Goal: Task Accomplishment & Management: Manage account settings

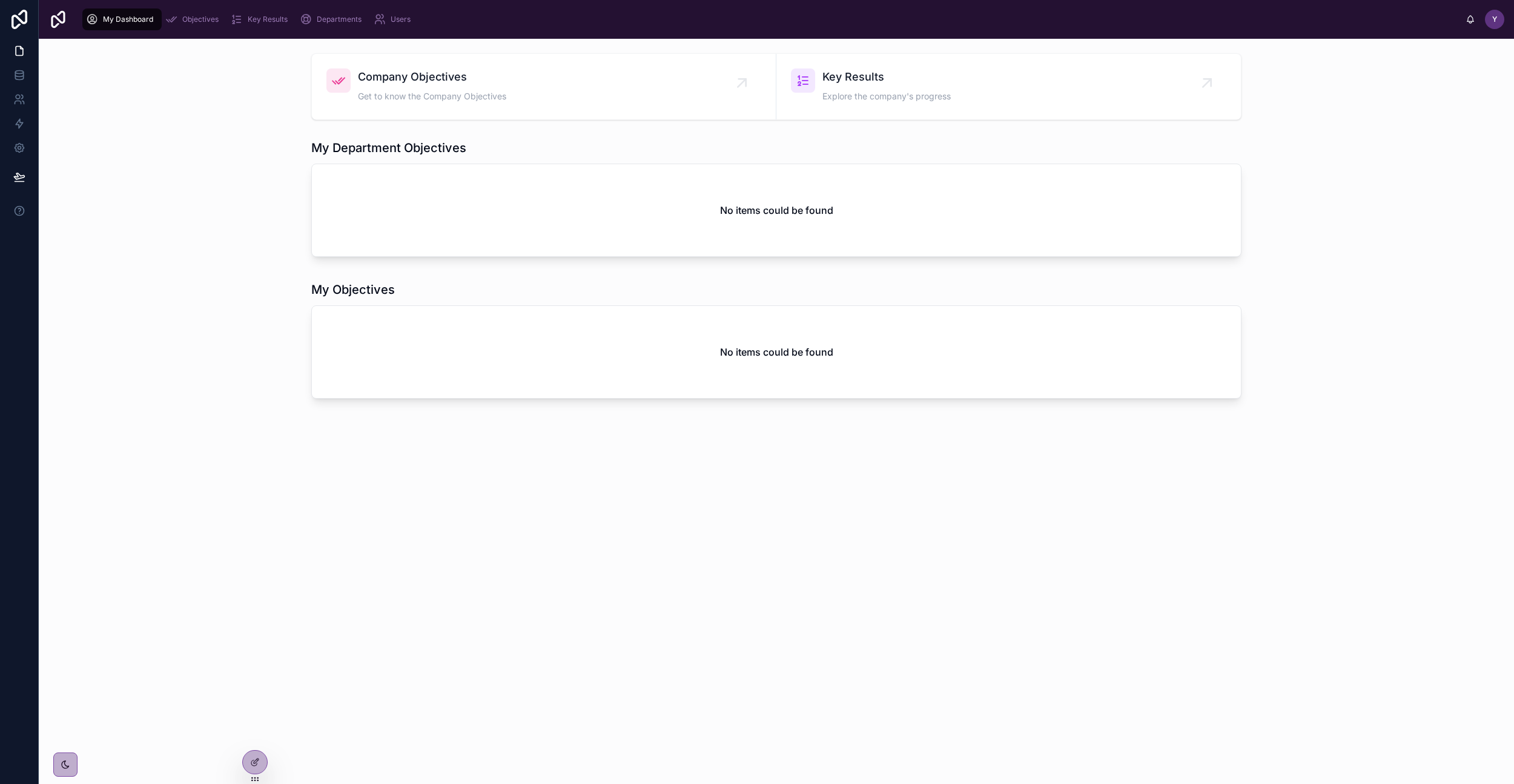
click at [433, 93] on span "Get to know the Company Objectives" at bounding box center [432, 97] width 148 height 12
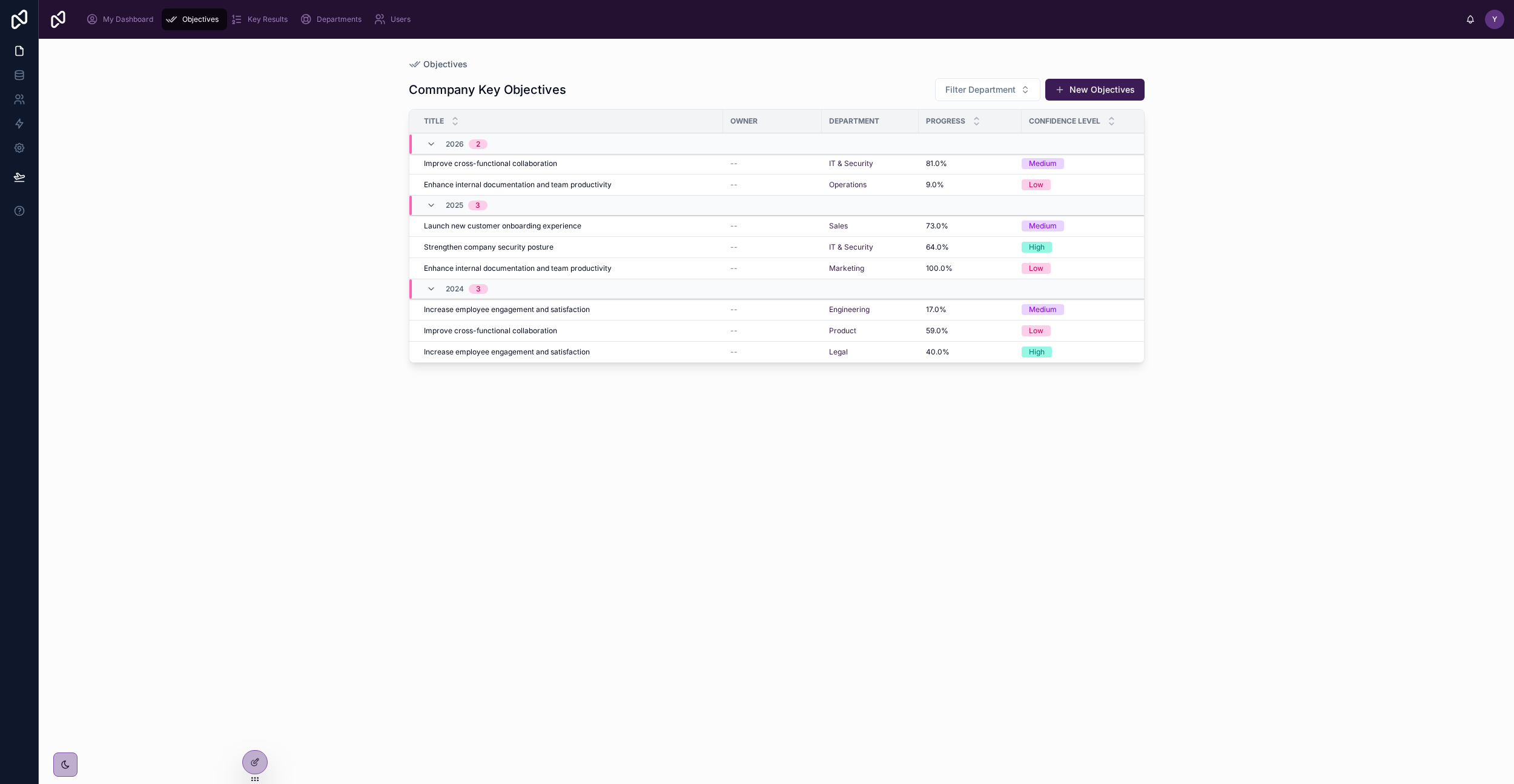
click at [198, 25] on div "Objectives" at bounding box center [194, 19] width 58 height 19
click at [252, 763] on icon at bounding box center [255, 761] width 10 height 10
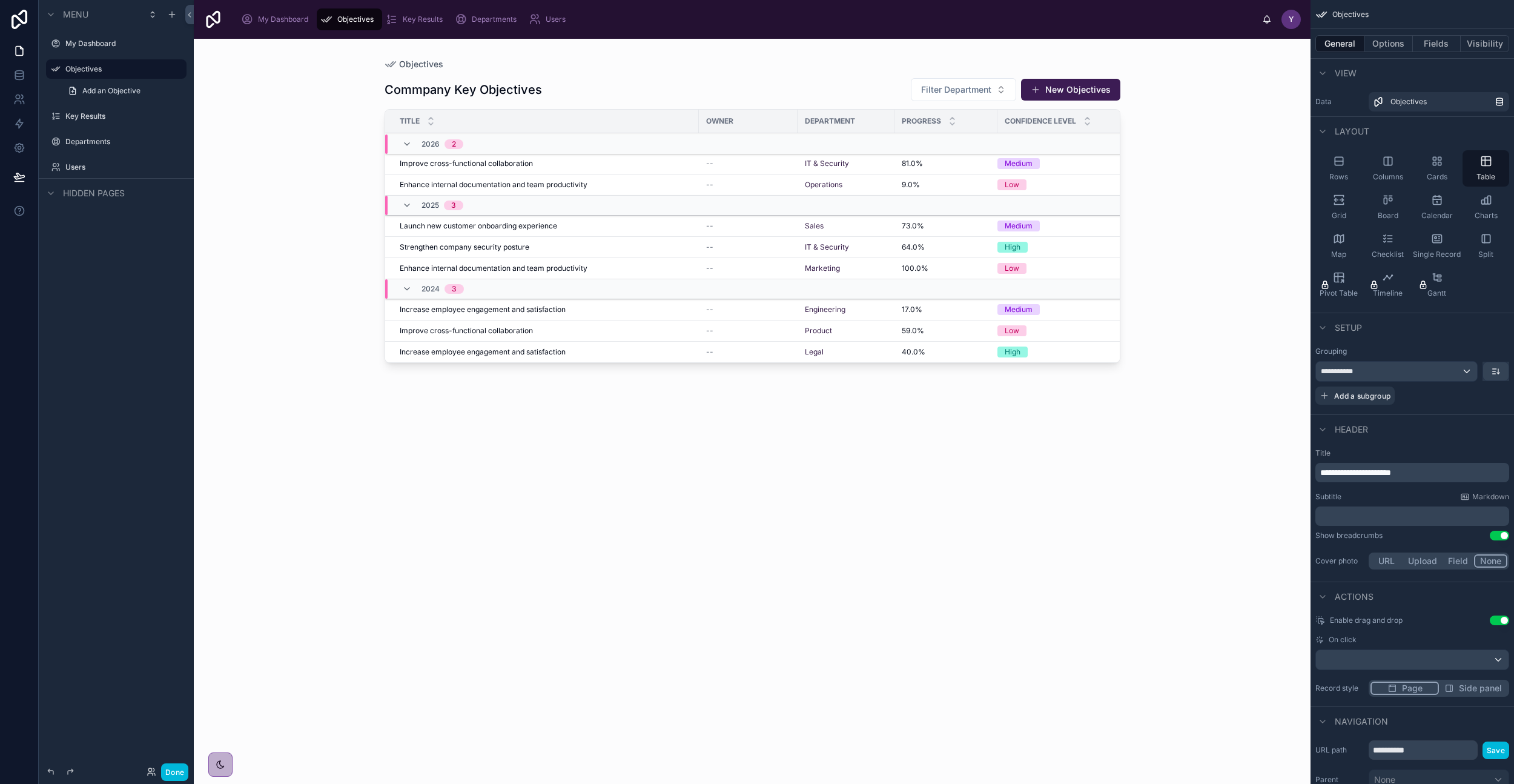
click at [291, 27] on div "My Dashboard" at bounding box center [278, 19] width 72 height 19
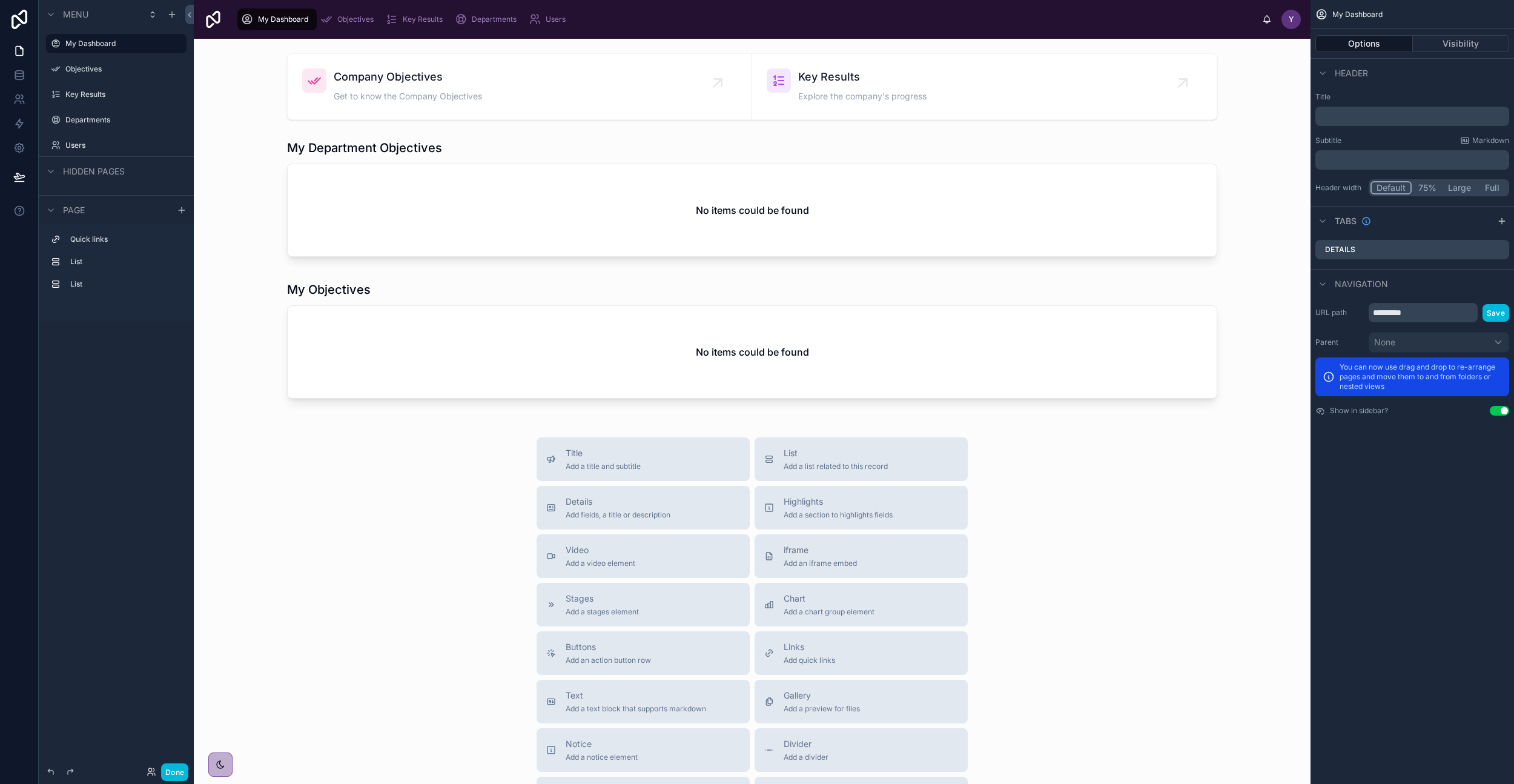
click at [364, 18] on span "Objectives" at bounding box center [355, 19] width 36 height 10
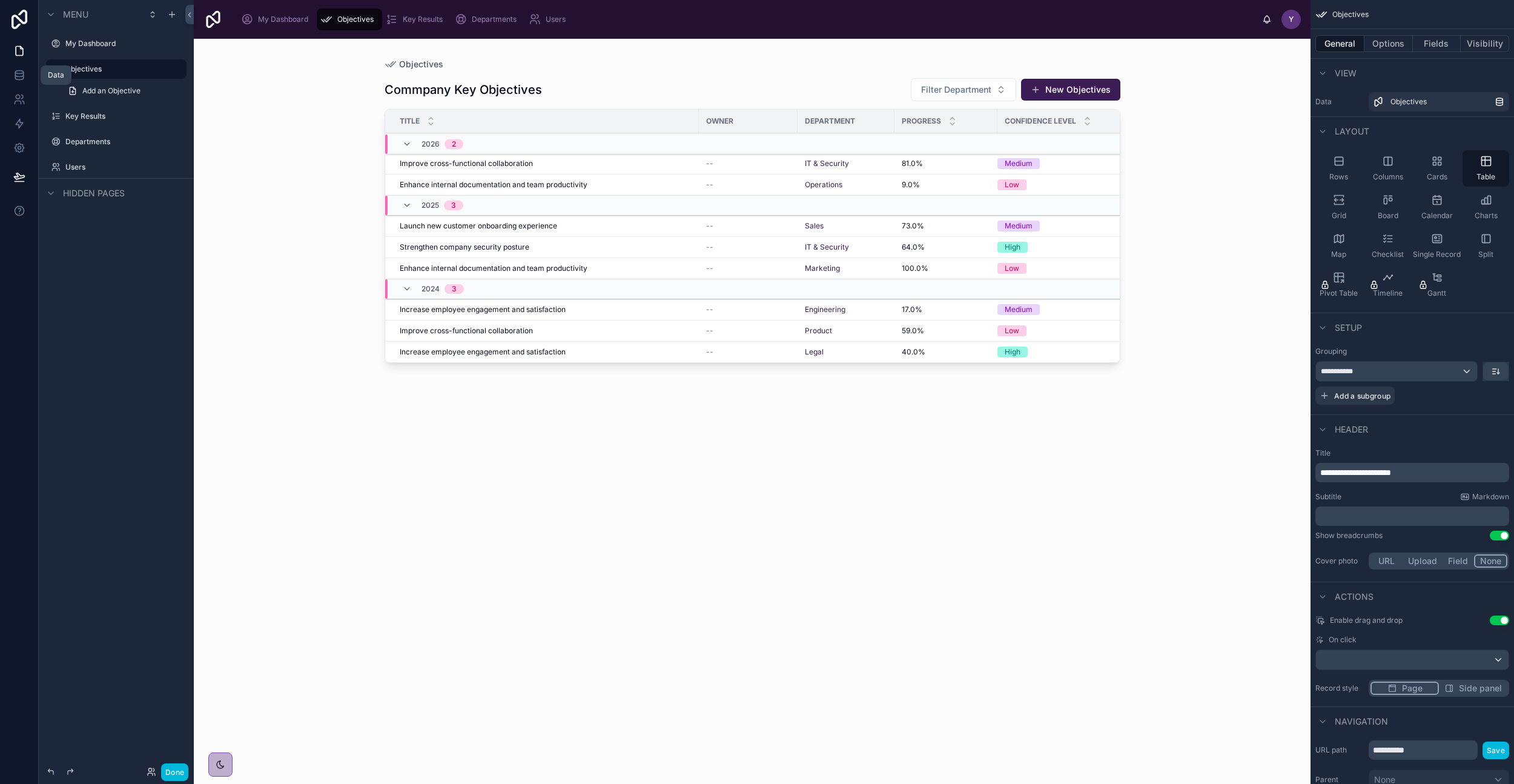
click at [16, 76] on icon at bounding box center [19, 76] width 12 height 12
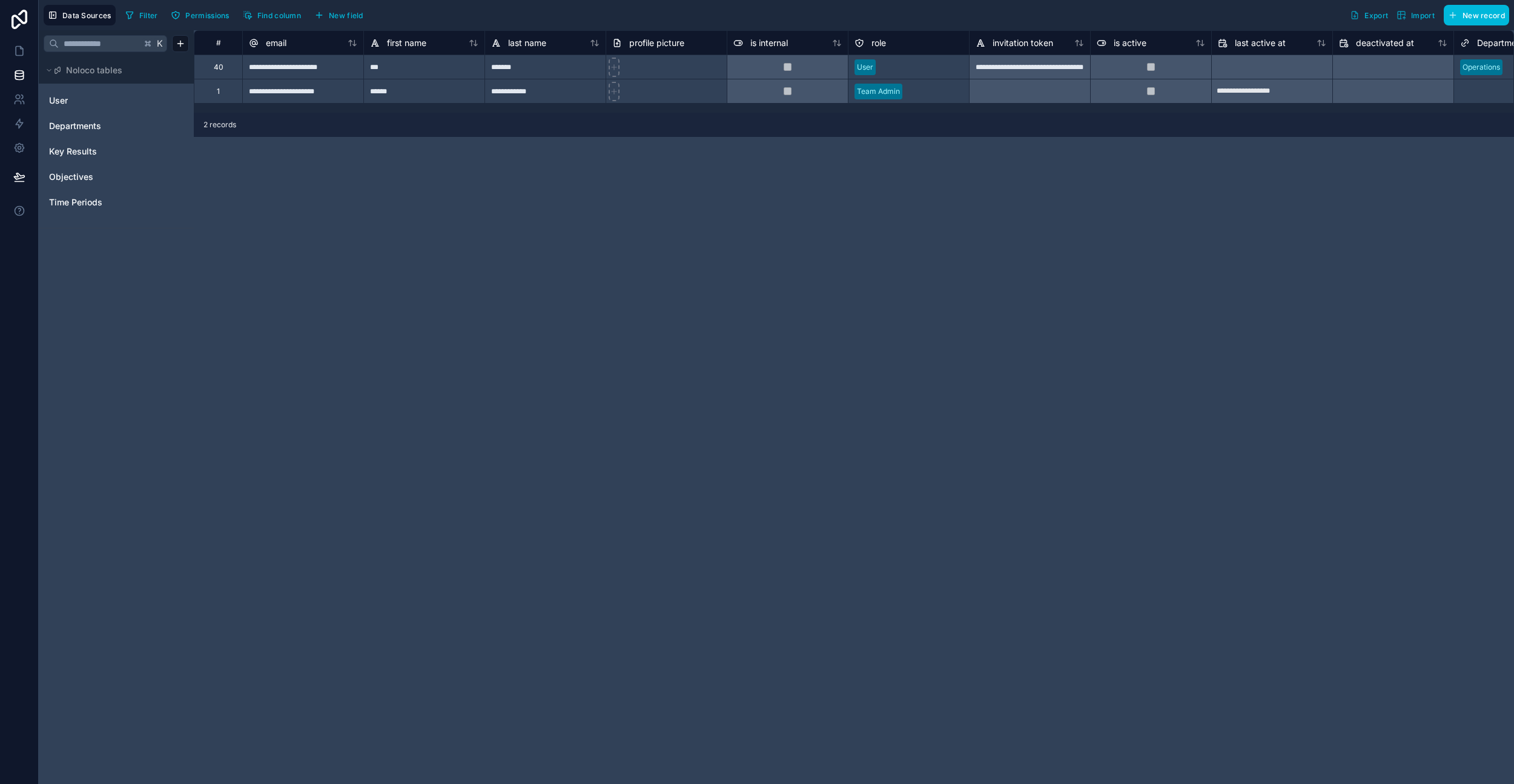
click at [76, 181] on span "Objectives" at bounding box center [71, 177] width 44 height 12
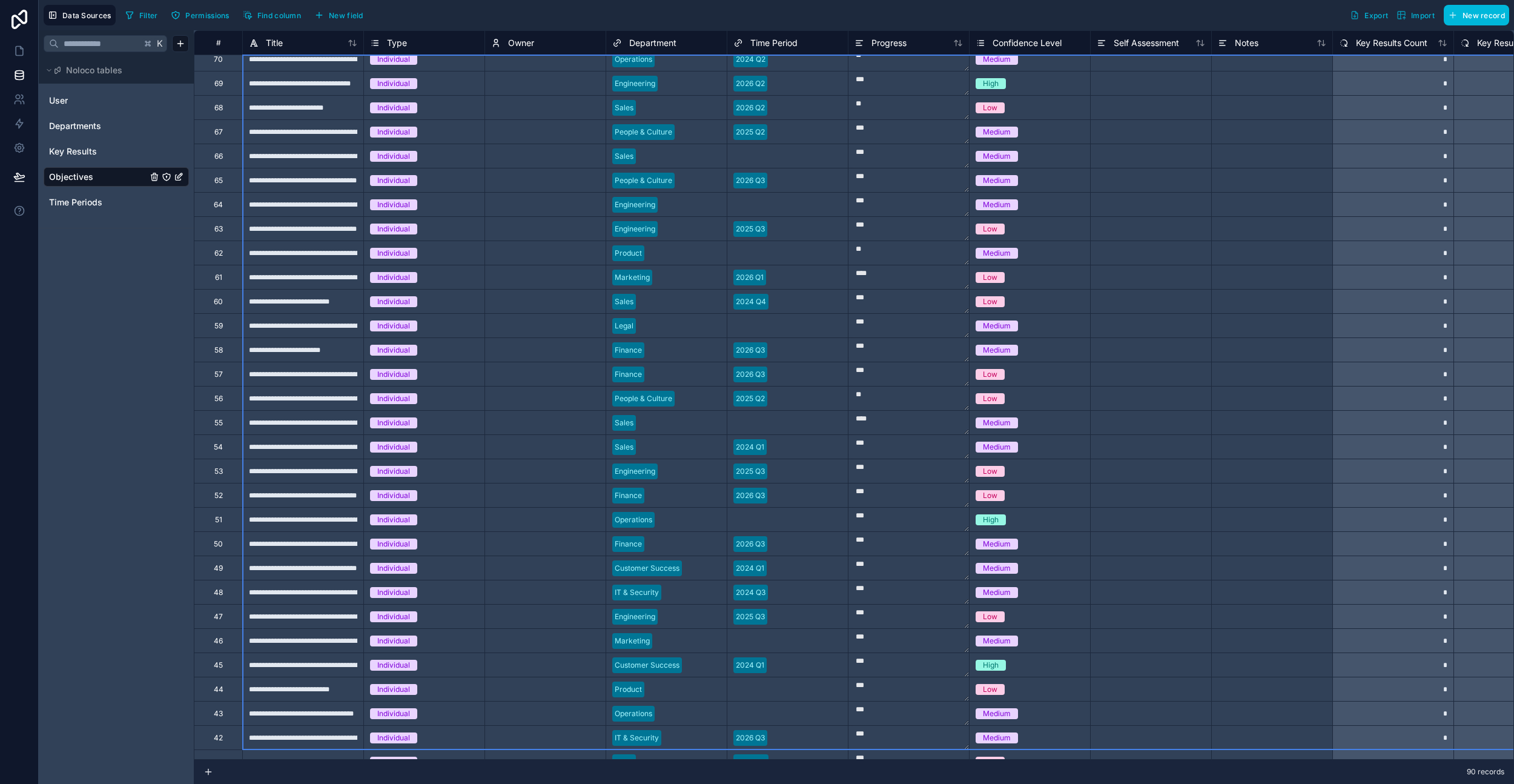
scroll to position [541, 0]
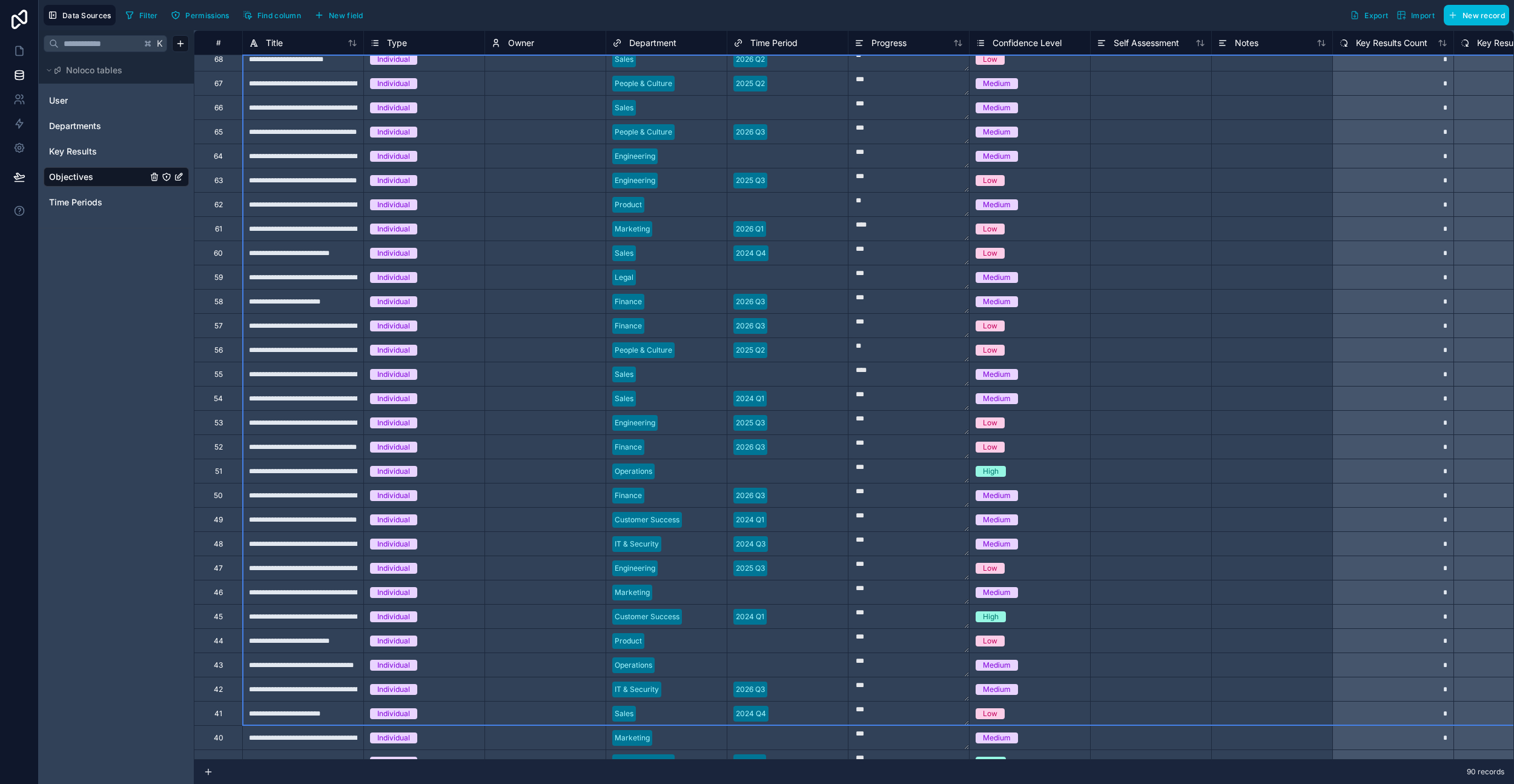
drag, startPoint x: 269, startPoint y: 91, endPoint x: 1038, endPoint y: 709, distance: 986.6
click at [253, 644] on div "Delete rows 1 to 50" at bounding box center [263, 644] width 84 height 13
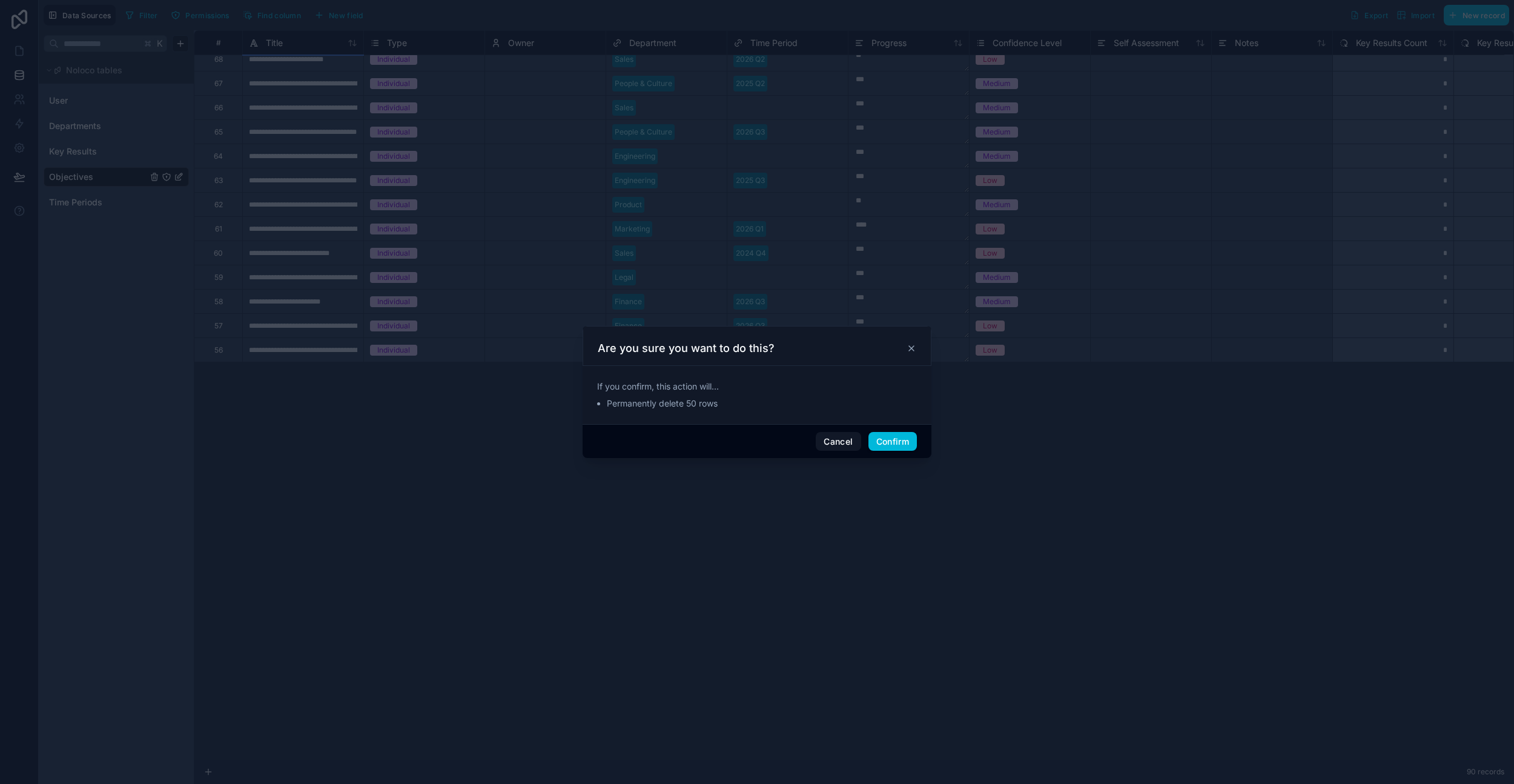
scroll to position [0, 0]
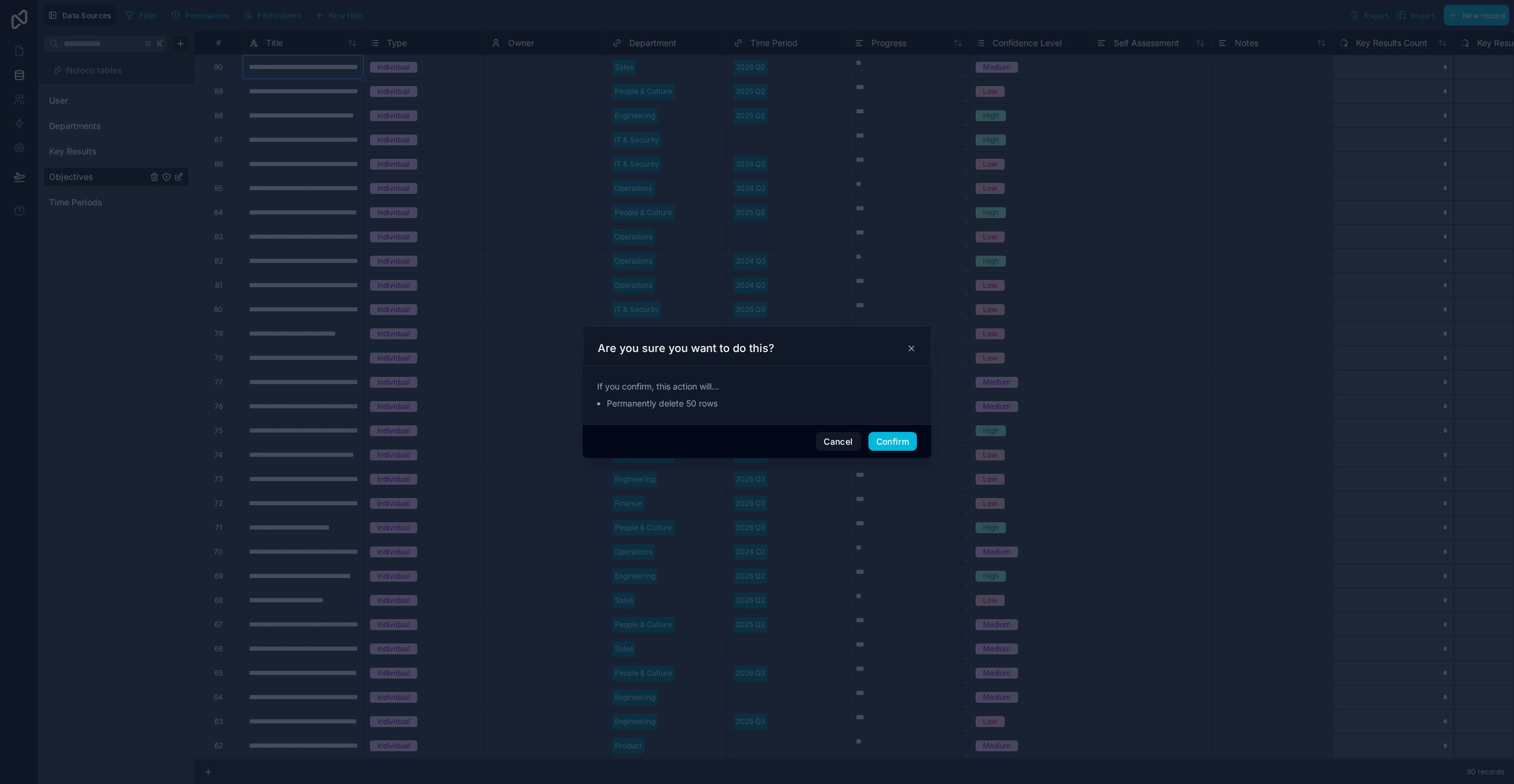
click at [898, 446] on button "Confirm" at bounding box center [892, 442] width 48 height 19
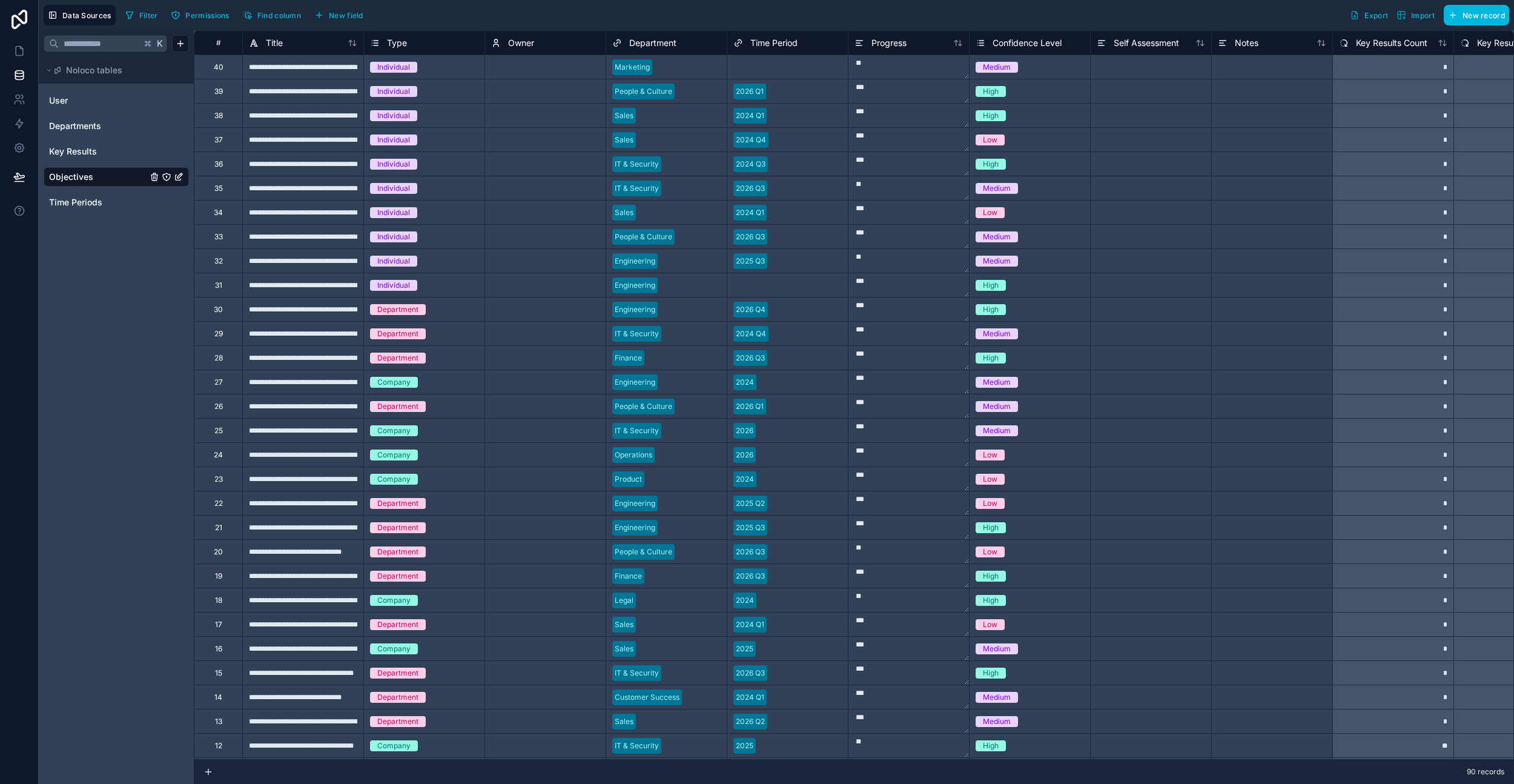
type textarea "****"
type textarea "*****"
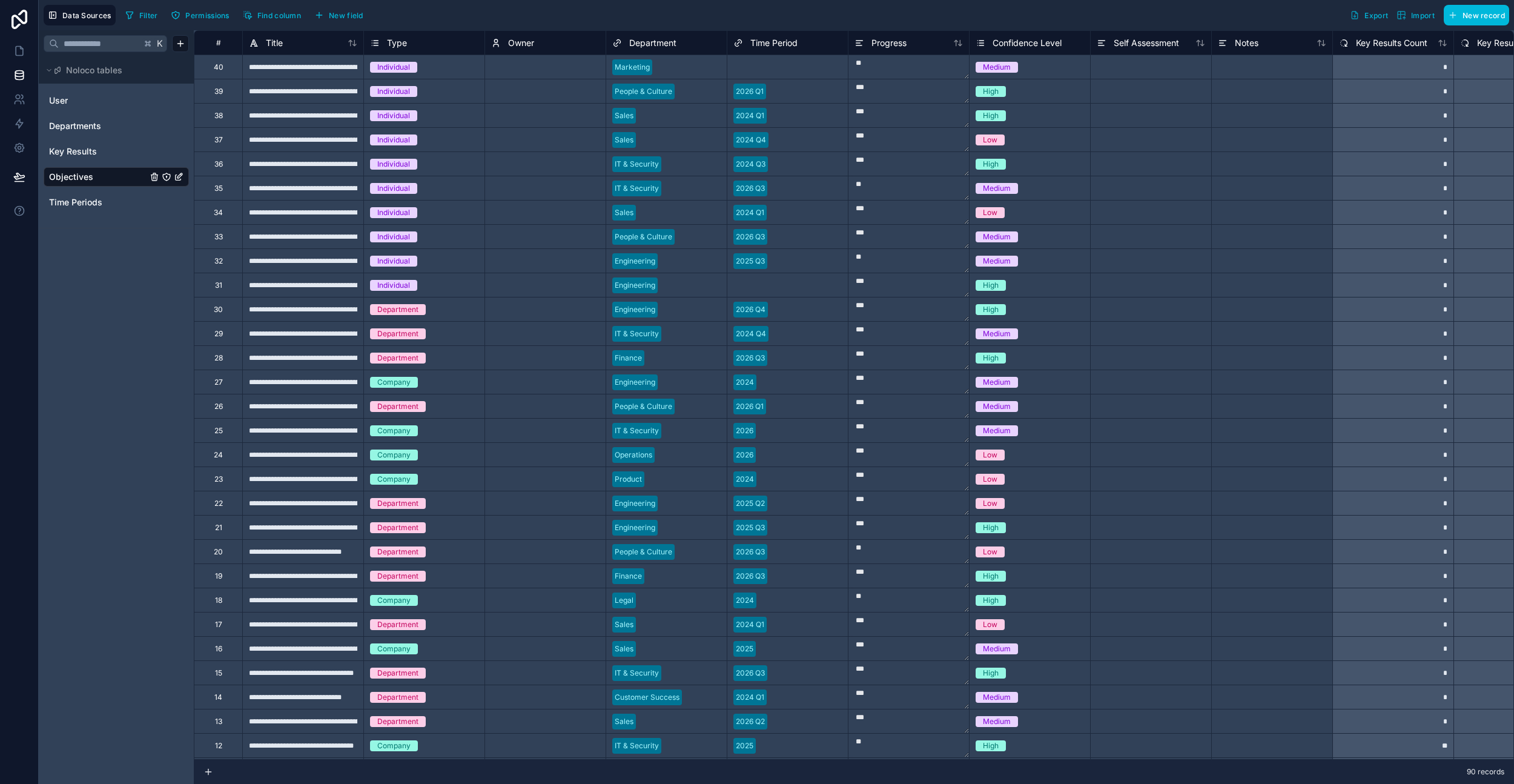
type textarea "*****"
type textarea "****"
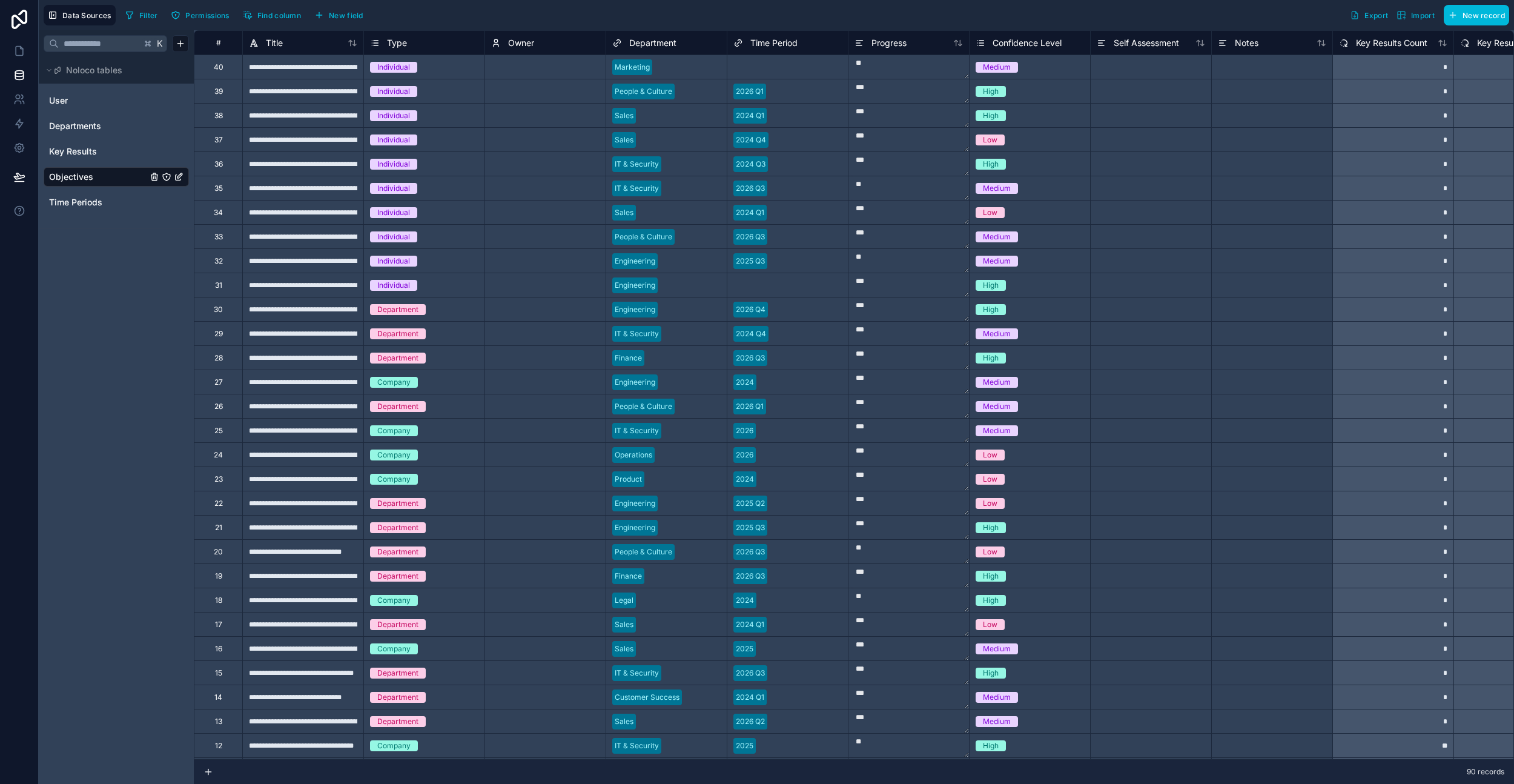
type textarea "****"
type textarea "*****"
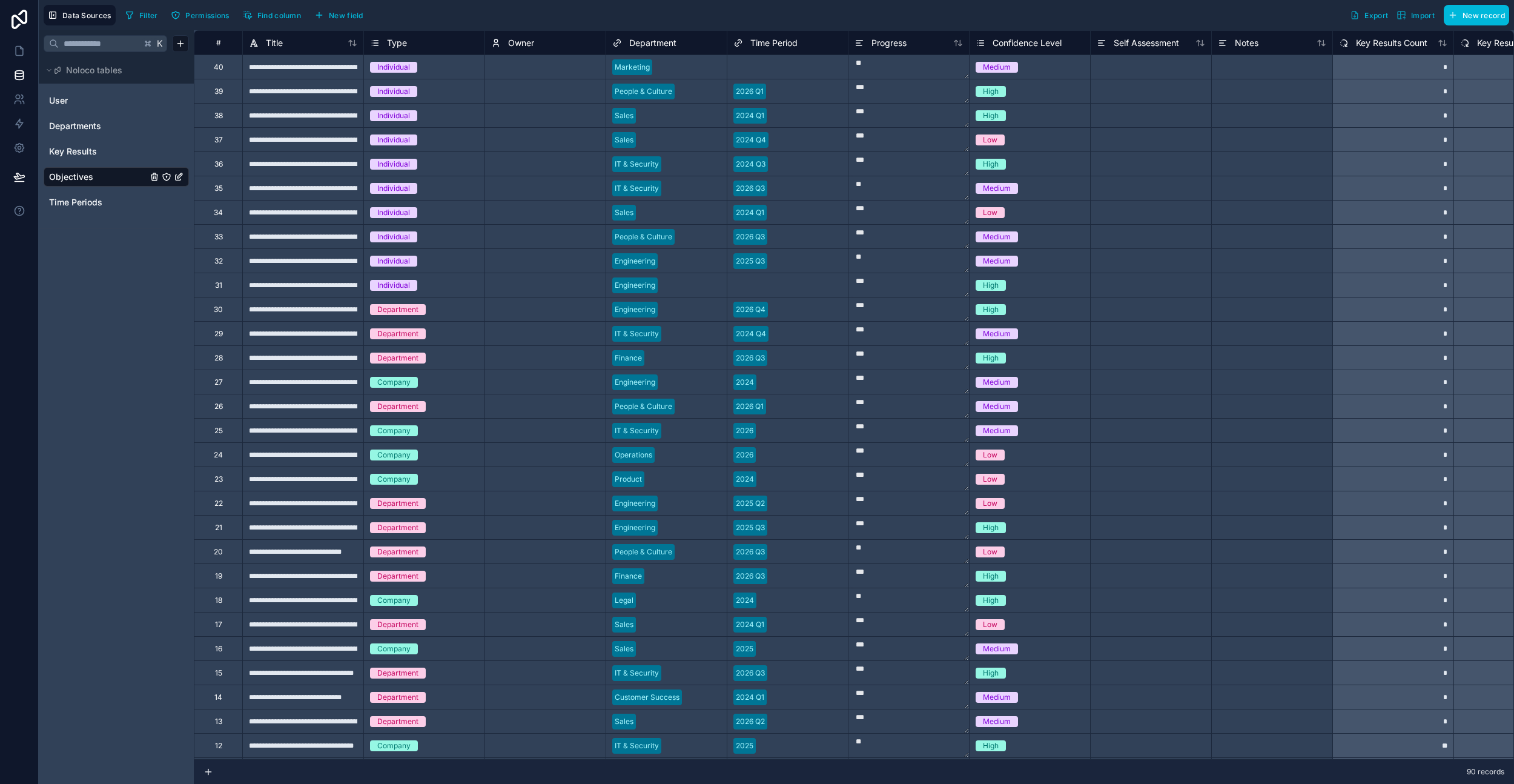
type textarea "******"
type textarea "*****"
type textarea "***"
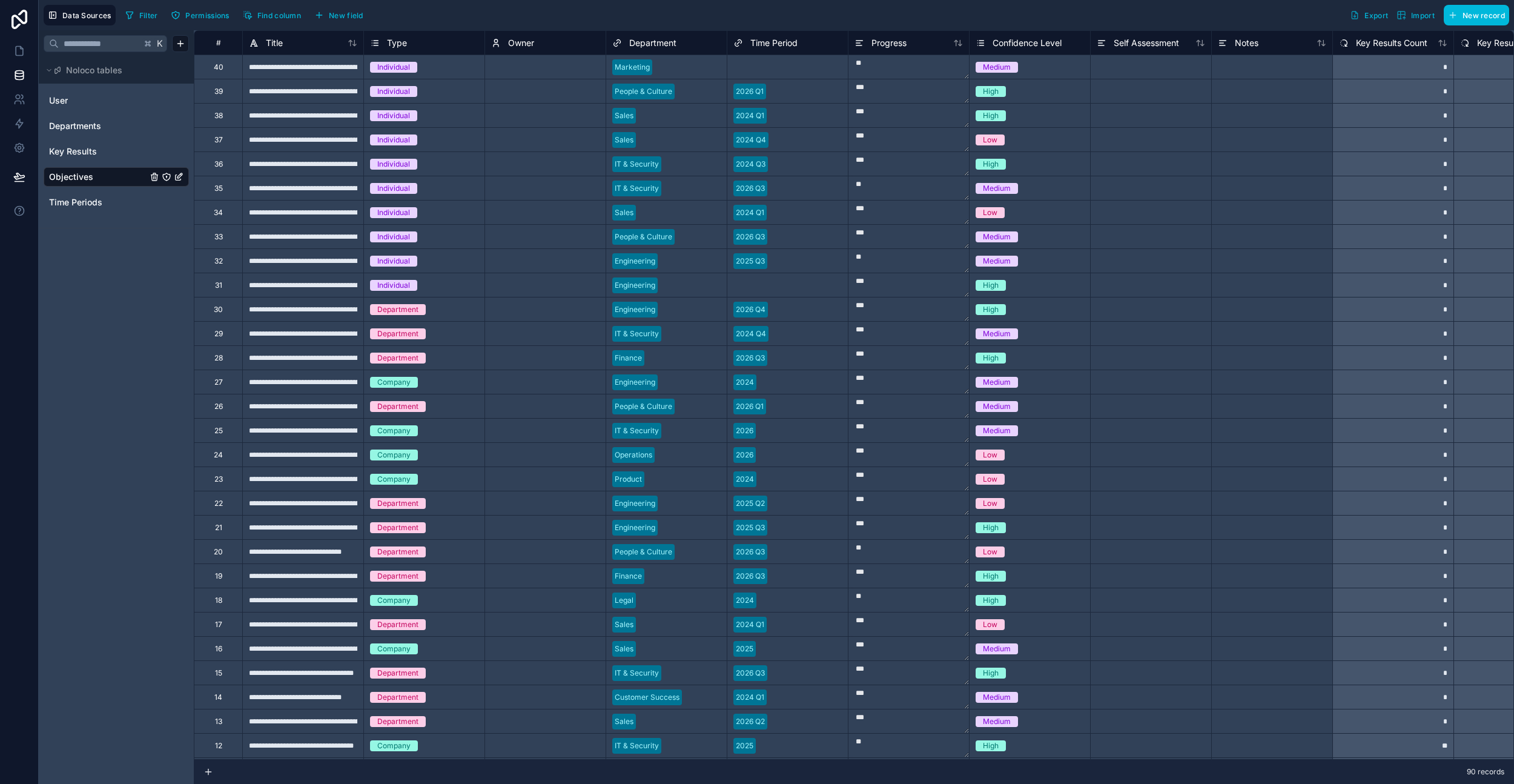
type textarea "***"
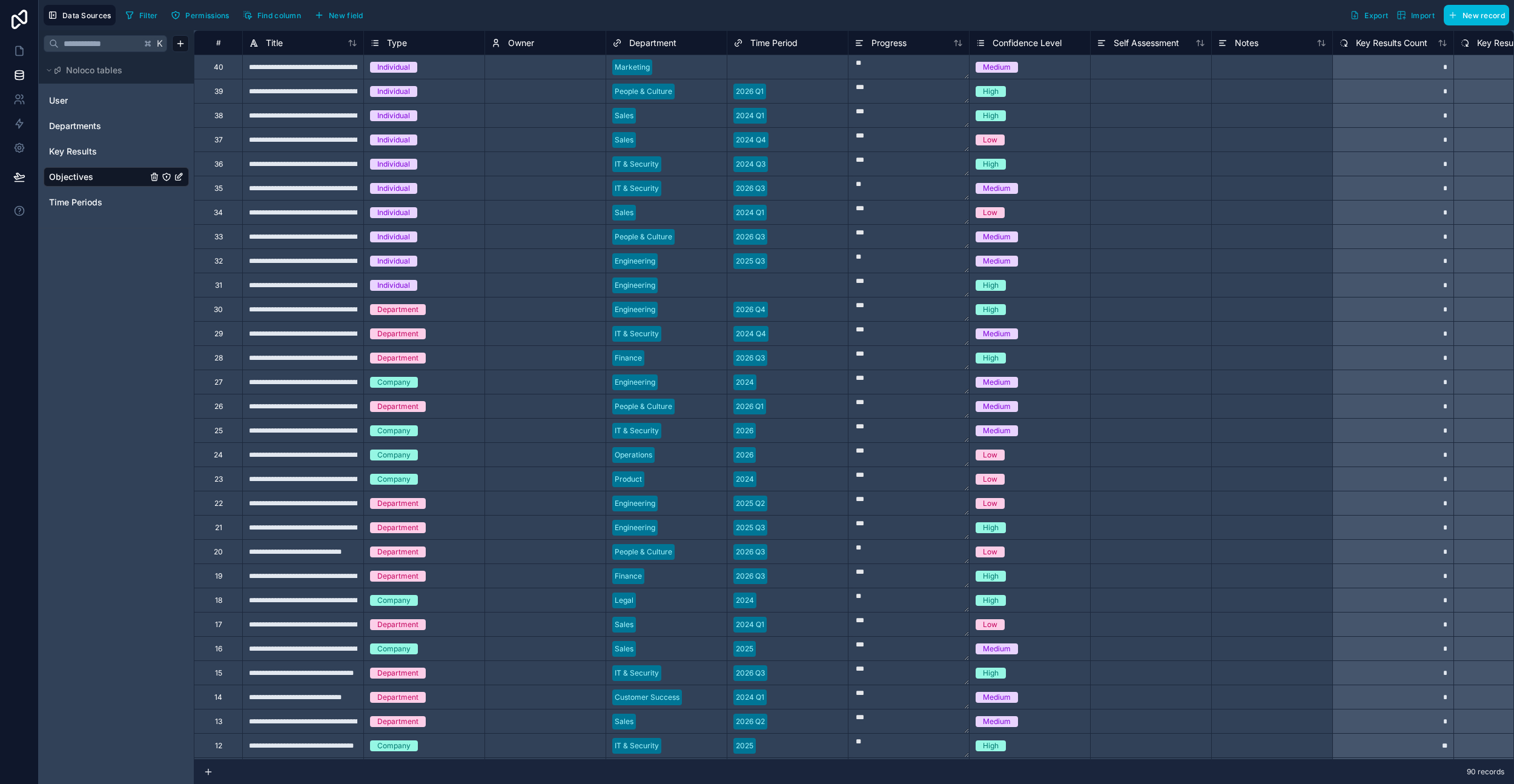
type textarea "***"
type textarea "**"
type textarea "*****"
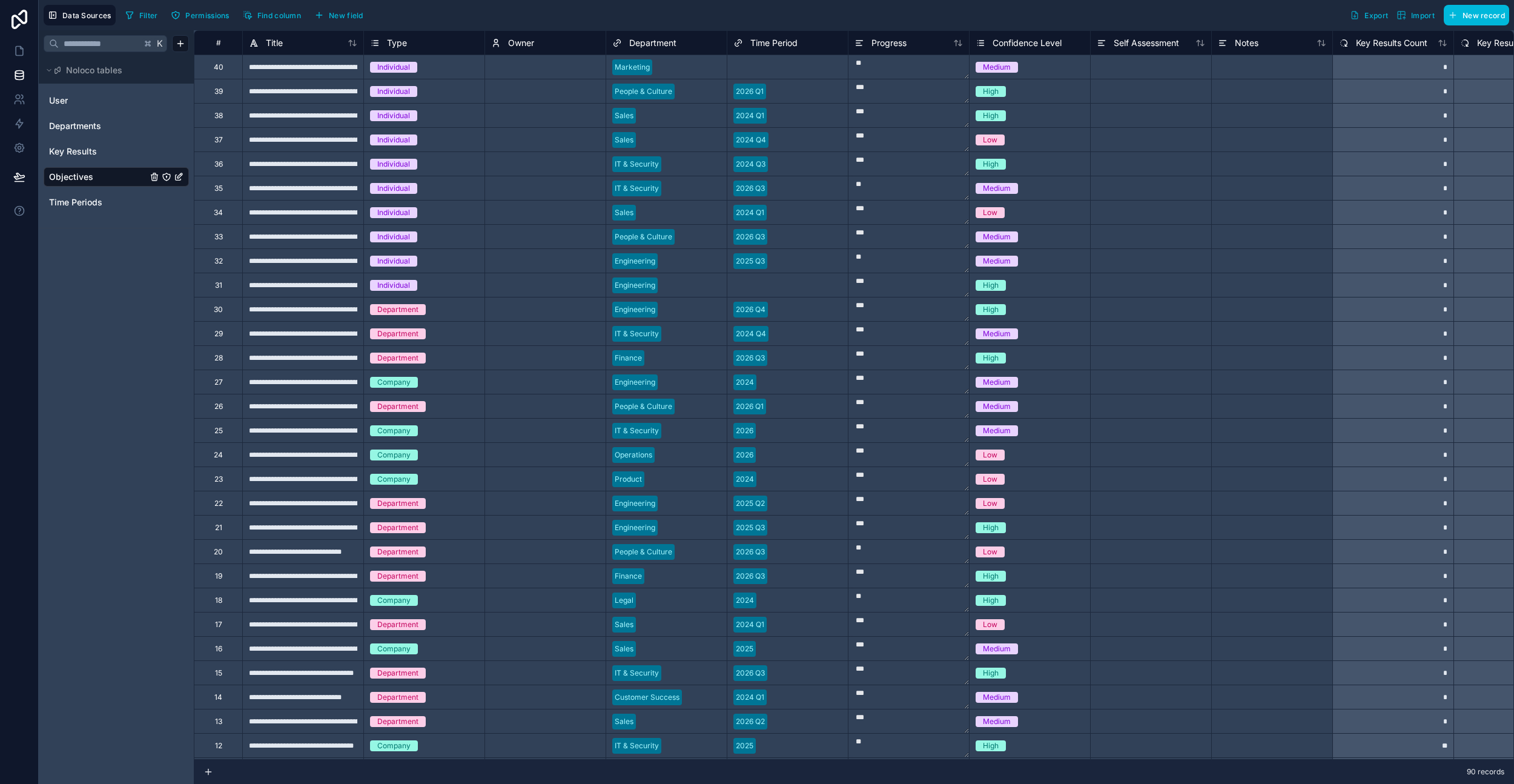
type textarea "*****"
type textarea "****"
type textarea "*****"
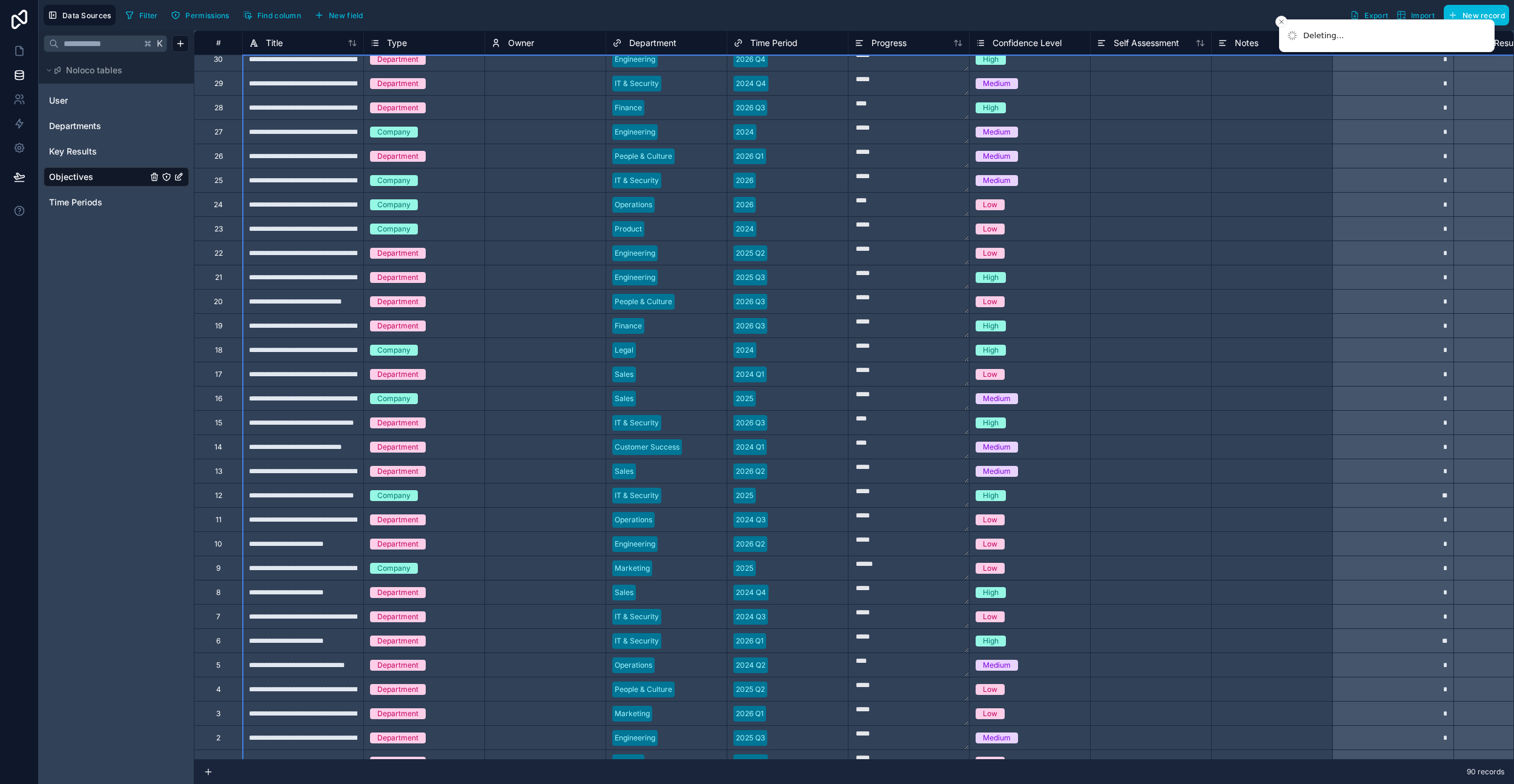
scroll to position [274, 0]
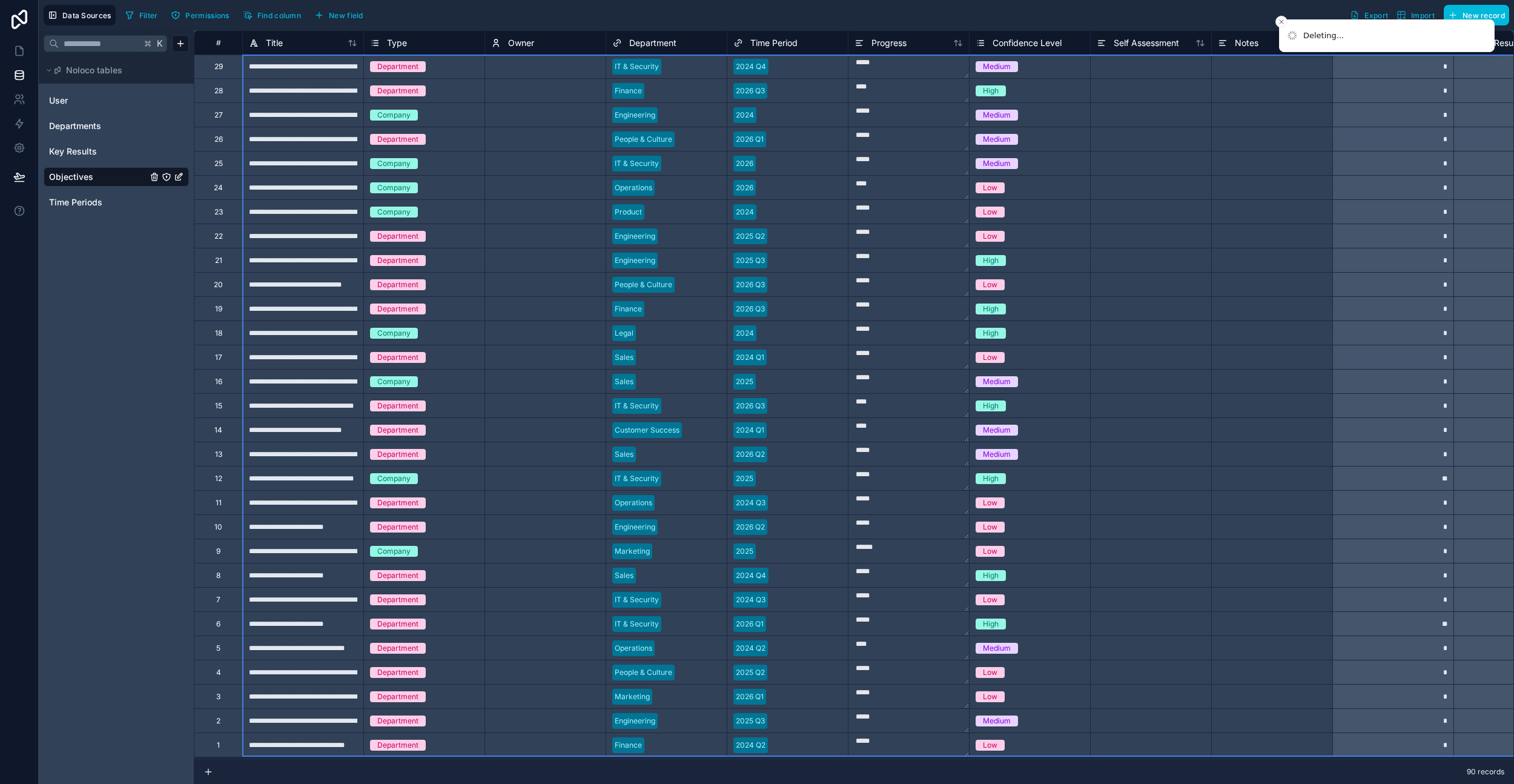
drag, startPoint x: 285, startPoint y: 138, endPoint x: 549, endPoint y: 755, distance: 671.1
click at [283, 663] on div "Delete rows 1 to 40" at bounding box center [279, 665] width 85 height 13
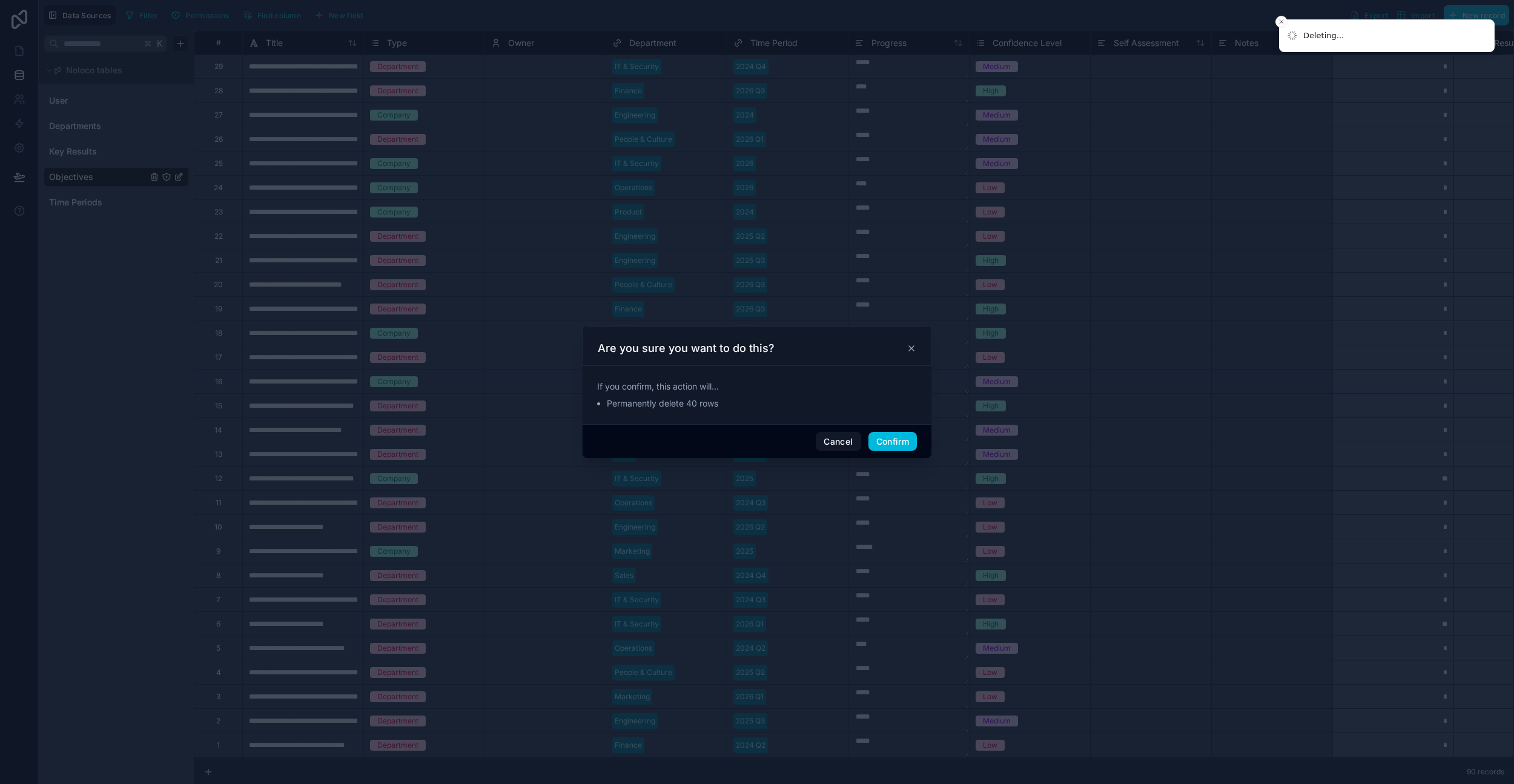
click at [897, 435] on button "Confirm" at bounding box center [892, 442] width 48 height 19
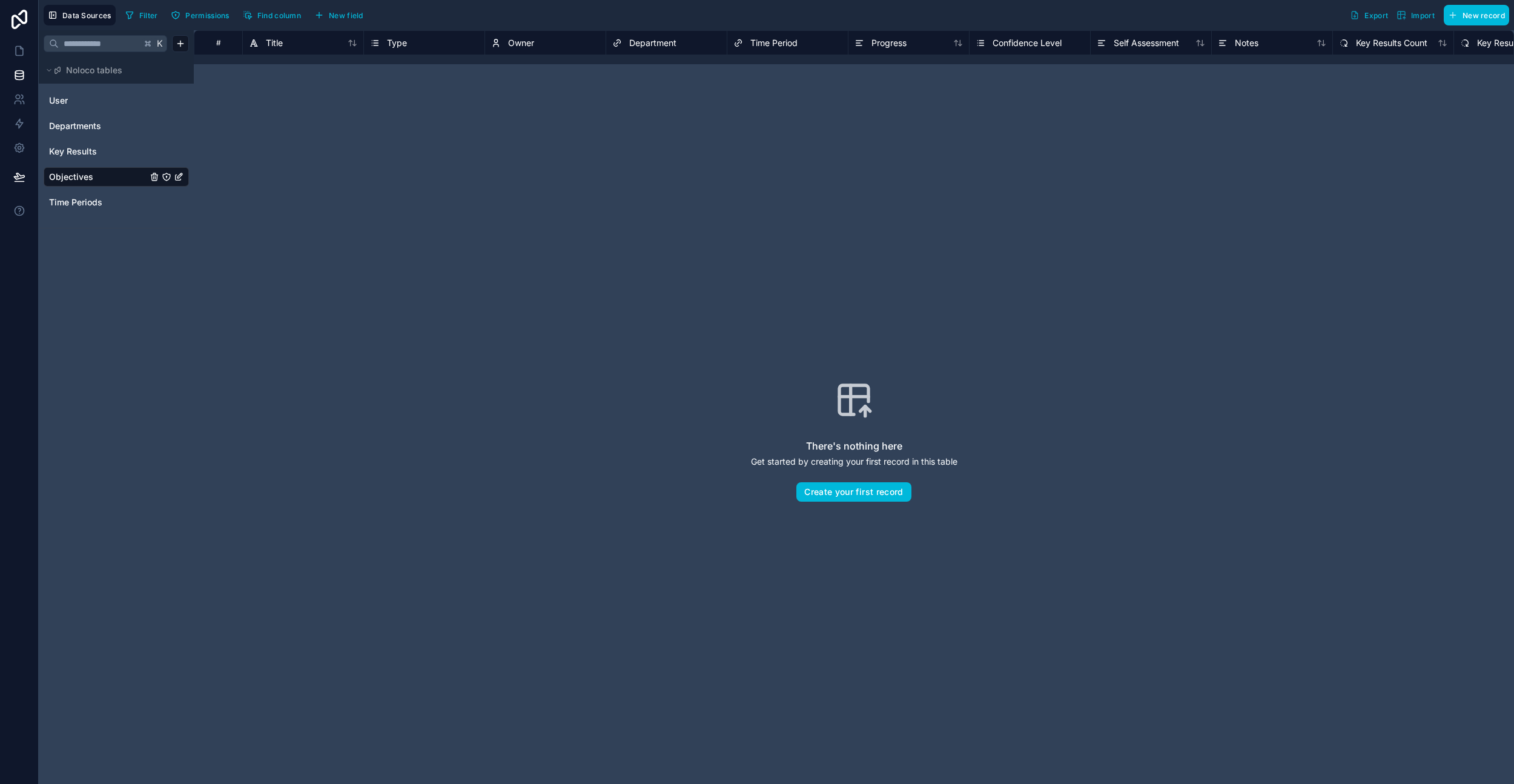
click at [98, 143] on div "Key Results" at bounding box center [117, 151] width 146 height 19
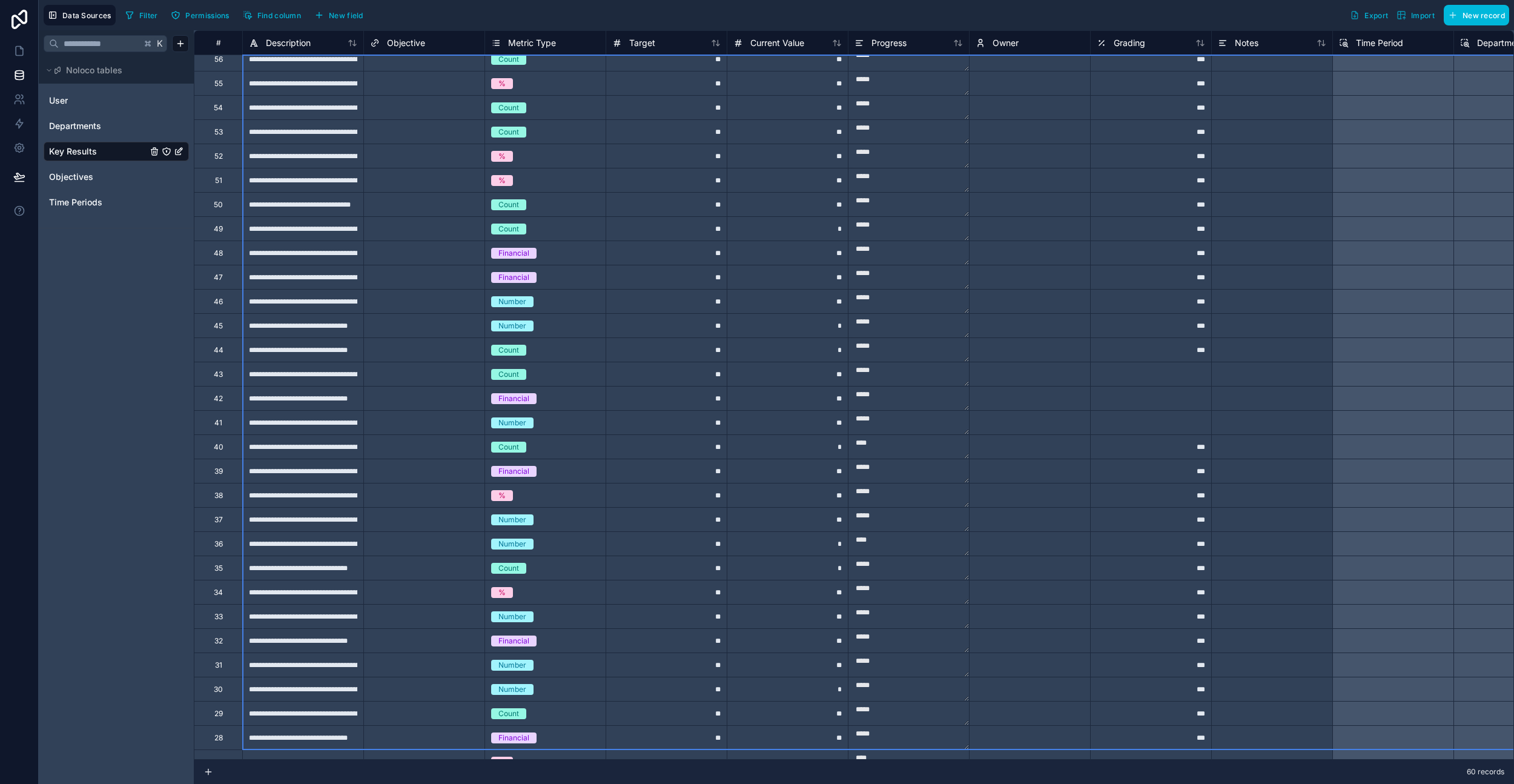
scroll to position [32, 0]
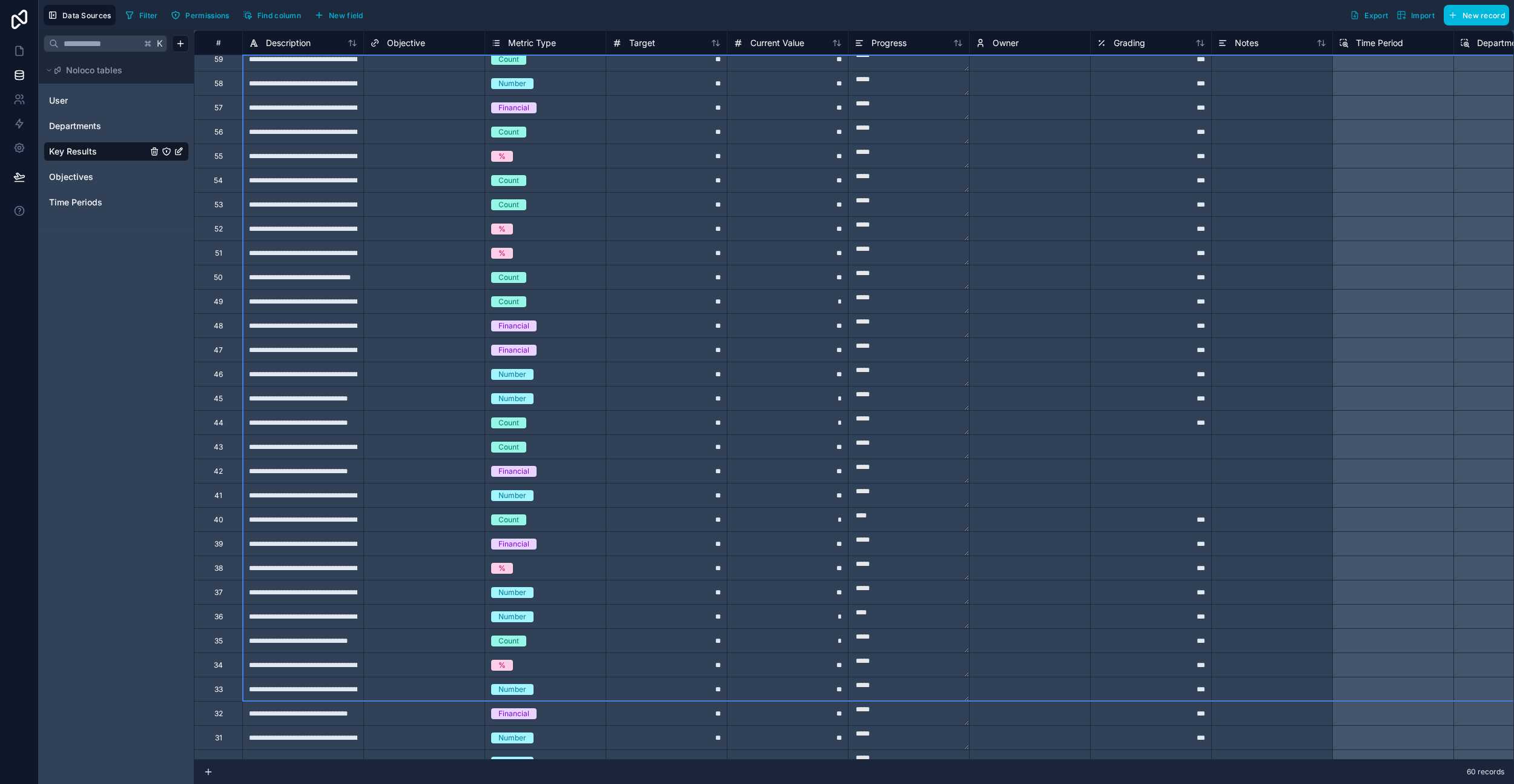
drag, startPoint x: 220, startPoint y: 73, endPoint x: 470, endPoint y: 699, distance: 674.1
click at [470, 699] on div "**********" at bounding box center [1066, 737] width 1745 height 1478
click at [347, 511] on div "**********" at bounding box center [303, 519] width 121 height 25
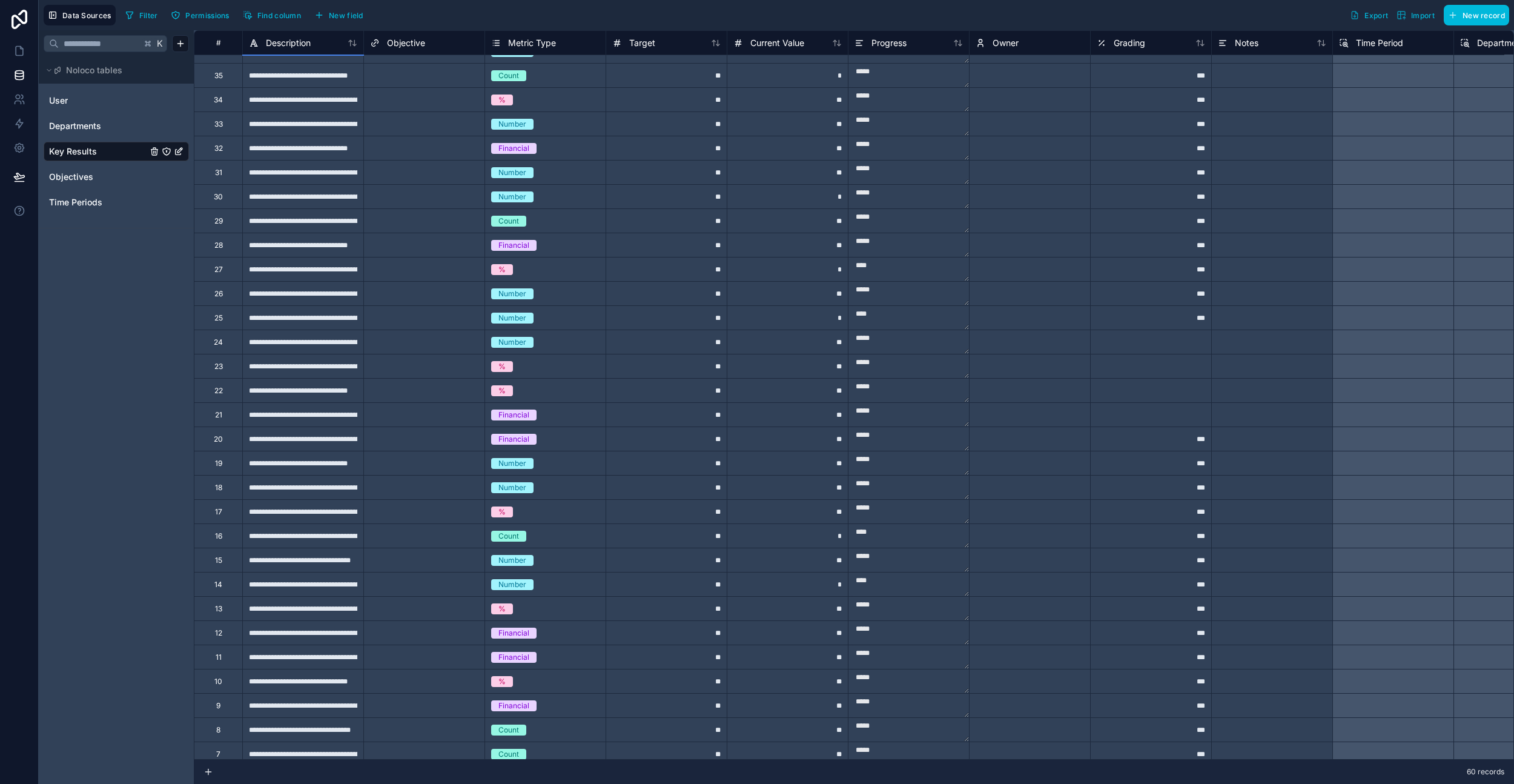
scroll to position [760, 0]
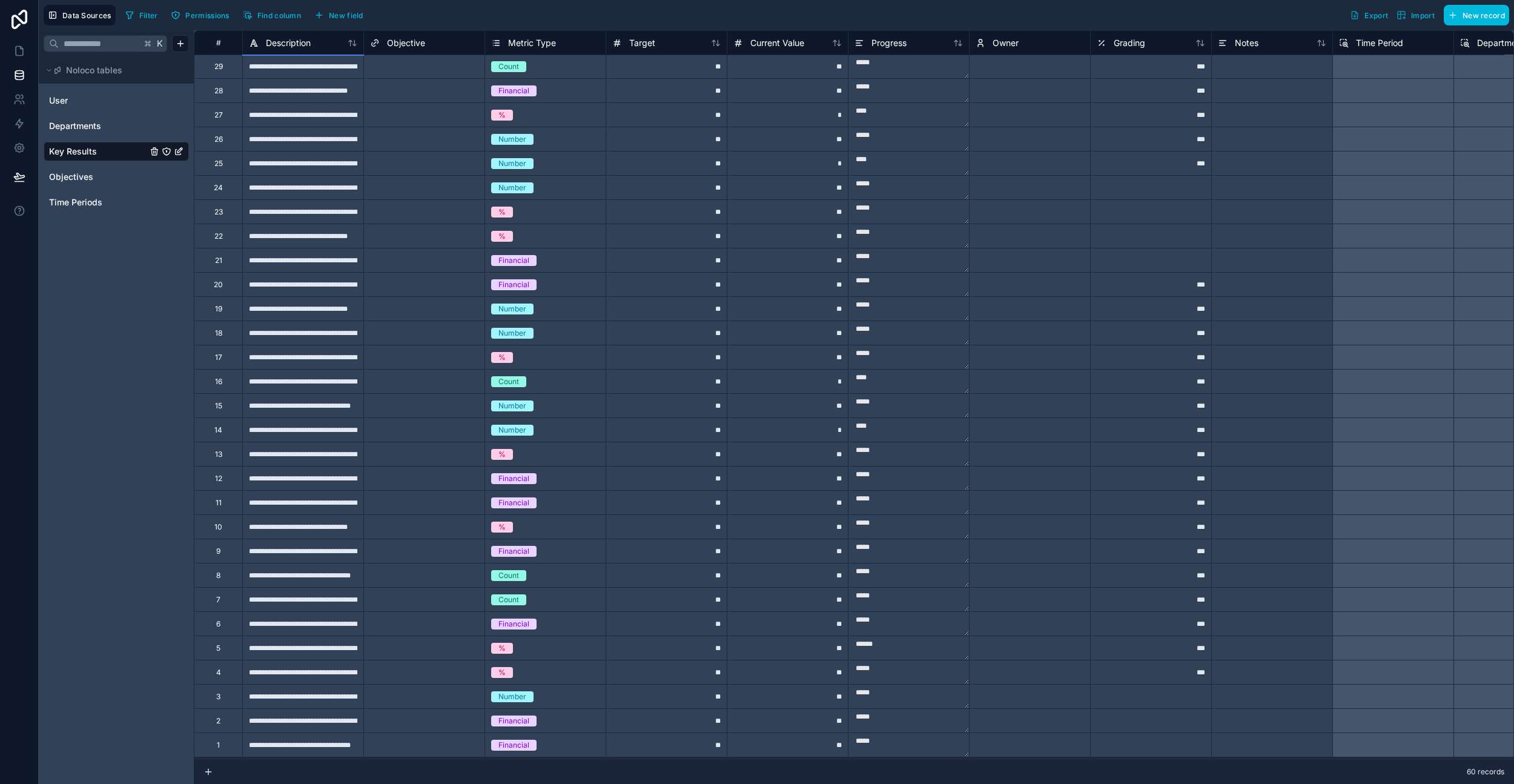
click at [215, 478] on div "12" at bounding box center [218, 478] width 48 height 25
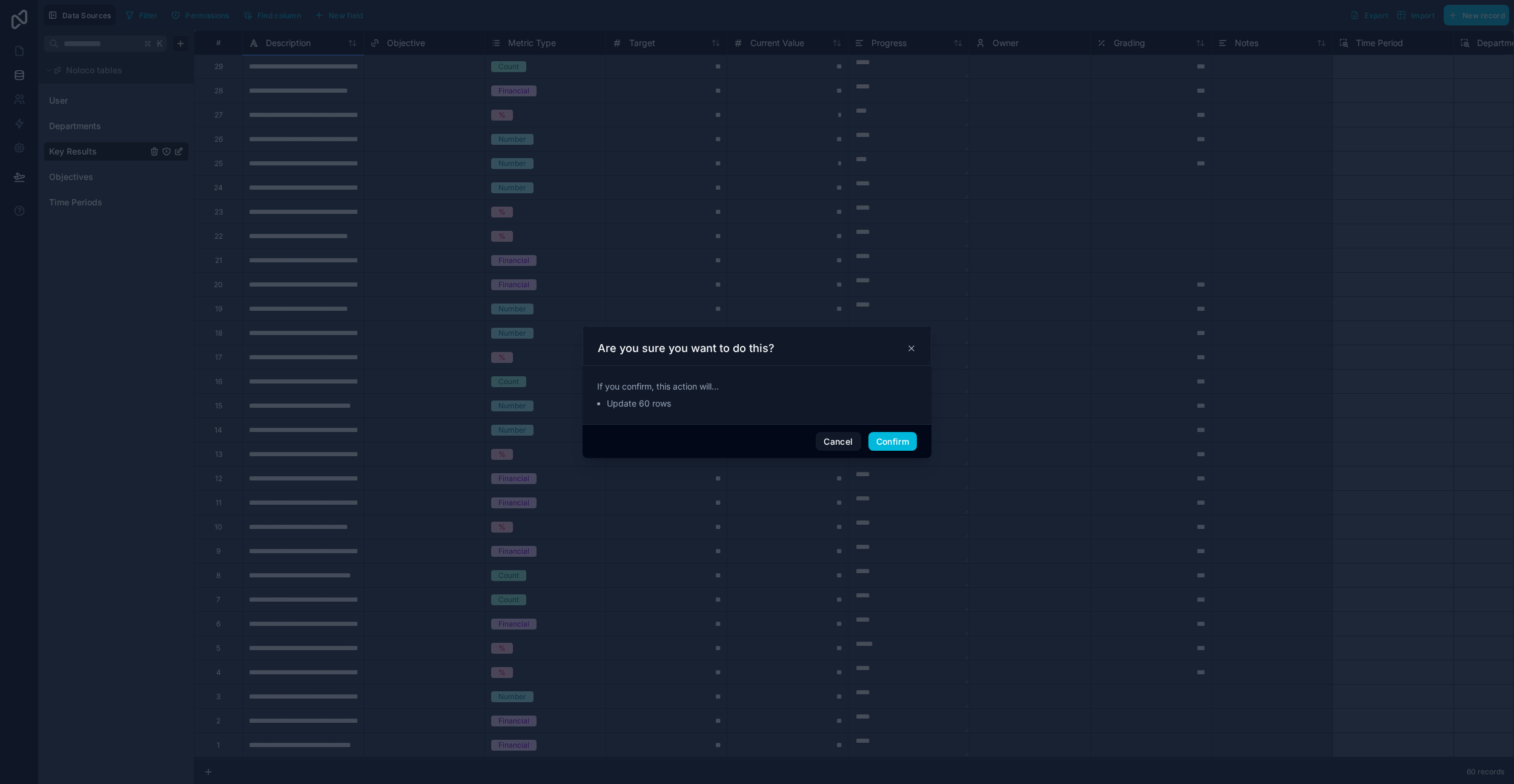
click at [887, 436] on button "Confirm" at bounding box center [892, 442] width 48 height 19
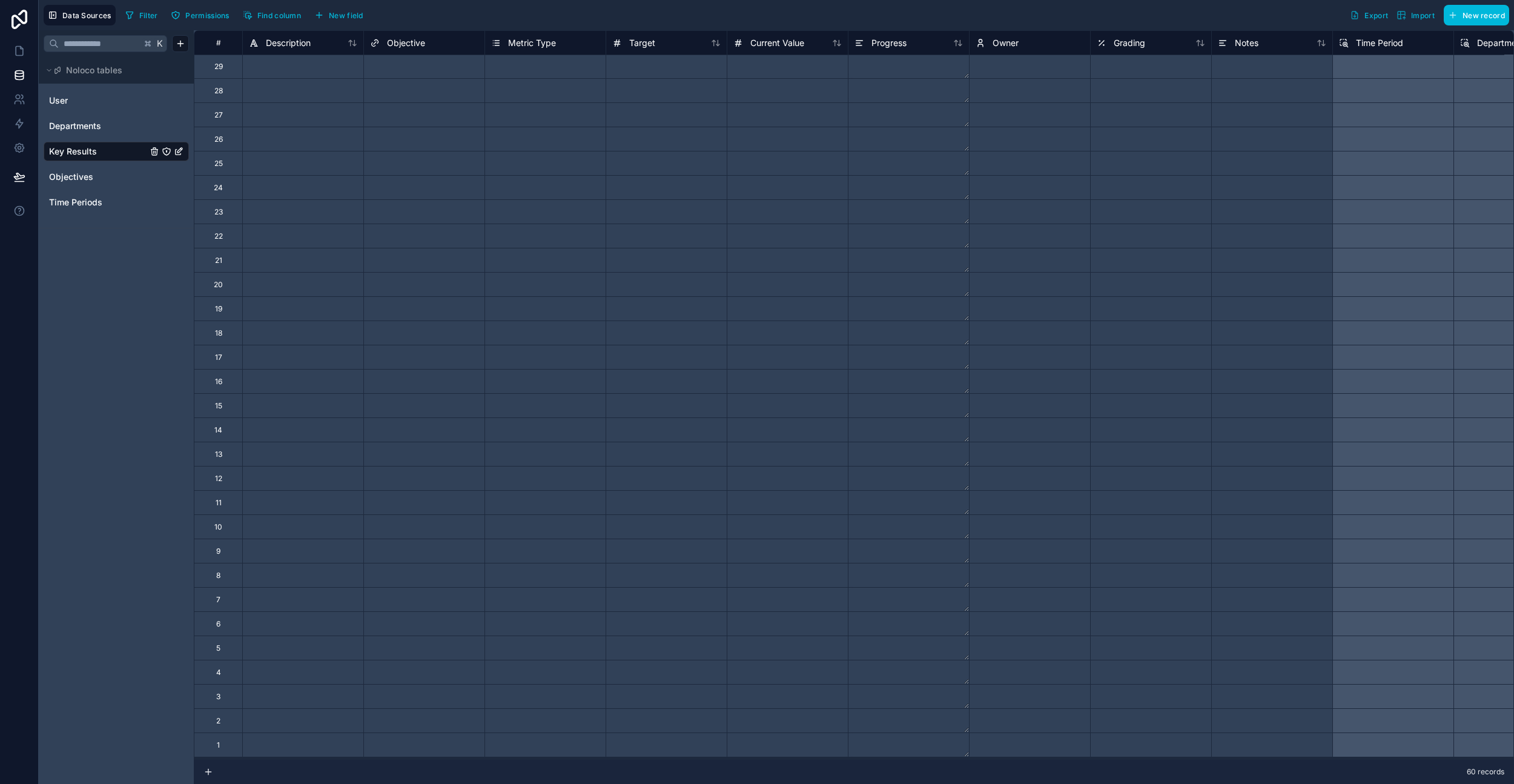
click at [220, 50] on div "#" at bounding box center [218, 42] width 48 height 25
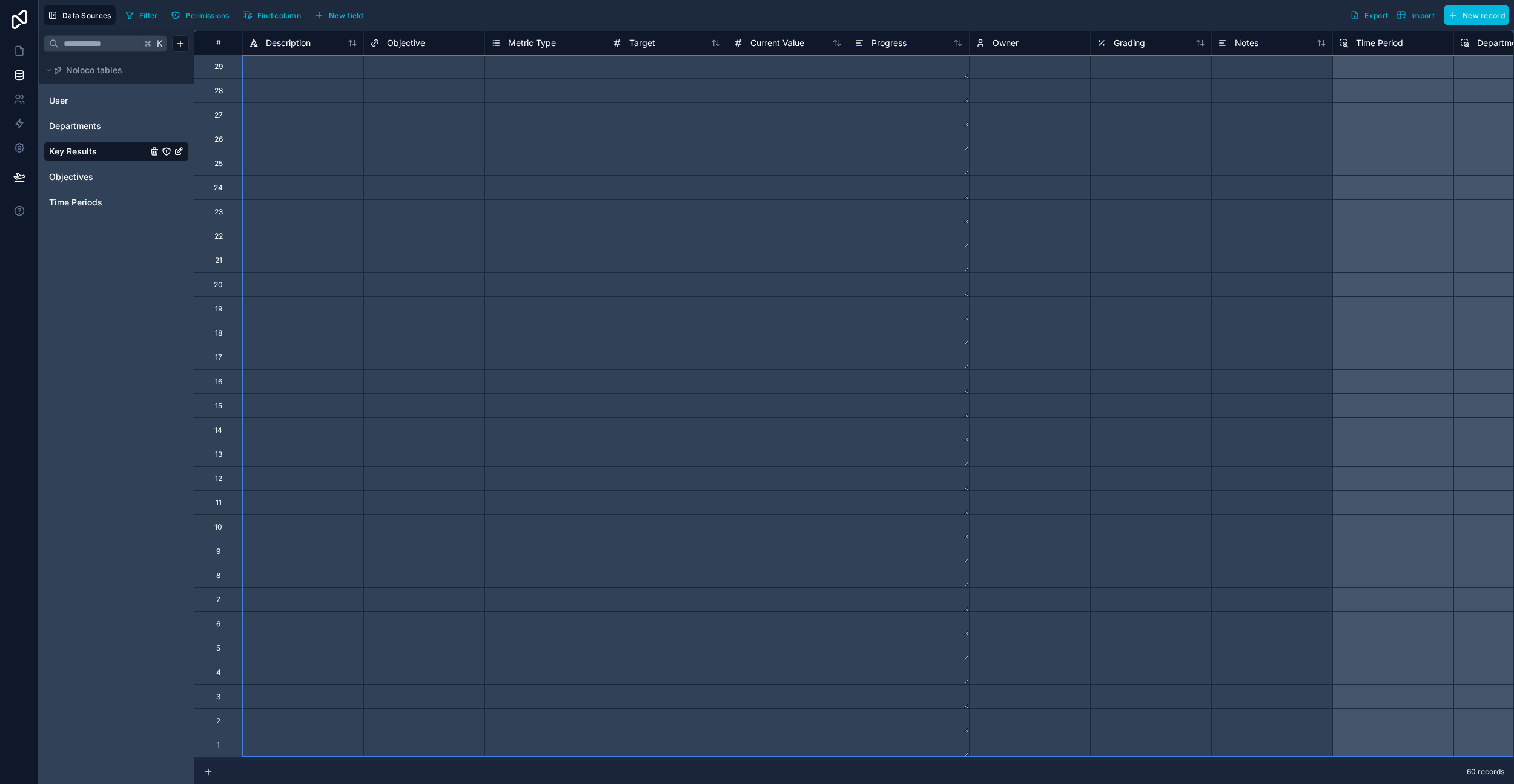
scroll to position [0, 0]
click at [217, 50] on div "#" at bounding box center [218, 42] width 48 height 25
click at [280, 189] on div at bounding box center [303, 188] width 121 height 25
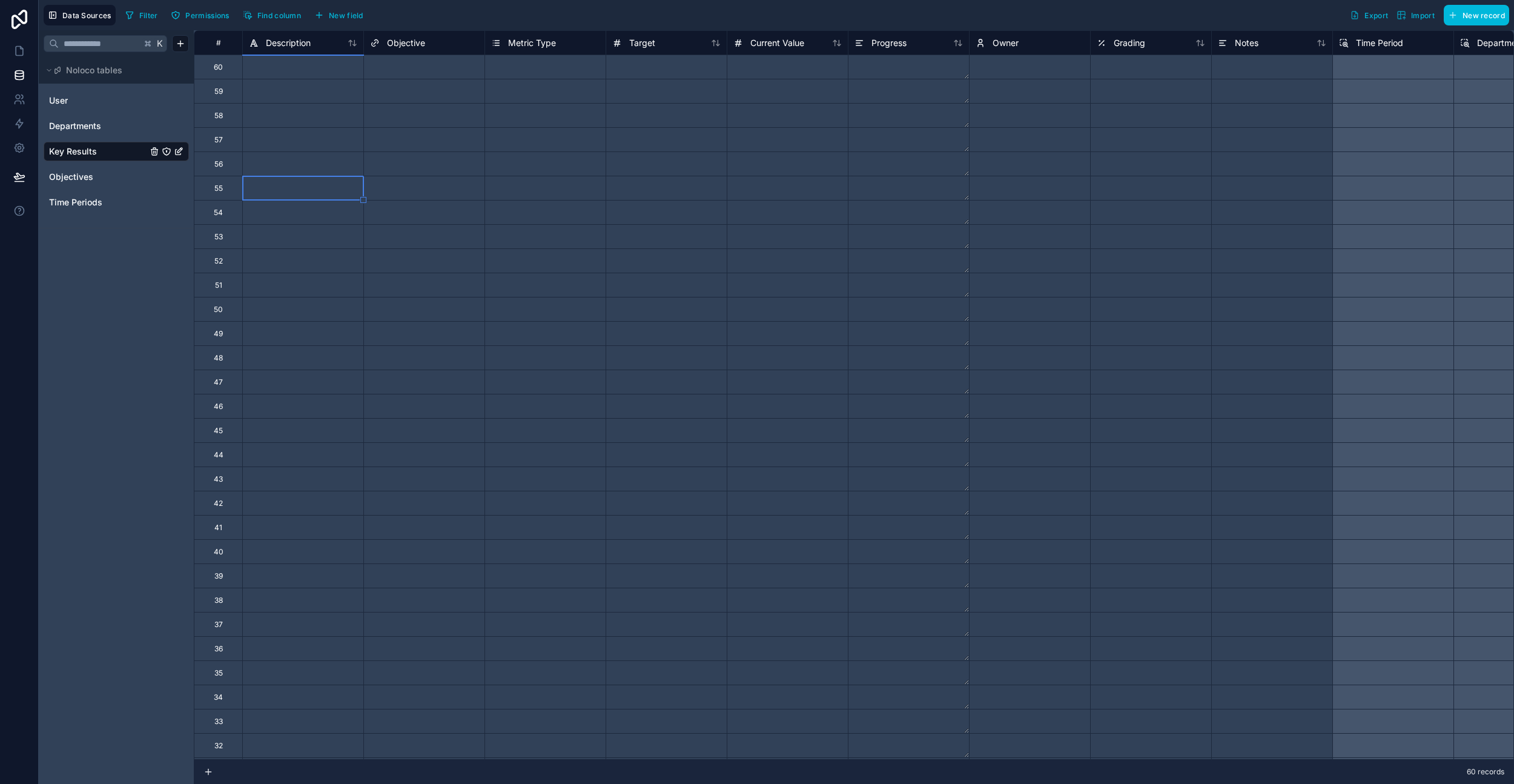
click at [427, 389] on div "Select a Objective" at bounding box center [424, 382] width 120 height 17
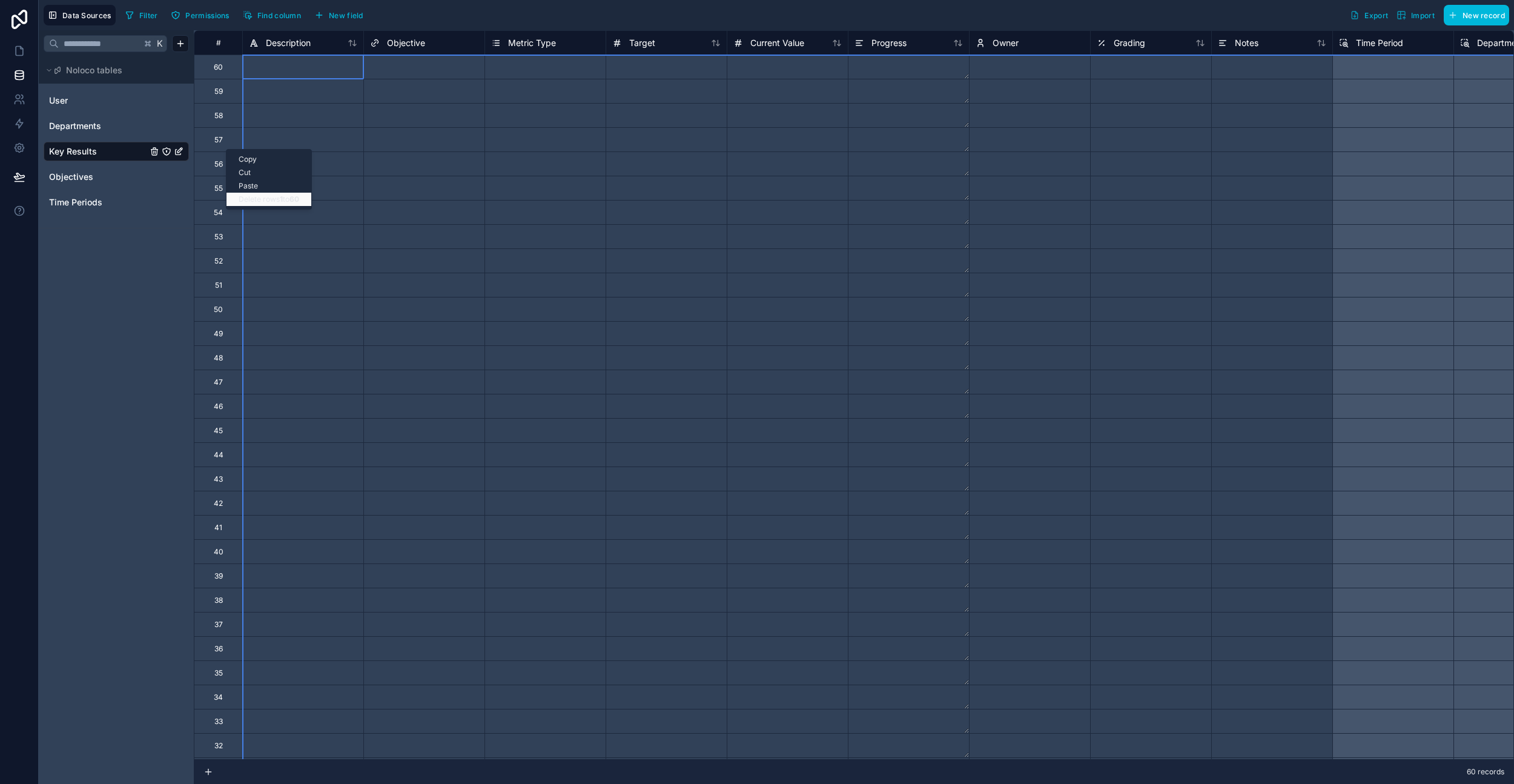
click at [263, 199] on div "Delete rows 1 to 60" at bounding box center [269, 198] width 85 height 13
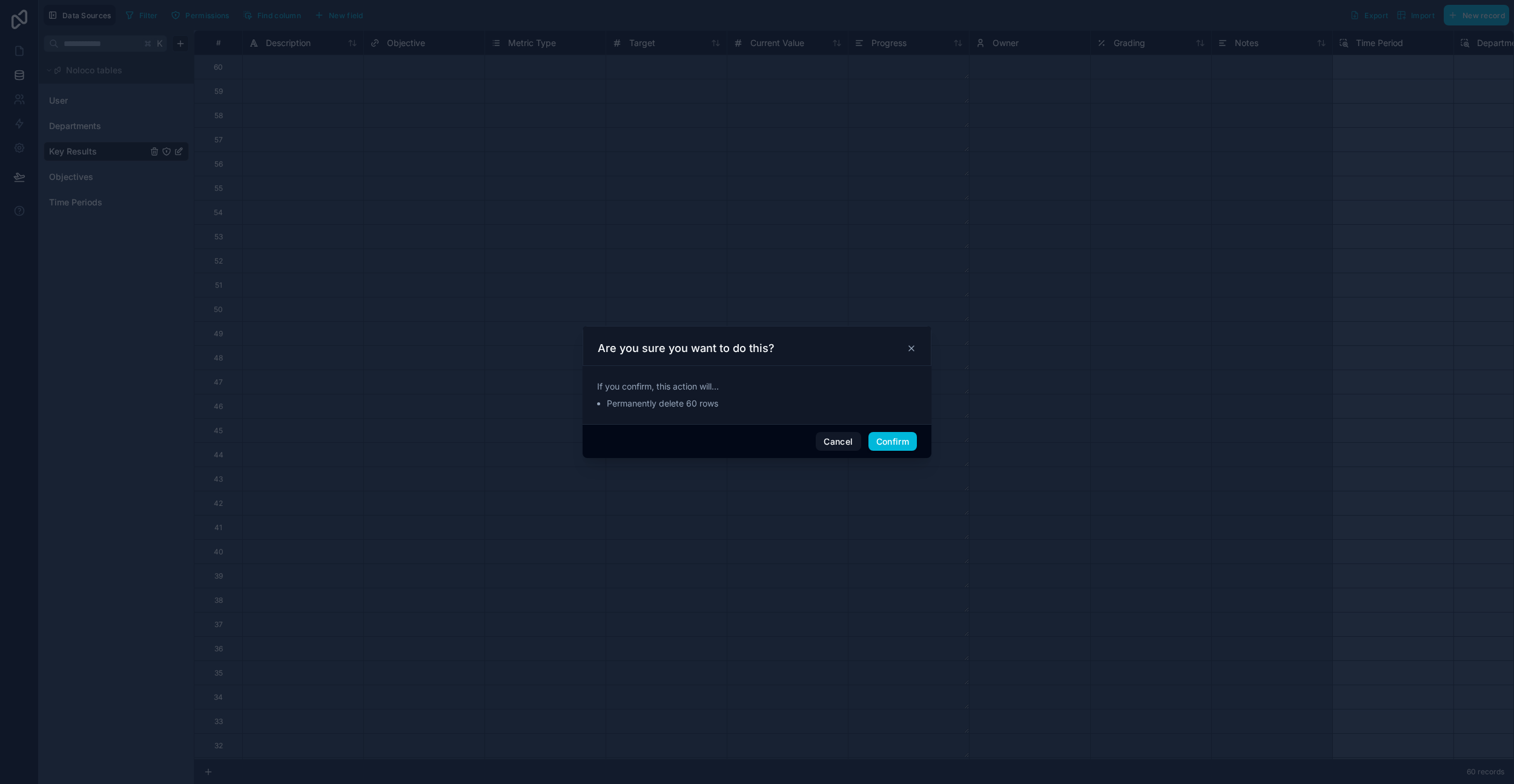
click at [905, 440] on button "Confirm" at bounding box center [892, 442] width 48 height 19
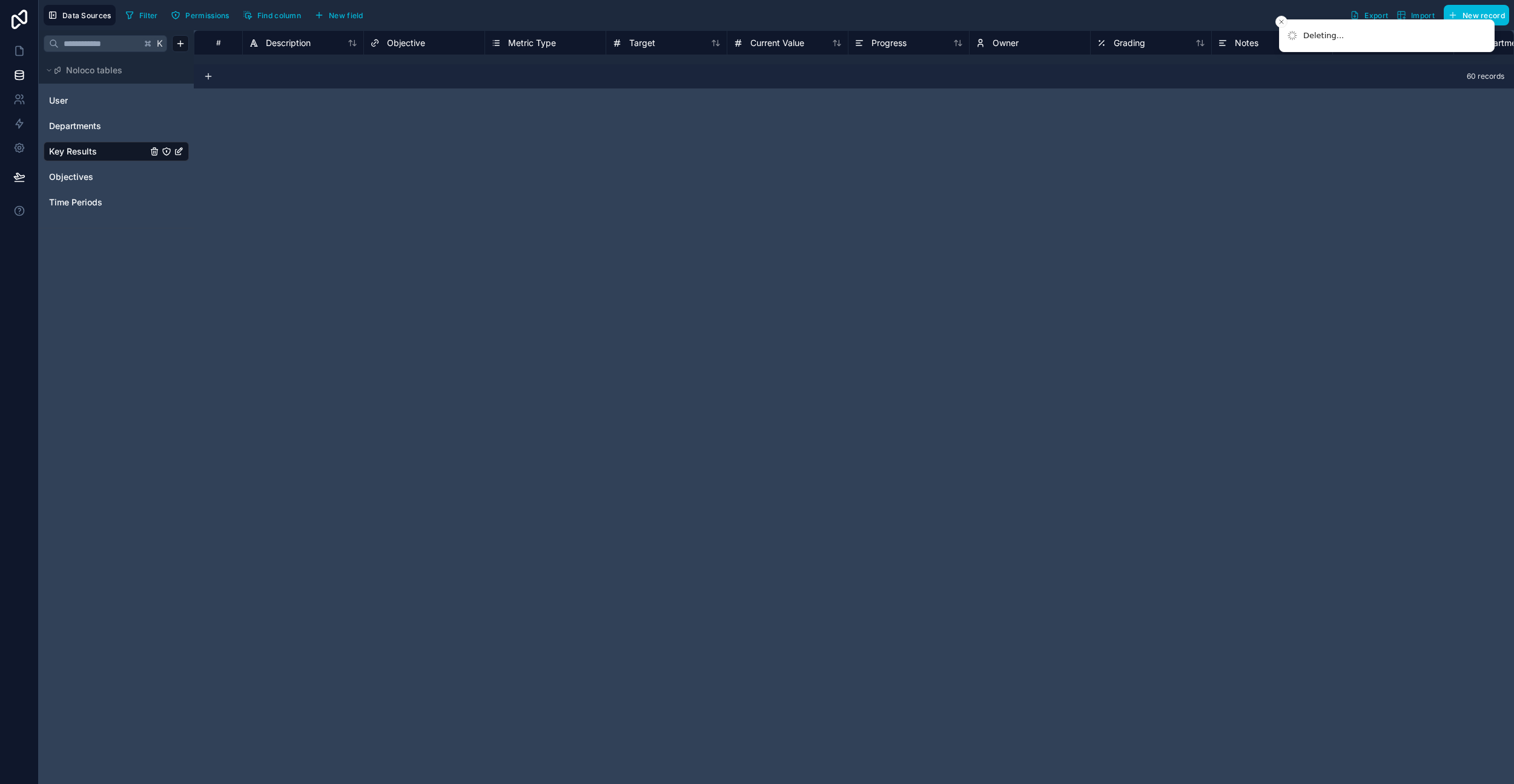
click at [89, 205] on span "Time Periods" at bounding box center [76, 202] width 54 height 12
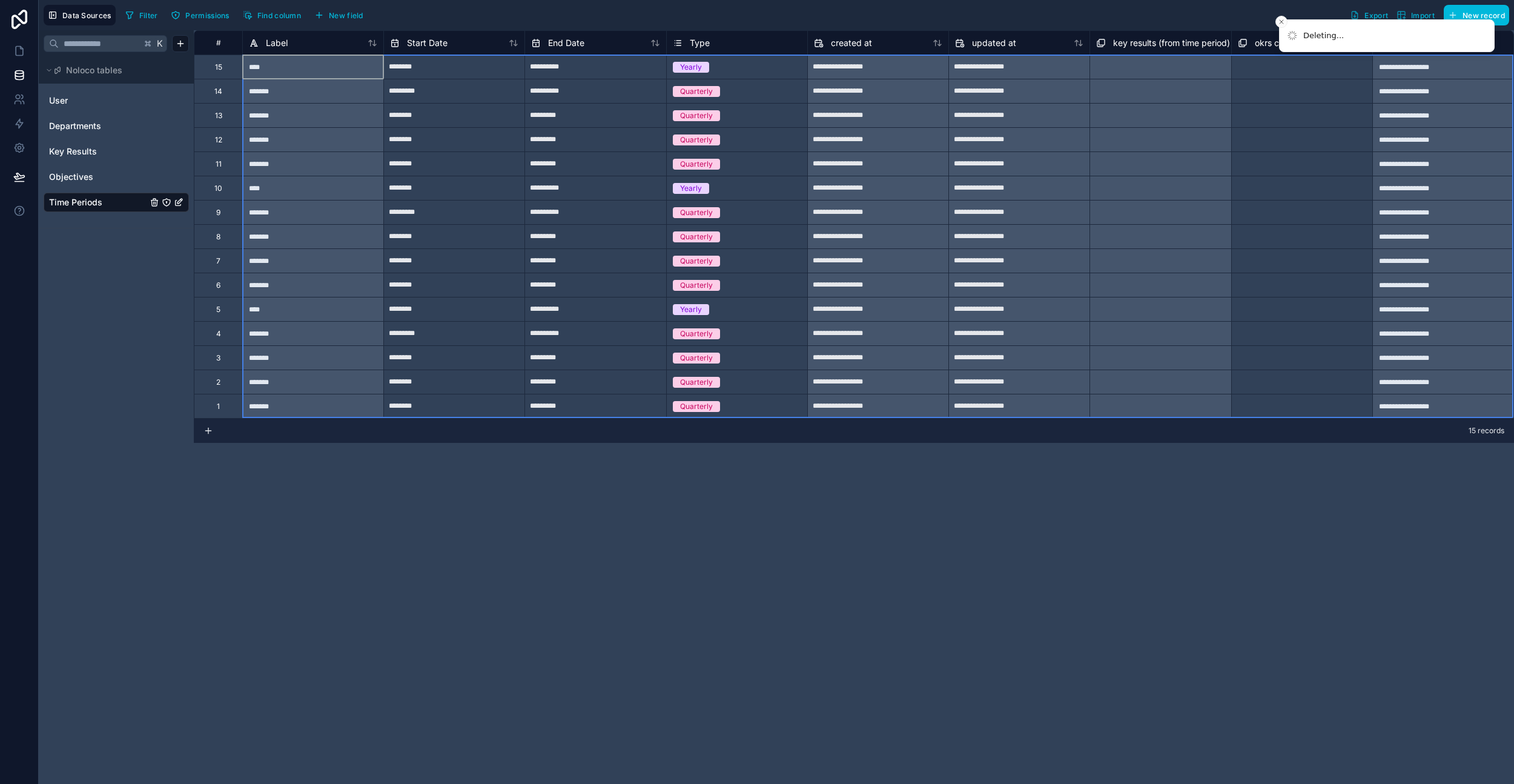
drag, startPoint x: 220, startPoint y: 65, endPoint x: 307, endPoint y: 413, distance: 358.7
click at [307, 413] on div "**********" at bounding box center [854, 223] width 1320 height 387
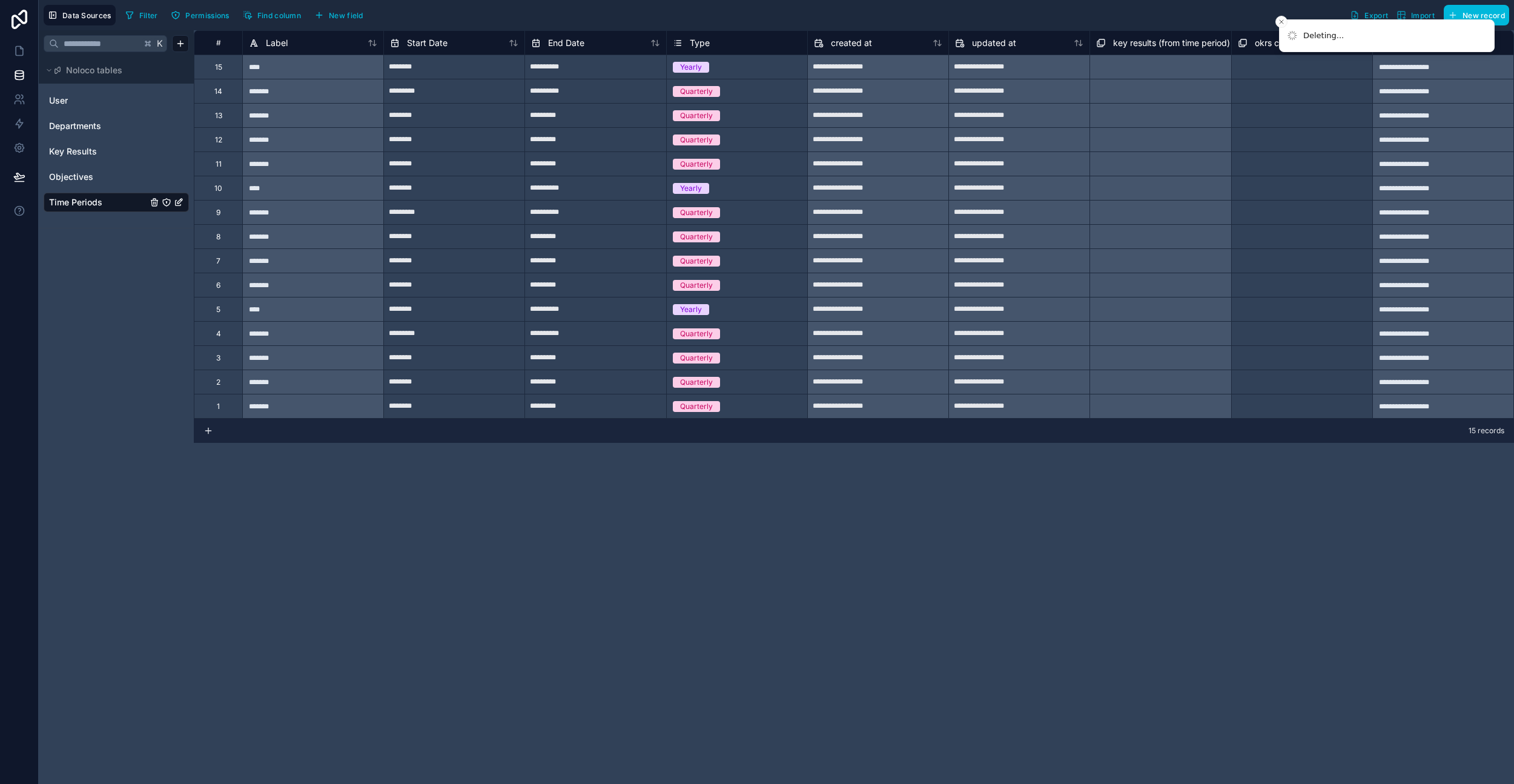
click at [1119, 566] on div "**********" at bounding box center [854, 406] width 1321 height 753
click at [87, 172] on span "Objectives" at bounding box center [71, 177] width 44 height 12
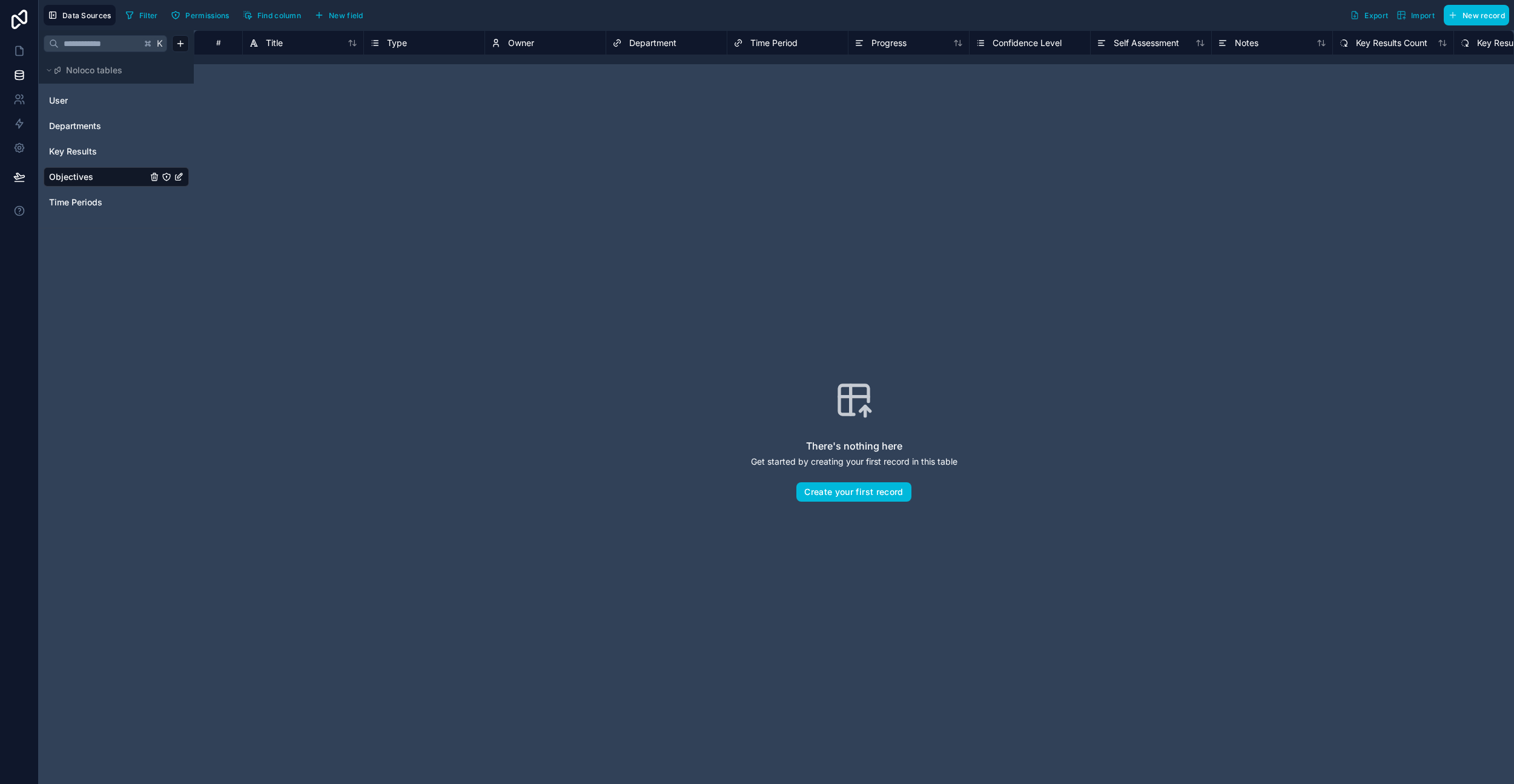
click at [98, 147] on link "Key Results" at bounding box center [98, 152] width 98 height 12
click at [101, 114] on div "User Departments Key Results Objectives Time Periods" at bounding box center [117, 151] width 146 height 130
click at [98, 128] on span "Departments" at bounding box center [75, 126] width 52 height 12
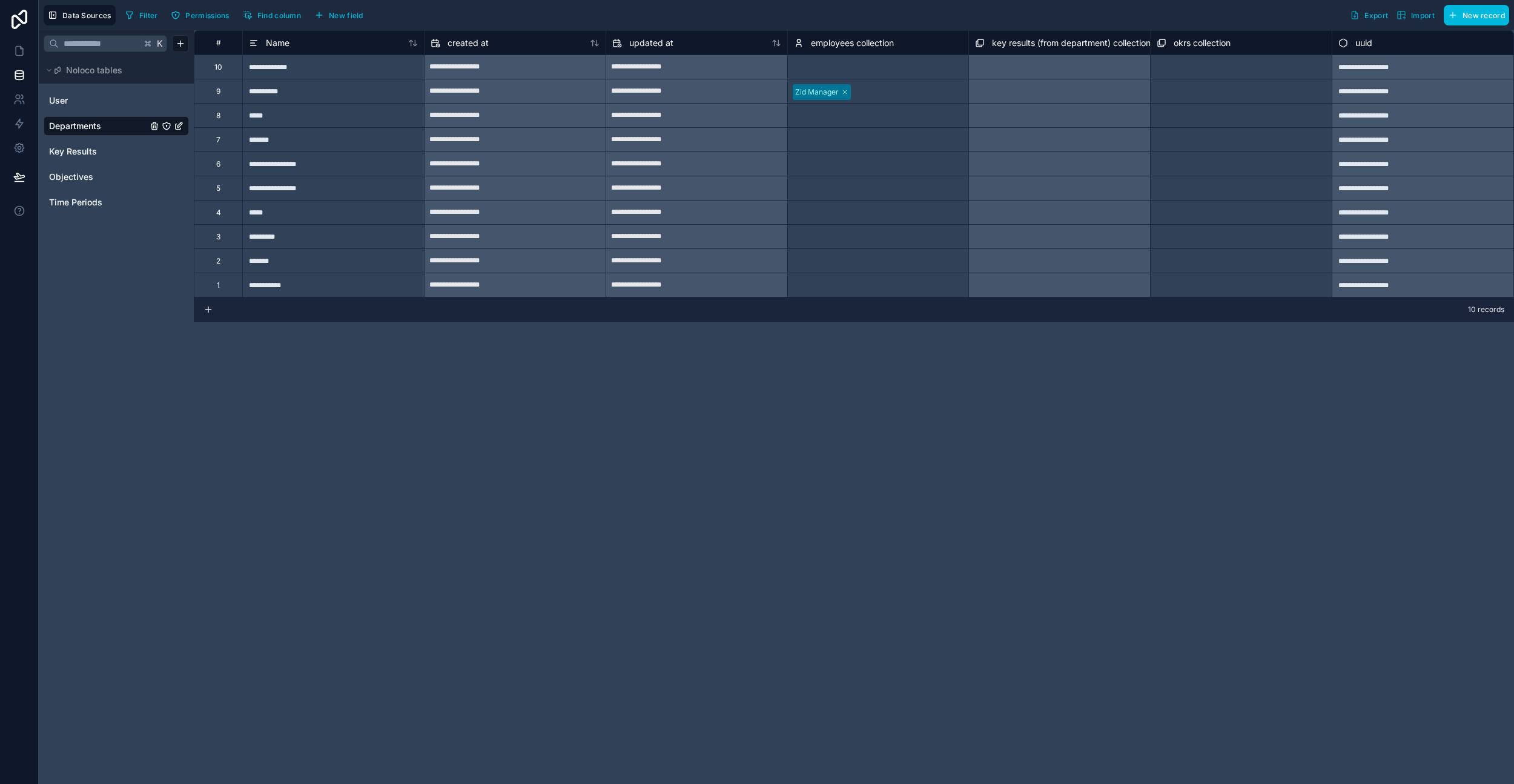
click at [874, 88] on div at bounding box center [908, 92] width 108 height 12
click at [23, 60] on link at bounding box center [18, 51] width 38 height 25
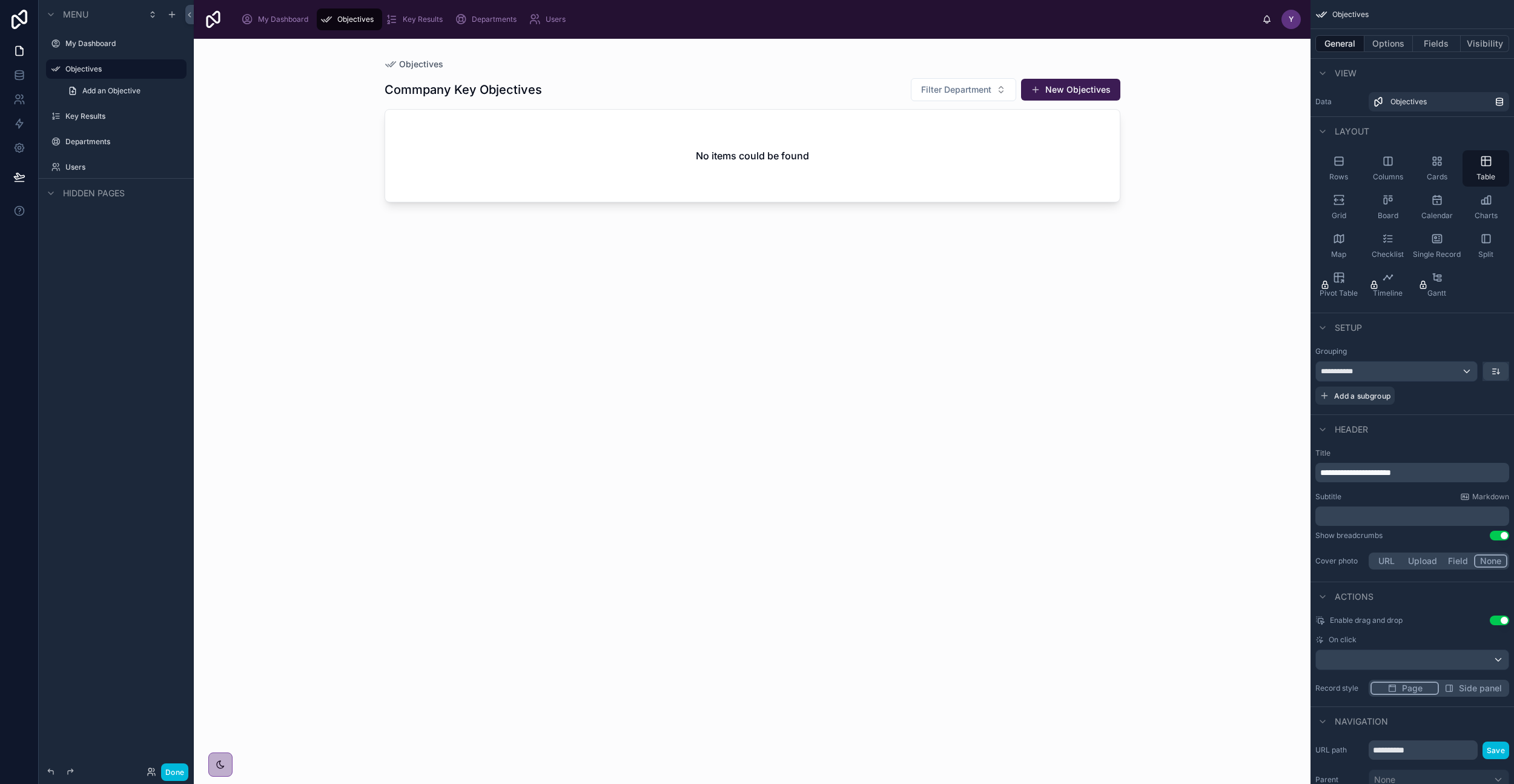
click at [561, 17] on span "Users" at bounding box center [555, 19] width 20 height 10
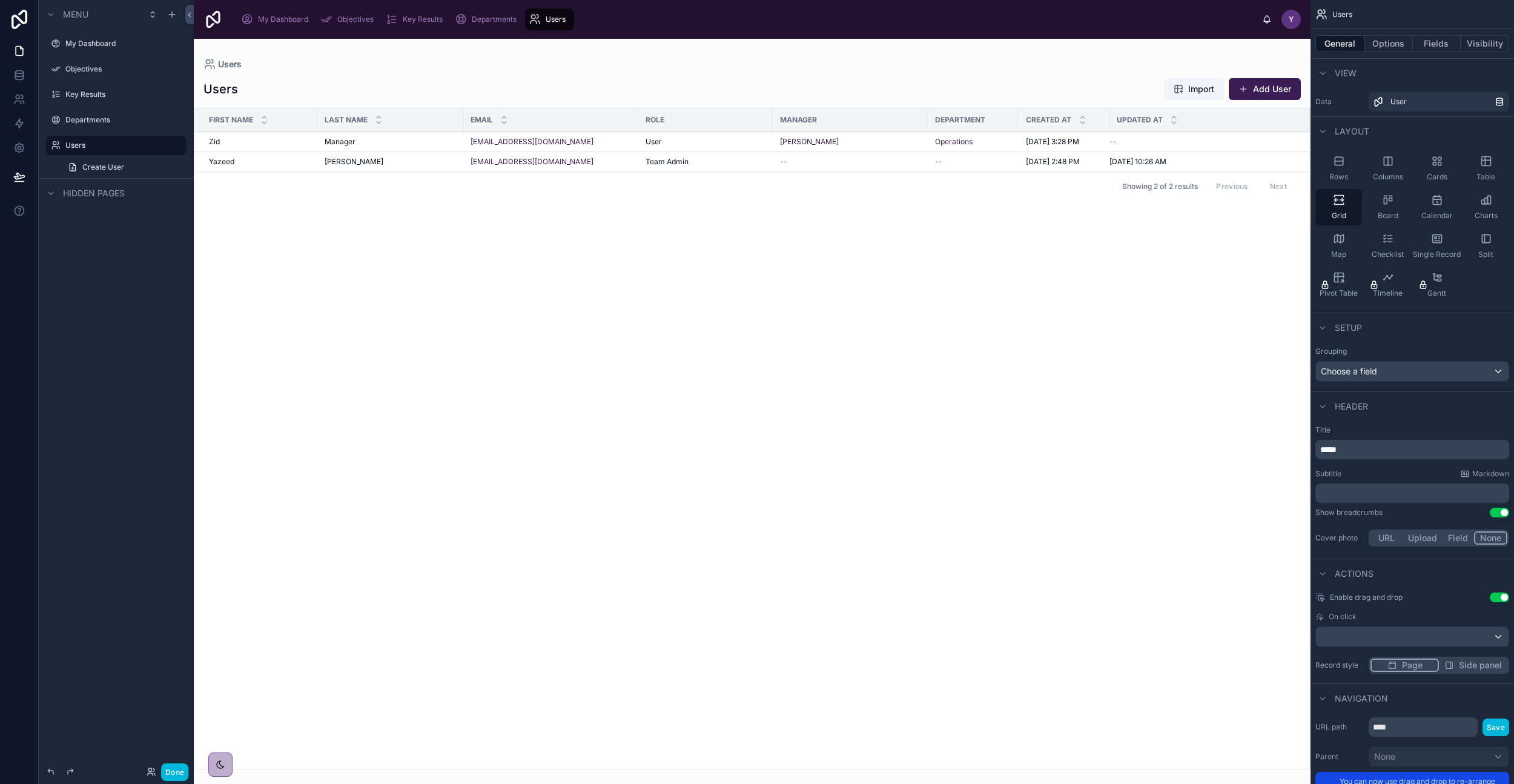
click at [471, 25] on div "Departments" at bounding box center [488, 19] width 67 height 19
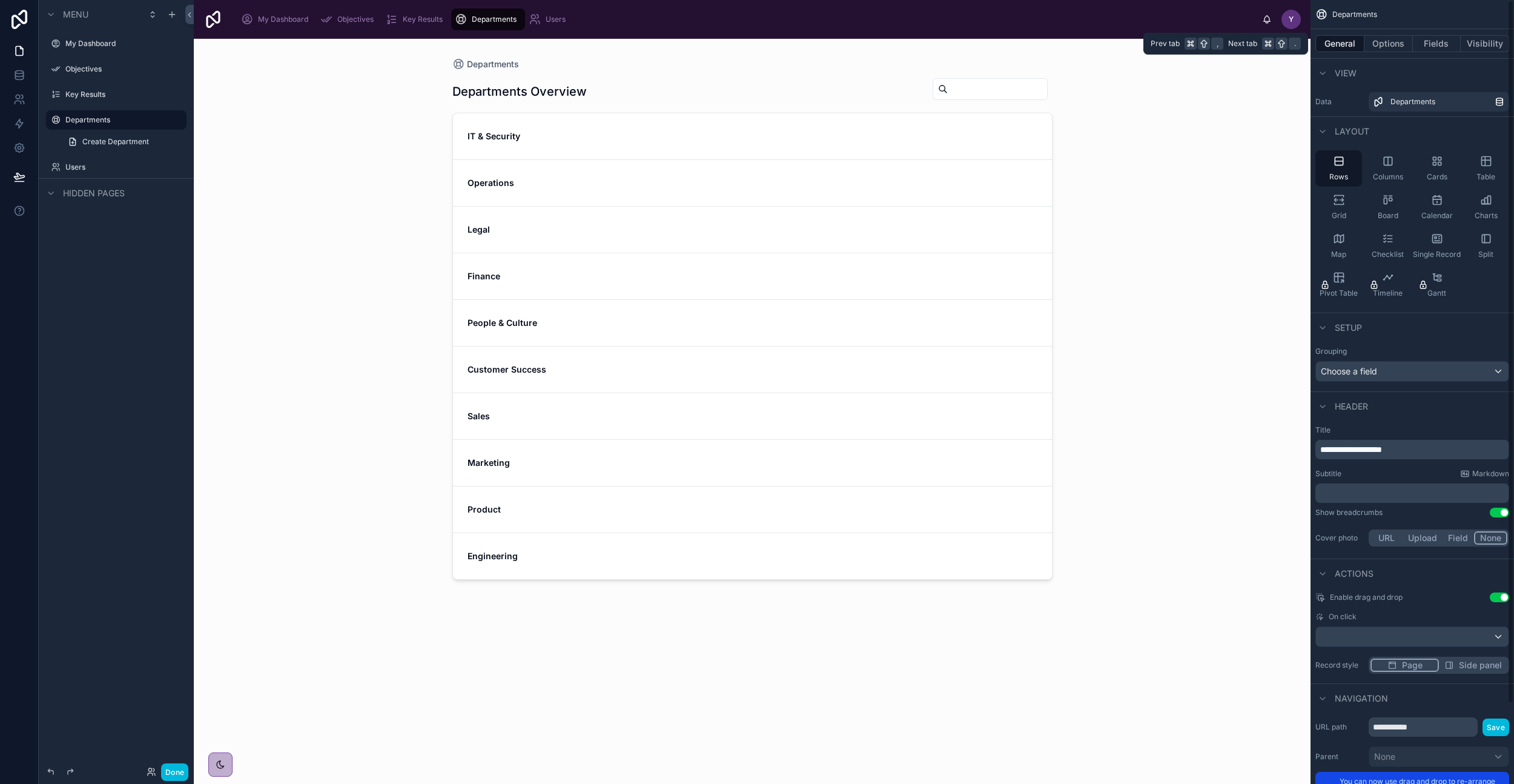
click at [1388, 36] on button "Options" at bounding box center [1388, 43] width 48 height 17
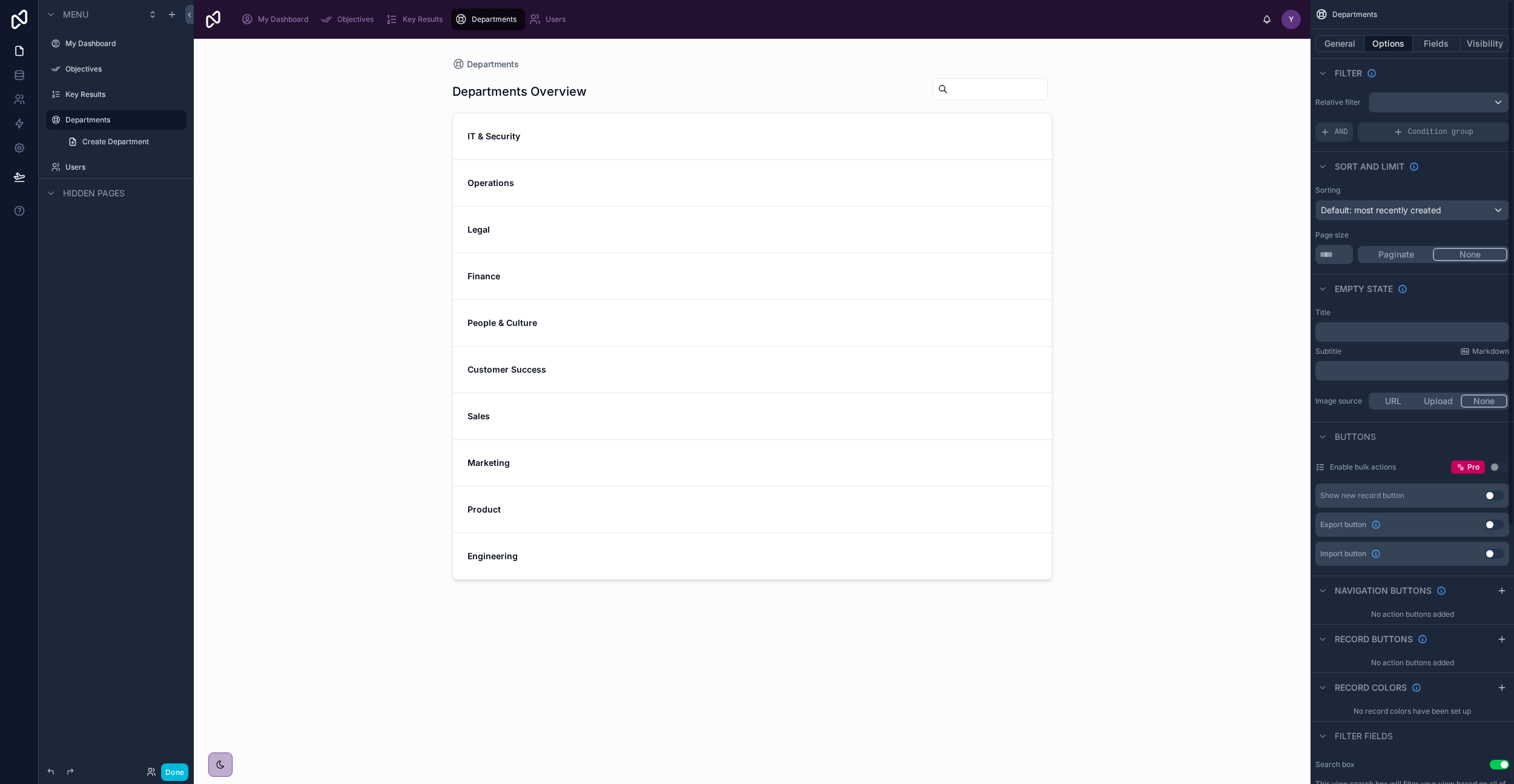
click at [1493, 495] on button "Use setting" at bounding box center [1495, 495] width 19 height 10
click at [1277, 468] on div "Departments Departments Overview New Departments IT & Security Operations Legal…" at bounding box center [753, 411] width 1117 height 744
click at [13, 76] on icon at bounding box center [19, 76] width 12 height 12
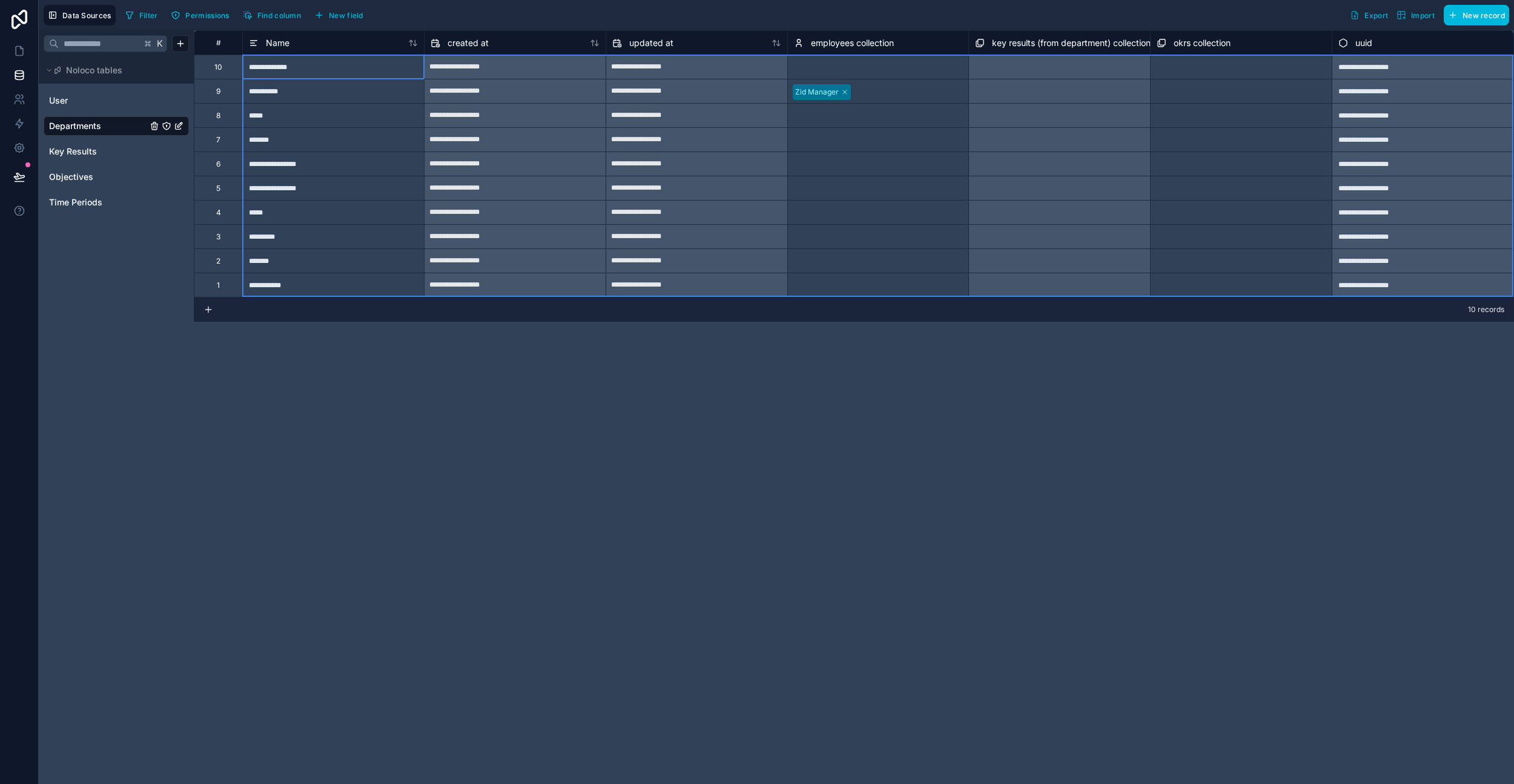
drag, startPoint x: 215, startPoint y: 68, endPoint x: 307, endPoint y: 287, distance: 237.5
click at [307, 287] on div "**********" at bounding box center [854, 162] width 1320 height 266
click at [372, 331] on div "Delete rows 1 to 10" at bounding box center [374, 327] width 83 height 13
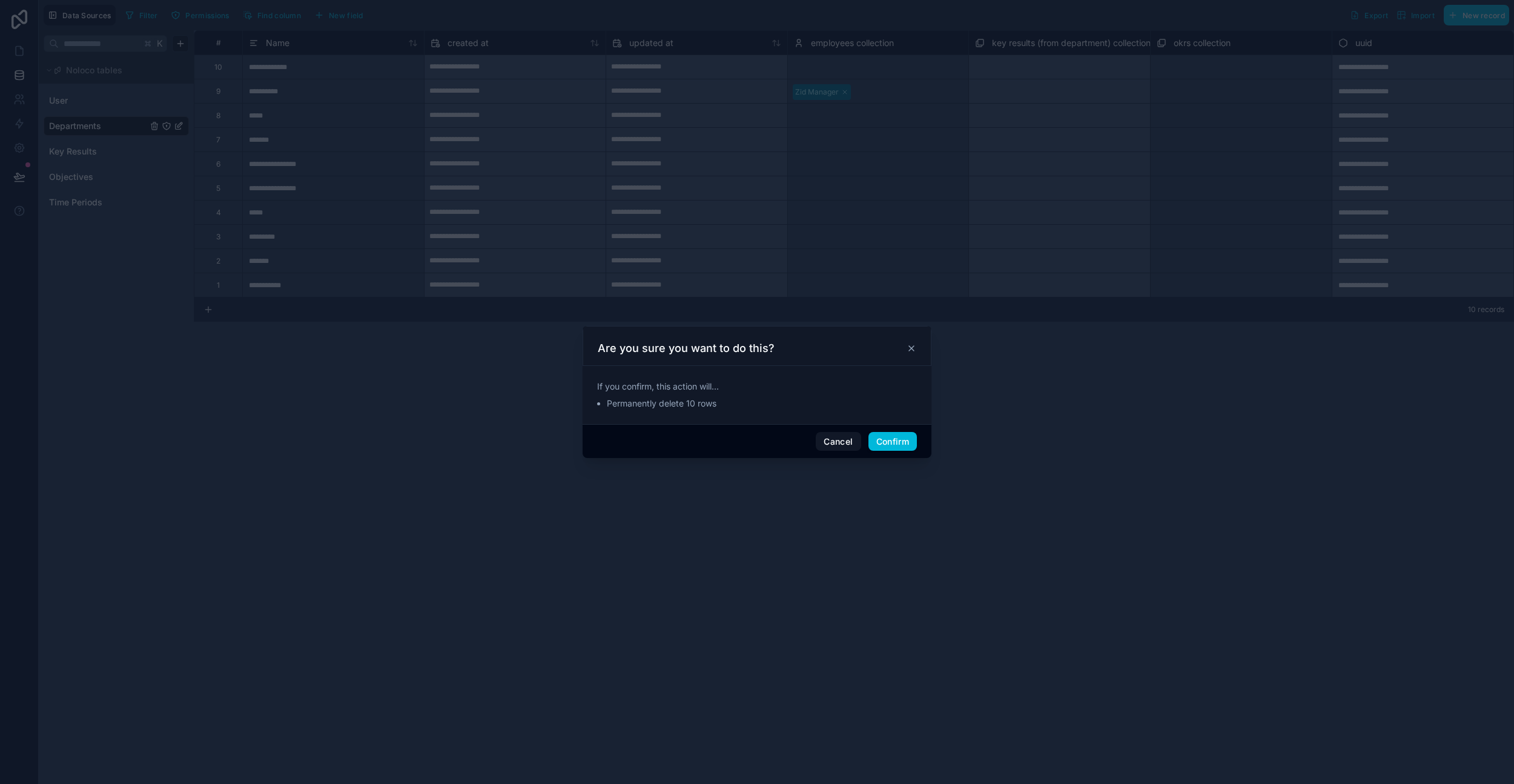
click at [895, 442] on button "Confirm" at bounding box center [892, 442] width 48 height 19
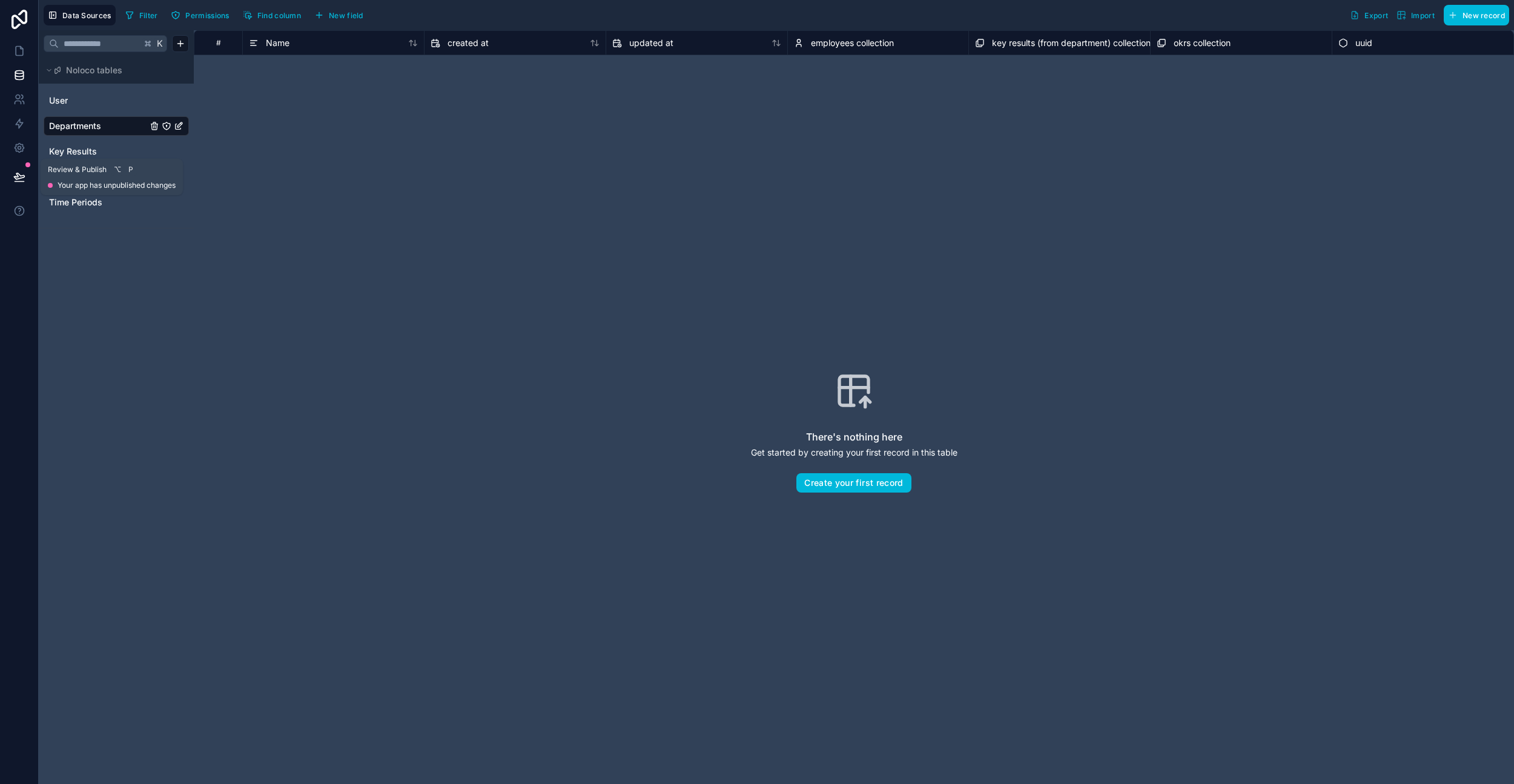
click at [23, 173] on icon at bounding box center [19, 177] width 12 height 12
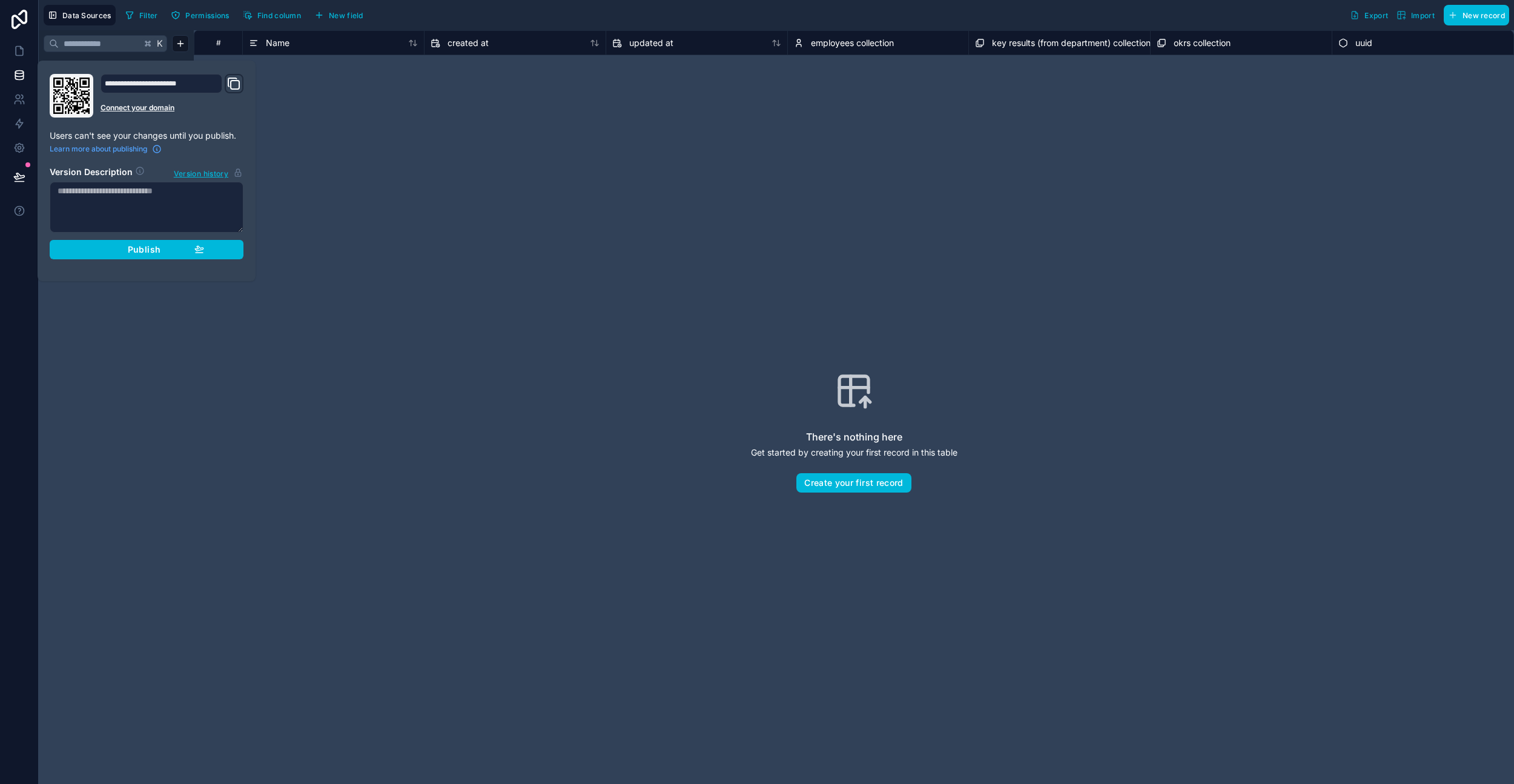
click at [169, 253] on div "Publish" at bounding box center [146, 249] width 115 height 11
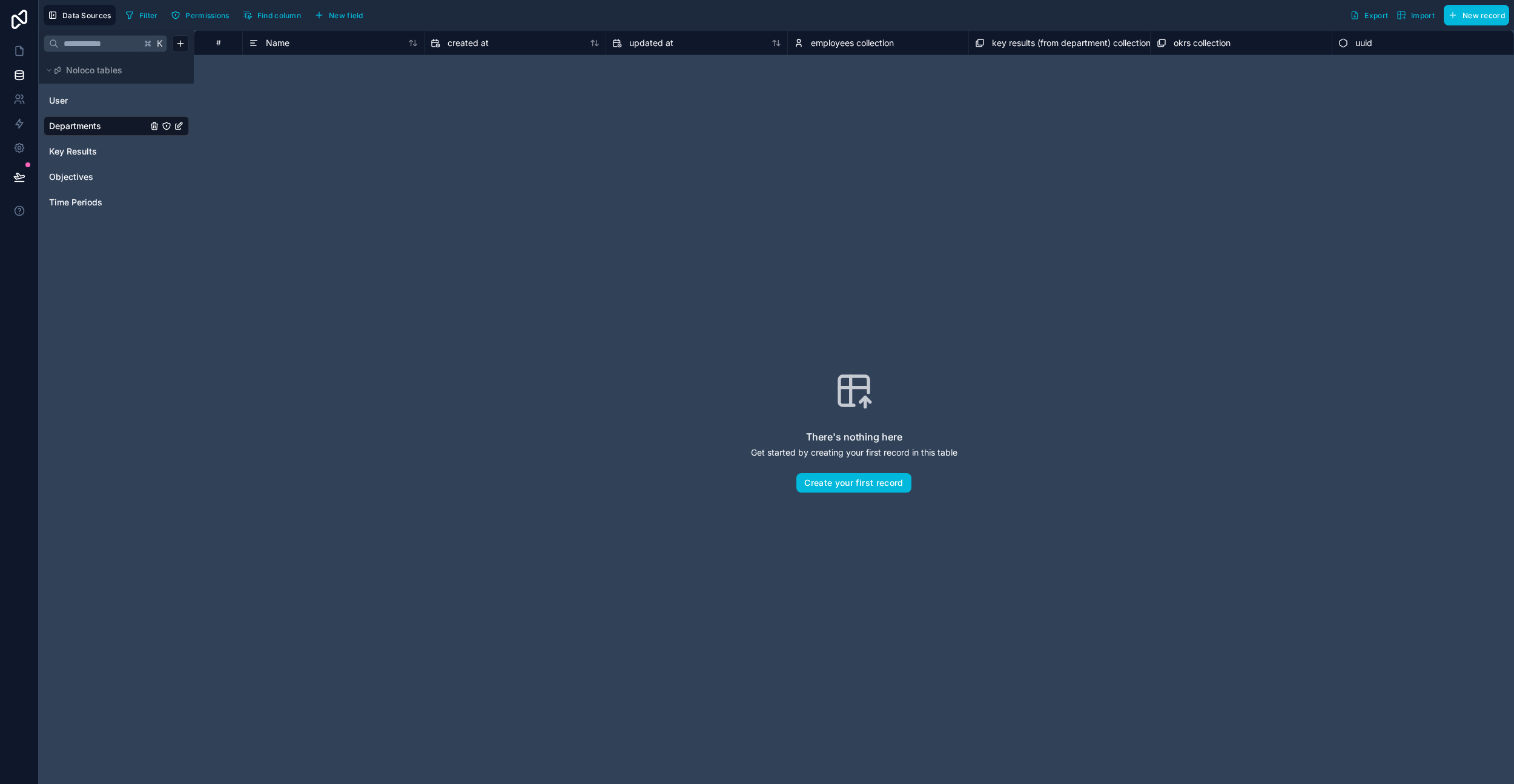
click at [349, 263] on div "There's nothing here Get started by creating your first record in this table Cr…" at bounding box center [854, 432] width 1243 height 676
click at [23, 52] on icon at bounding box center [19, 51] width 7 height 9
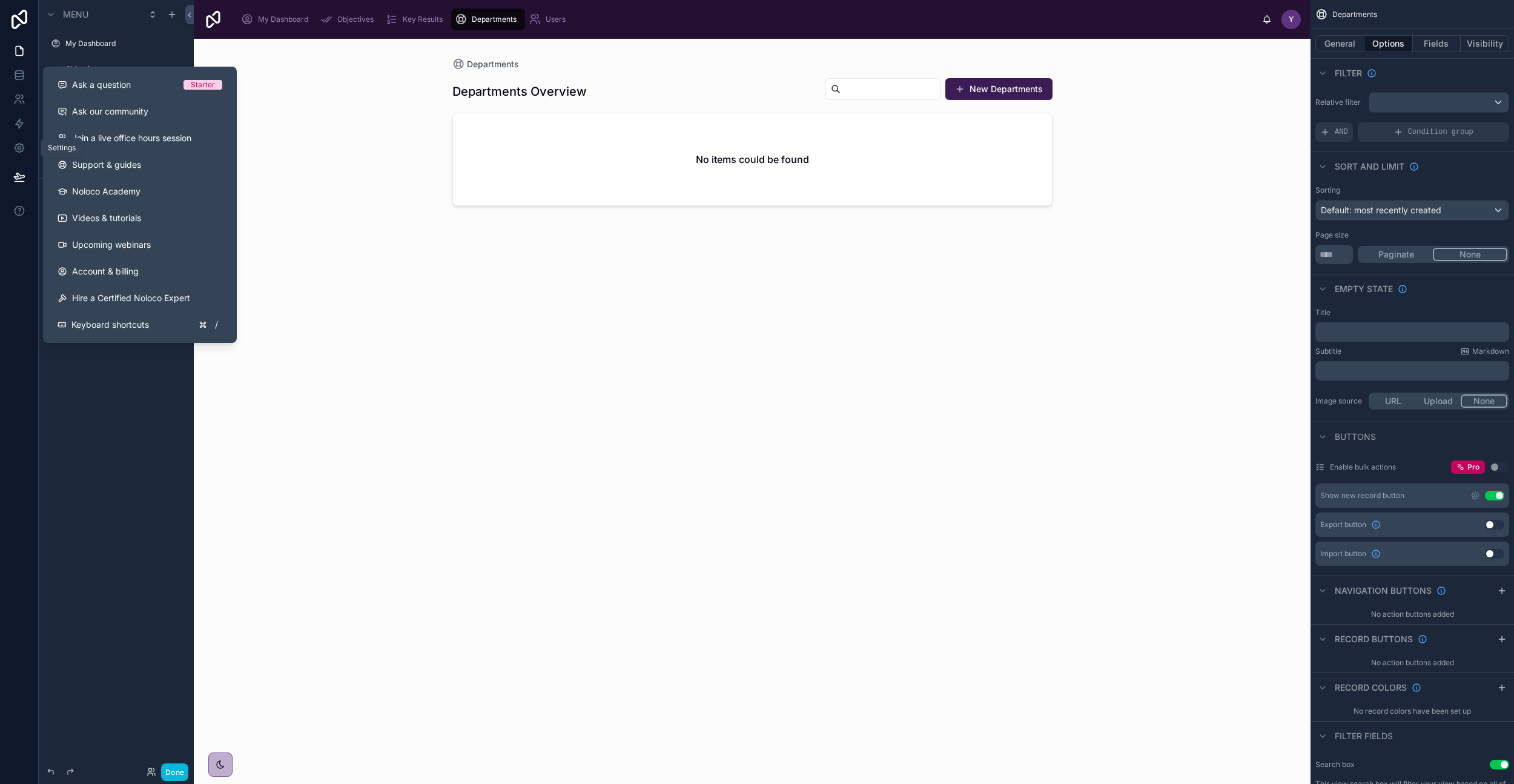
click at [15, 147] on icon at bounding box center [19, 147] width 9 height 9
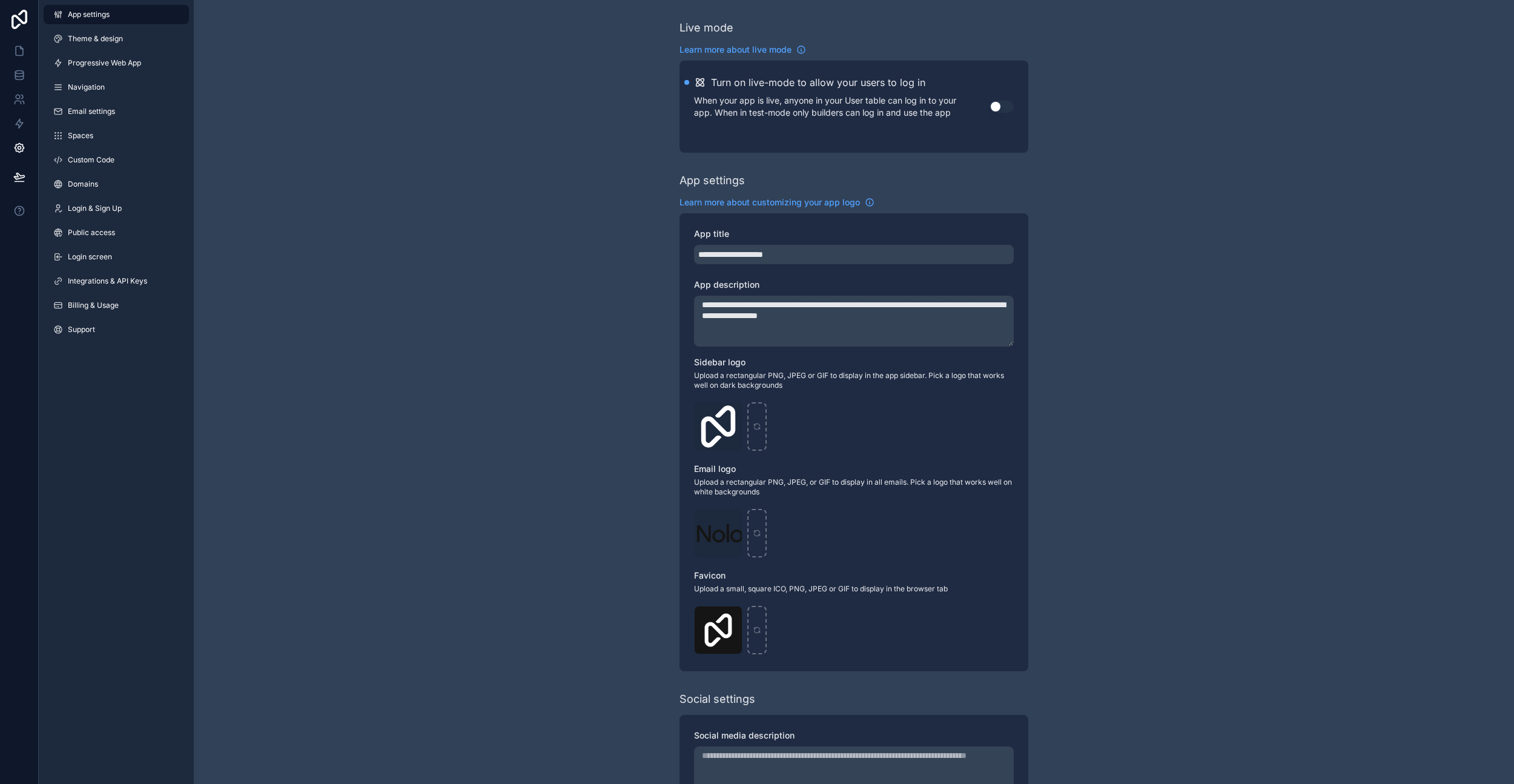
click at [892, 314] on textarea "**********" at bounding box center [854, 321] width 320 height 51
click at [804, 256] on input "**********" at bounding box center [854, 255] width 320 height 19
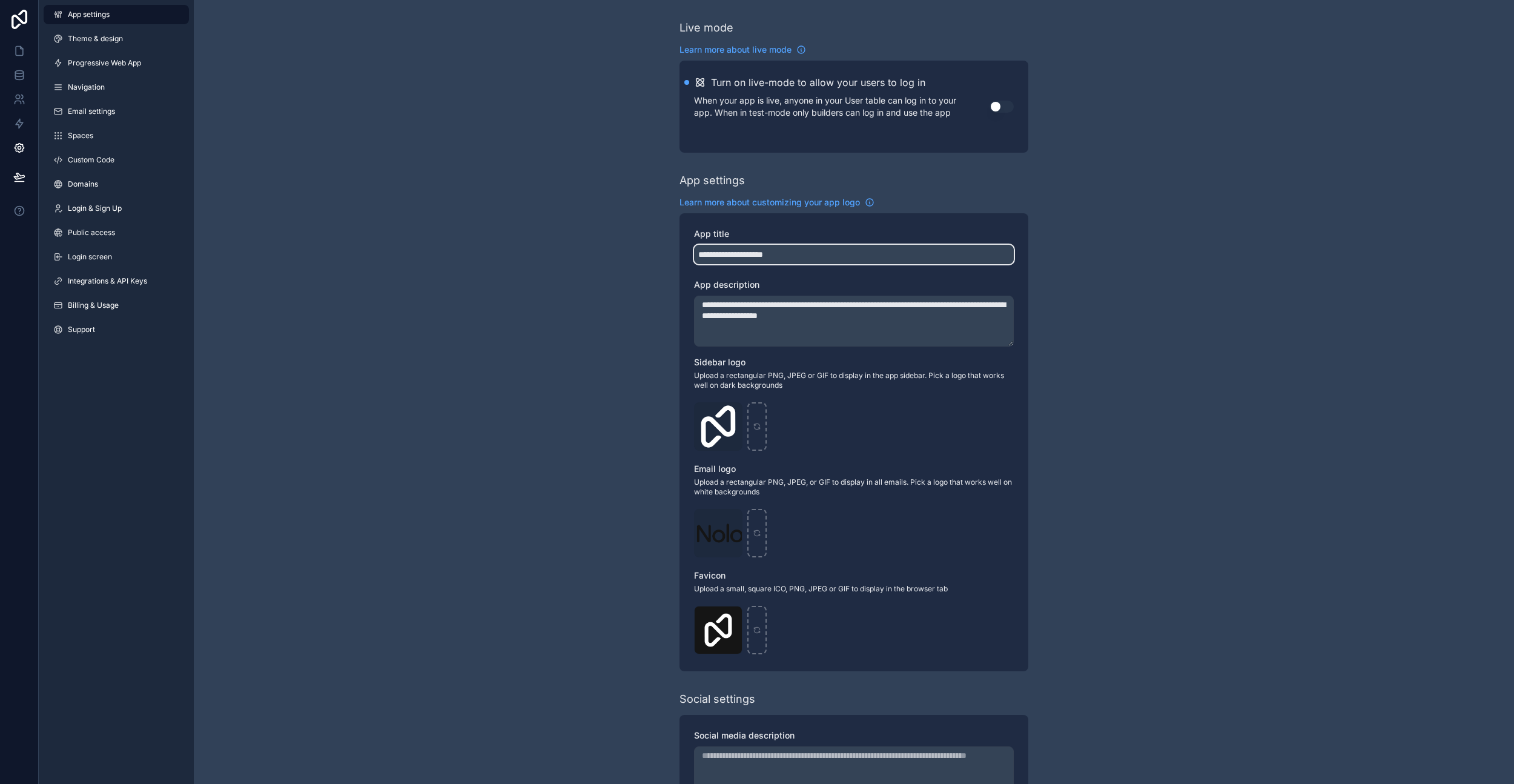
click at [804, 256] on input "**********" at bounding box center [854, 255] width 320 height 19
type input "**********"
click at [1112, 251] on div "**********" at bounding box center [854, 469] width 1321 height 938
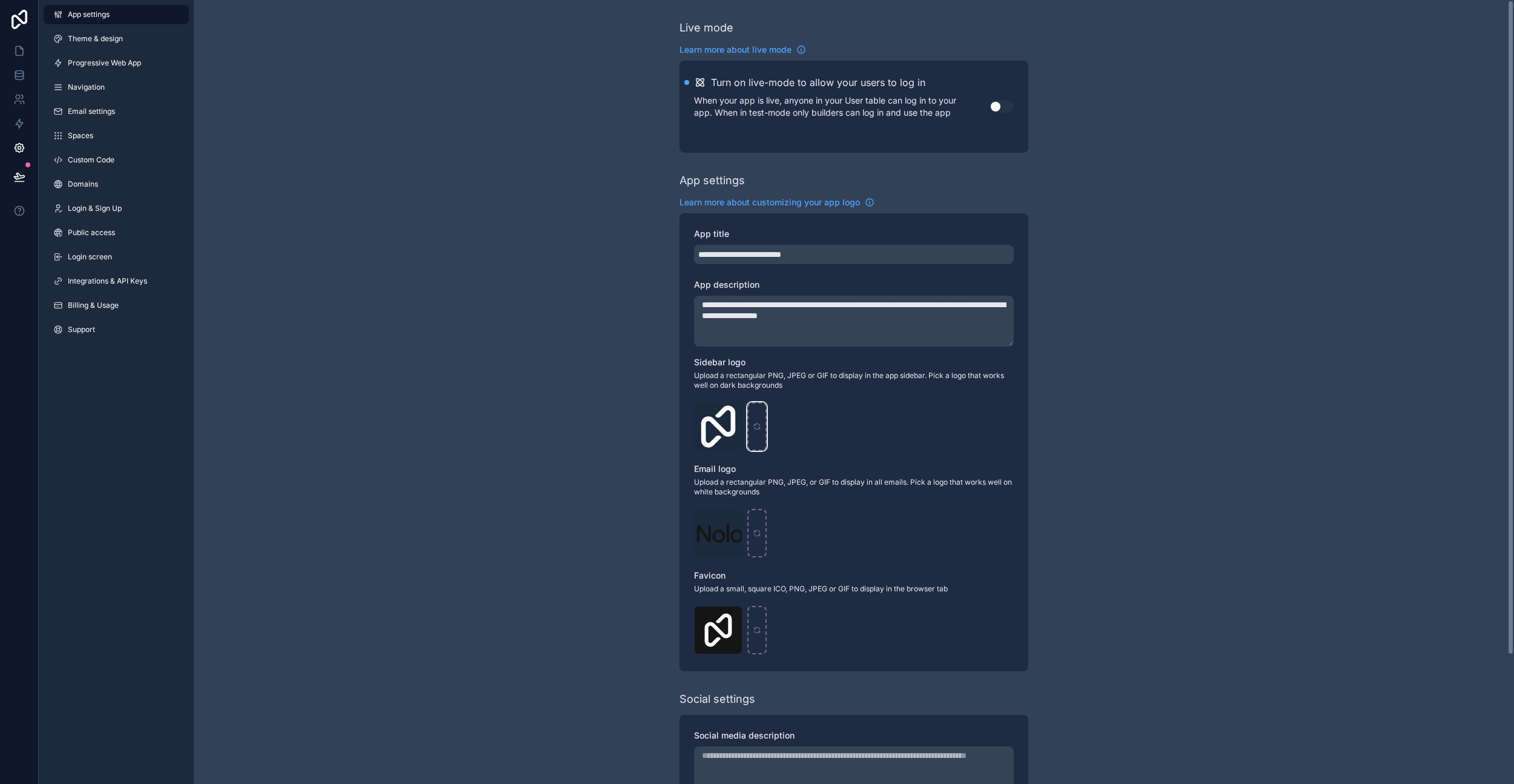
click at [749, 433] on div "scrollable content" at bounding box center [757, 426] width 19 height 48
type input "**********"
click at [1050, 509] on div "**********" at bounding box center [854, 469] width 1321 height 938
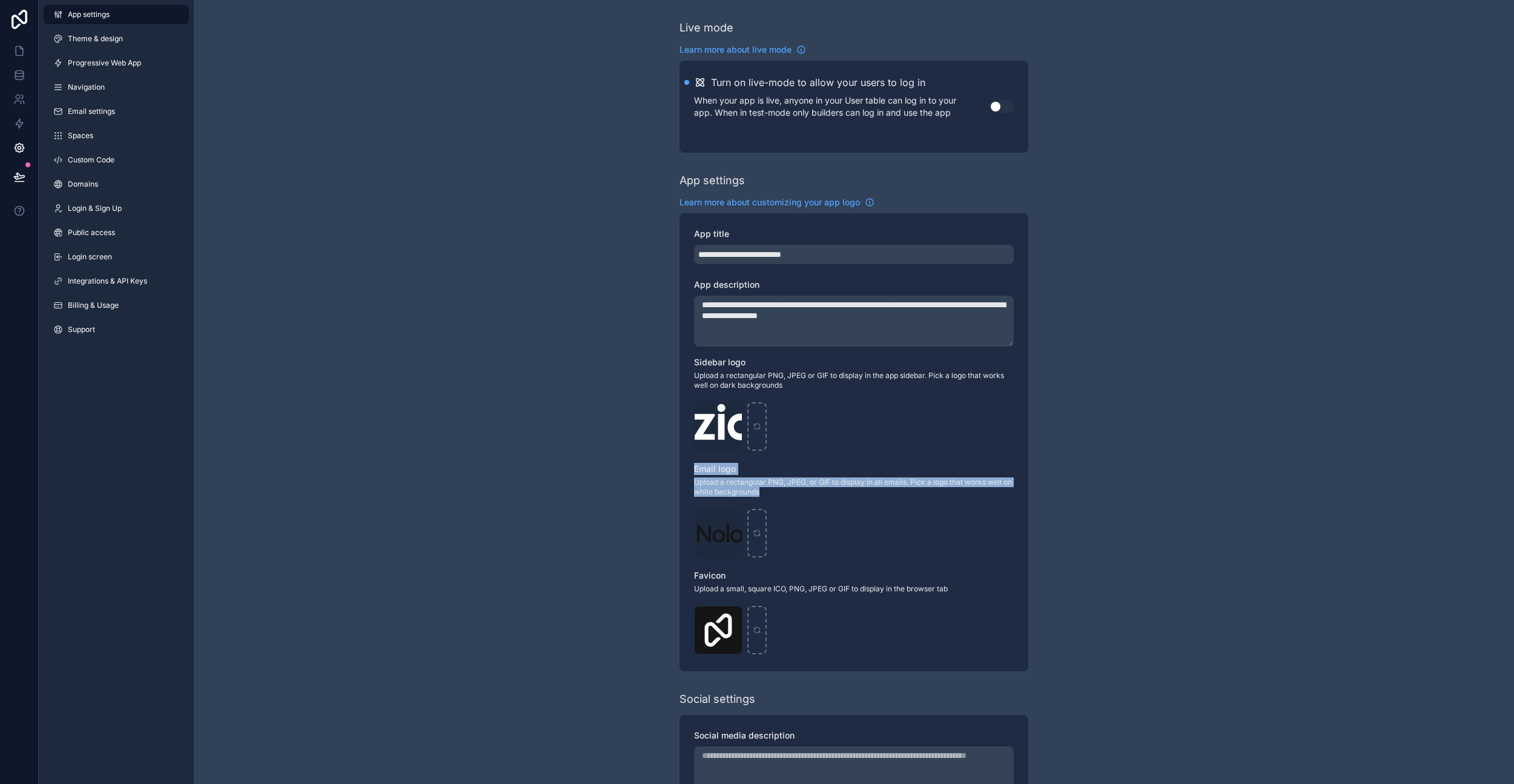
drag, startPoint x: 788, startPoint y: 496, endPoint x: 645, endPoint y: 404, distance: 170.0
click at [667, 450] on div "**********" at bounding box center [854, 469] width 1321 height 938
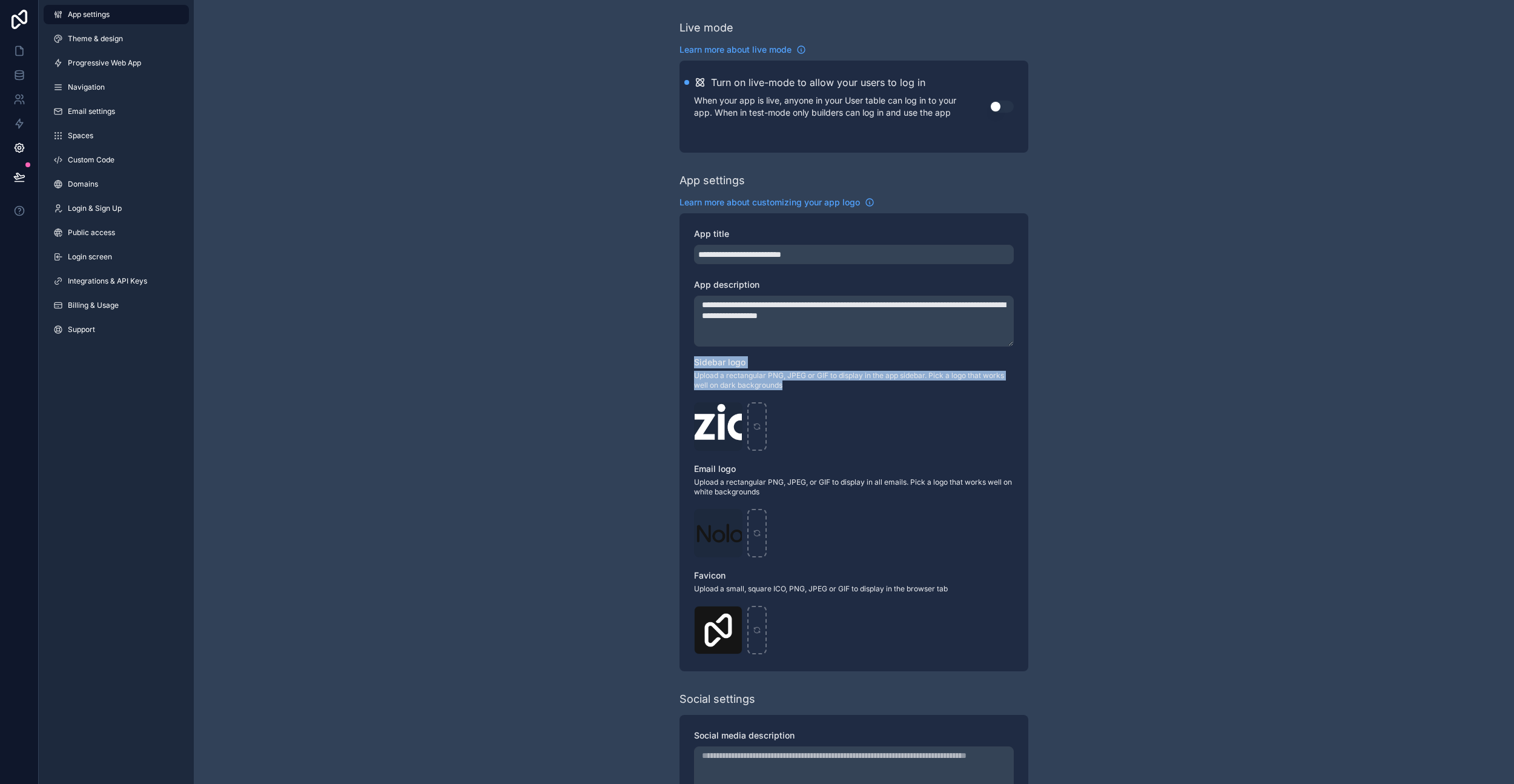
drag, startPoint x: 645, startPoint y: 404, endPoint x: 676, endPoint y: 366, distance: 49.0
click at [676, 366] on div "**********" at bounding box center [854, 469] width 1321 height 938
click at [800, 385] on span "Upload a rectangular PNG, JPEG or GIF to display in the app sidebar. Pick a log…" at bounding box center [854, 380] width 320 height 19
drag, startPoint x: 732, startPoint y: 378, endPoint x: 740, endPoint y: 372, distance: 10.0
click at [698, 373] on span "Upload a rectangular PNG, JPEG or GIF to display in the app sidebar. Pick a log…" at bounding box center [854, 380] width 320 height 19
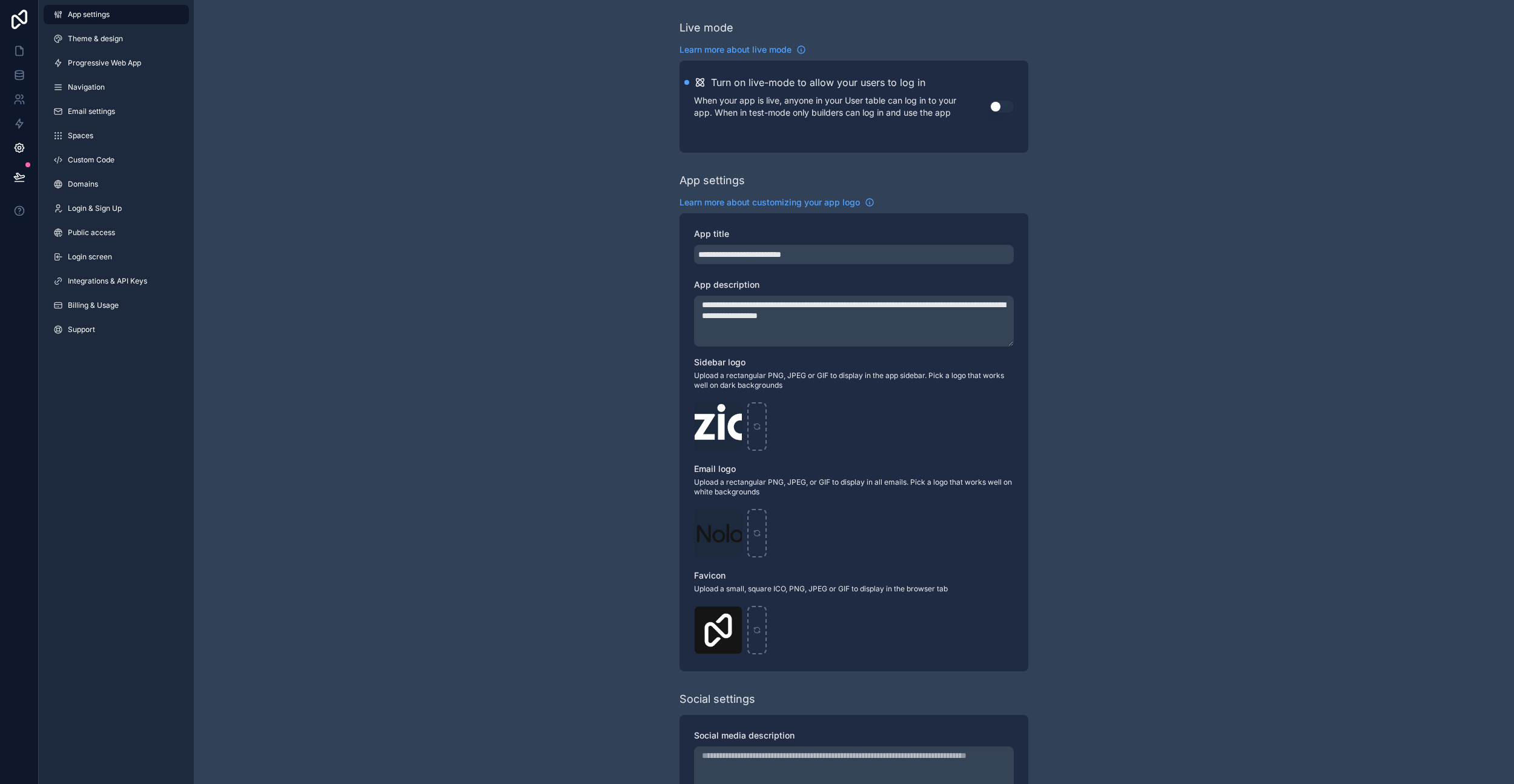
click at [798, 528] on div "Logo .png" at bounding box center [854, 532] width 320 height 48
click at [761, 529] on icon "scrollable content" at bounding box center [757, 533] width 9 height 9
type input "**********"
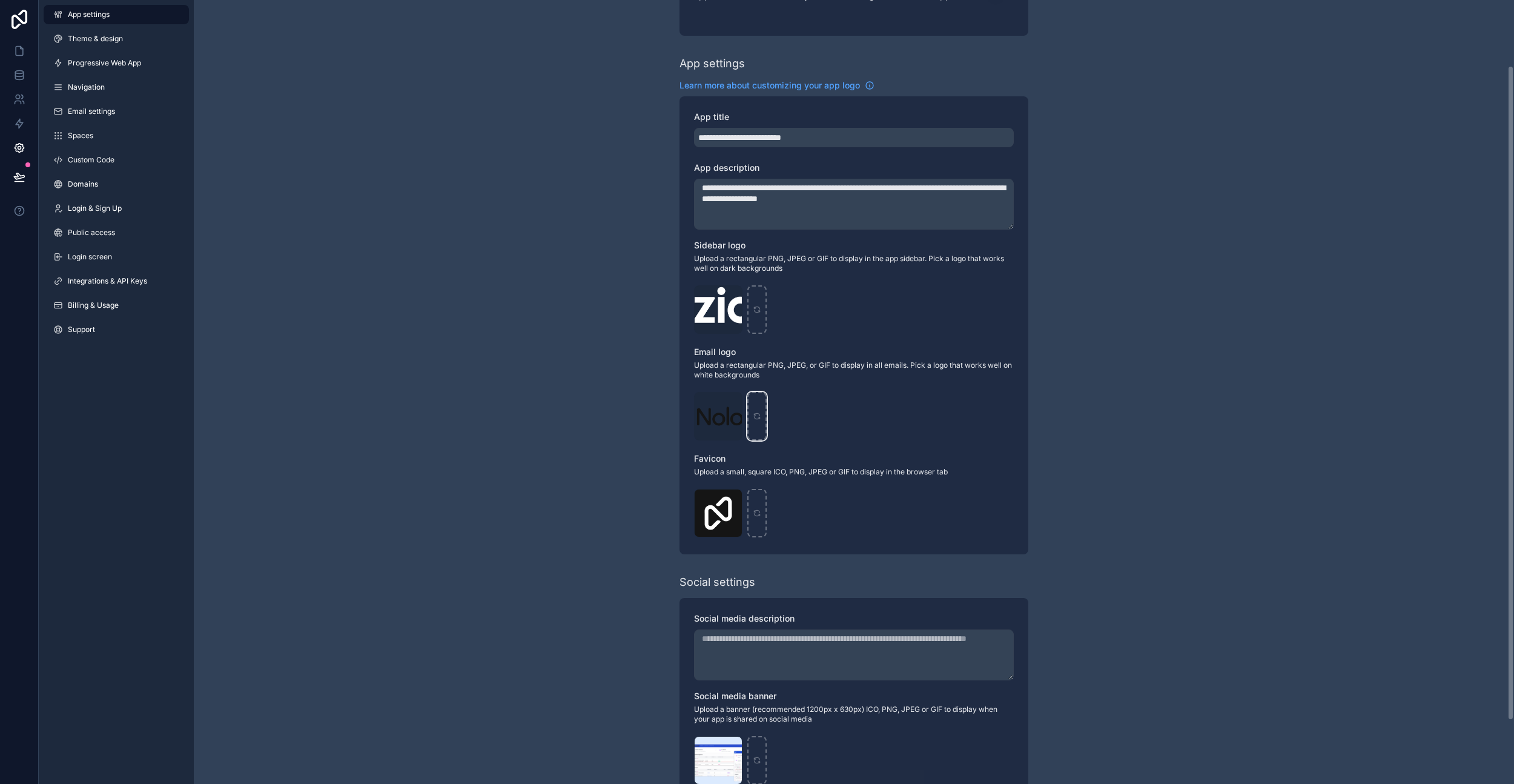
scroll to position [154, 0]
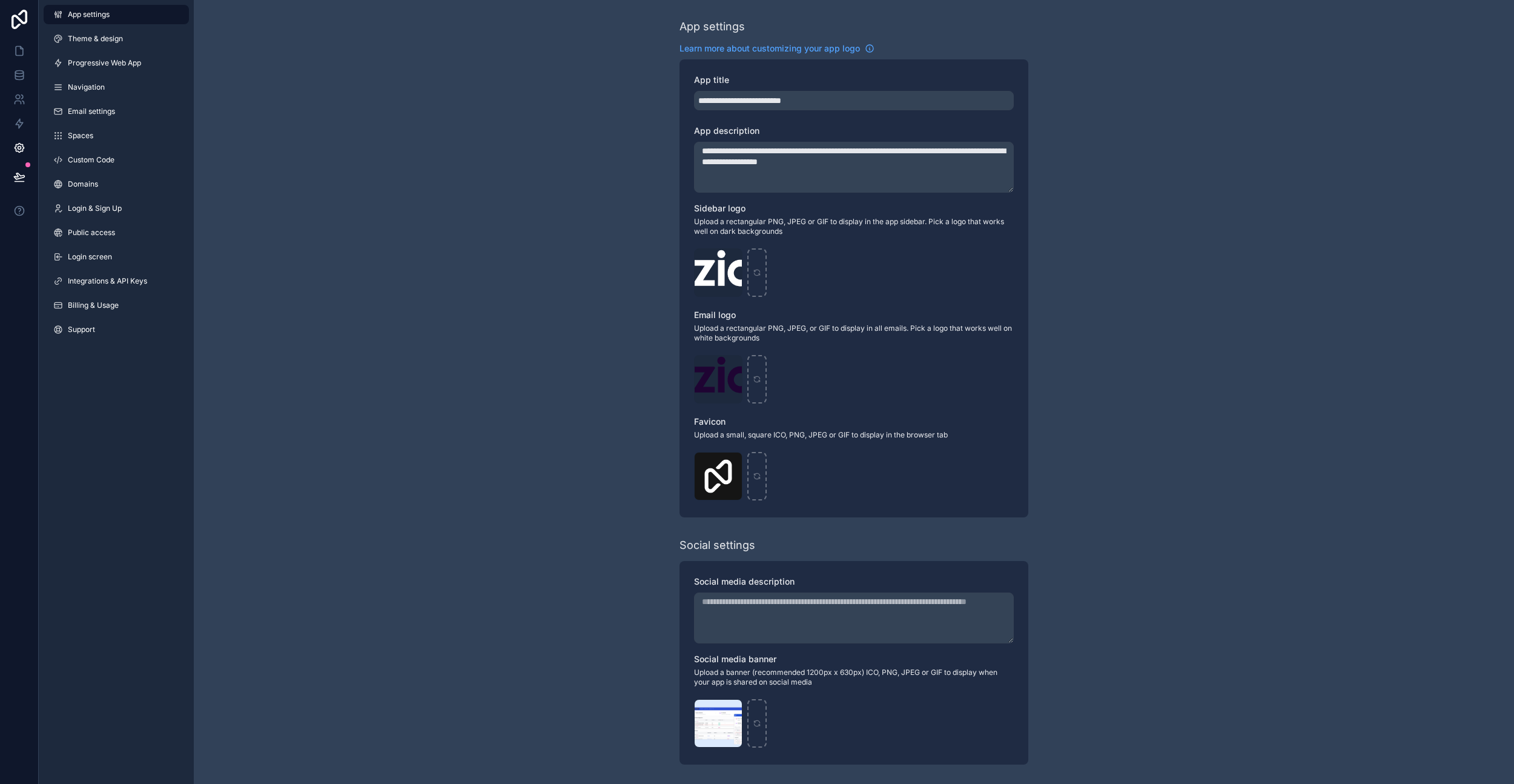
click at [633, 219] on div "**********" at bounding box center [854, 315] width 1321 height 938
click at [17, 176] on icon at bounding box center [19, 177] width 12 height 12
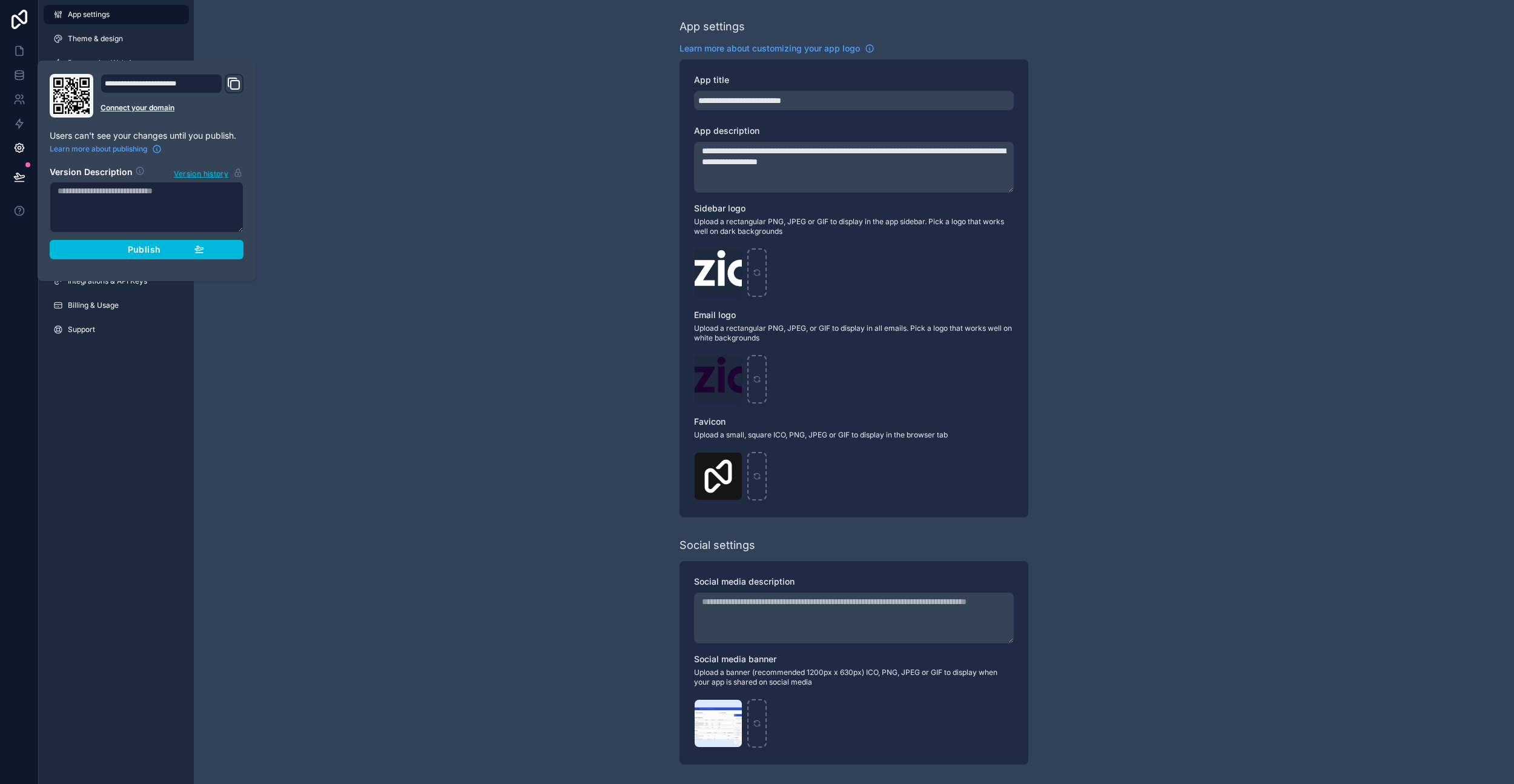
click at [233, 252] on button "Publish" at bounding box center [147, 249] width 194 height 19
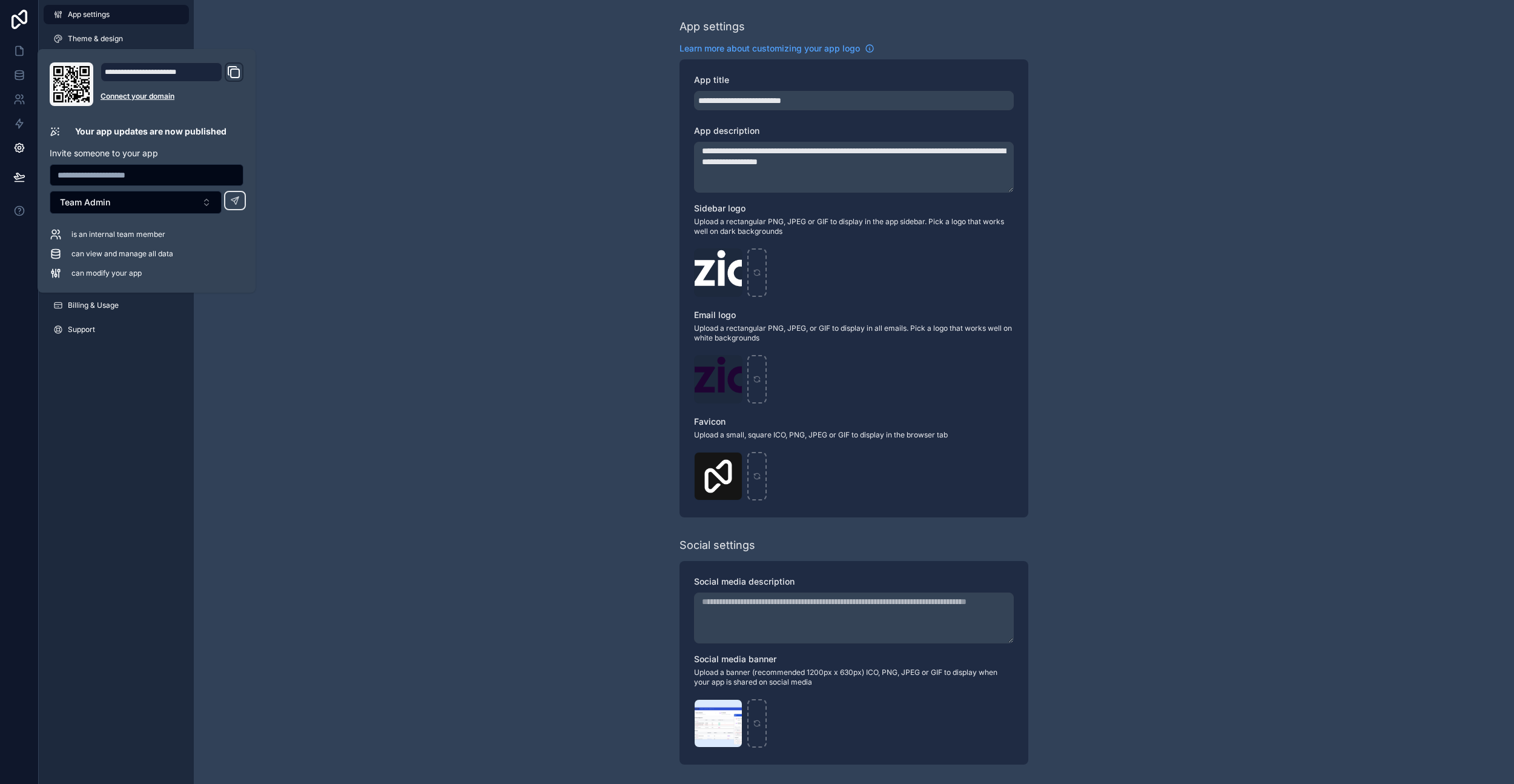
click at [540, 255] on div "**********" at bounding box center [854, 315] width 1321 height 938
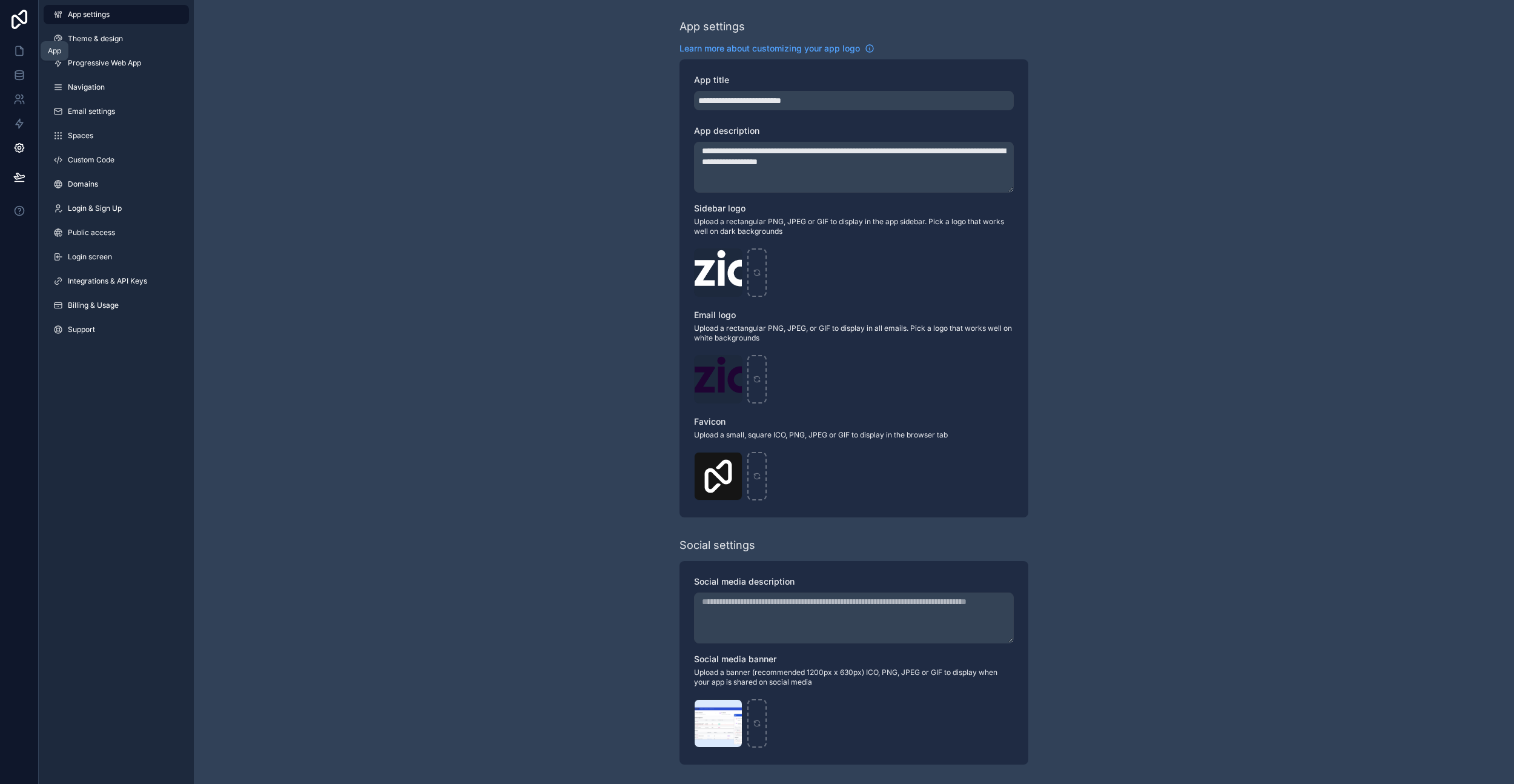
click at [30, 47] on link at bounding box center [18, 51] width 38 height 25
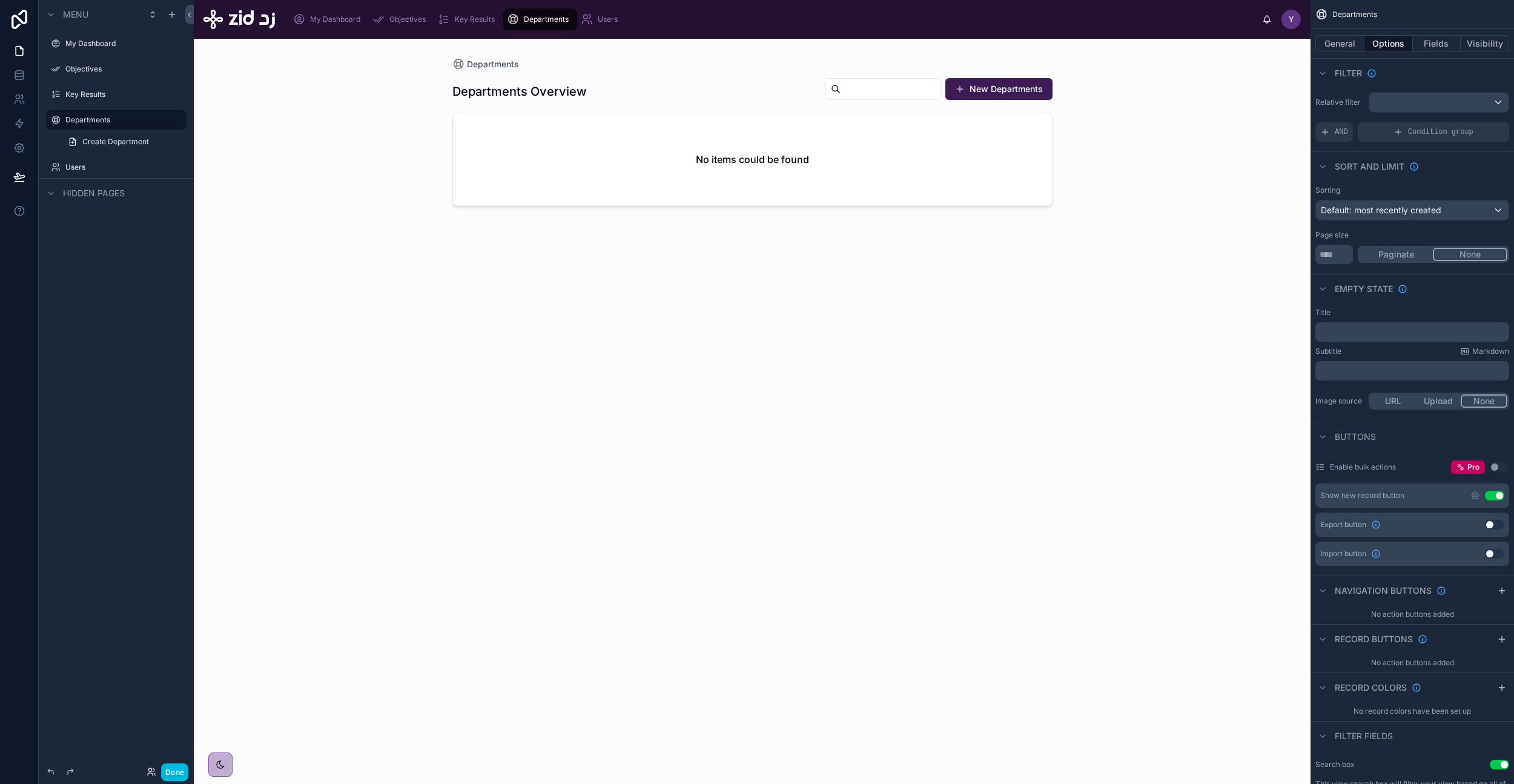
click at [173, 770] on button "Done" at bounding box center [174, 772] width 27 height 18
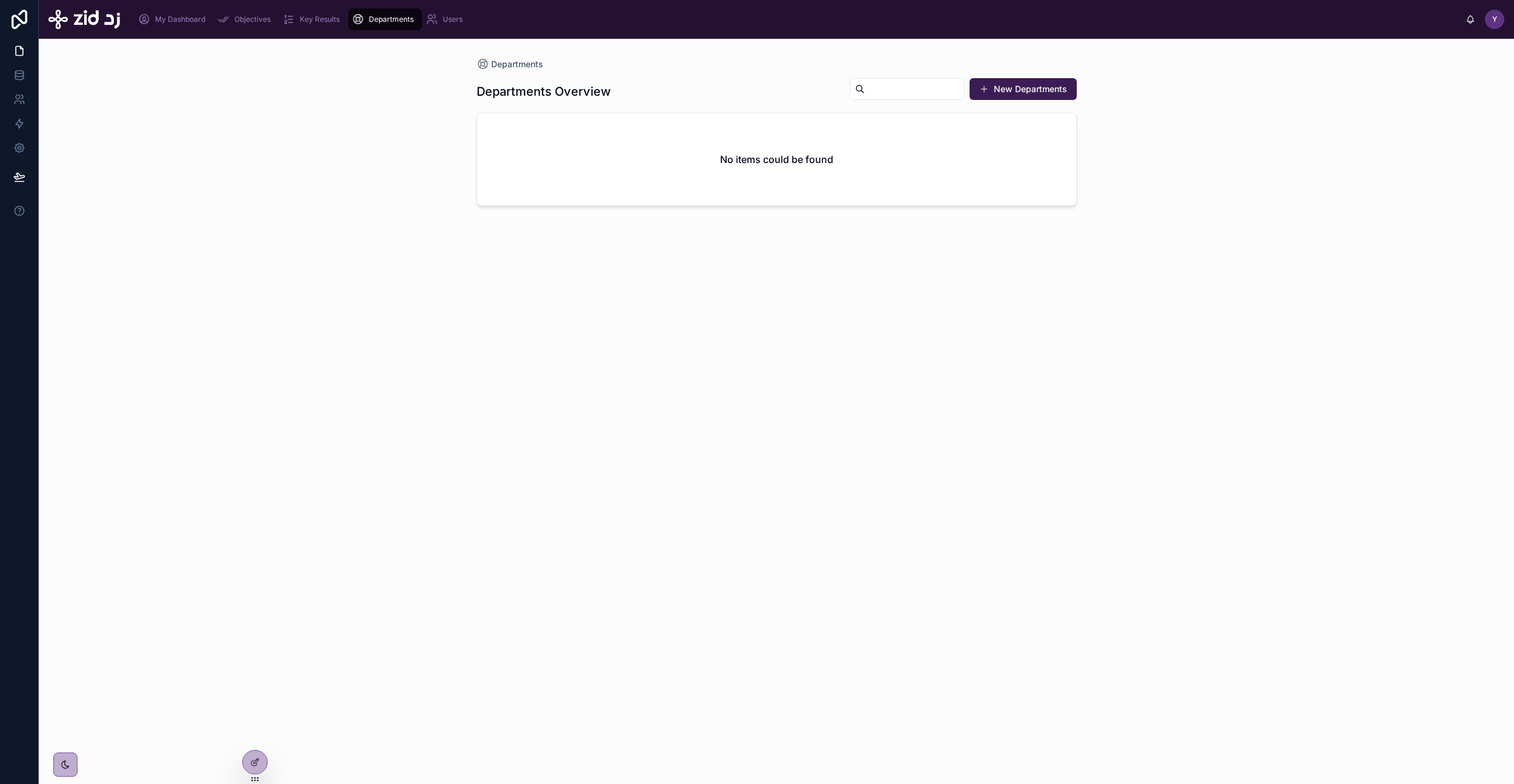
click at [682, 436] on div "Departments Overview New Departments No items could be found" at bounding box center [777, 420] width 601 height 699
click at [1018, 92] on button "New Departments" at bounding box center [1023, 89] width 107 height 22
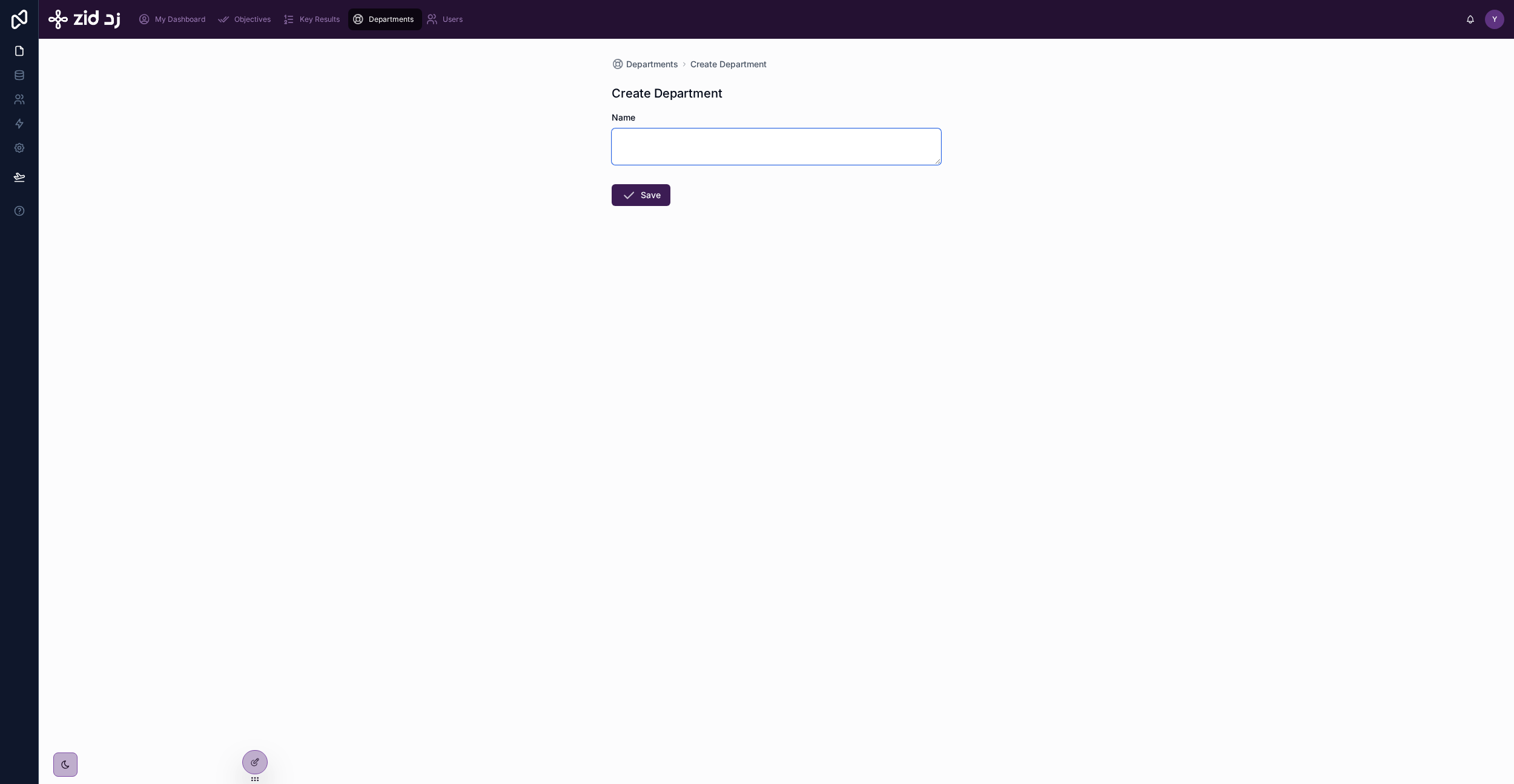
click at [771, 144] on textarea at bounding box center [776, 146] width 329 height 36
click at [262, 762] on div at bounding box center [256, 762] width 25 height 23
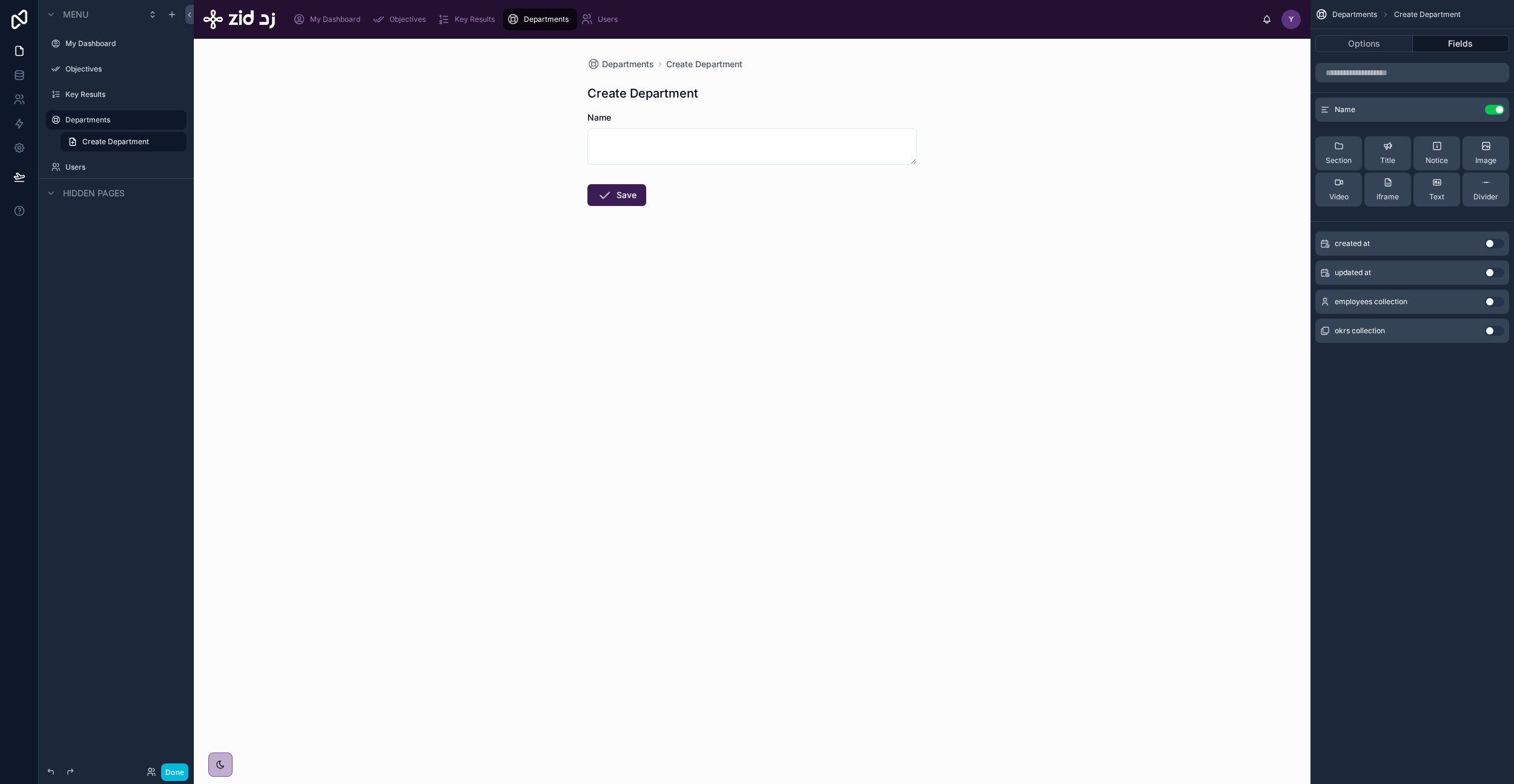
click at [764, 103] on div "Departments Create Department Create Department Name Save" at bounding box center [752, 161] width 349 height 245
click at [1447, 55] on div "Options Fields" at bounding box center [1413, 43] width 204 height 29
click at [1450, 47] on button "Fields" at bounding box center [1461, 43] width 97 height 17
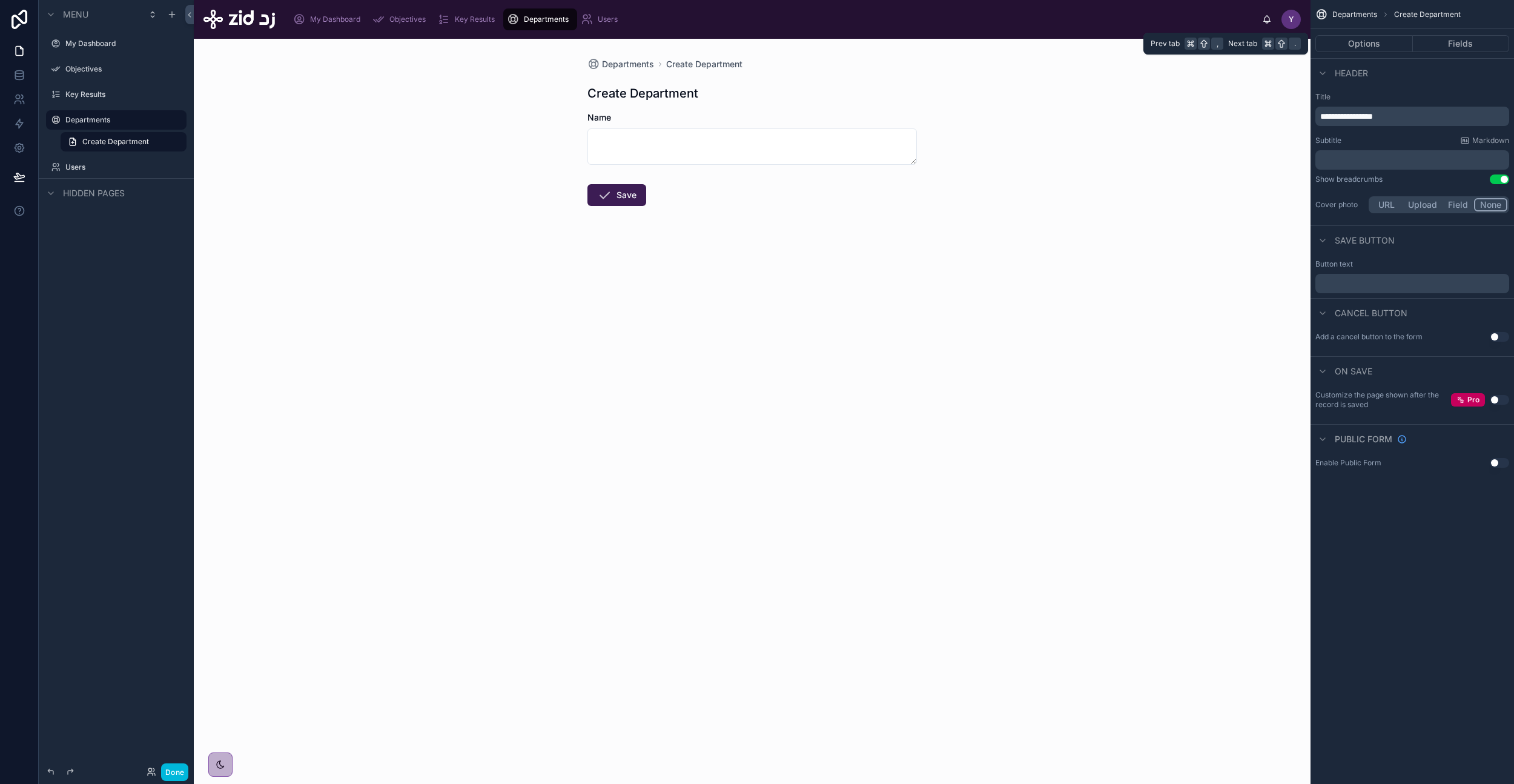
click at [1370, 47] on button "Options" at bounding box center [1364, 43] width 97 height 17
click at [1461, 49] on button "Fields" at bounding box center [1461, 43] width 97 height 17
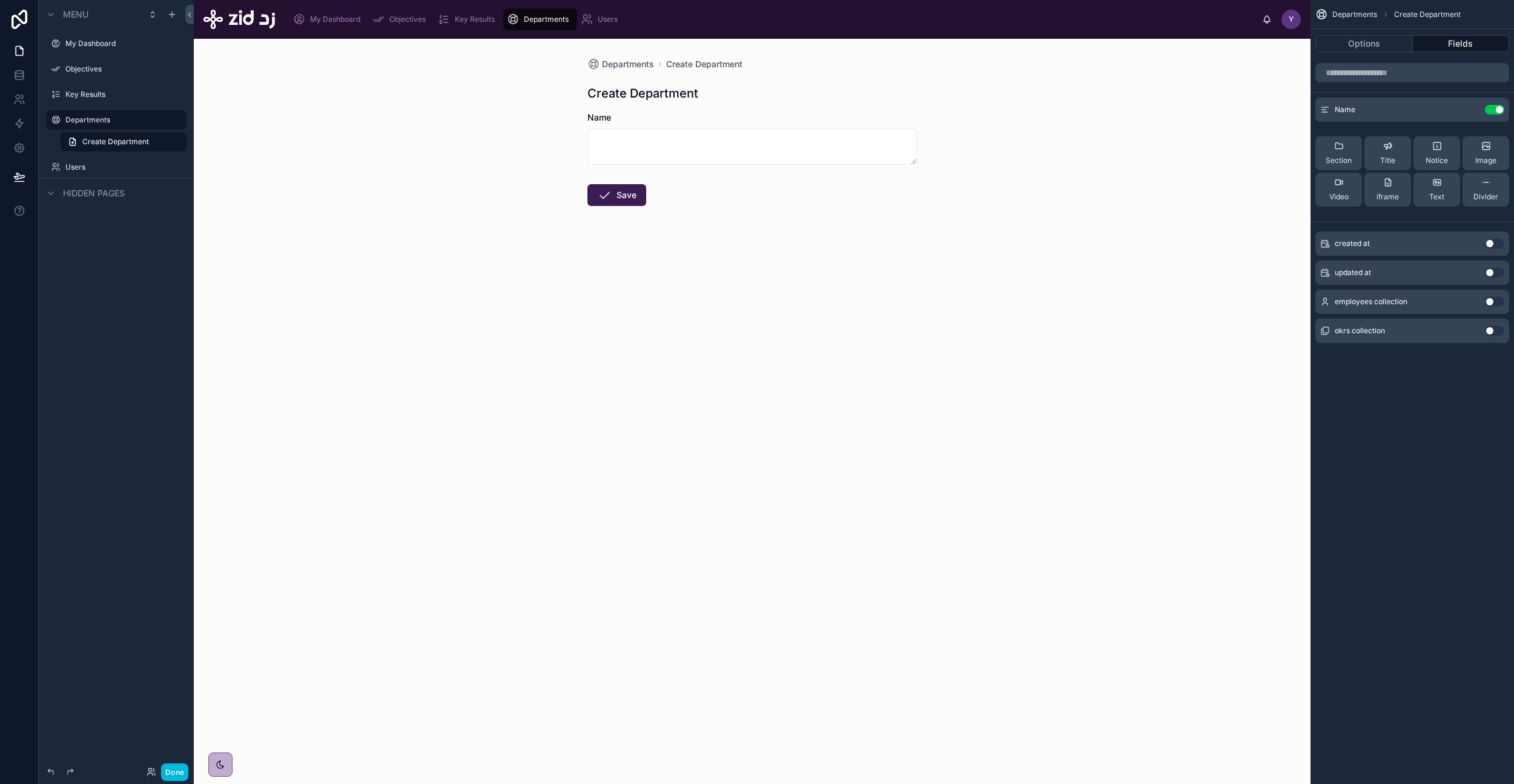
click at [0, 0] on icon "scrollable content" at bounding box center [0, 0] width 0 height 0
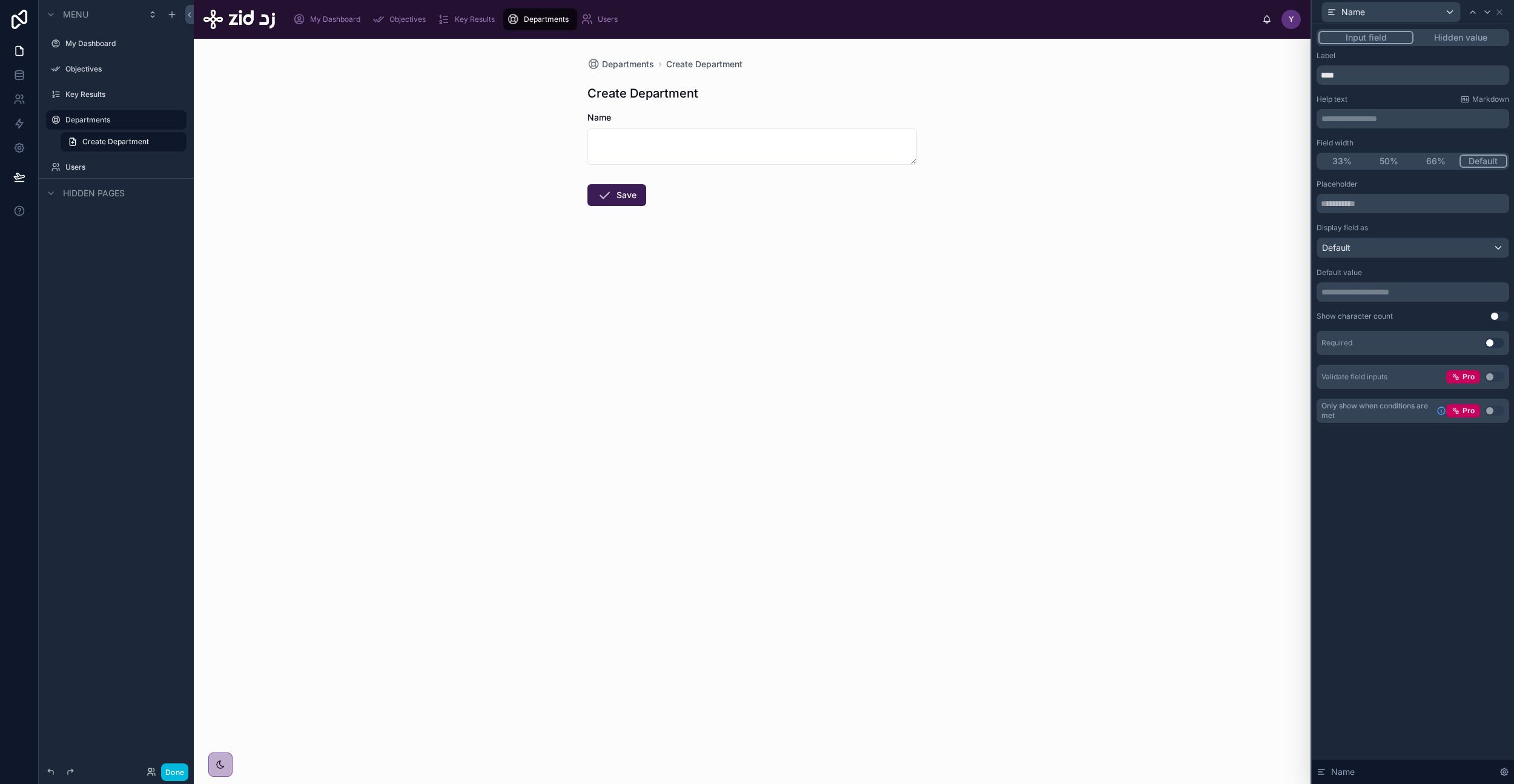
click at [1496, 342] on button "Use setting" at bounding box center [1495, 342] width 19 height 10
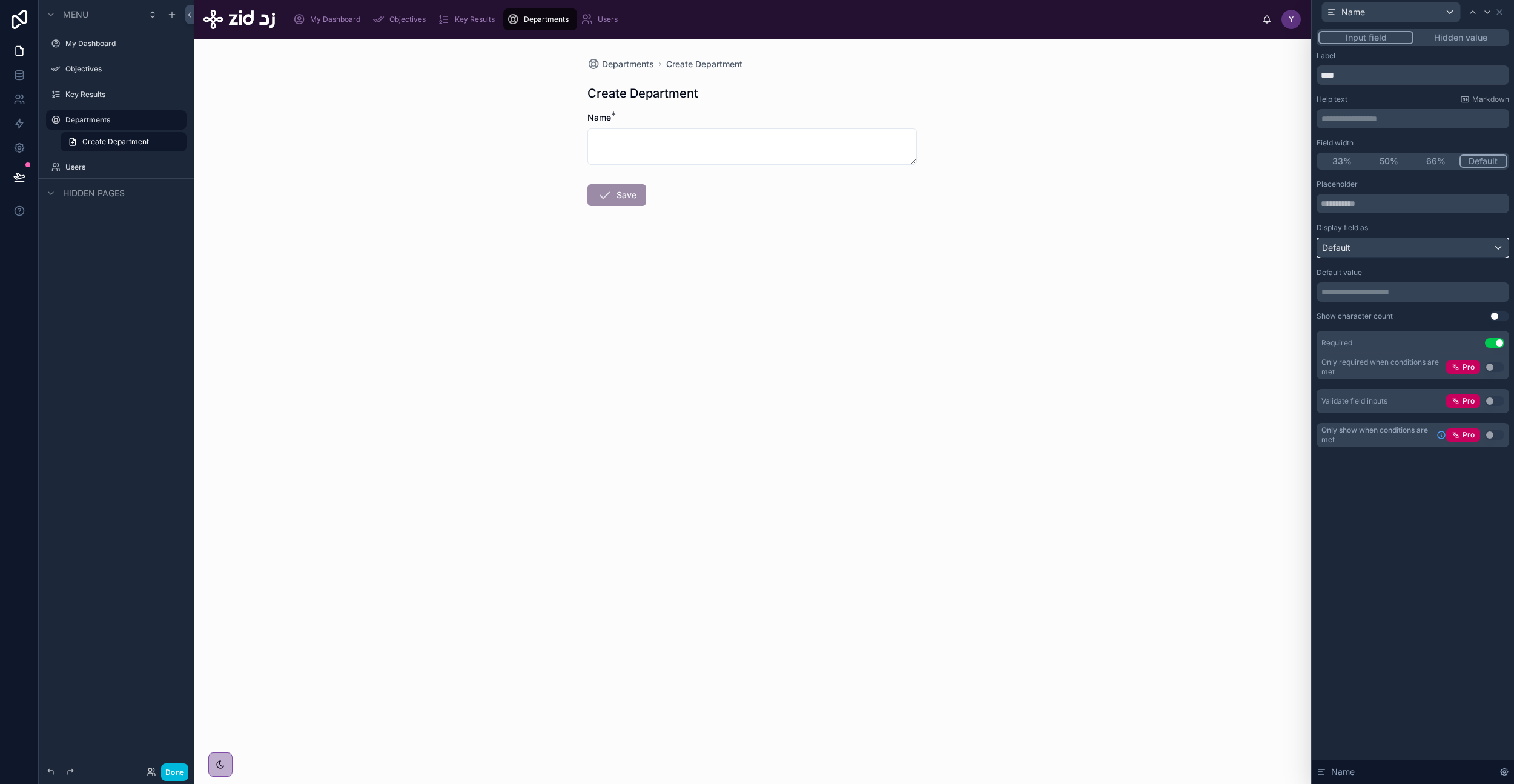
click at [1438, 247] on div "Default" at bounding box center [1413, 248] width 191 height 19
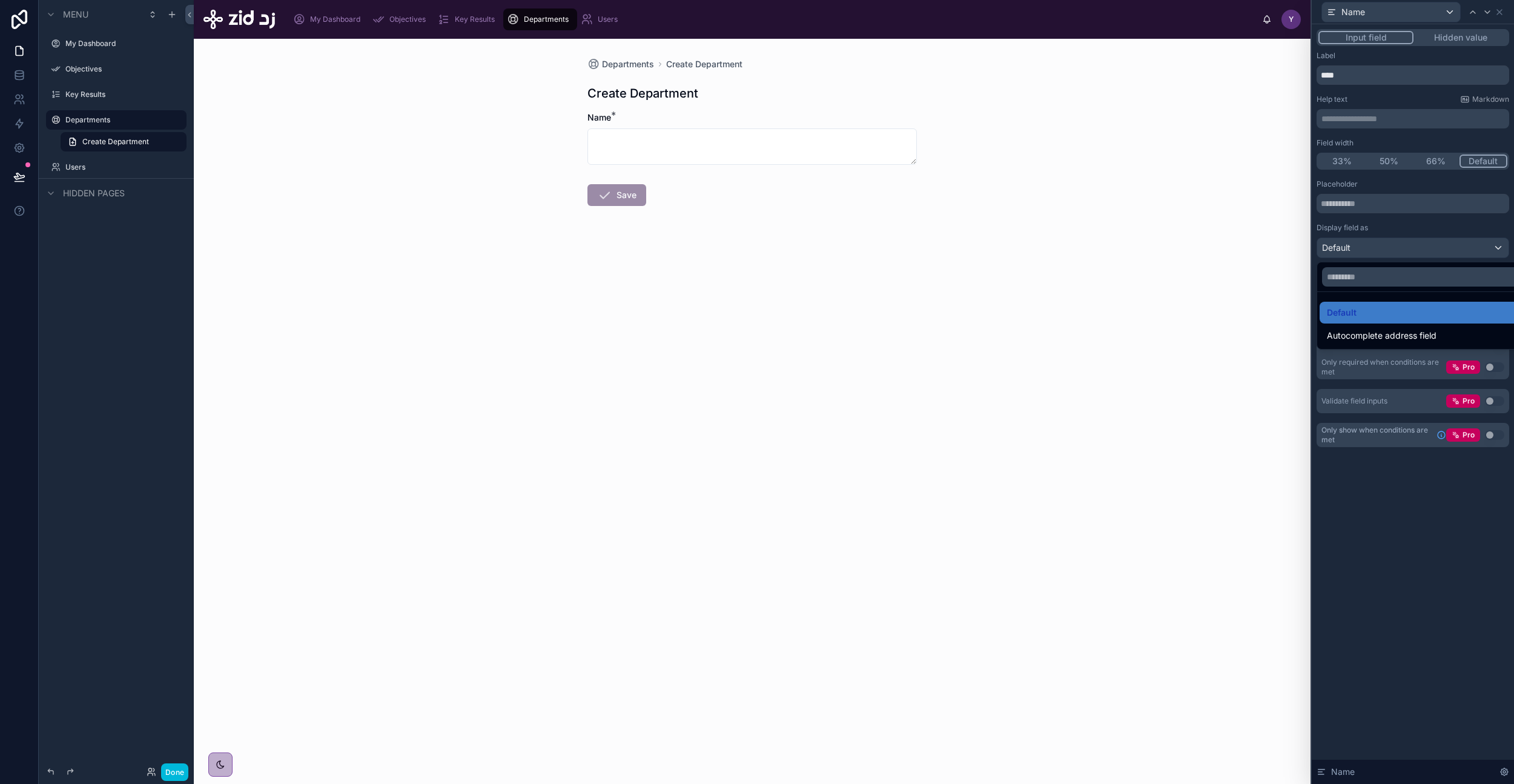
click at [1440, 225] on div at bounding box center [1413, 392] width 202 height 784
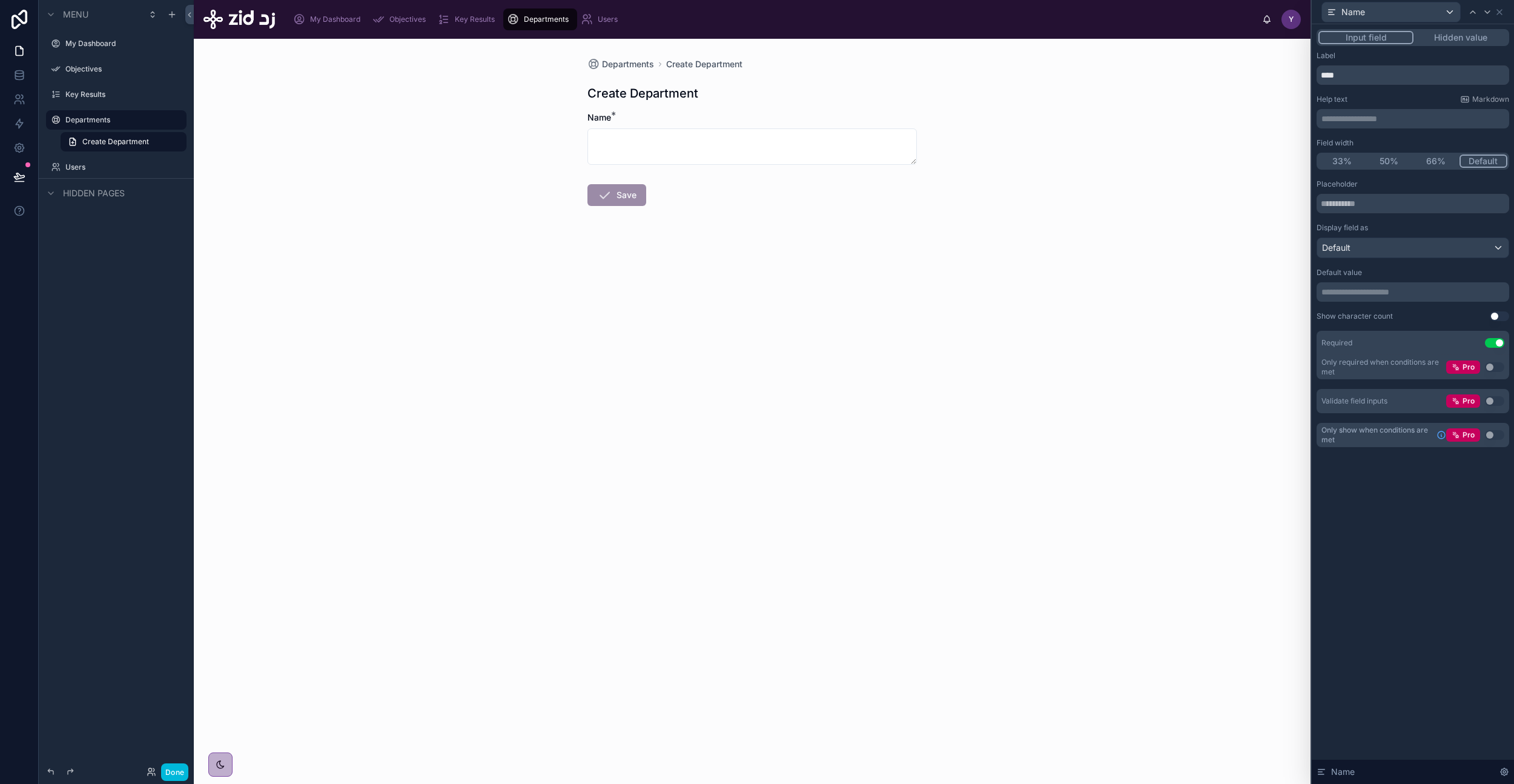
click at [172, 768] on button "Done" at bounding box center [174, 772] width 27 height 18
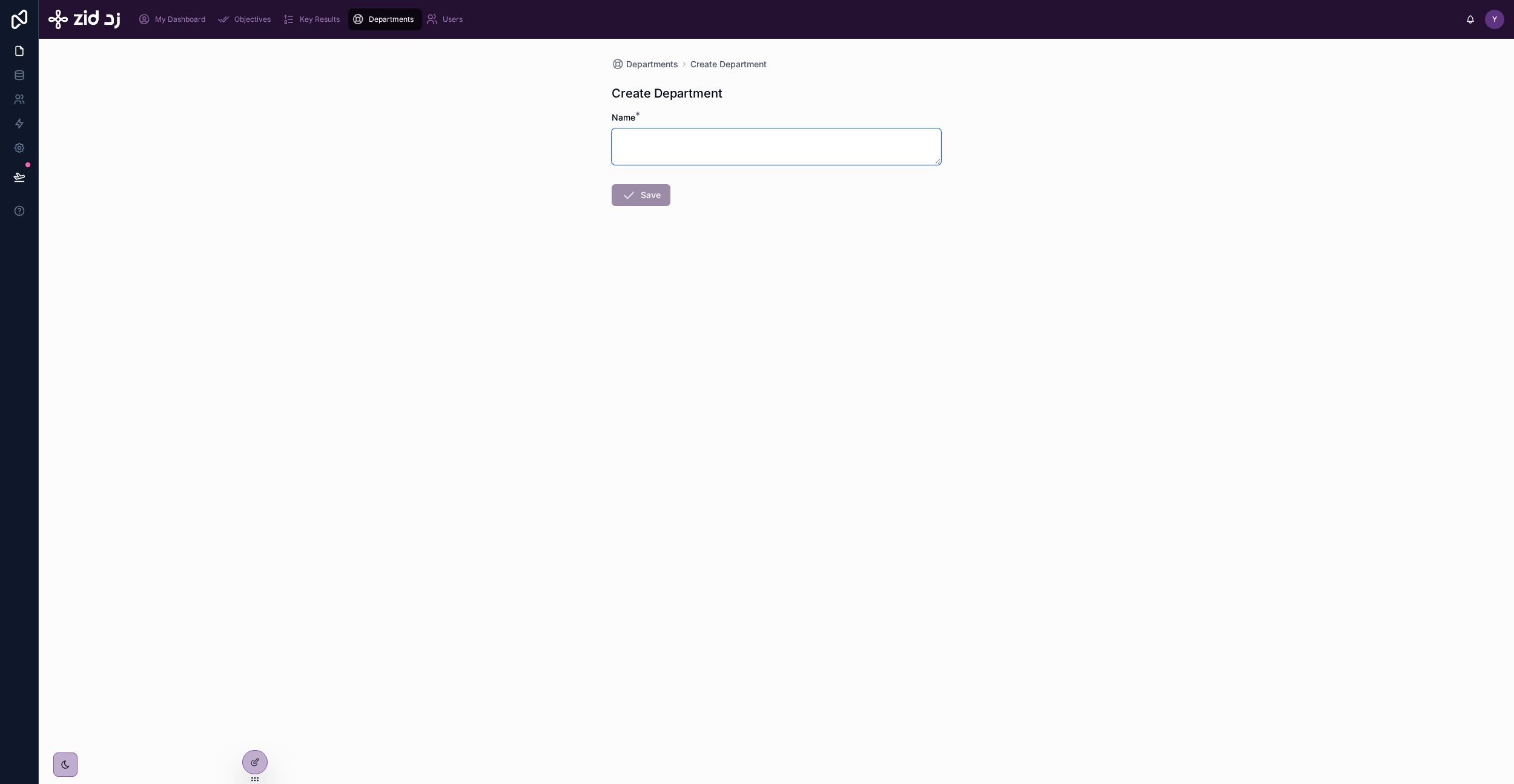
click at [700, 142] on textarea at bounding box center [776, 146] width 329 height 36
type textarea "**********"
click at [649, 195] on button "Save" at bounding box center [641, 195] width 59 height 22
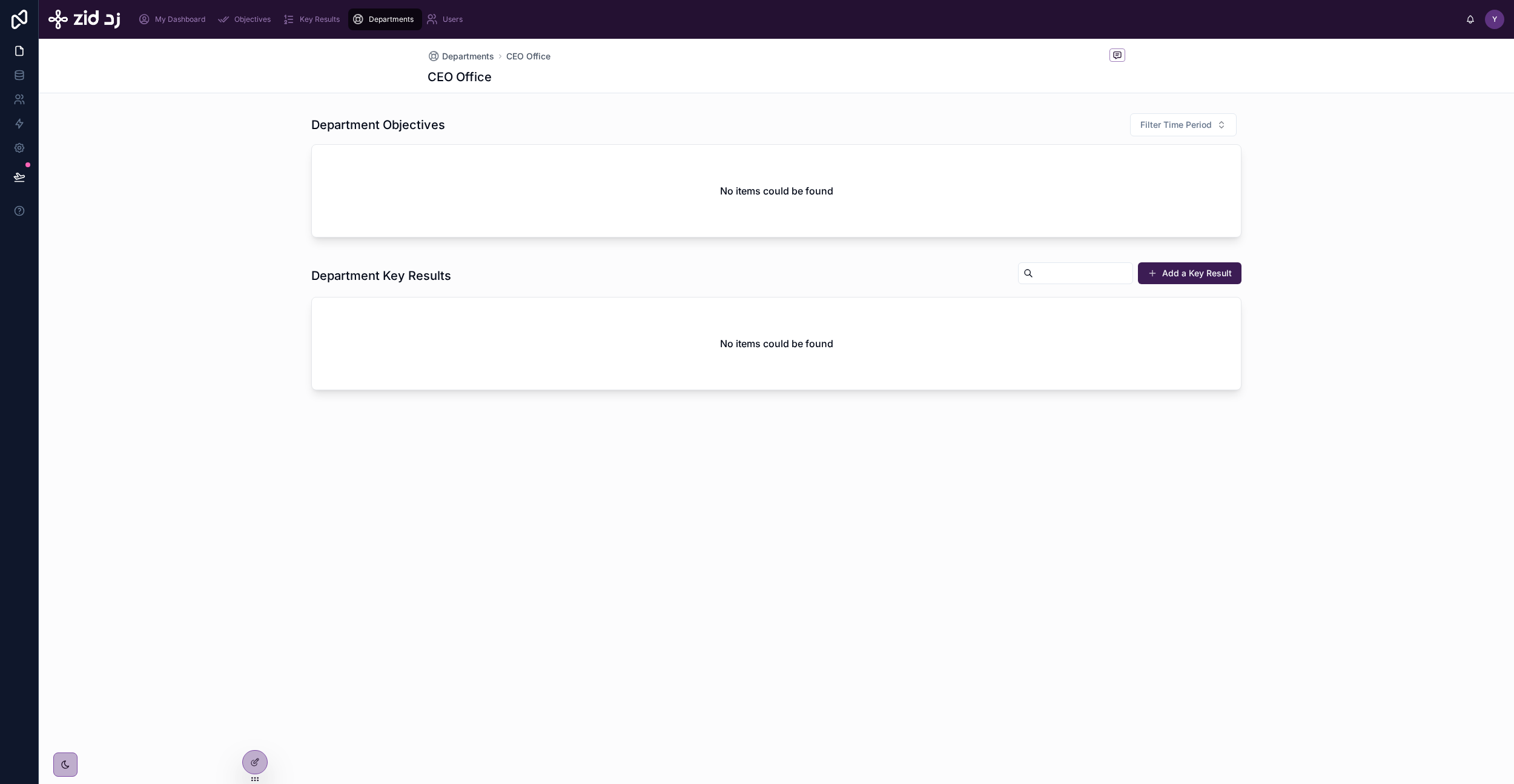
click at [890, 597] on div "Departments CEO Office CEO Office Department Objectives Filter Time Period No i…" at bounding box center [776, 411] width 1475 height 744
click at [443, 11] on div "Users" at bounding box center [447, 19] width 42 height 19
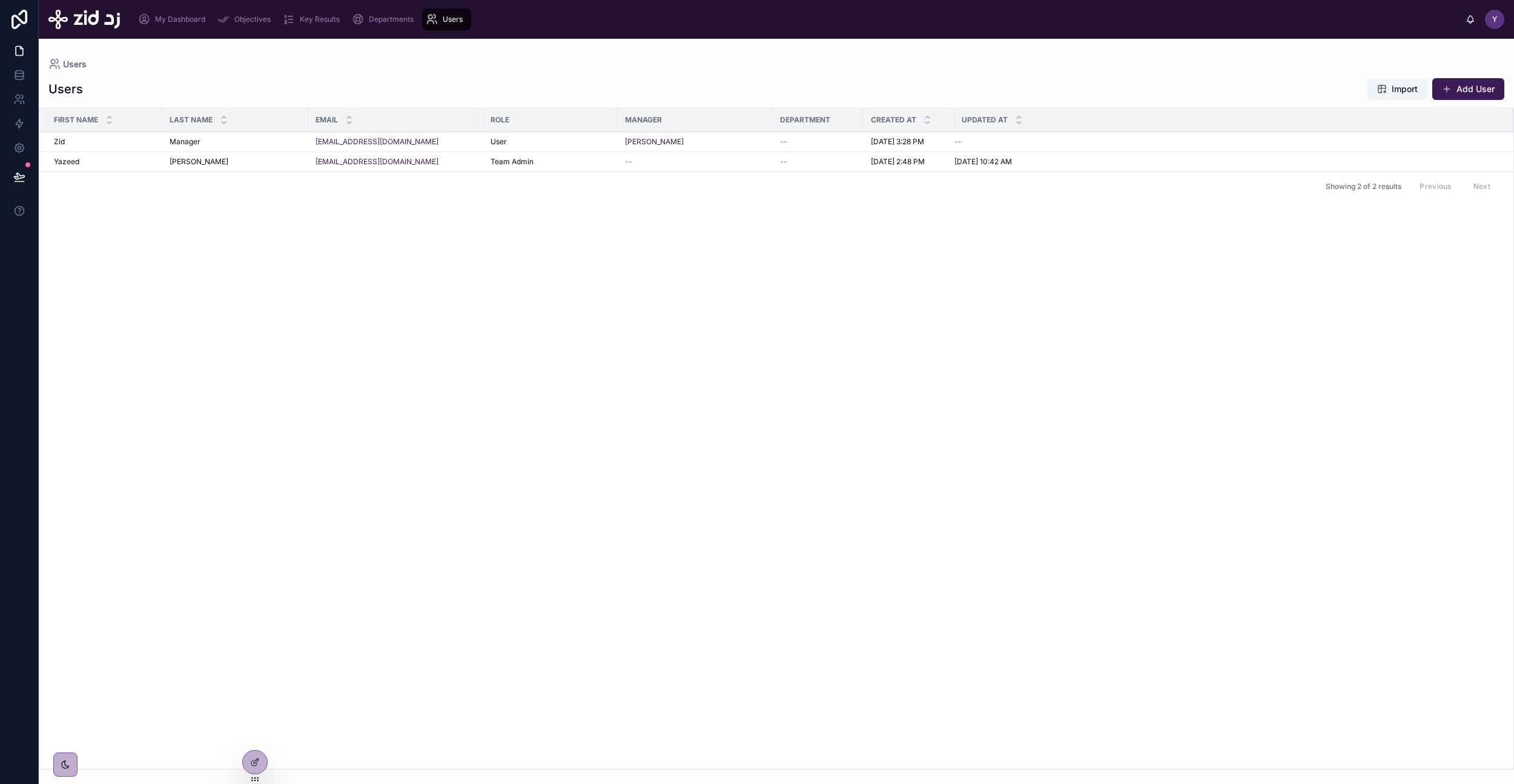
click at [256, 144] on div "Manager Manager" at bounding box center [235, 141] width 132 height 10
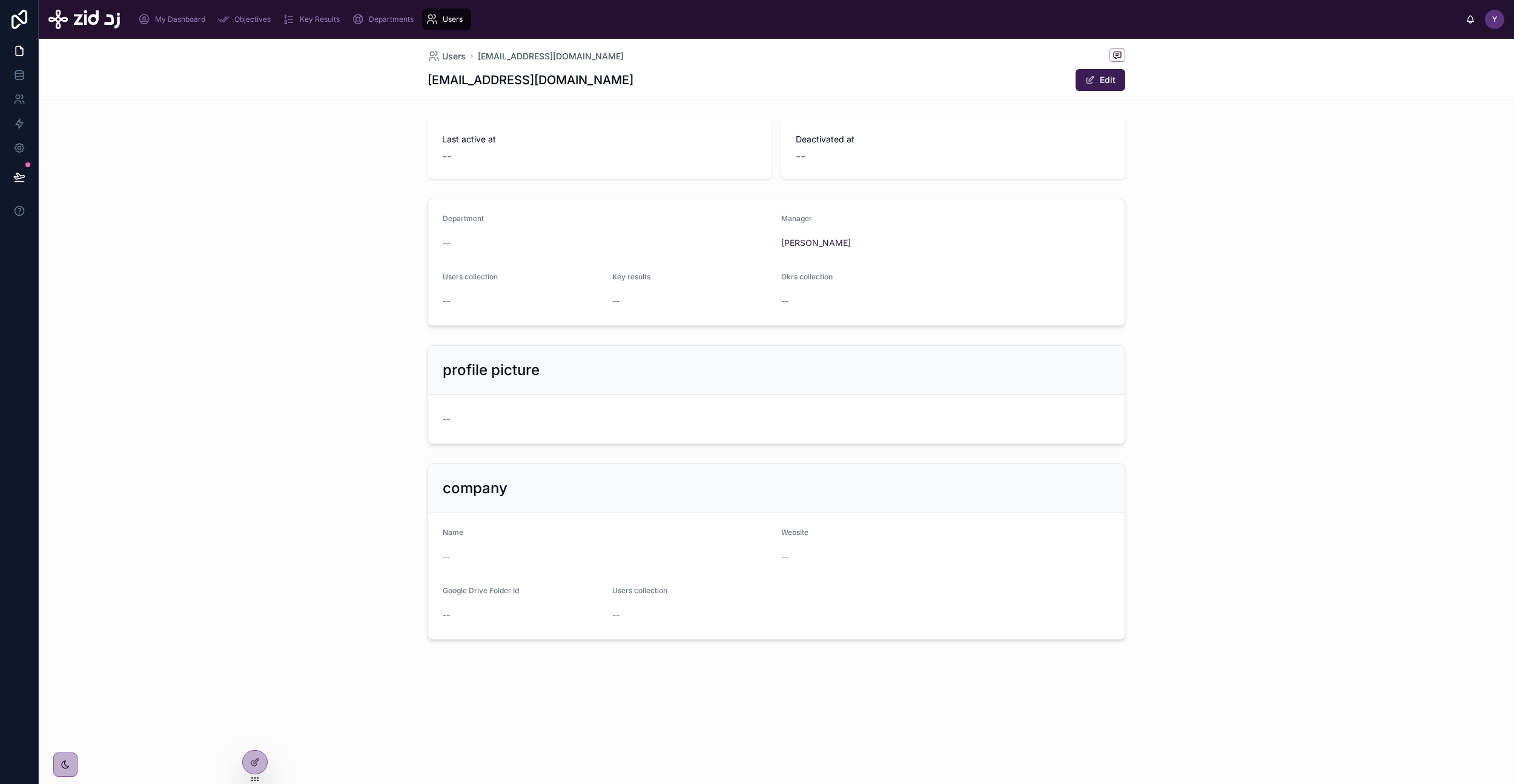
click at [1102, 85] on button "Edit" at bounding box center [1100, 80] width 50 height 22
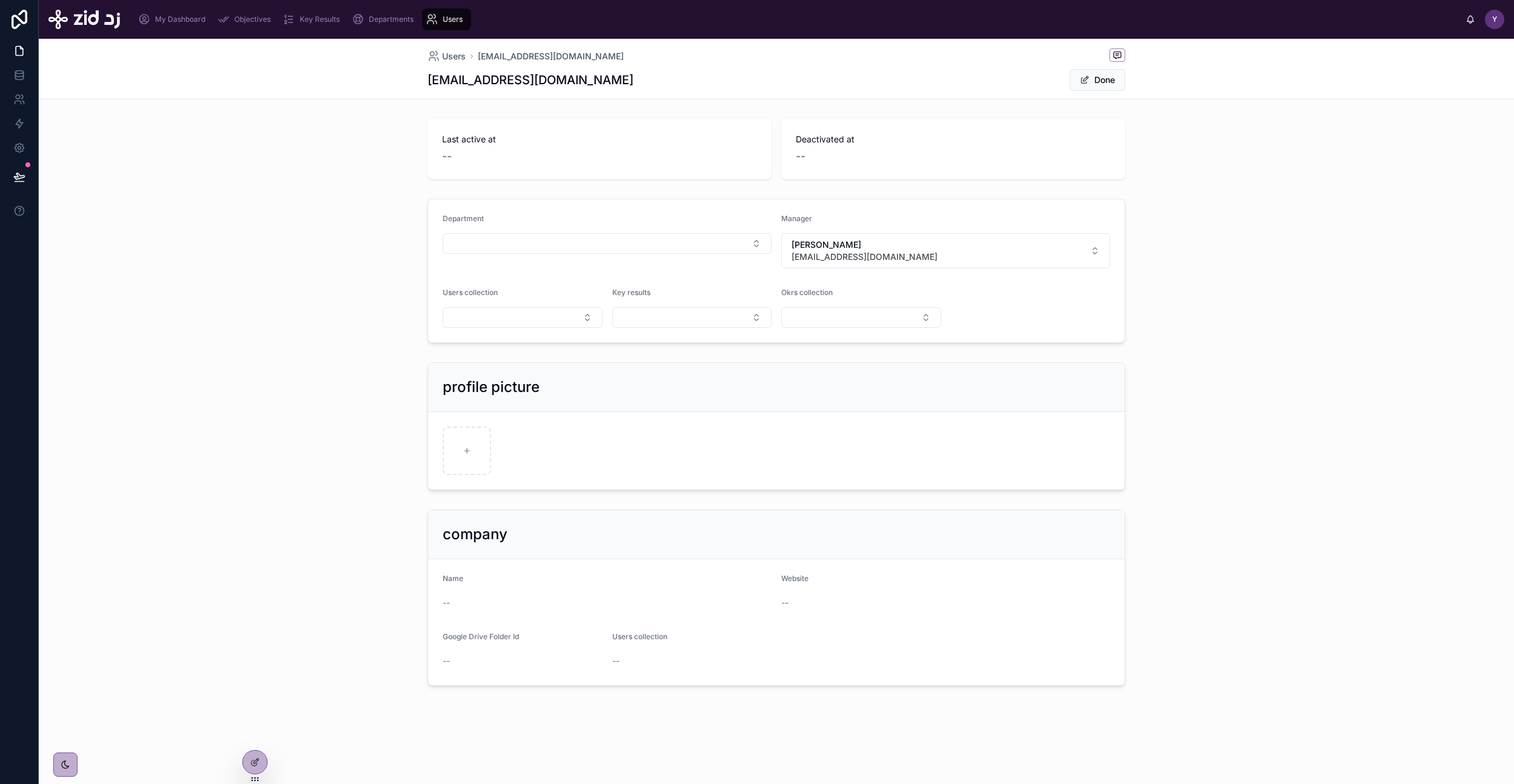
click at [687, 242] on button "Select Button" at bounding box center [607, 243] width 329 height 20
click at [616, 293] on div "CEO Office" at bounding box center [608, 291] width 169 height 19
click at [609, 270] on form "Department CEO Office Manager Yazeed Bin Busayyis yazeed.busayyis@zid.sa Users …" at bounding box center [776, 270] width 696 height 143
click at [254, 759] on icon at bounding box center [255, 761] width 10 height 10
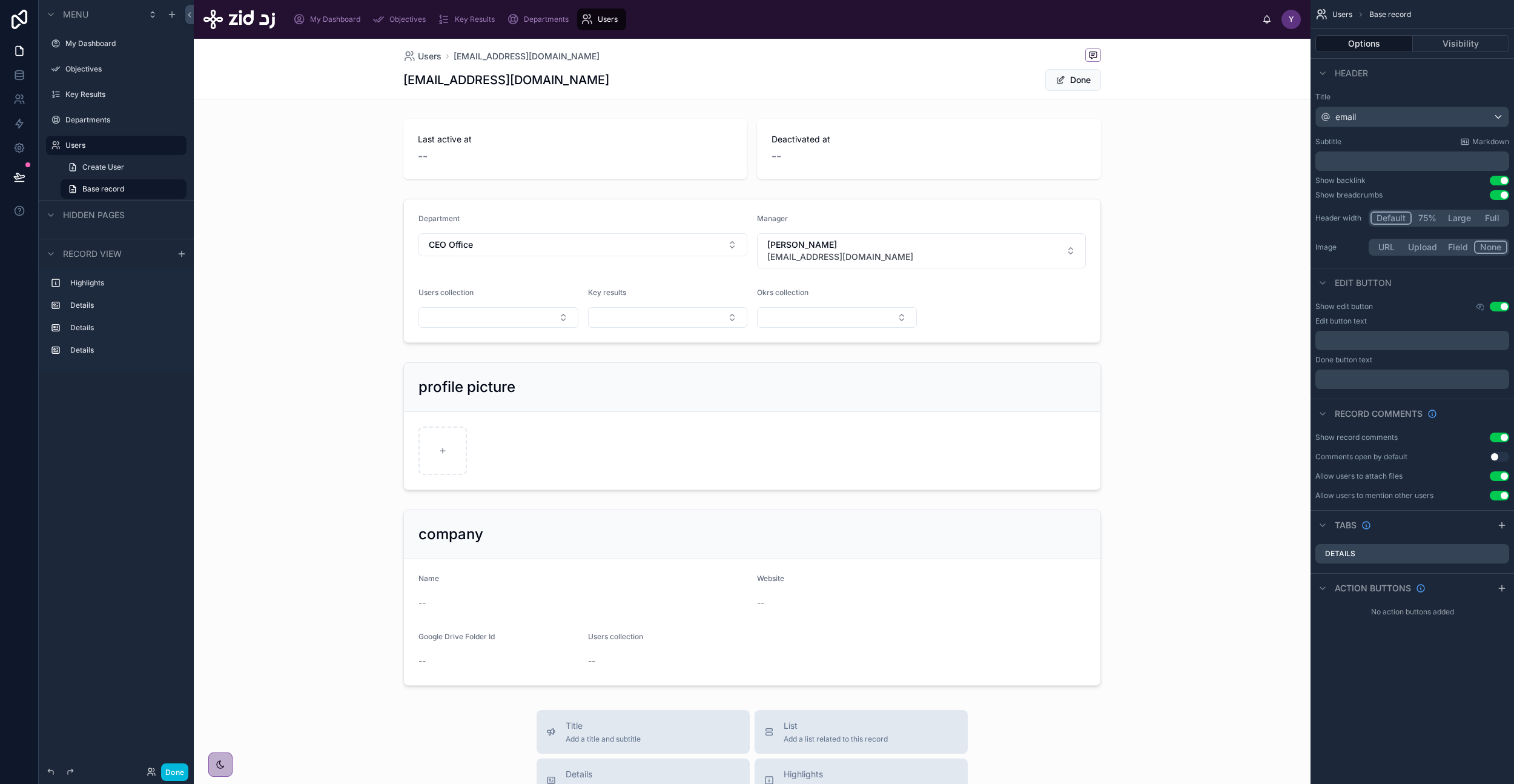
click at [1071, 312] on div at bounding box center [753, 270] width 1117 height 154
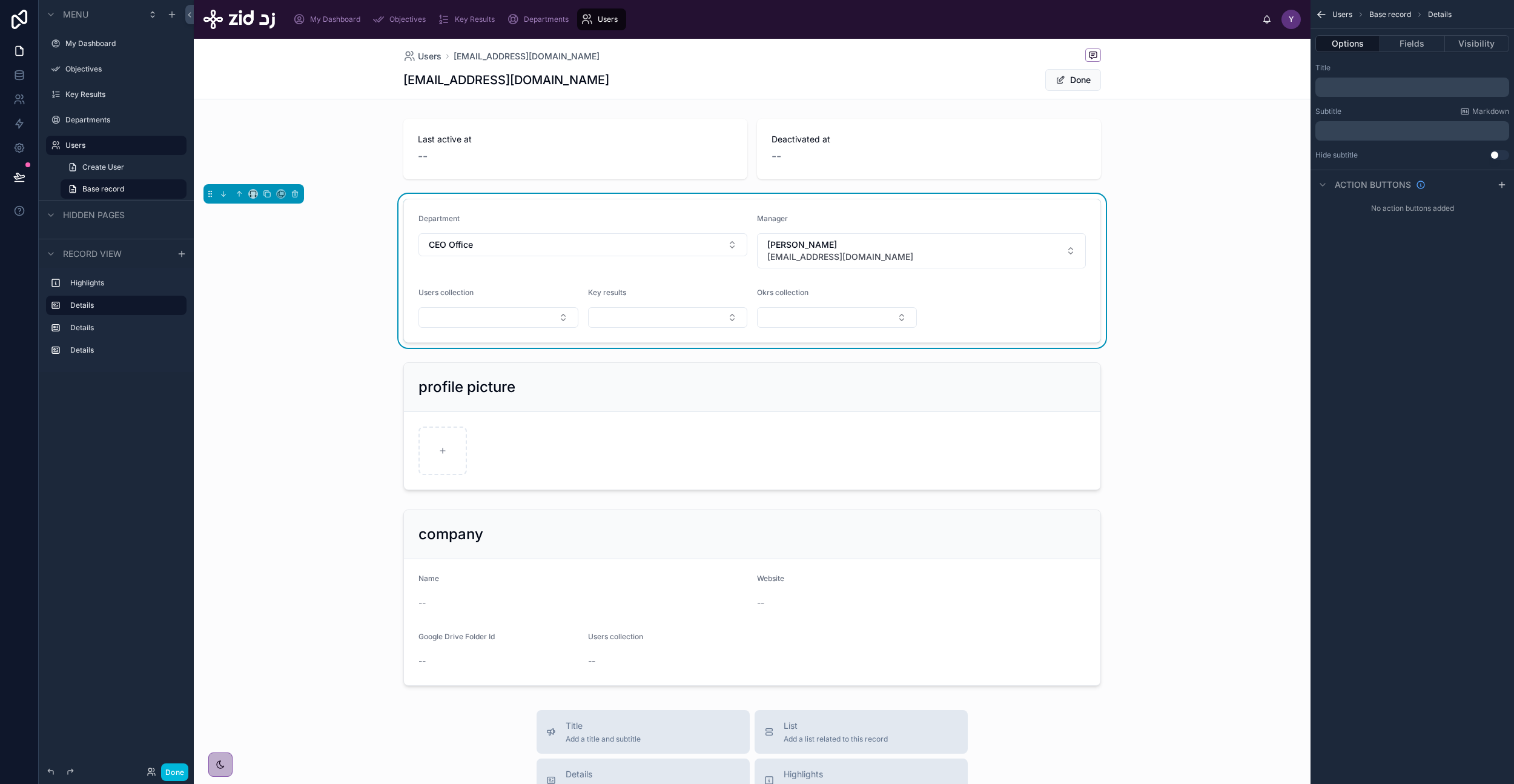
click at [1412, 44] on button "Fields" at bounding box center [1412, 43] width 64 height 17
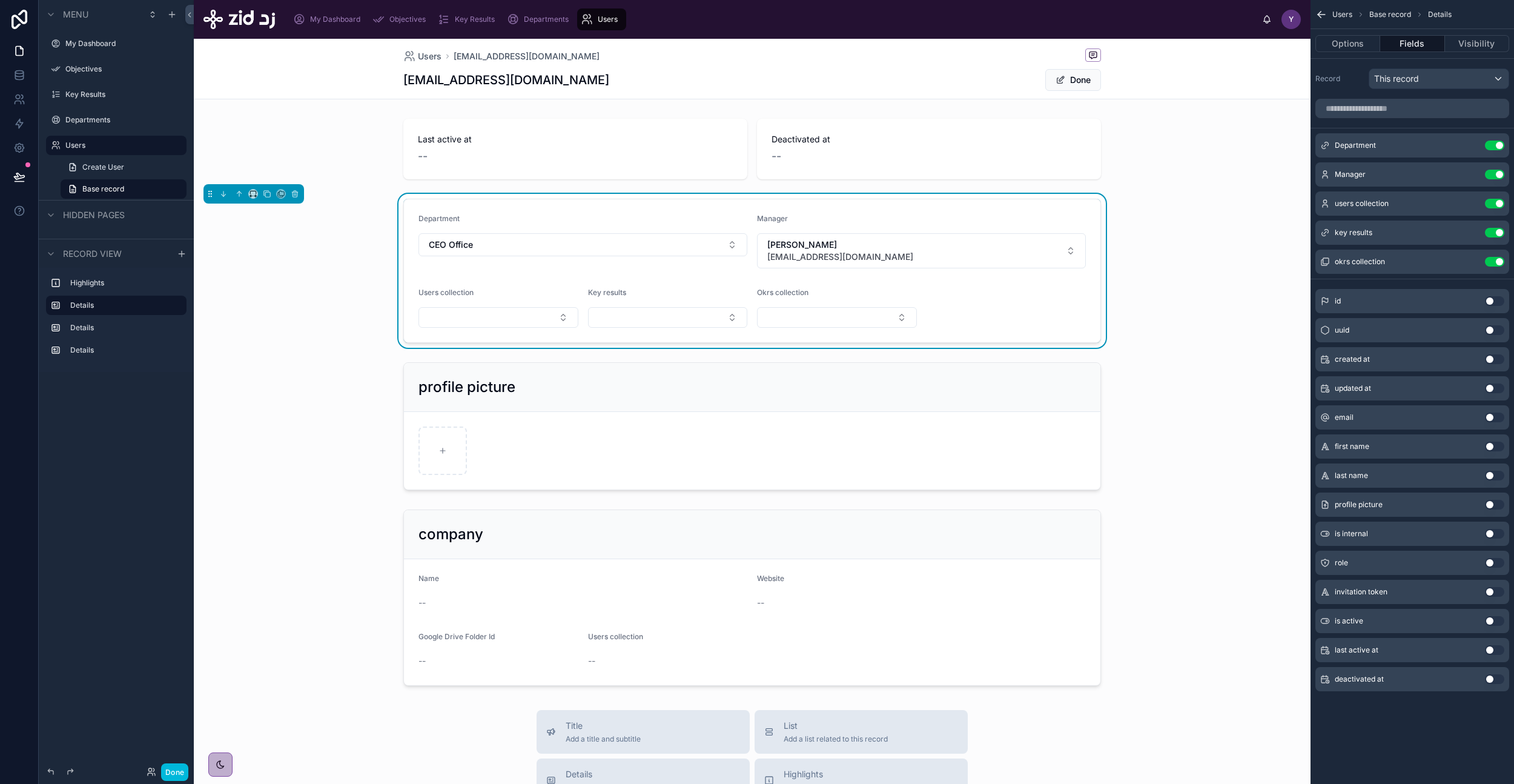
click at [1495, 205] on button "Use setting" at bounding box center [1495, 203] width 19 height 10
click at [1498, 203] on button "Use setting" at bounding box center [1495, 203] width 19 height 10
click at [1498, 204] on button "Use setting" at bounding box center [1495, 203] width 19 height 10
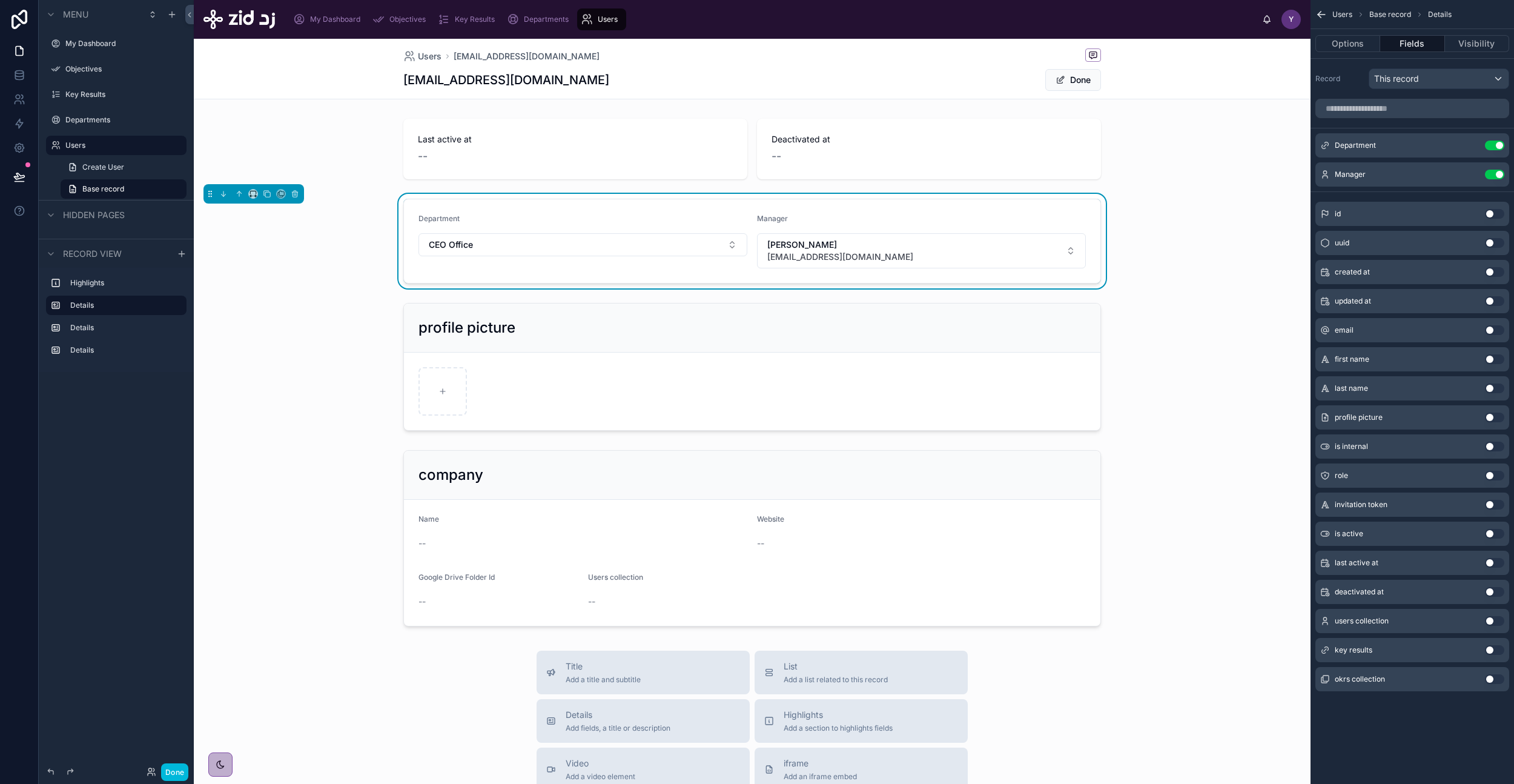
click at [1009, 365] on div at bounding box center [753, 366] width 1117 height 138
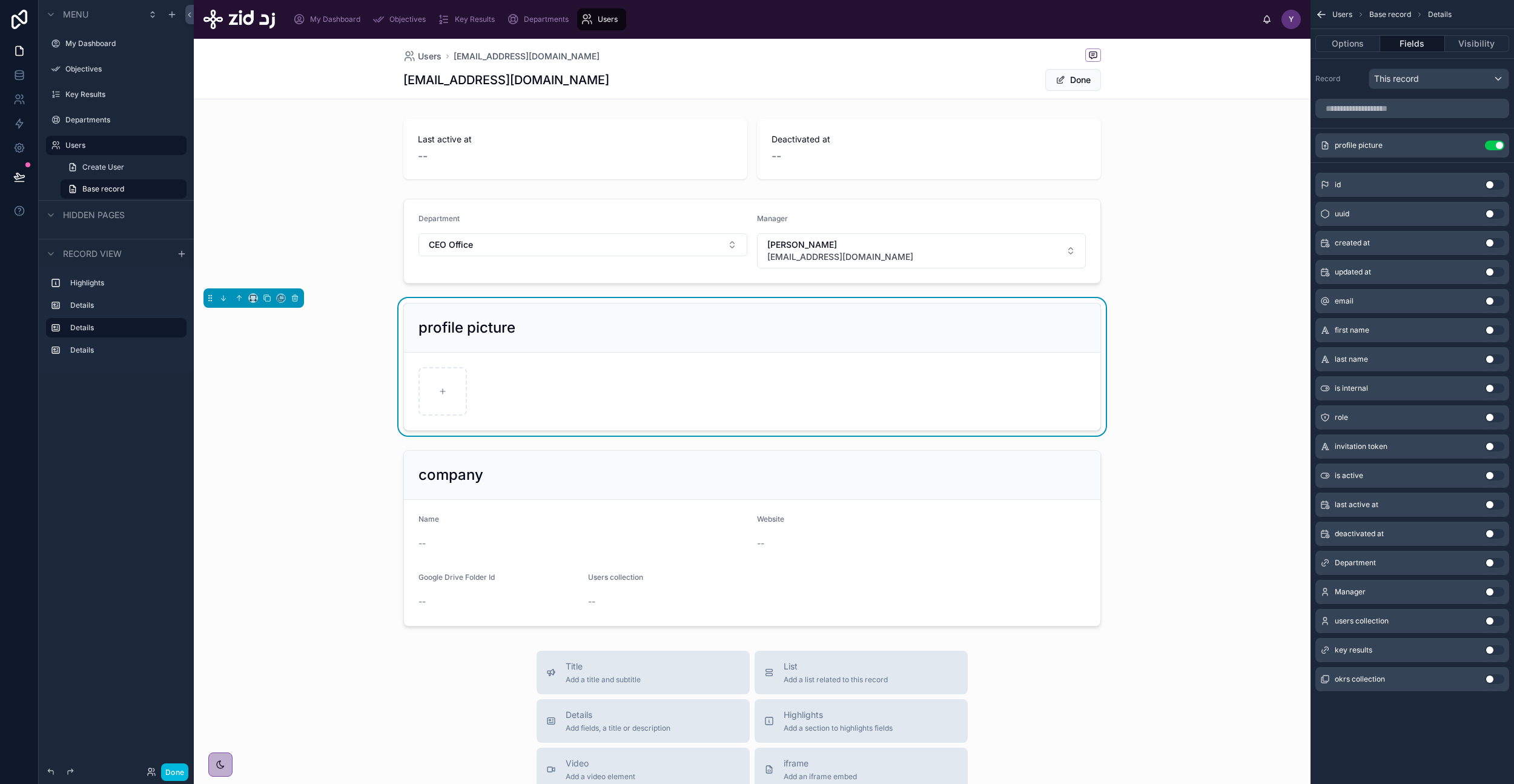
click at [1290, 19] on span "Y" at bounding box center [1292, 19] width 5 height 10
click at [1292, 19] on span "Y" at bounding box center [1292, 19] width 5 height 10
click at [520, 516] on div at bounding box center [753, 538] width 1117 height 186
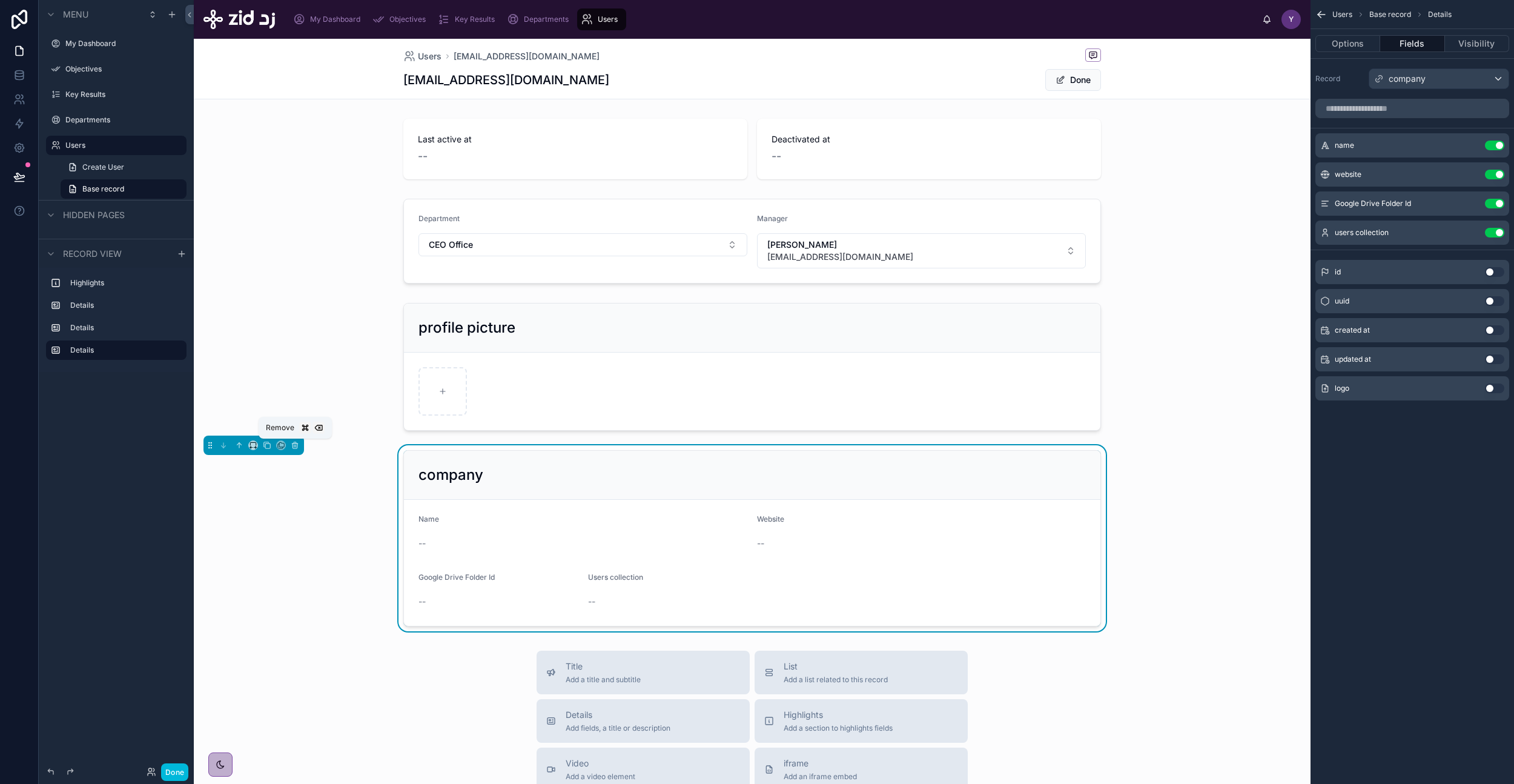
click at [296, 444] on icon at bounding box center [296, 445] width 0 height 3
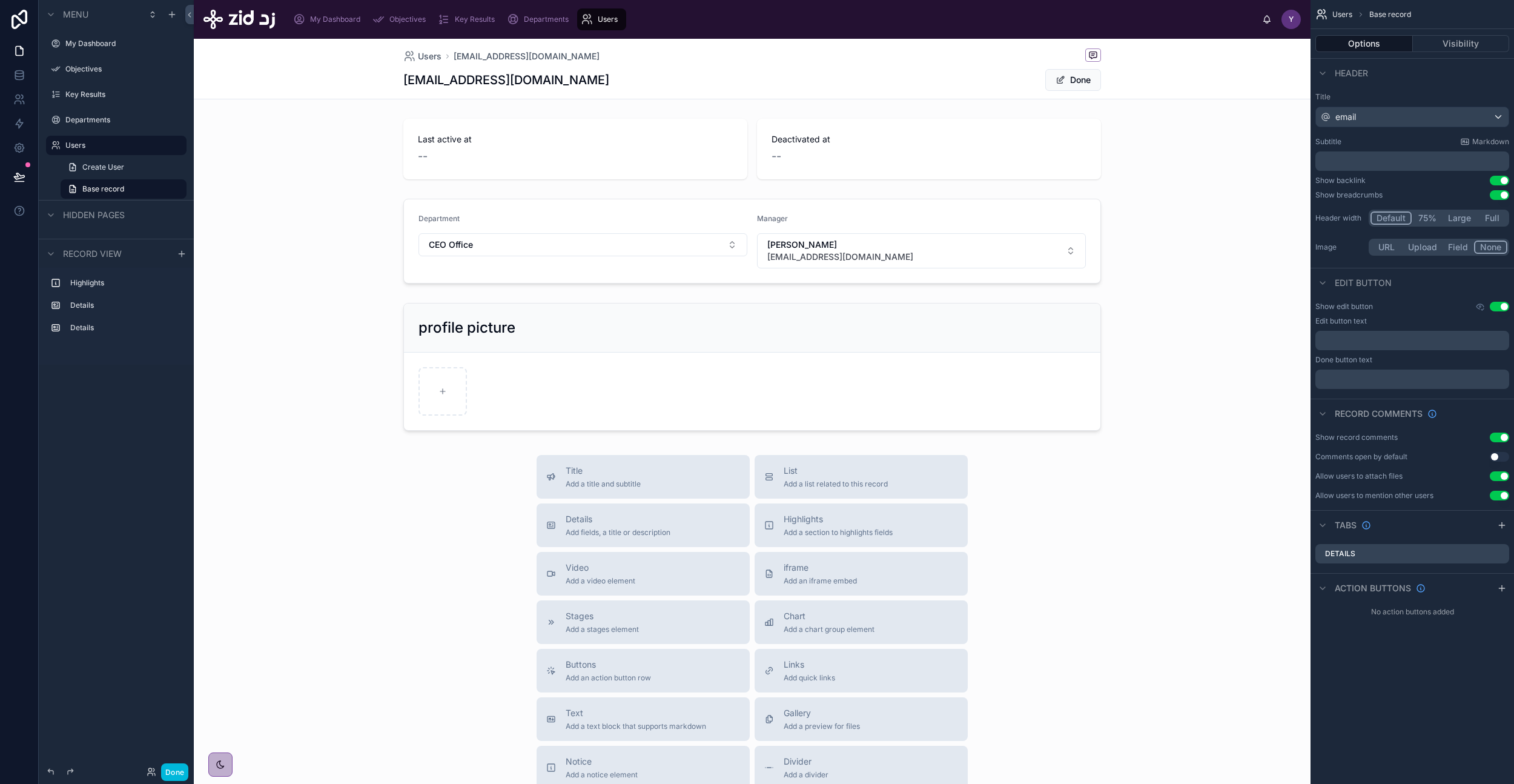
click at [698, 358] on div at bounding box center [753, 366] width 1117 height 138
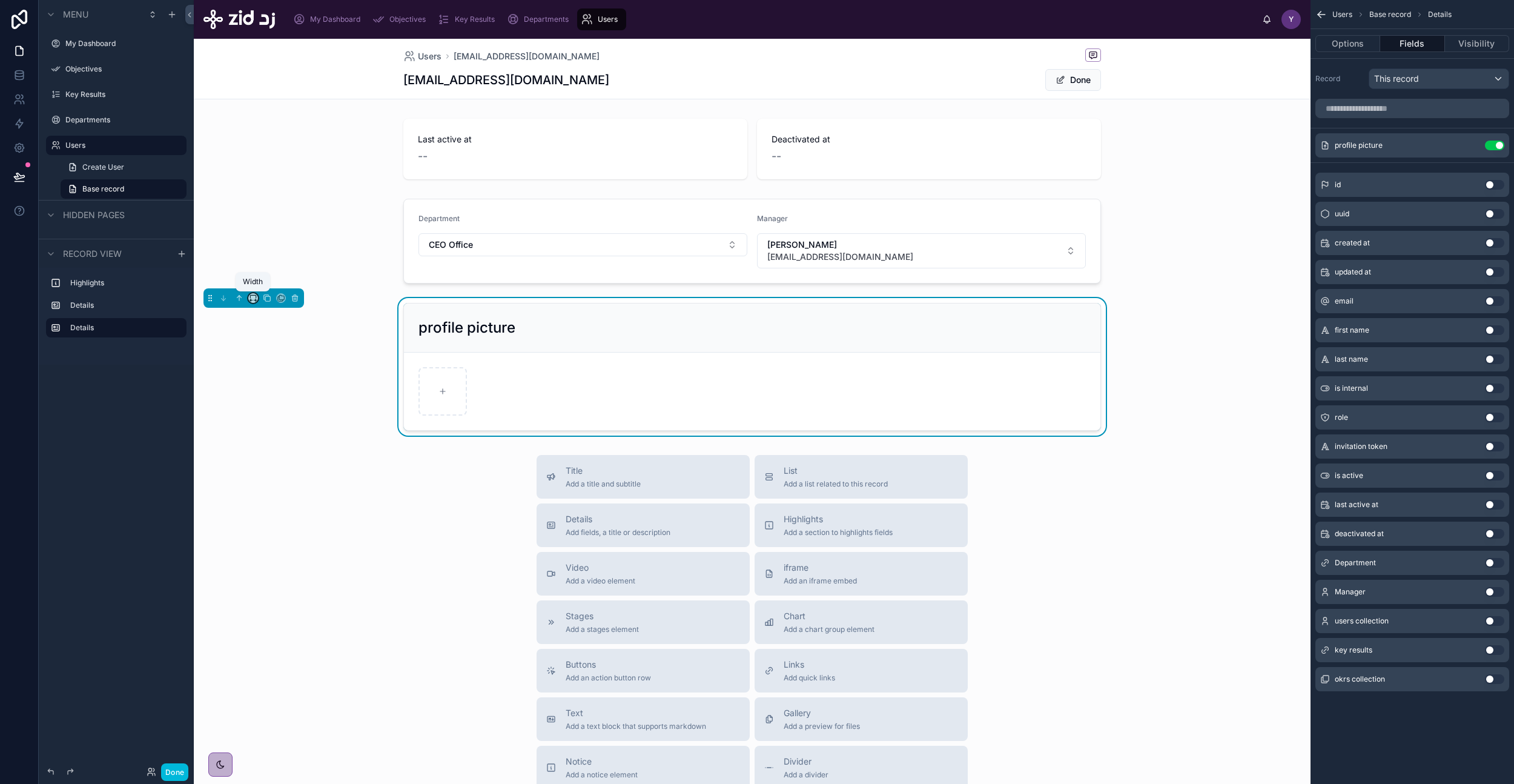
click at [256, 298] on icon at bounding box center [253, 298] width 9 height 9
click at [390, 345] on div at bounding box center [757, 392] width 1514 height 784
click at [179, 772] on button "Done" at bounding box center [174, 772] width 27 height 18
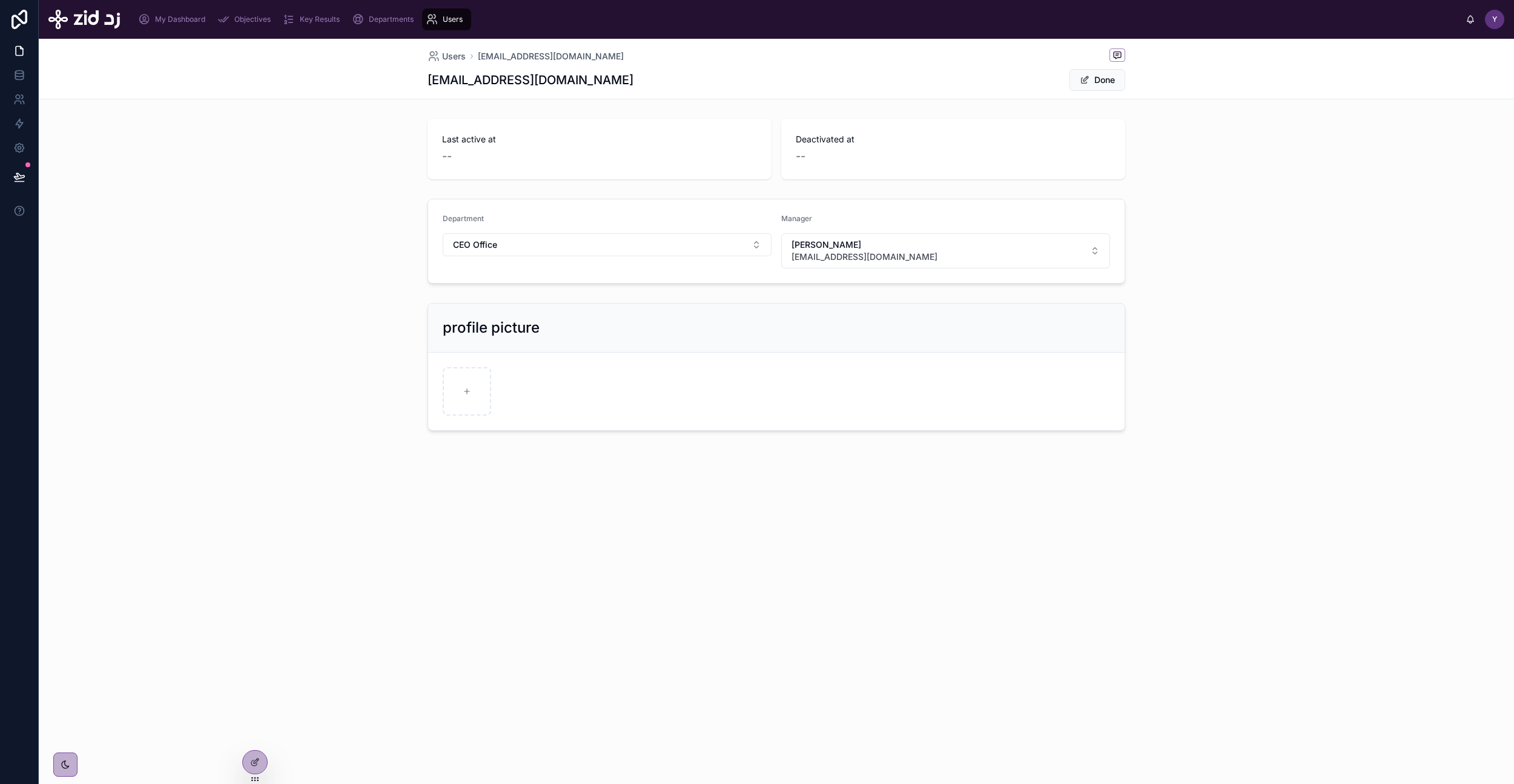
click at [1098, 76] on button "Done" at bounding box center [1097, 80] width 55 height 22
click at [696, 397] on div "Users yazeed.busayyis+@zid.sa yazeed.busayyis+@zid.sa Edit Last active at -- De…" at bounding box center [776, 253] width 1475 height 429
click at [393, 17] on span "Departments" at bounding box center [391, 19] width 45 height 10
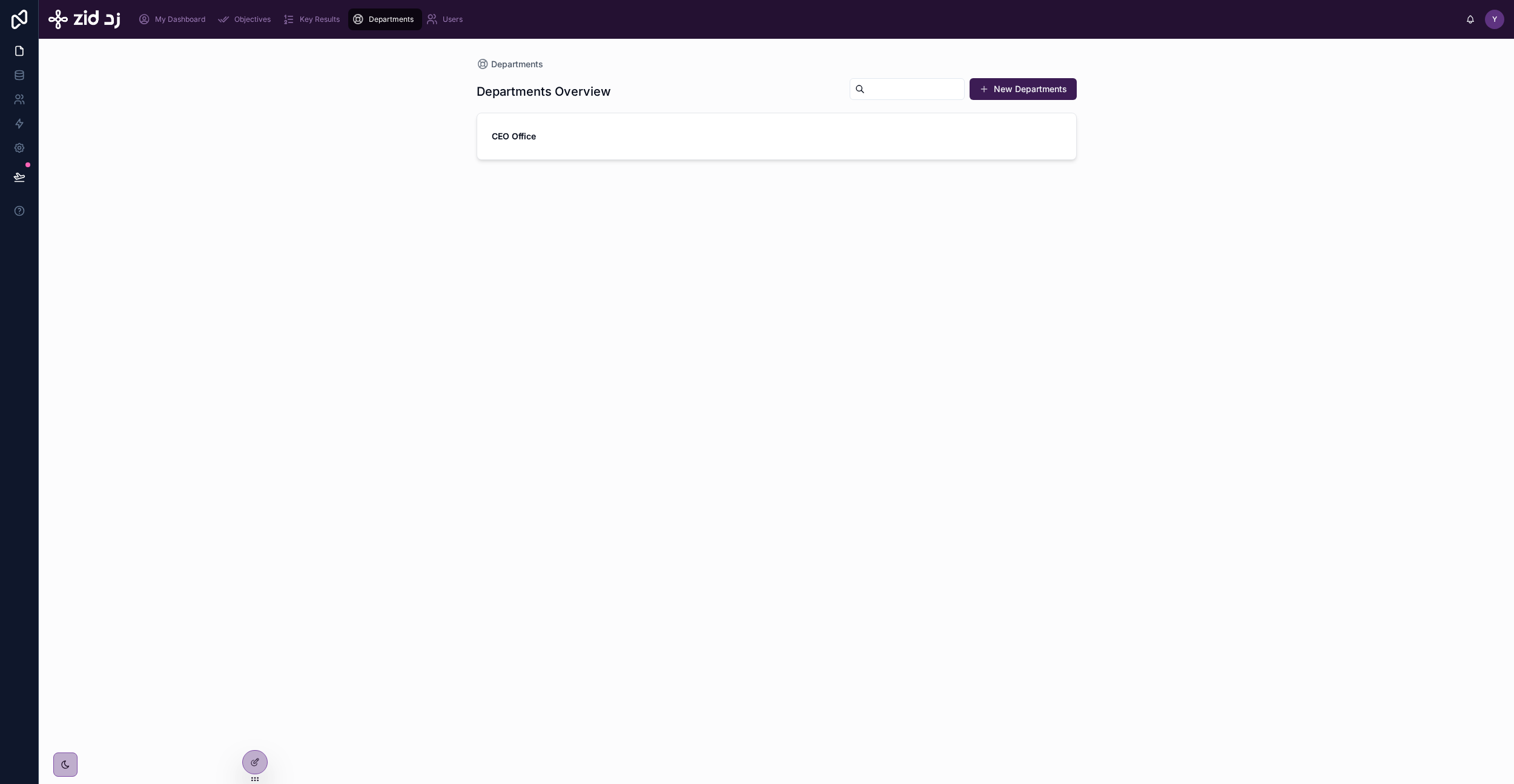
click at [586, 139] on span "CEO Office" at bounding box center [558, 136] width 132 height 12
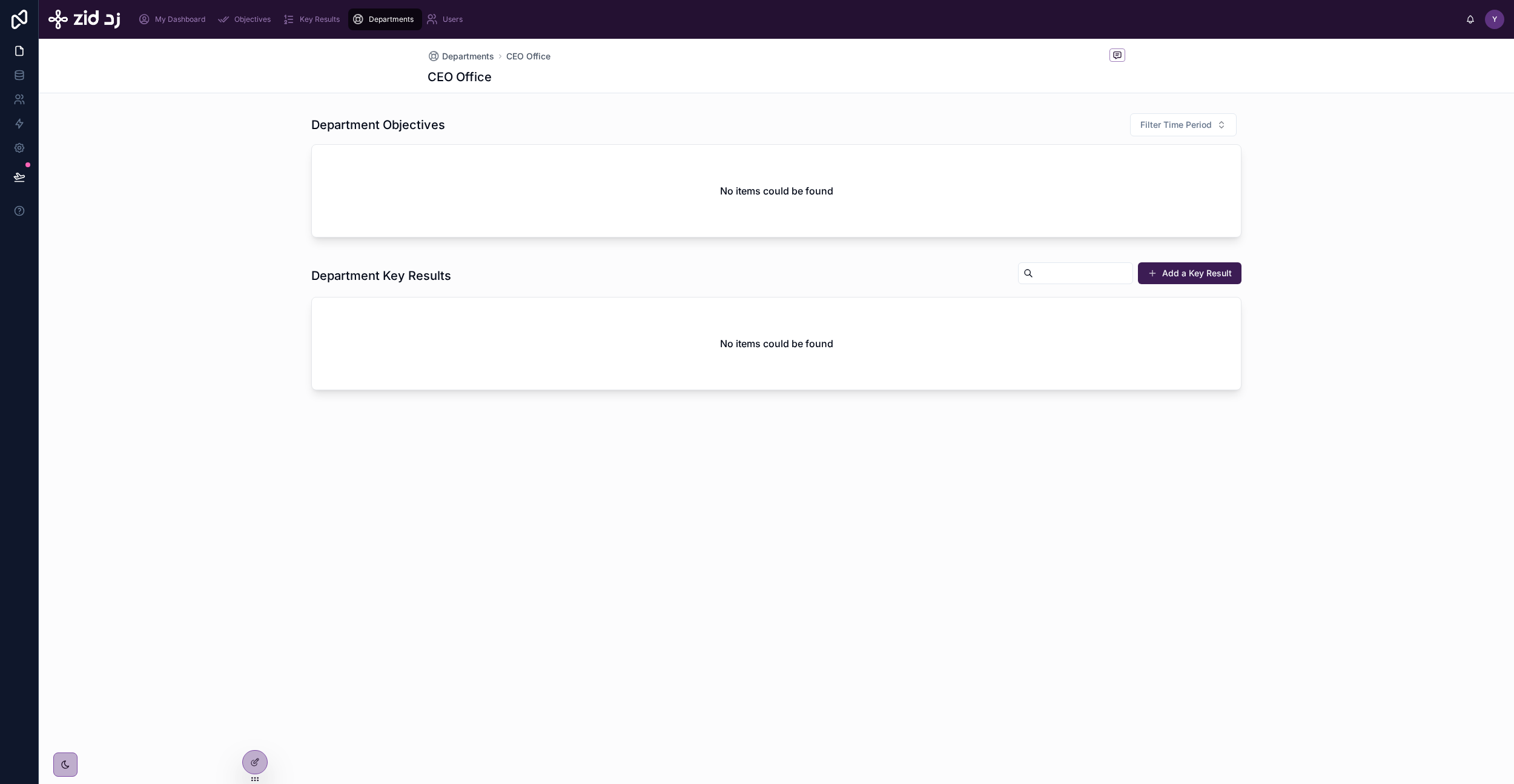
click at [254, 757] on icon at bounding box center [255, 761] width 10 height 10
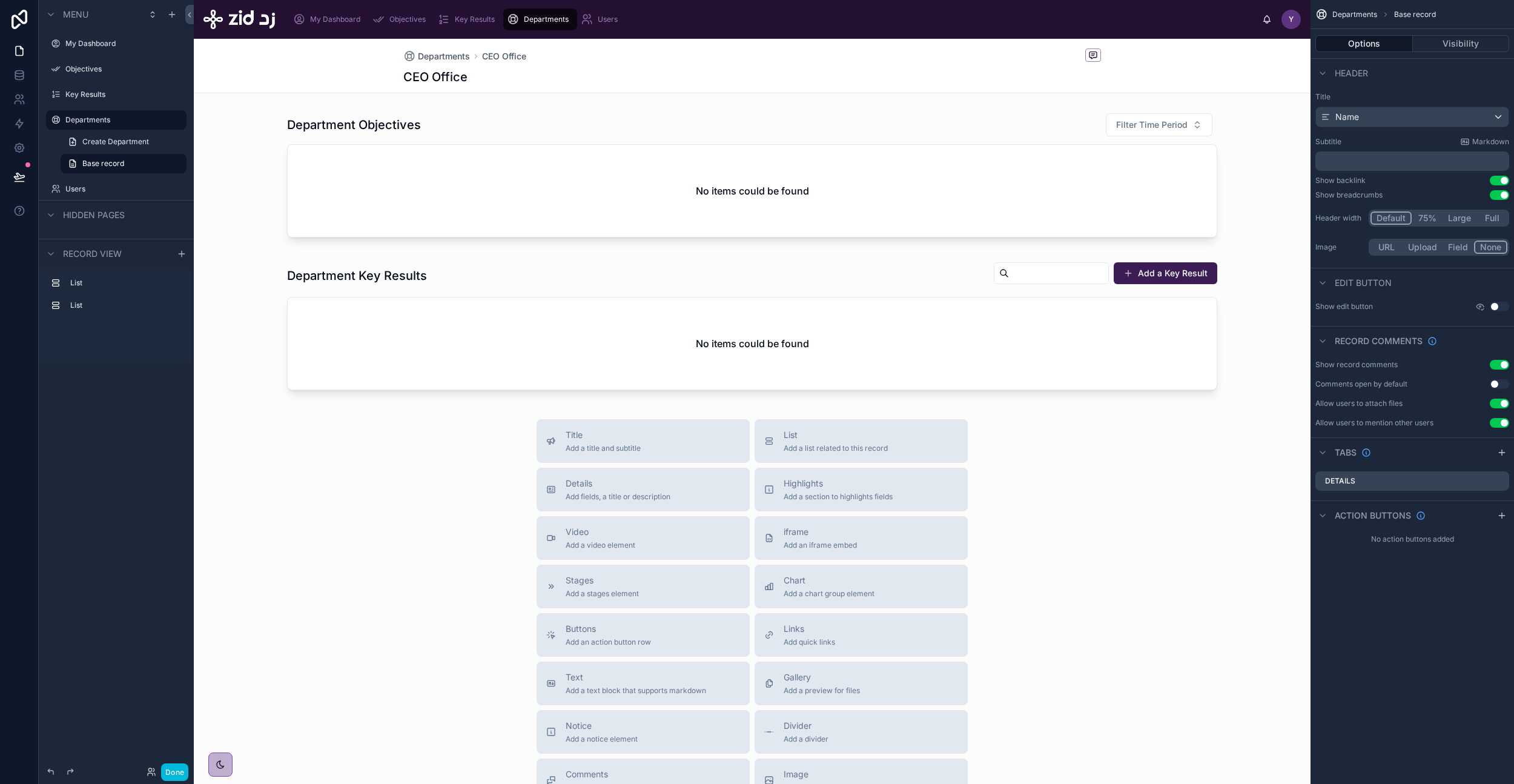
click at [847, 442] on div "List Add a list related to this record" at bounding box center [836, 441] width 105 height 25
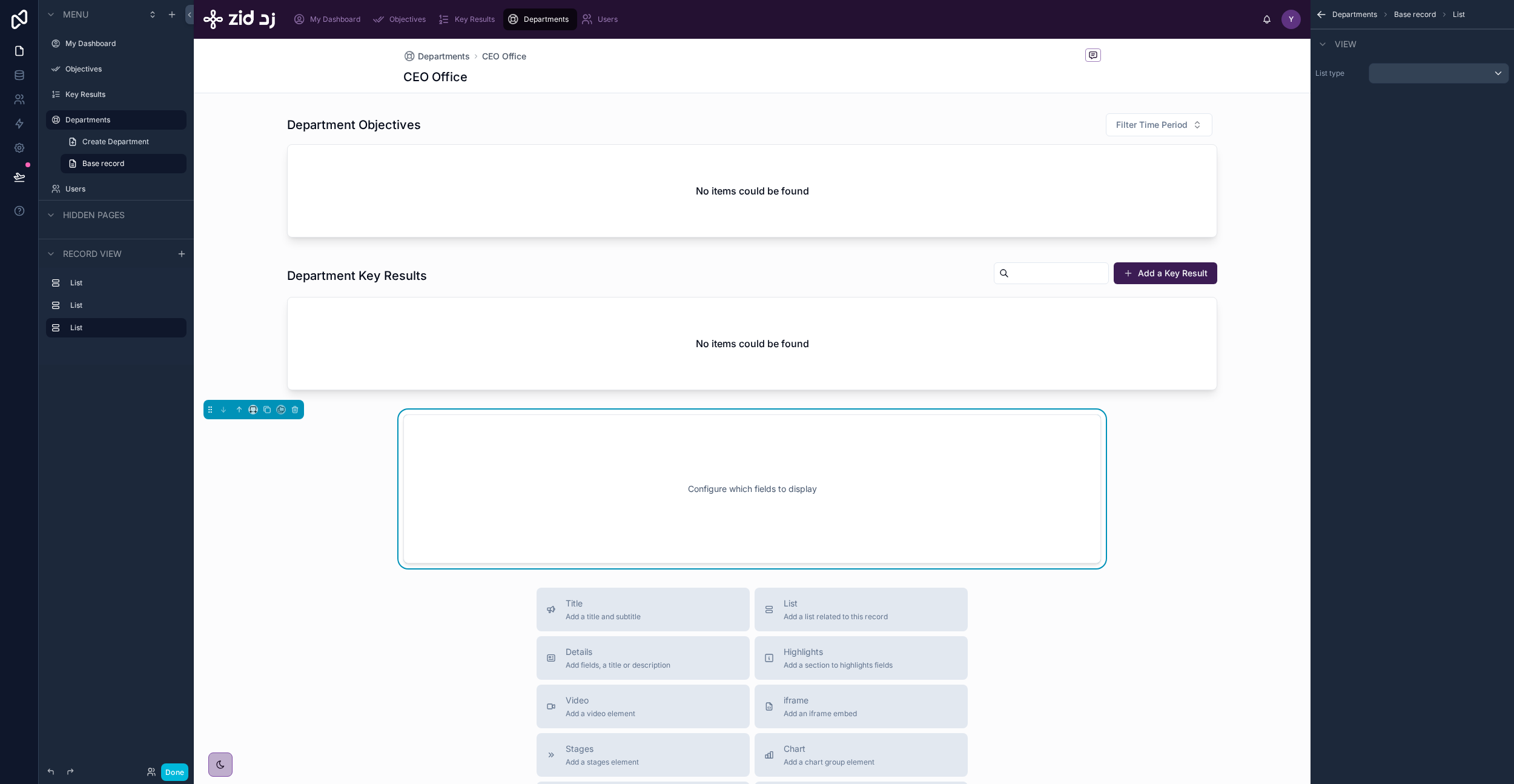
scroll to position [77, 0]
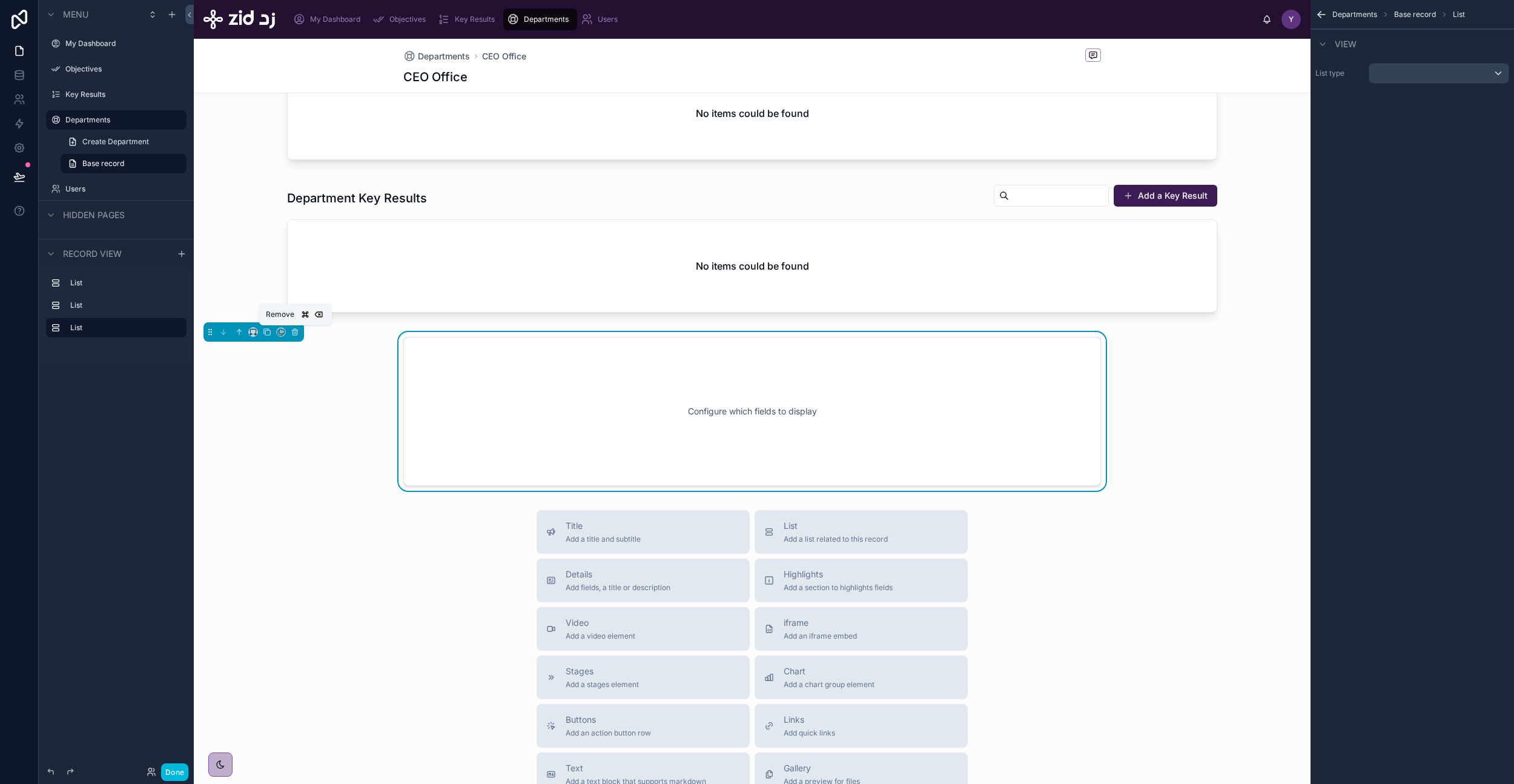
click at [297, 331] on icon at bounding box center [295, 332] width 9 height 9
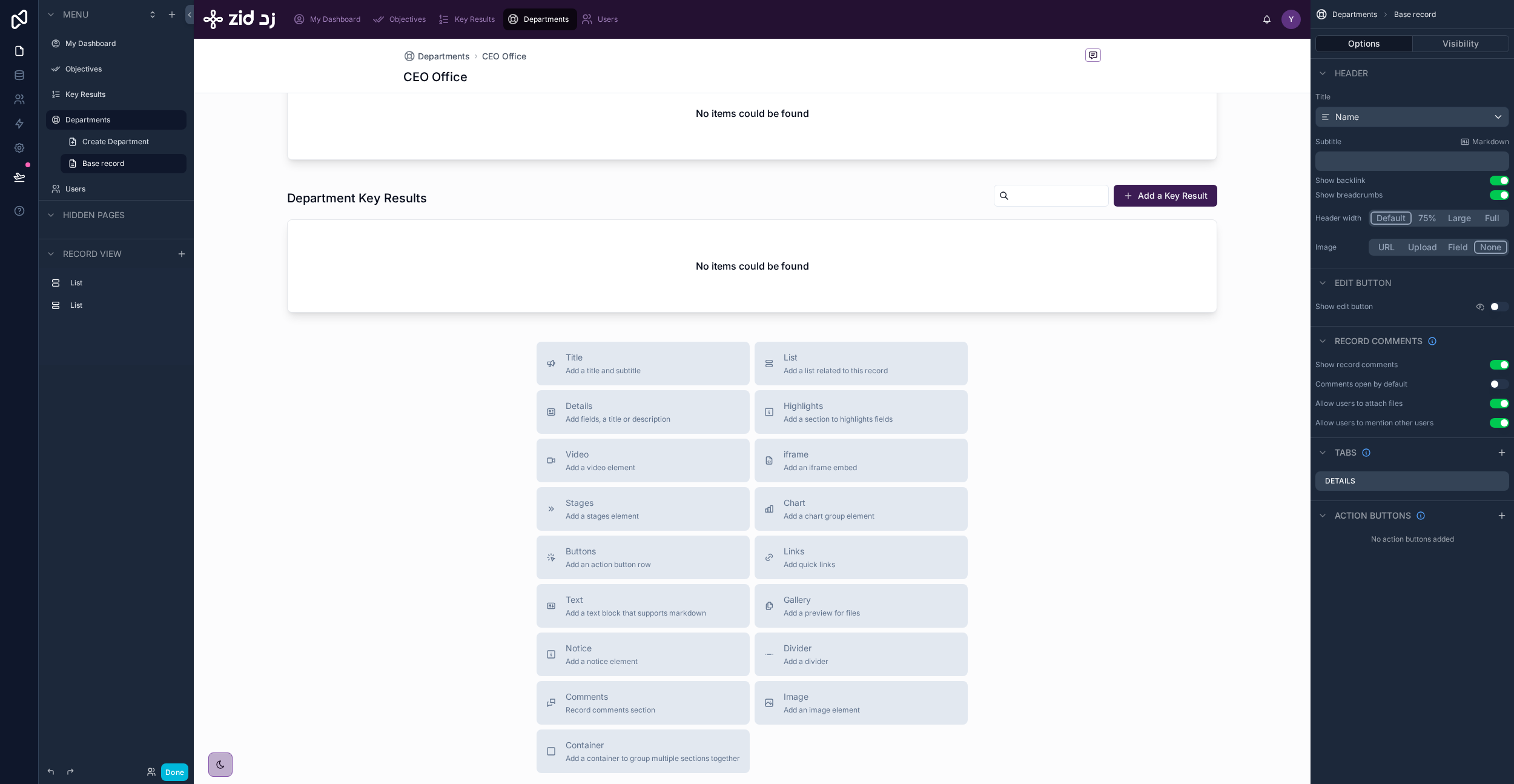
click at [474, 269] on div at bounding box center [753, 250] width 1117 height 143
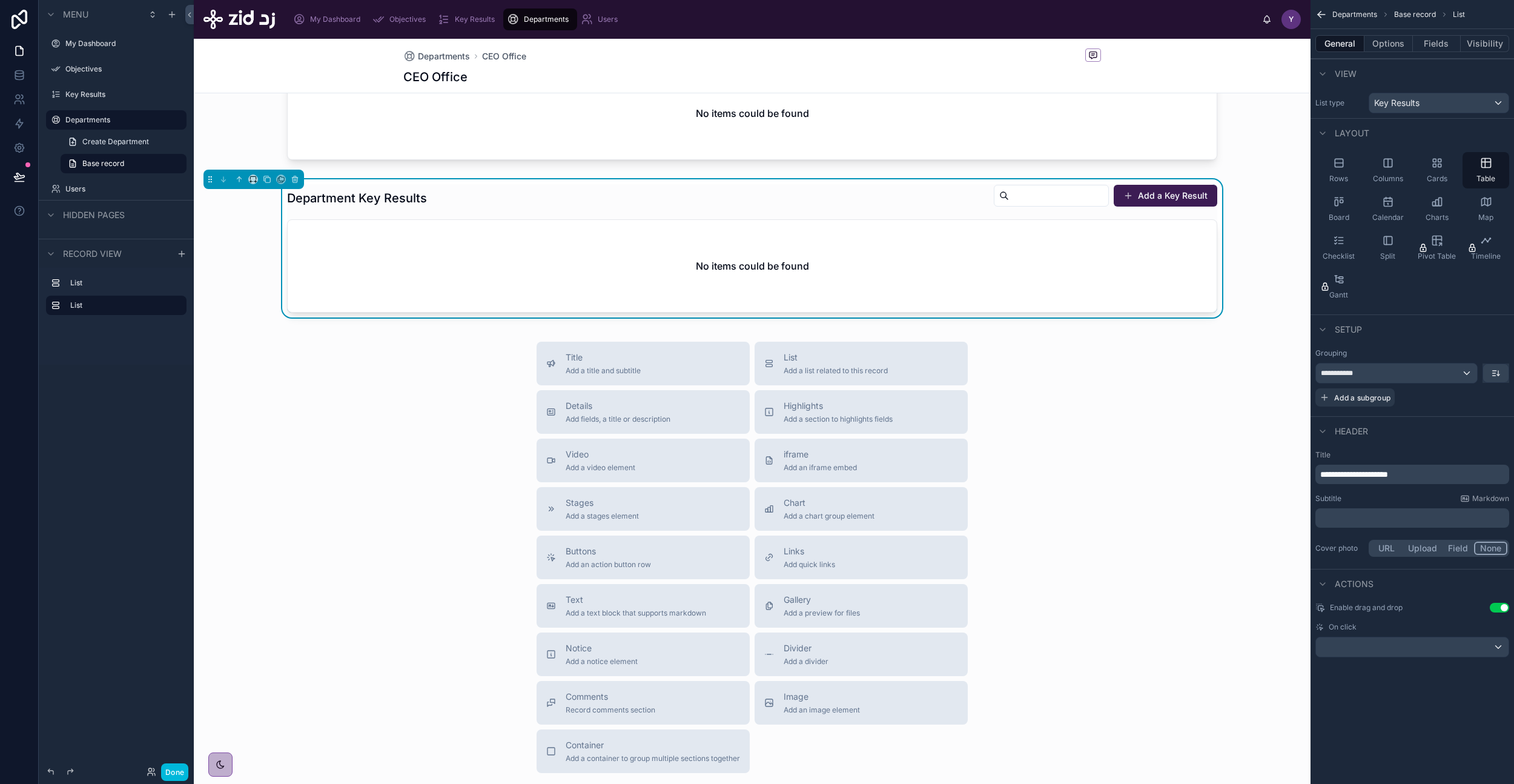
scroll to position [0, 0]
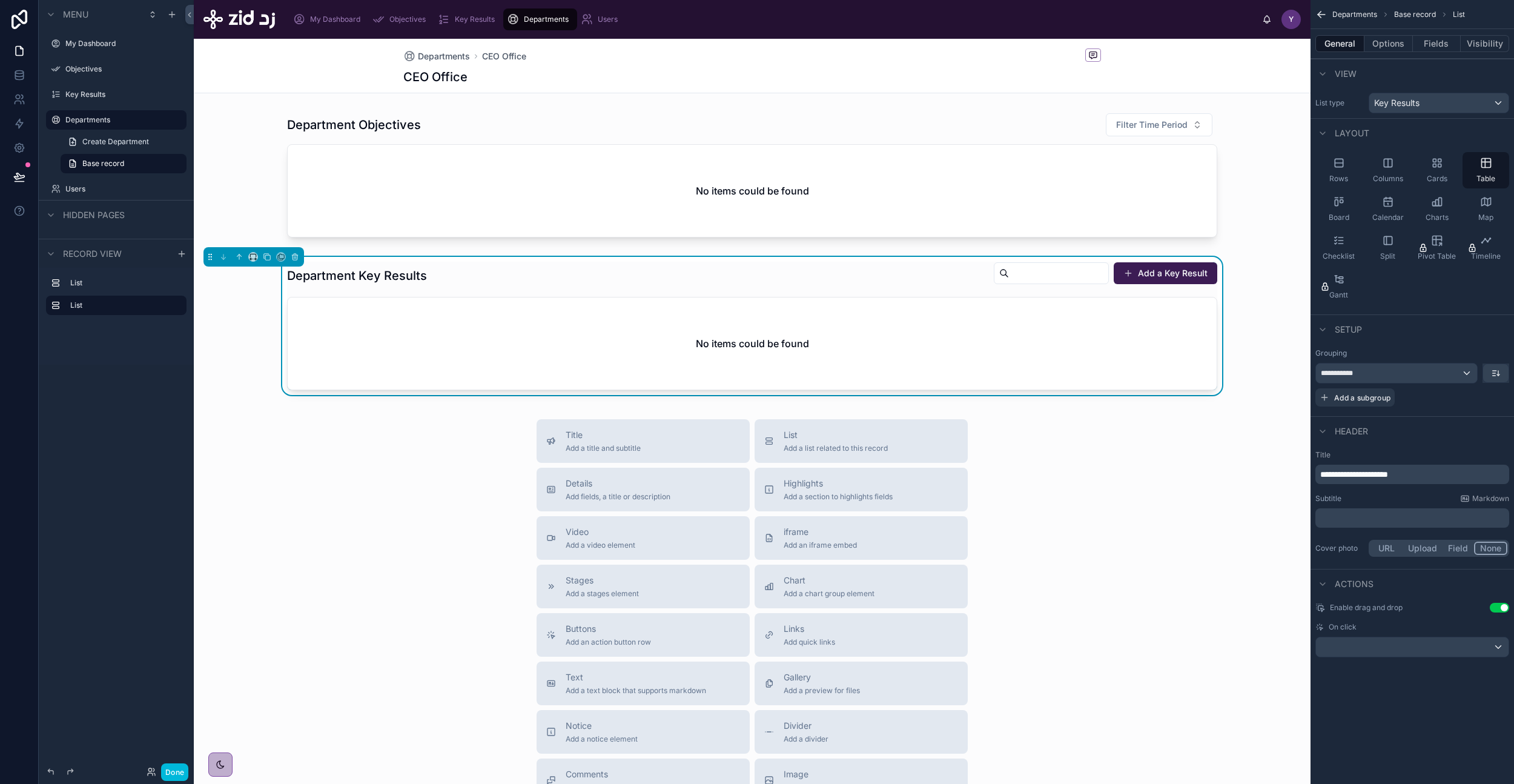
click at [483, 176] on div at bounding box center [753, 177] width 1117 height 140
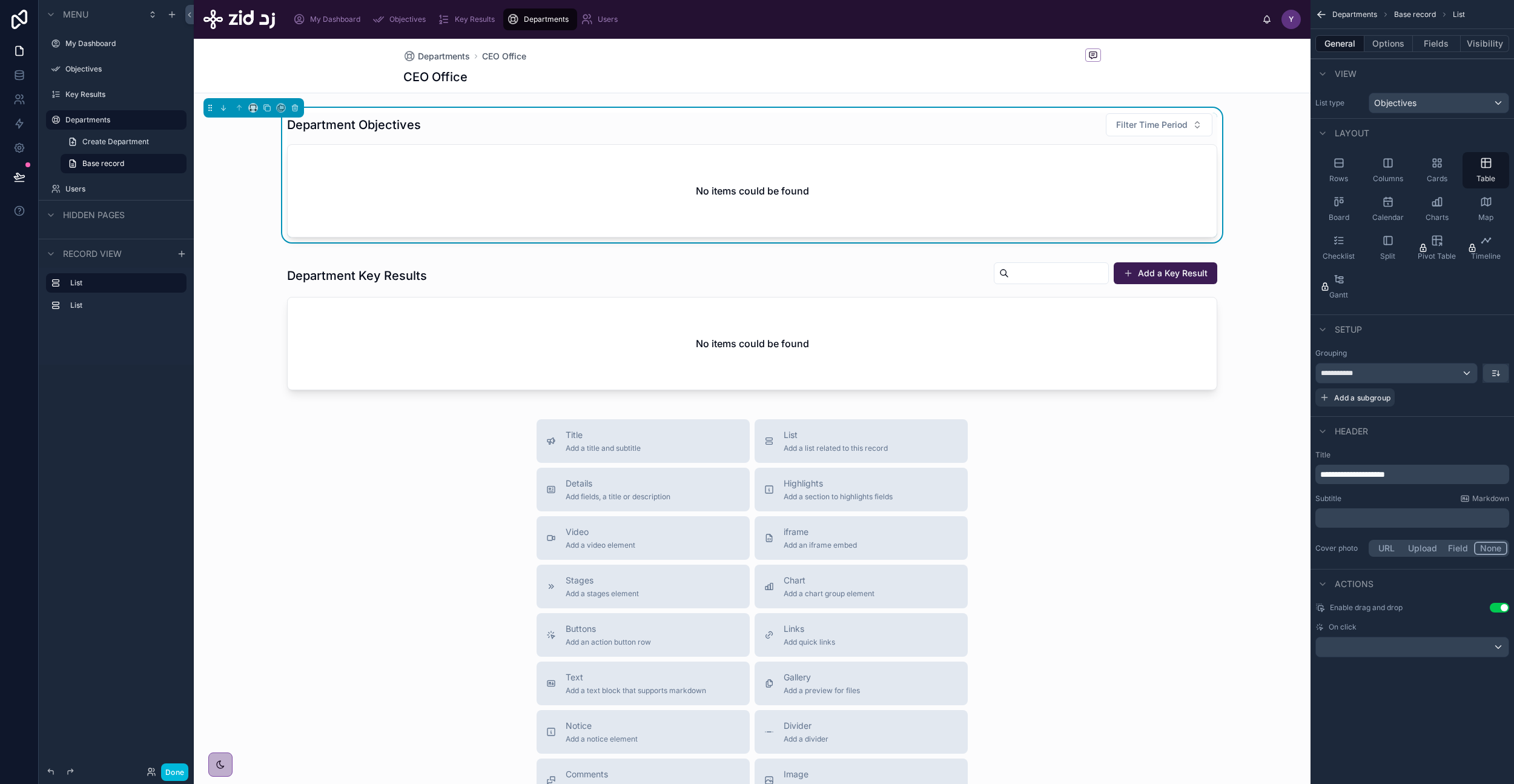
click at [584, 311] on div at bounding box center [753, 327] width 1117 height 143
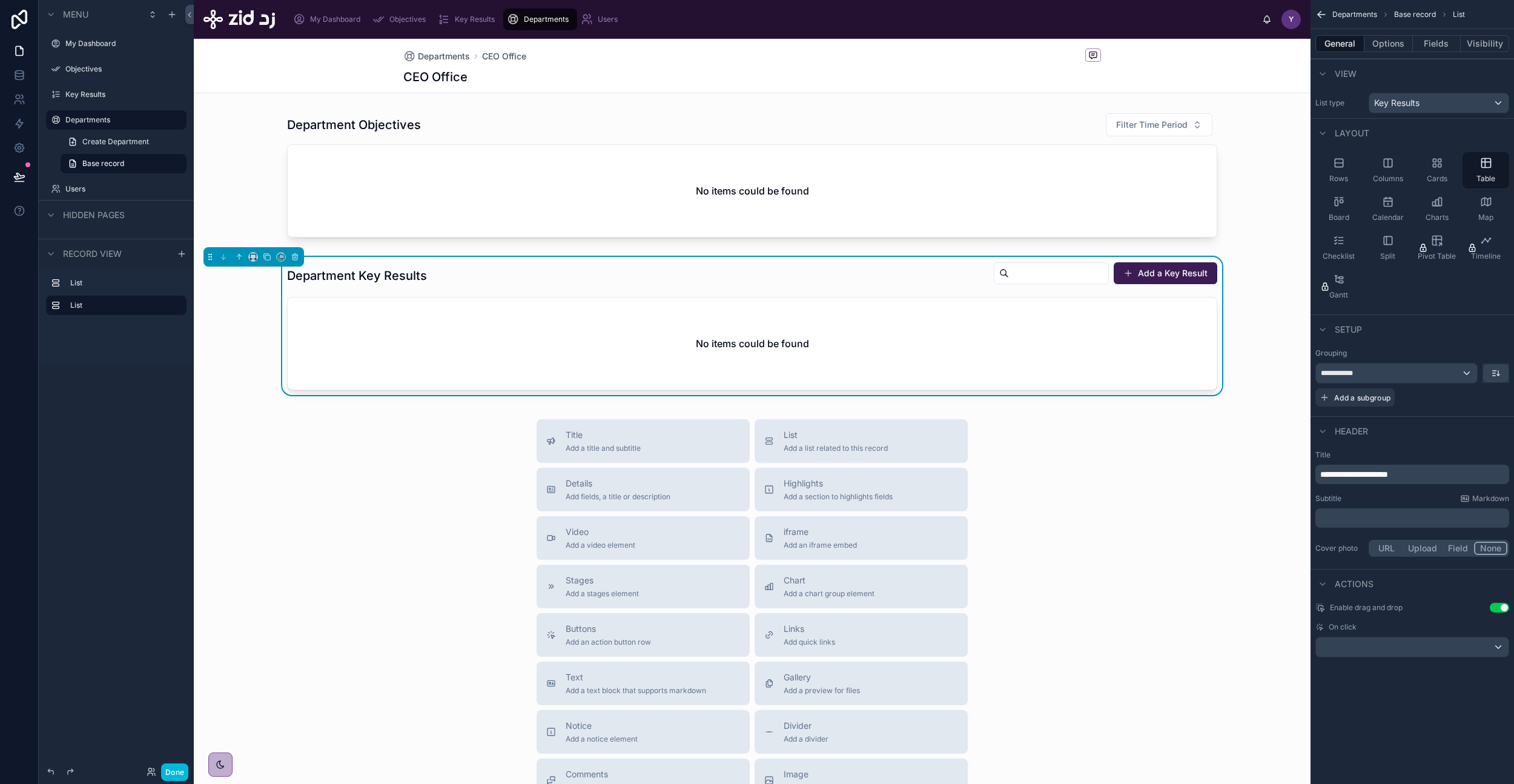
click at [1388, 46] on button "Options" at bounding box center [1388, 43] width 48 height 17
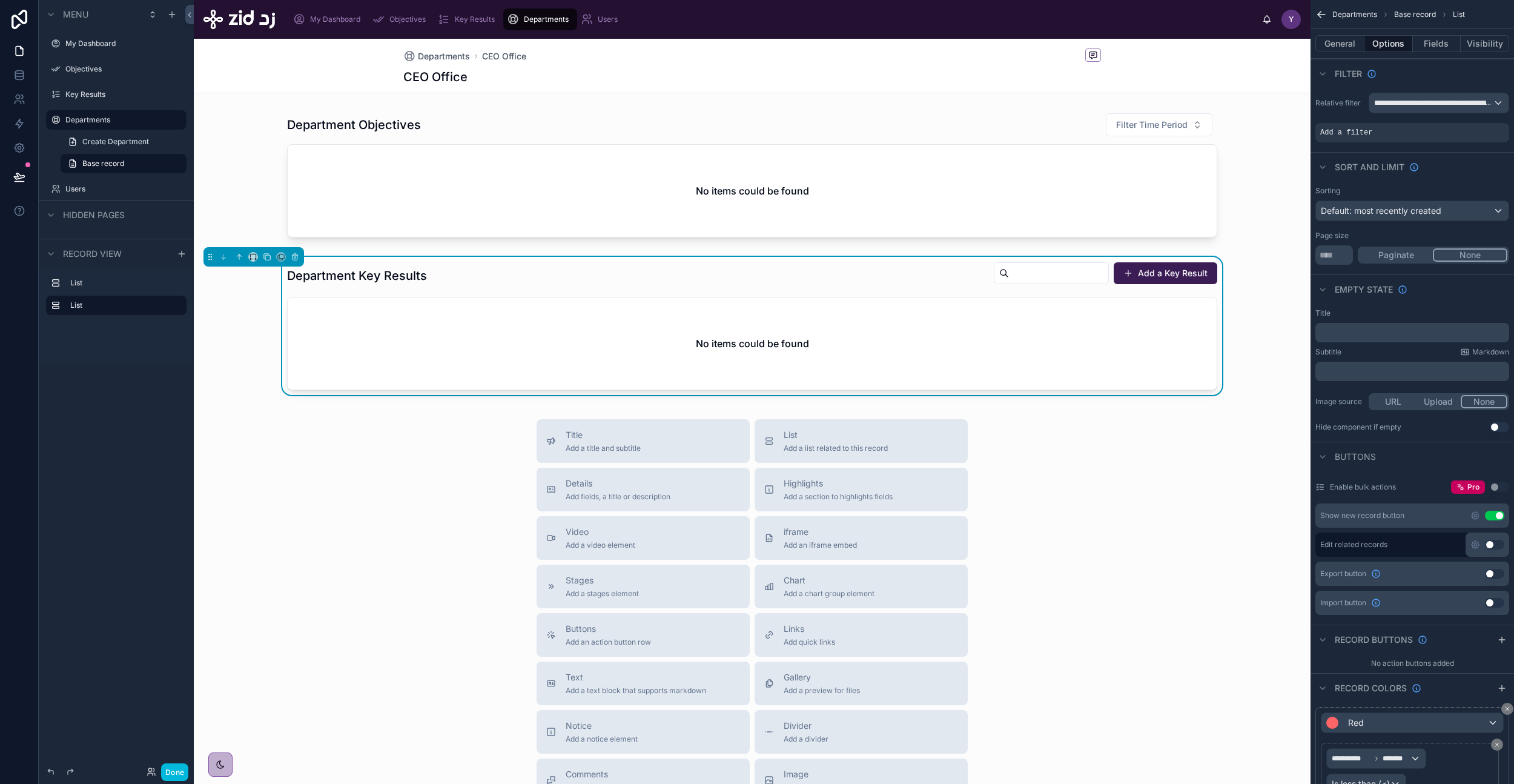
click at [1497, 514] on button "Use setting" at bounding box center [1495, 514] width 19 height 10
click at [519, 138] on div at bounding box center [753, 177] width 1117 height 140
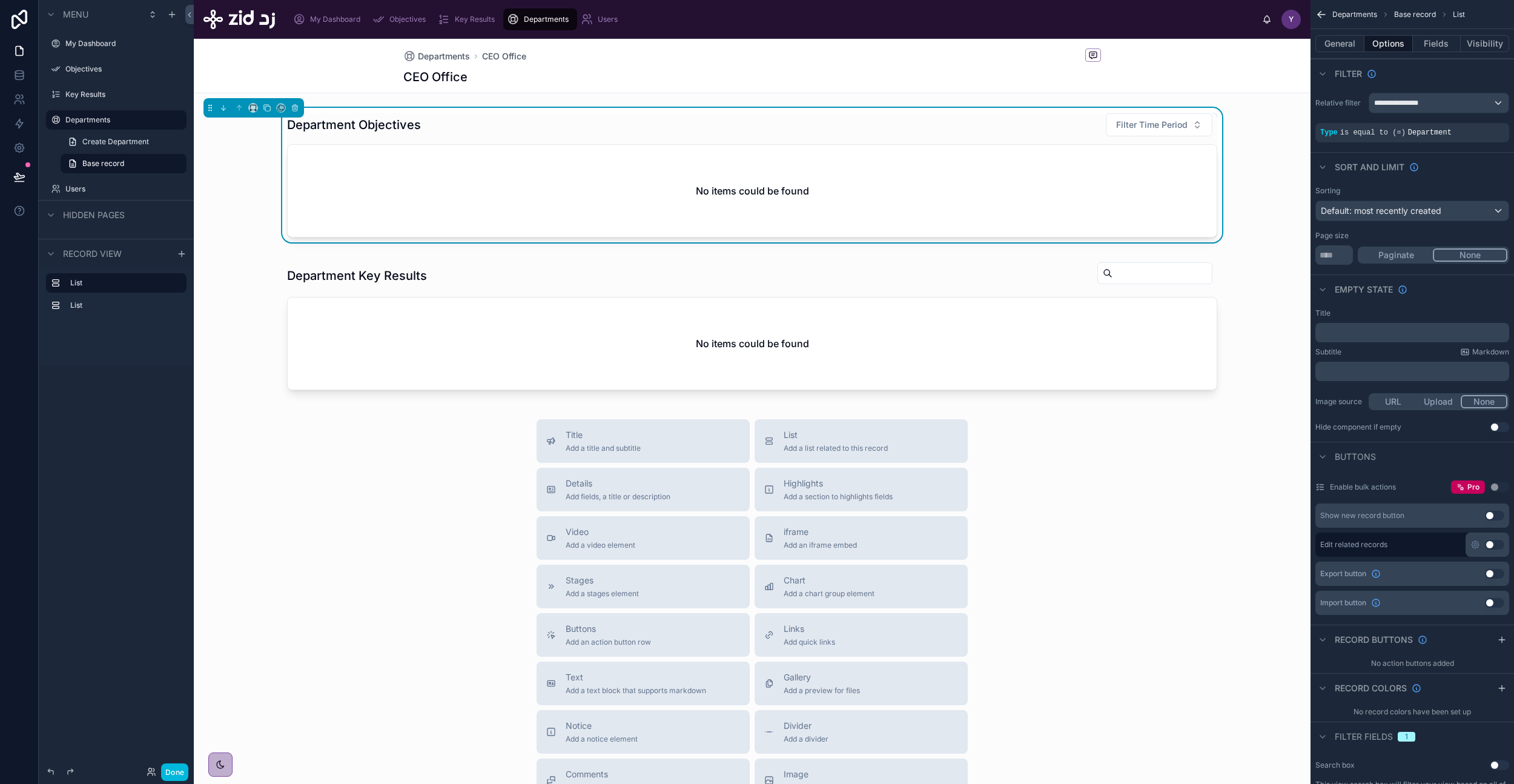
click at [454, 349] on div at bounding box center [753, 327] width 1117 height 143
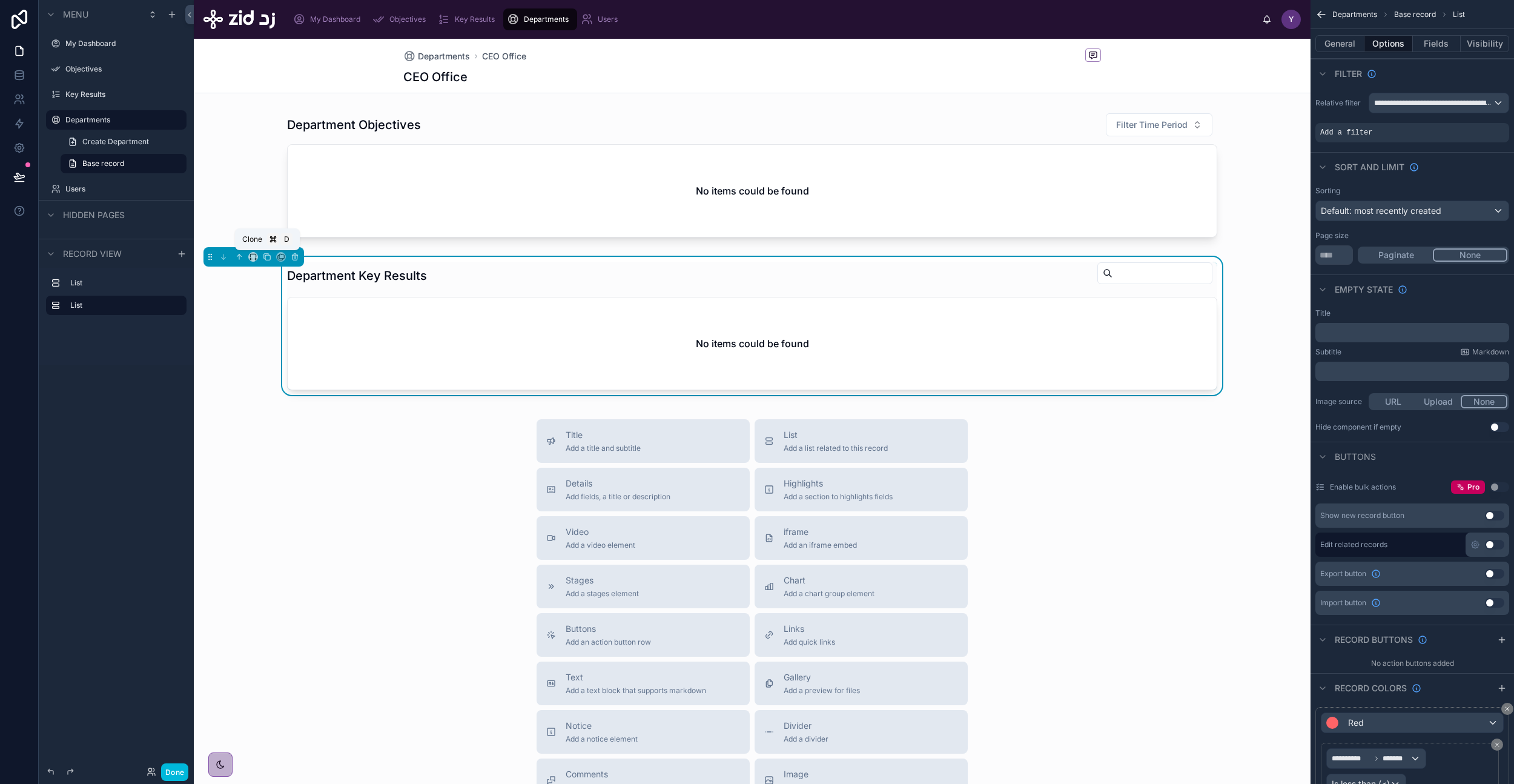
click at [263, 259] on icon at bounding box center [267, 257] width 9 height 9
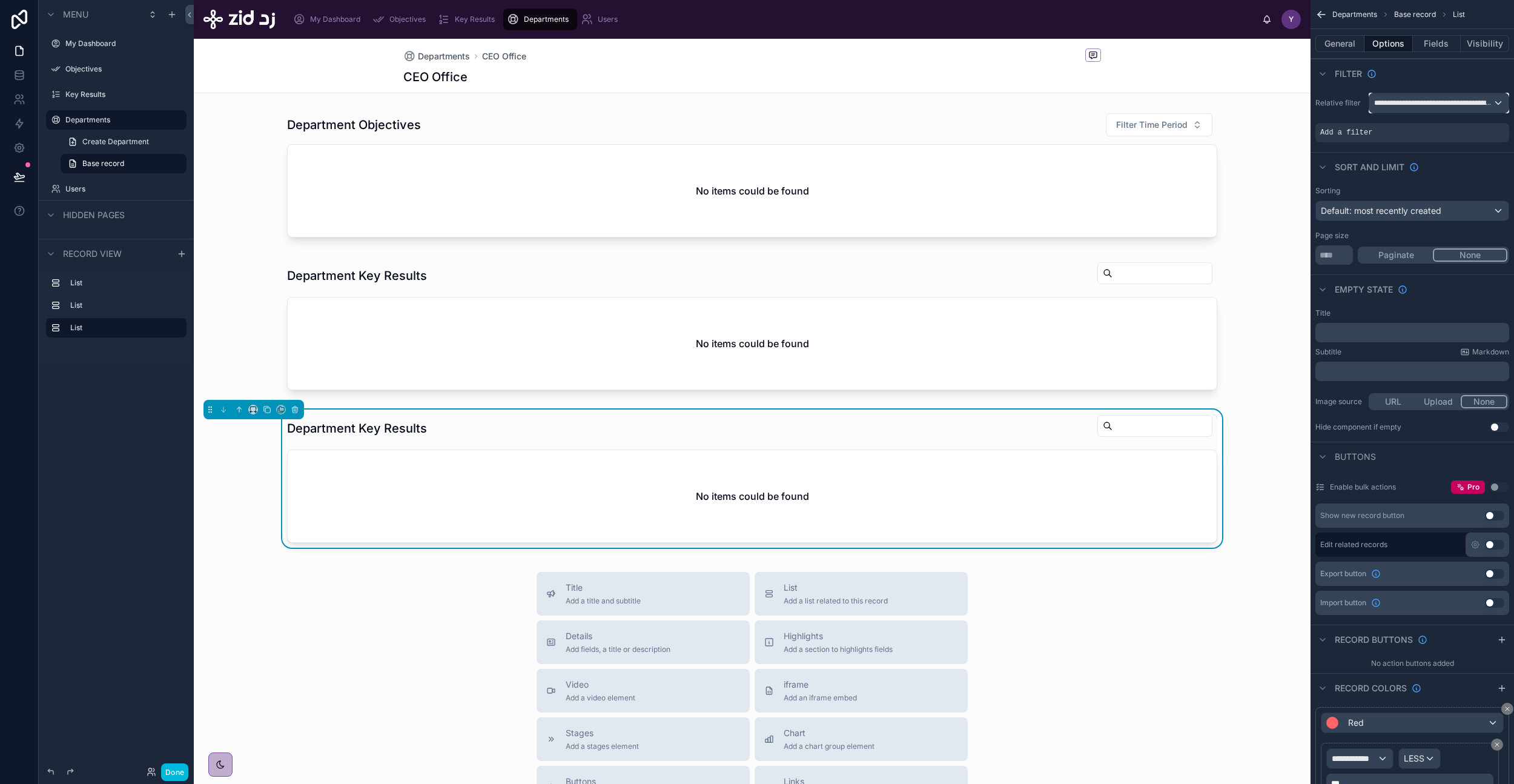
click at [1434, 104] on span "**********" at bounding box center [1433, 103] width 119 height 10
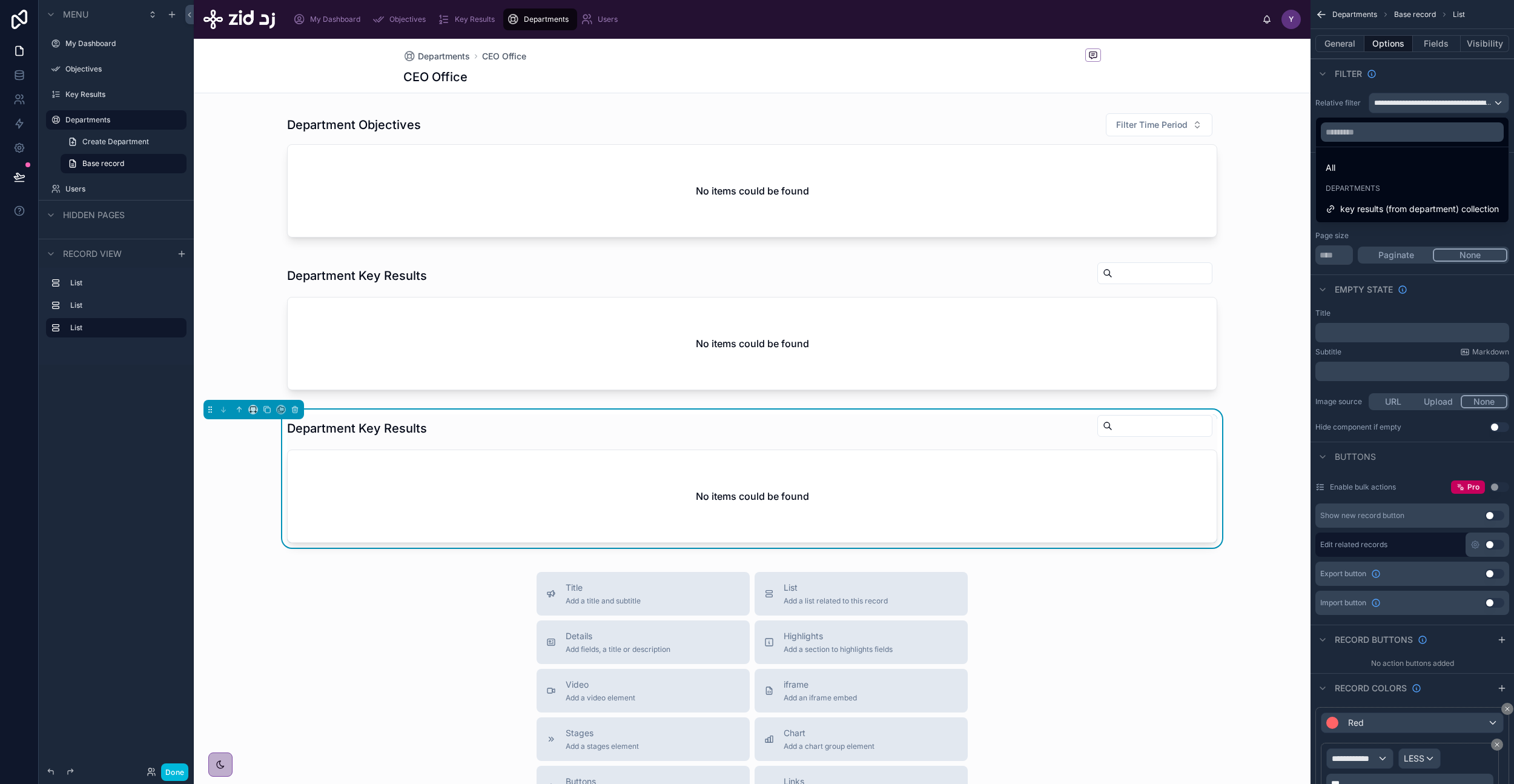
click at [1050, 479] on div "No items could be found" at bounding box center [753, 495] width 929 height 92
click at [295, 409] on icon at bounding box center [295, 409] width 9 height 9
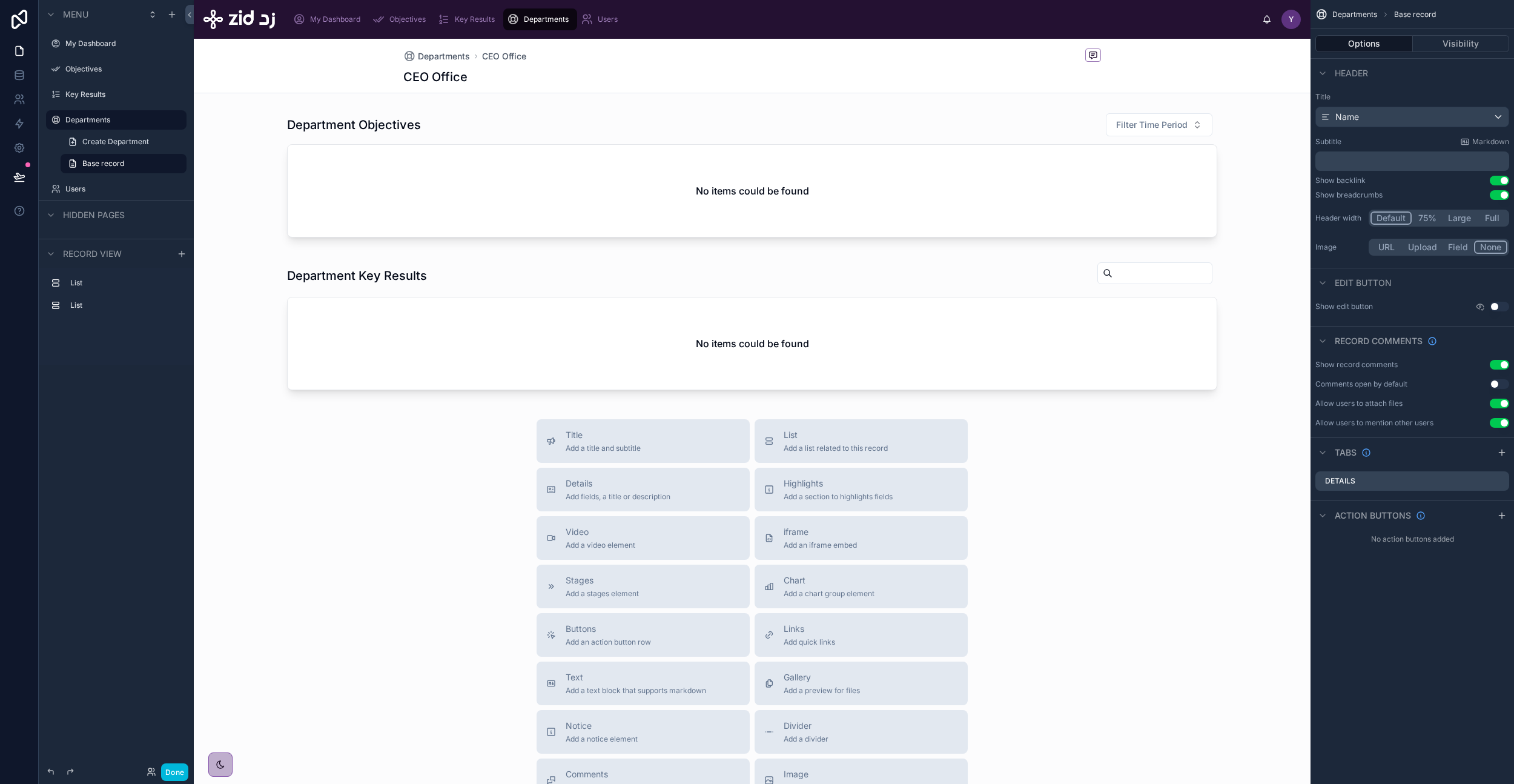
click at [868, 370] on div at bounding box center [753, 327] width 1117 height 143
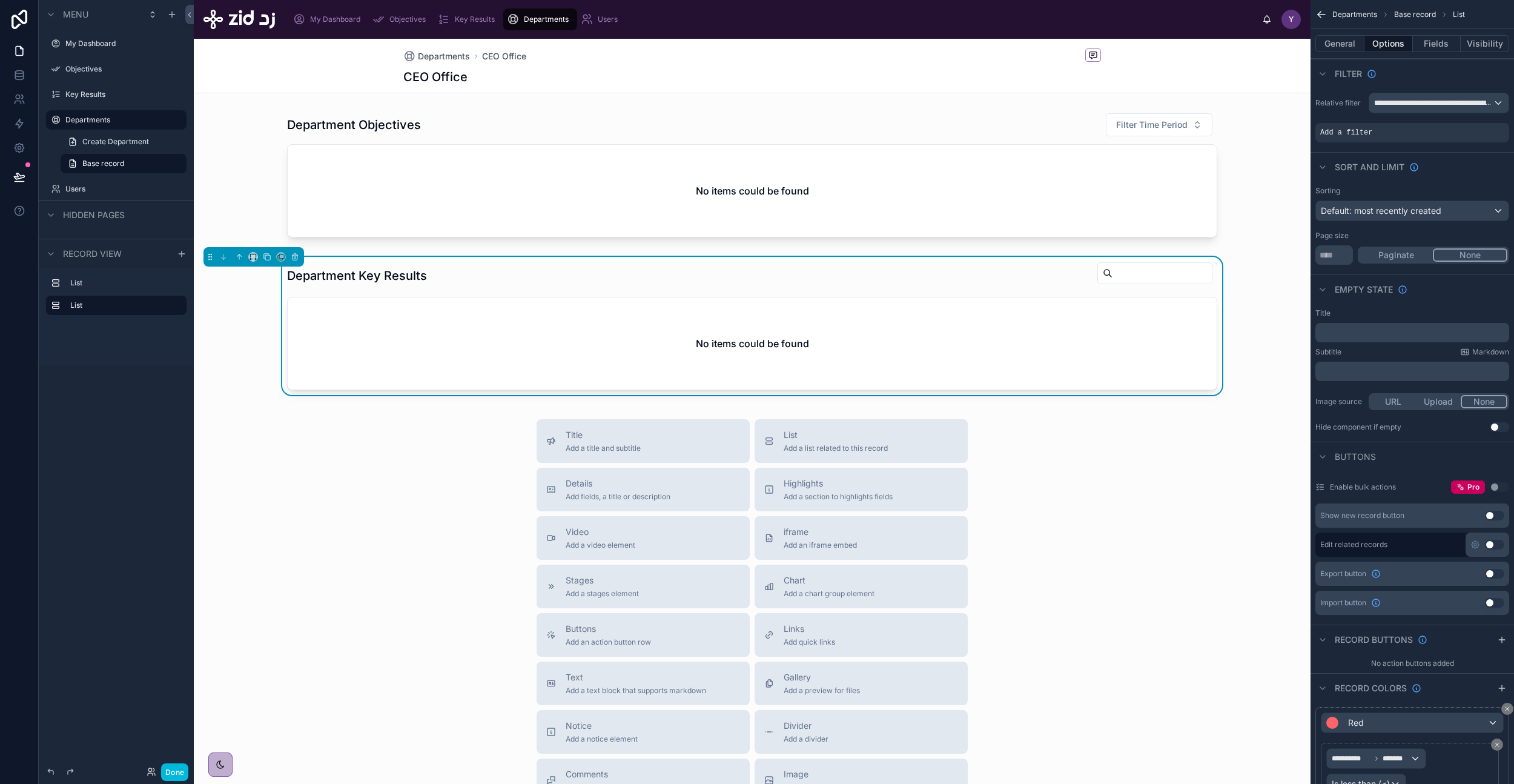
click at [809, 443] on span "Add a list related to this record" at bounding box center [836, 448] width 105 height 10
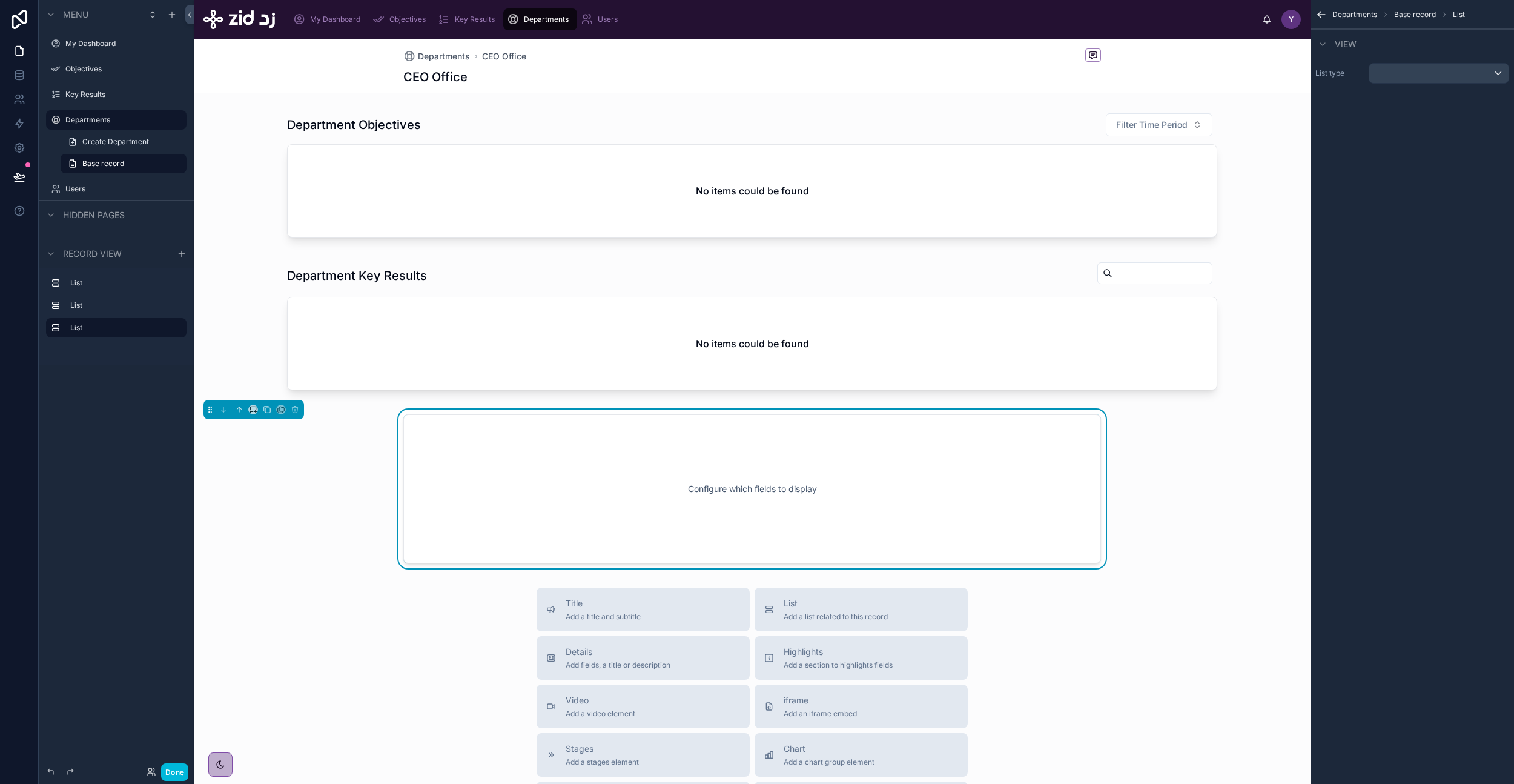
scroll to position [77, 0]
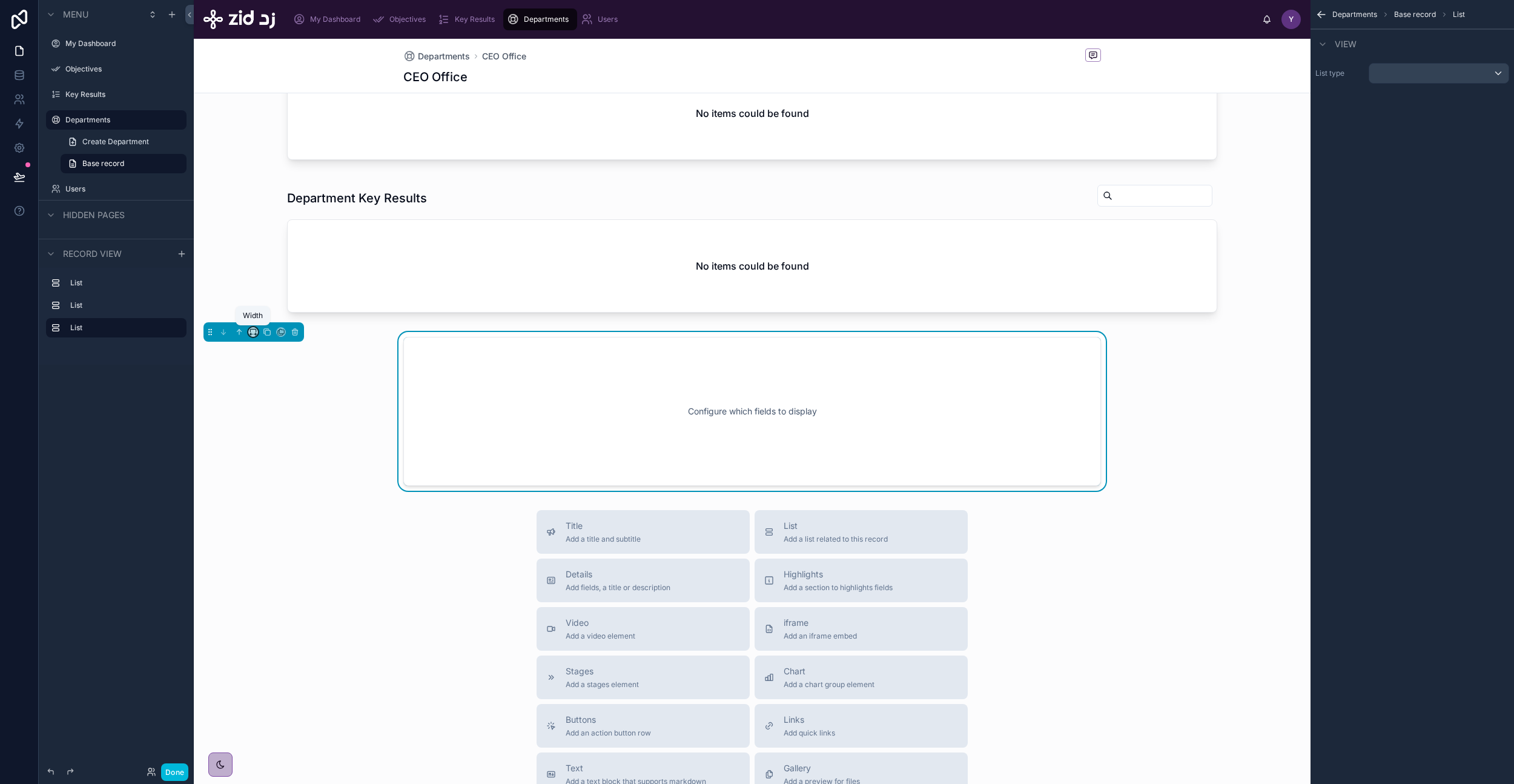
click at [253, 332] on icon at bounding box center [253, 332] width 9 height 9
click at [278, 471] on span "Full width" at bounding box center [278, 471] width 38 height 15
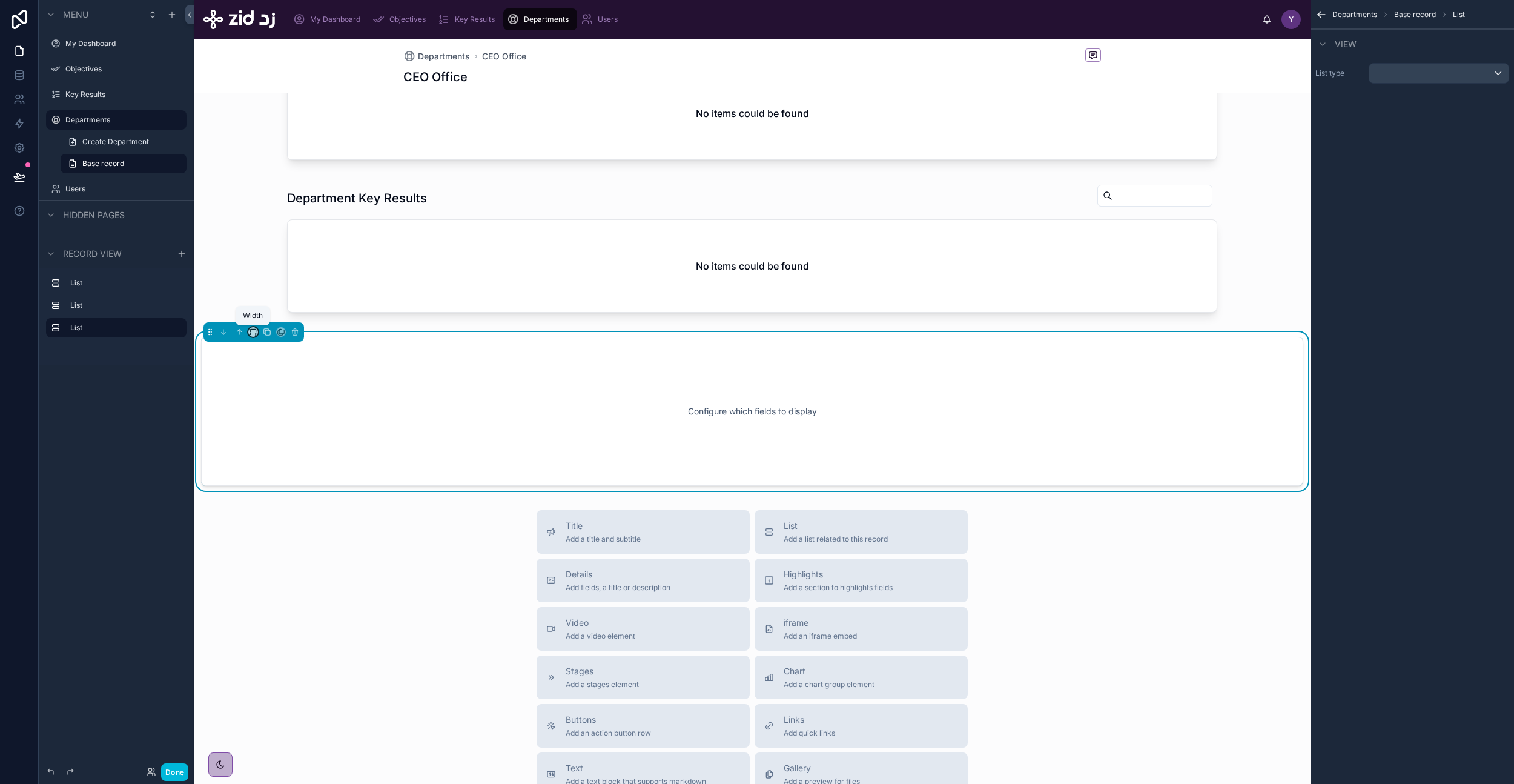
click at [255, 328] on icon at bounding box center [253, 332] width 9 height 9
click at [383, 212] on div at bounding box center [757, 392] width 1514 height 784
click at [383, 248] on div at bounding box center [753, 250] width 1117 height 143
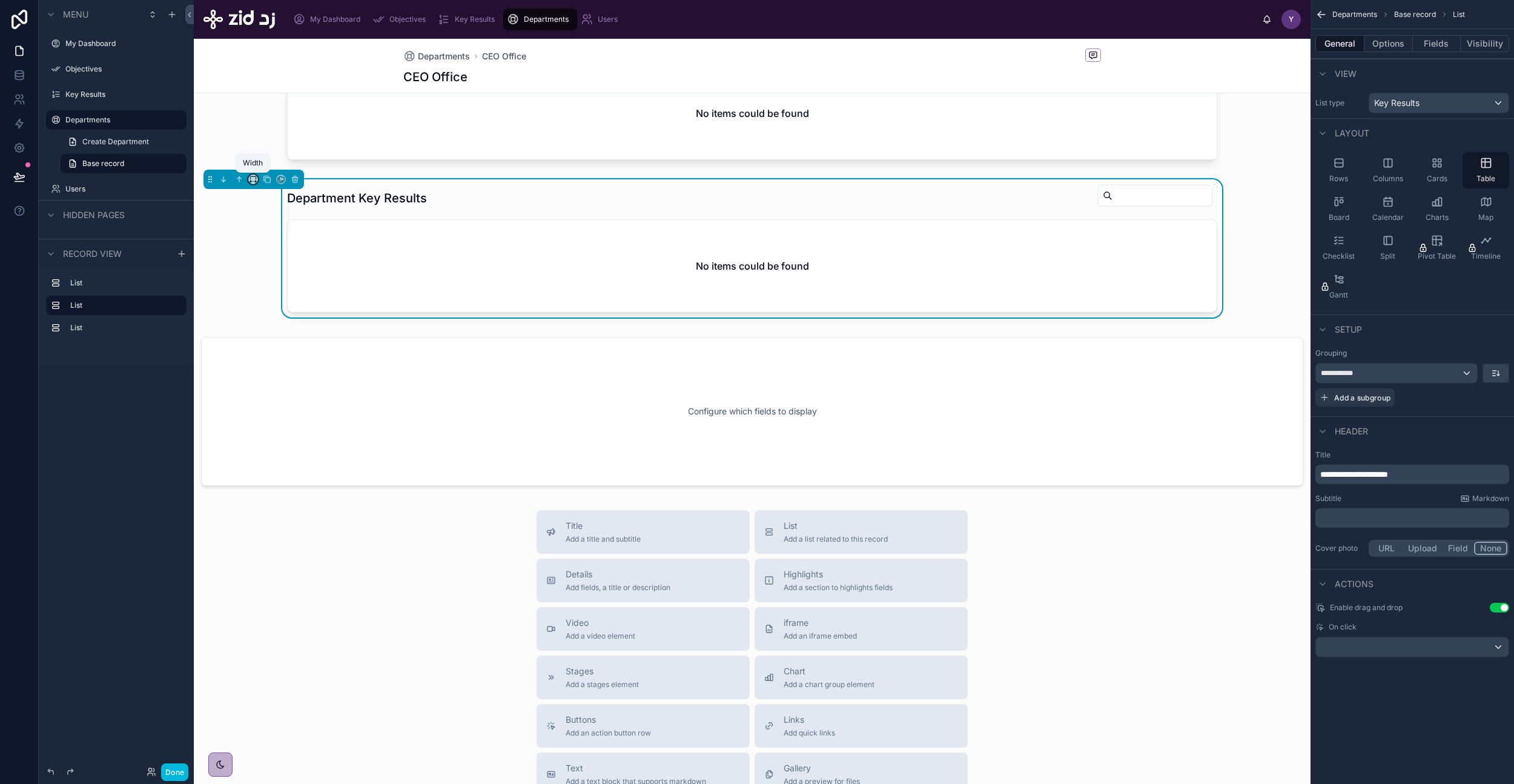
click at [251, 181] on icon at bounding box center [250, 182] width 1 height 3
click at [368, 378] on div at bounding box center [757, 392] width 1514 height 784
click at [368, 399] on div at bounding box center [753, 411] width 1117 height 159
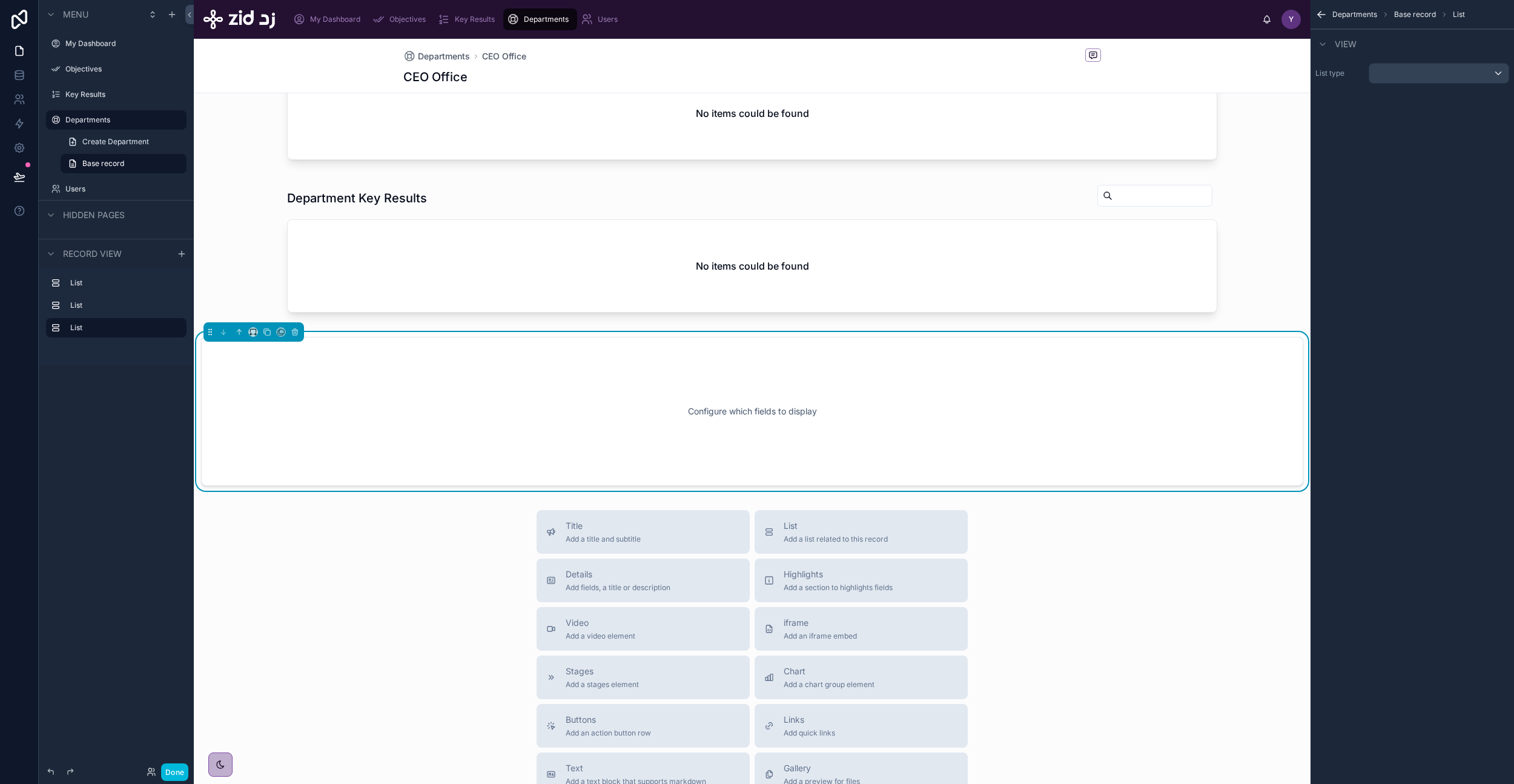
click at [259, 333] on div at bounding box center [254, 332] width 101 height 19
click at [253, 334] on icon at bounding box center [253, 332] width 9 height 9
click at [270, 482] on span "Large" at bounding box center [270, 482] width 23 height 15
click at [1108, 401] on div "Configure which fields to display" at bounding box center [753, 411] width 890 height 109
click at [1431, 74] on div "scrollable content" at bounding box center [1439, 73] width 140 height 19
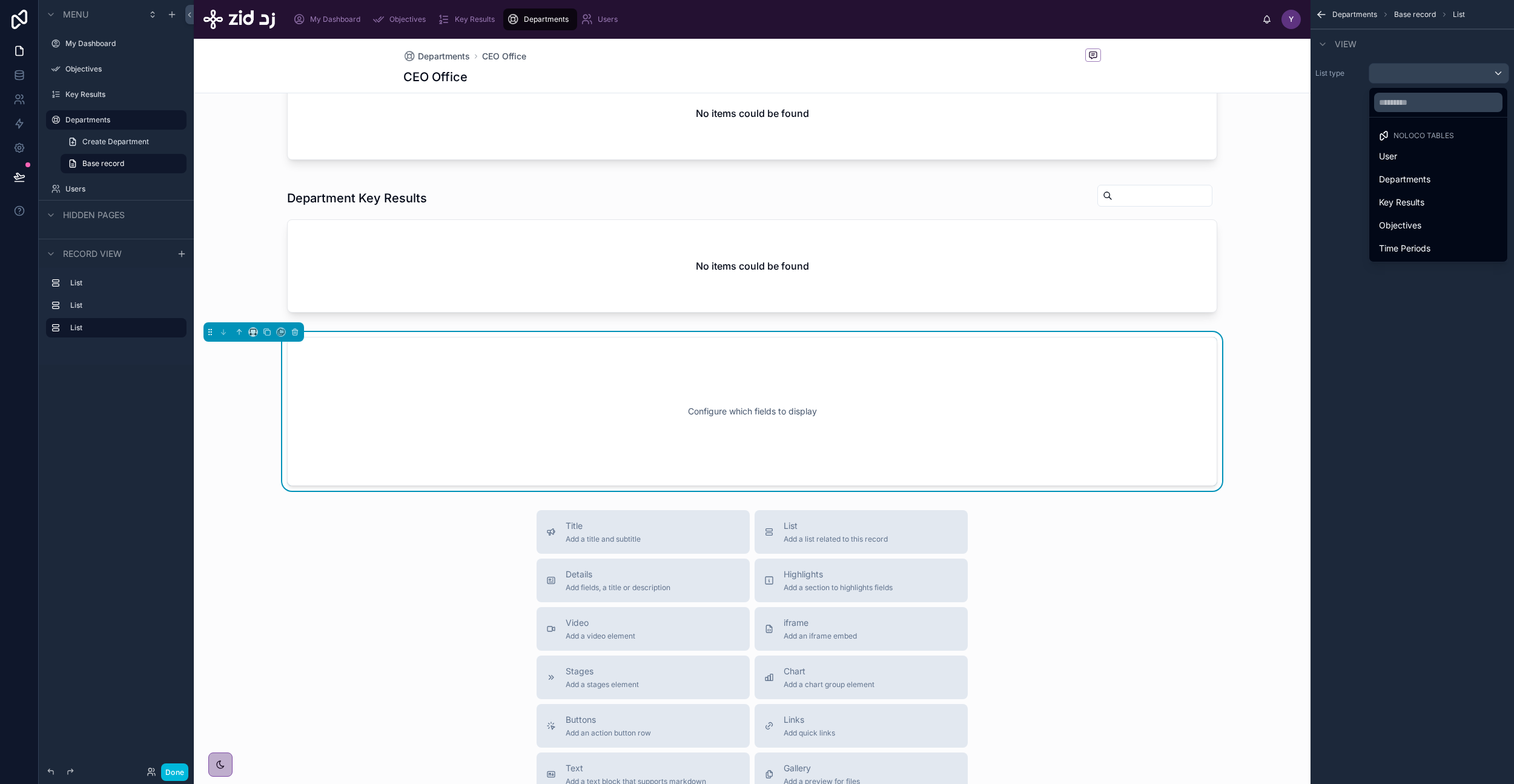
click at [1440, 75] on div "scrollable content" at bounding box center [757, 392] width 1514 height 784
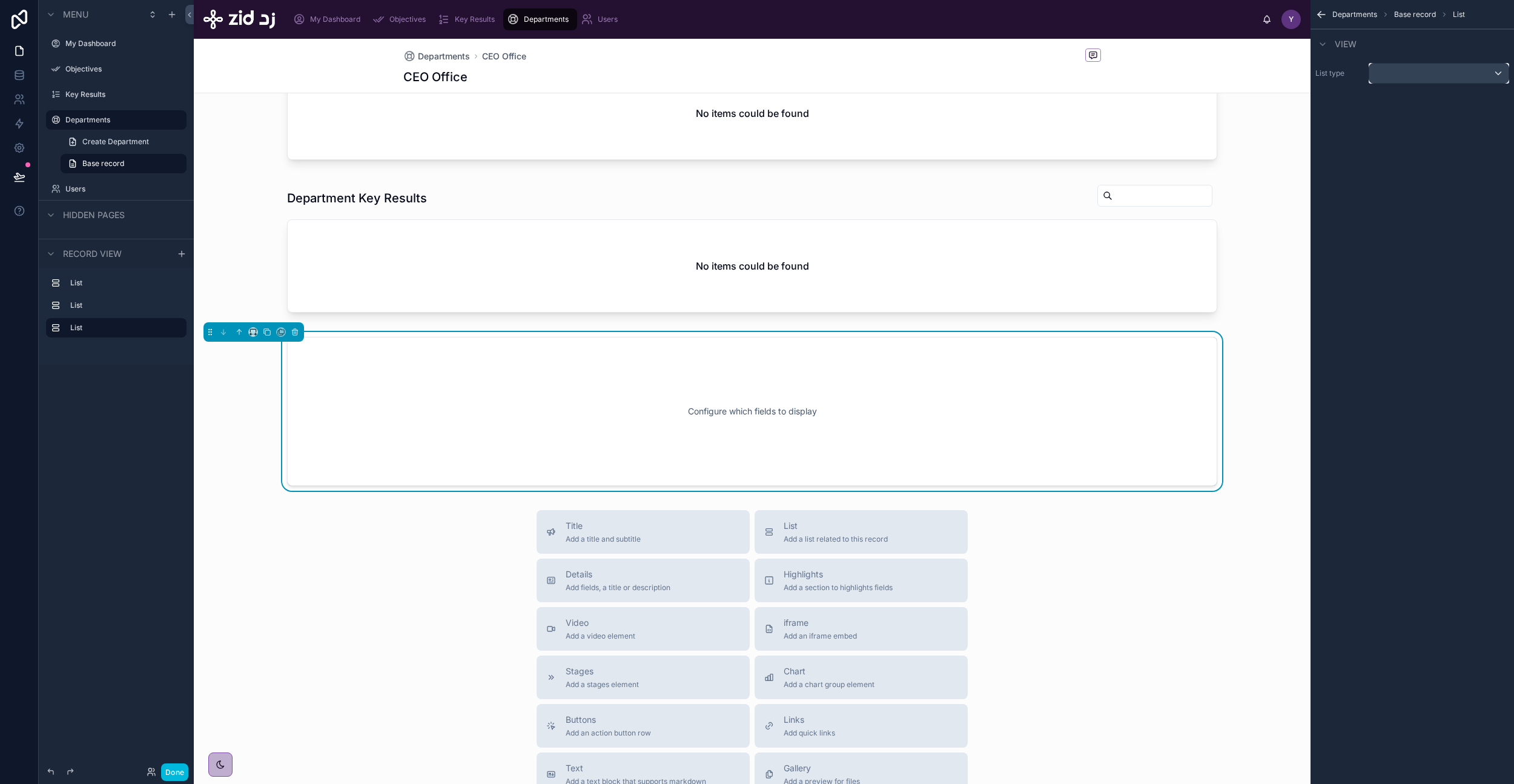
click at [1440, 75] on div "scrollable content" at bounding box center [1439, 73] width 140 height 19
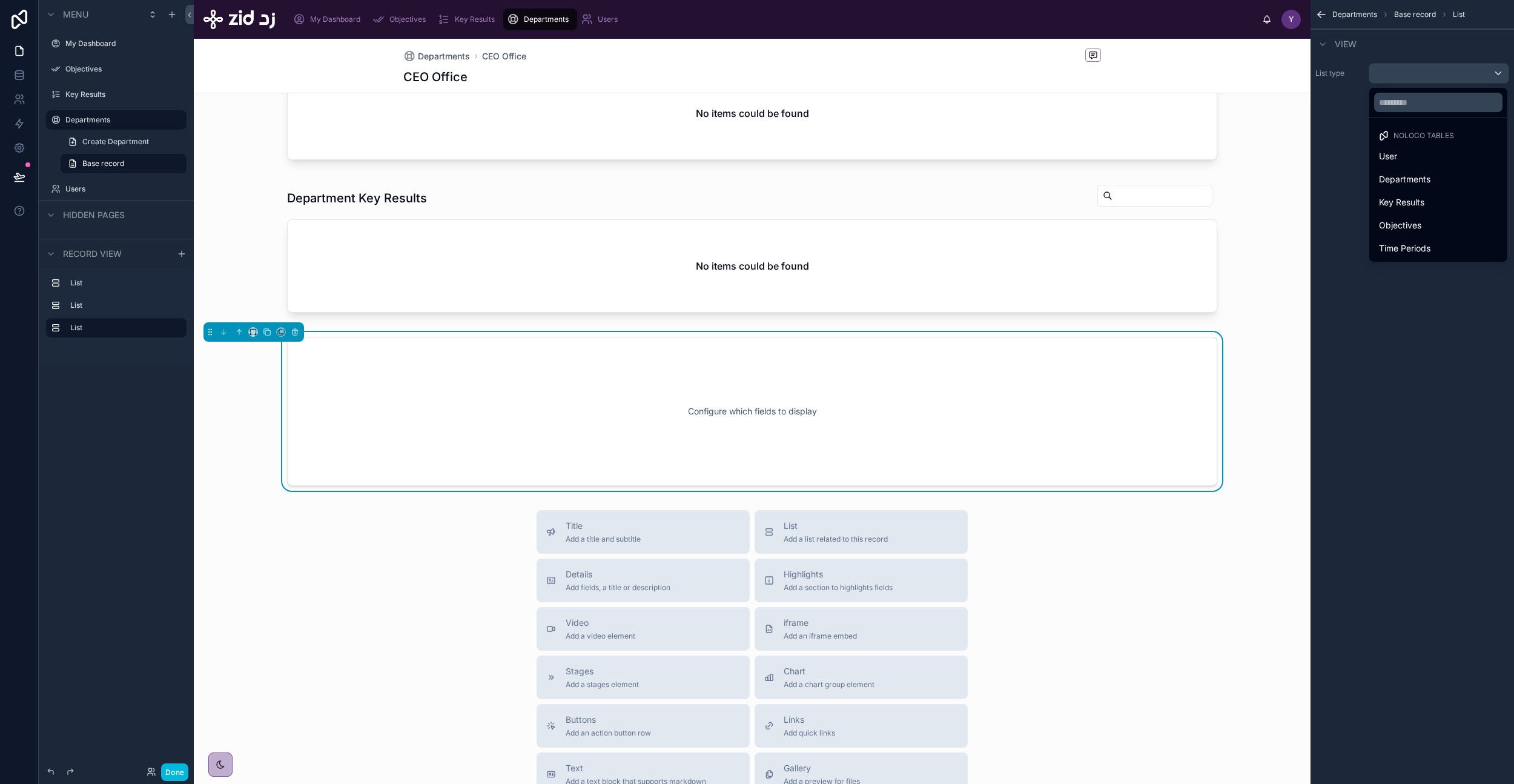
click at [1438, 157] on div "User" at bounding box center [1438, 156] width 119 height 15
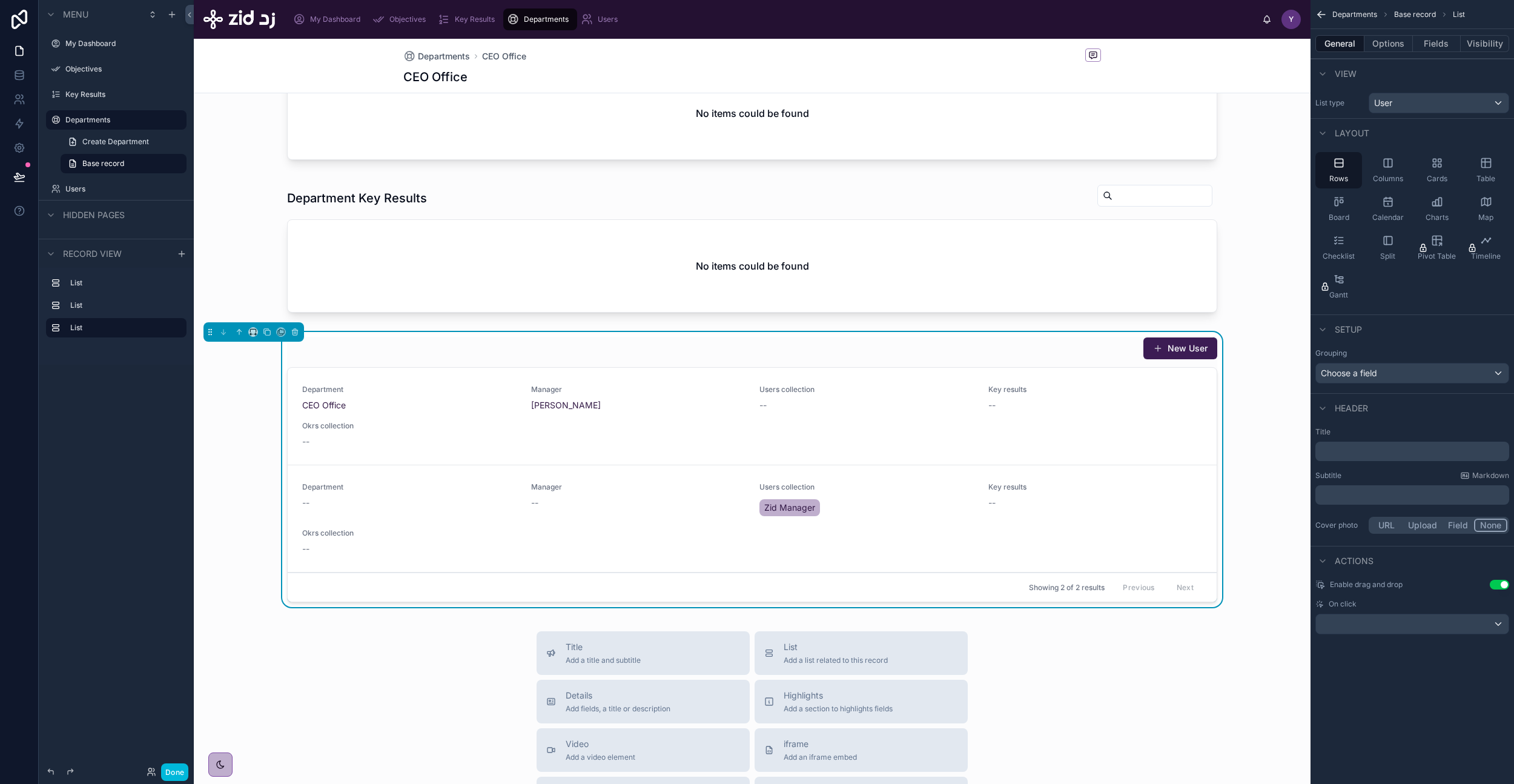
click at [1380, 47] on button "Options" at bounding box center [1388, 43] width 48 height 17
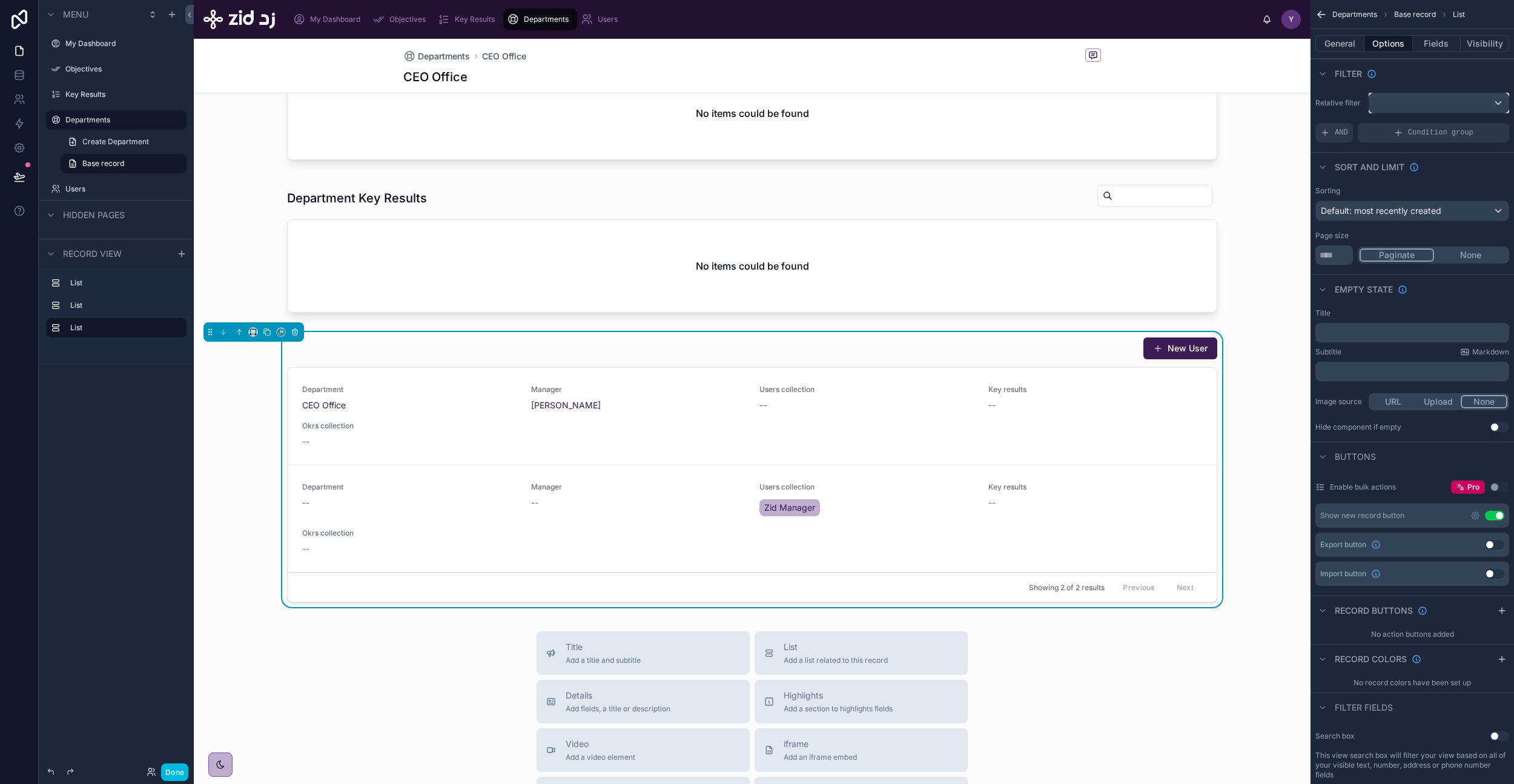
click at [1438, 101] on div "scrollable content" at bounding box center [1439, 103] width 140 height 19
click at [1434, 206] on span "employees collection" at bounding box center [1435, 209] width 83 height 15
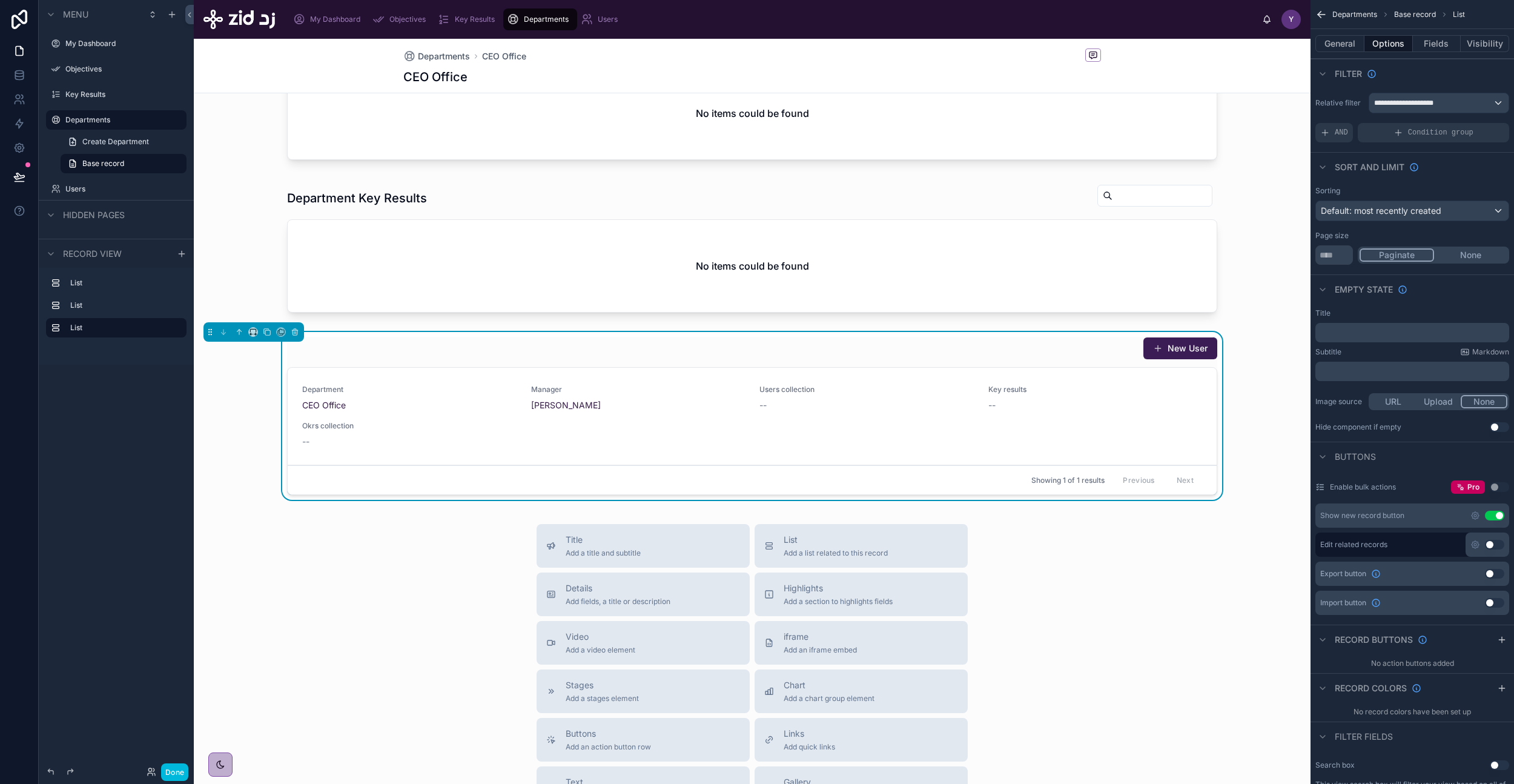
scroll to position [0, 0]
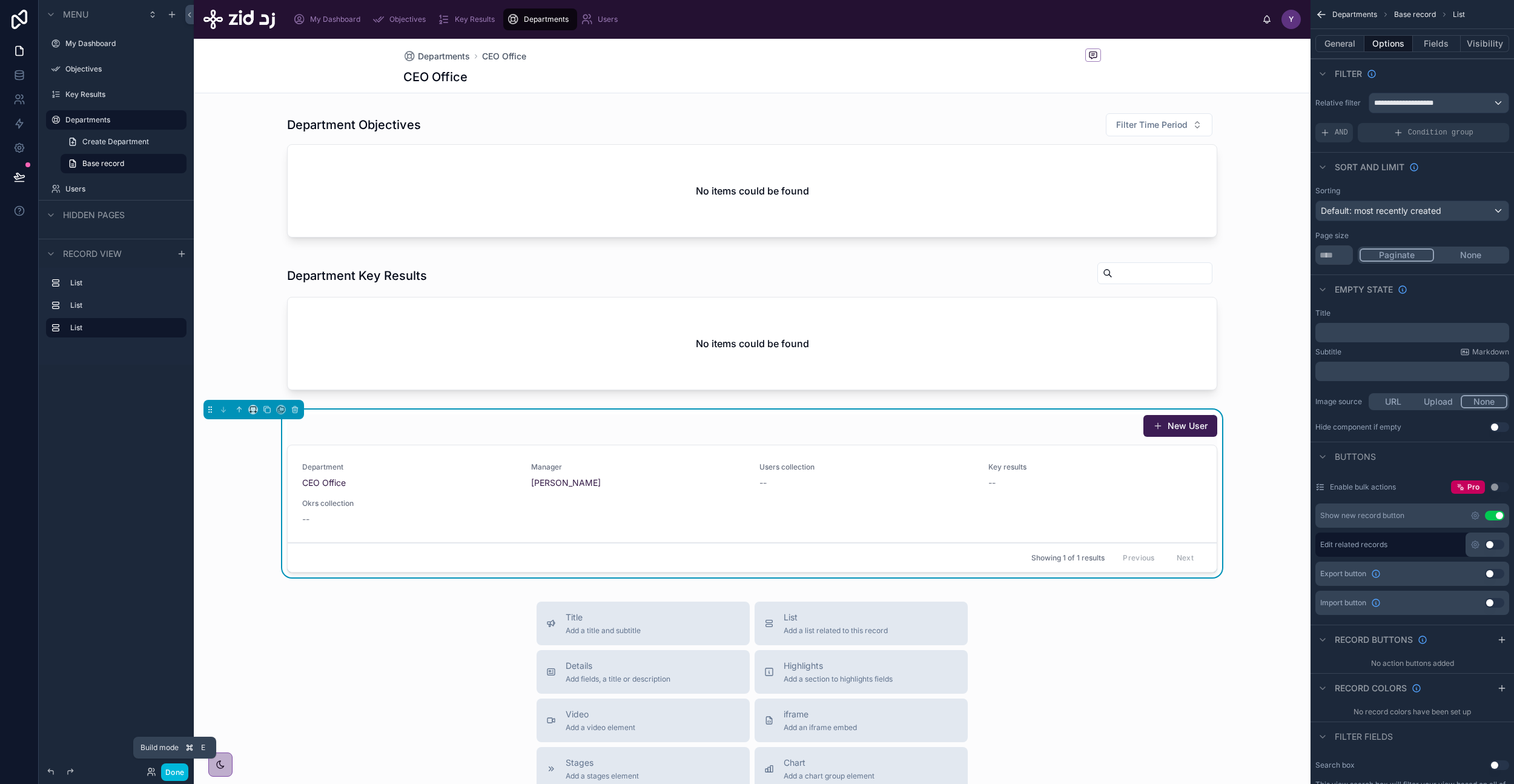
click at [177, 770] on button "Done" at bounding box center [174, 772] width 27 height 18
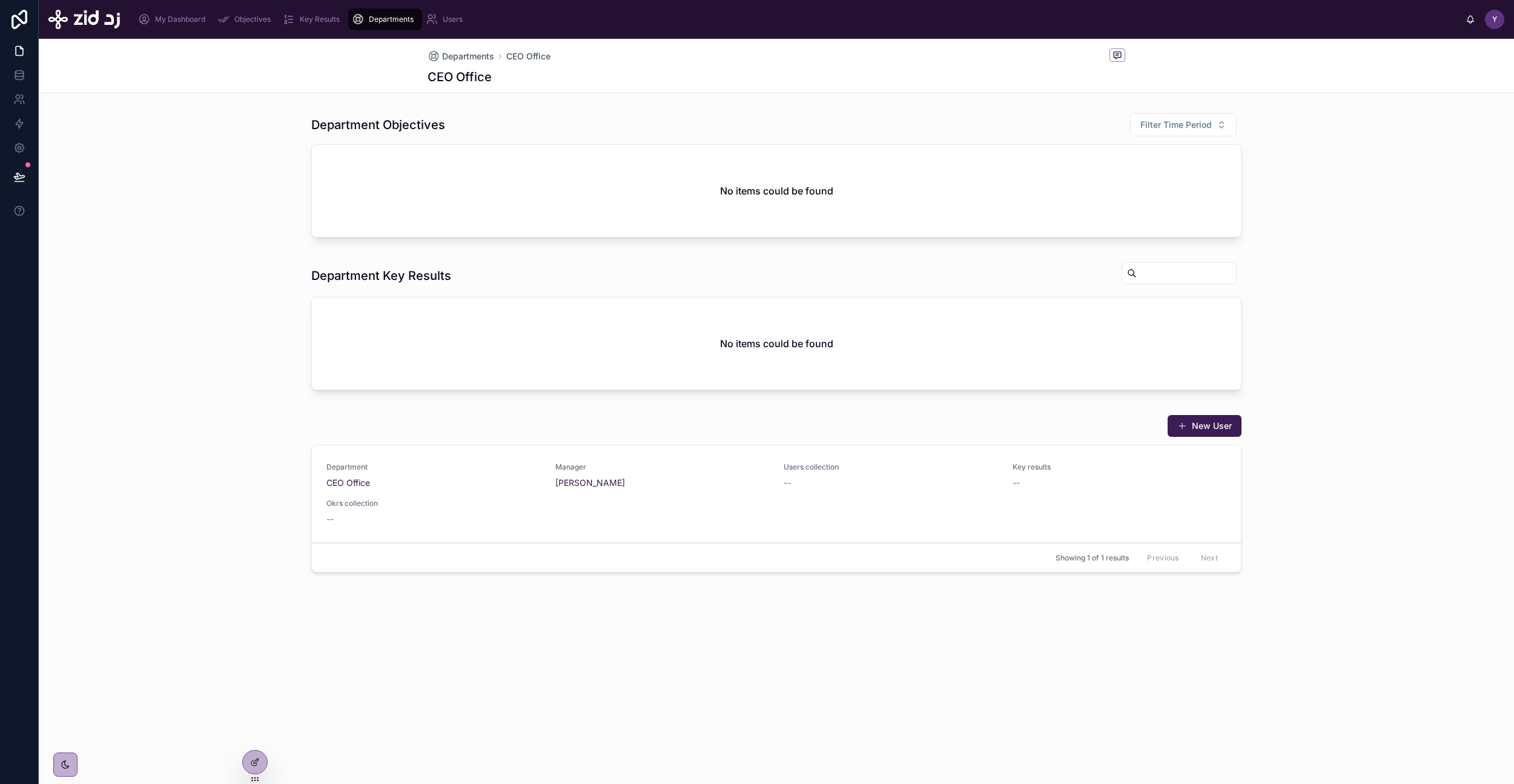
click at [253, 762] on icon at bounding box center [255, 761] width 10 height 10
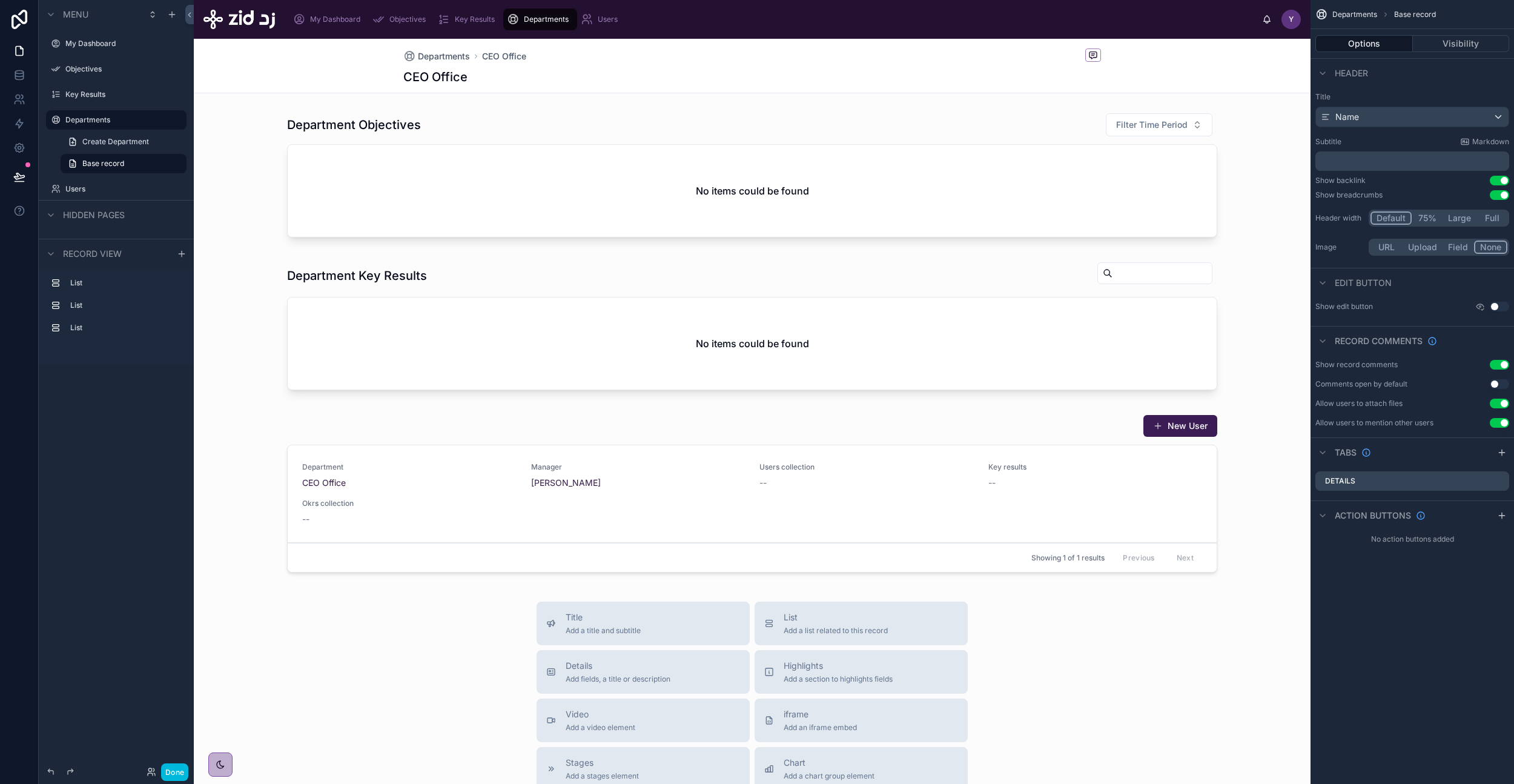
click at [676, 518] on div at bounding box center [753, 495] width 1117 height 173
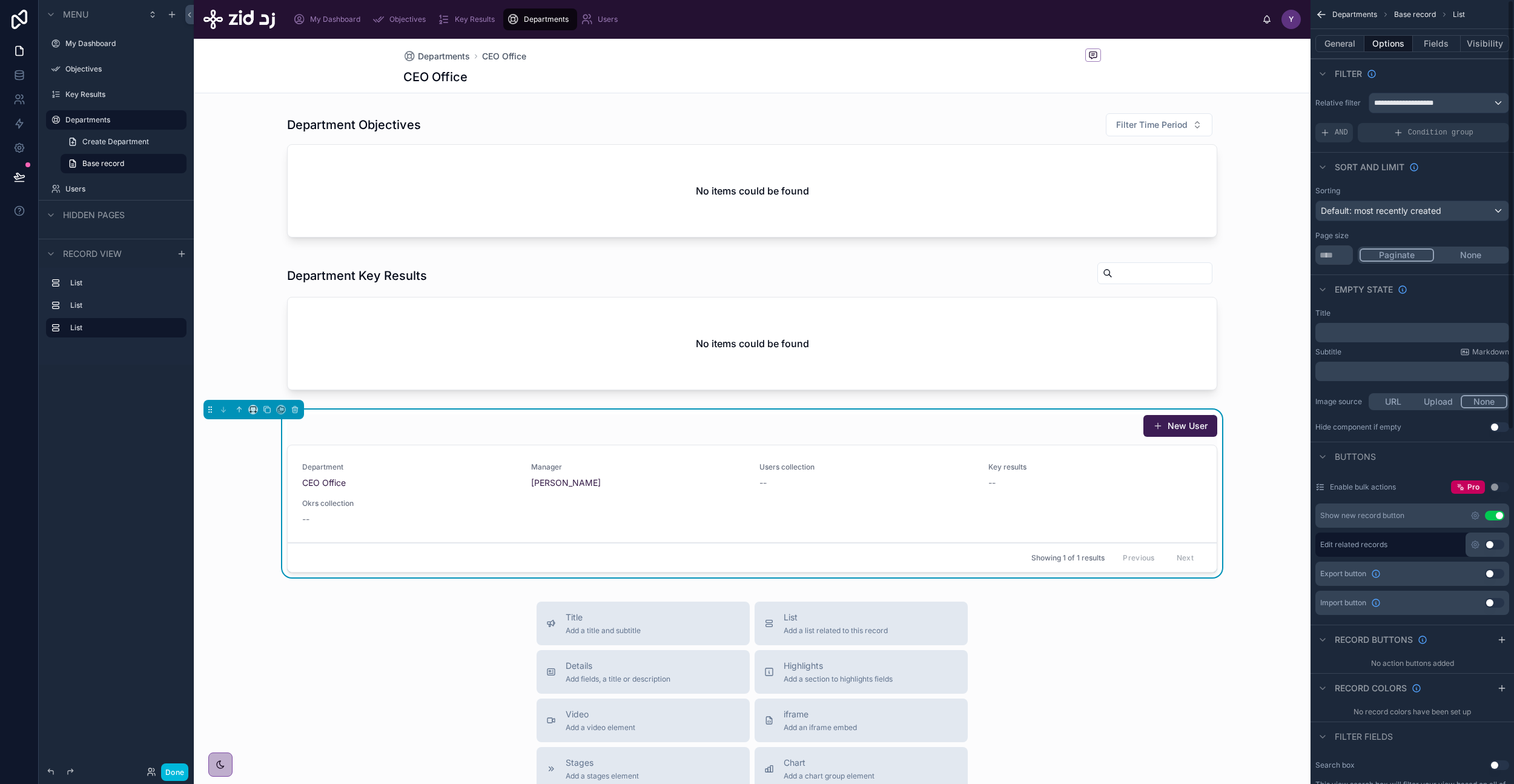
click at [1345, 42] on button "General" at bounding box center [1340, 43] width 49 height 17
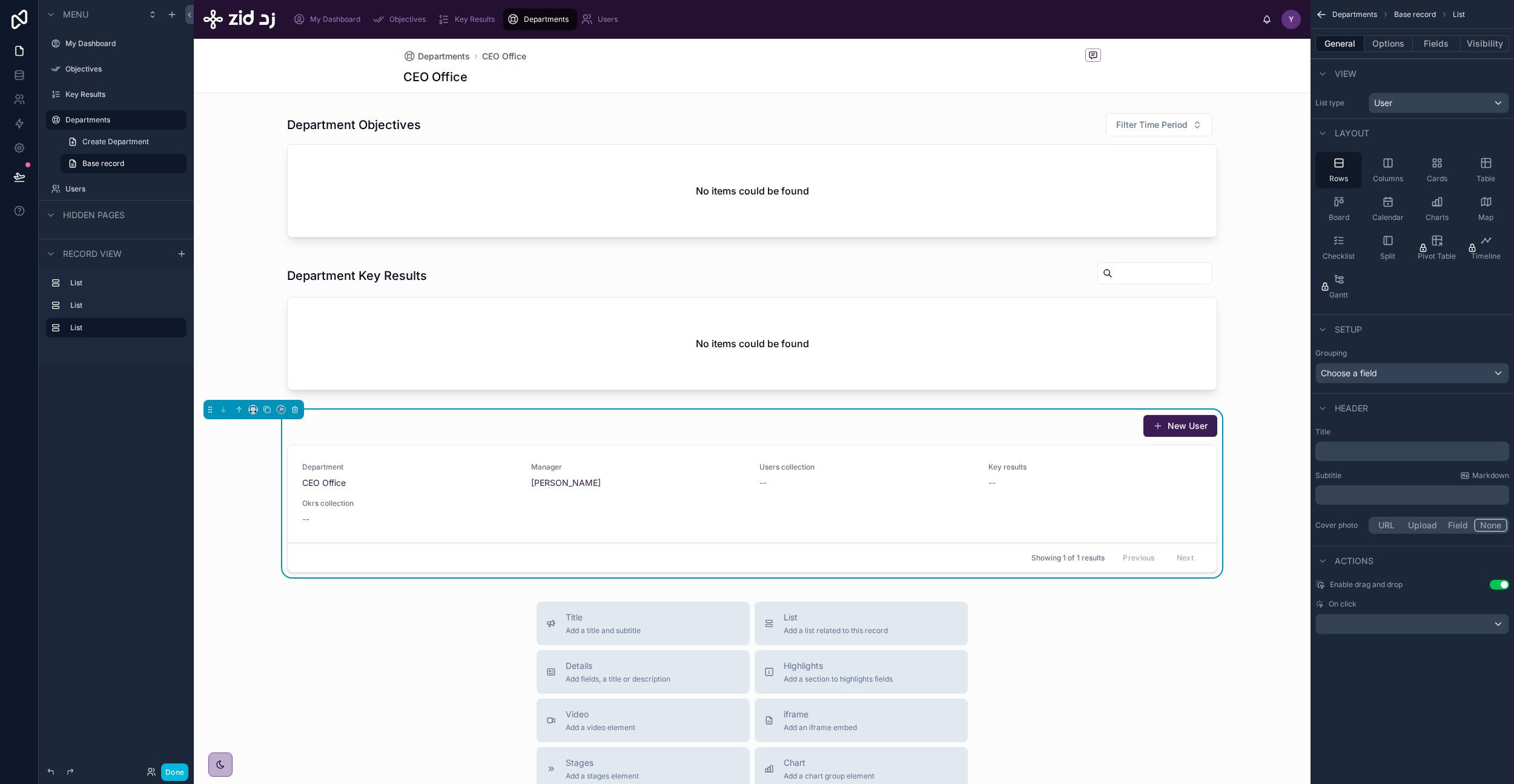
click at [1409, 42] on button "Options" at bounding box center [1388, 43] width 48 height 17
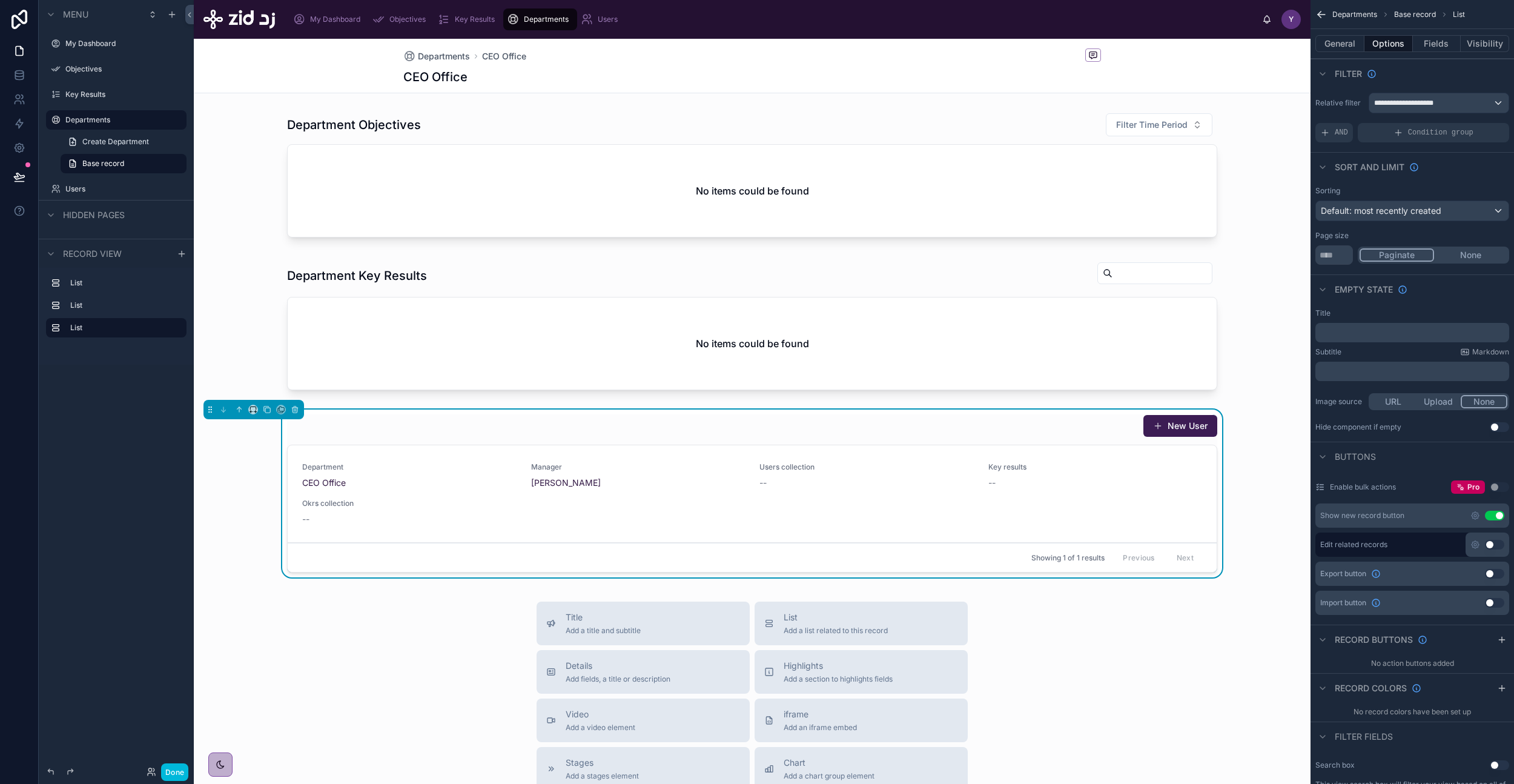
click at [1352, 42] on button "General" at bounding box center [1340, 43] width 49 height 17
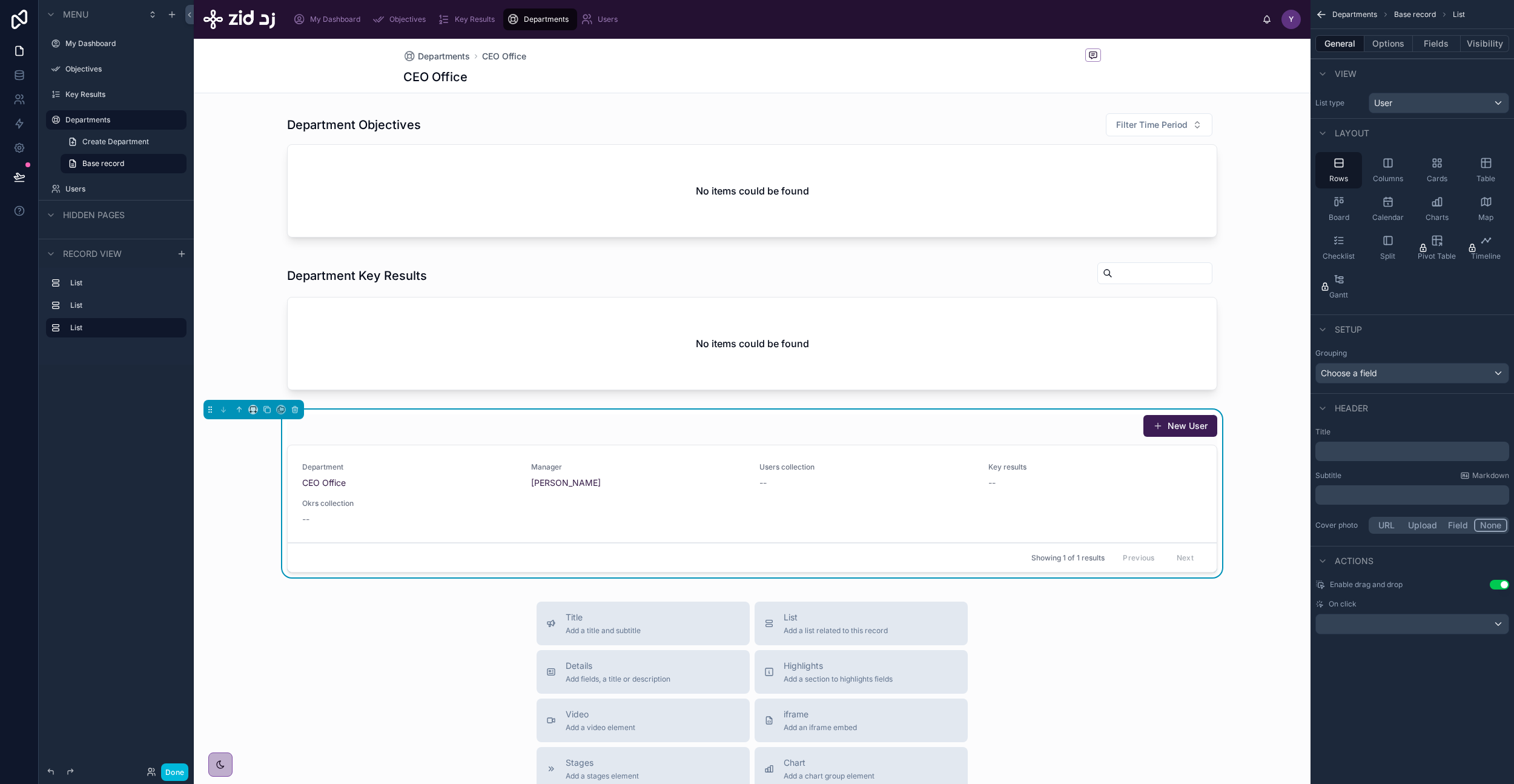
click at [1481, 169] on div "Table" at bounding box center [1486, 169] width 47 height 36
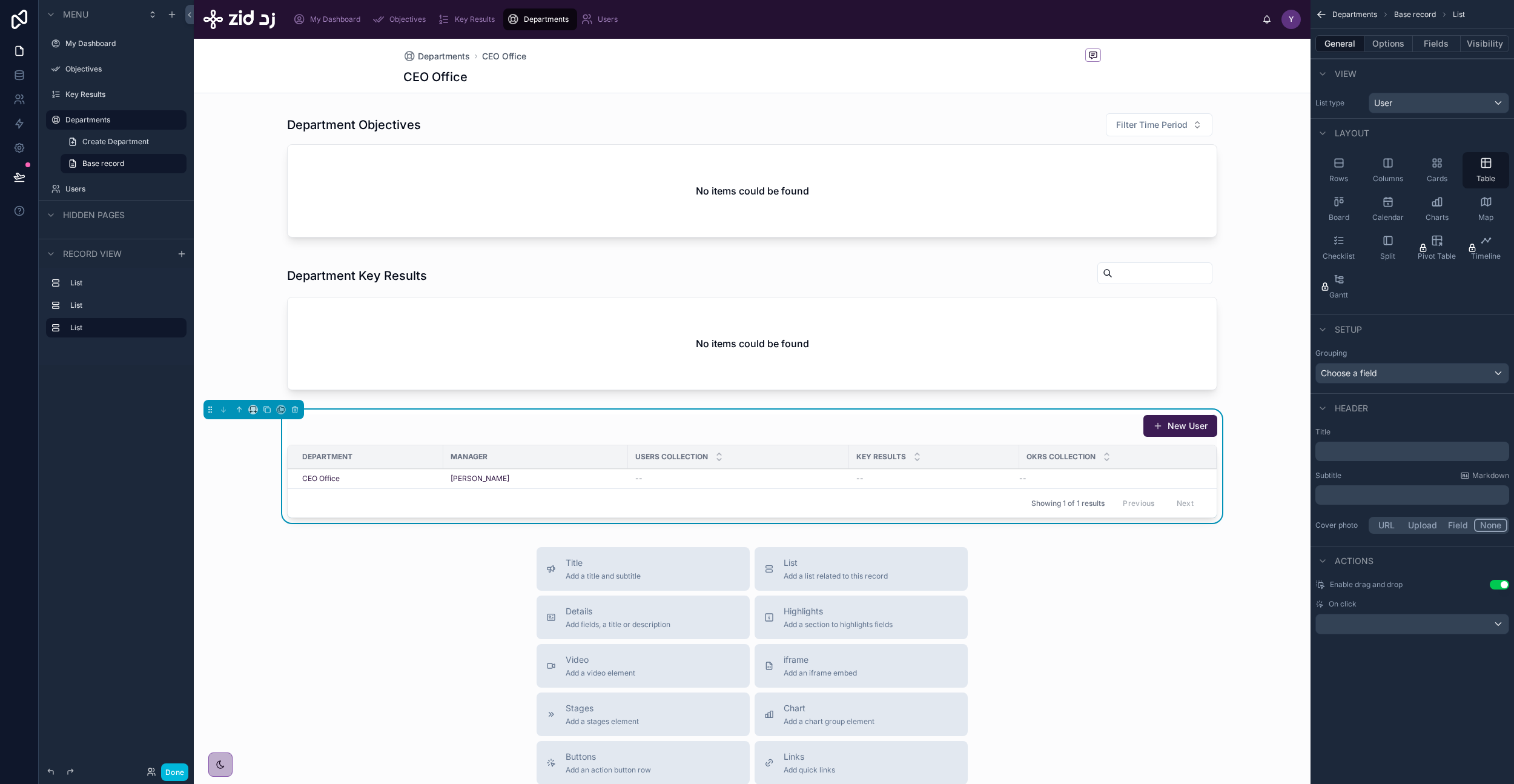
click at [1432, 54] on div "General Options Fields Visibility" at bounding box center [1413, 43] width 204 height 29
click at [1434, 47] on button "Fields" at bounding box center [1437, 43] width 48 height 17
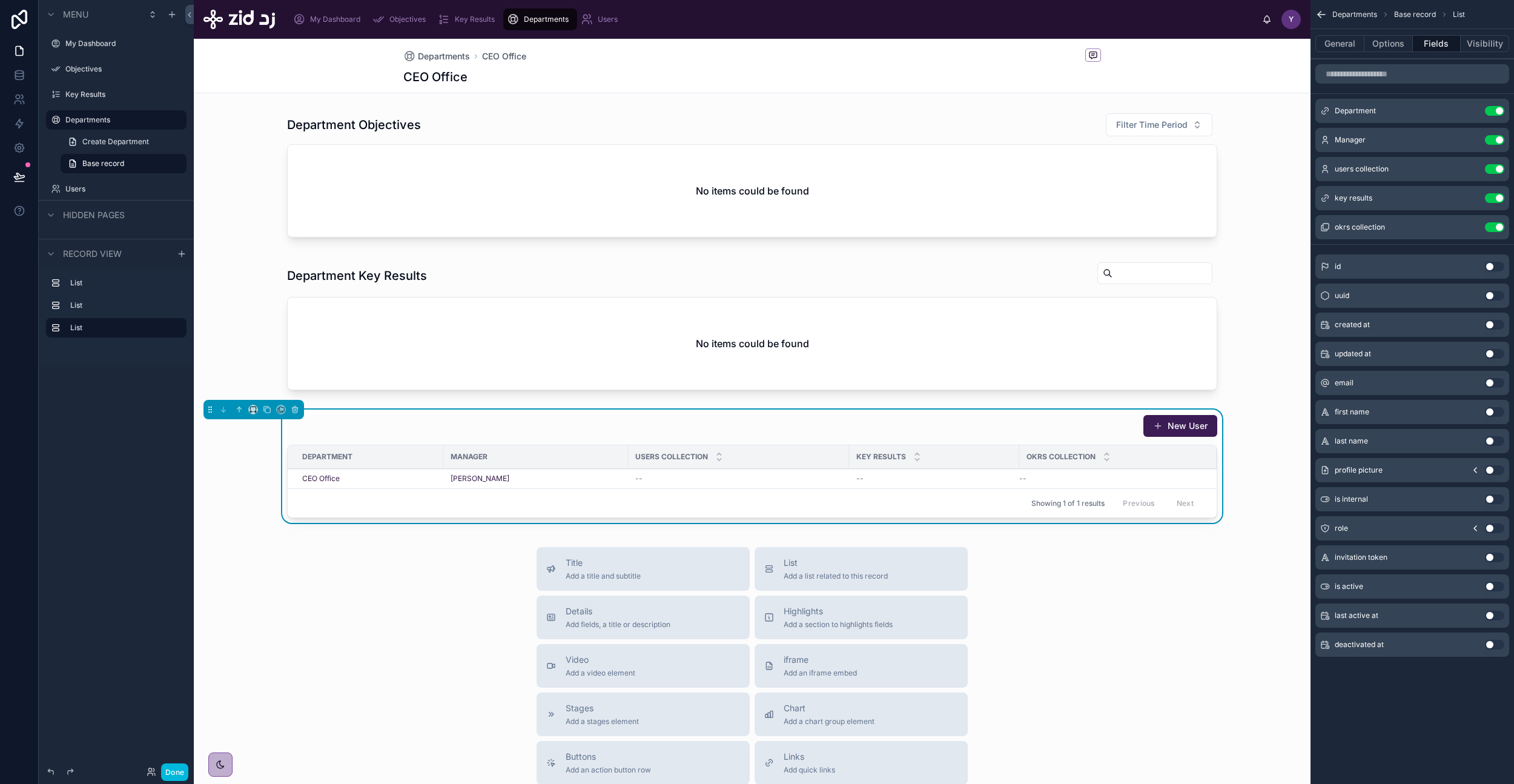
click at [1496, 197] on button "Use setting" at bounding box center [1495, 198] width 19 height 10
click at [1495, 201] on button "Use setting" at bounding box center [1495, 198] width 19 height 10
click at [1494, 172] on button "Use setting" at bounding box center [1495, 169] width 19 height 10
click at [1491, 321] on button "Use setting" at bounding box center [1495, 324] width 19 height 10
click at [1492, 356] on button "Use setting" at bounding box center [1495, 353] width 19 height 10
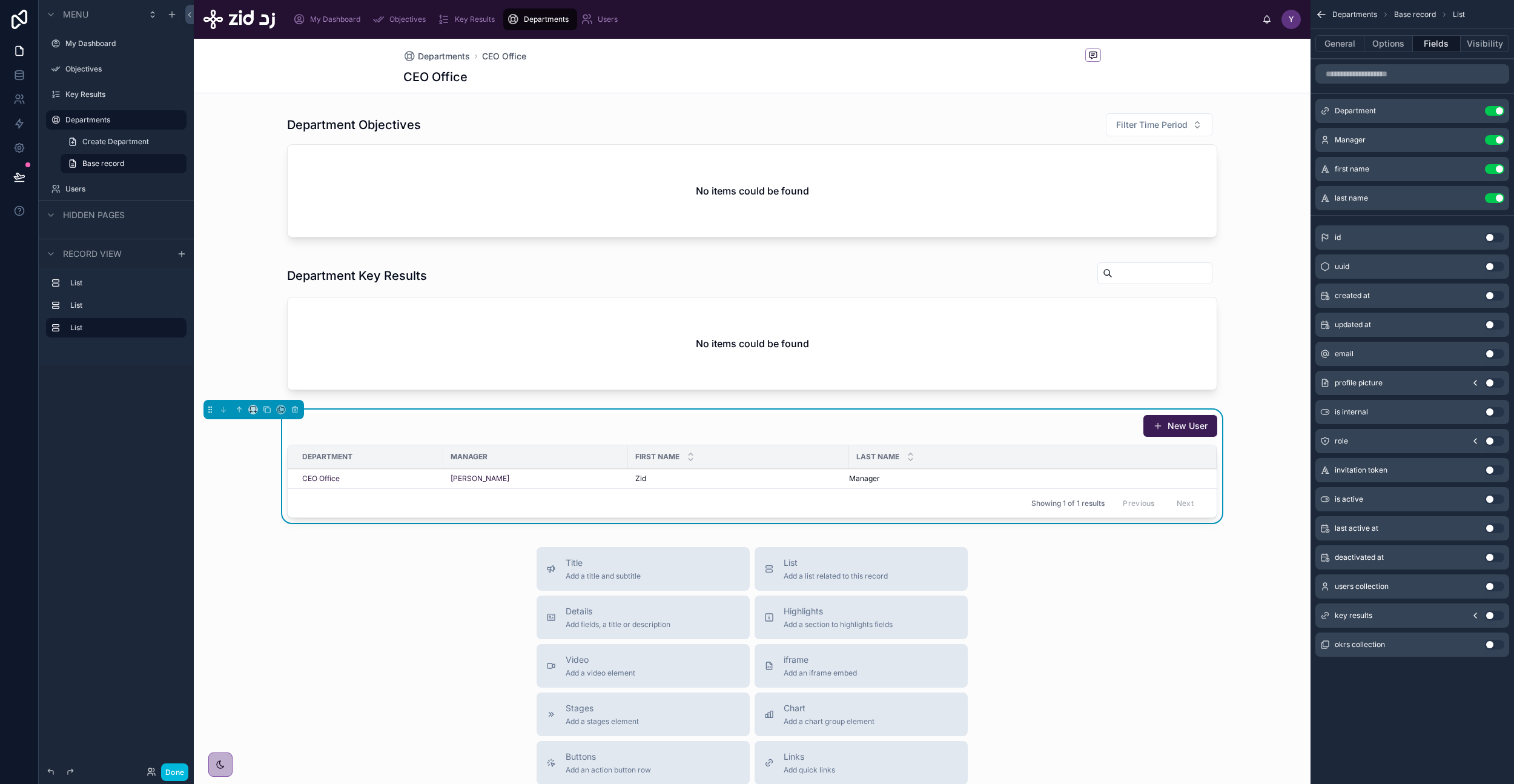
click at [1493, 354] on button "Use setting" at bounding box center [1495, 353] width 19 height 10
click at [180, 771] on button "Done" at bounding box center [174, 772] width 27 height 18
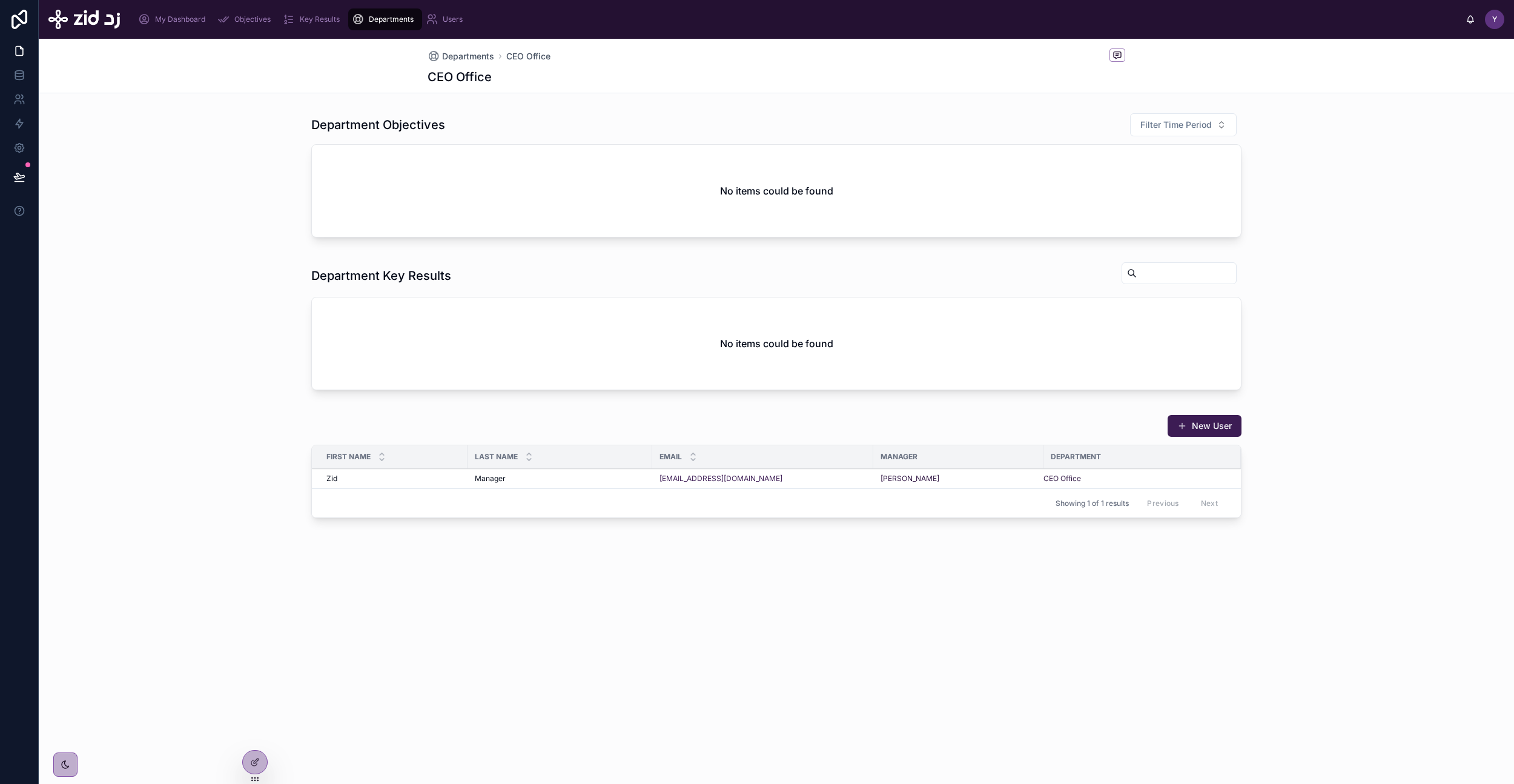
click at [255, 760] on icon at bounding box center [255, 761] width 10 height 10
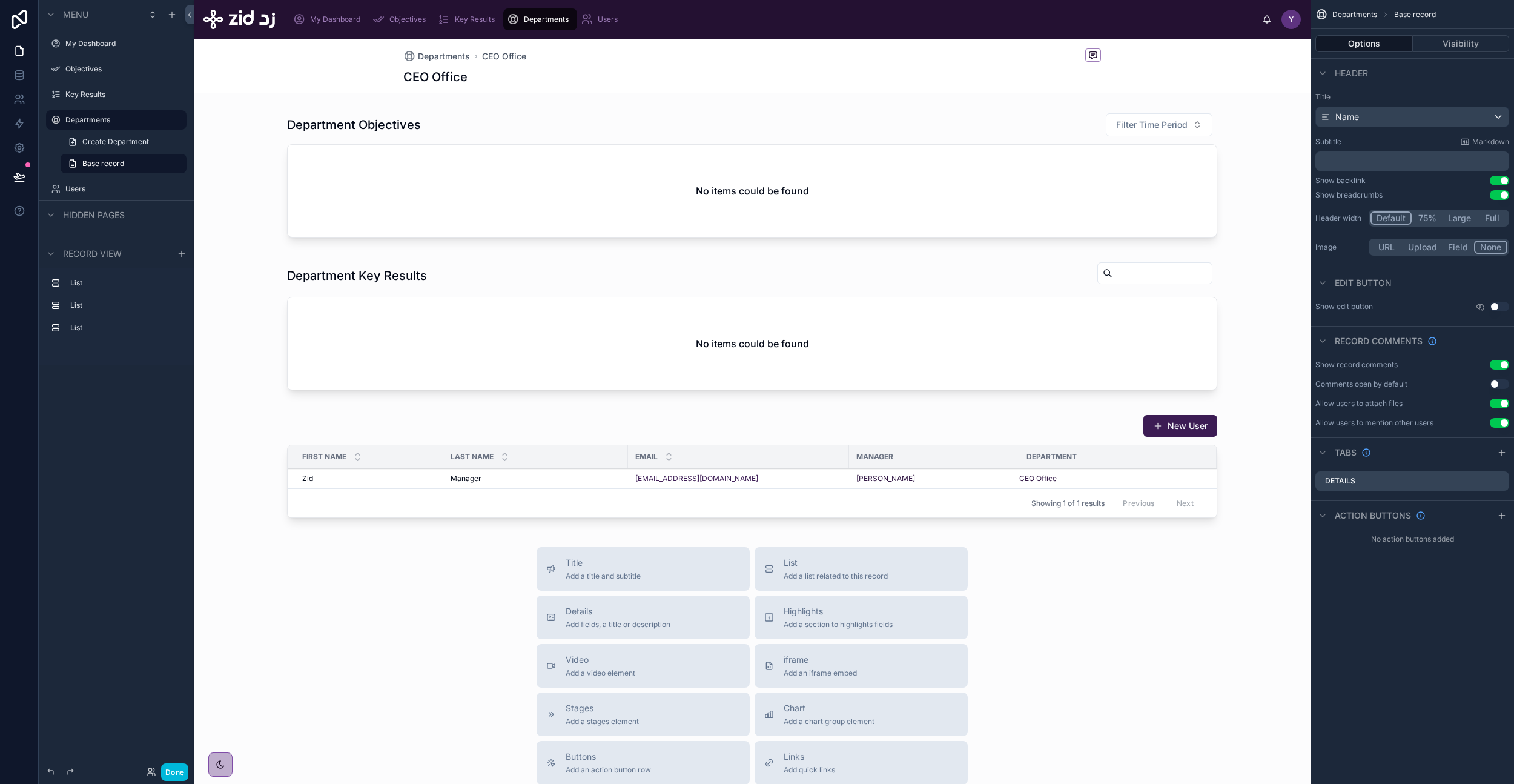
click at [421, 436] on div at bounding box center [753, 468] width 1117 height 119
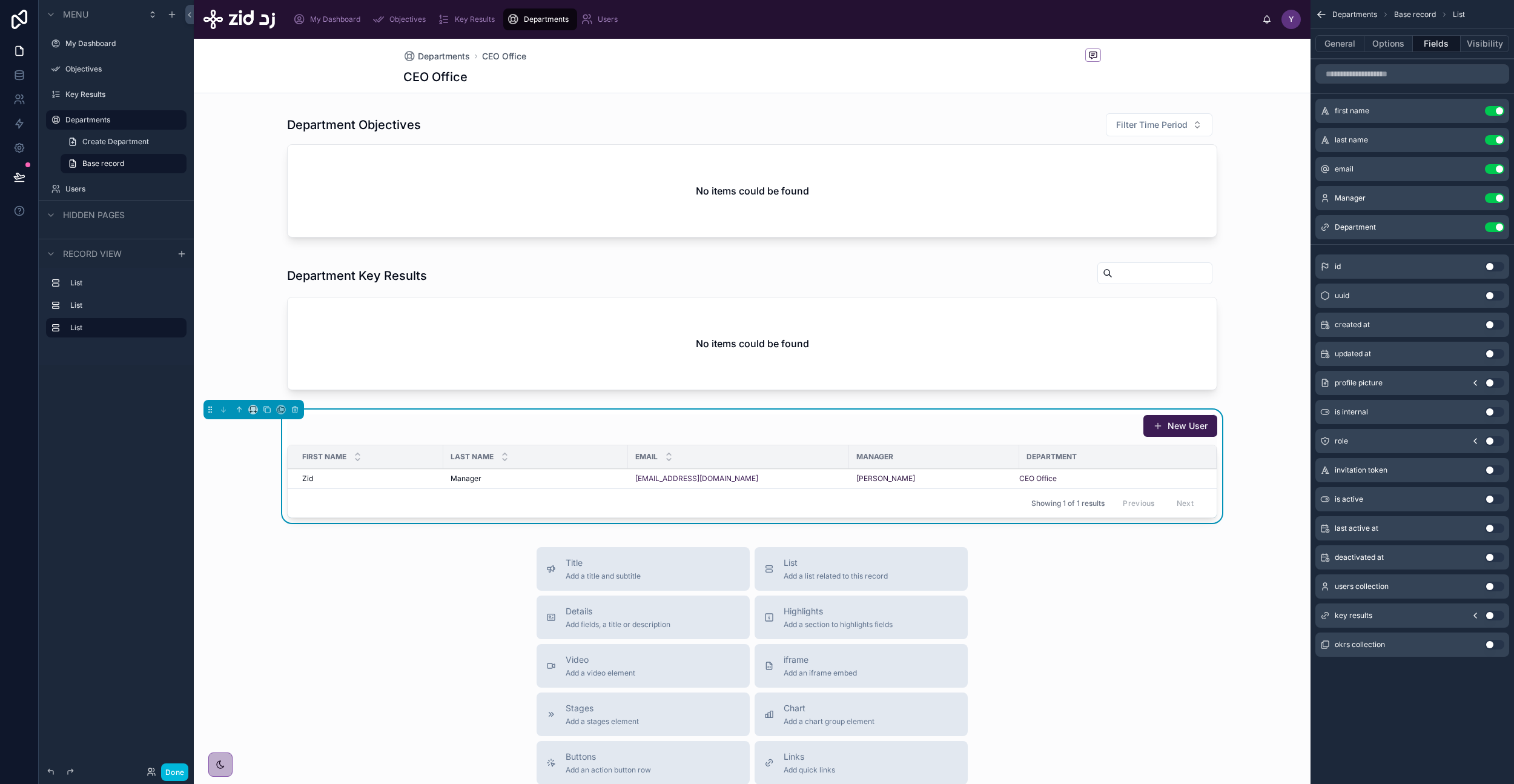
click at [690, 180] on div at bounding box center [753, 177] width 1117 height 140
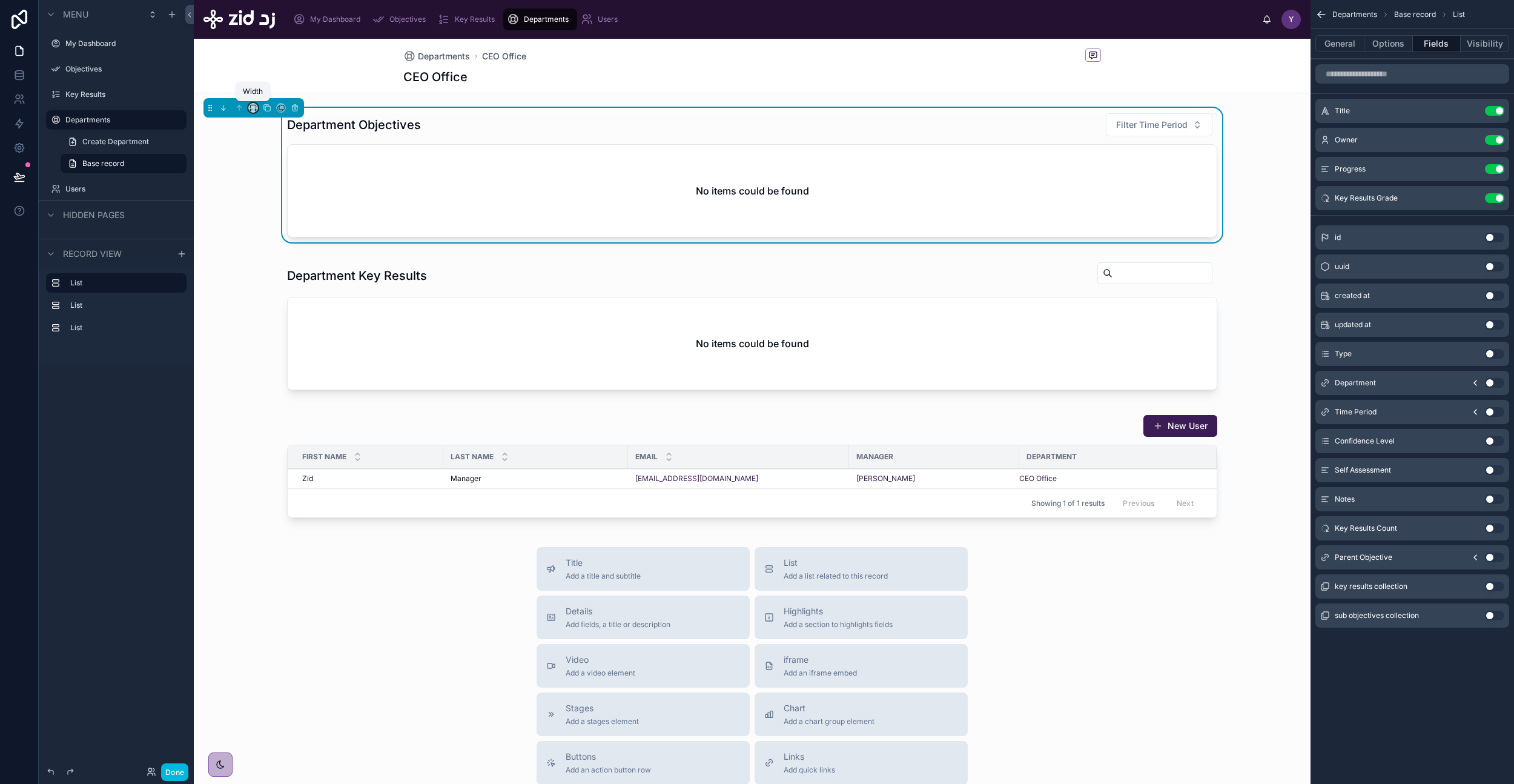
click at [256, 106] on icon at bounding box center [253, 108] width 9 height 9
click at [302, 561] on div at bounding box center [757, 392] width 1514 height 784
click at [750, 61] on div "Departments CEO Office" at bounding box center [752, 55] width 698 height 15
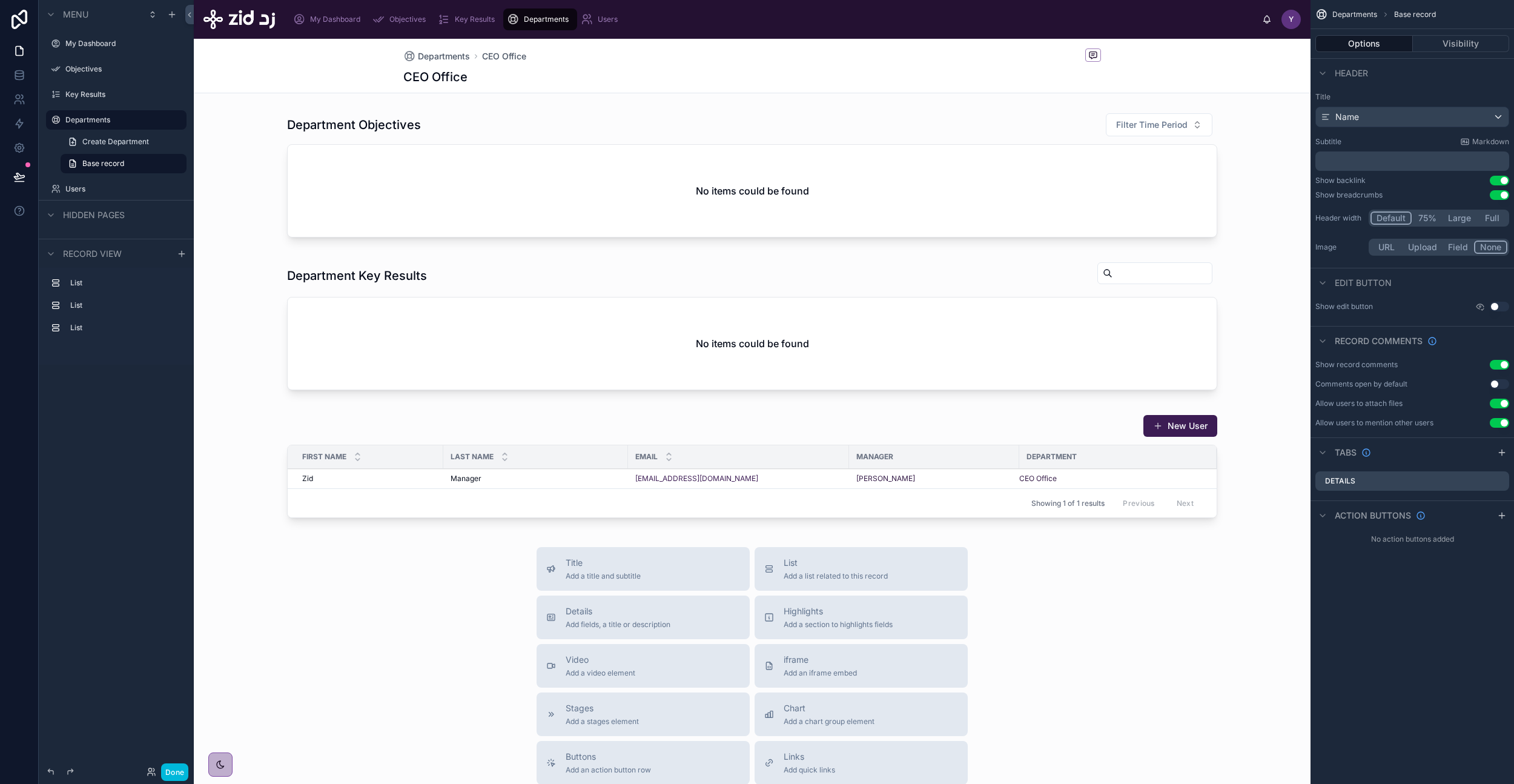
click at [1503, 454] on icon "scrollable content" at bounding box center [1502, 452] width 10 height 10
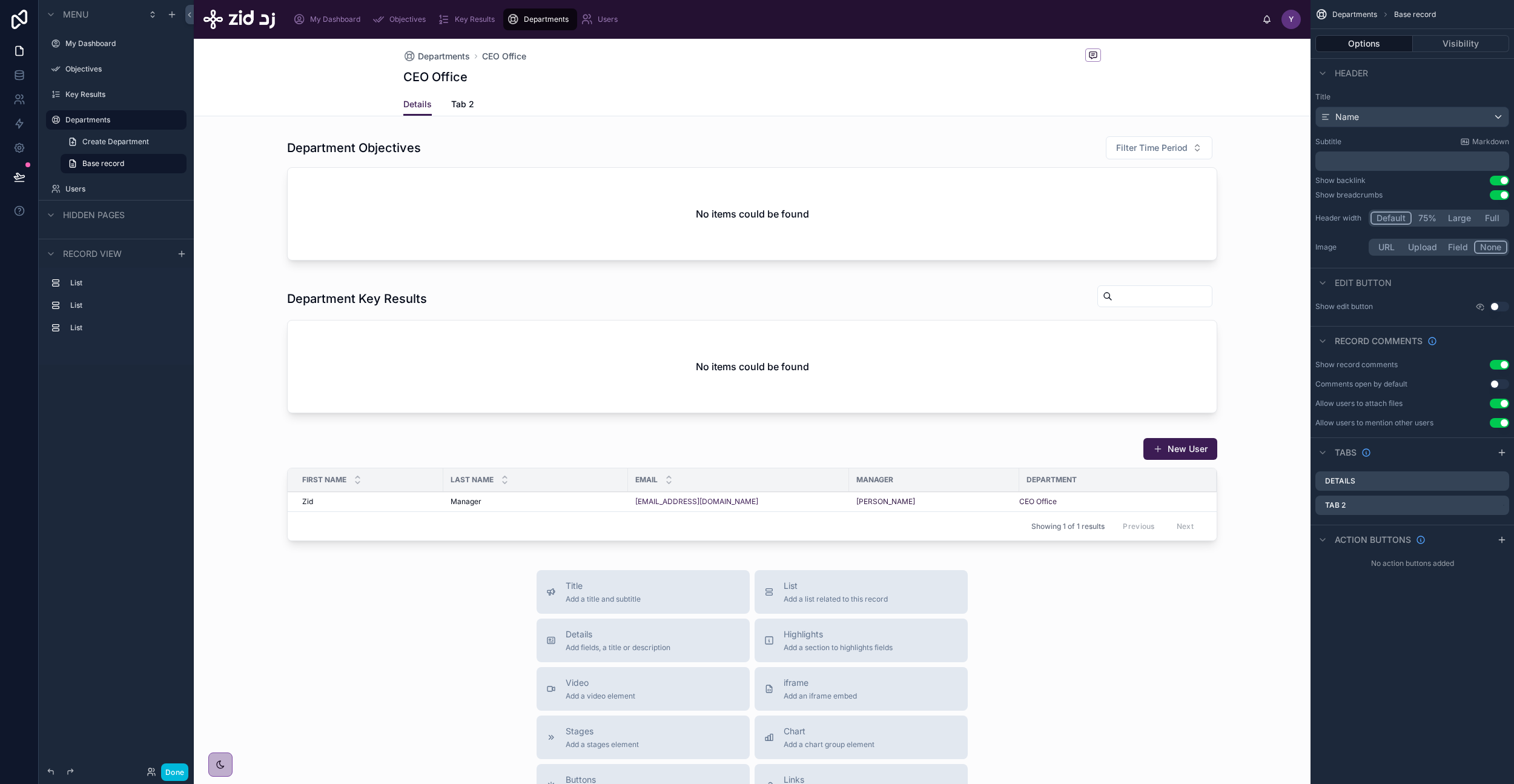
click at [519, 220] on div at bounding box center [753, 200] width 1117 height 140
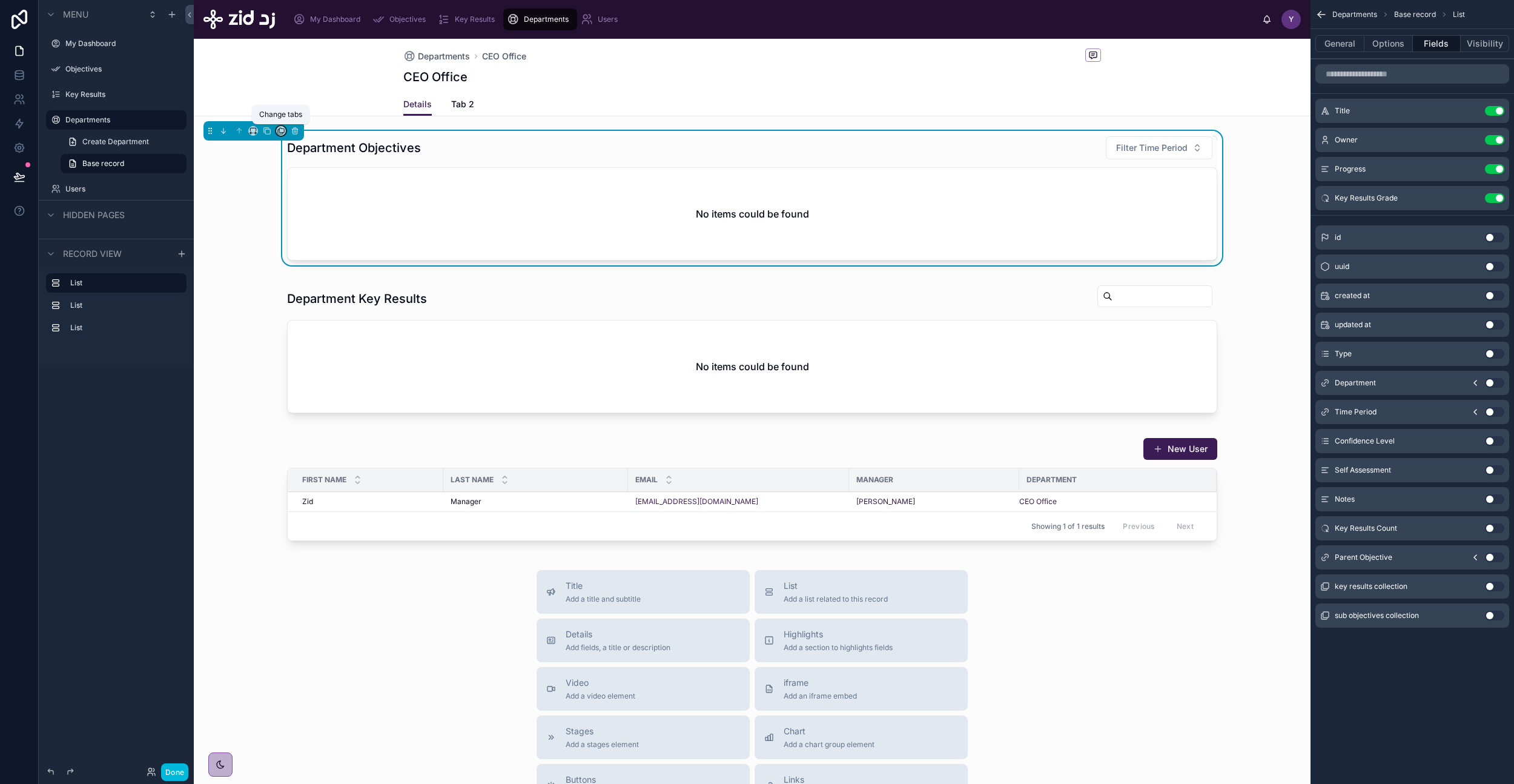
click at [282, 130] on icon at bounding box center [281, 131] width 9 height 9
click at [307, 192] on span "Tab 2" at bounding box center [306, 194] width 23 height 15
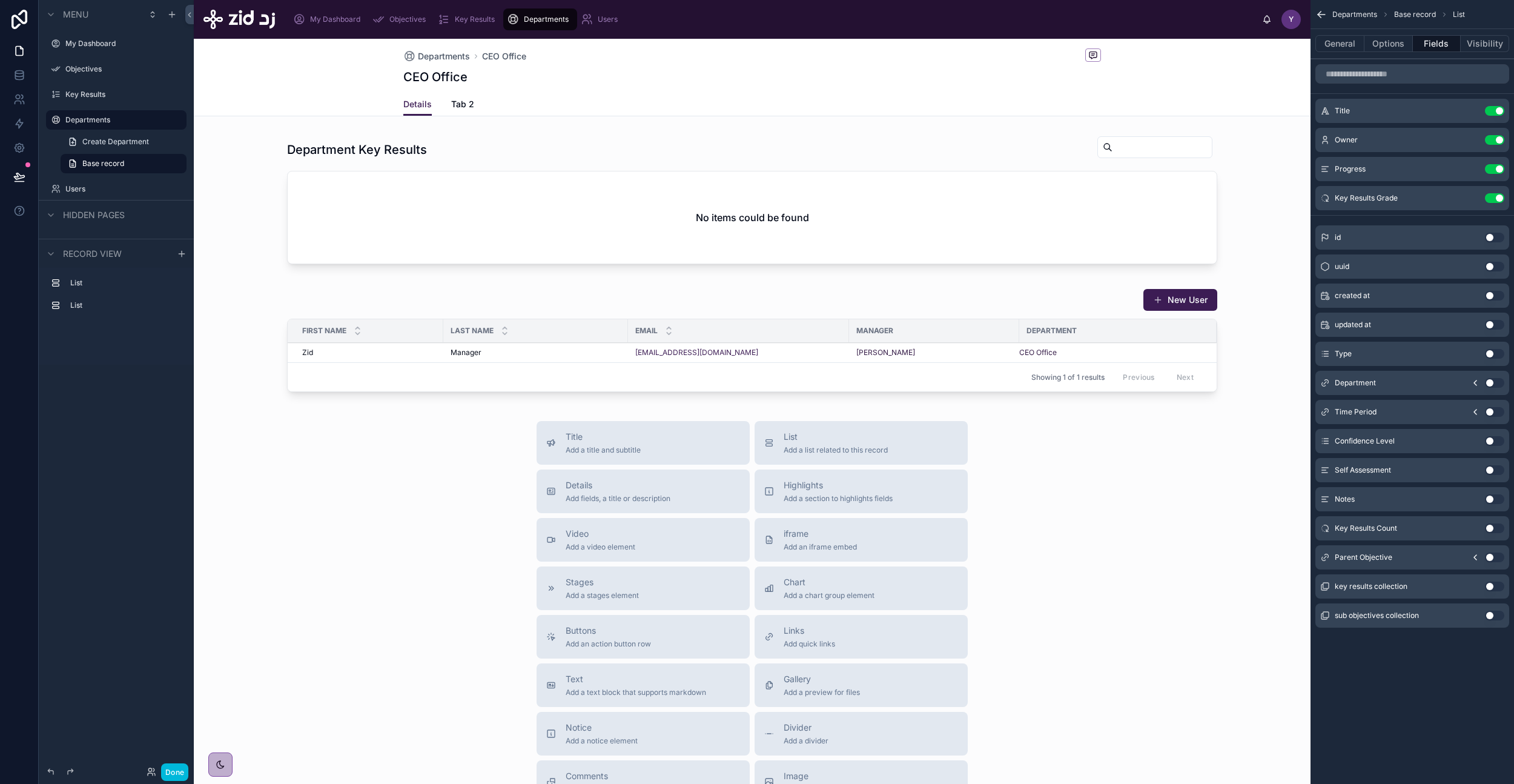
click at [393, 196] on div at bounding box center [753, 202] width 1117 height 143
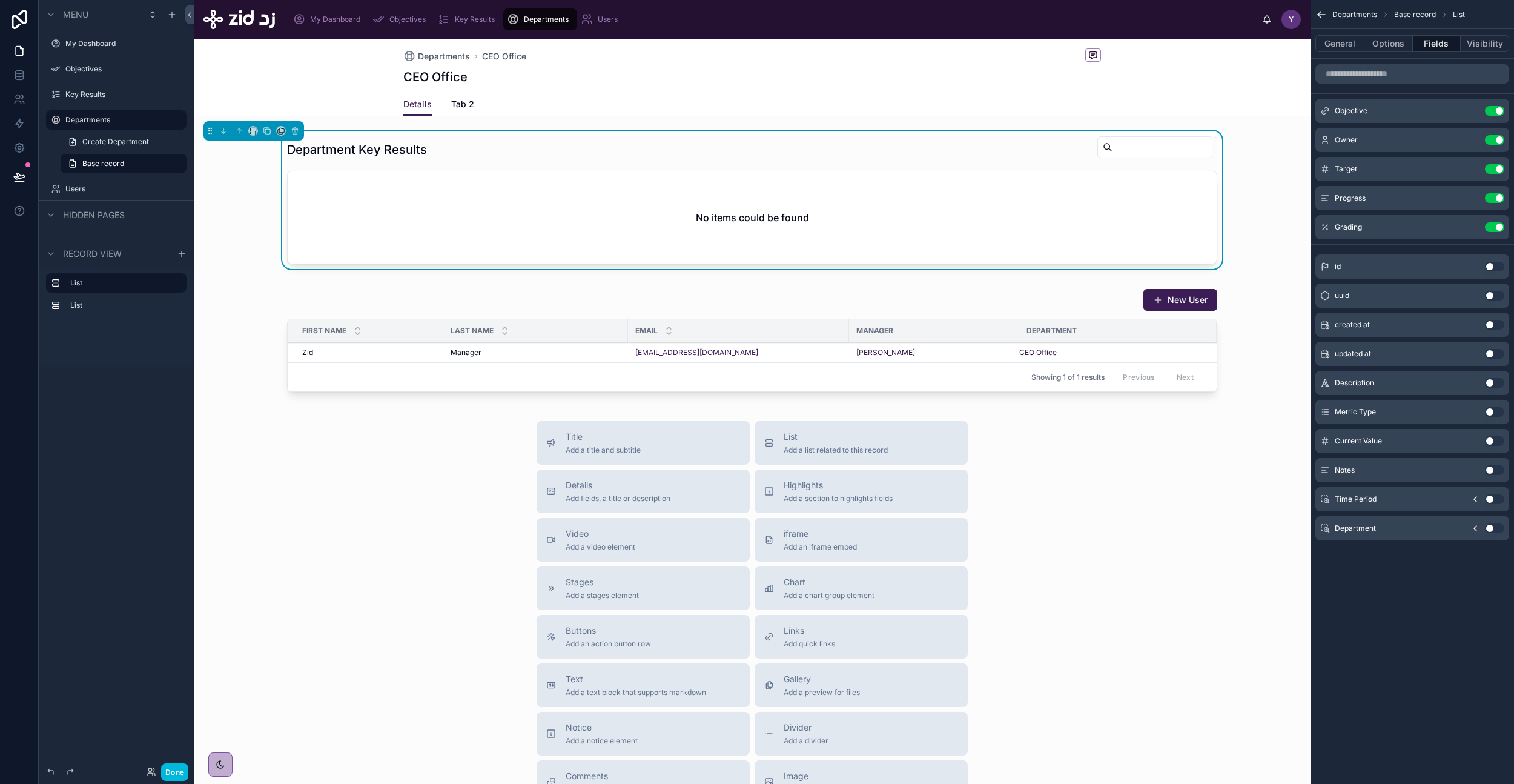
click at [284, 126] on div at bounding box center [281, 130] width 10 height 10
click at [284, 128] on icon at bounding box center [281, 131] width 9 height 9
click at [299, 189] on span "Tab 2" at bounding box center [306, 194] width 23 height 15
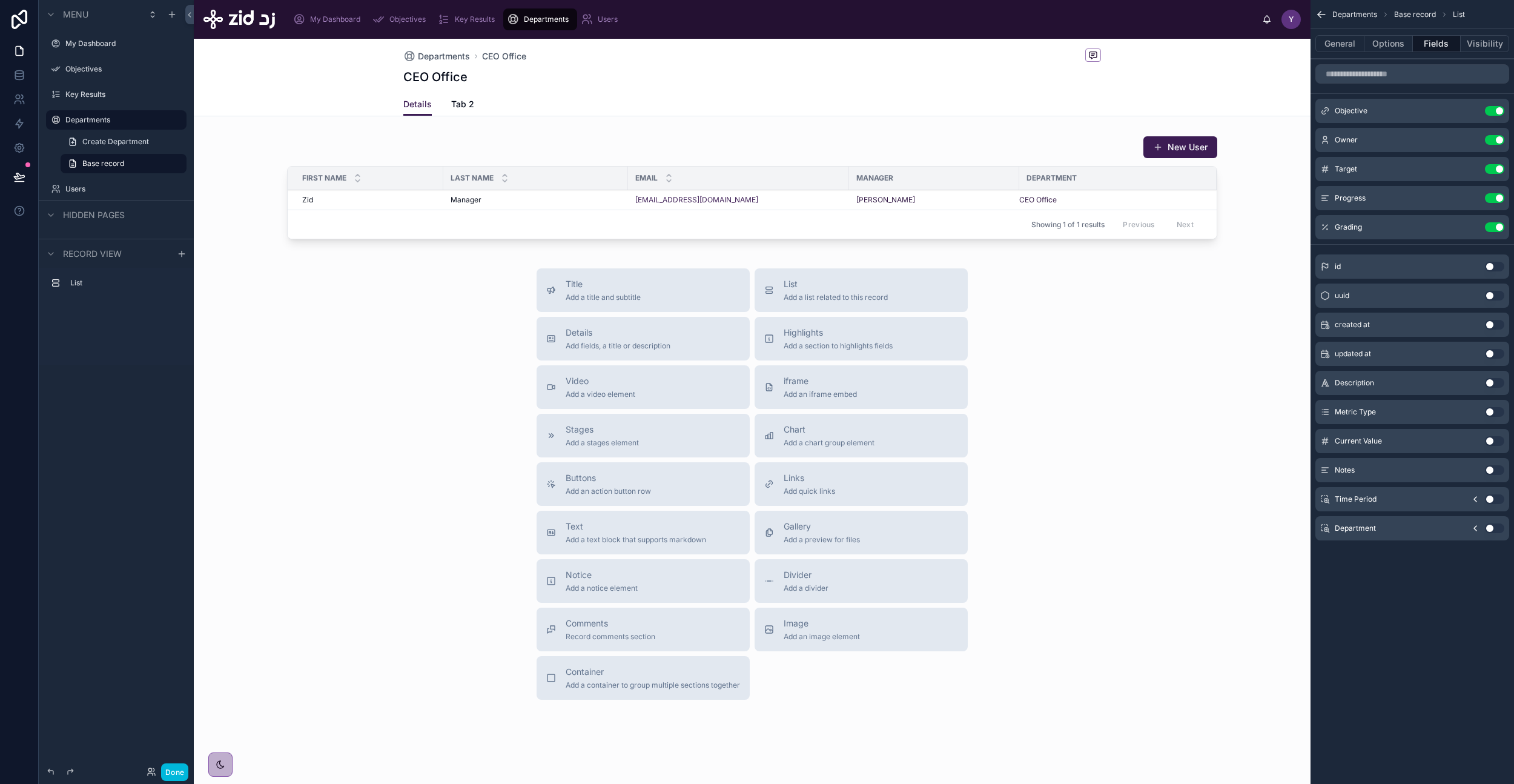
click at [410, 108] on span "Details" at bounding box center [417, 104] width 28 height 12
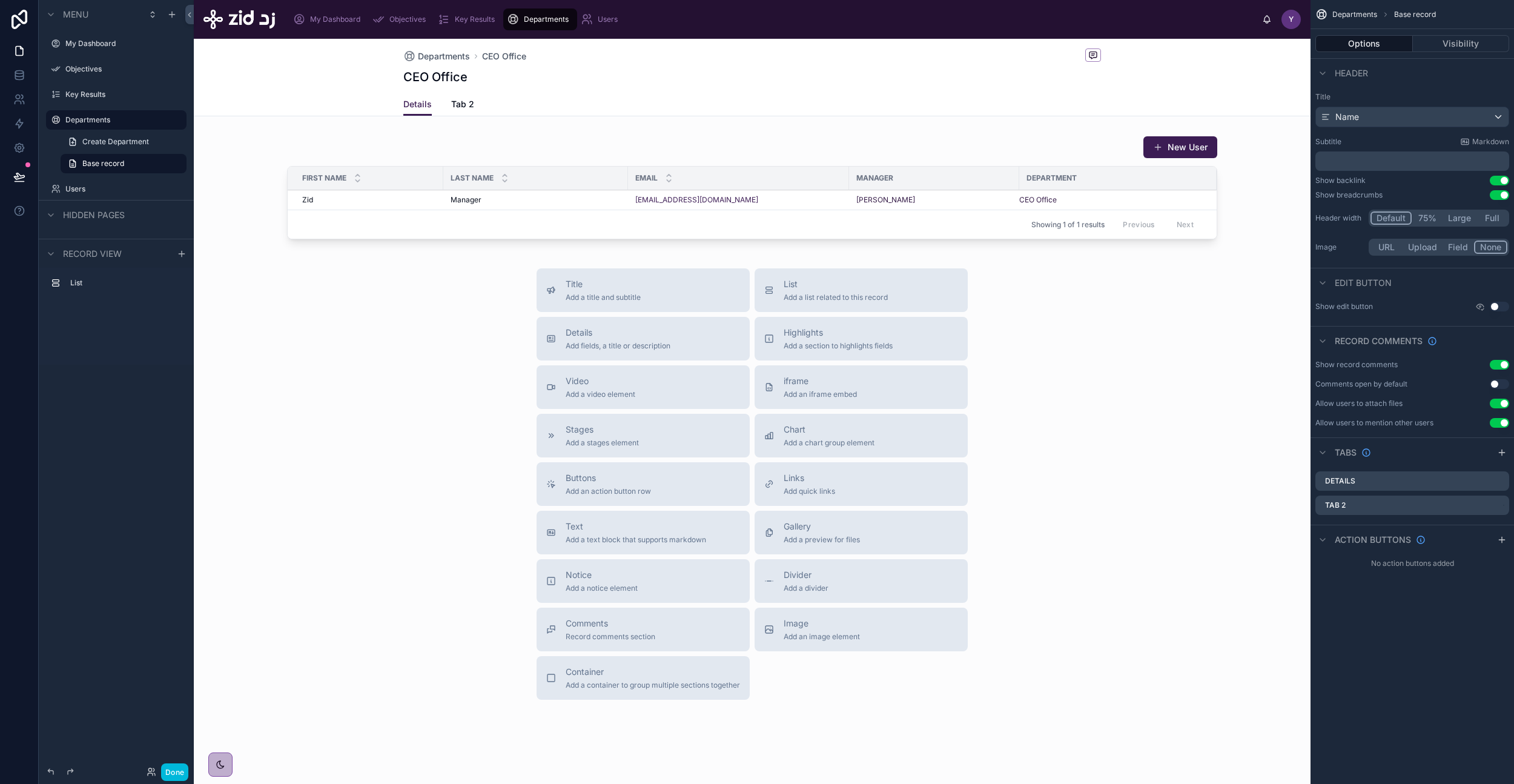
click at [410, 108] on span "Details" at bounding box center [417, 104] width 28 height 12
click at [417, 99] on span "Details" at bounding box center [417, 104] width 28 height 12
click at [0, 0] on icon "scrollable content" at bounding box center [0, 0] width 0 height 0
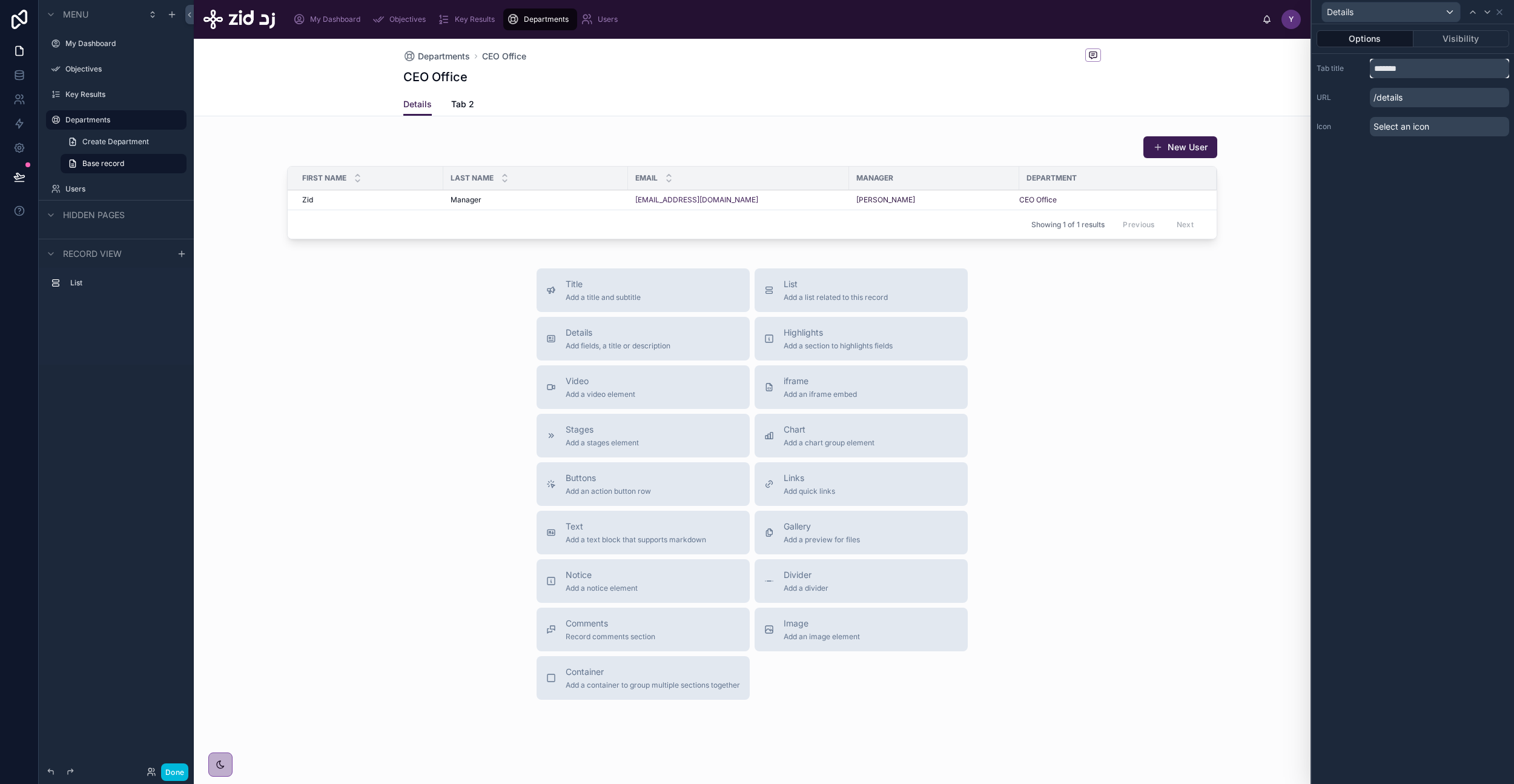
click at [1417, 65] on input "*******" at bounding box center [1439, 68] width 140 height 19
click at [1402, 183] on div "Options Visibility Tab title ********* URL /employees Icon Select an icon" at bounding box center [1413, 404] width 202 height 759
click at [1380, 63] on input "*********" at bounding box center [1439, 68] width 140 height 19
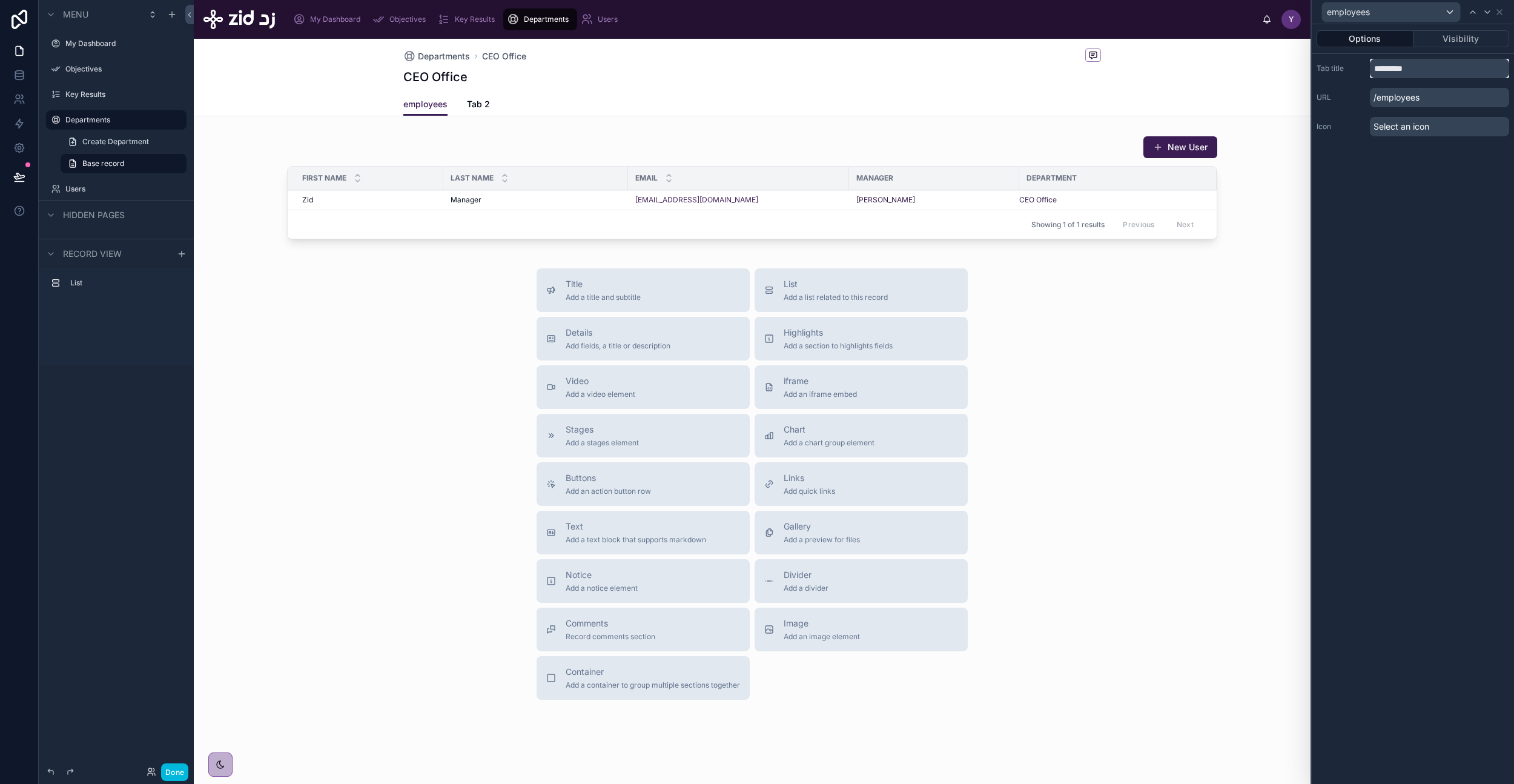
type input "*********"
click at [1424, 202] on div "Options Visibility Tab title ********* URL /employees Icon Select an icon" at bounding box center [1413, 404] width 202 height 759
click at [480, 105] on span "Tab 2" at bounding box center [479, 104] width 23 height 12
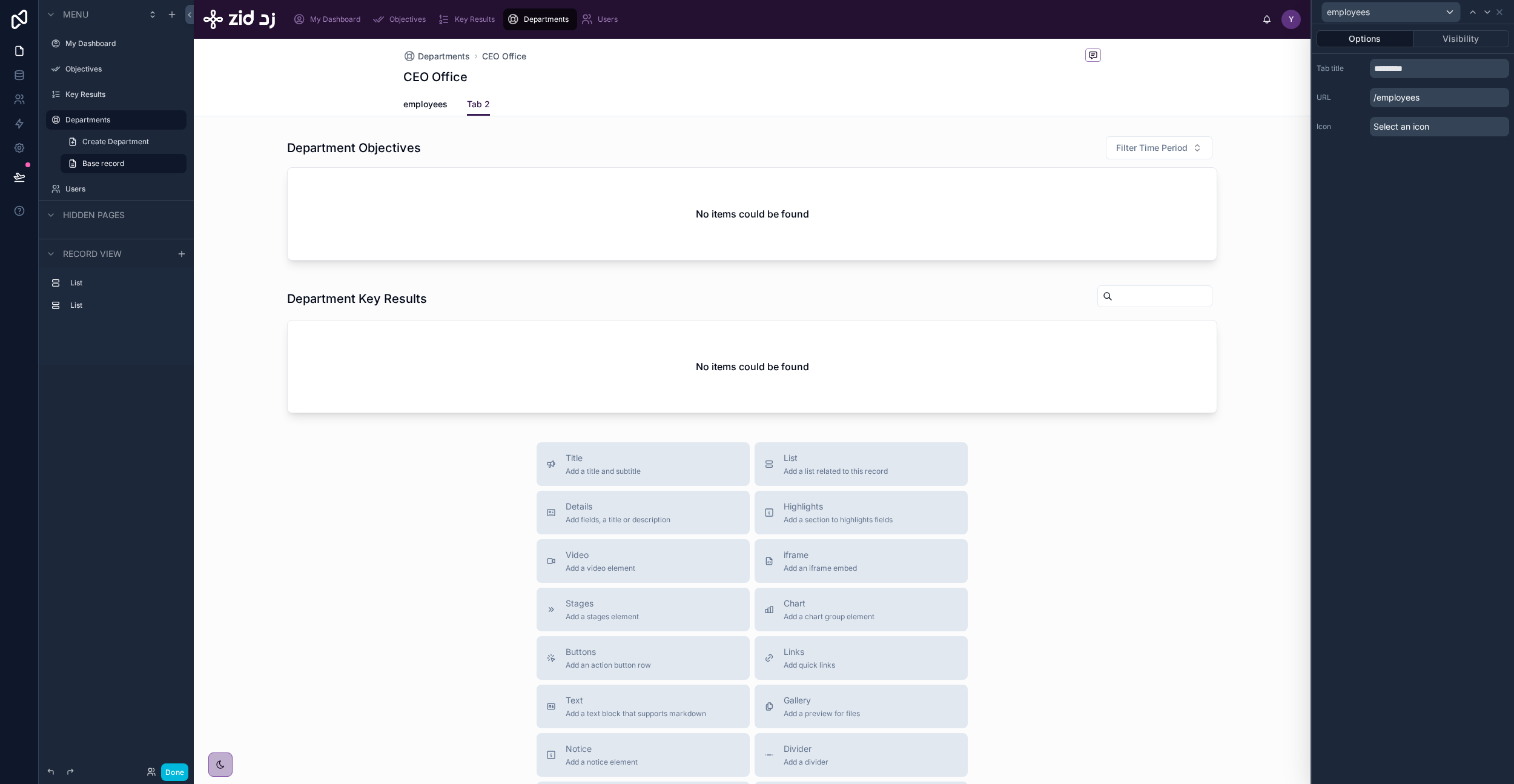
click at [422, 104] on span "employees" at bounding box center [425, 104] width 44 height 12
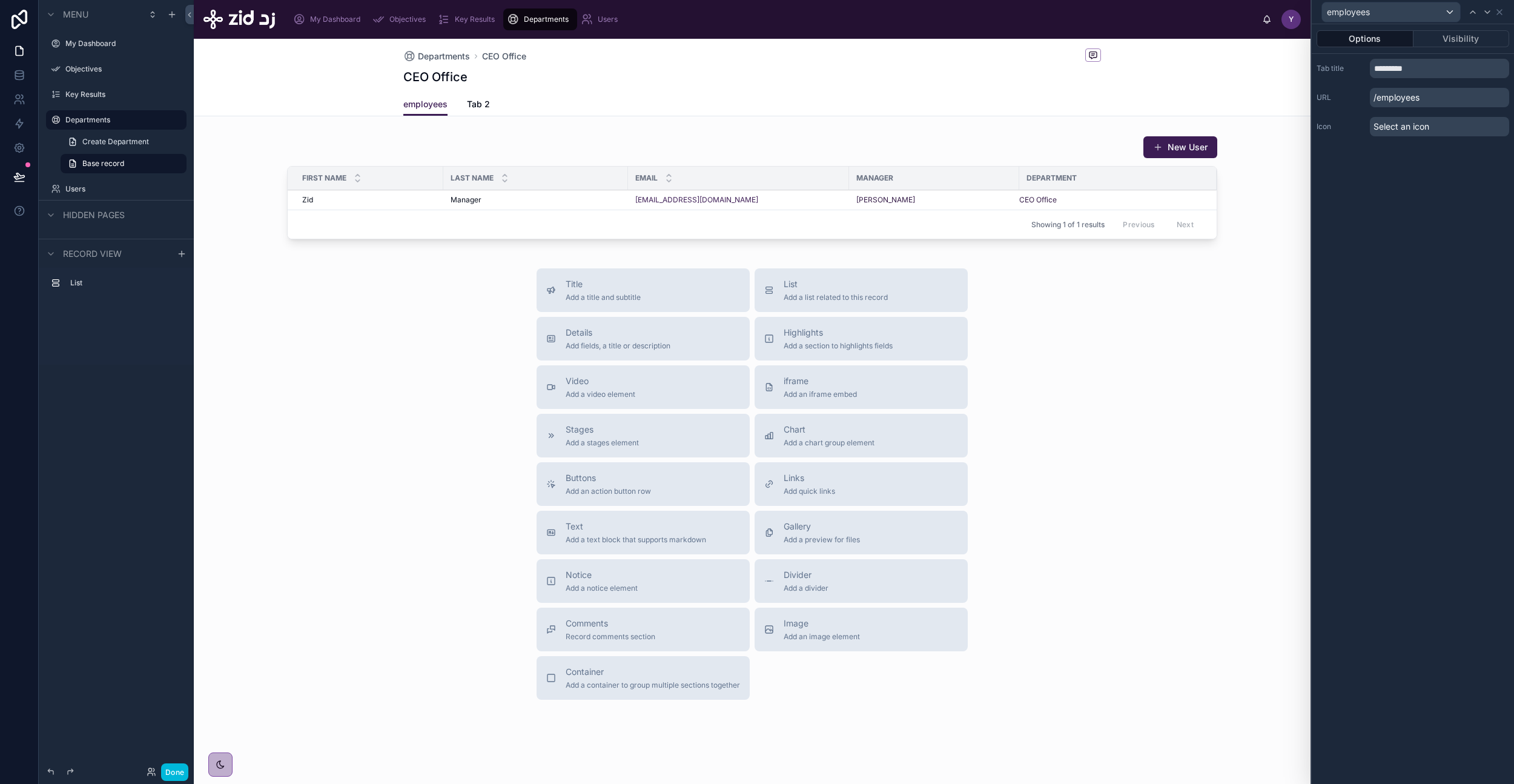
click at [1382, 97] on p "/employees" at bounding box center [1439, 97] width 140 height 19
click at [1401, 66] on input "*********" at bounding box center [1439, 68] width 140 height 19
click at [1383, 202] on div "Options Visibility Tab title ********* URL /employees Icon Select an icon" at bounding box center [1413, 404] width 202 height 759
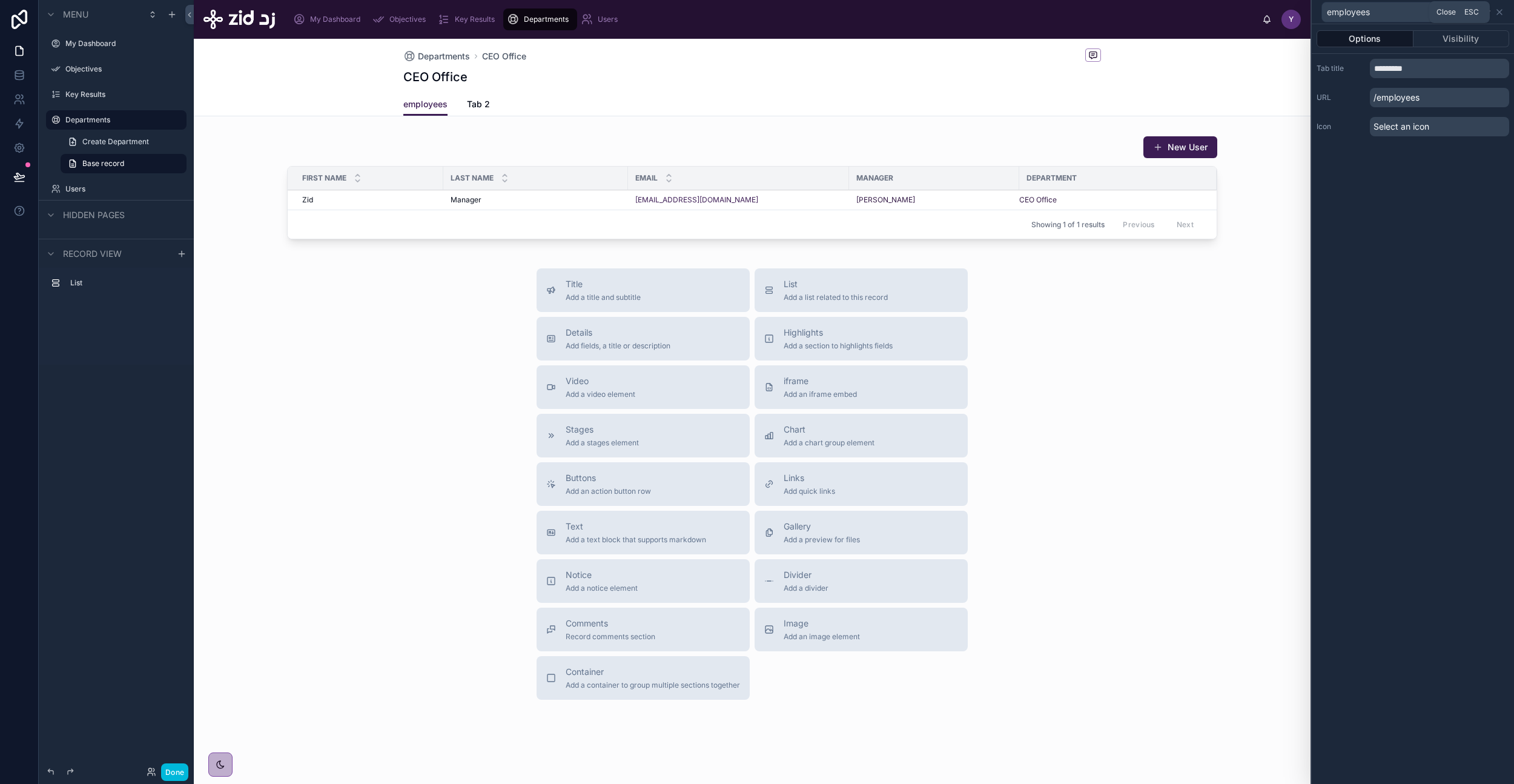
click at [1501, 11] on icon at bounding box center [1499, 11] width 10 height 10
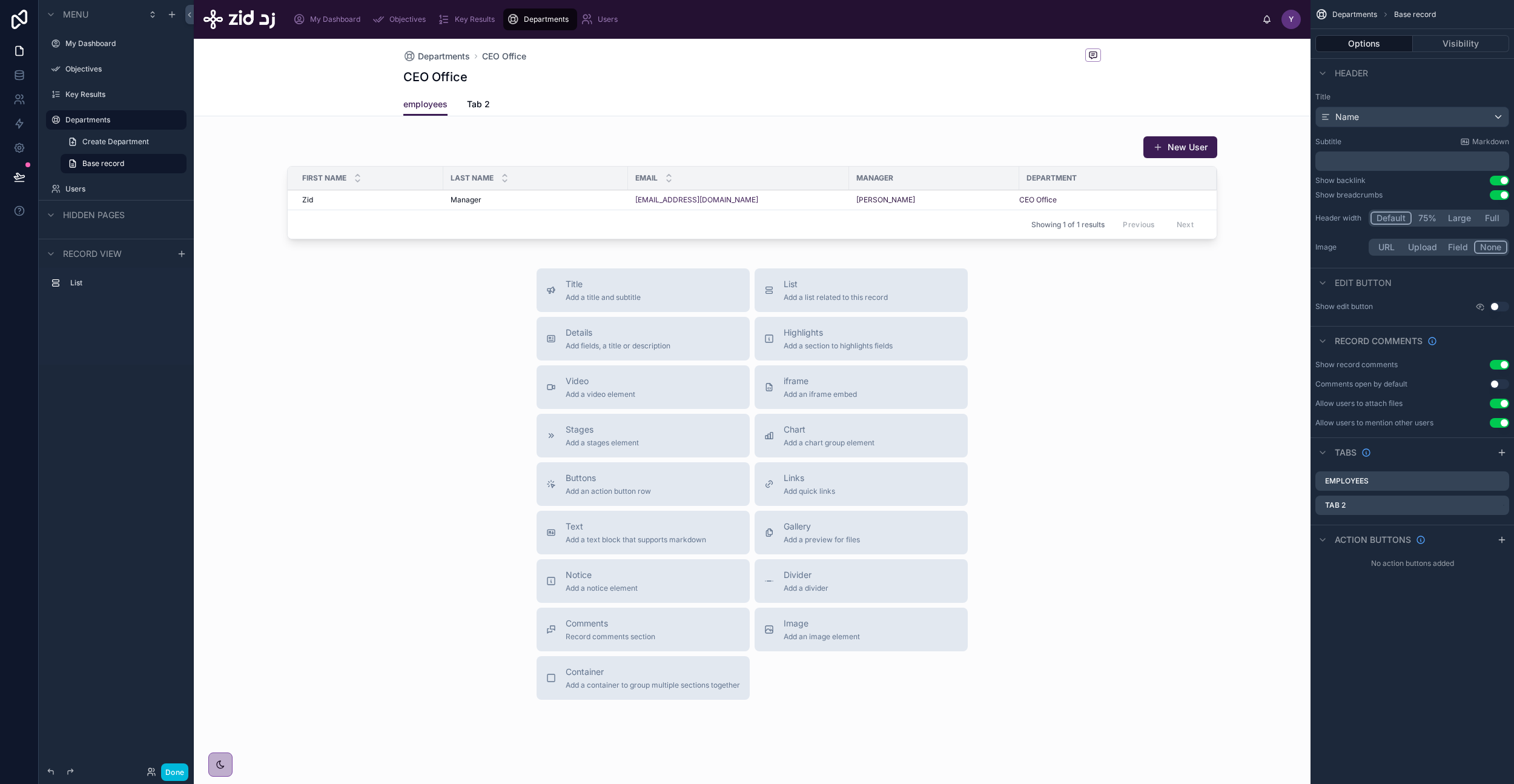
click at [0, 0] on icon "scrollable content" at bounding box center [0, 0] width 0 height 0
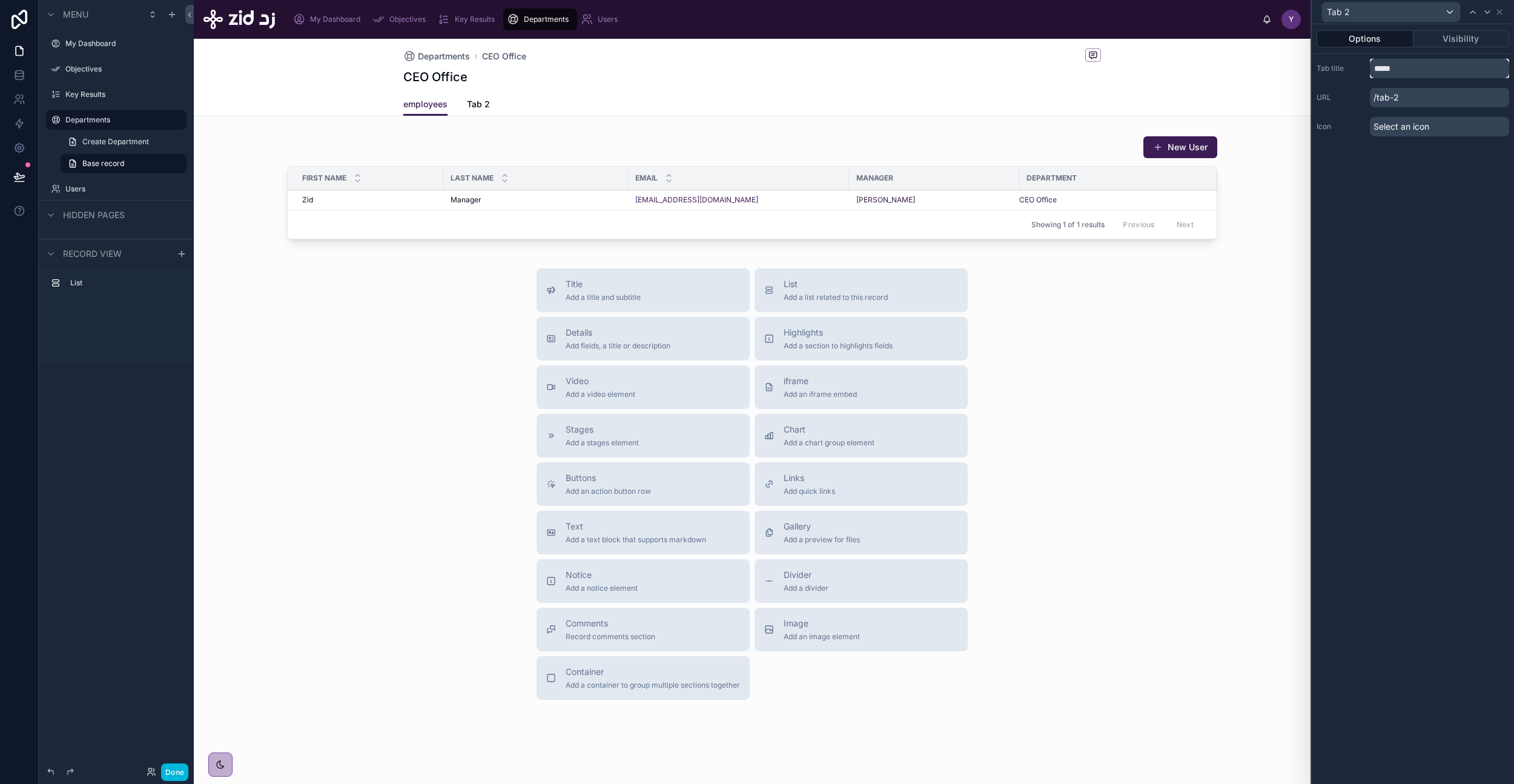
click at [1409, 64] on input "*****" at bounding box center [1439, 68] width 140 height 19
type input "**********"
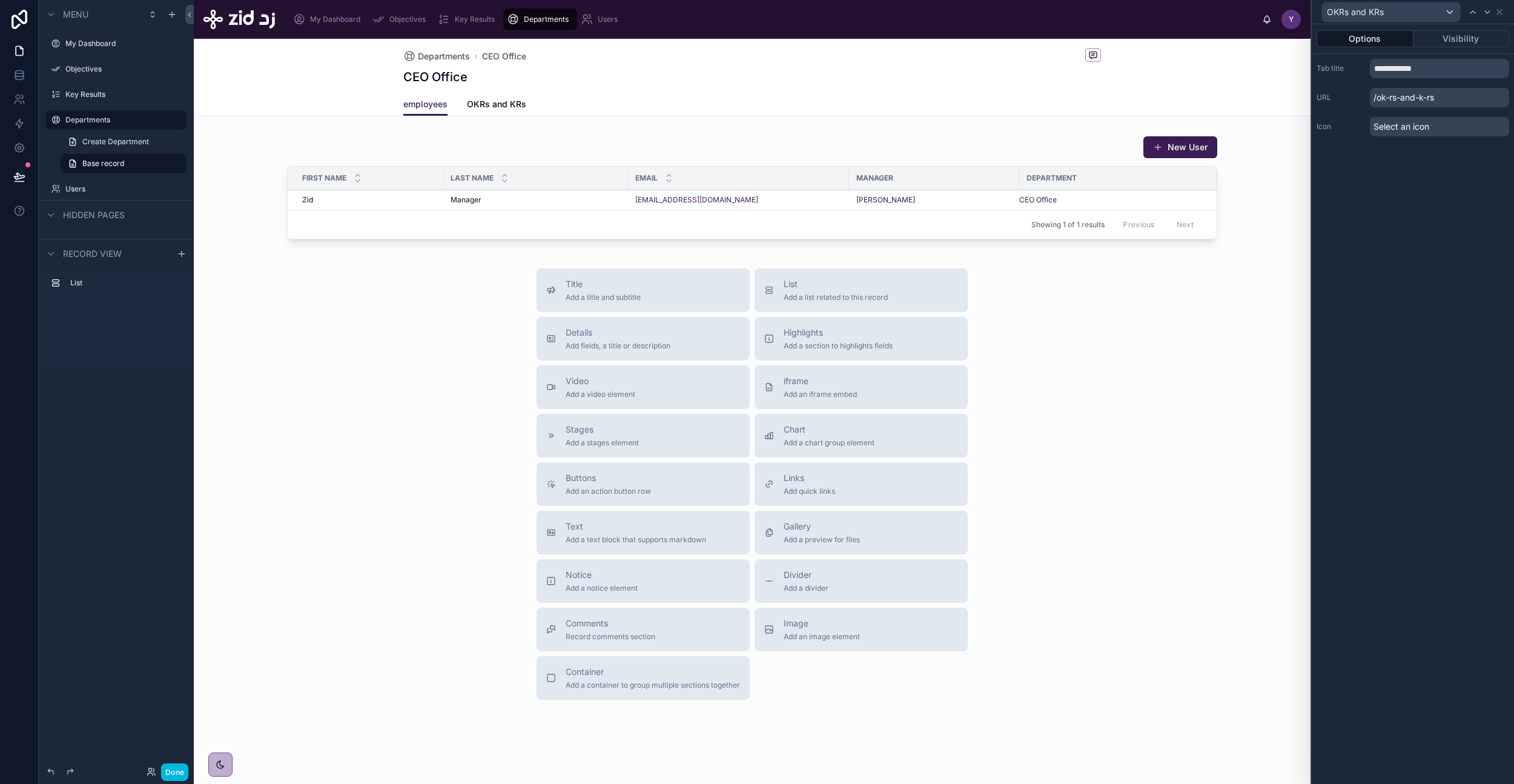
click at [1448, 123] on div "Select an icon" at bounding box center [1439, 126] width 140 height 19
click at [1418, 184] on div "**********" at bounding box center [1413, 404] width 202 height 759
click at [180, 770] on button "Done" at bounding box center [174, 772] width 27 height 18
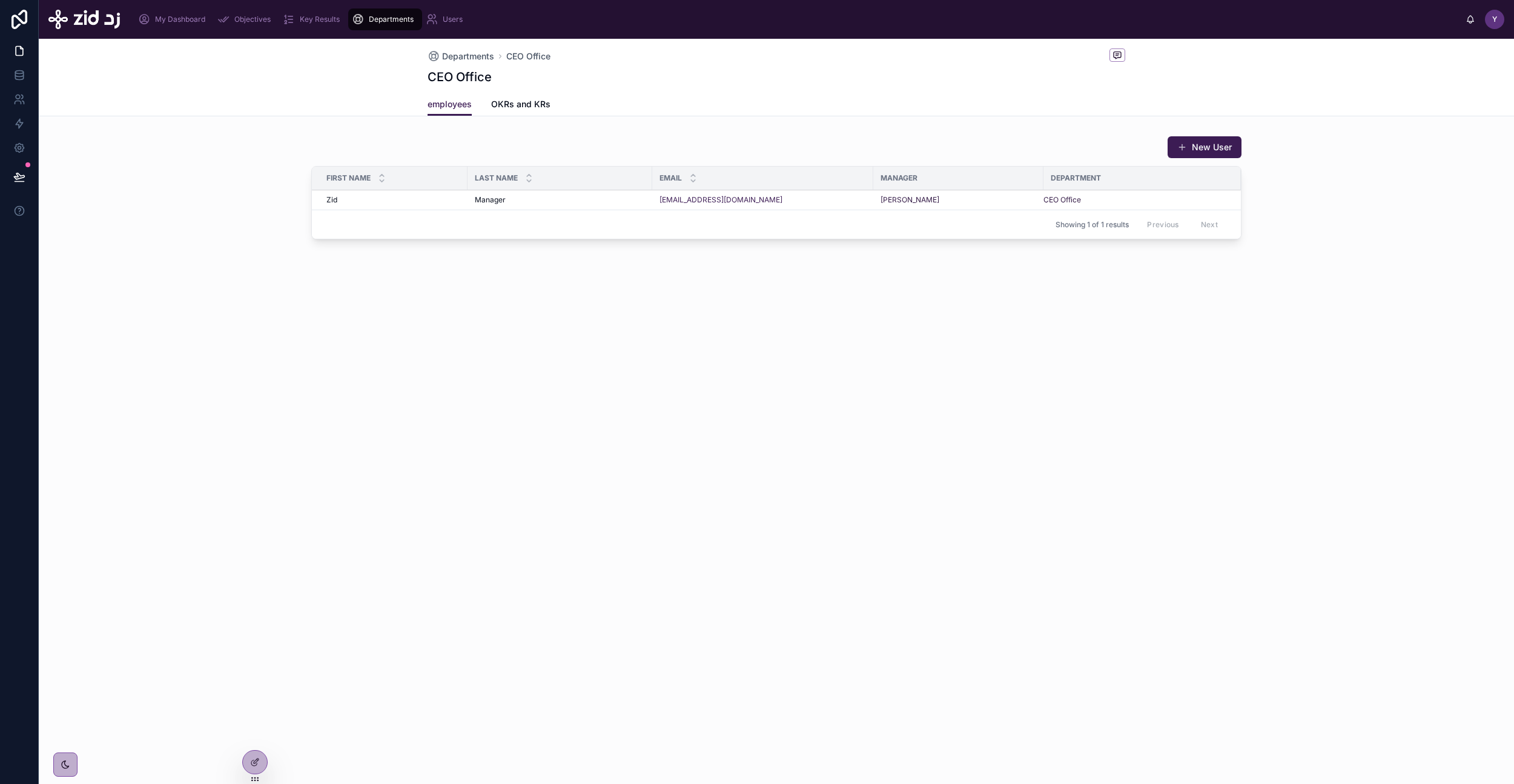
click at [252, 768] on div at bounding box center [256, 762] width 25 height 23
click at [260, 759] on div at bounding box center [256, 762] width 25 height 23
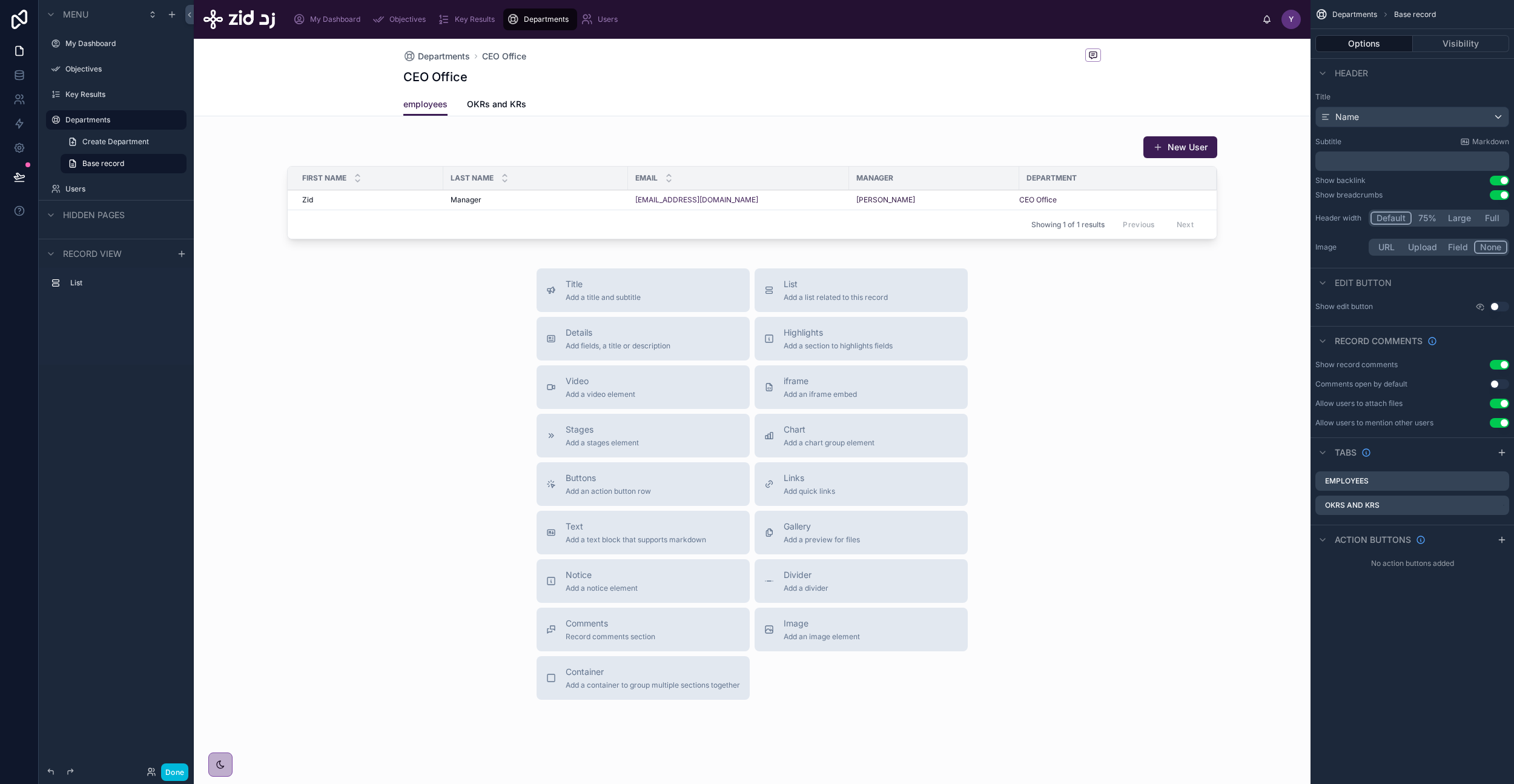
click at [1460, 42] on button "Visibility" at bounding box center [1461, 43] width 97 height 17
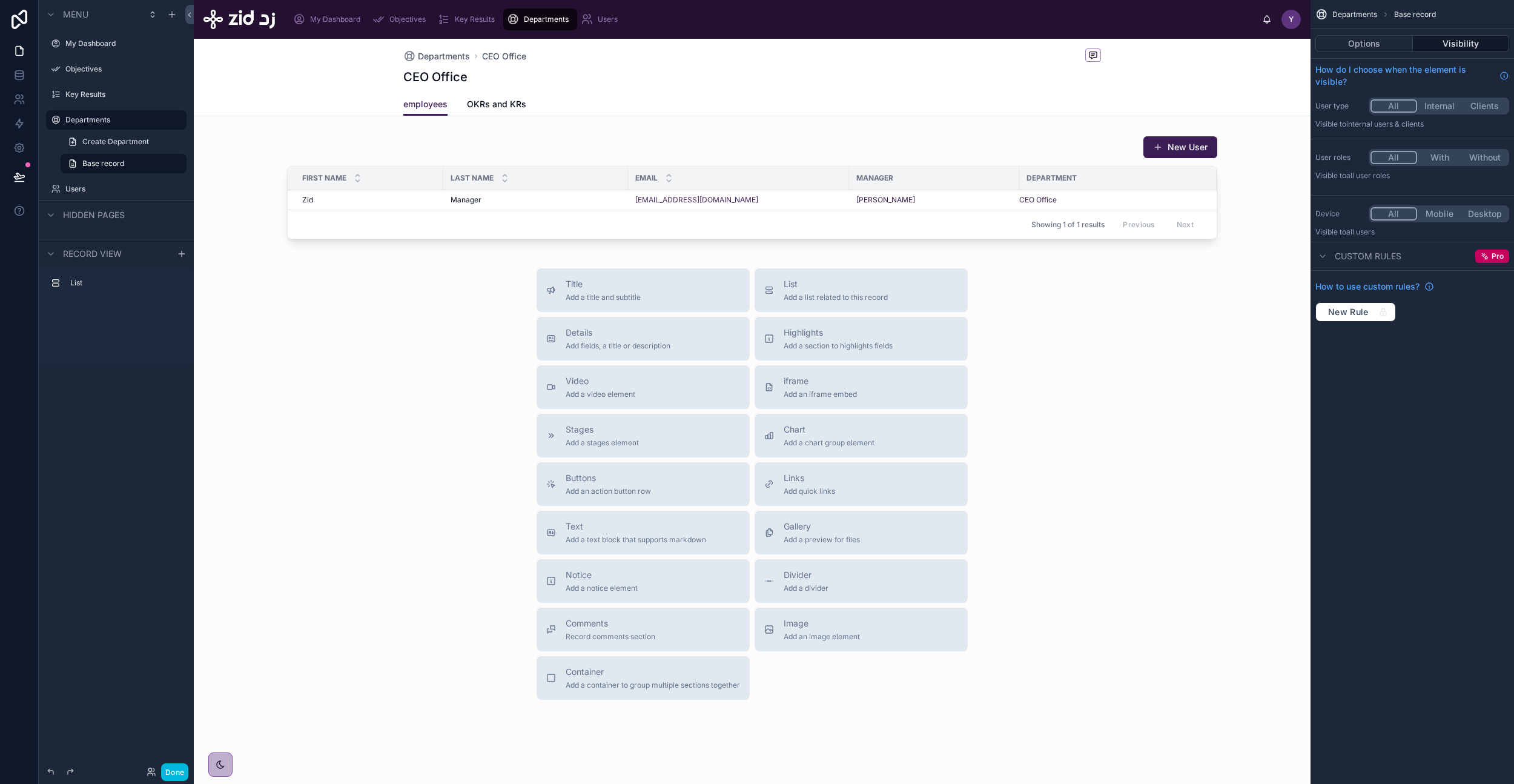
click at [1376, 46] on button "Options" at bounding box center [1364, 43] width 97 height 17
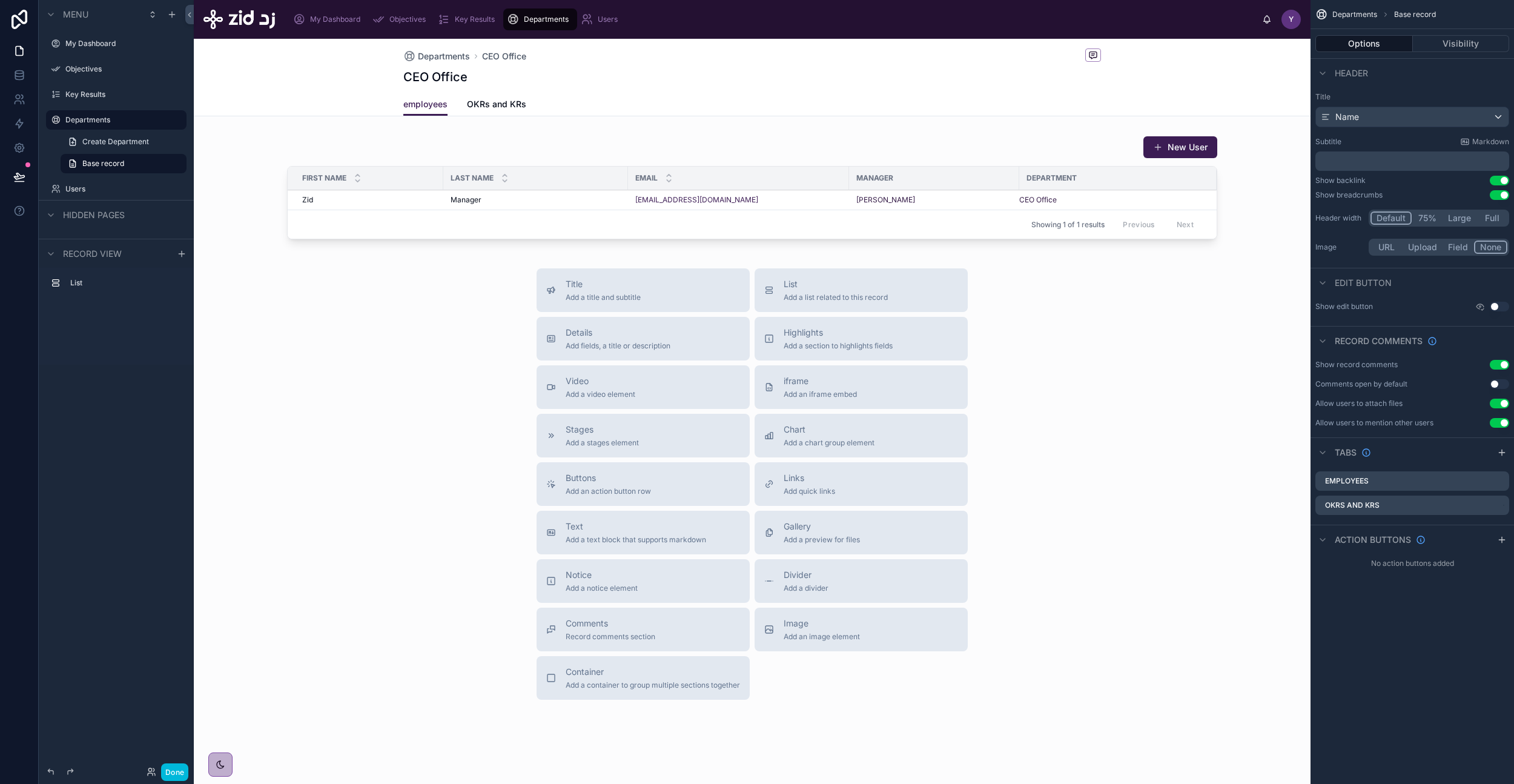
click at [0, 0] on icon "scrollable content" at bounding box center [0, 0] width 0 height 0
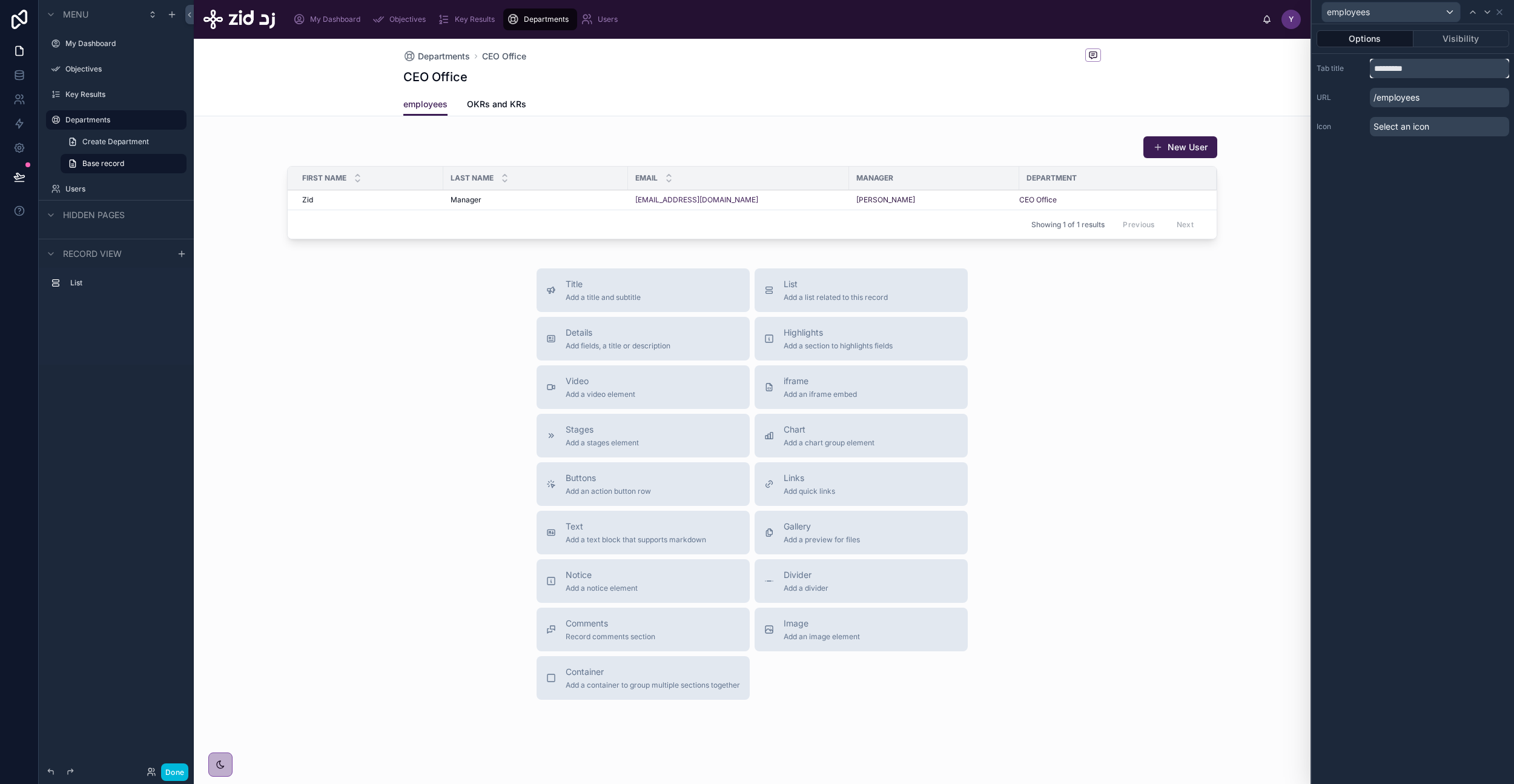
click at [1413, 70] on input "*********" at bounding box center [1439, 68] width 140 height 19
click at [1383, 68] on input "*******" at bounding box center [1439, 68] width 140 height 19
type input "******"
click at [1394, 71] on input "******" at bounding box center [1439, 68] width 140 height 19
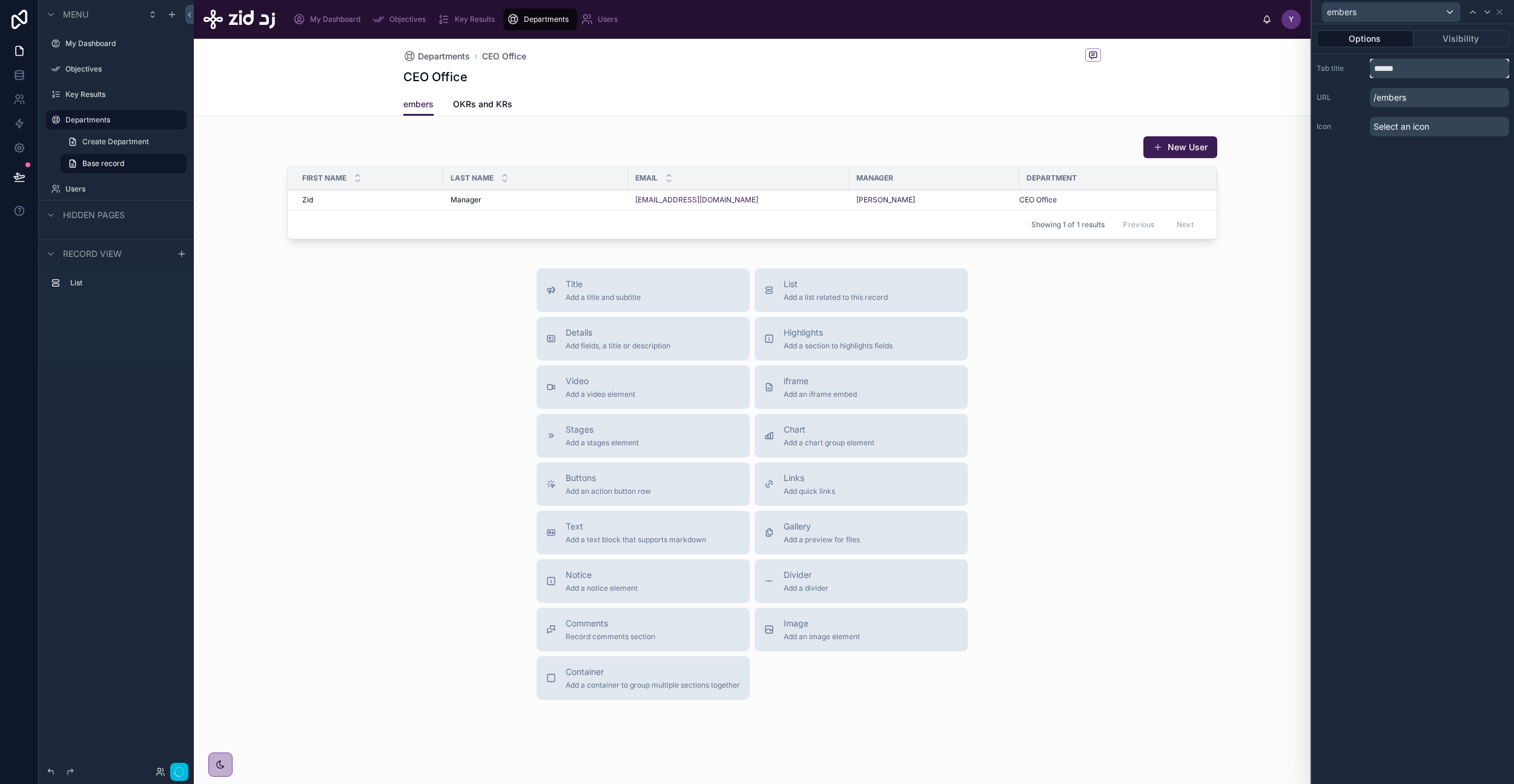
click at [1394, 71] on input "******" at bounding box center [1439, 68] width 140 height 19
click at [1412, 76] on input "*********" at bounding box center [1439, 68] width 140 height 19
type input "*****"
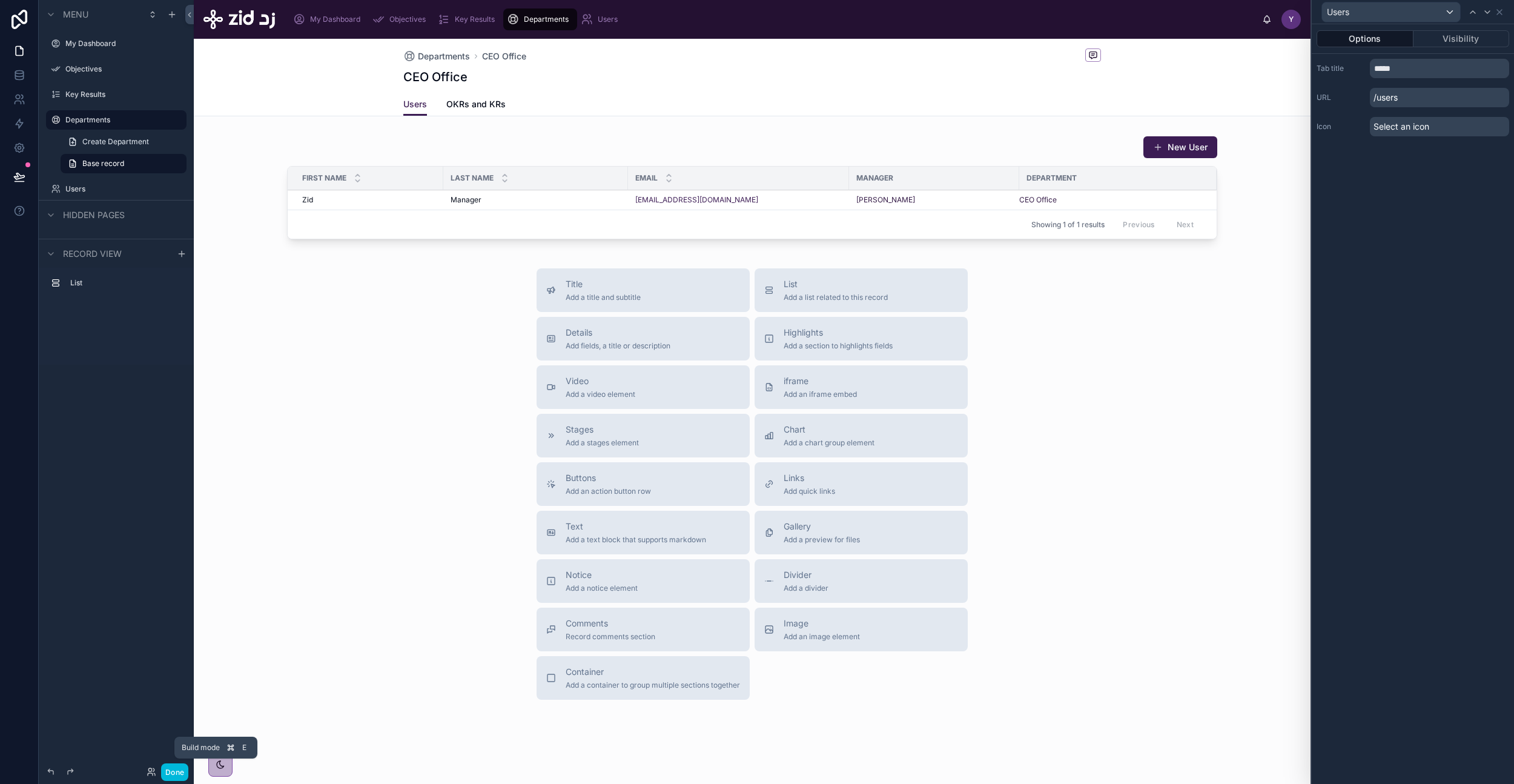
click at [175, 772] on button "Done" at bounding box center [174, 772] width 27 height 18
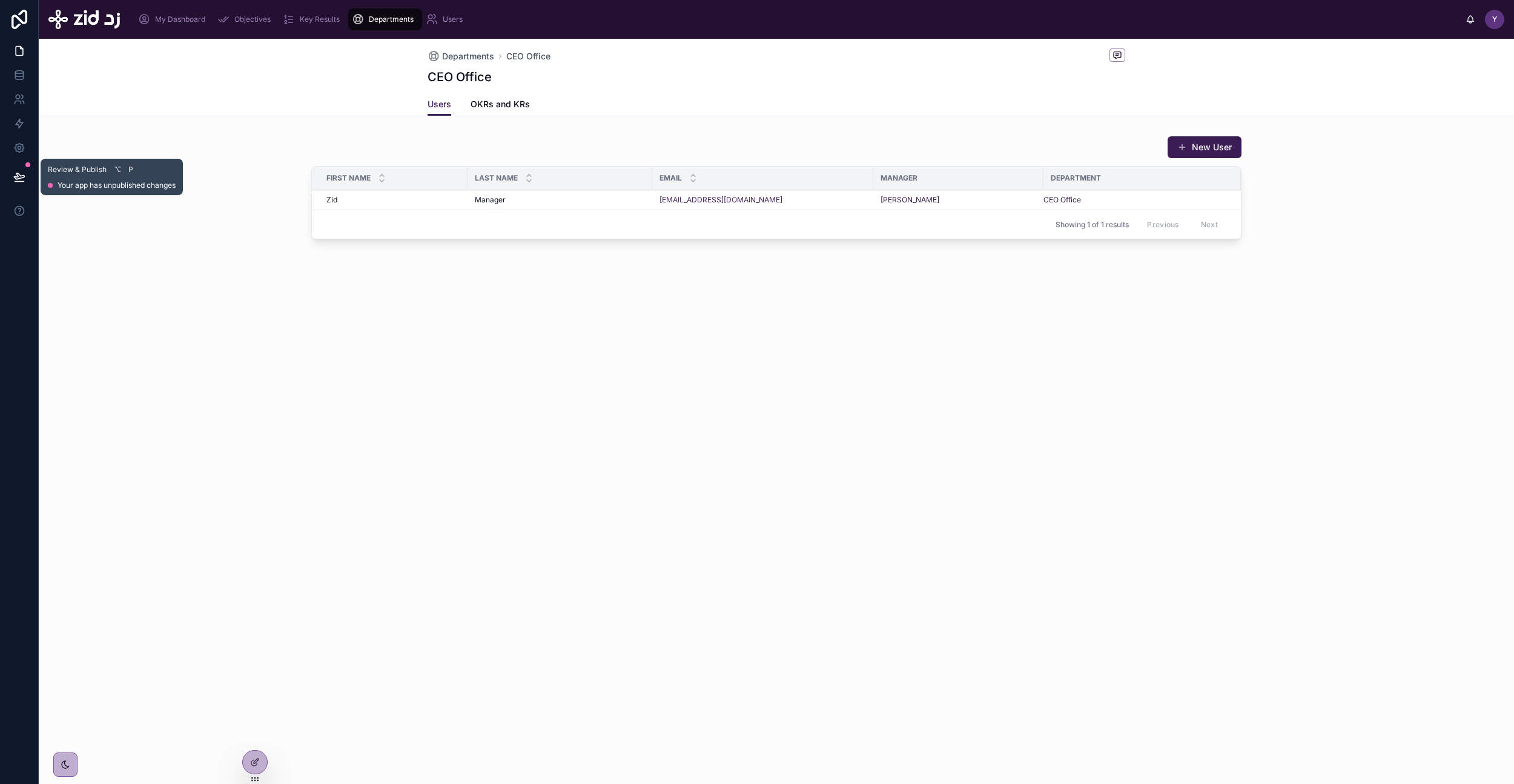
click at [14, 174] on icon at bounding box center [19, 177] width 12 height 12
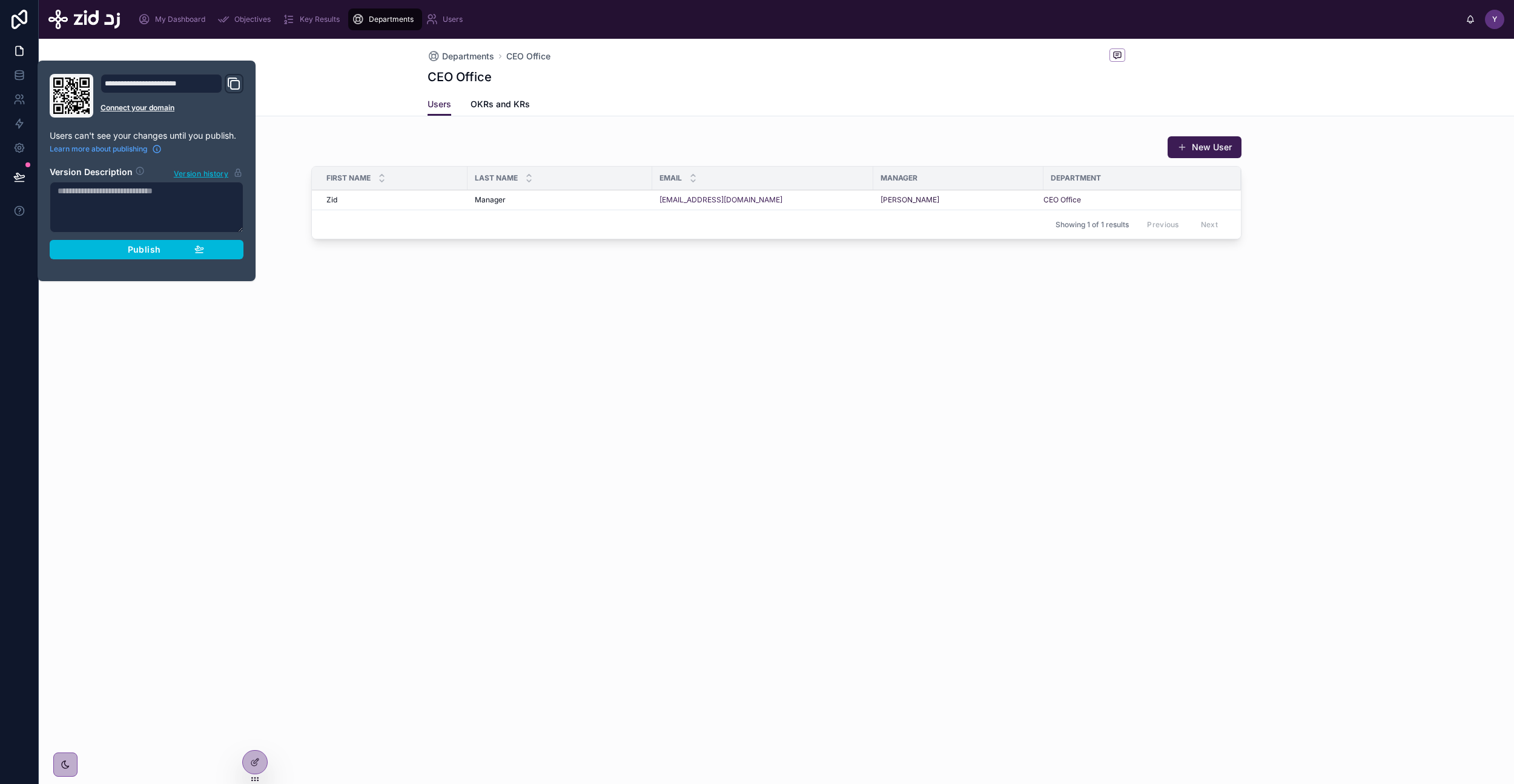
click at [246, 263] on div "**********" at bounding box center [147, 170] width 204 height 194
click at [227, 261] on div "**********" at bounding box center [147, 170] width 204 height 194
click at [201, 254] on div "Publish" at bounding box center [146, 249] width 115 height 11
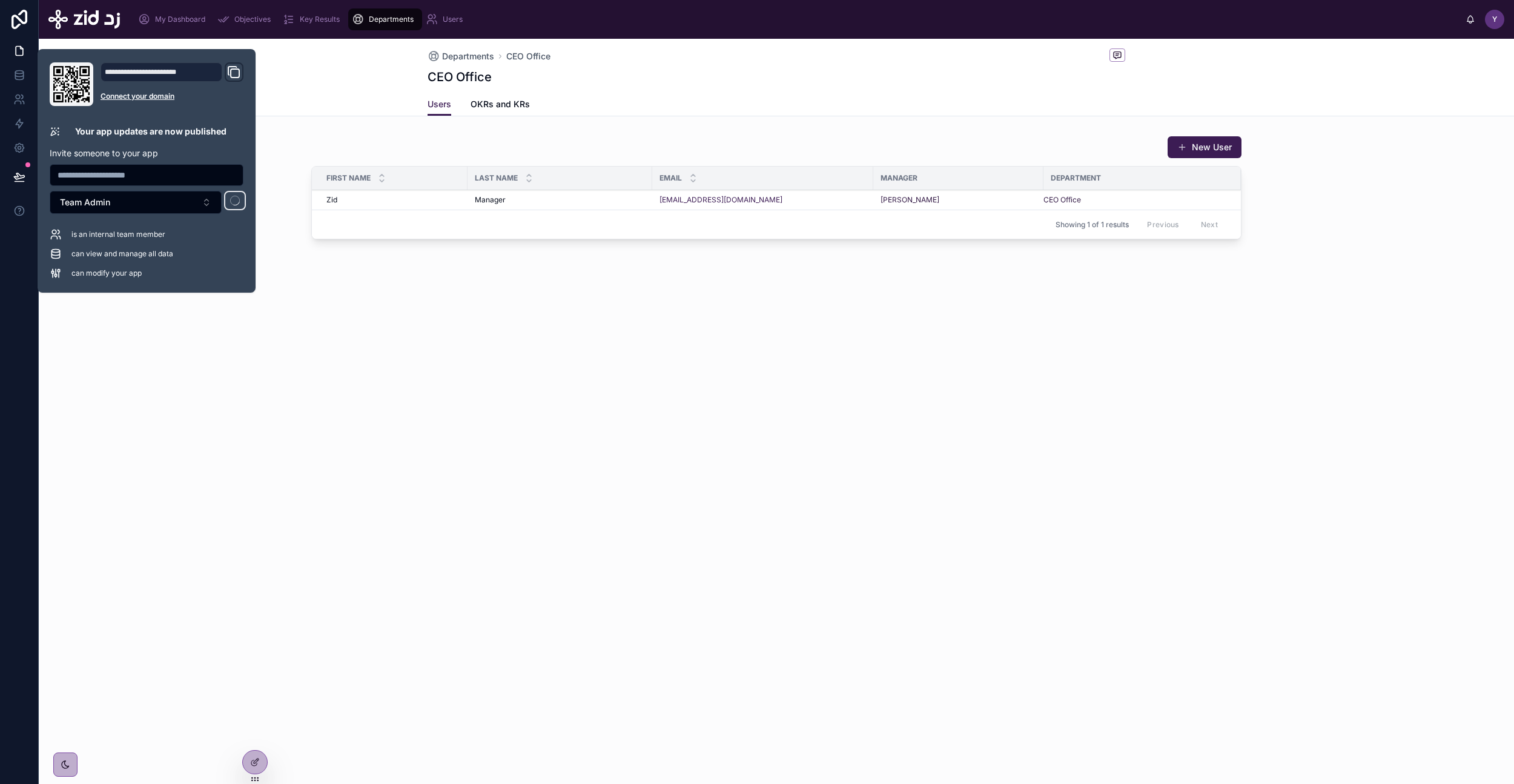
click at [368, 397] on div "Departments CEO Office CEO Office Users Users OKRs and KRs New User First name …" at bounding box center [776, 411] width 1475 height 744
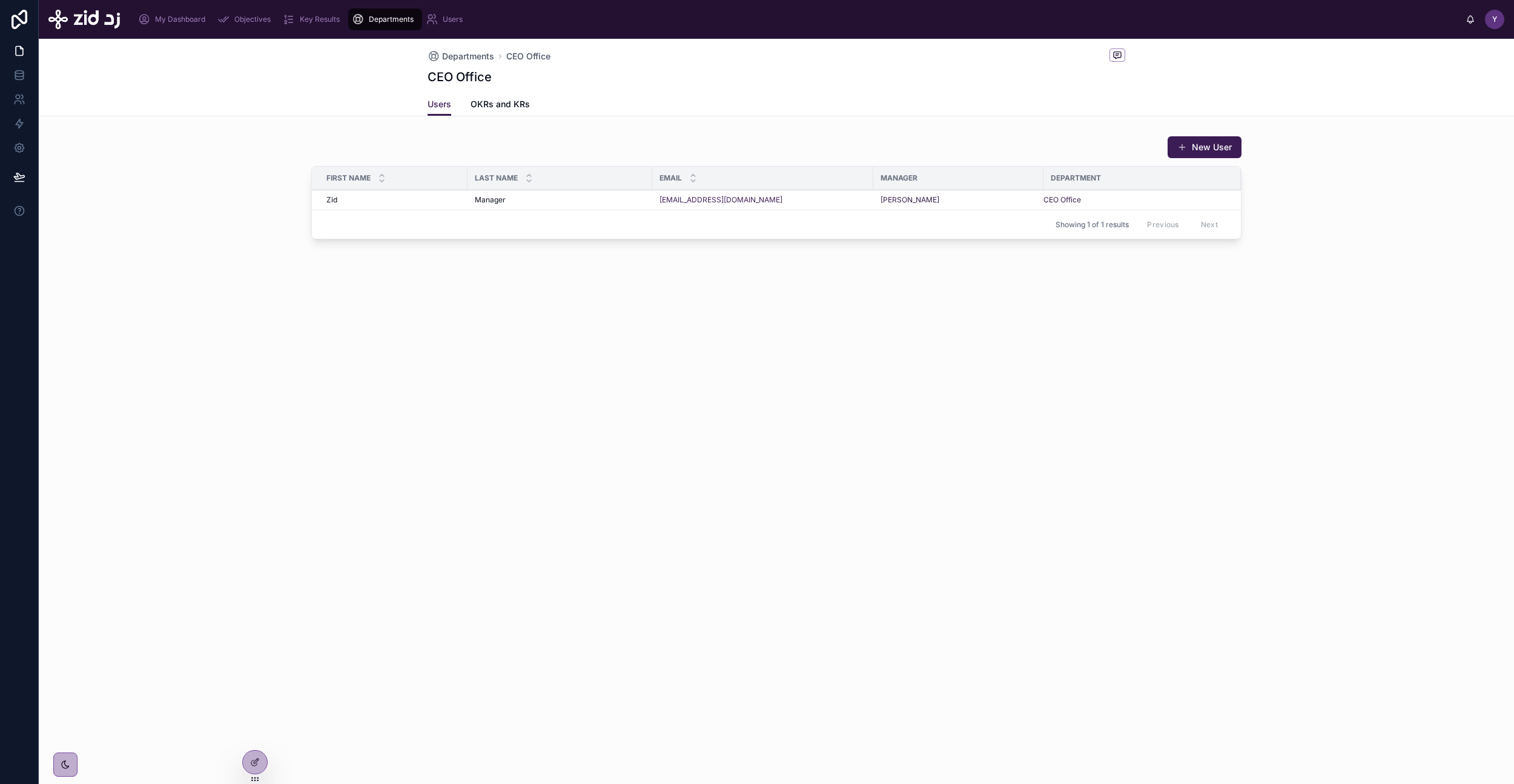
click at [494, 104] on span "OKRs and KRs" at bounding box center [501, 104] width 60 height 12
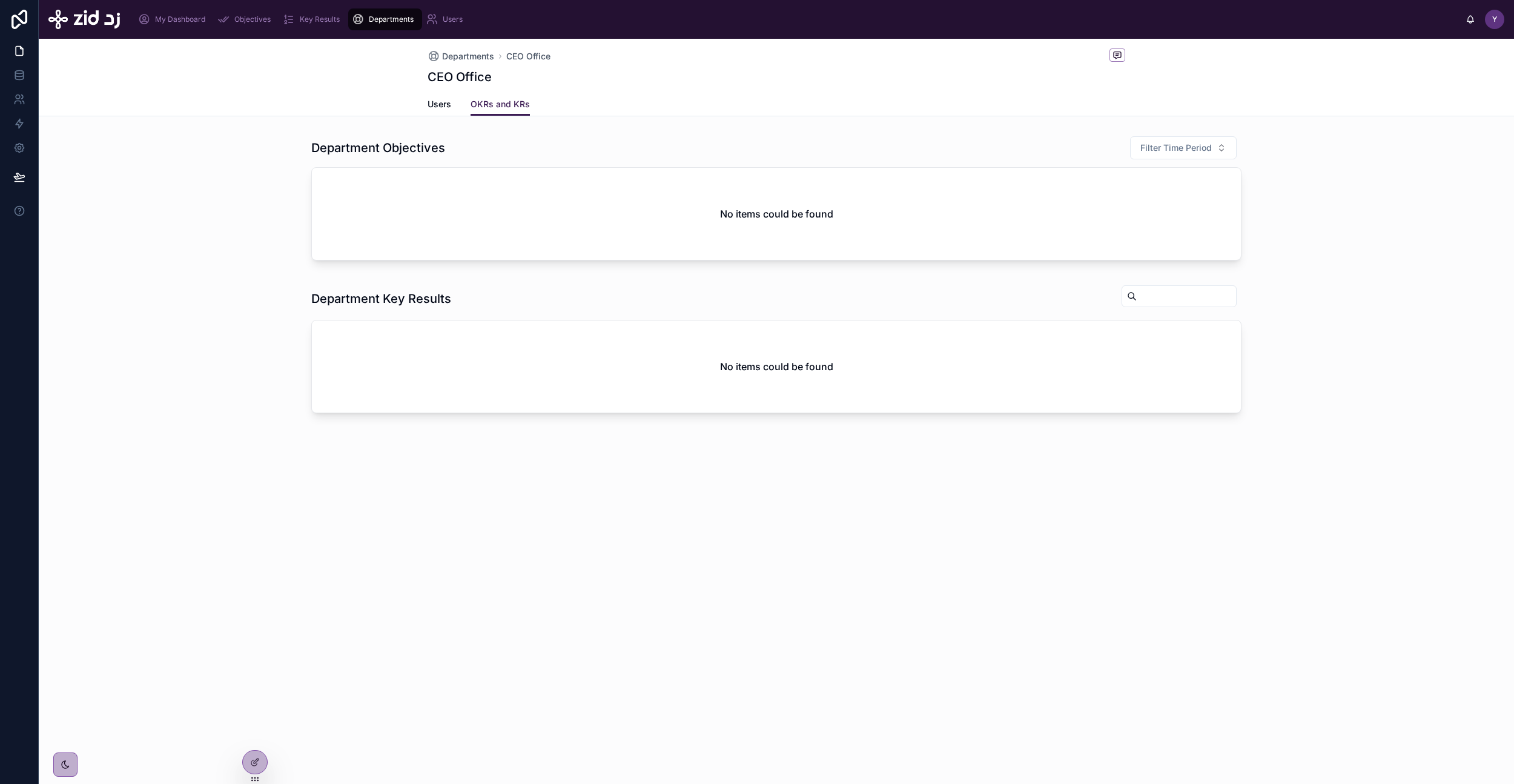
click at [433, 105] on span "Users" at bounding box center [439, 104] width 24 height 12
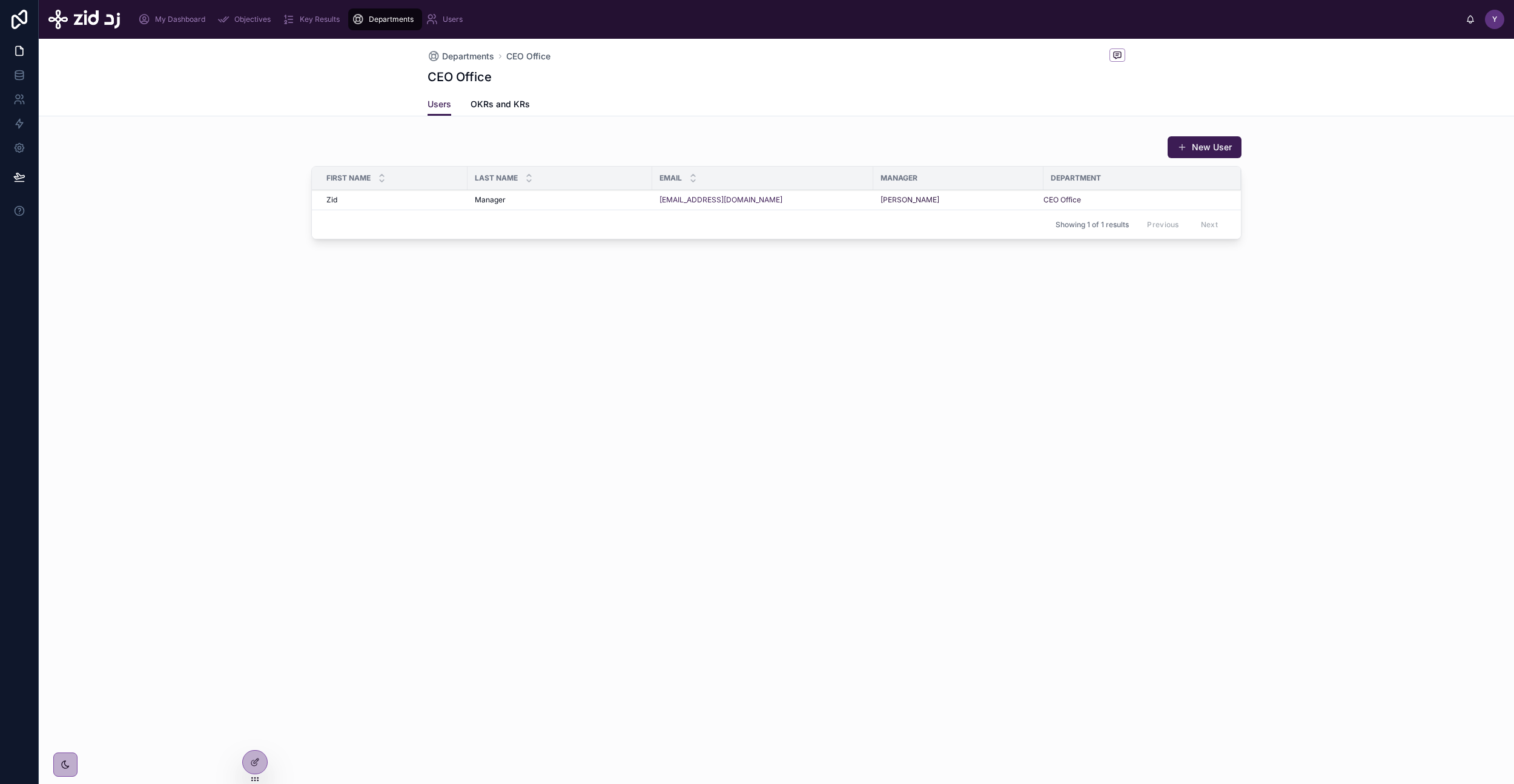
click at [524, 100] on span "OKRs and KRs" at bounding box center [501, 104] width 60 height 12
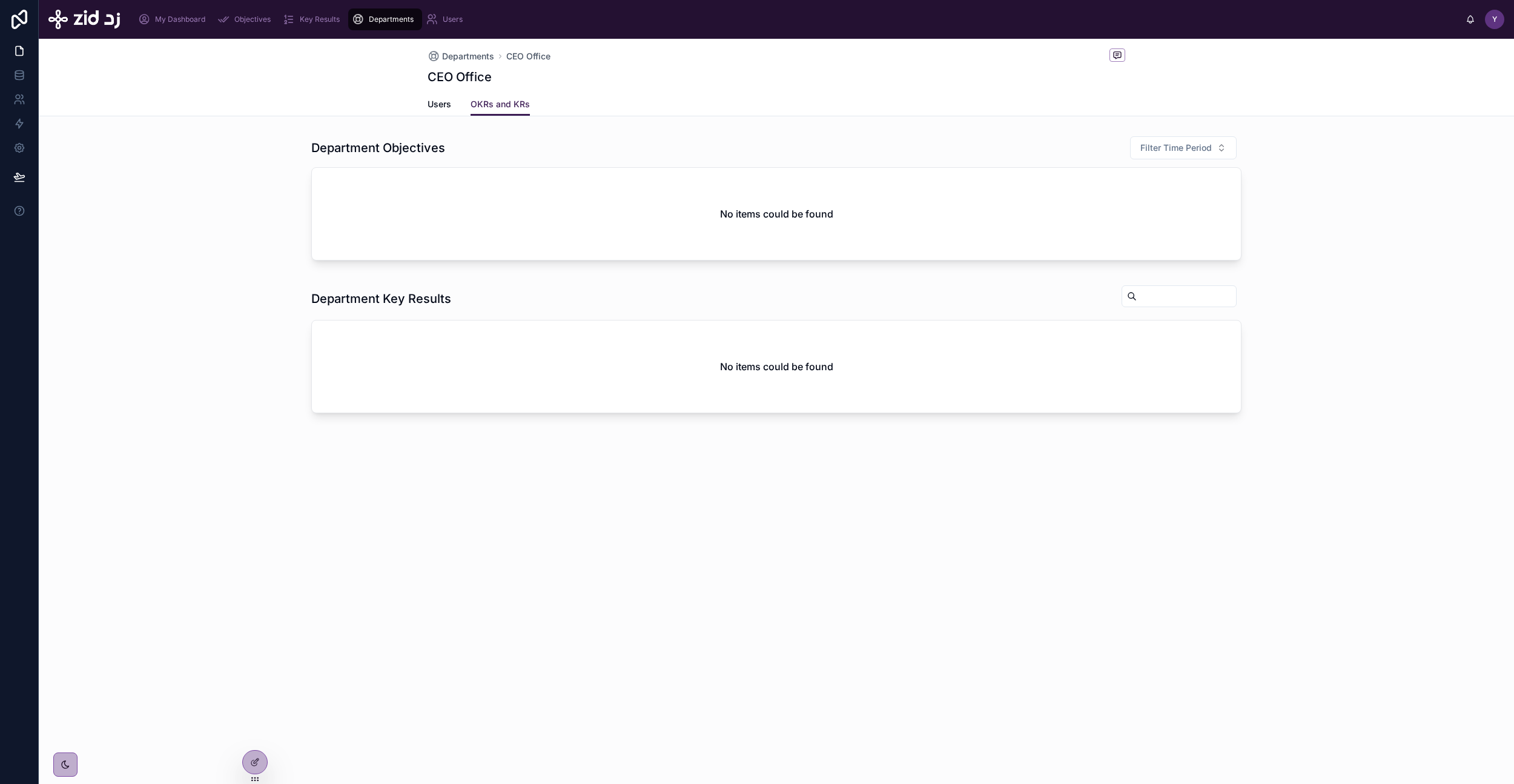
click at [444, 104] on span "Users" at bounding box center [439, 104] width 24 height 12
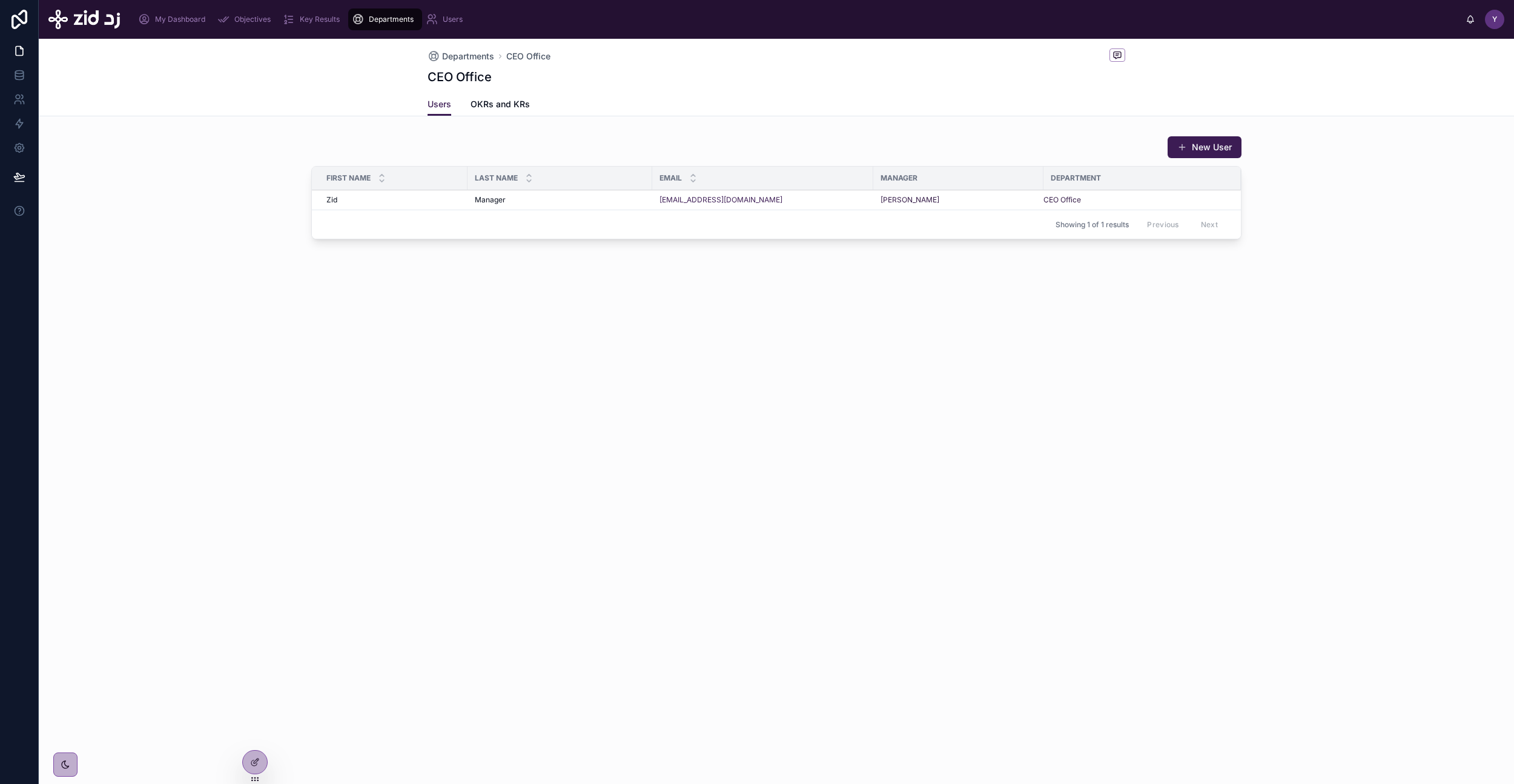
click at [463, 54] on span "Departments" at bounding box center [468, 56] width 52 height 12
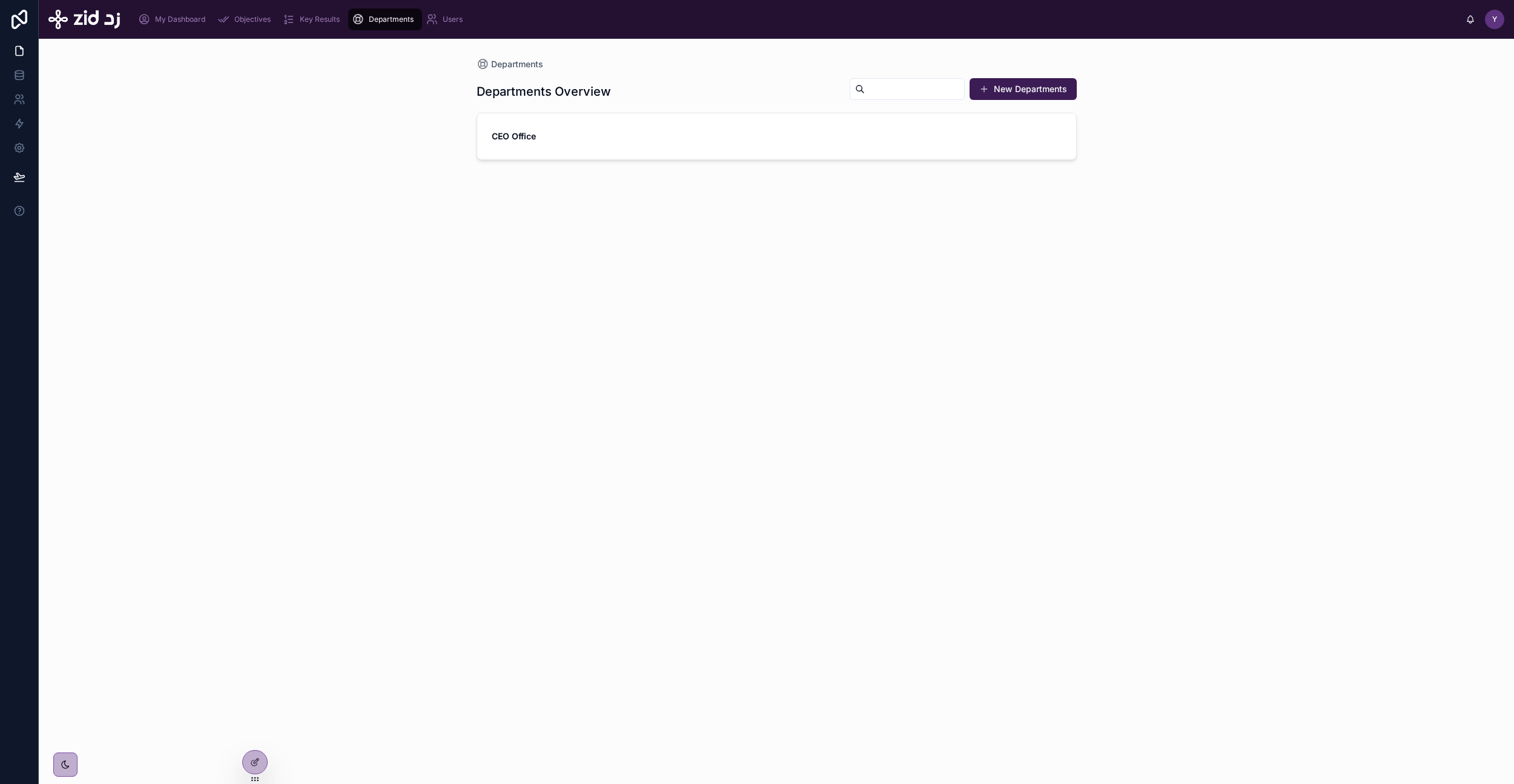
click at [449, 17] on span "Users" at bounding box center [452, 19] width 20 height 10
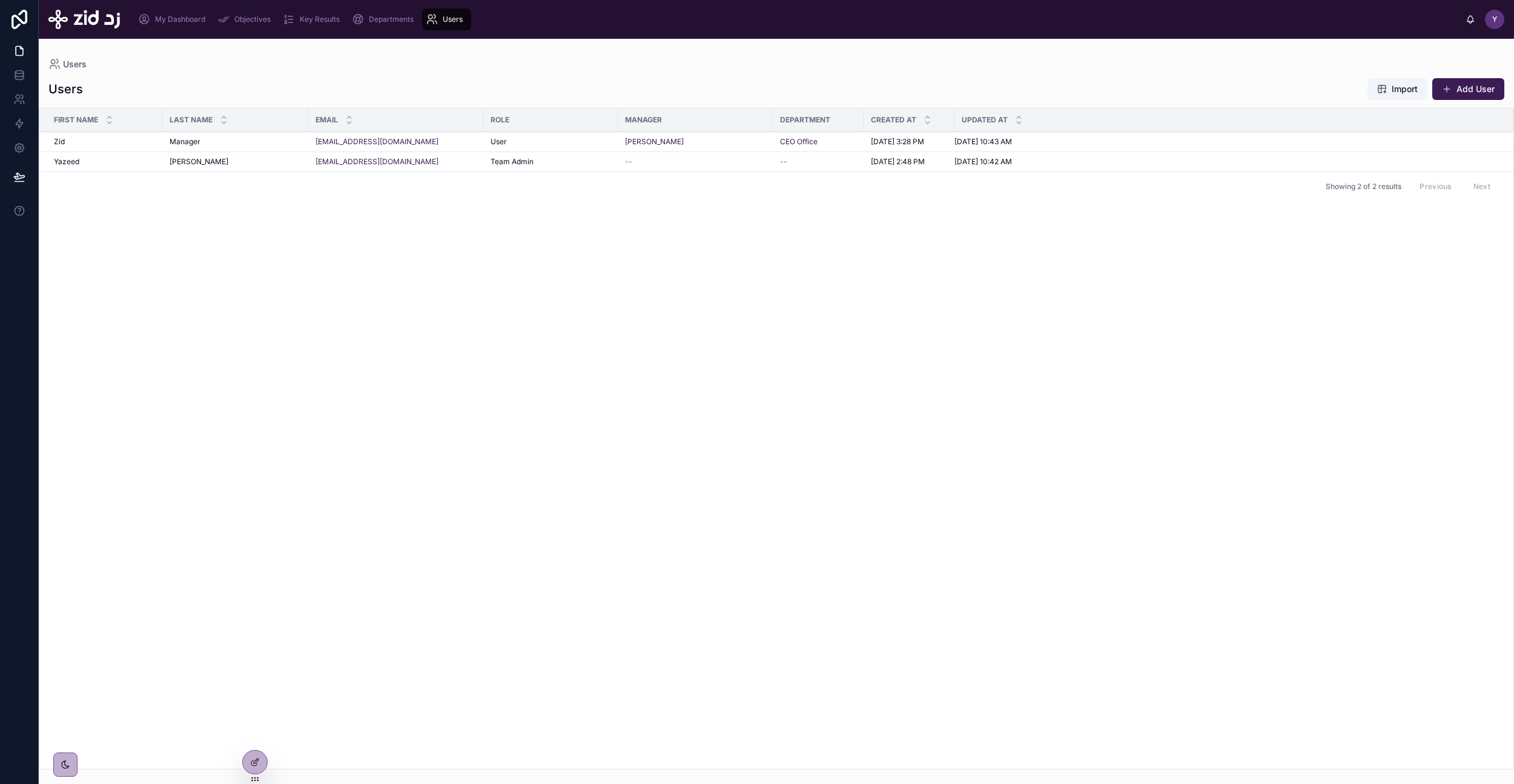
click at [371, 18] on span "Departments" at bounding box center [391, 19] width 45 height 10
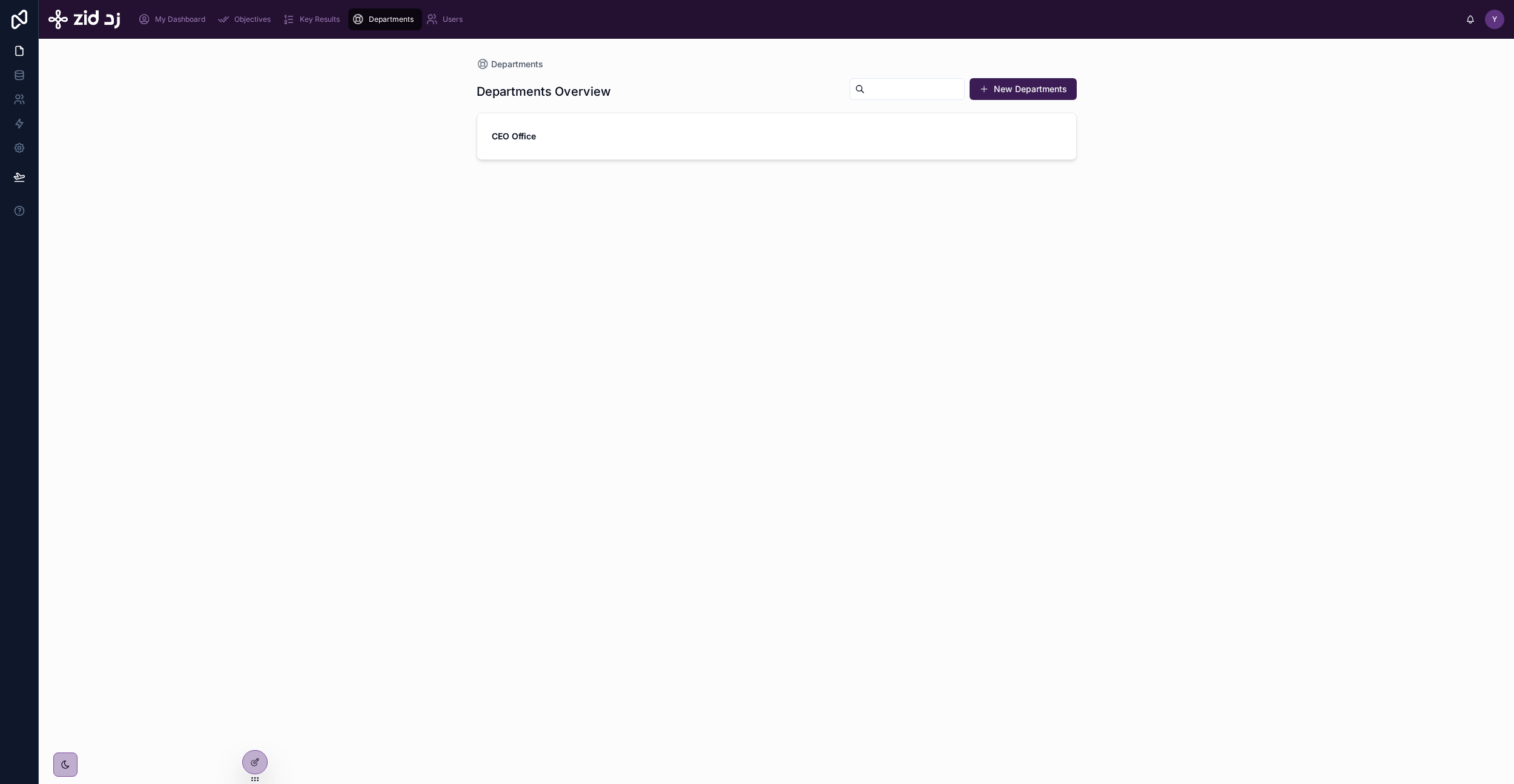
click at [197, 22] on span "My Dashboard" at bounding box center [180, 19] width 50 height 10
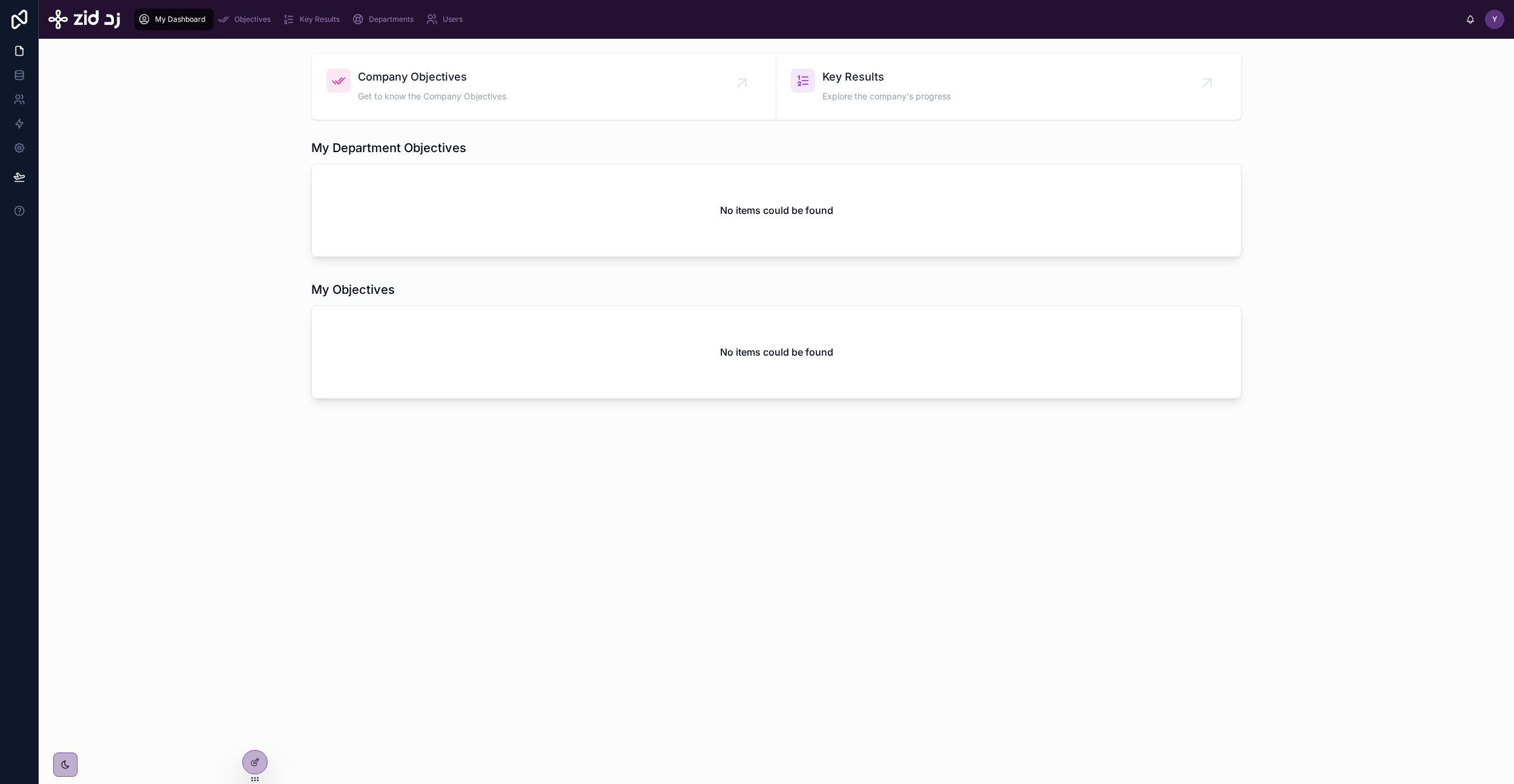
click at [273, 22] on div "Objectives" at bounding box center [247, 19] width 58 height 19
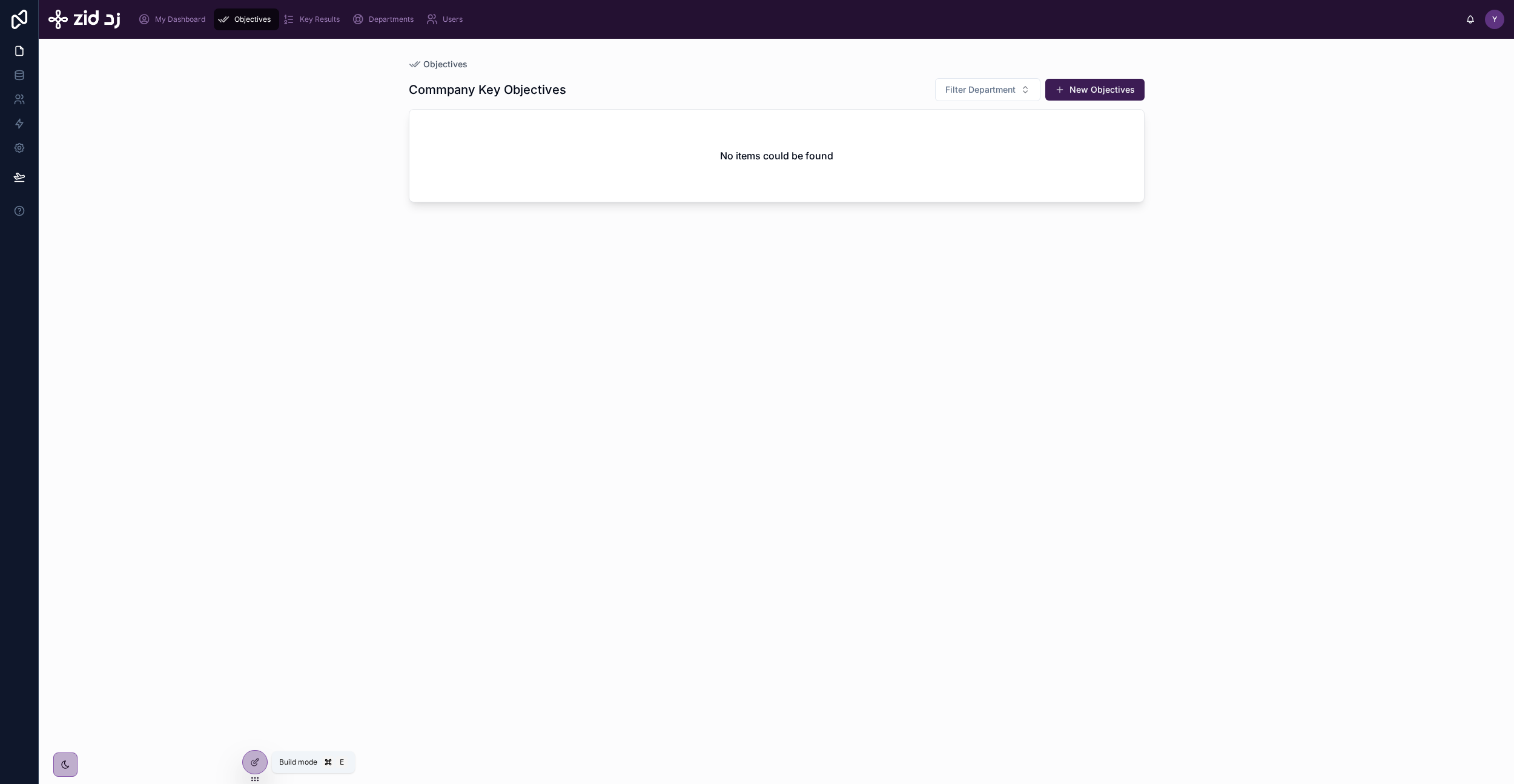
click at [259, 759] on icon at bounding box center [255, 761] width 10 height 10
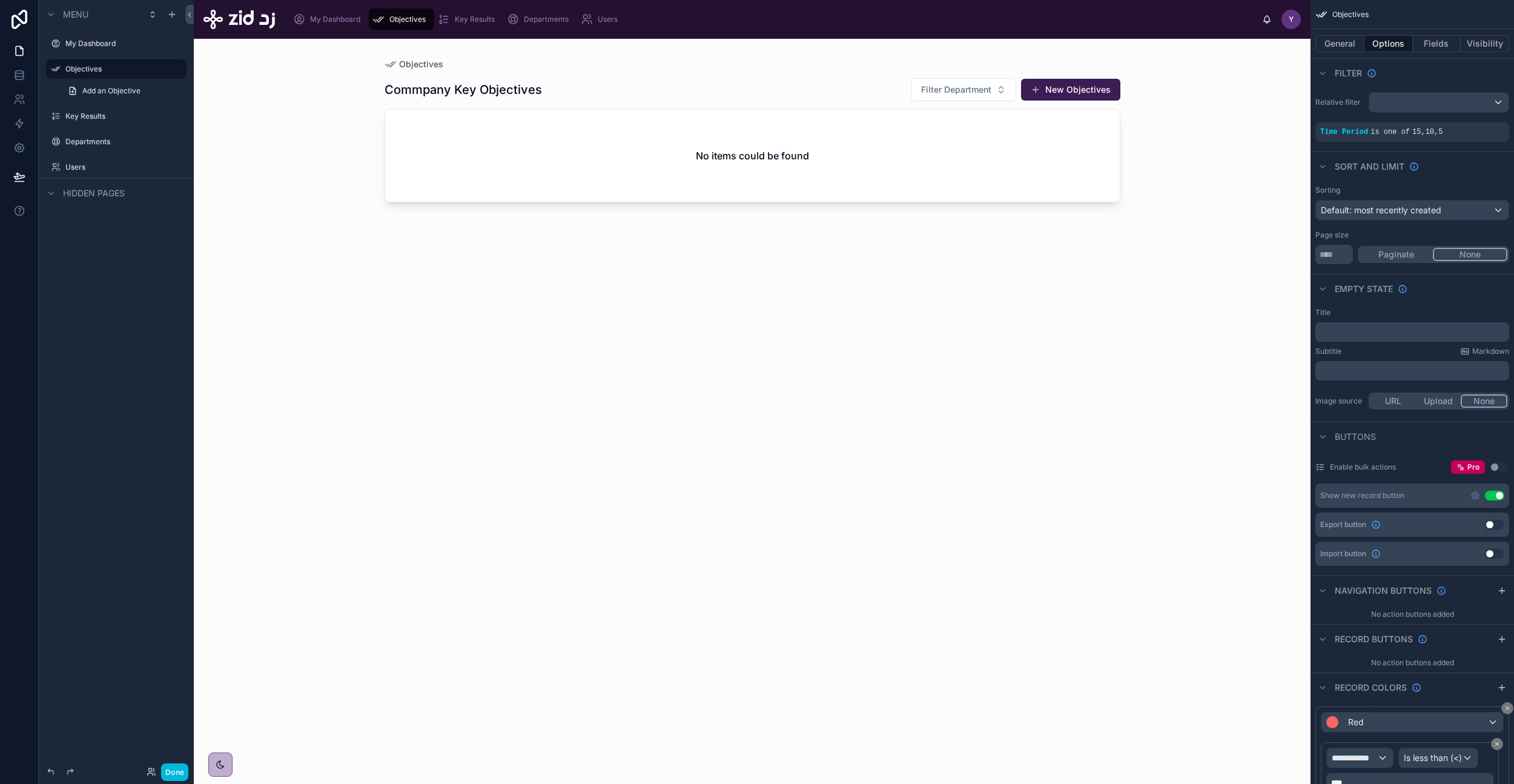
click at [530, 91] on div at bounding box center [753, 404] width 775 height 730
click at [560, 154] on div "No items could be found" at bounding box center [753, 155] width 735 height 92
click at [1346, 47] on button "General" at bounding box center [1340, 43] width 49 height 17
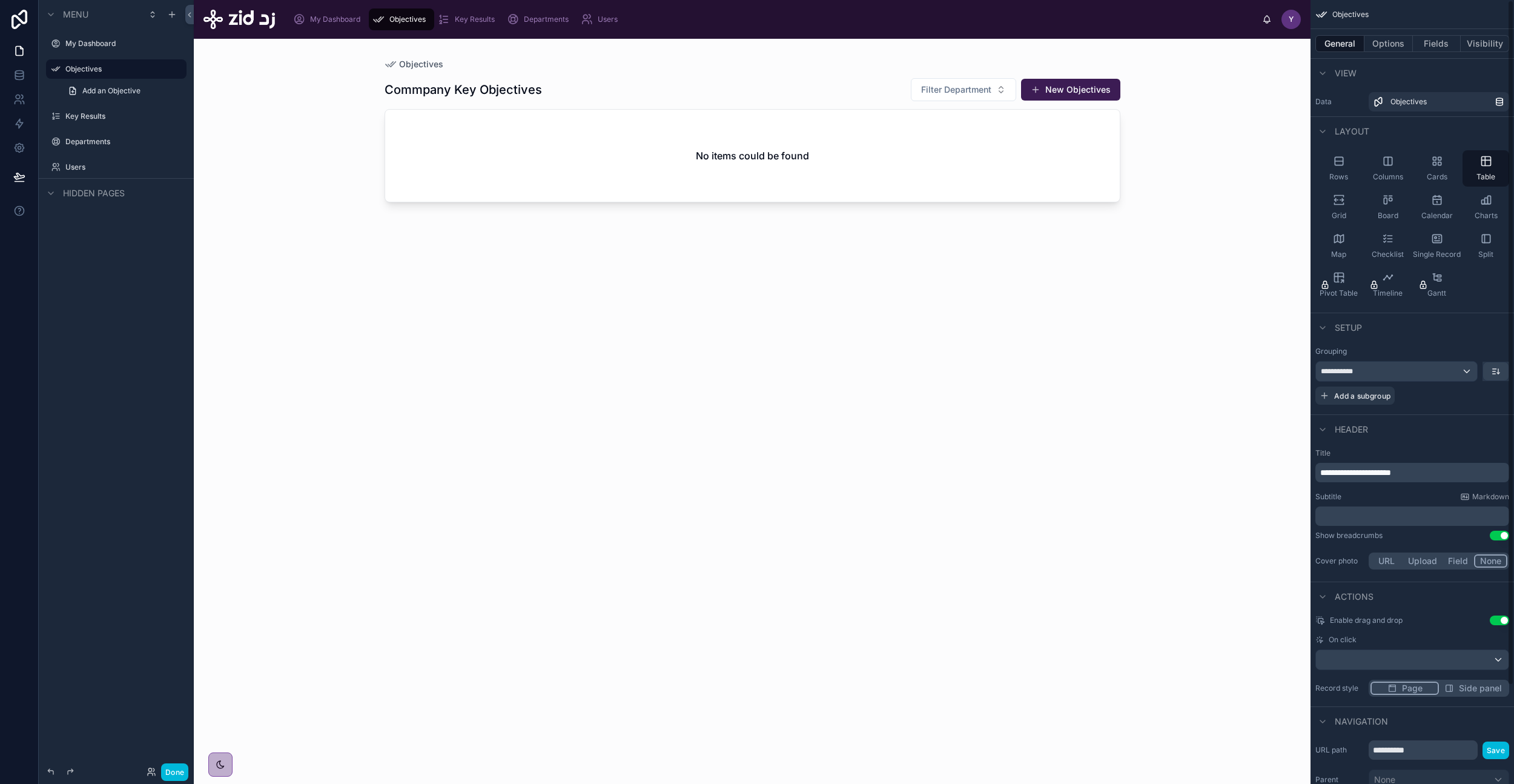
click at [1398, 42] on button "Options" at bounding box center [1388, 43] width 48 height 17
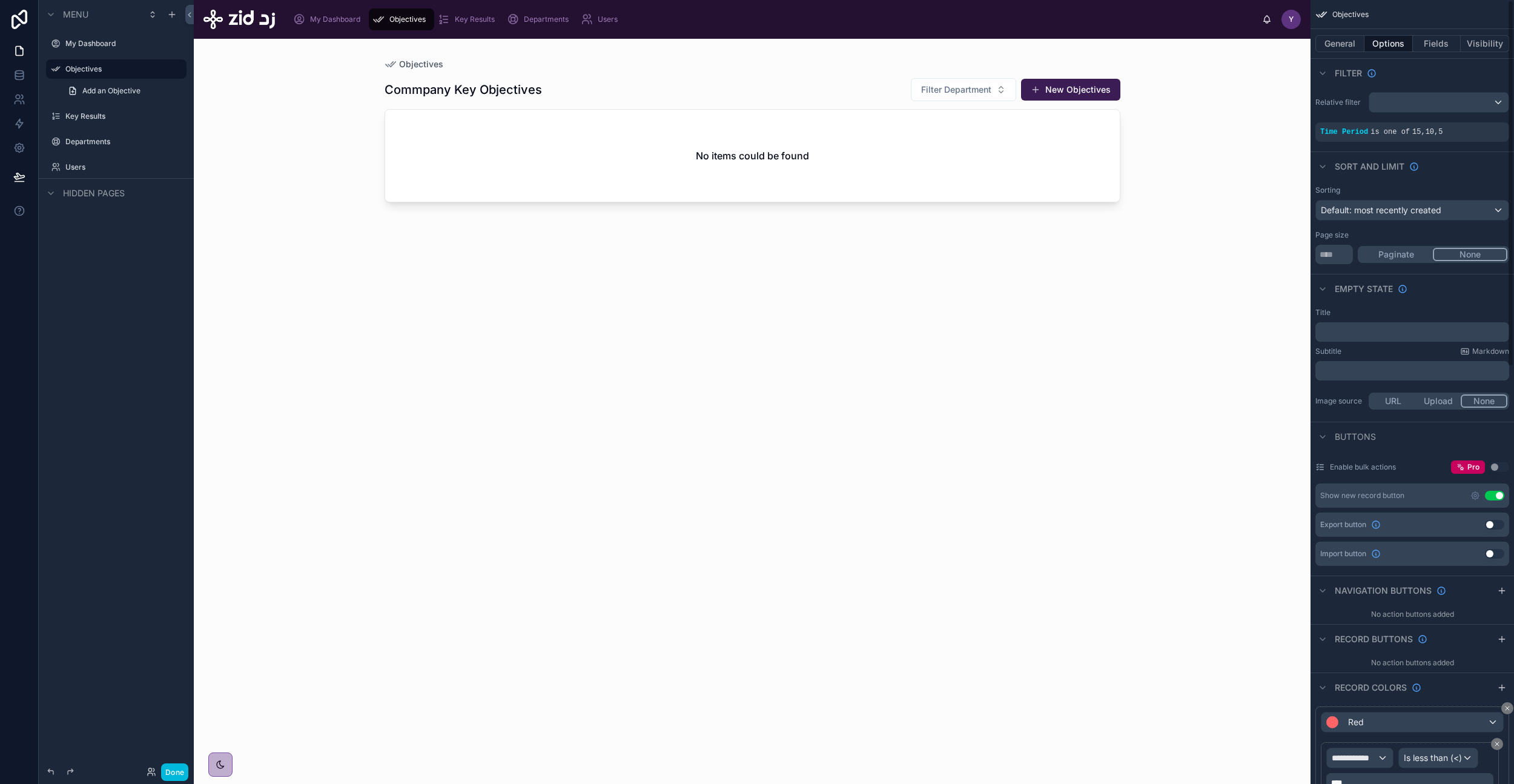
click at [1348, 53] on div "General Options Fields Visibility" at bounding box center [1413, 43] width 204 height 29
click at [1346, 49] on button "General" at bounding box center [1340, 43] width 49 height 17
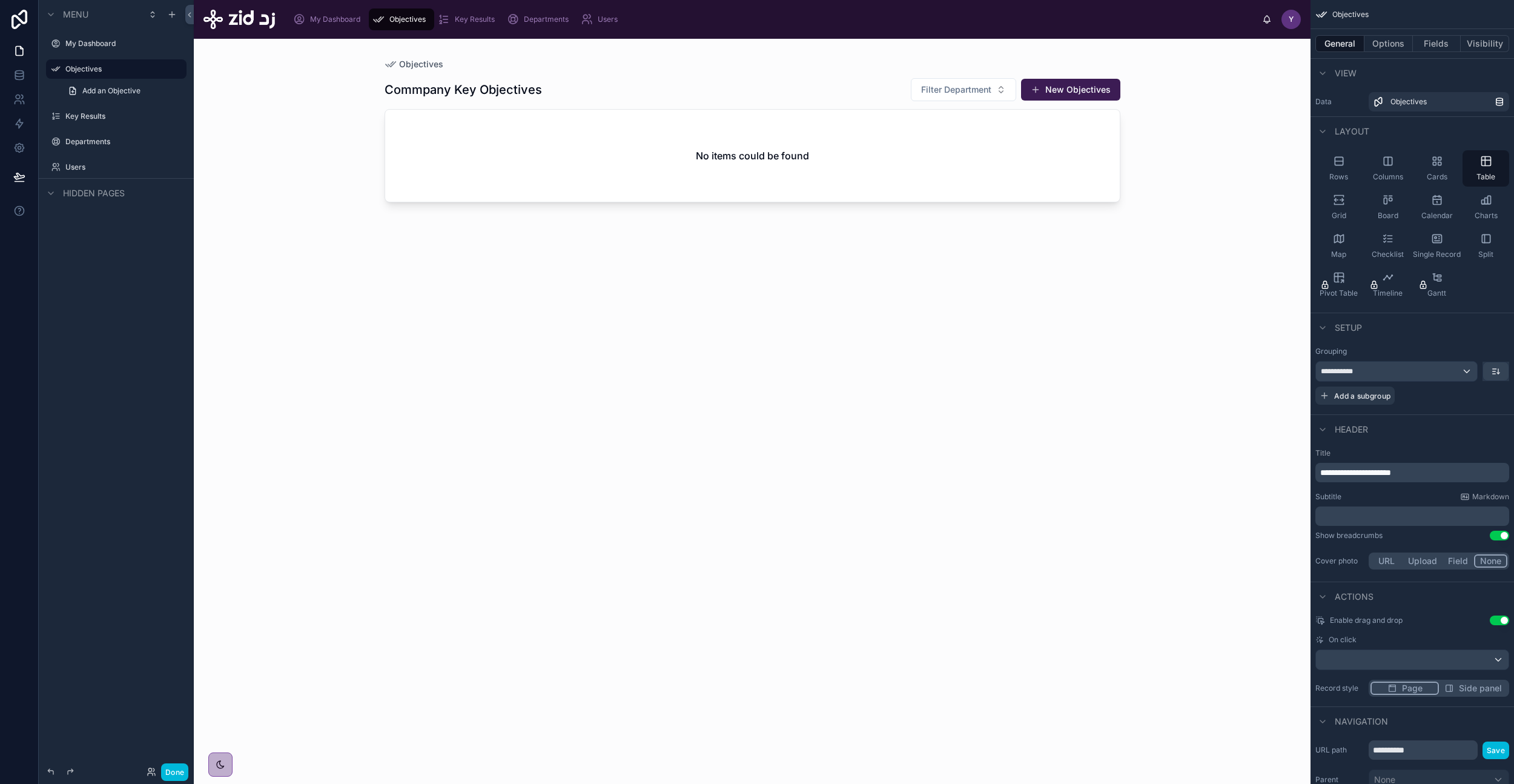
click at [1341, 473] on span "**********" at bounding box center [1356, 472] width 71 height 9
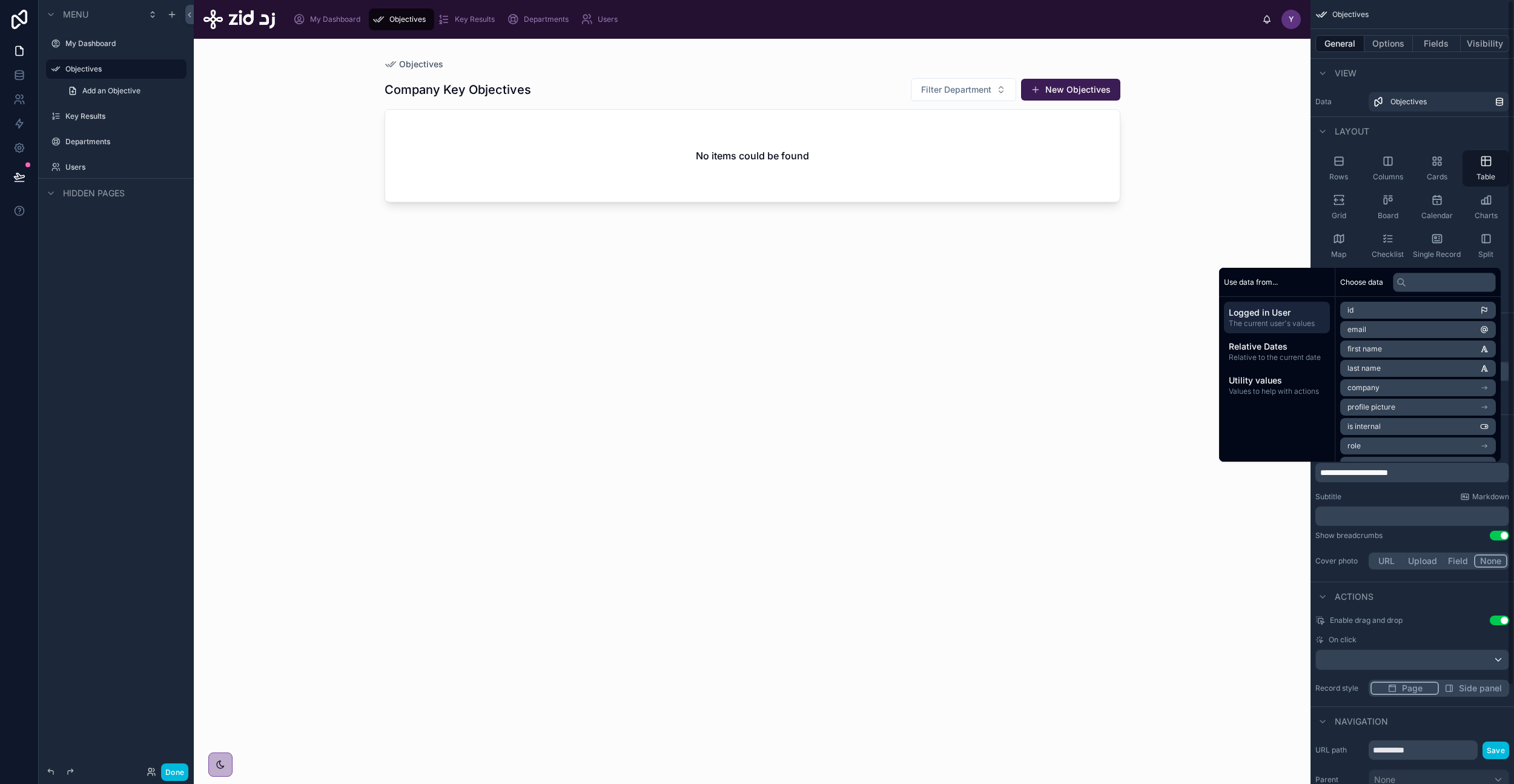
click at [856, 417] on div "Company Key Objectives Filter Department New Objectives No items could be found" at bounding box center [753, 420] width 736 height 699
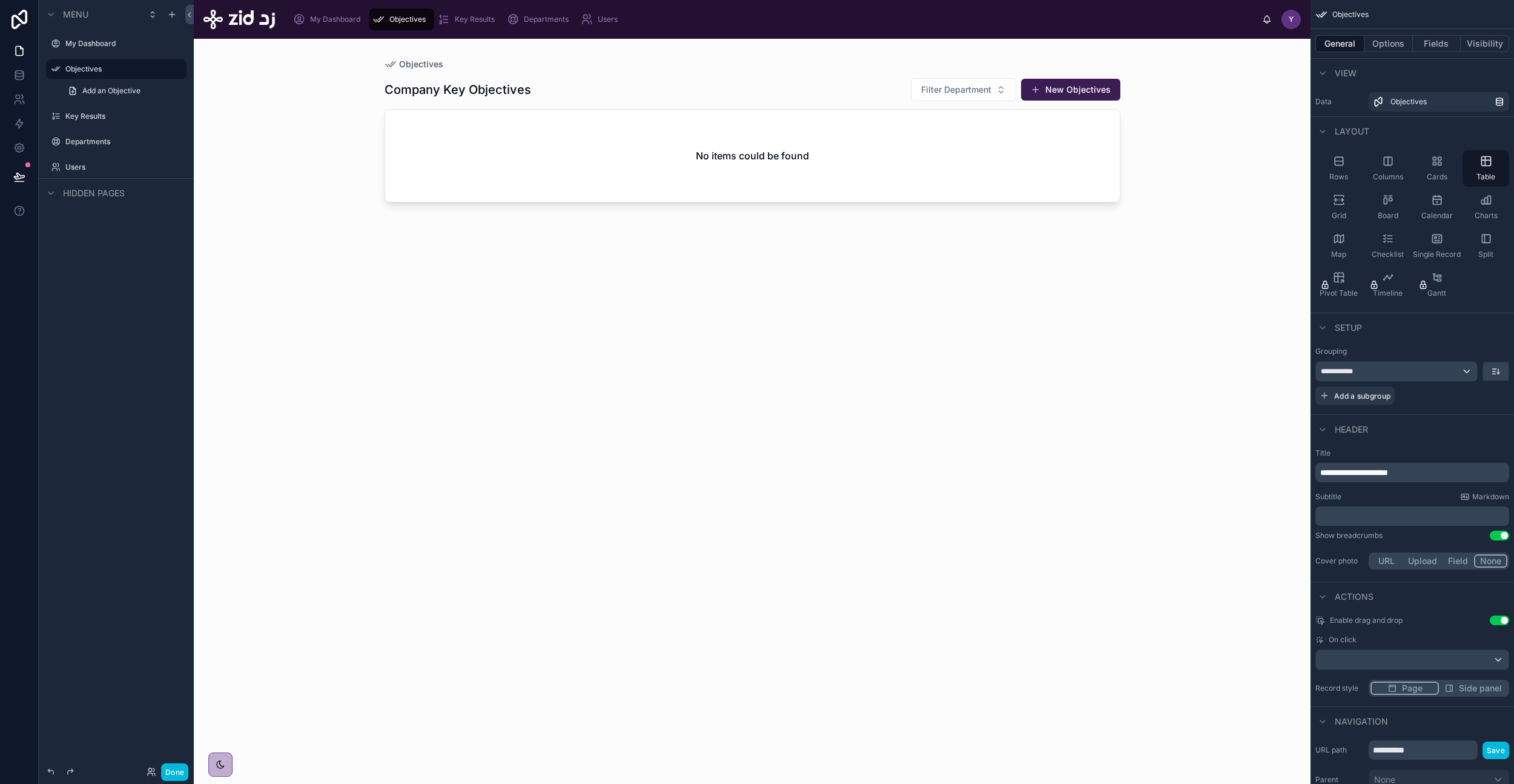
click at [899, 157] on div "No items could be found" at bounding box center [753, 155] width 735 height 92
click at [1076, 98] on button "New Objectives" at bounding box center [1071, 90] width 99 height 22
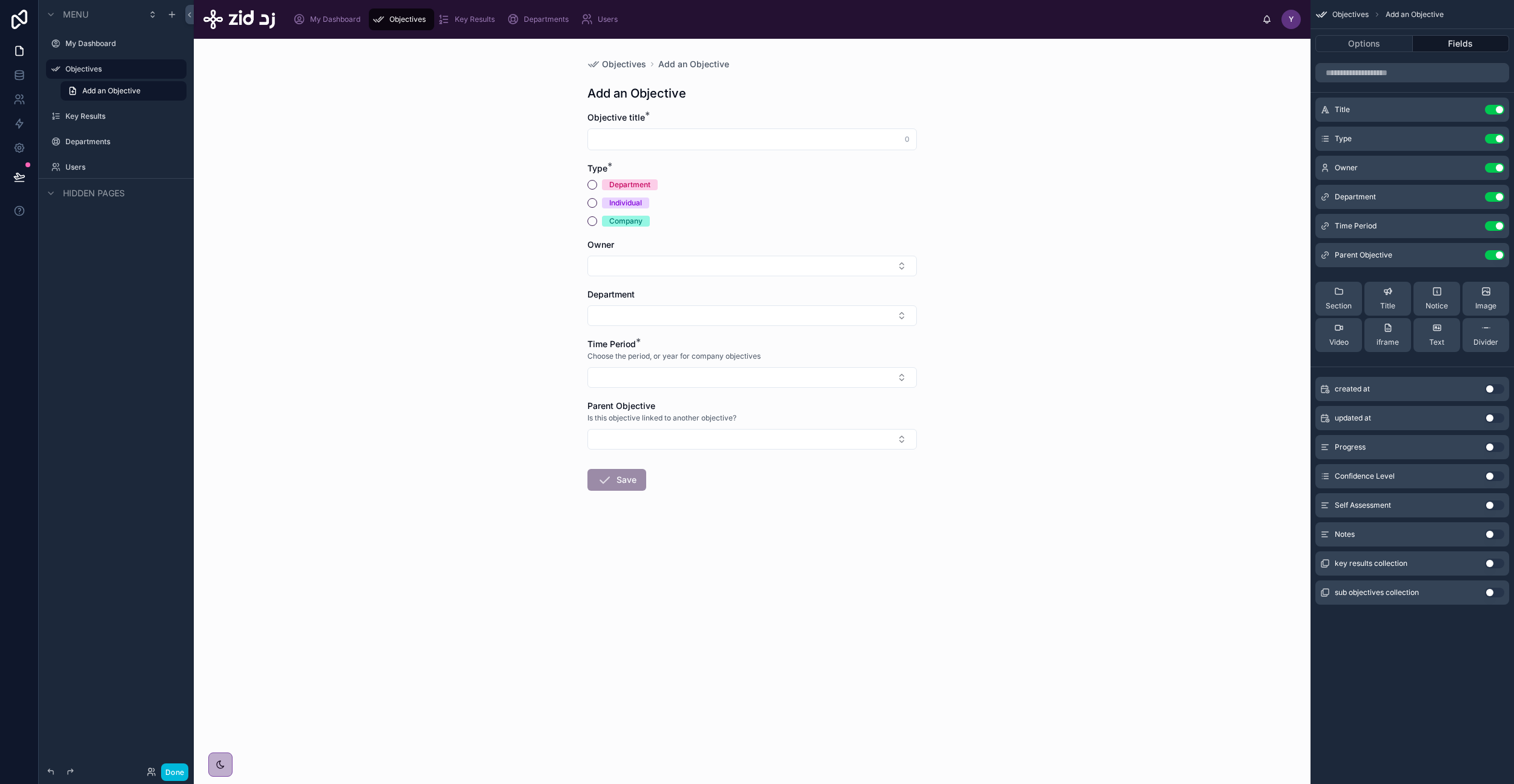
click at [686, 140] on input "text" at bounding box center [753, 139] width 328 height 17
paste input "**********"
type input "**********"
click at [484, 268] on div "**********" at bounding box center [753, 411] width 1117 height 744
click at [624, 270] on button "Select Button" at bounding box center [752, 265] width 329 height 20
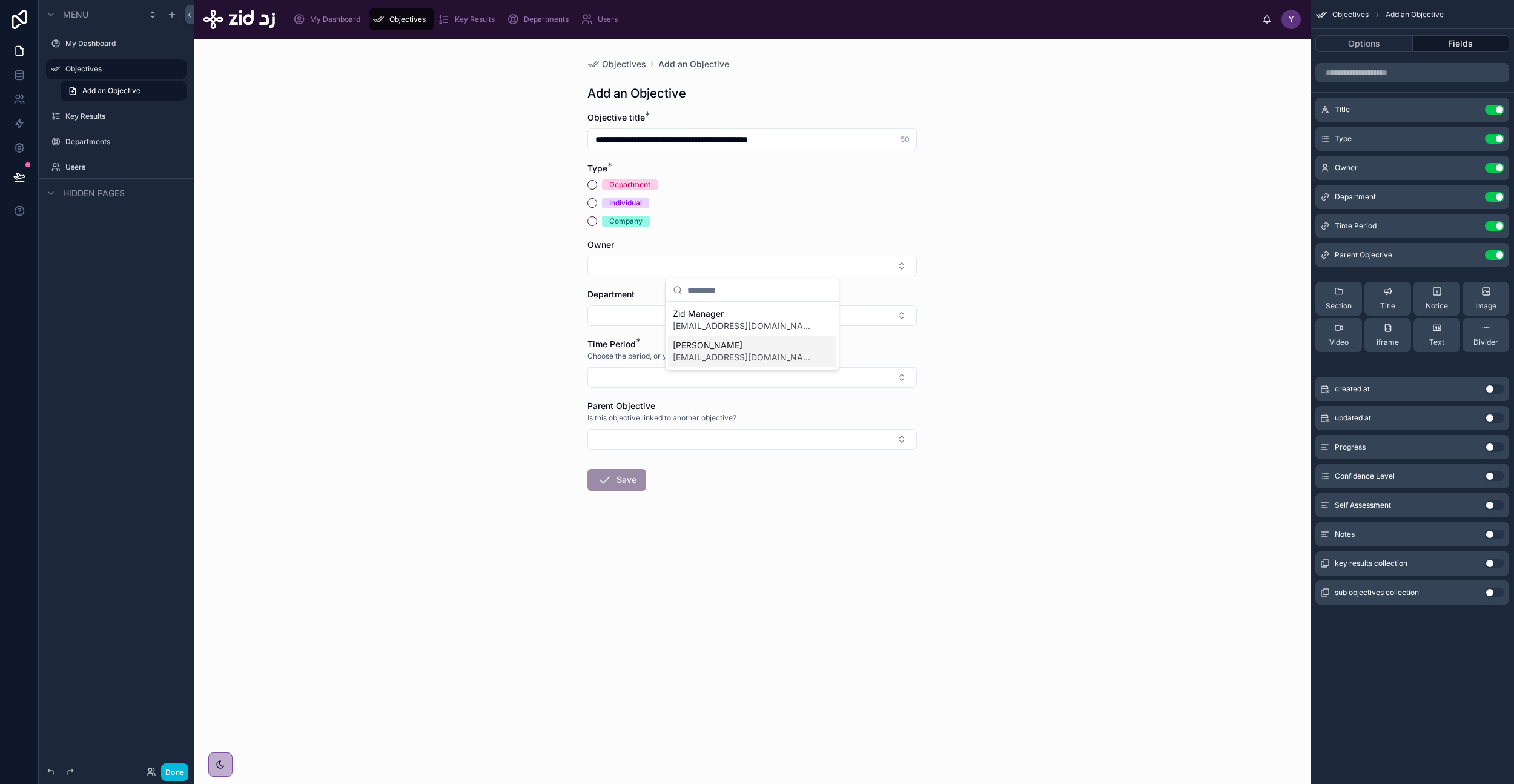
click at [715, 359] on span "[EMAIL_ADDRESS][DOMAIN_NAME]" at bounding box center [745, 357] width 144 height 12
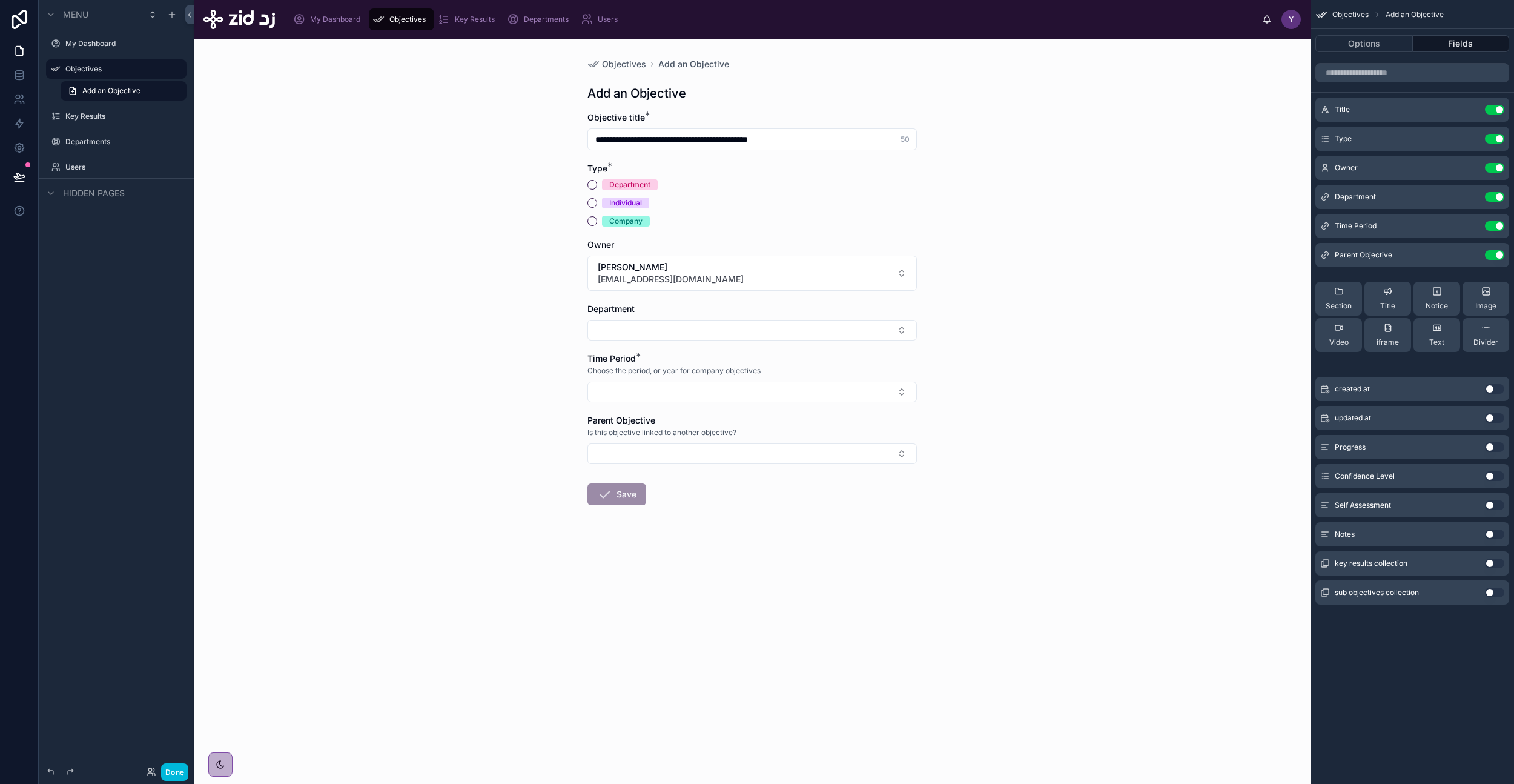
click at [612, 328] on button "Select Button" at bounding box center [752, 329] width 329 height 20
click at [539, 363] on div "**********" at bounding box center [753, 411] width 1117 height 744
click at [623, 399] on button "Select Button" at bounding box center [752, 392] width 329 height 20
click at [717, 513] on div "2025 Q4" at bounding box center [753, 518] width 169 height 19
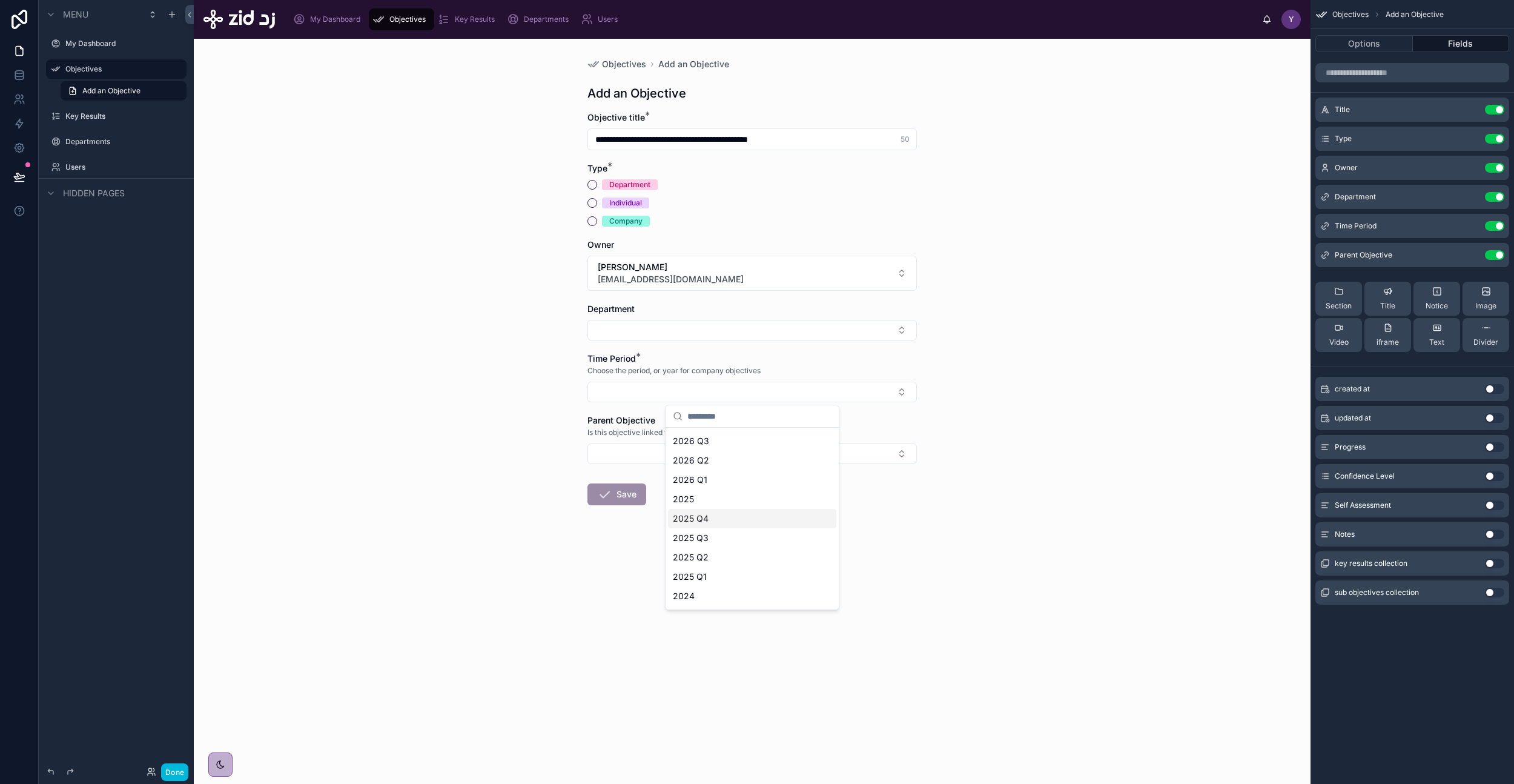
scroll to position [0, 0]
click at [647, 457] on button "Select Button" at bounding box center [752, 456] width 329 height 20
click at [498, 471] on div "**********" at bounding box center [753, 411] width 1117 height 744
click at [592, 227] on form "**********" at bounding box center [752, 348] width 329 height 473
click at [592, 223] on button "Company" at bounding box center [592, 220] width 10 height 10
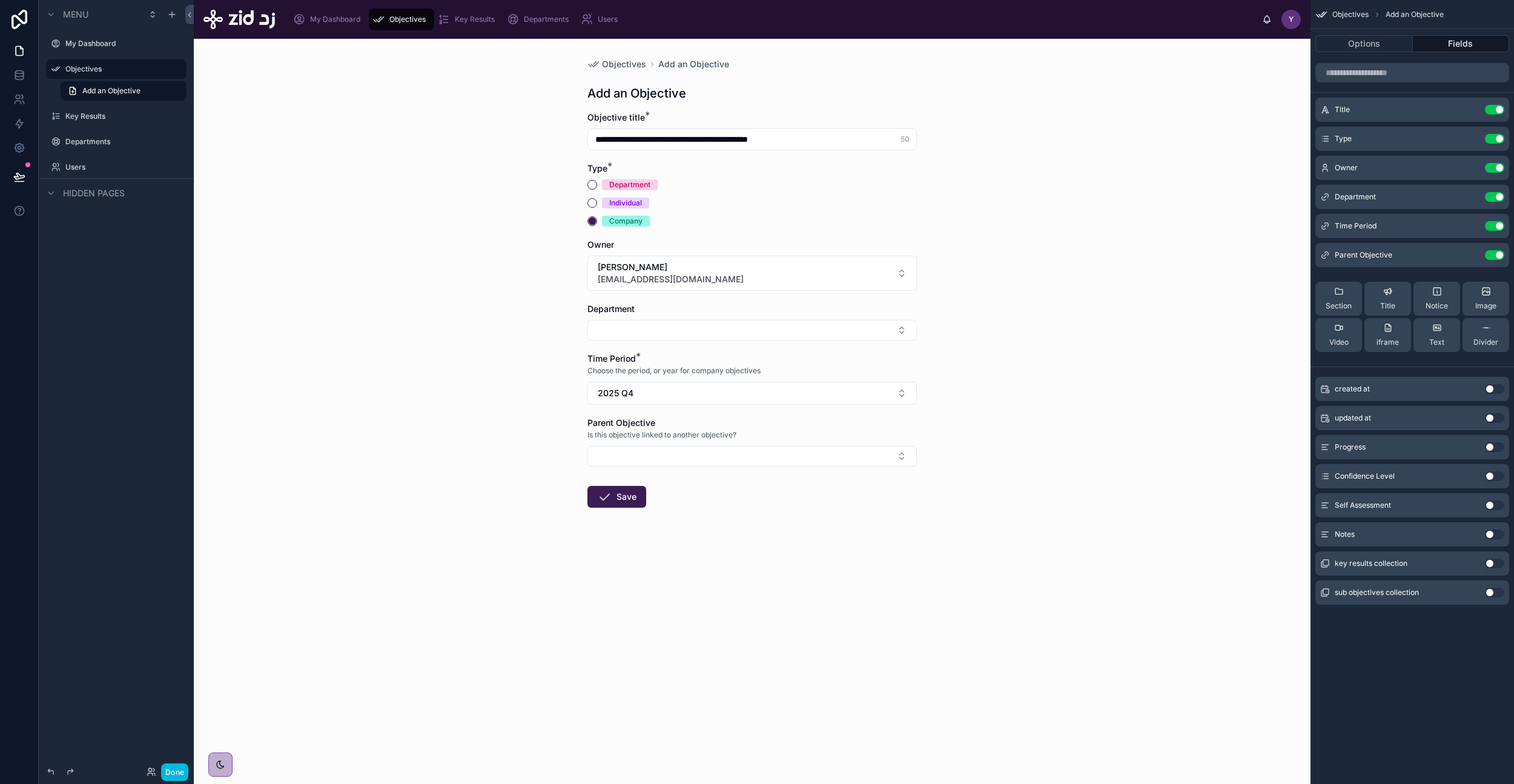
click at [687, 559] on form "**********" at bounding box center [752, 348] width 329 height 473
click at [620, 498] on button "Save" at bounding box center [616, 496] width 59 height 22
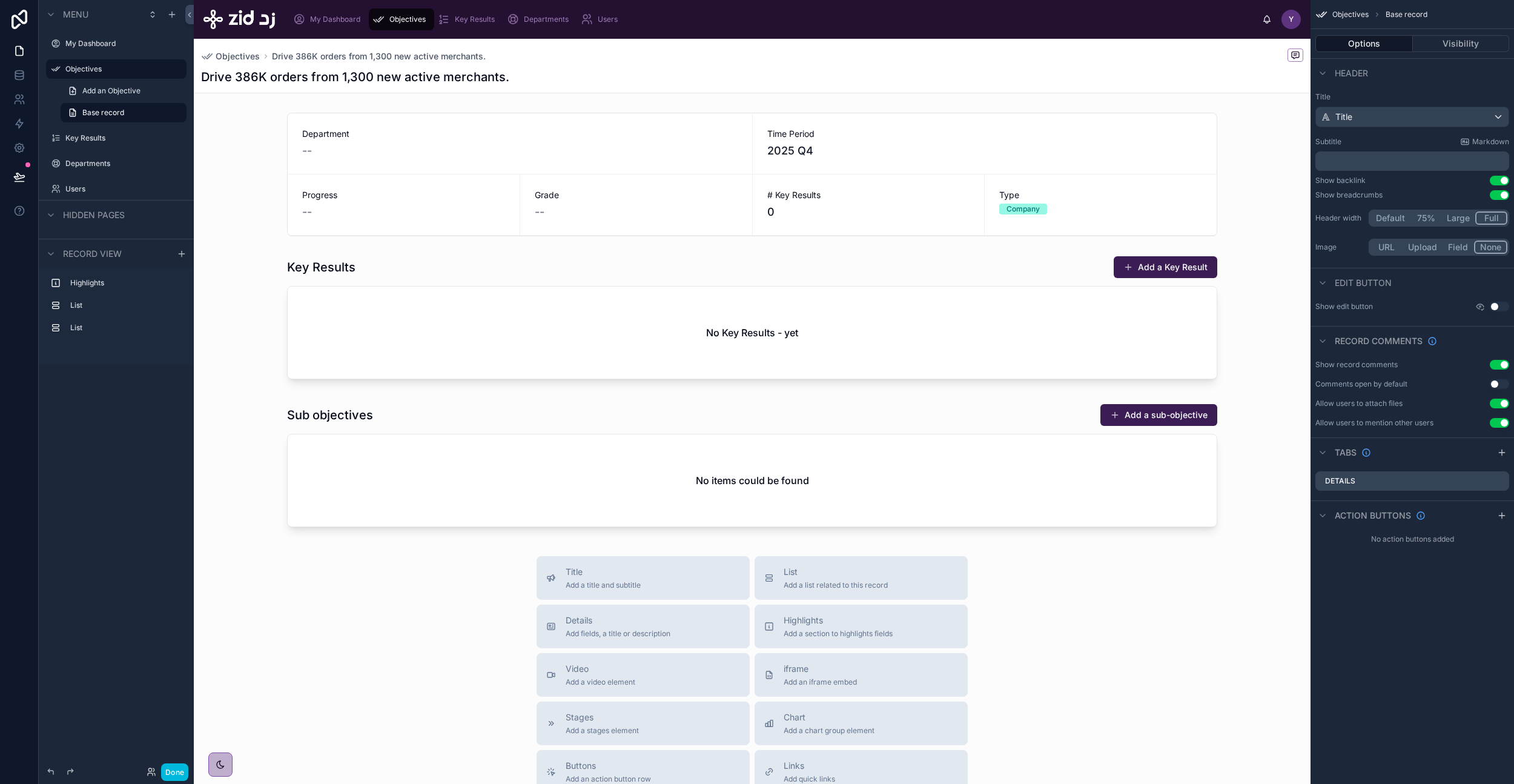
click at [221, 57] on span "Objectives" at bounding box center [238, 56] width 44 height 12
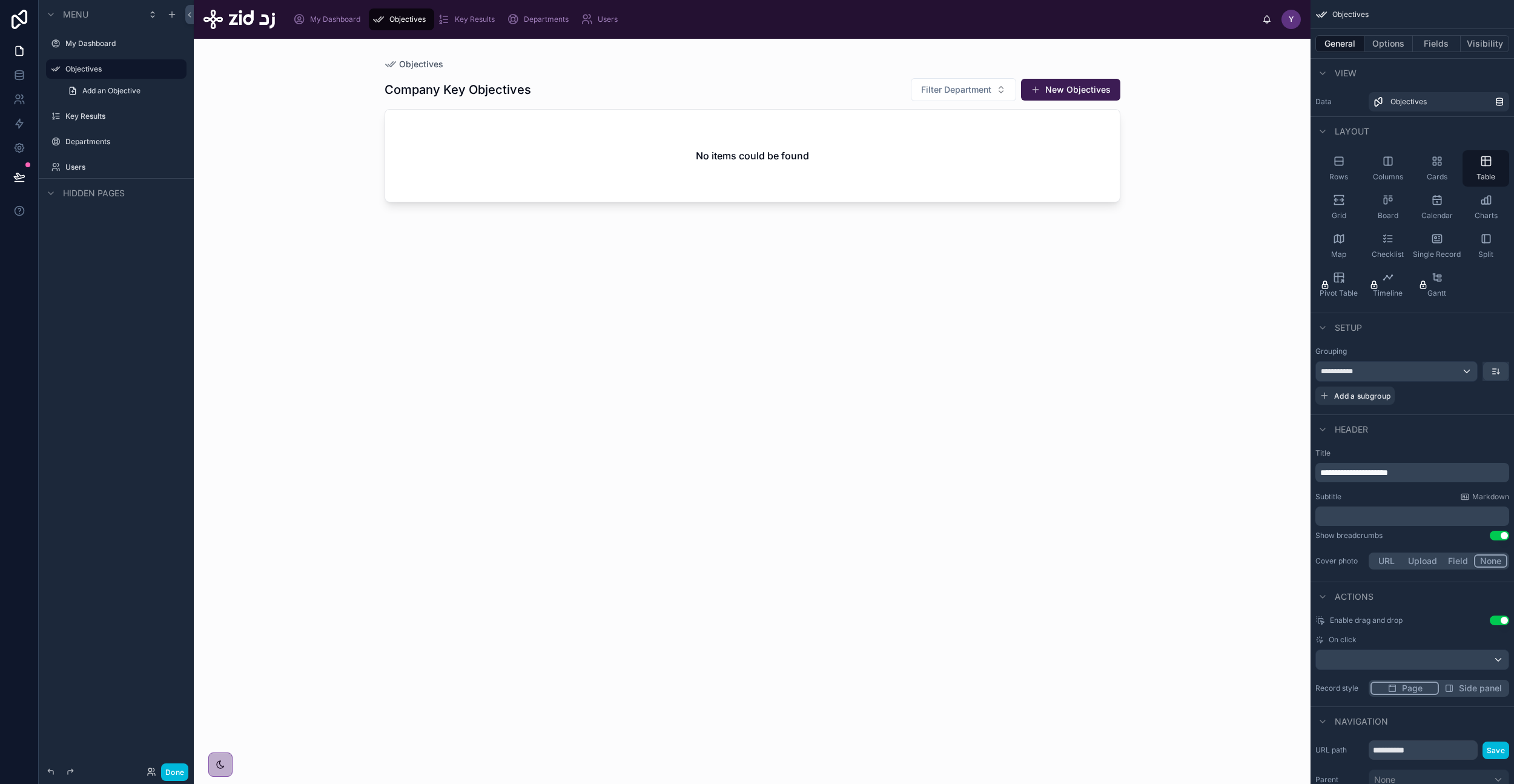
click at [983, 321] on div "Company Key Objectives Filter Department New Objectives No items could be found" at bounding box center [753, 420] width 736 height 699
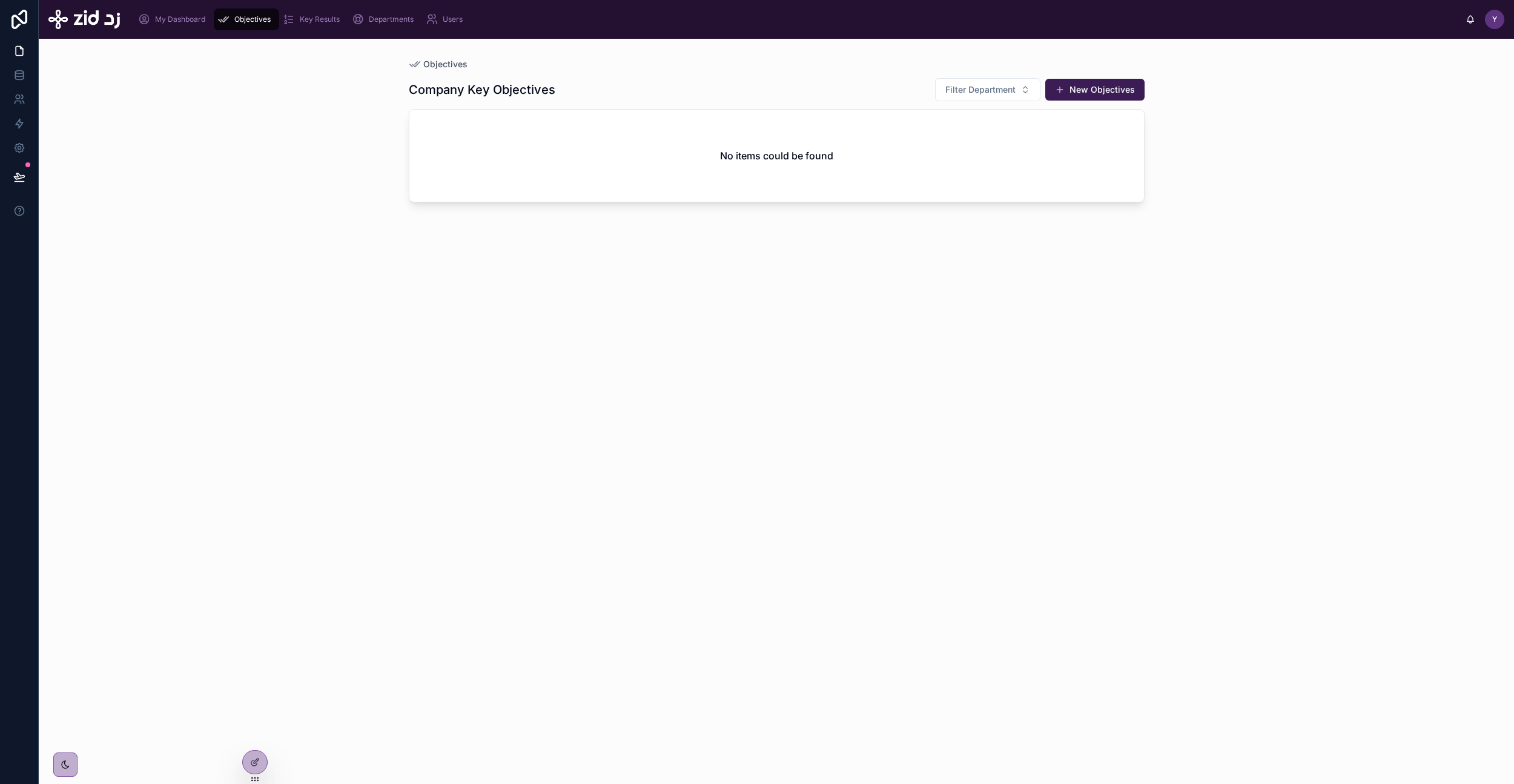
click at [1143, 319] on div "Company Key Objectives Filter Department New Objectives No items could be found" at bounding box center [777, 420] width 736 height 699
click at [255, 764] on icon at bounding box center [255, 761] width 10 height 10
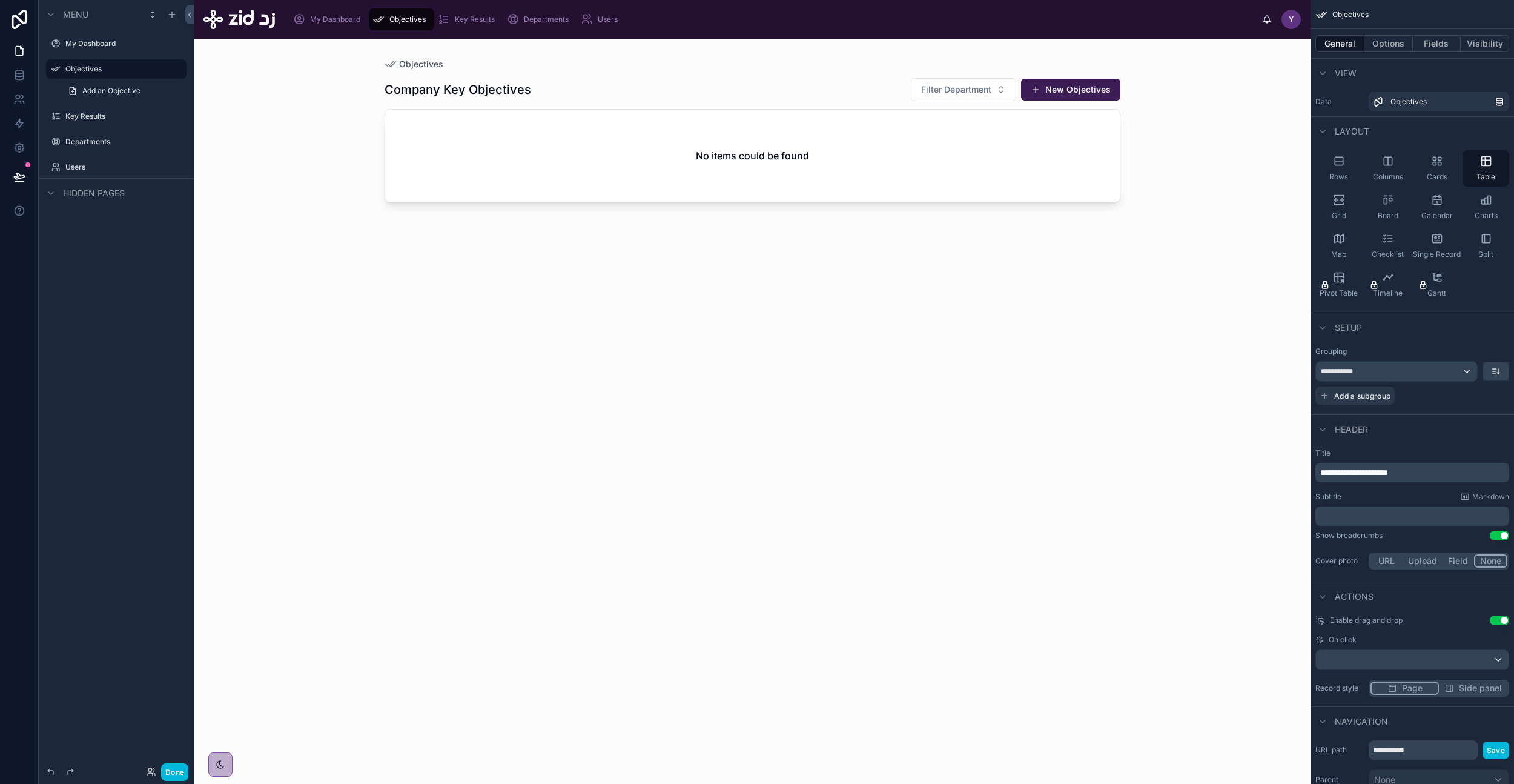
click at [891, 175] on div at bounding box center [753, 404] width 775 height 730
click at [1383, 44] on button "Options" at bounding box center [1388, 43] width 48 height 17
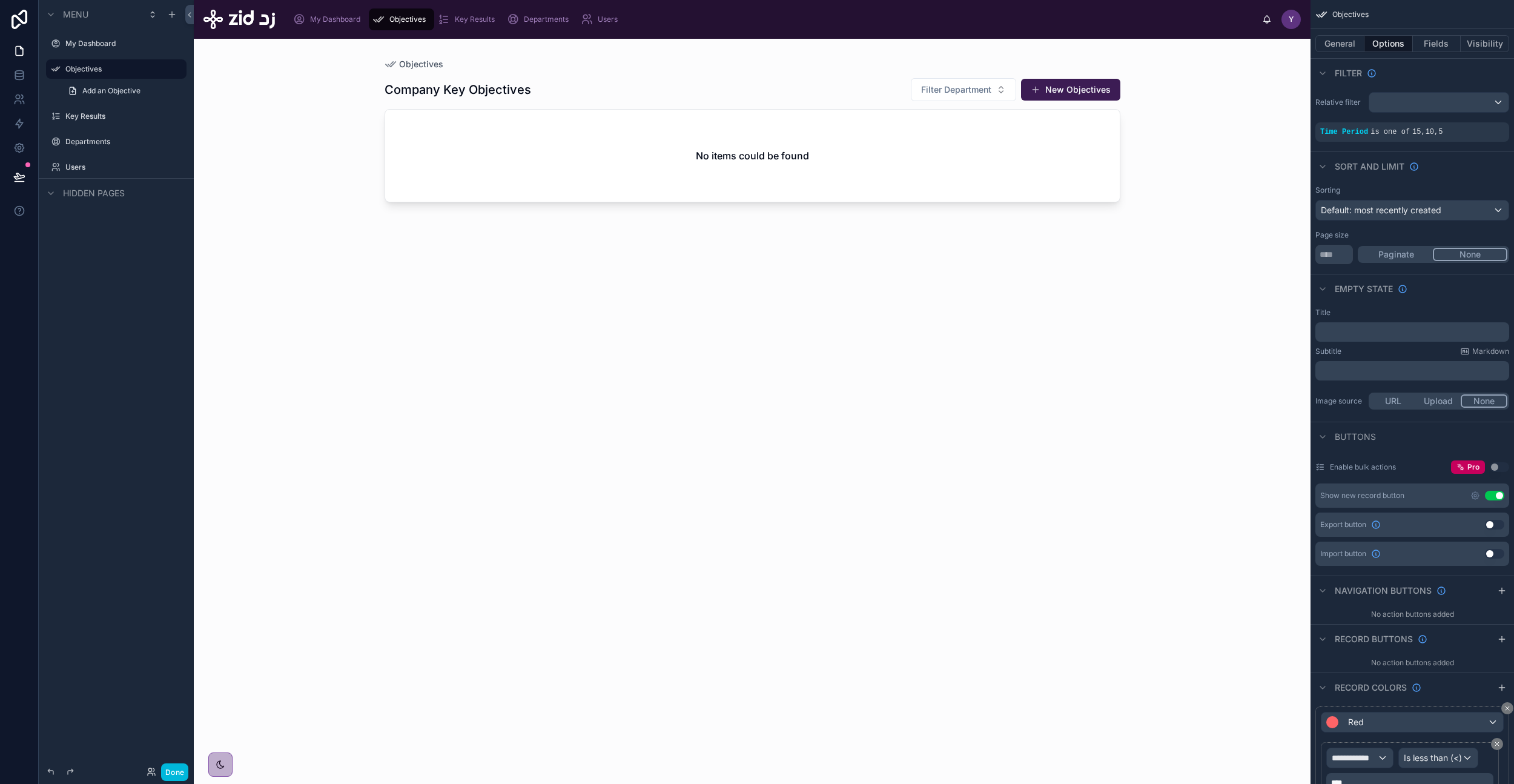
click at [1378, 133] on span "is one of" at bounding box center [1390, 133] width 40 height 9
click at [0, 0] on icon "scrollable content" at bounding box center [0, 0] width 0 height 0
click at [1290, 141] on div "2026 2025 2024" at bounding box center [1225, 139] width 154 height 19
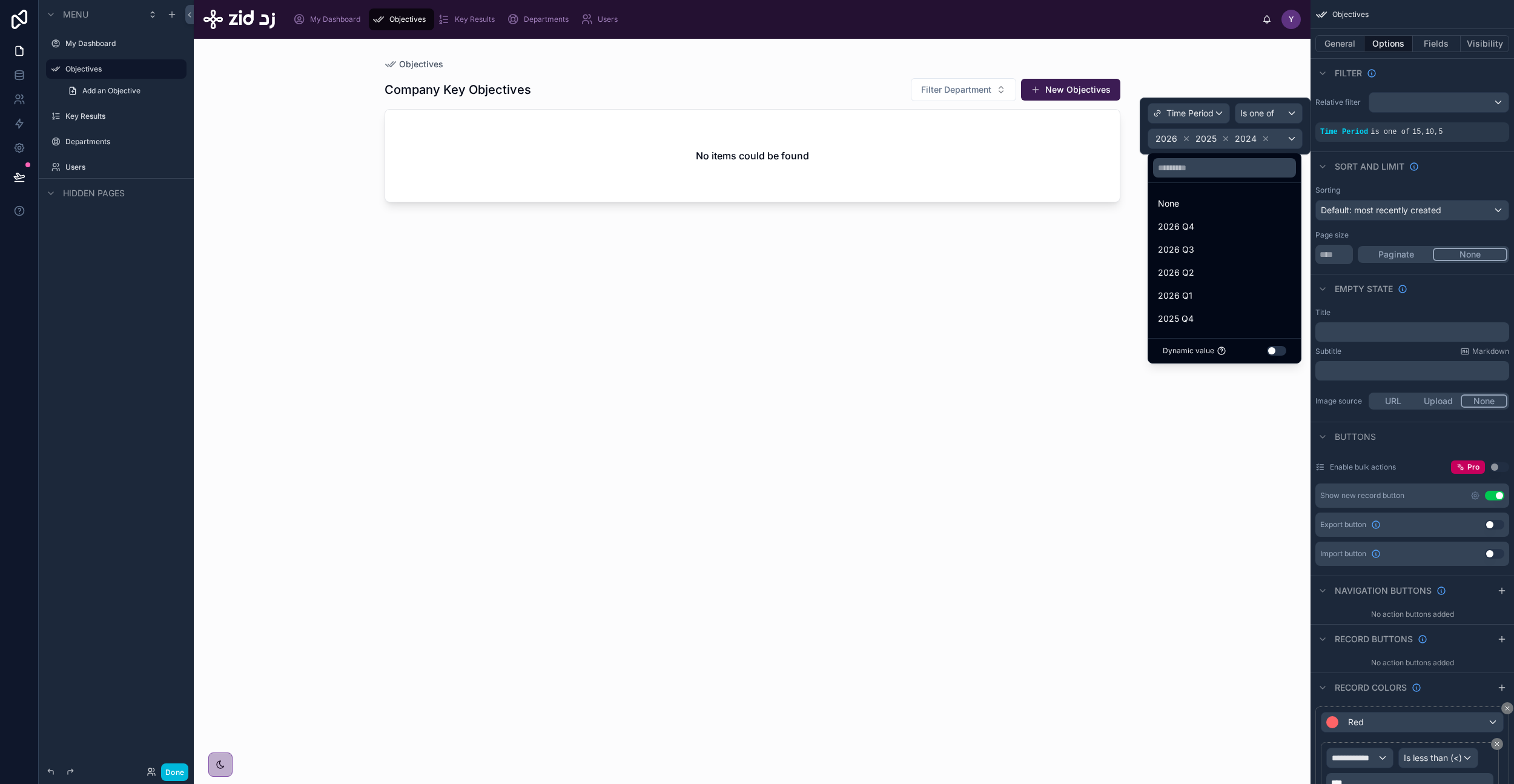
click at [1265, 140] on div at bounding box center [1225, 126] width 171 height 57
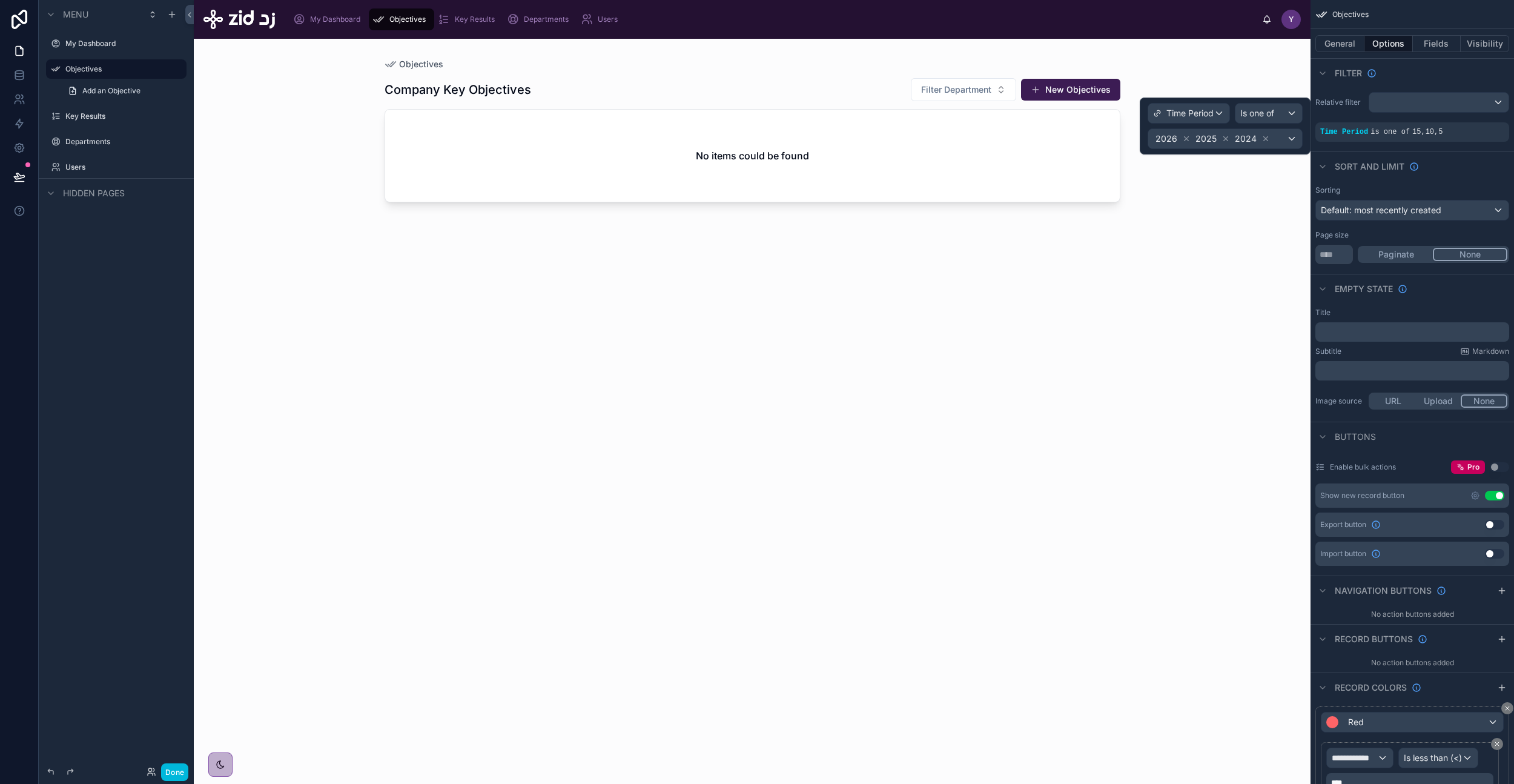
click at [1265, 140] on icon at bounding box center [1266, 139] width 4 height 4
click at [1222, 138] on icon at bounding box center [1226, 139] width 9 height 9
click at [1185, 140] on icon at bounding box center [1186, 139] width 9 height 9
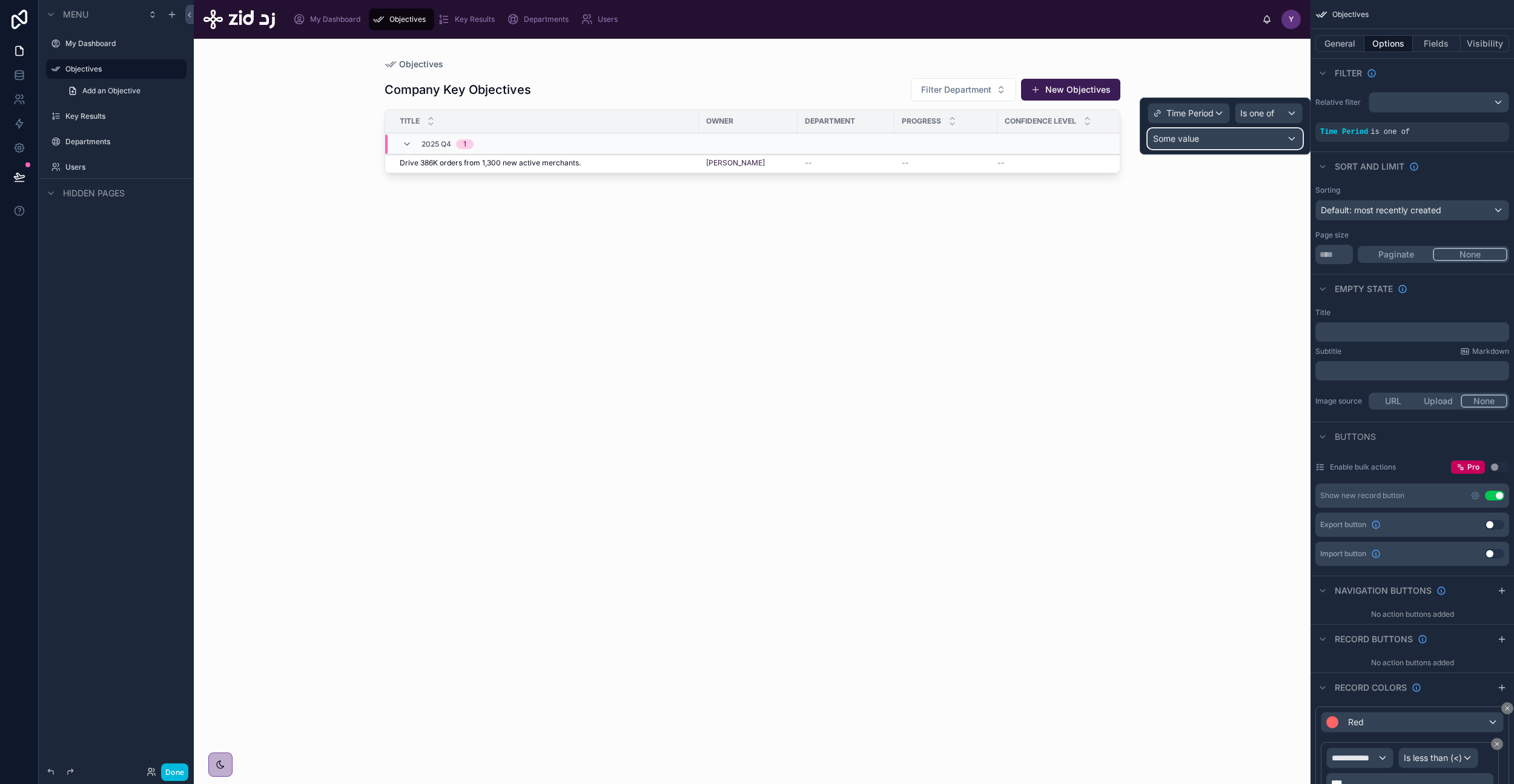
click at [1240, 140] on div "Some value" at bounding box center [1225, 139] width 154 height 19
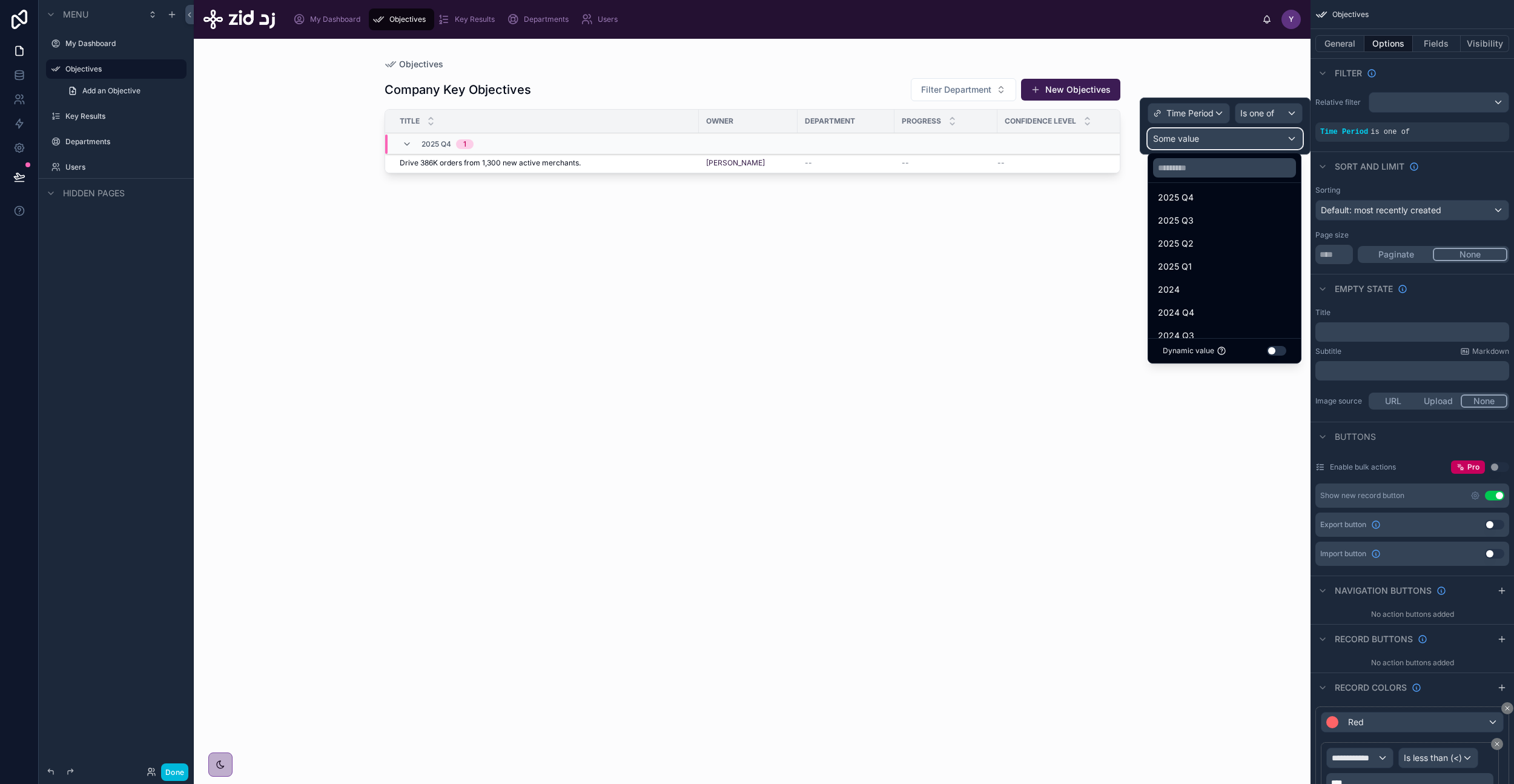
scroll to position [140, 0]
click at [1198, 202] on div "2025 Q4" at bounding box center [1225, 201] width 133 height 15
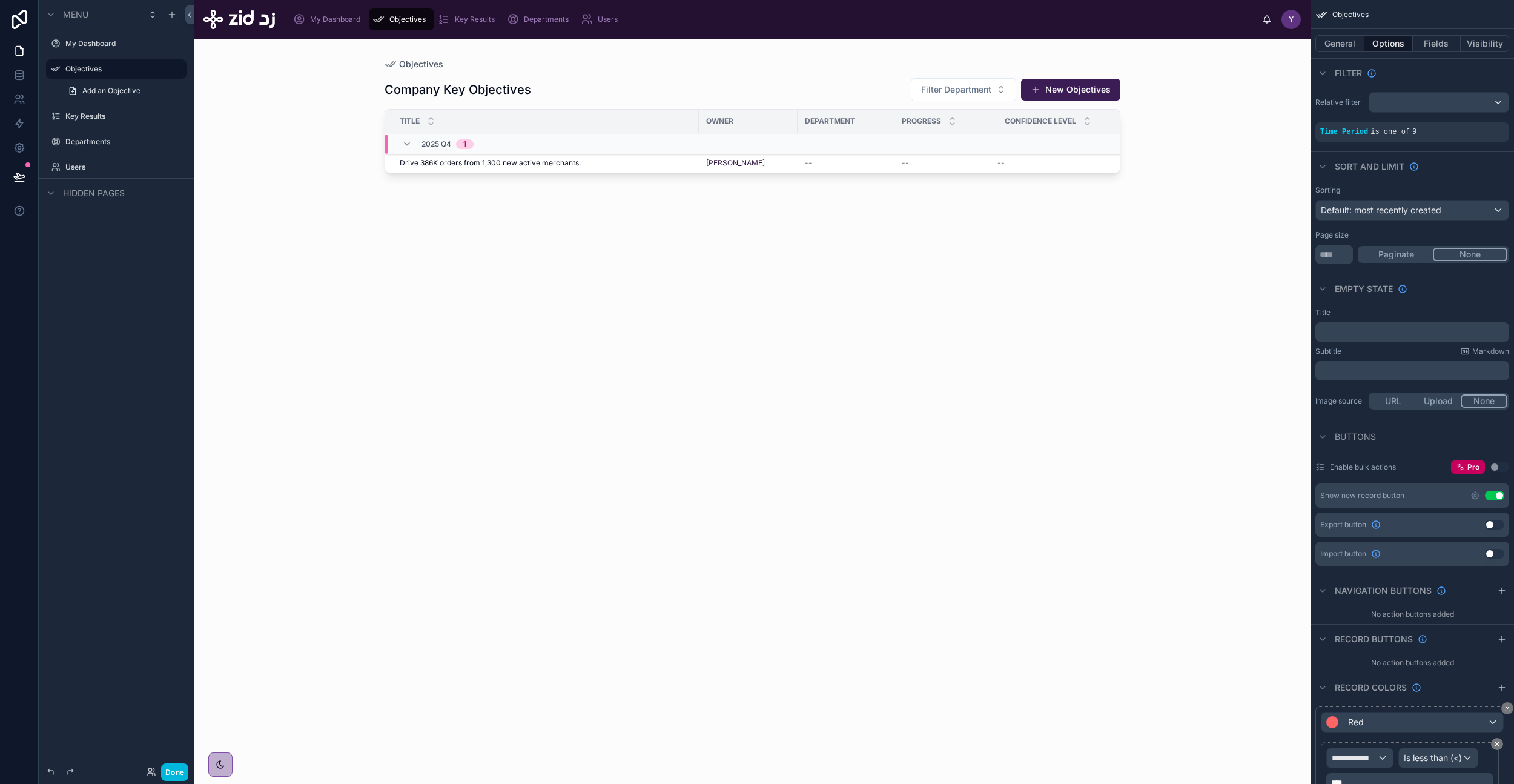
click at [1248, 344] on div "Objectives Company Key Objectives Filter Department New Objectives Title Owner …" at bounding box center [753, 411] width 1117 height 744
click at [185, 770] on button "Done" at bounding box center [174, 772] width 27 height 18
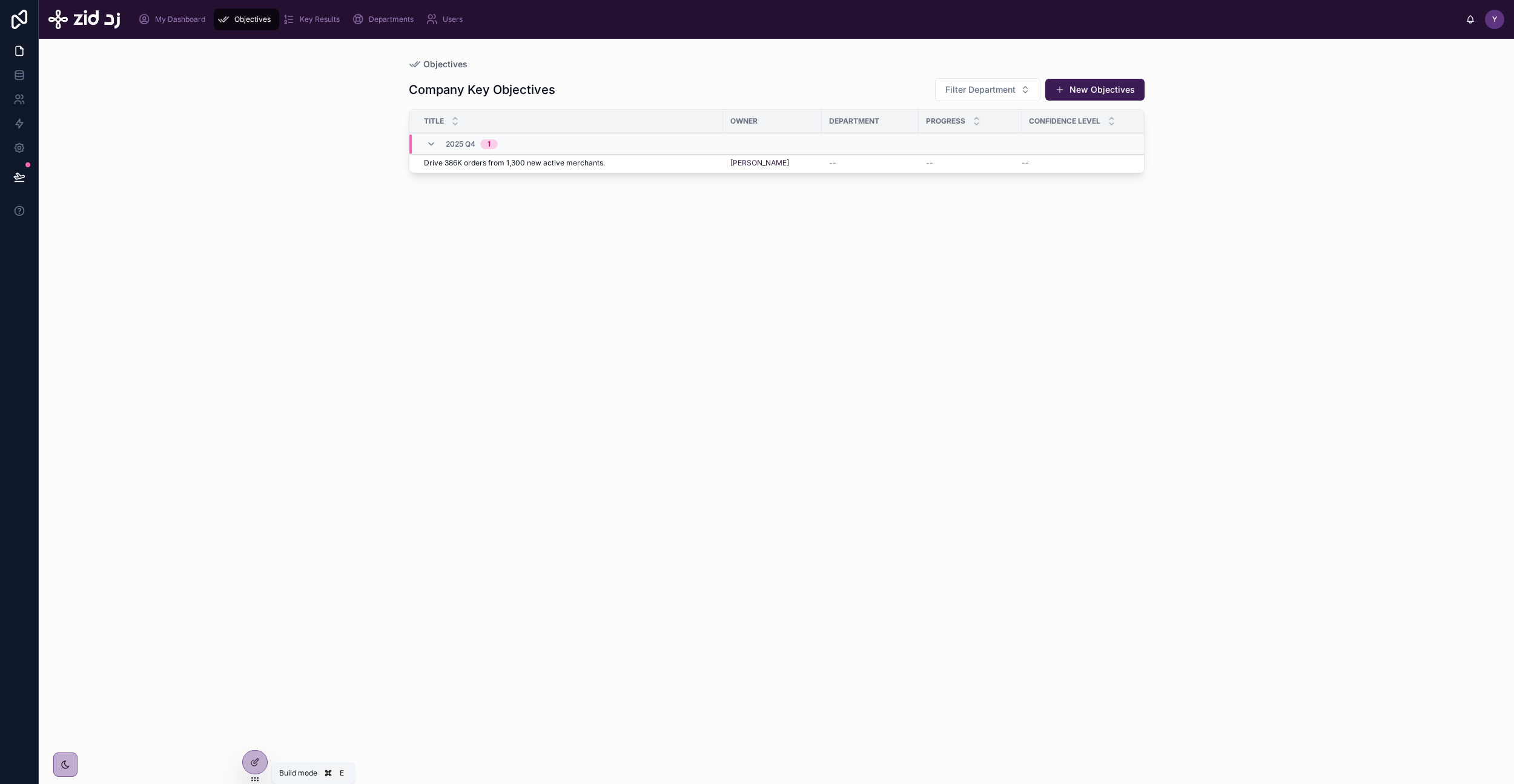
click at [261, 770] on div at bounding box center [256, 762] width 25 height 23
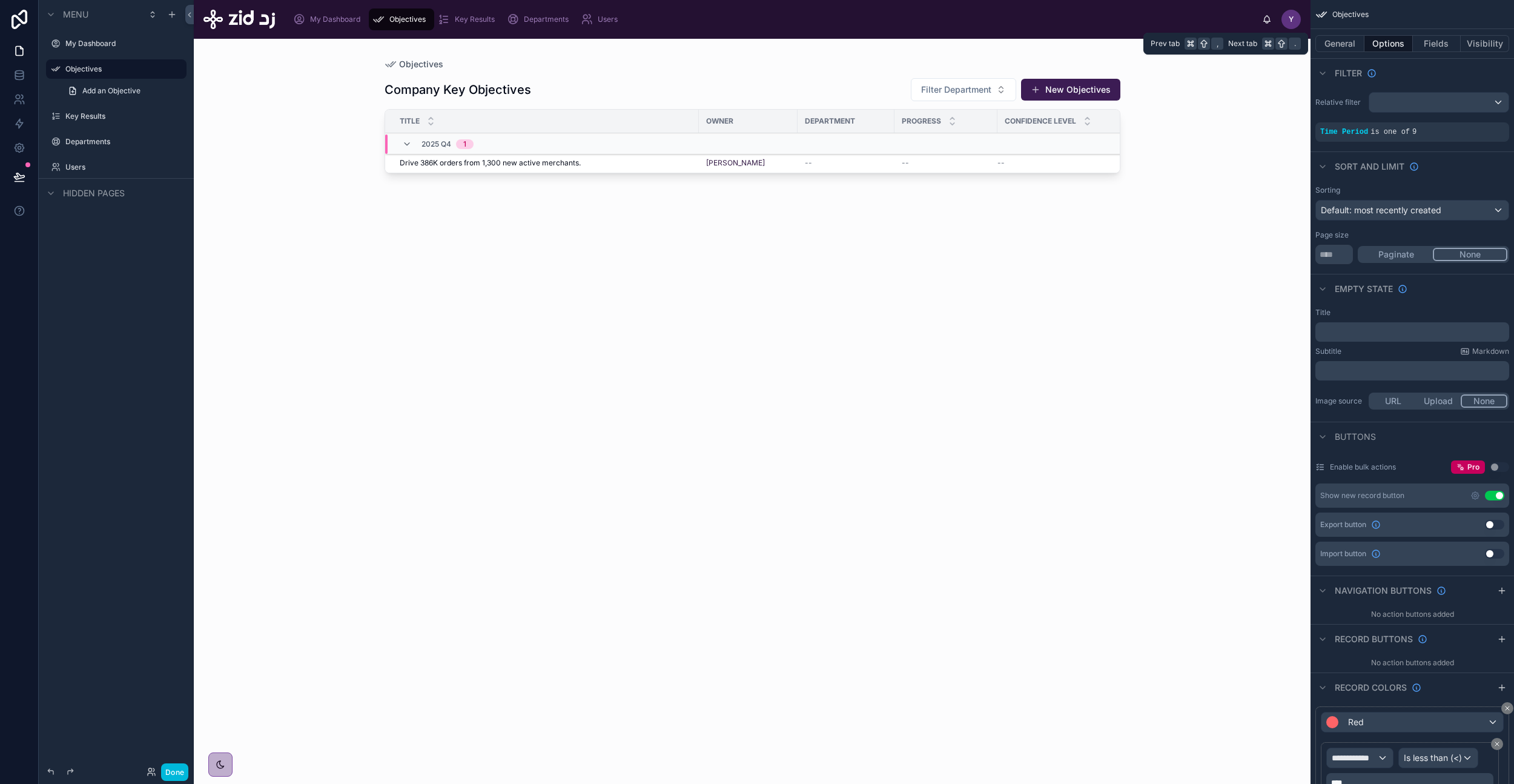
click at [1345, 47] on button "General" at bounding box center [1340, 43] width 49 height 17
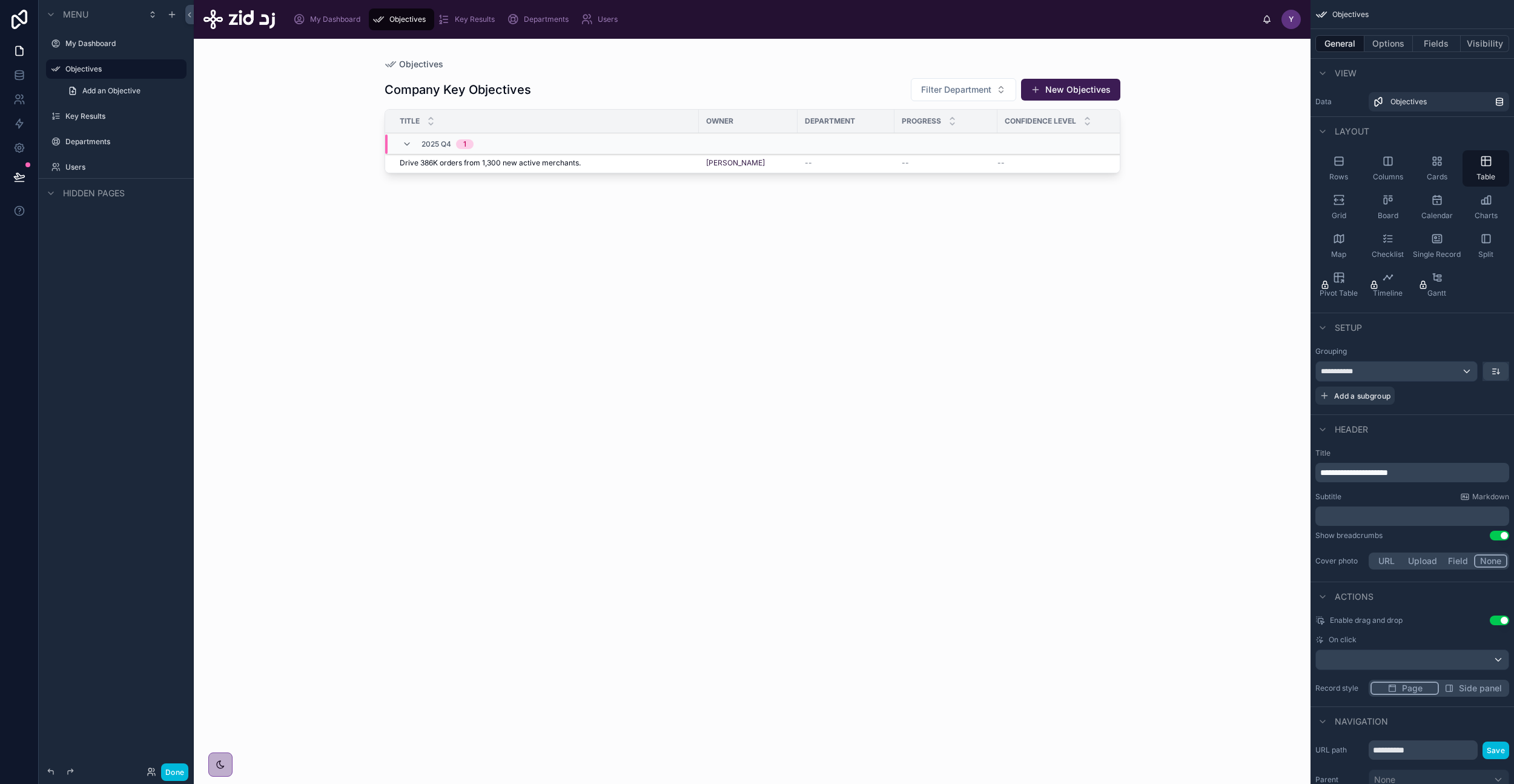
click at [1345, 176] on span "Rows" at bounding box center [1338, 176] width 18 height 10
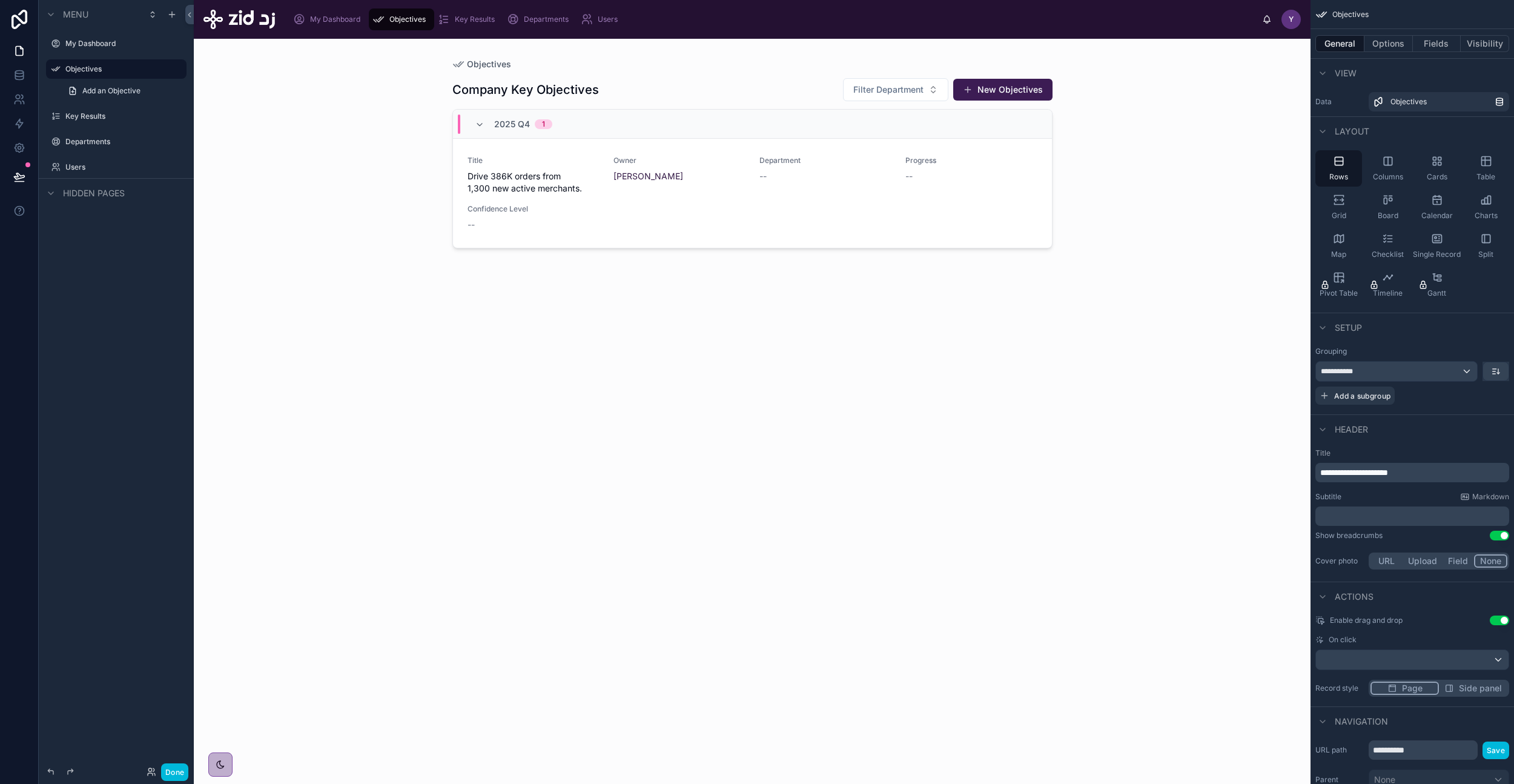
click at [1396, 166] on div "Columns" at bounding box center [1388, 168] width 47 height 36
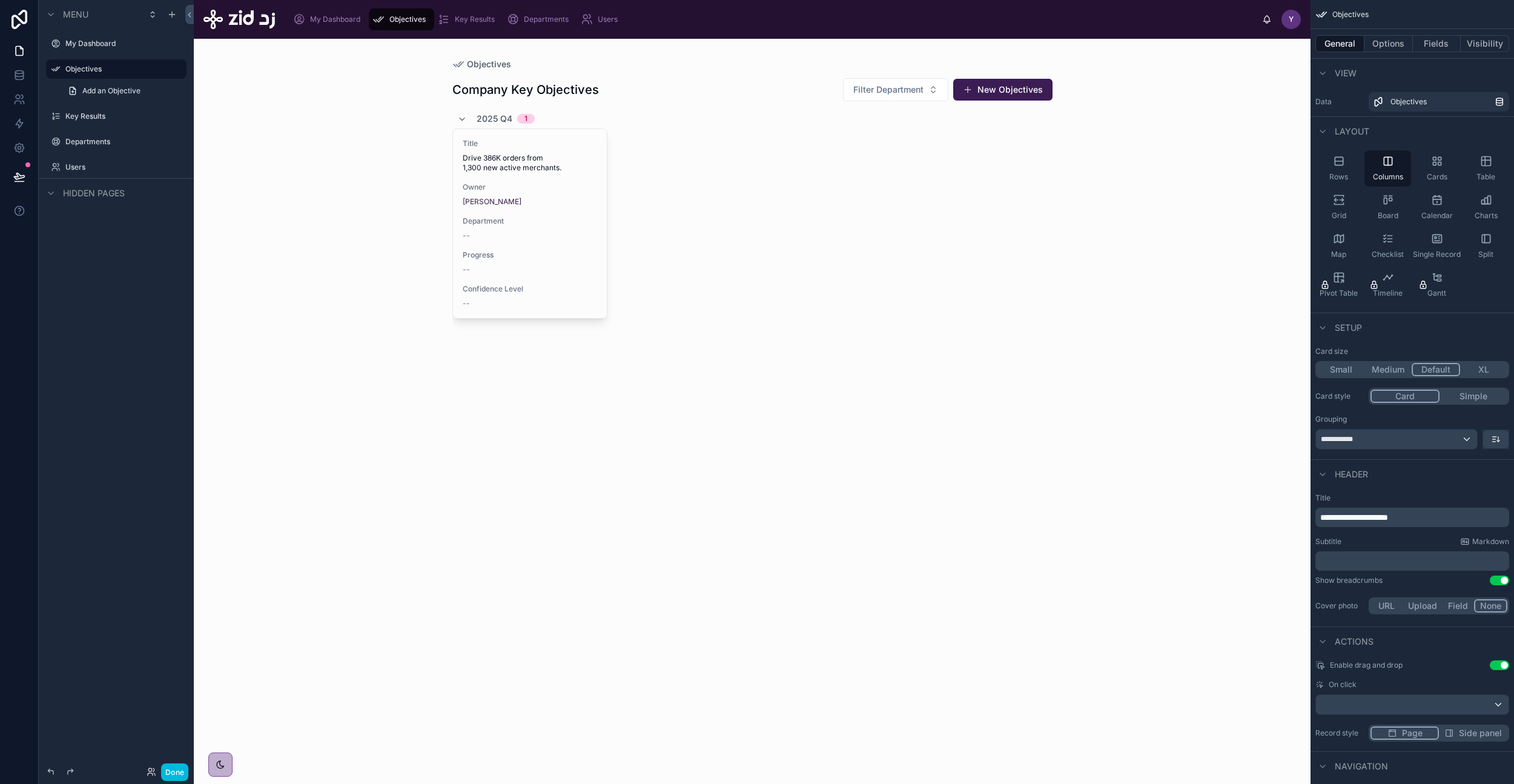
click at [1435, 169] on div "Cards" at bounding box center [1437, 168] width 47 height 36
click at [1443, 242] on div "Single Record" at bounding box center [1437, 245] width 47 height 36
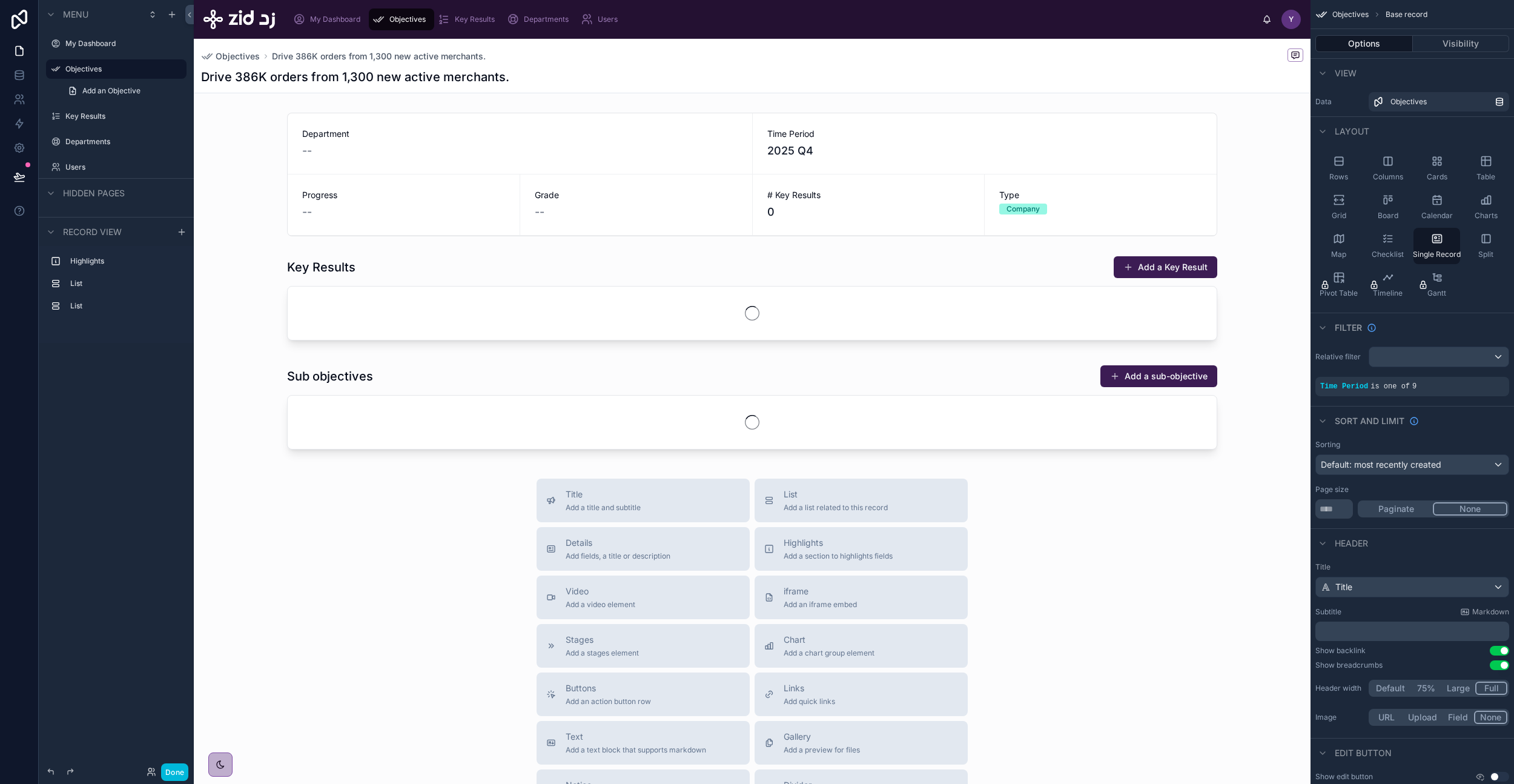
click at [1349, 171] on div "Rows" at bounding box center [1338, 168] width 47 height 36
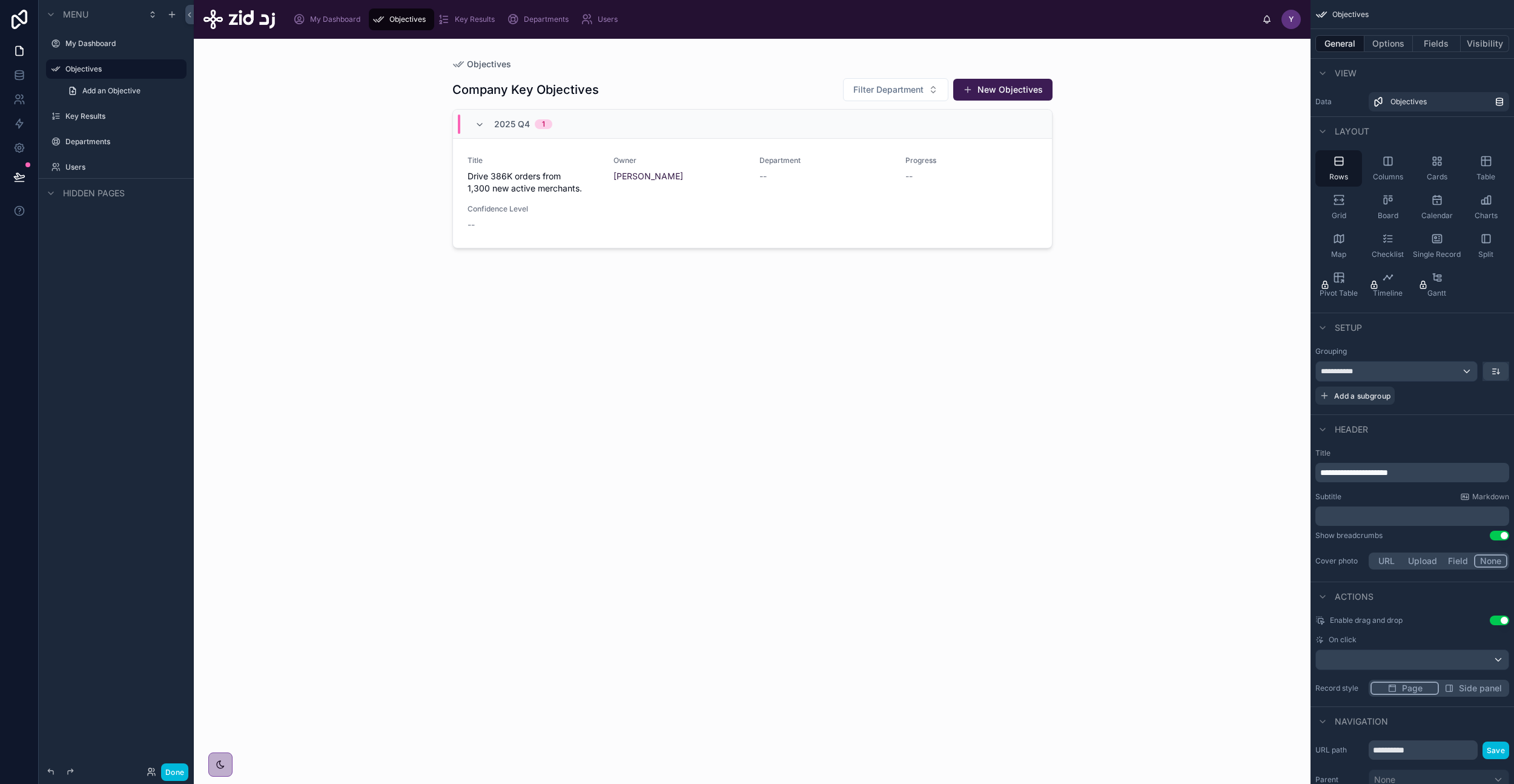
click at [1485, 172] on span "Table" at bounding box center [1486, 176] width 18 height 10
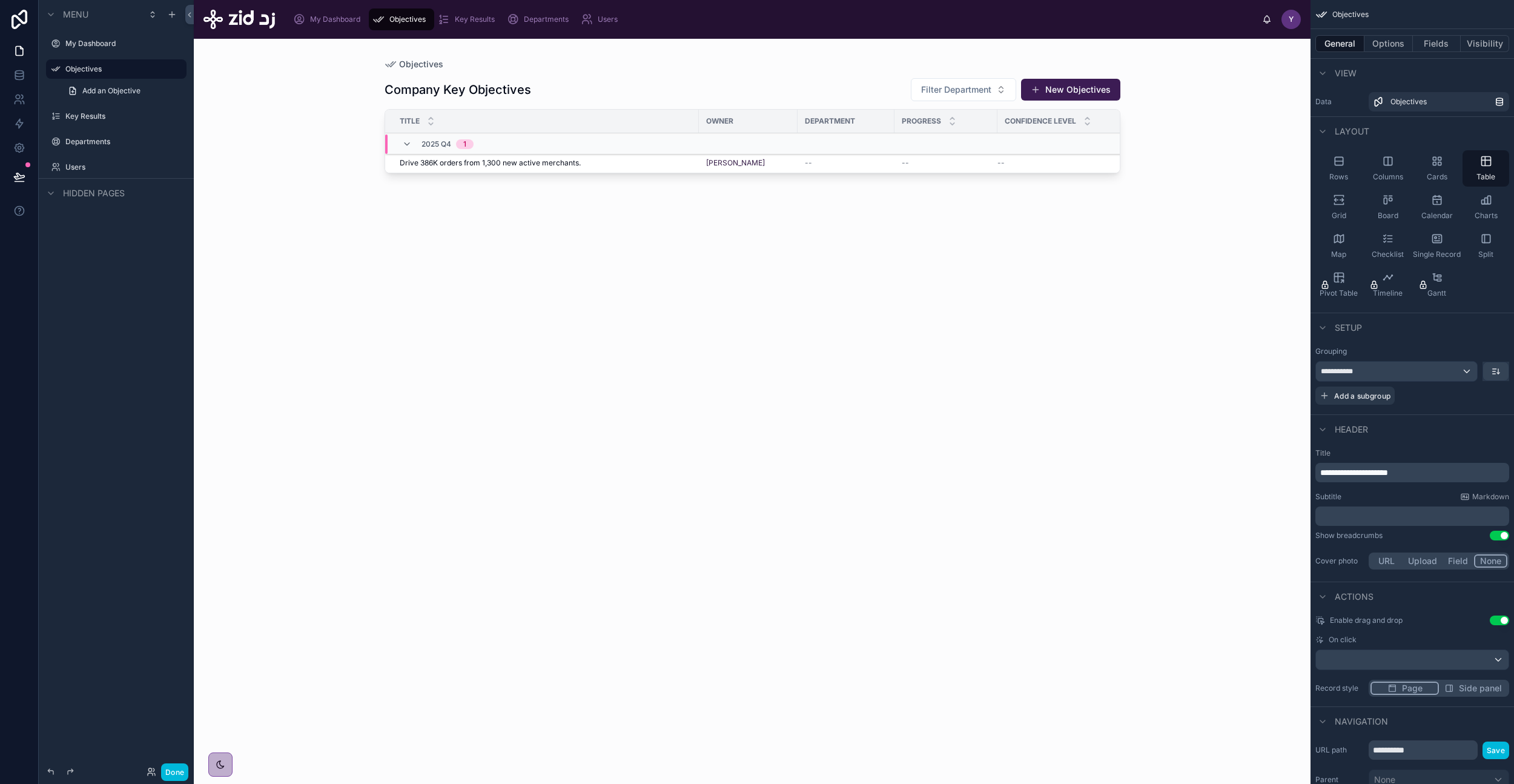
click at [1330, 169] on div "Rows" at bounding box center [1338, 168] width 47 height 36
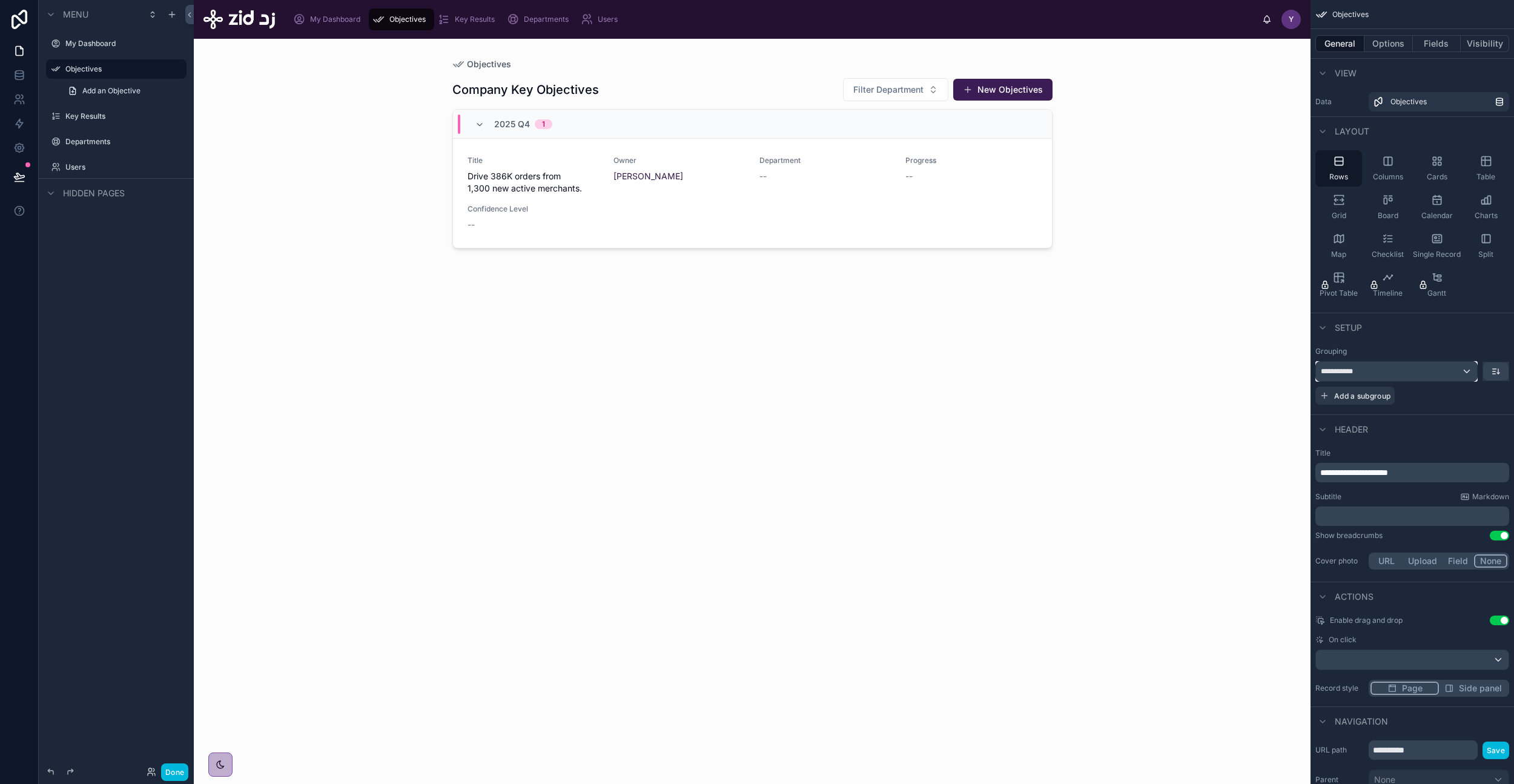
click at [1420, 370] on div "**********" at bounding box center [1396, 371] width 161 height 19
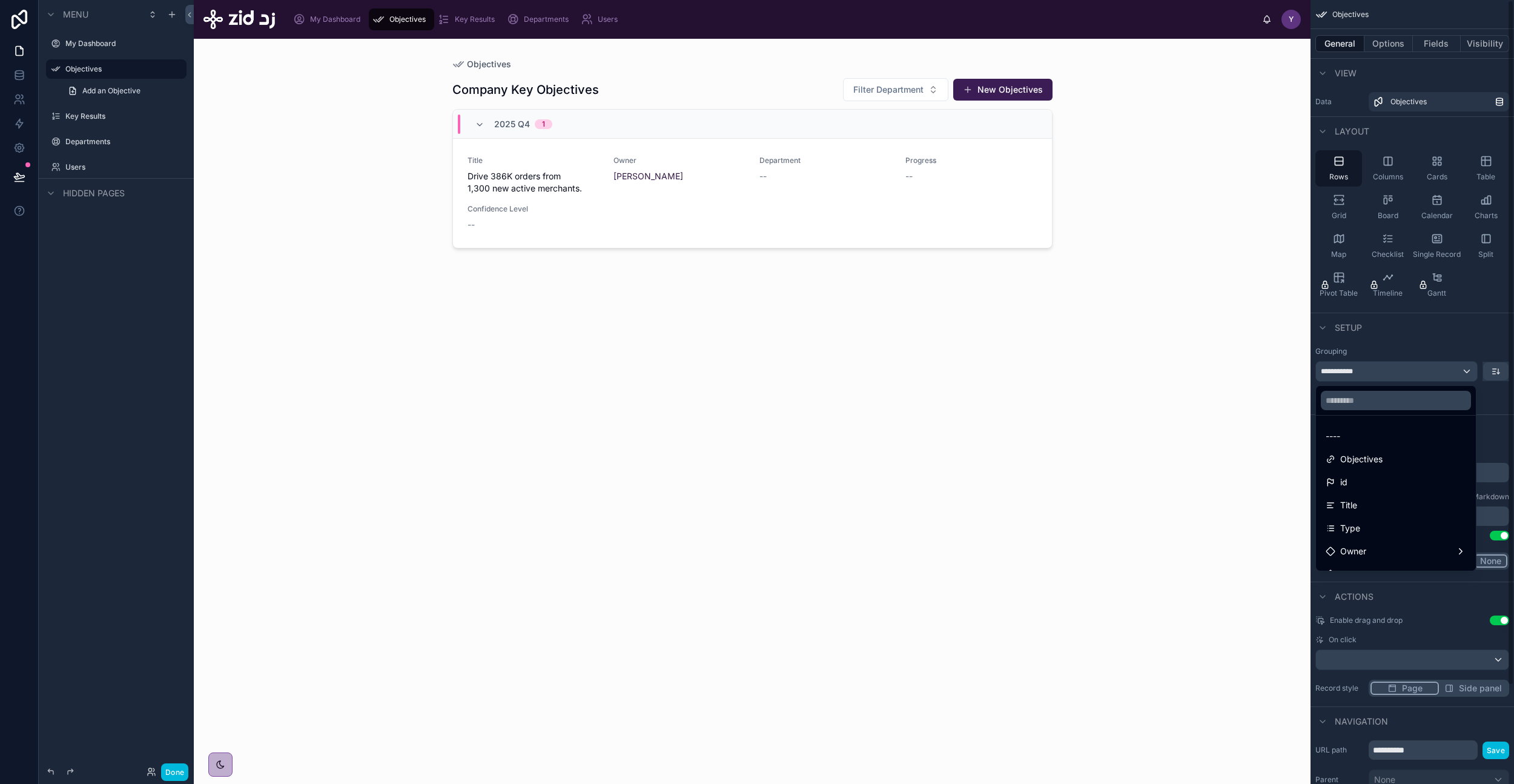
click at [1436, 350] on div "scrollable content" at bounding box center [757, 392] width 1514 height 784
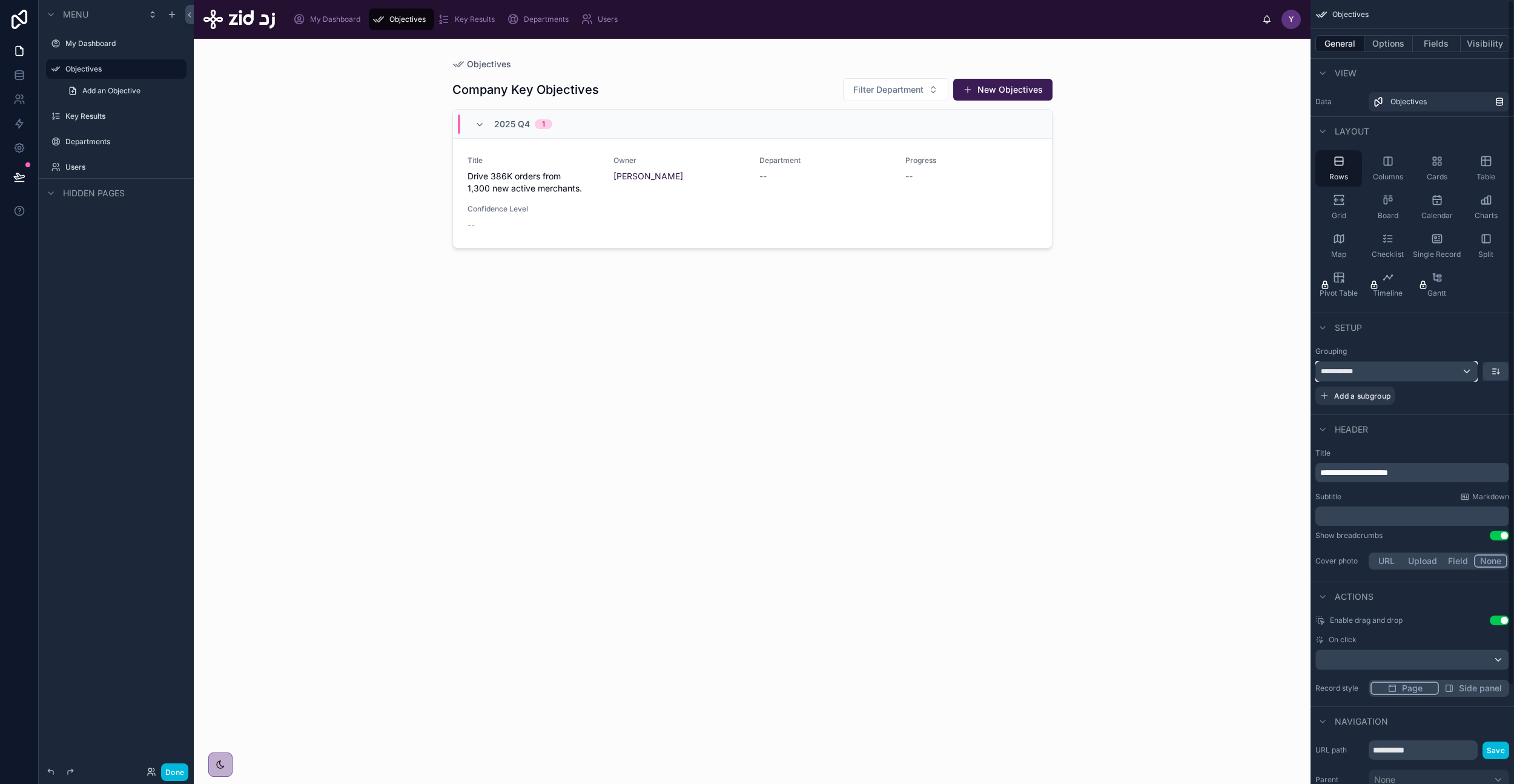
click at [1383, 378] on div "**********" at bounding box center [1396, 371] width 161 height 19
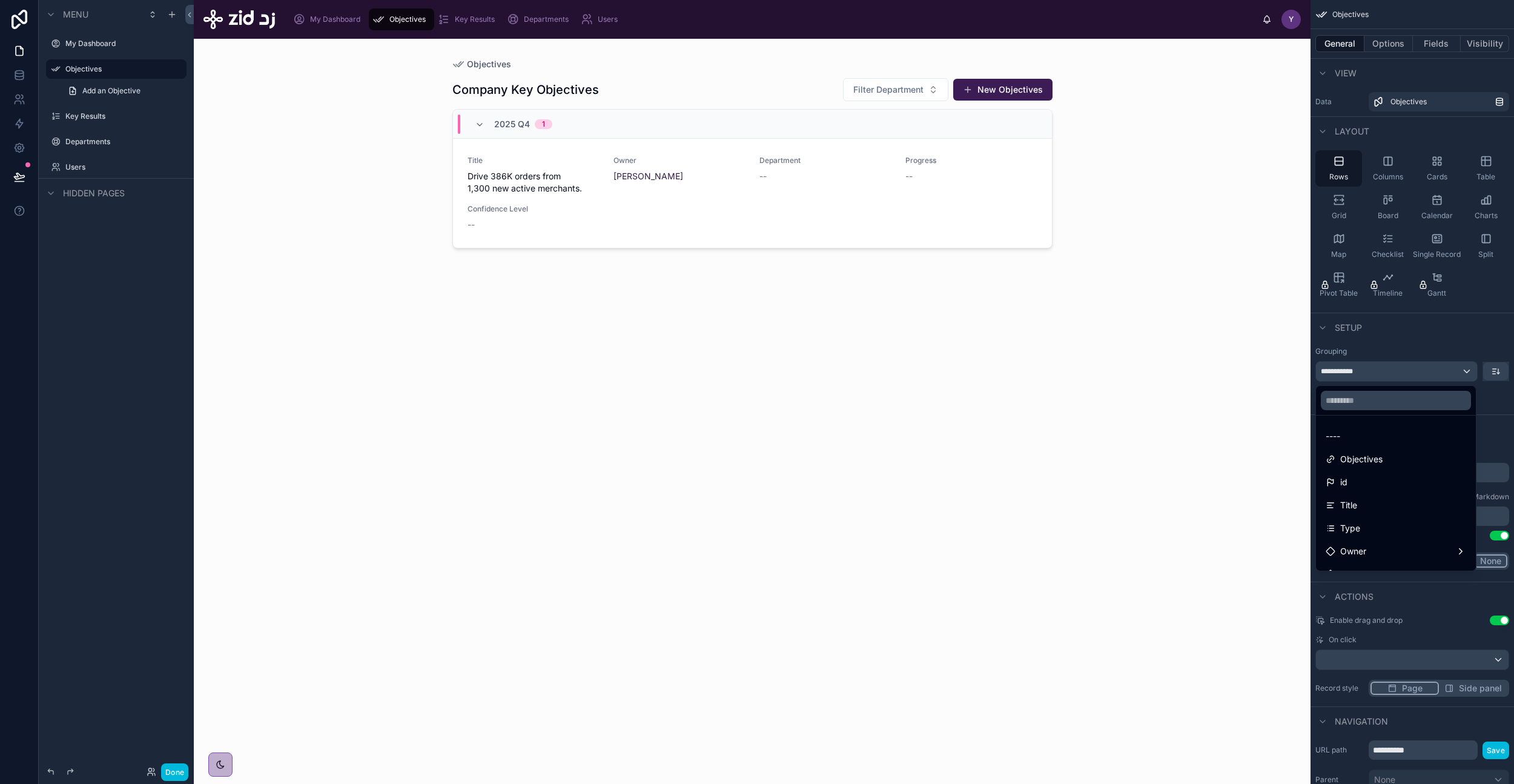
click at [1393, 434] on div "----" at bounding box center [1396, 435] width 141 height 15
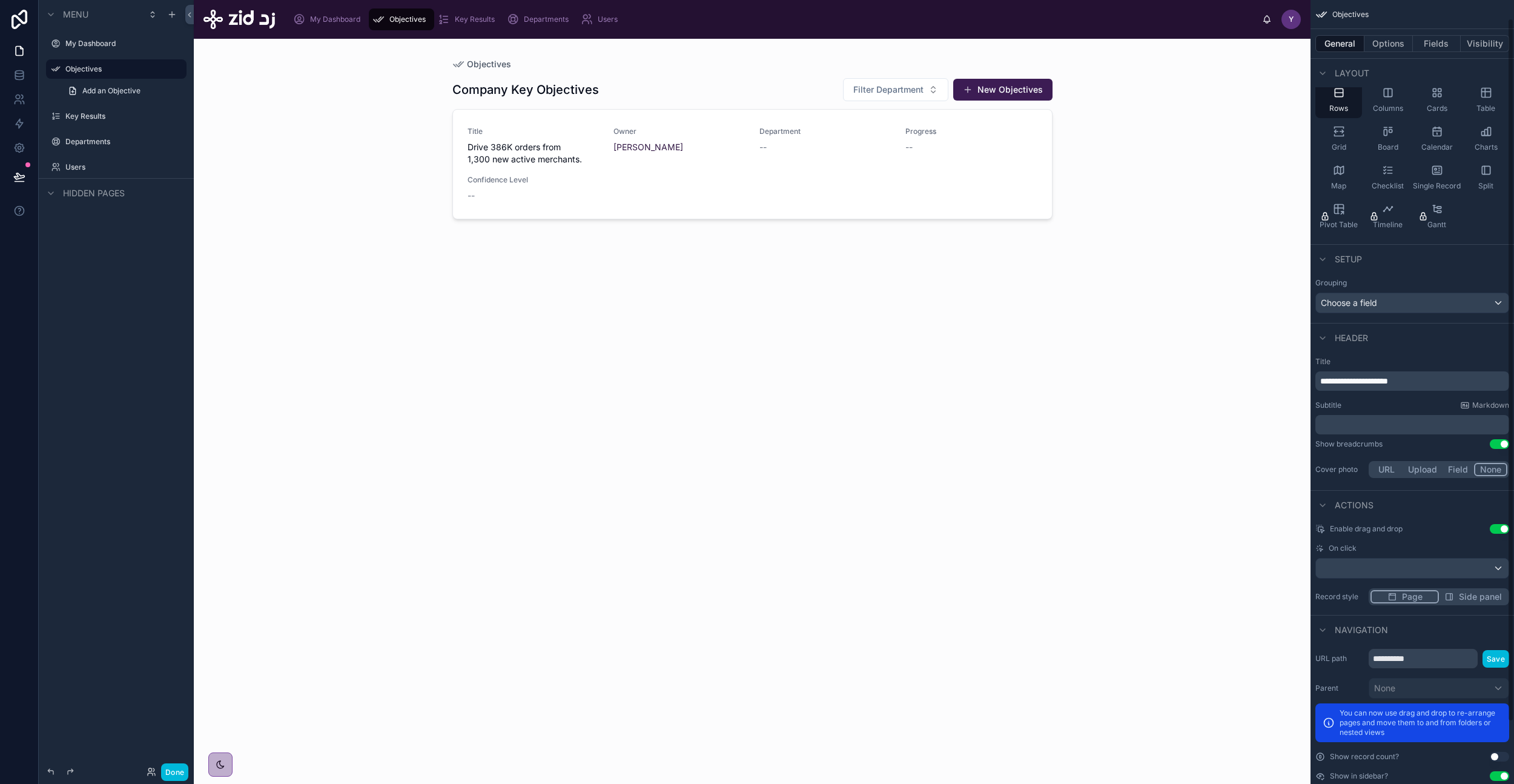
scroll to position [90, 0]
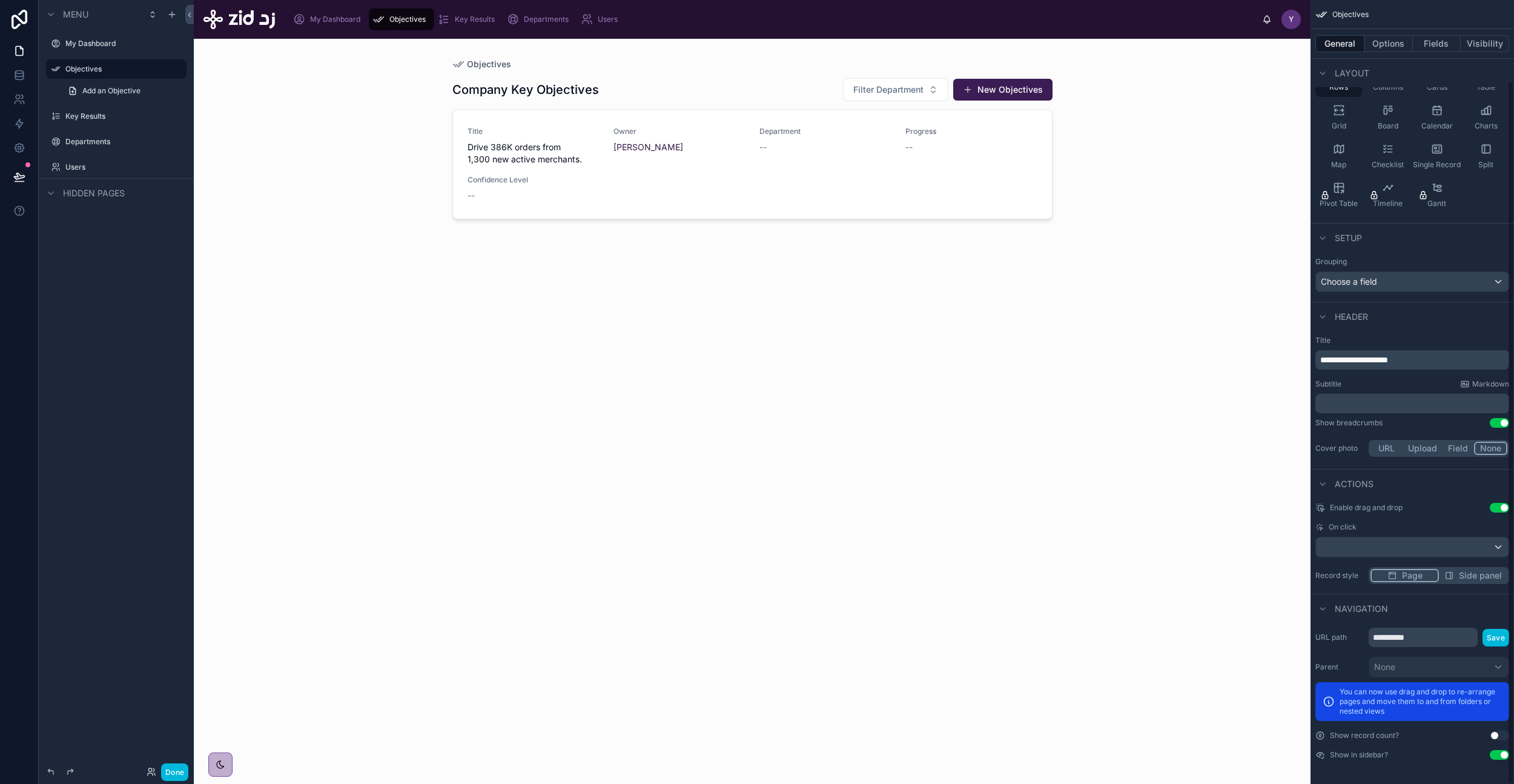
click at [1460, 575] on span "Side panel" at bounding box center [1481, 575] width 43 height 12
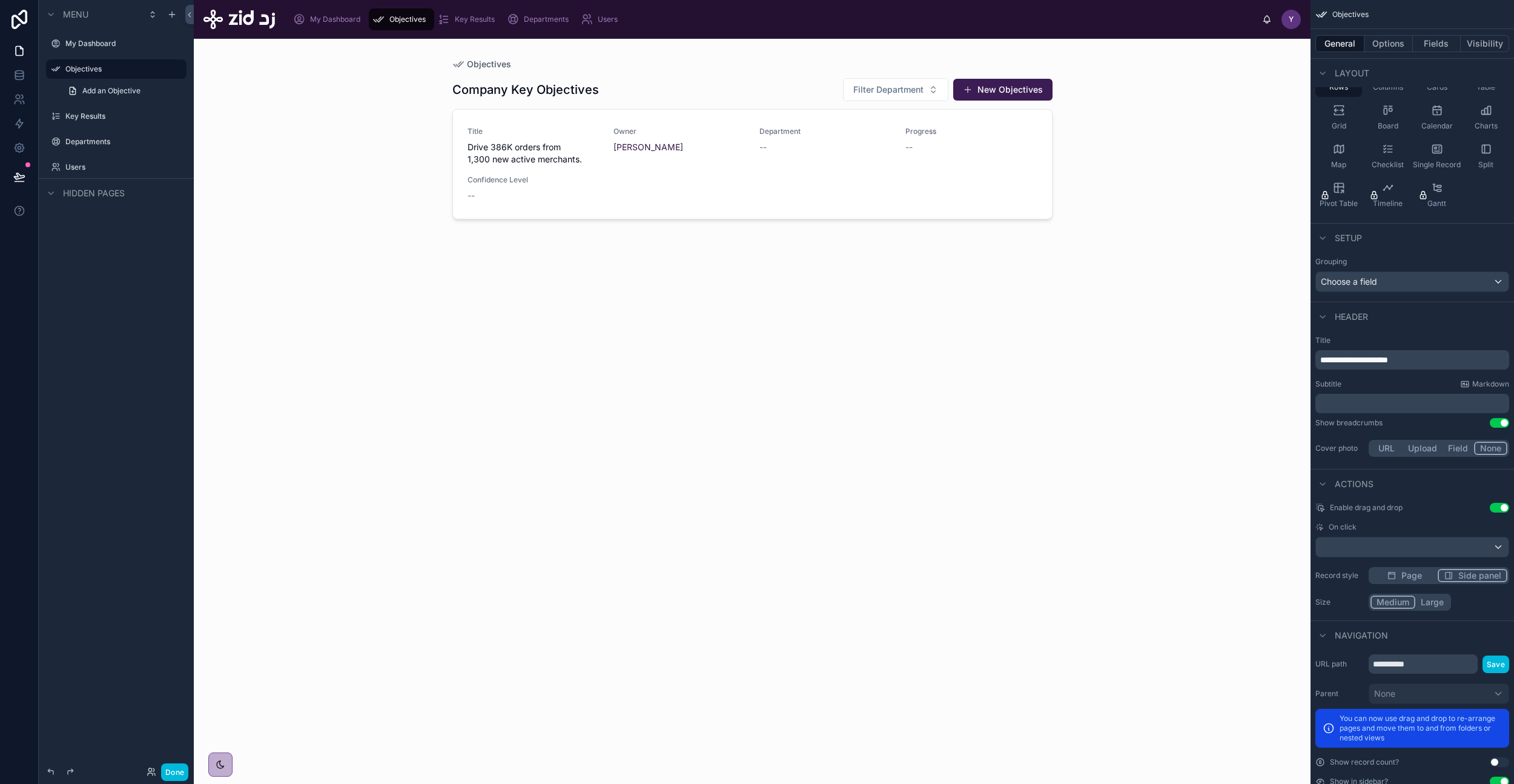
click at [1428, 604] on button "Large" at bounding box center [1432, 601] width 34 height 13
click at [1388, 602] on button "Medium" at bounding box center [1393, 601] width 44 height 13
click at [171, 766] on button "Done" at bounding box center [174, 772] width 27 height 18
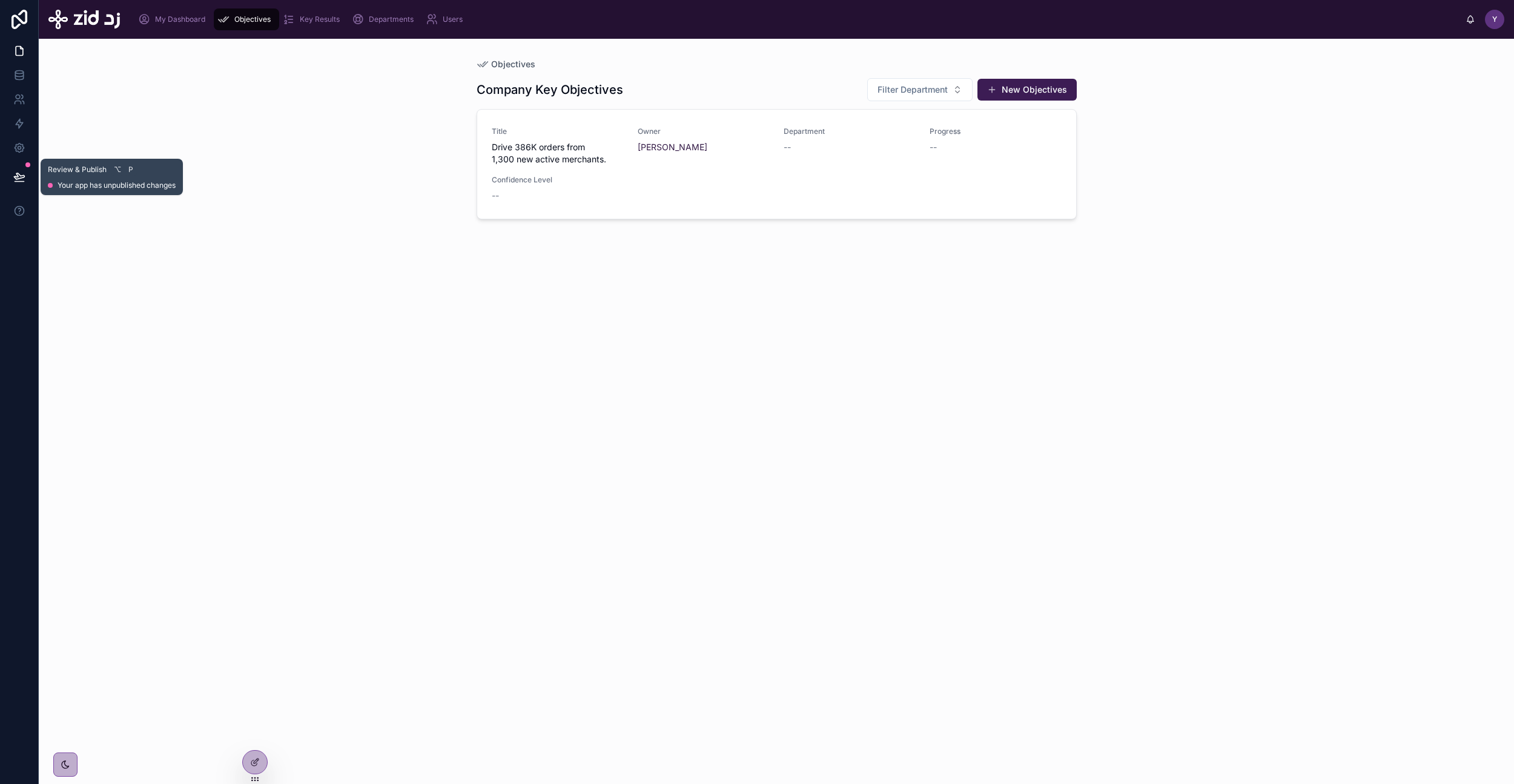
click at [16, 178] on icon at bounding box center [19, 176] width 11 height 6
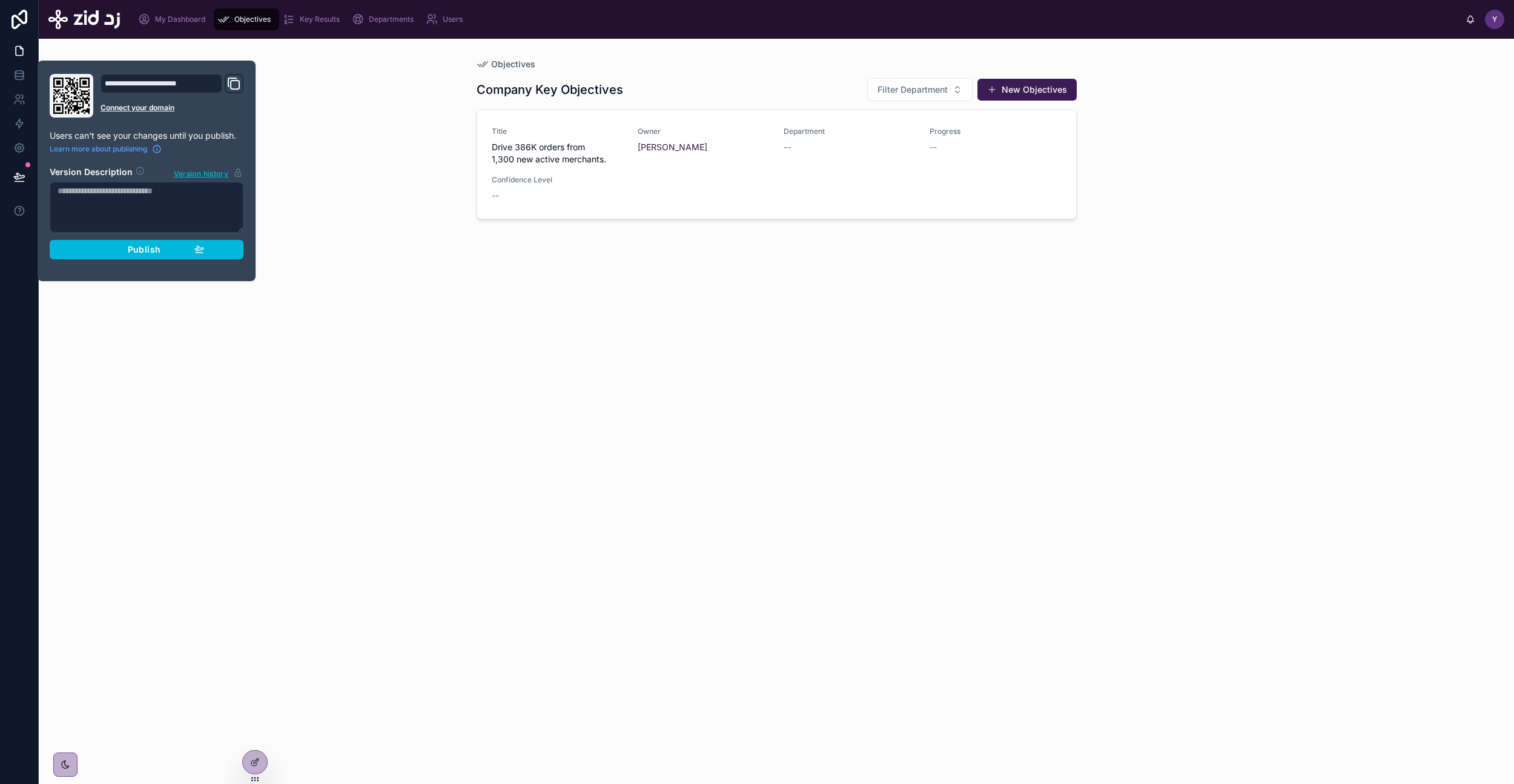
click at [108, 251] on div "Publish" at bounding box center [146, 249] width 115 height 11
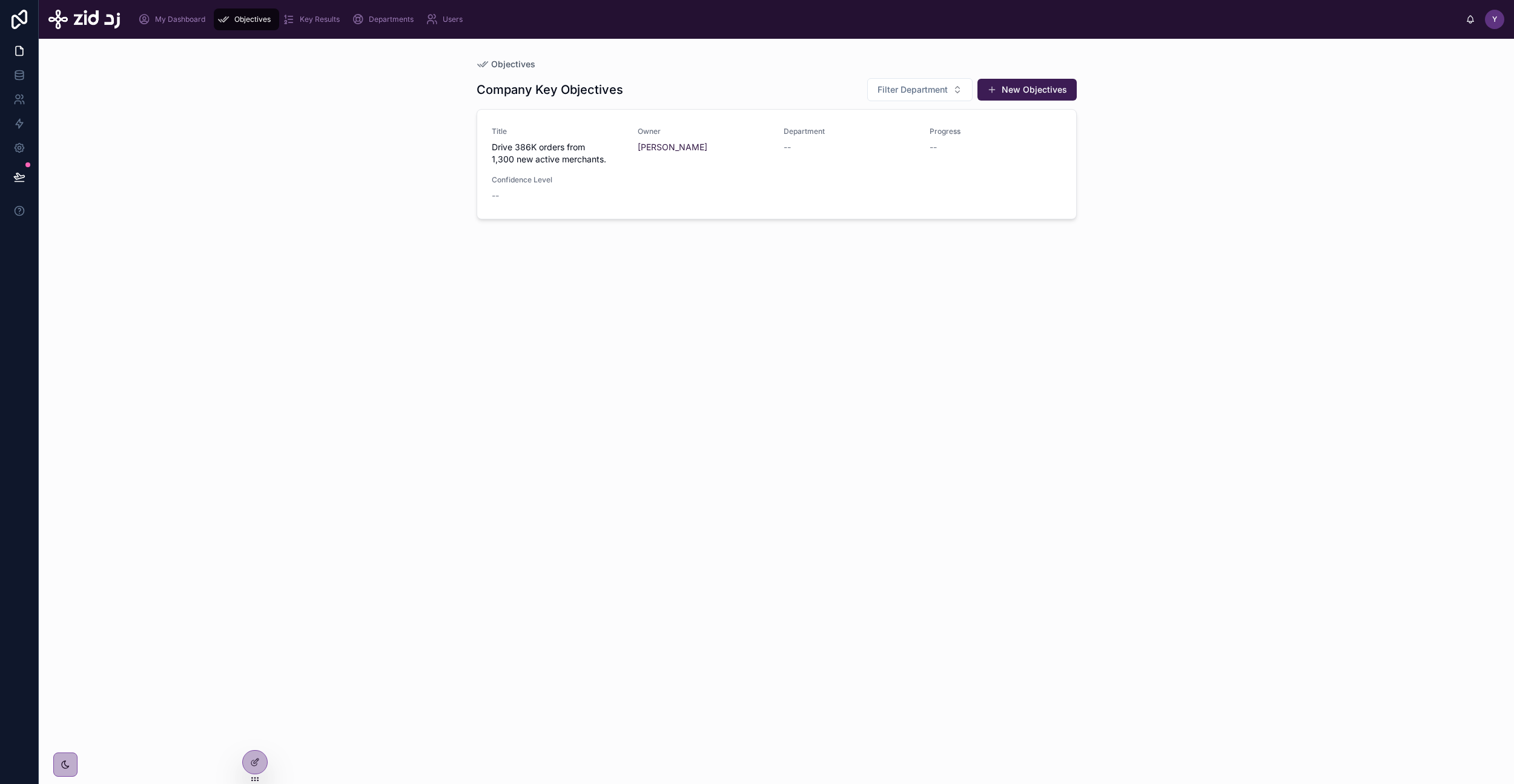
click at [674, 323] on div "Company Key Objectives Filter Department New Objectives Title Drive 386K orders…" at bounding box center [777, 420] width 601 height 699
click at [725, 198] on div "Title Drive 386K orders from 1,300 new active merchants. Owner Yazeed [PERSON_N…" at bounding box center [776, 164] width 570 height 76
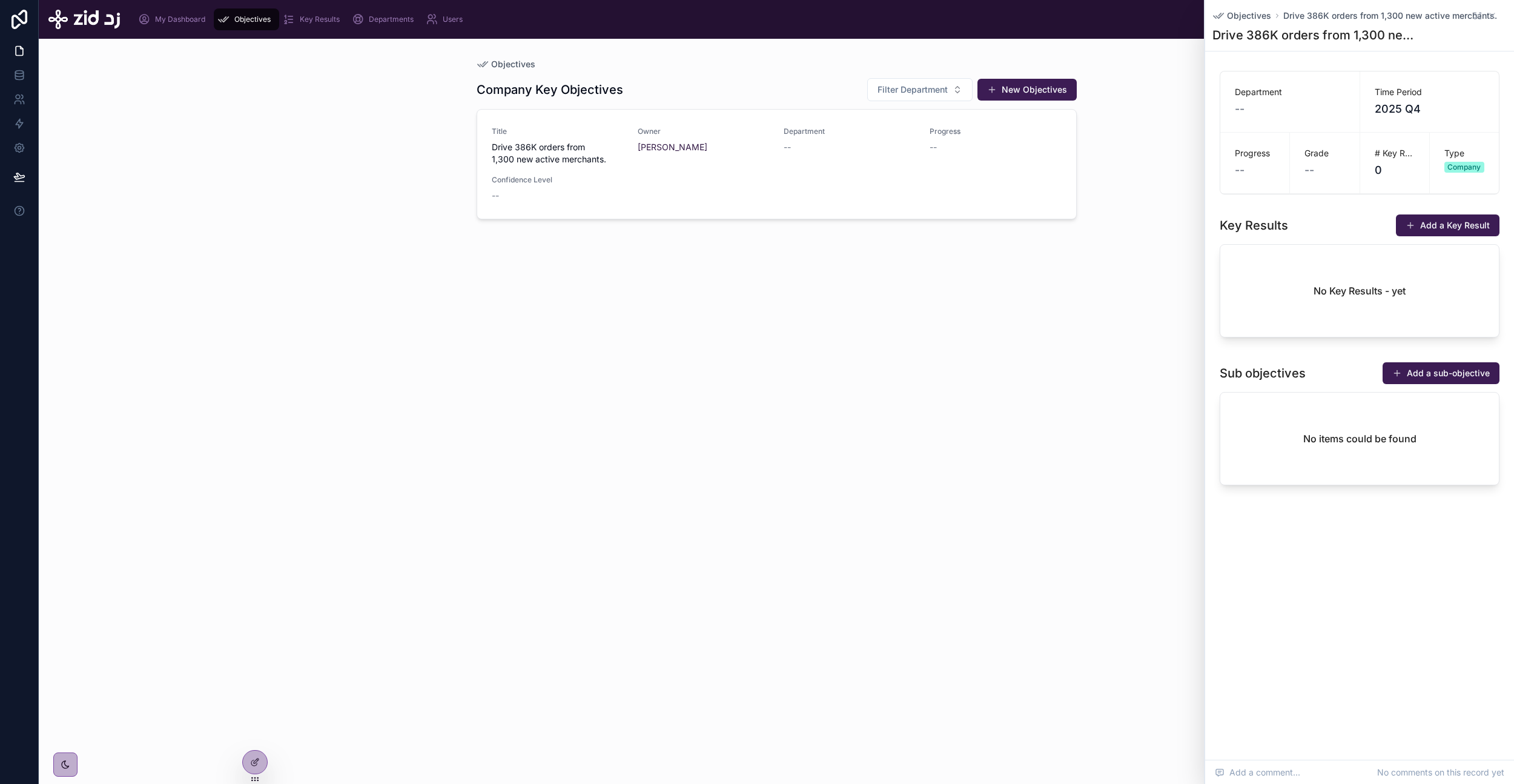
click at [532, 548] on div "Company Key Objectives Filter Department New Objectives Title Drive 386K orders…" at bounding box center [777, 420] width 601 height 699
click at [253, 759] on icon at bounding box center [255, 761] width 10 height 10
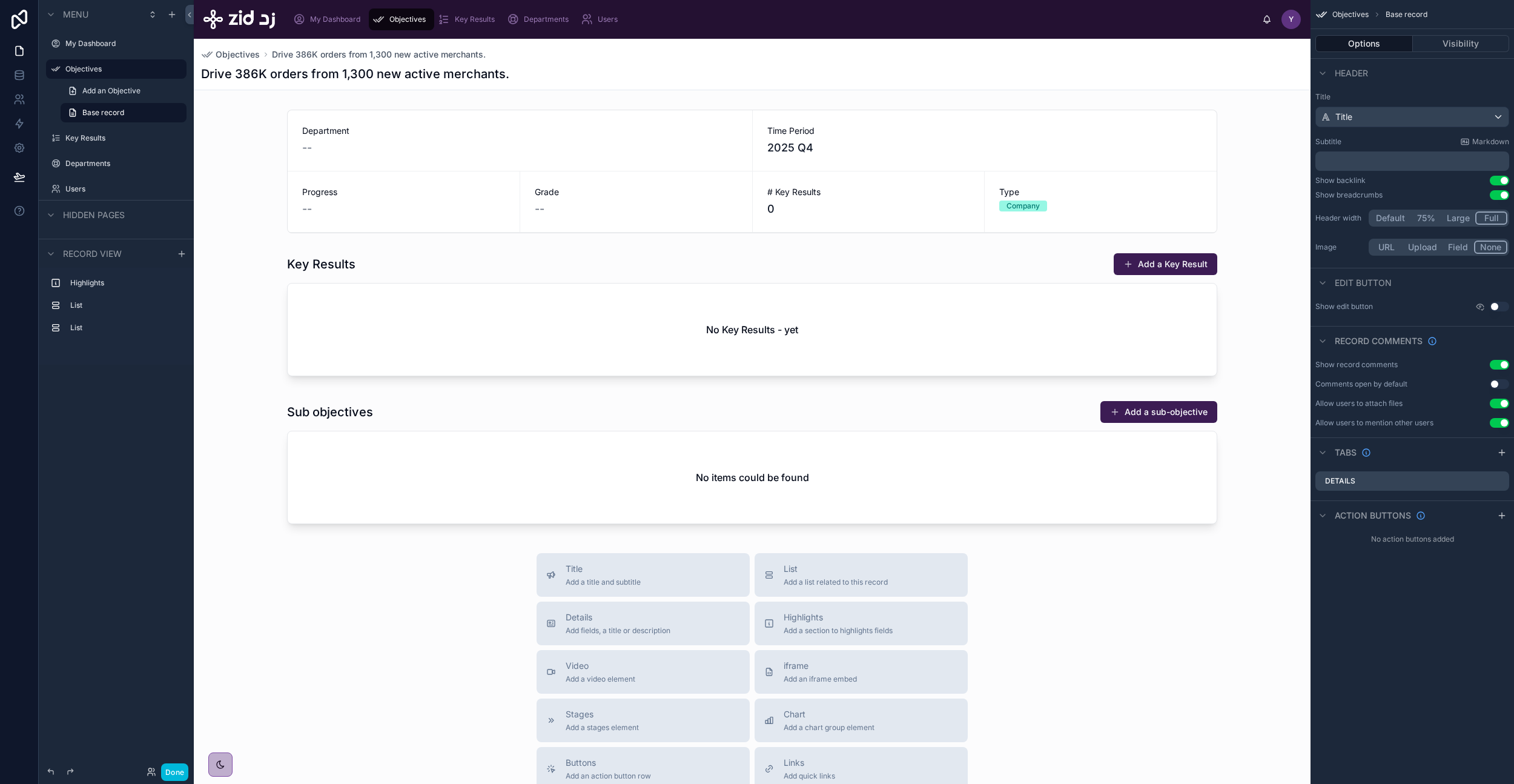
click at [332, 53] on span "Drive 386K orders from 1,300 new active merchants." at bounding box center [378, 54] width 213 height 12
click at [247, 56] on span "Objectives" at bounding box center [238, 54] width 44 height 12
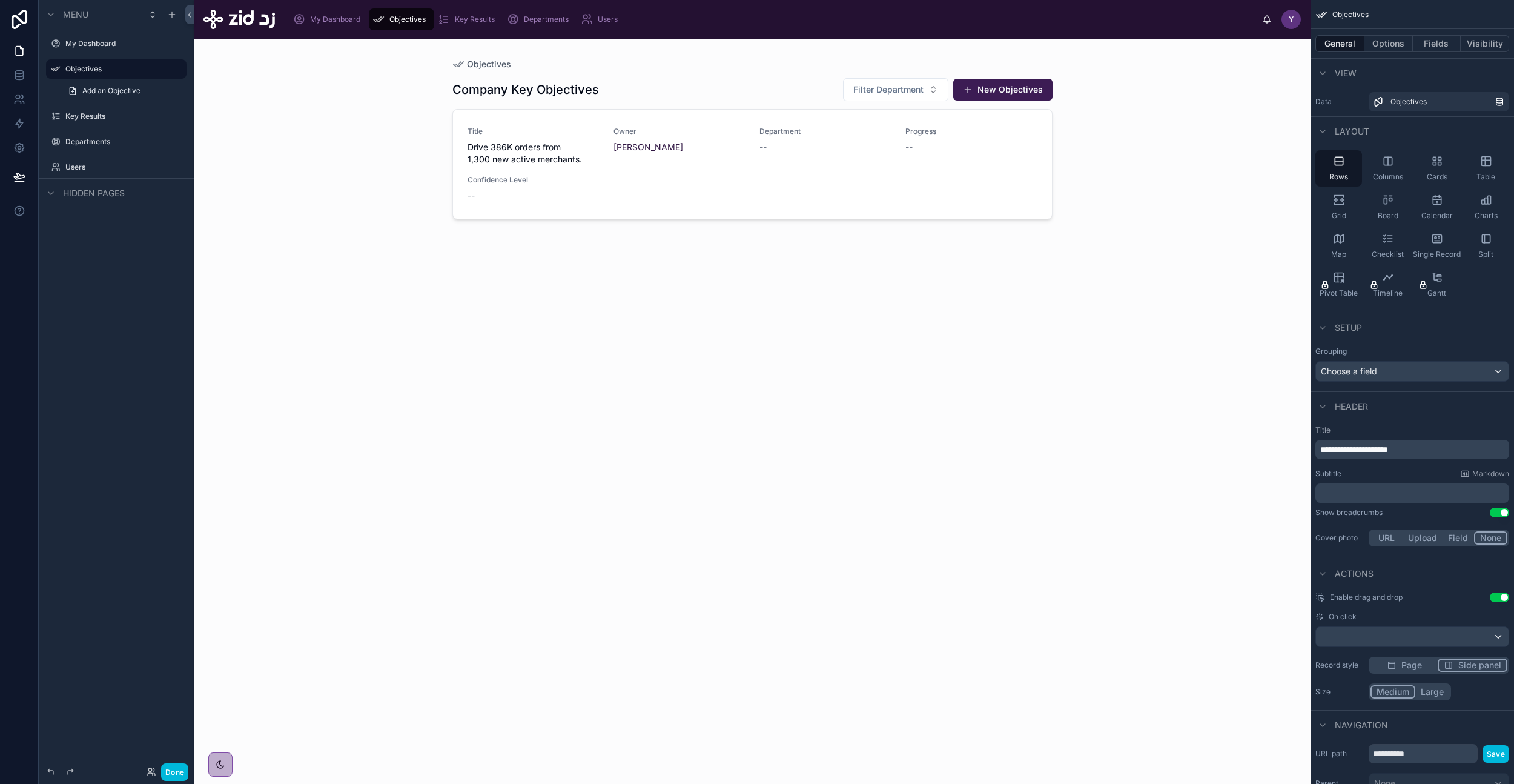
click at [685, 191] on div "Title Drive 386K orders from 1,300 new active merchants. Owner Yazeed [PERSON_N…" at bounding box center [753, 164] width 570 height 76
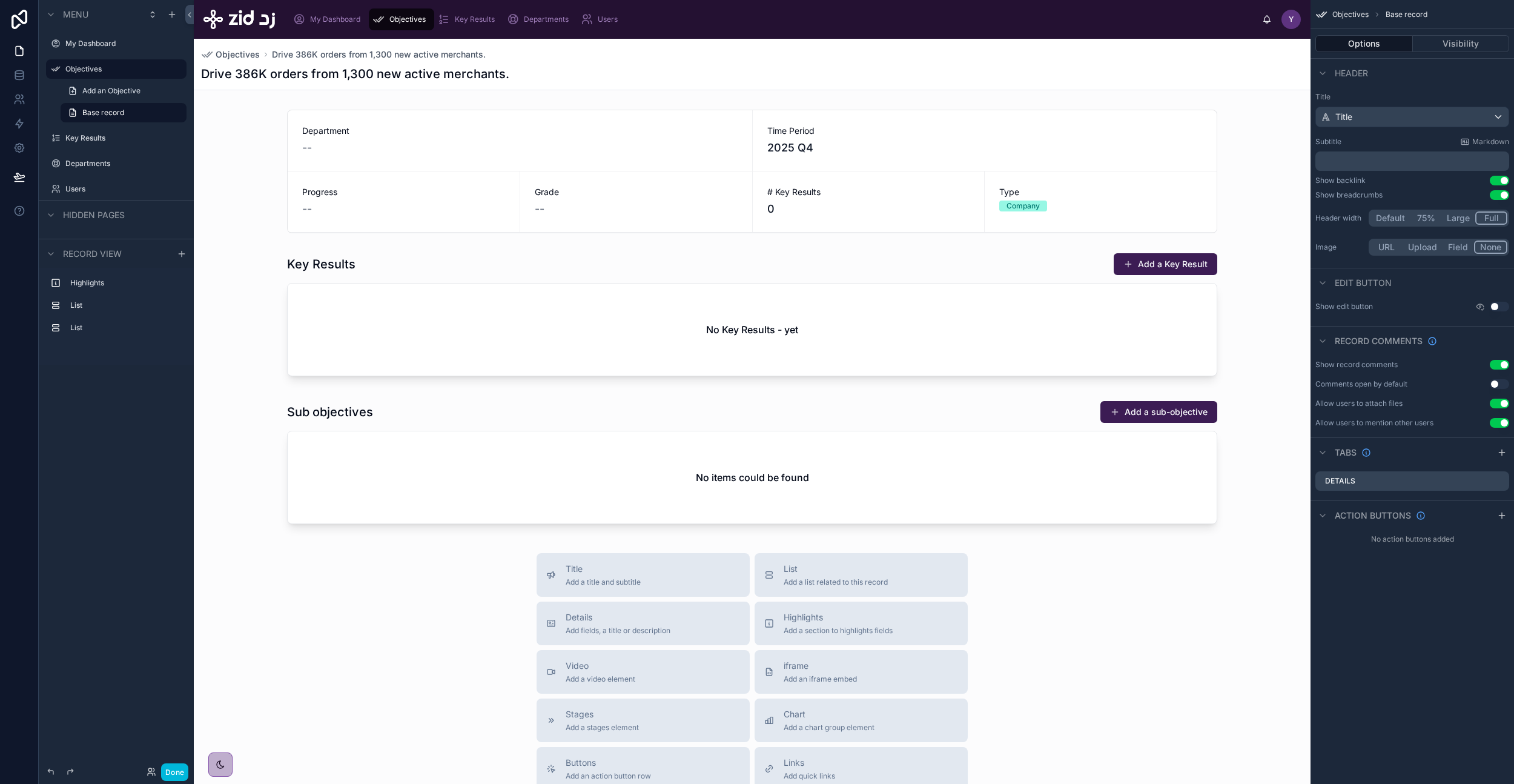
click at [237, 55] on span "Objectives" at bounding box center [238, 54] width 44 height 12
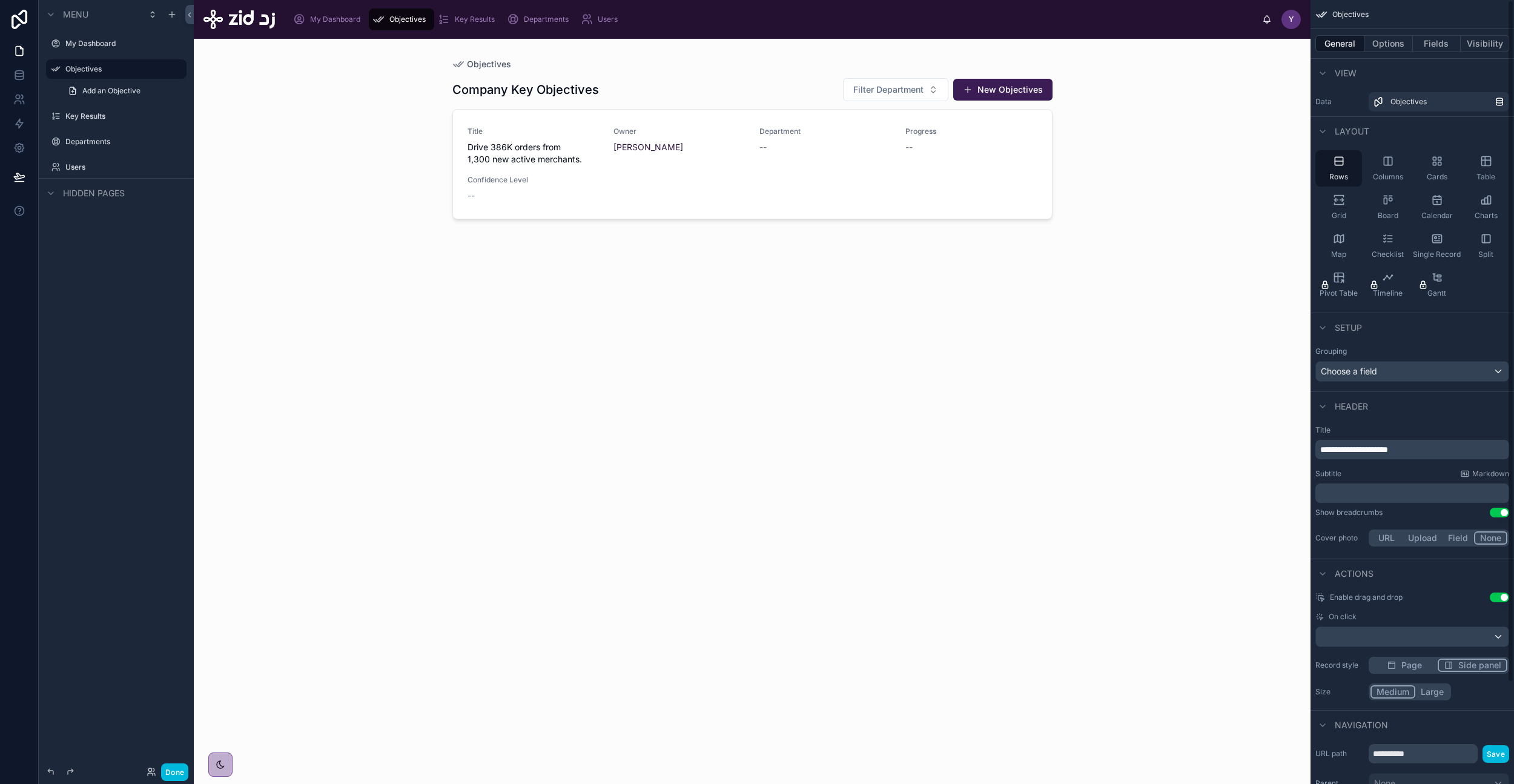
click at [1437, 693] on button "Large" at bounding box center [1432, 691] width 34 height 13
click at [173, 768] on button "Done" at bounding box center [174, 772] width 27 height 18
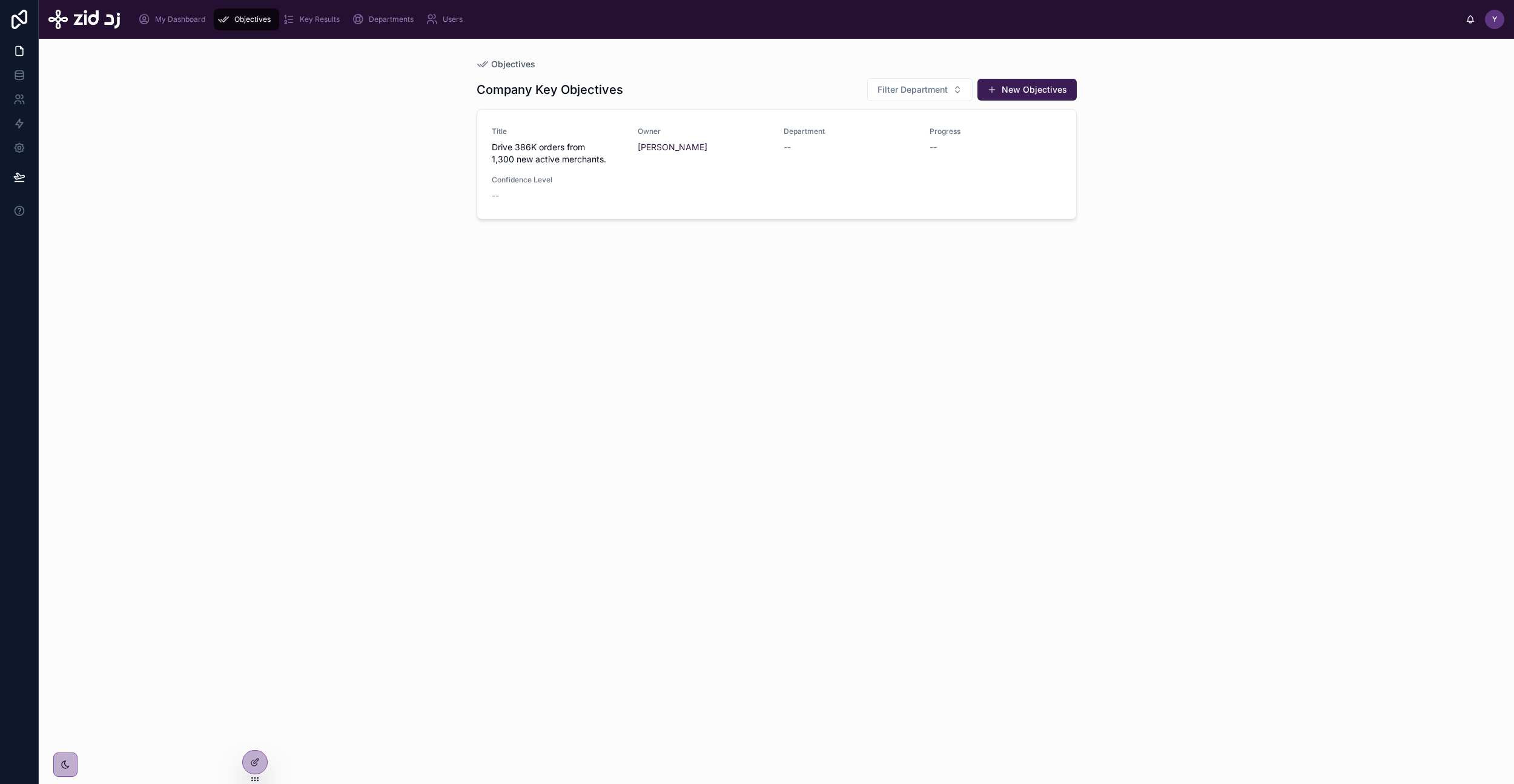
drag, startPoint x: 415, startPoint y: 603, endPoint x: 453, endPoint y: 522, distance: 89.5
click at [415, 602] on div "Objectives Company Key Objectives Filter Department New Objectives Title Drive …" at bounding box center [776, 411] width 1475 height 744
click at [753, 149] on div "[PERSON_NAME]" at bounding box center [703, 147] width 132 height 12
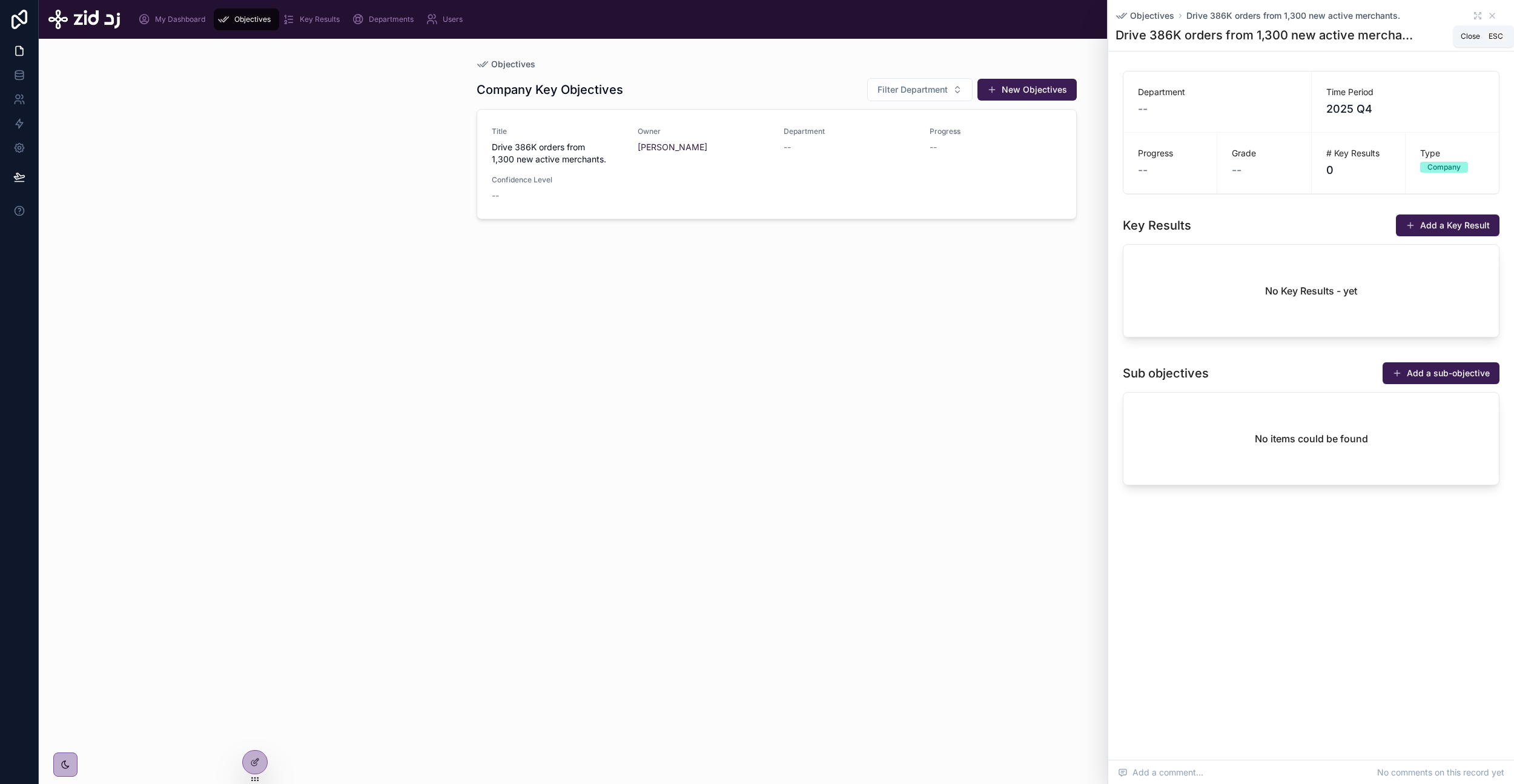
click at [1496, 15] on icon at bounding box center [1492, 15] width 10 height 10
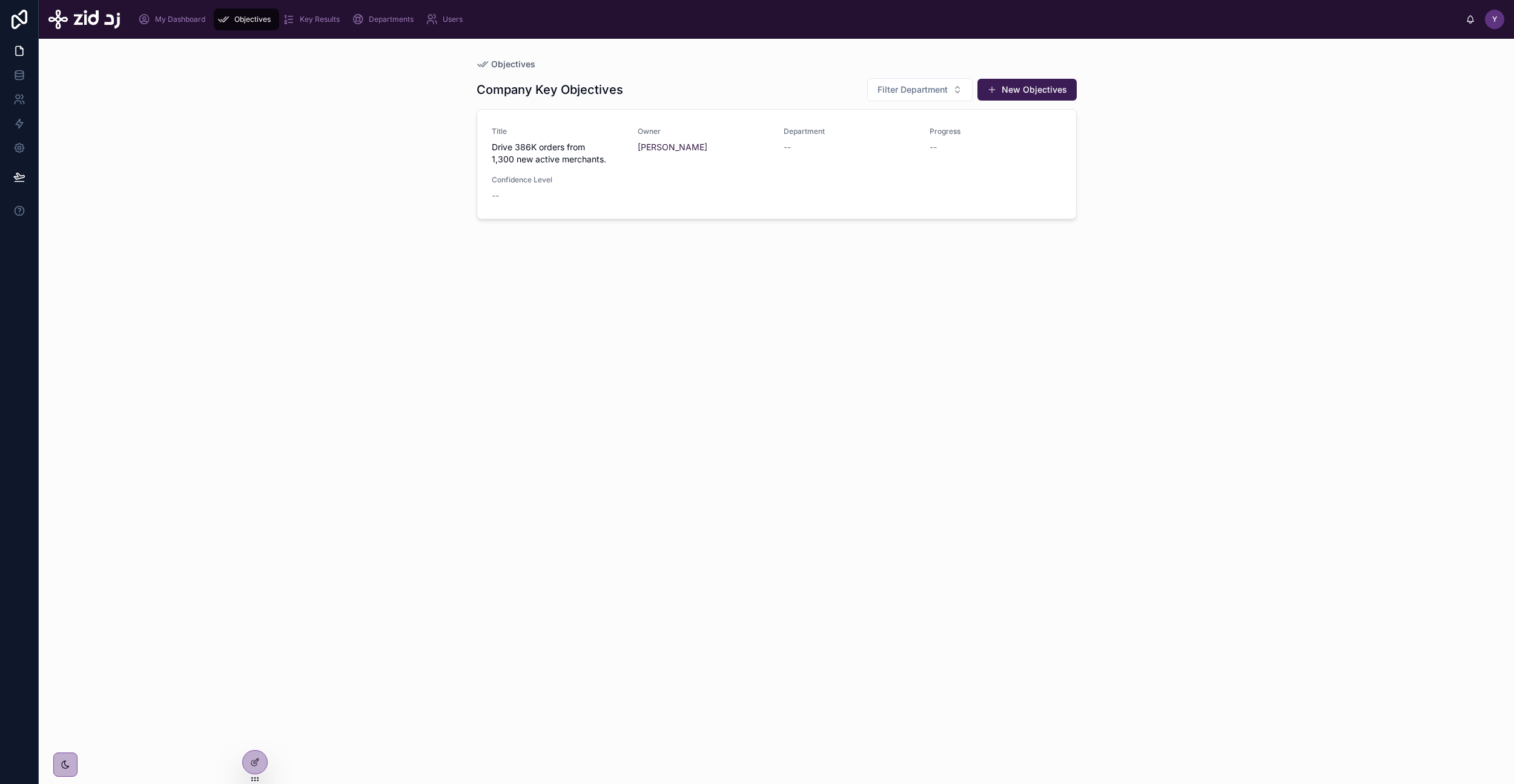
click at [660, 166] on div "Title Drive 386K orders from 1,300 new active merchants. Owner Yazeed [PERSON_N…" at bounding box center [776, 164] width 570 height 76
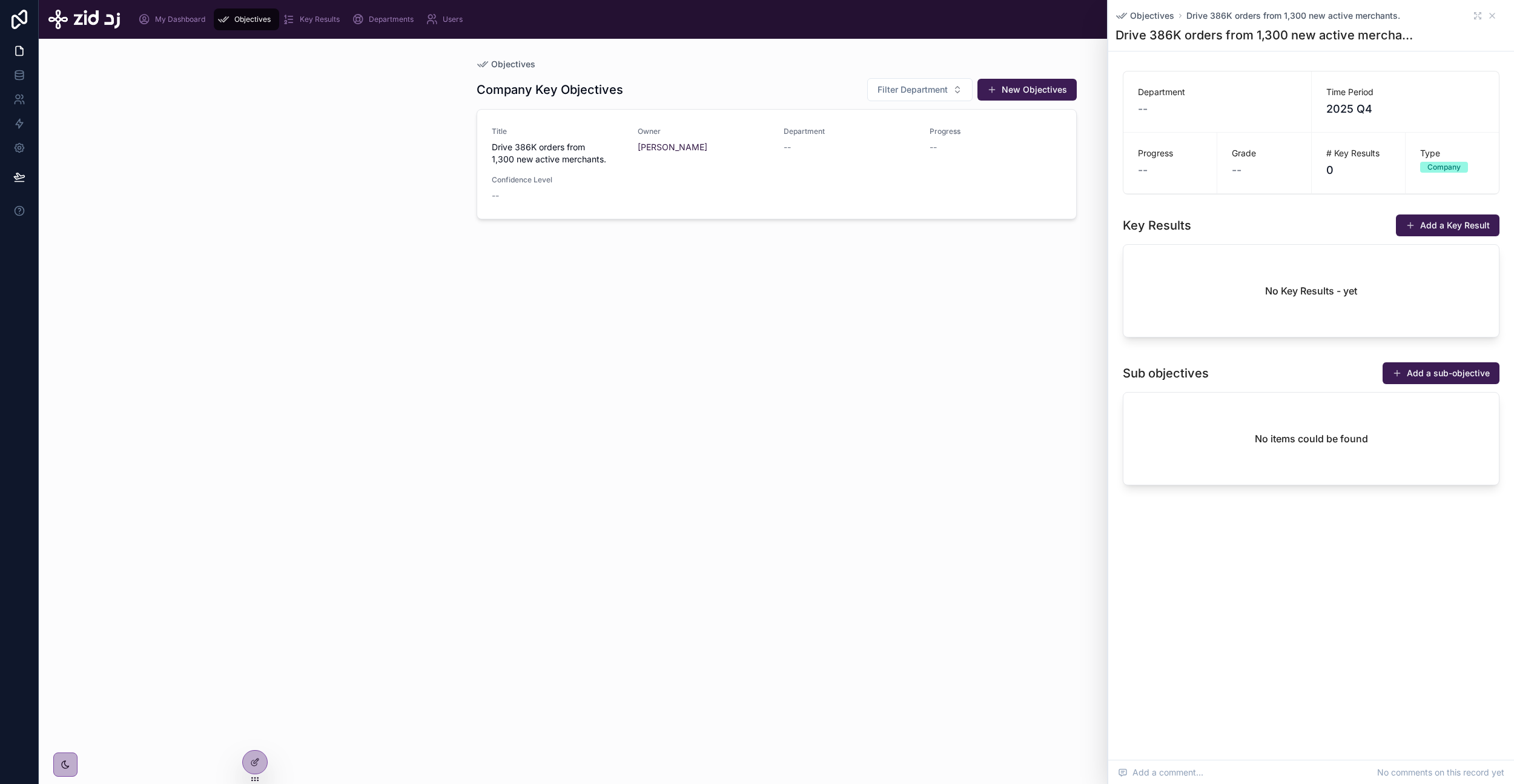
click at [804, 366] on div "Company Key Objectives Filter Department New Objectives Title Drive 386K orders…" at bounding box center [777, 420] width 601 height 699
click at [371, 18] on span "Departments" at bounding box center [391, 19] width 45 height 10
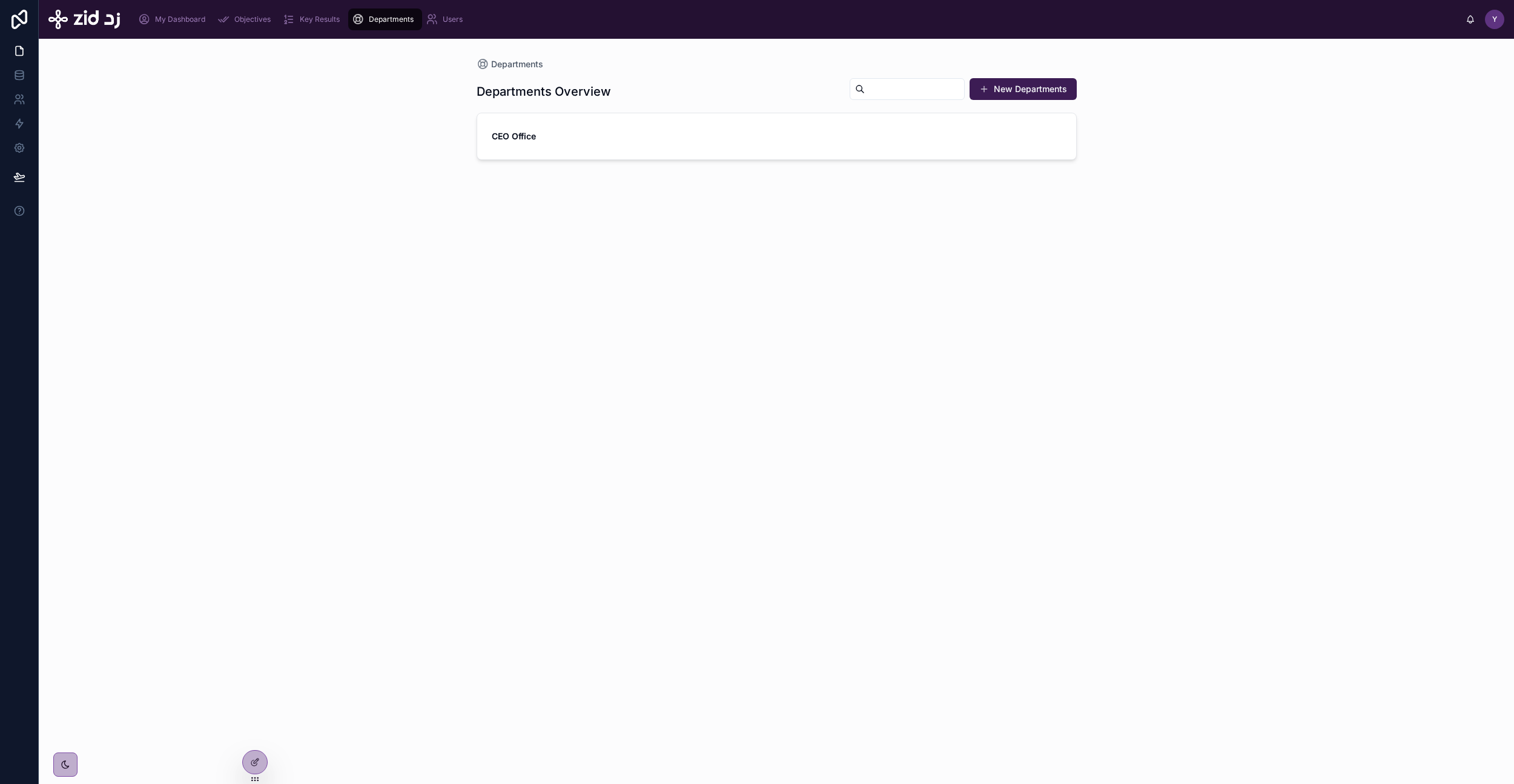
click at [254, 20] on span "Objectives" at bounding box center [252, 19] width 36 height 10
click at [253, 768] on div at bounding box center [256, 762] width 25 height 23
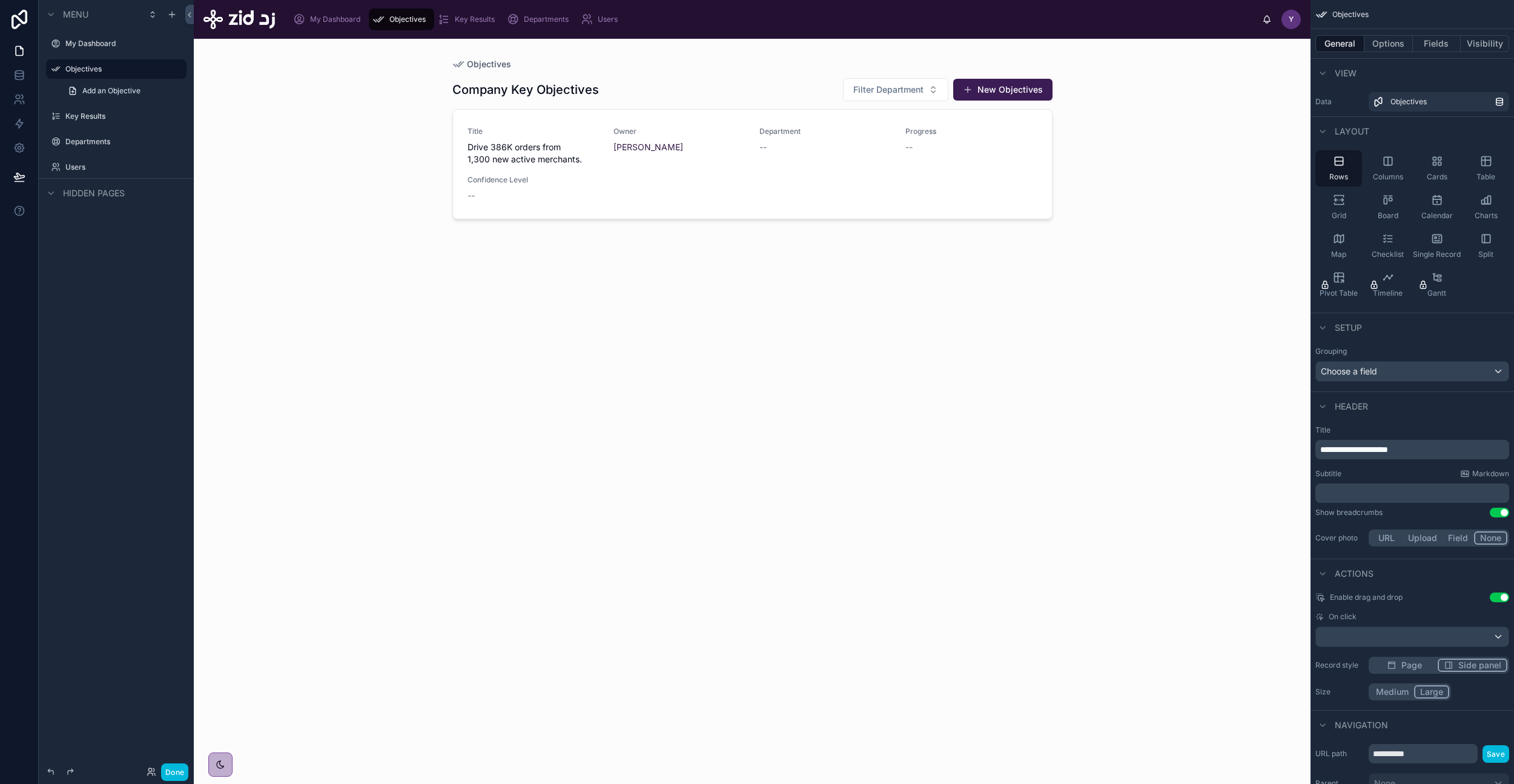
click at [808, 187] on div at bounding box center [753, 404] width 620 height 730
click at [870, 163] on div "Department --" at bounding box center [825, 146] width 132 height 39
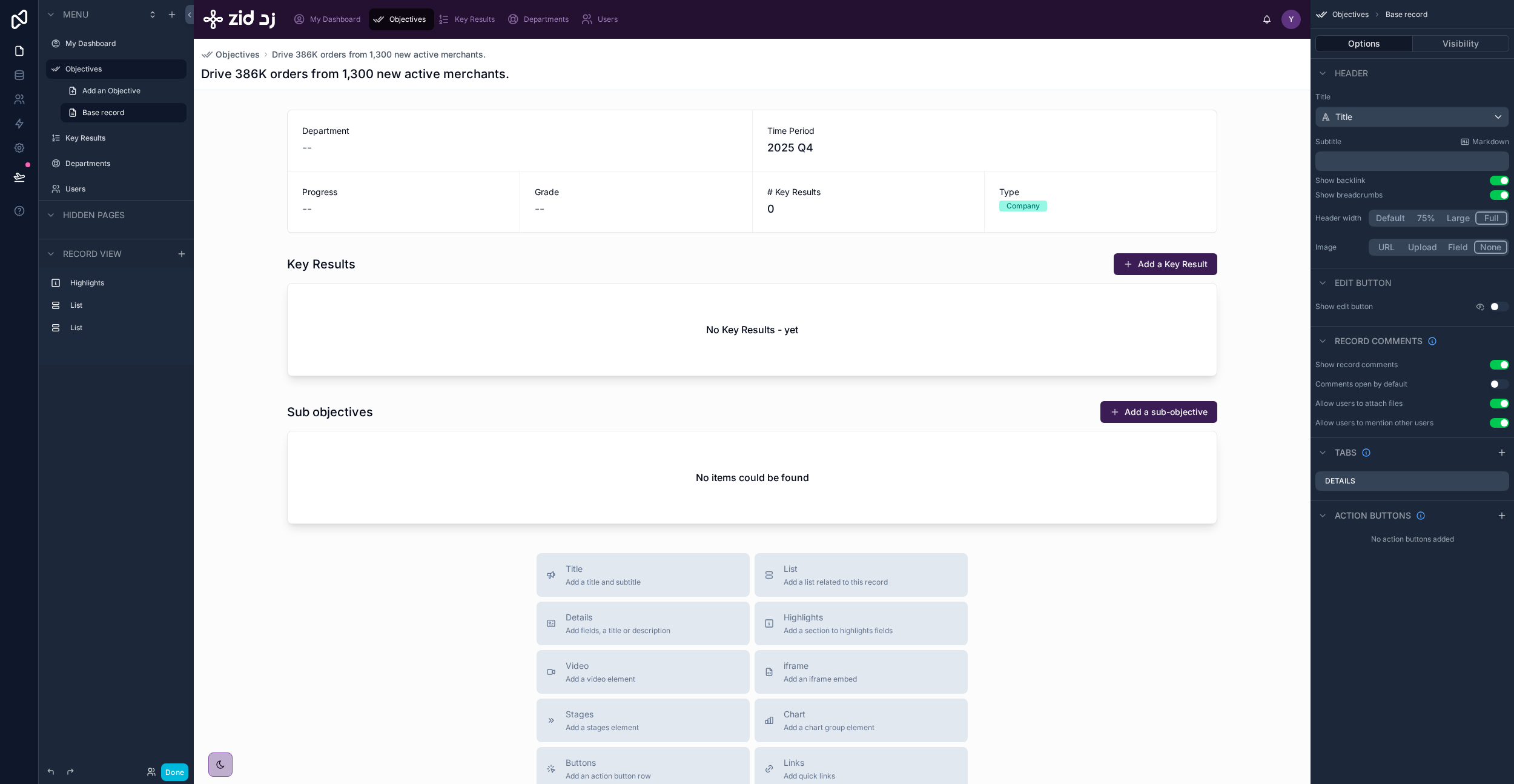
click at [235, 58] on span "Objectives" at bounding box center [238, 54] width 44 height 12
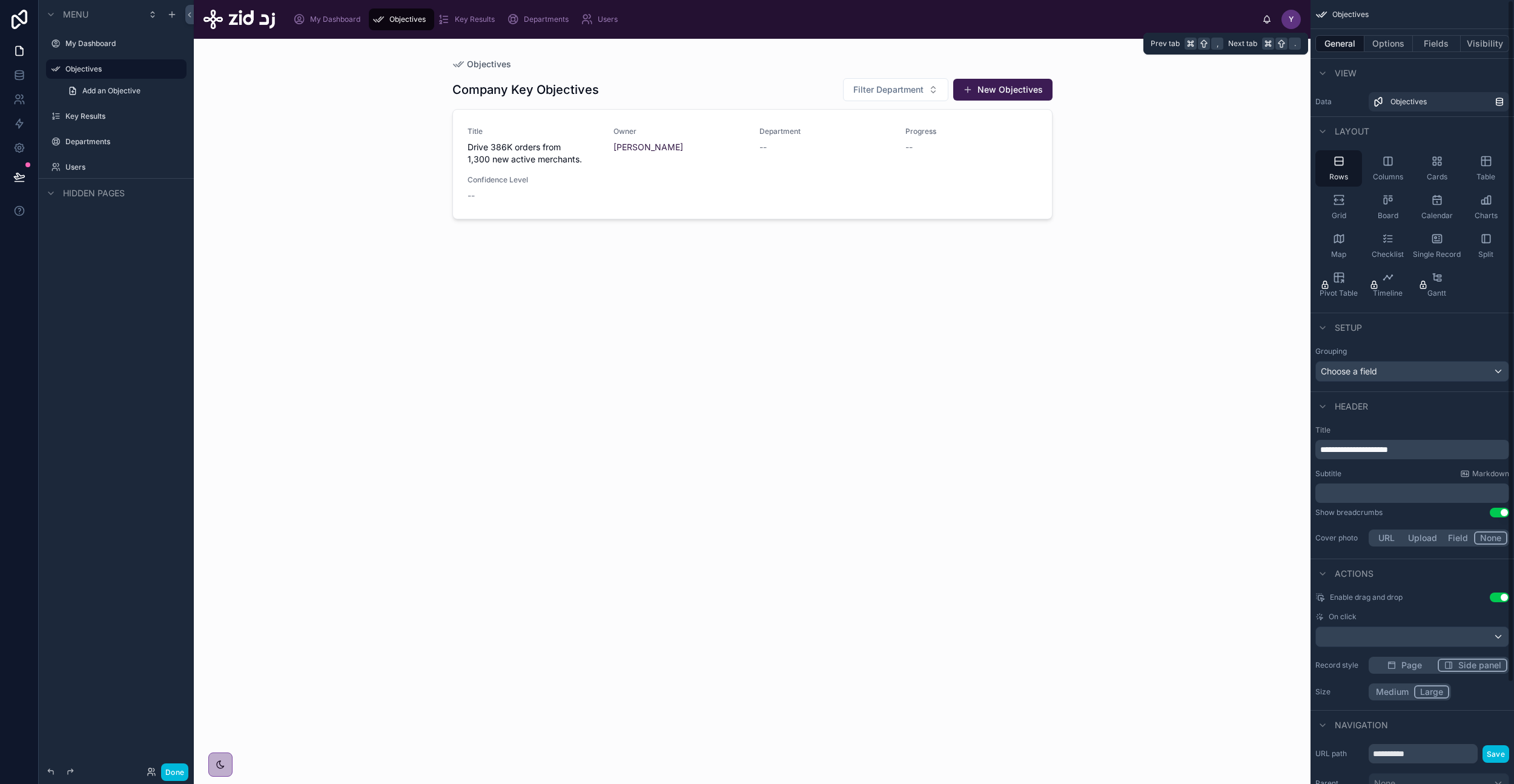
click at [1439, 43] on button "Fields" at bounding box center [1437, 43] width 48 height 17
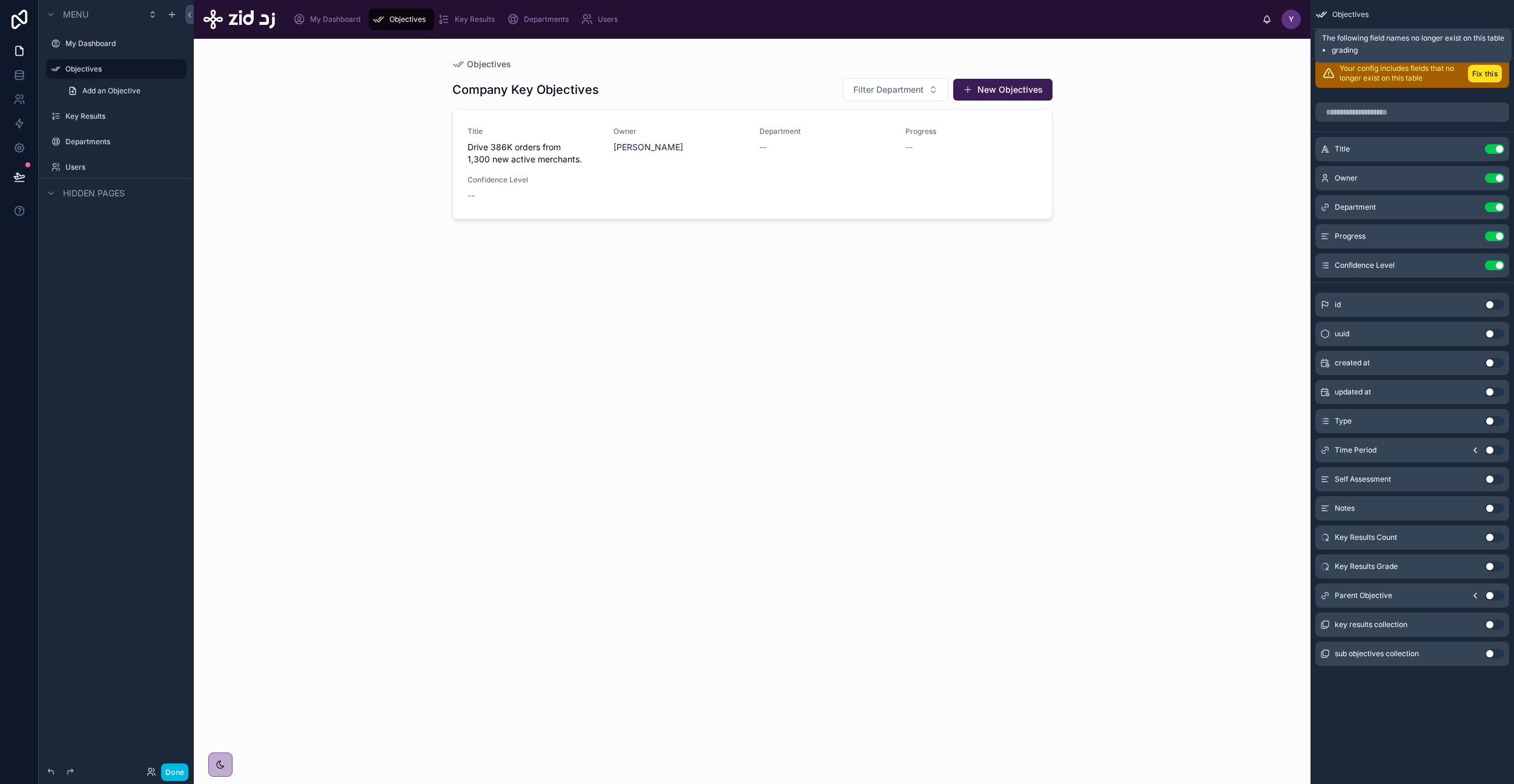
click at [1481, 77] on button "Fix this" at bounding box center [1485, 74] width 34 height 18
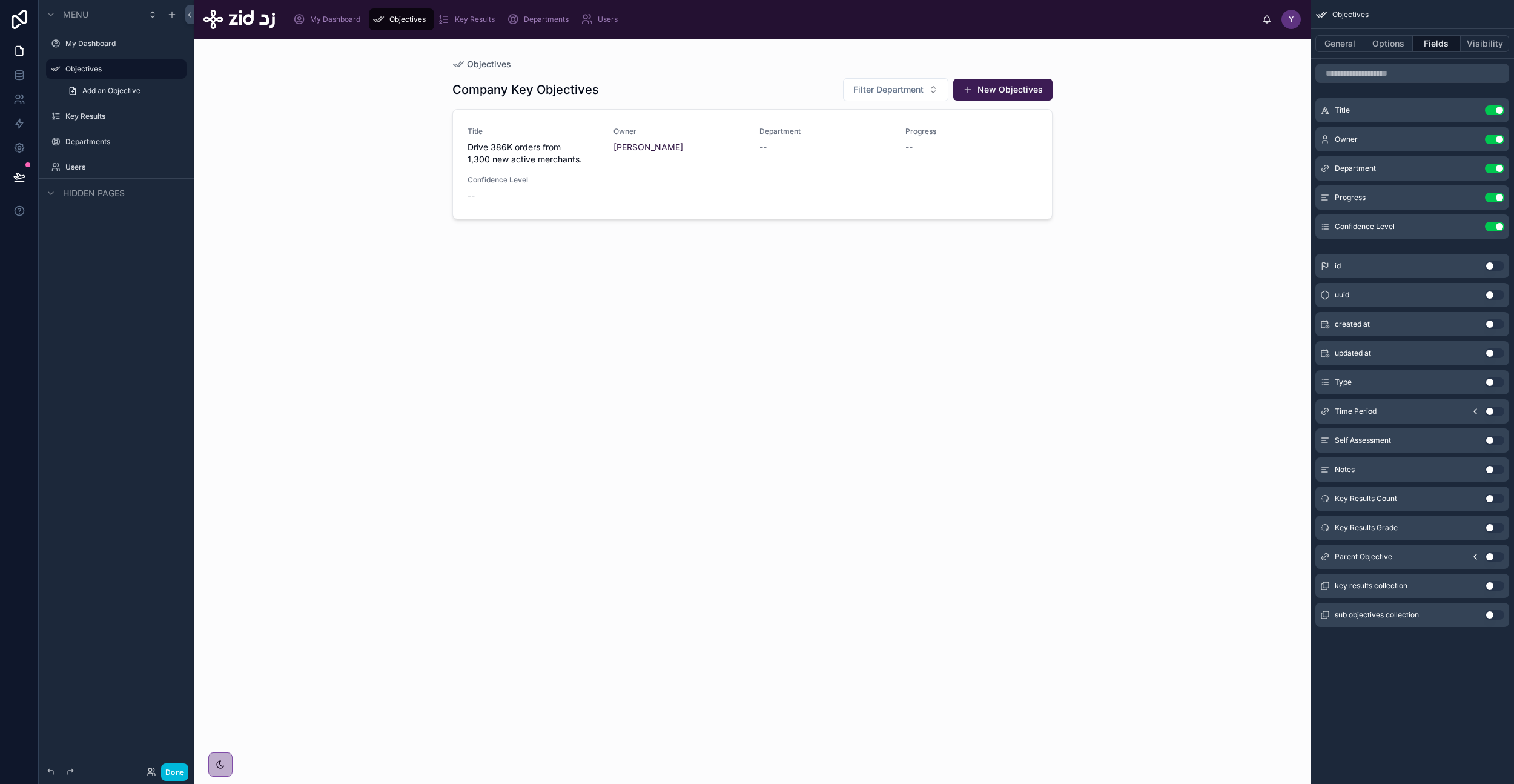
click at [828, 173] on div "Title Drive 386K orders from 1,300 new active merchants. Owner Yazeed [PERSON_N…" at bounding box center [753, 164] width 570 height 76
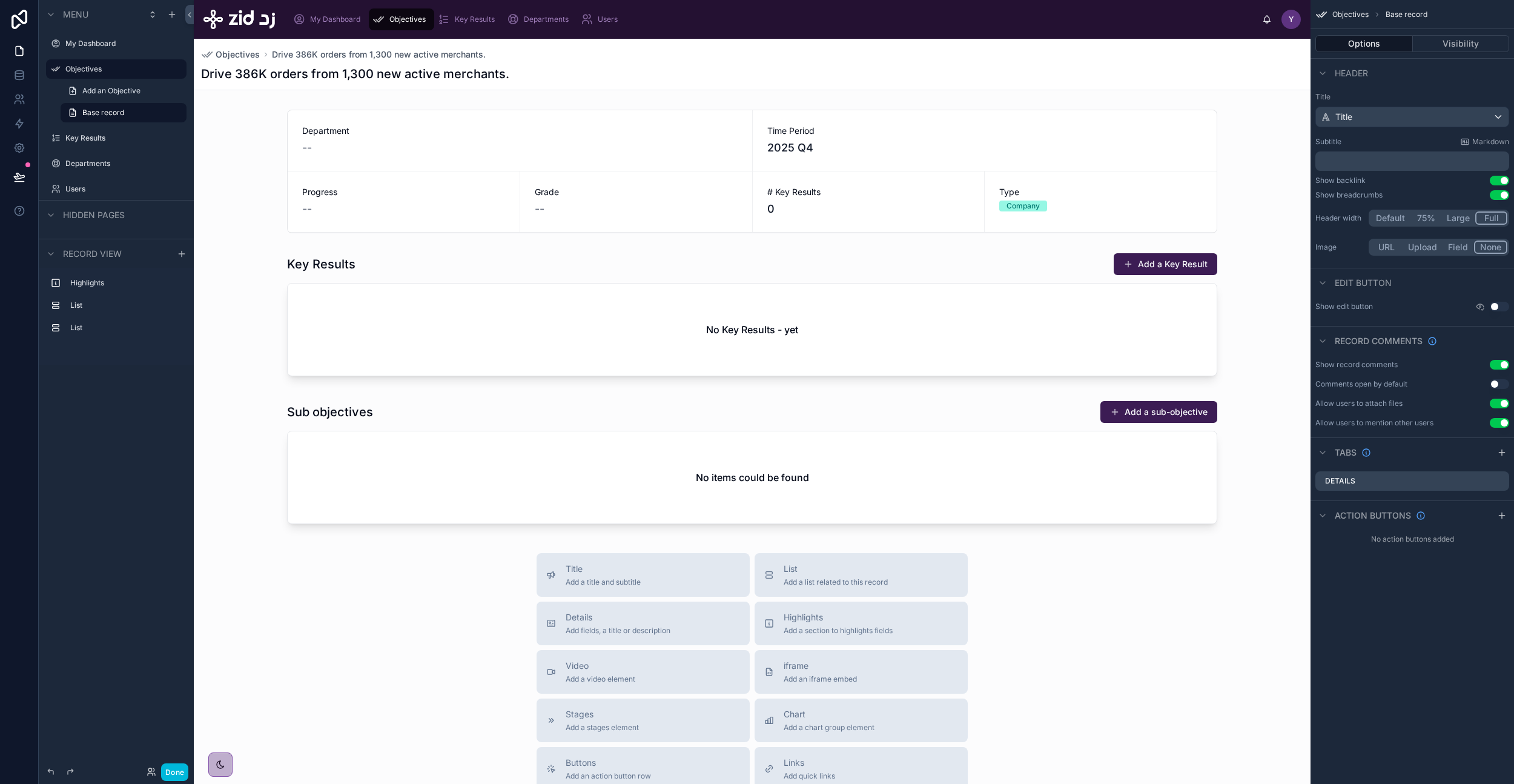
click at [240, 57] on span "Objectives" at bounding box center [238, 54] width 44 height 12
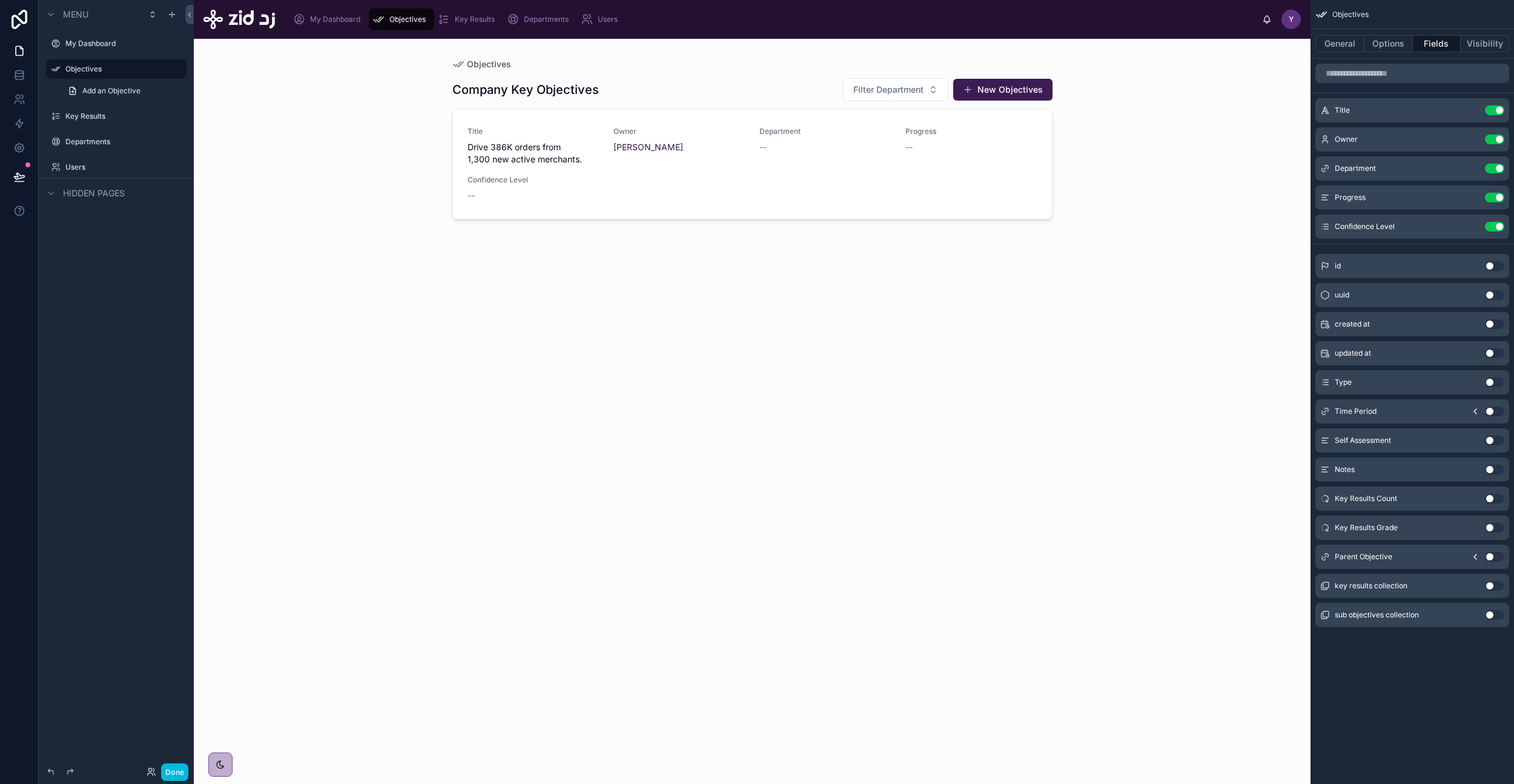
click at [870, 169] on div "Title Drive 386K orders from 1,300 new active merchants. Owner Yazeed [PERSON_N…" at bounding box center [753, 164] width 570 height 76
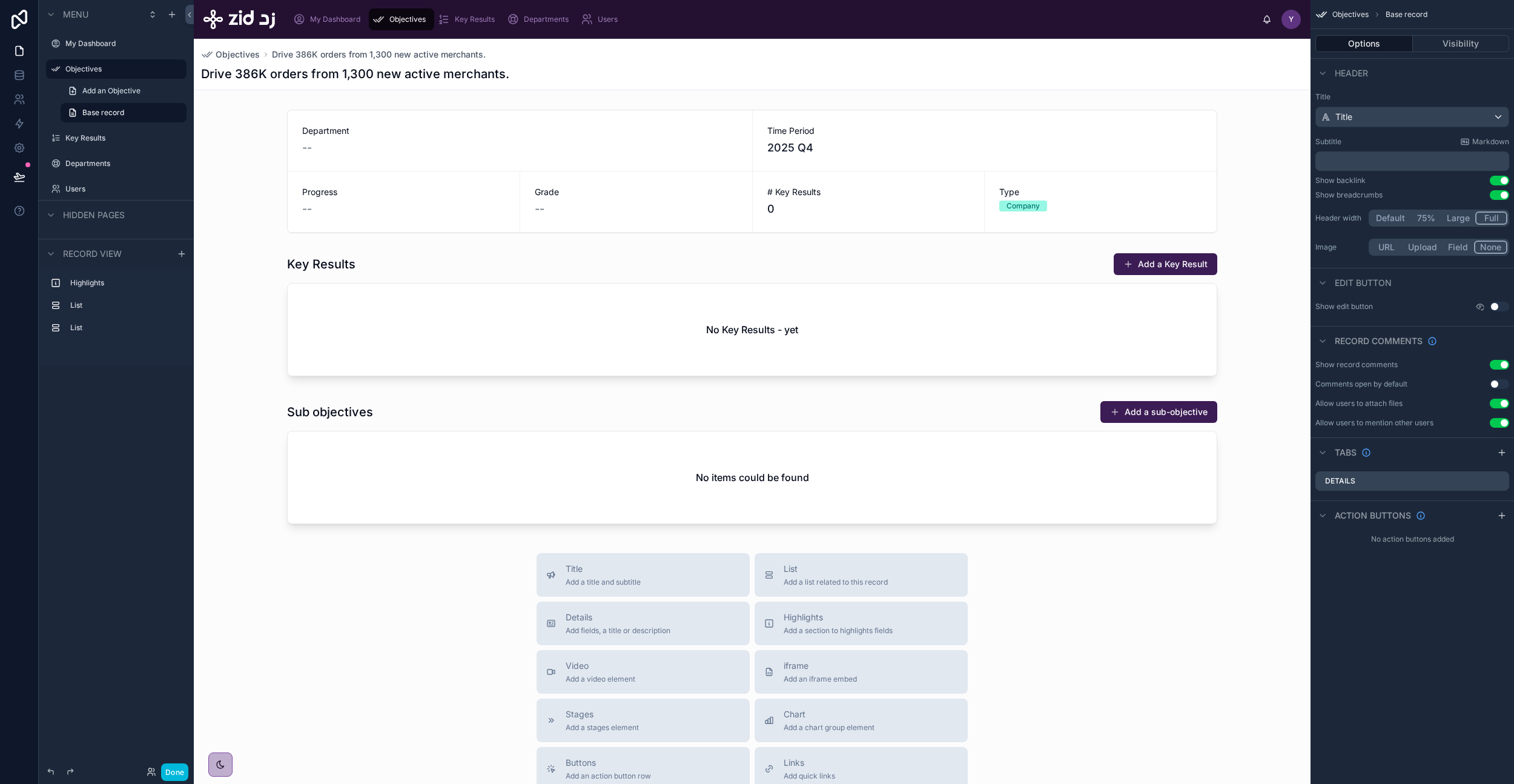
click at [1501, 306] on button "Use setting" at bounding box center [1500, 306] width 19 height 10
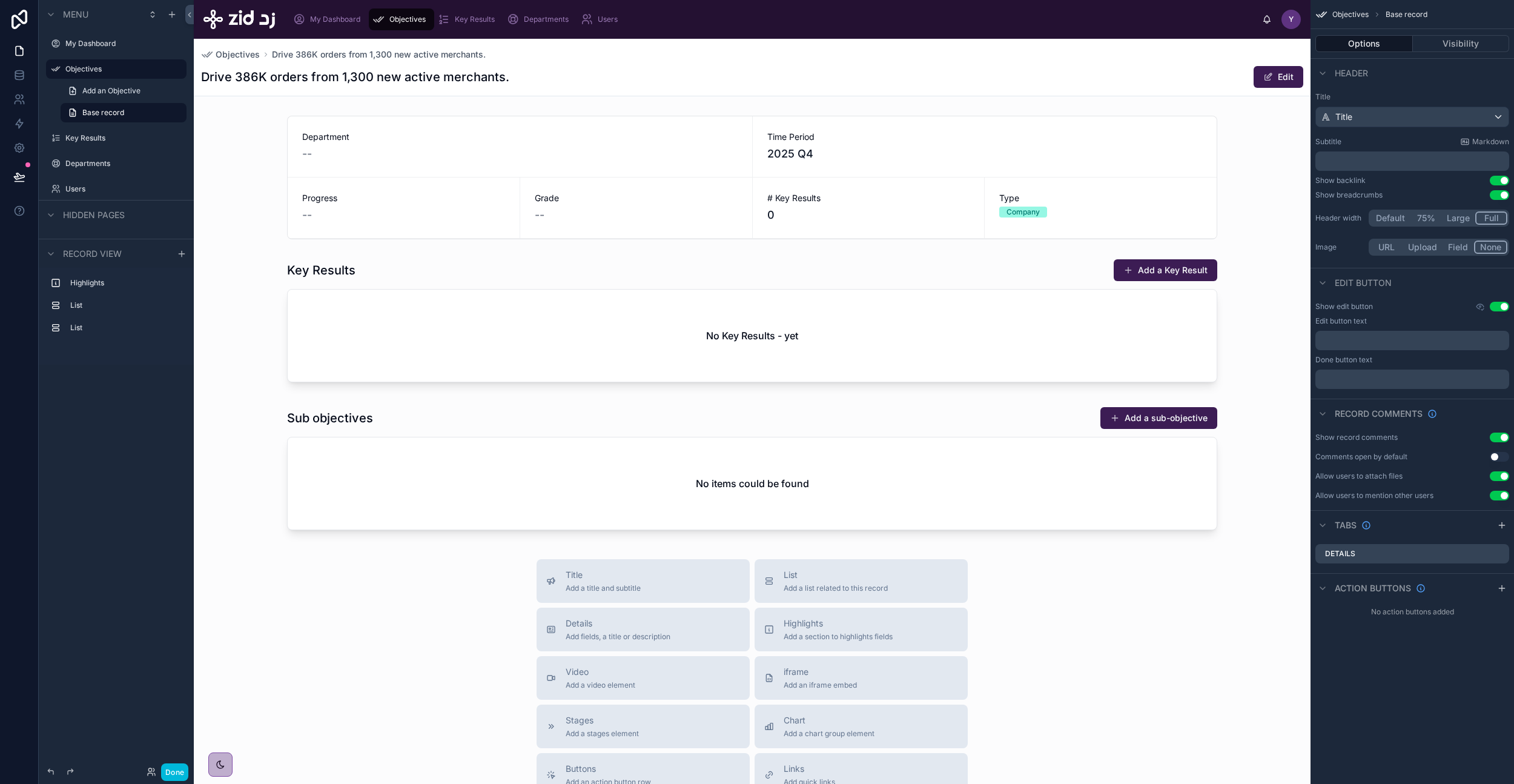
click at [1272, 82] on button "Edit" at bounding box center [1279, 76] width 50 height 22
click at [699, 192] on div at bounding box center [753, 177] width 1117 height 133
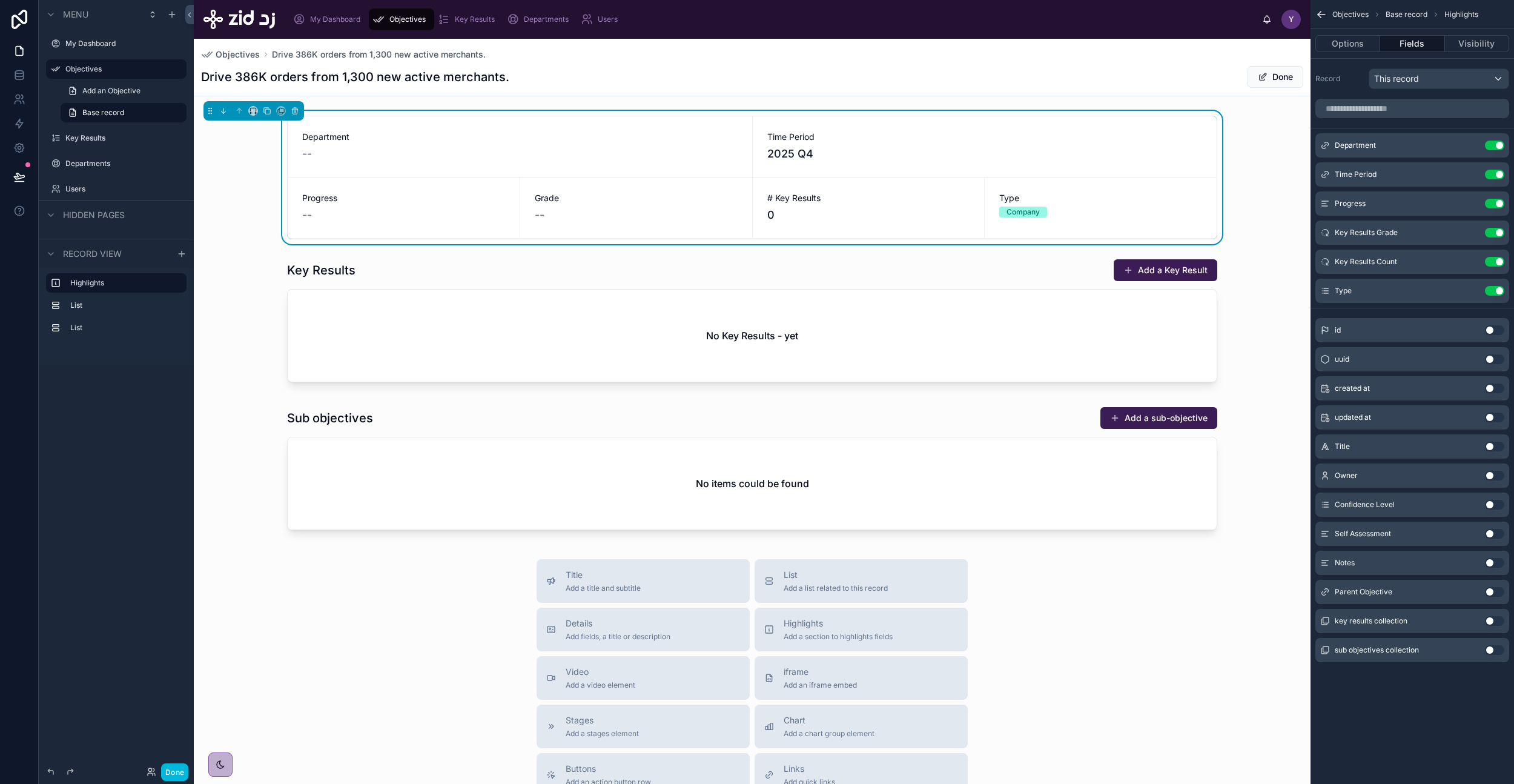
click at [1485, 146] on div "Use setting" at bounding box center [1495, 145] width 19 height 10
click at [0, 0] on icon "scrollable content" at bounding box center [0, 0] width 0 height 0
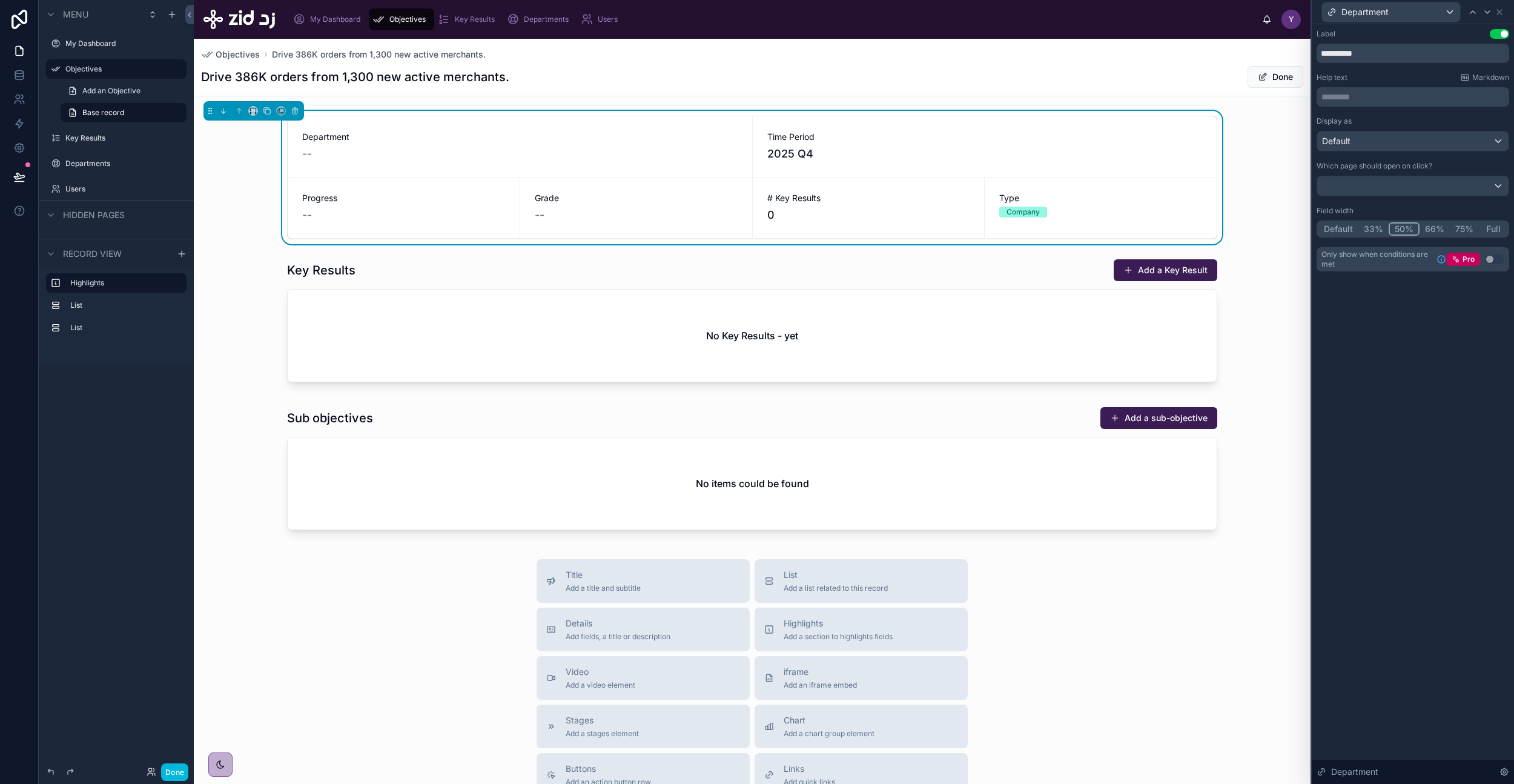
click at [1498, 17] on div "Department" at bounding box center [1413, 11] width 192 height 24
click at [1501, 13] on icon at bounding box center [1500, 12] width 5 height 5
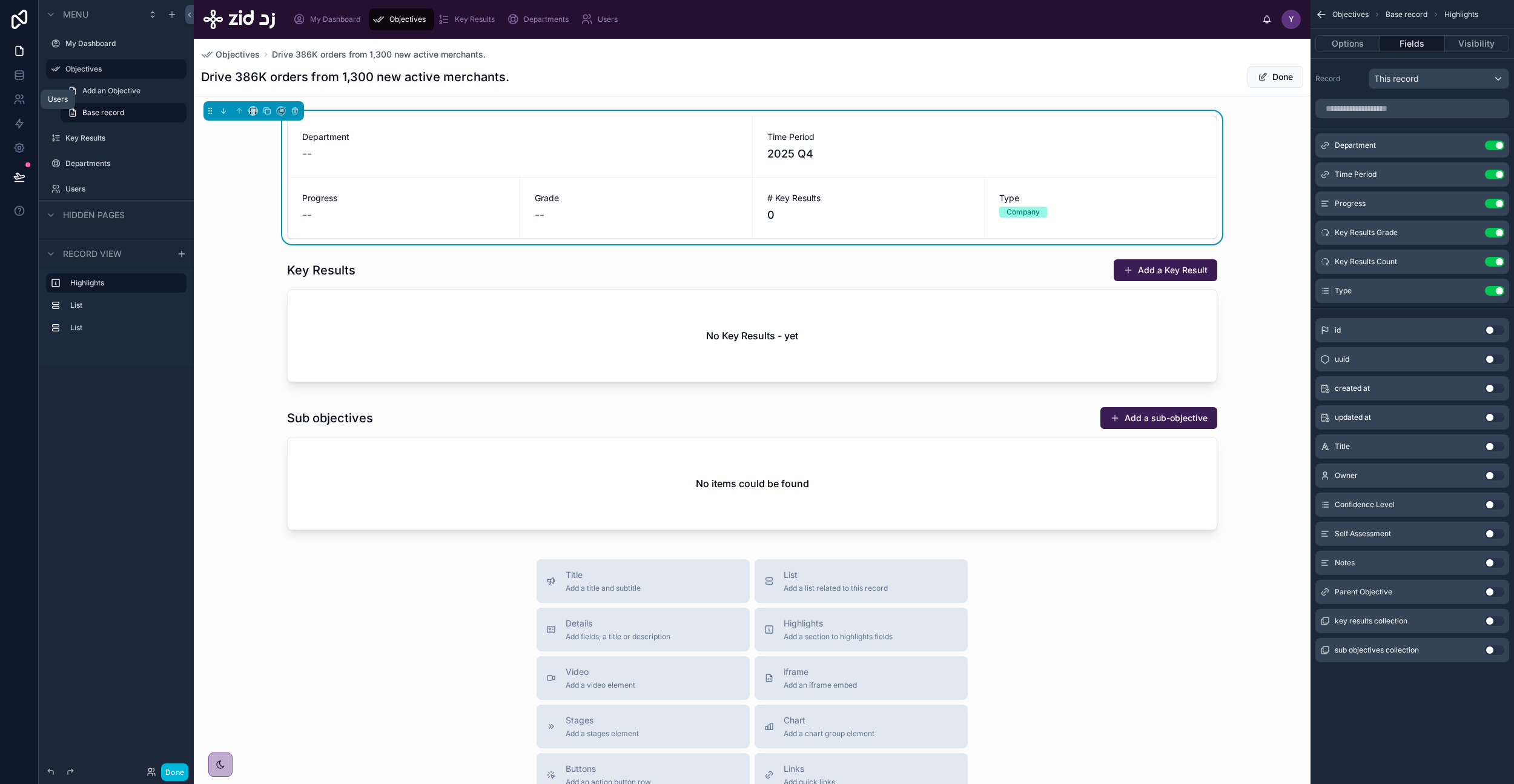
click at [21, 87] on link at bounding box center [18, 99] width 38 height 25
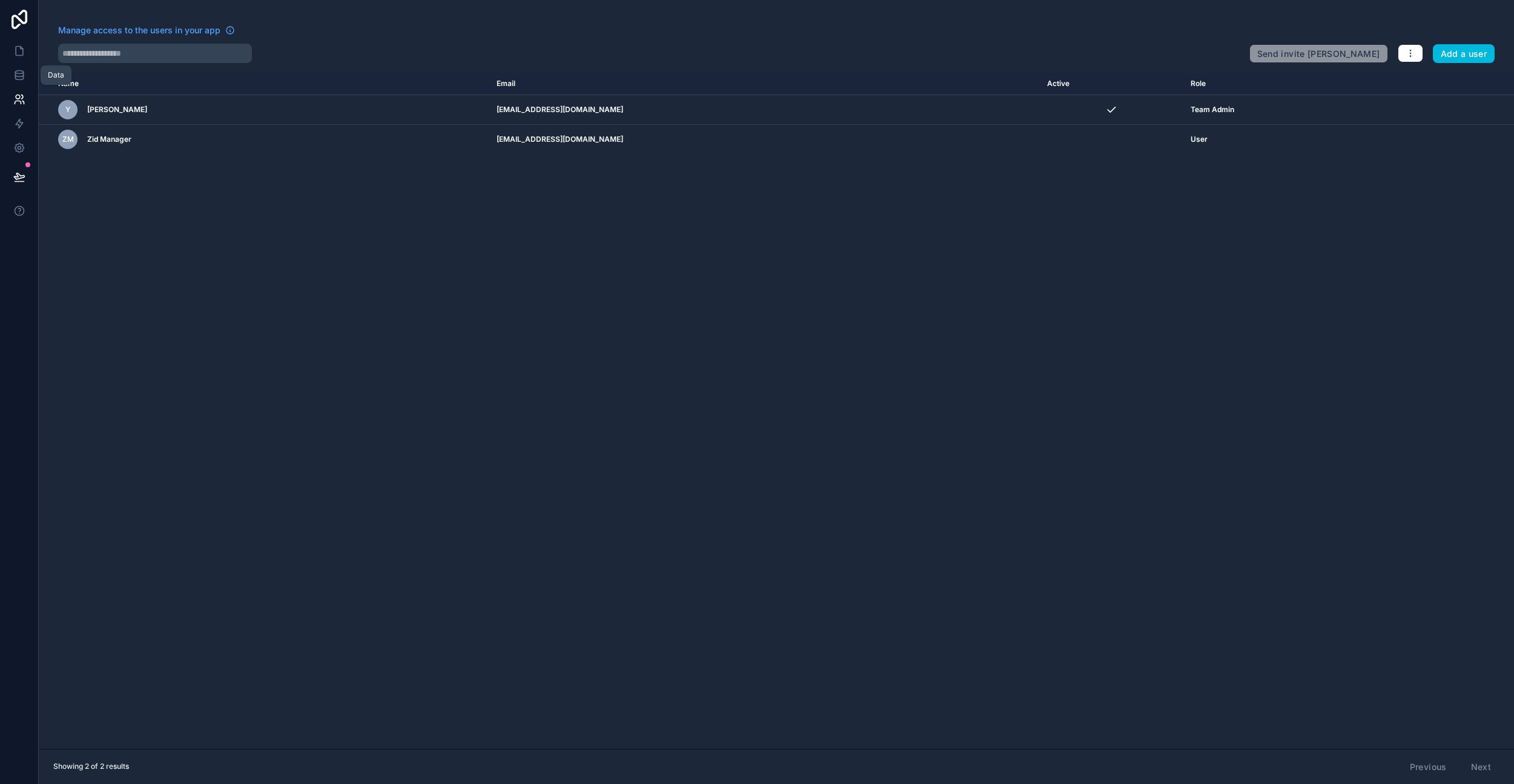
click at [22, 79] on icon at bounding box center [18, 78] width 8 height 5
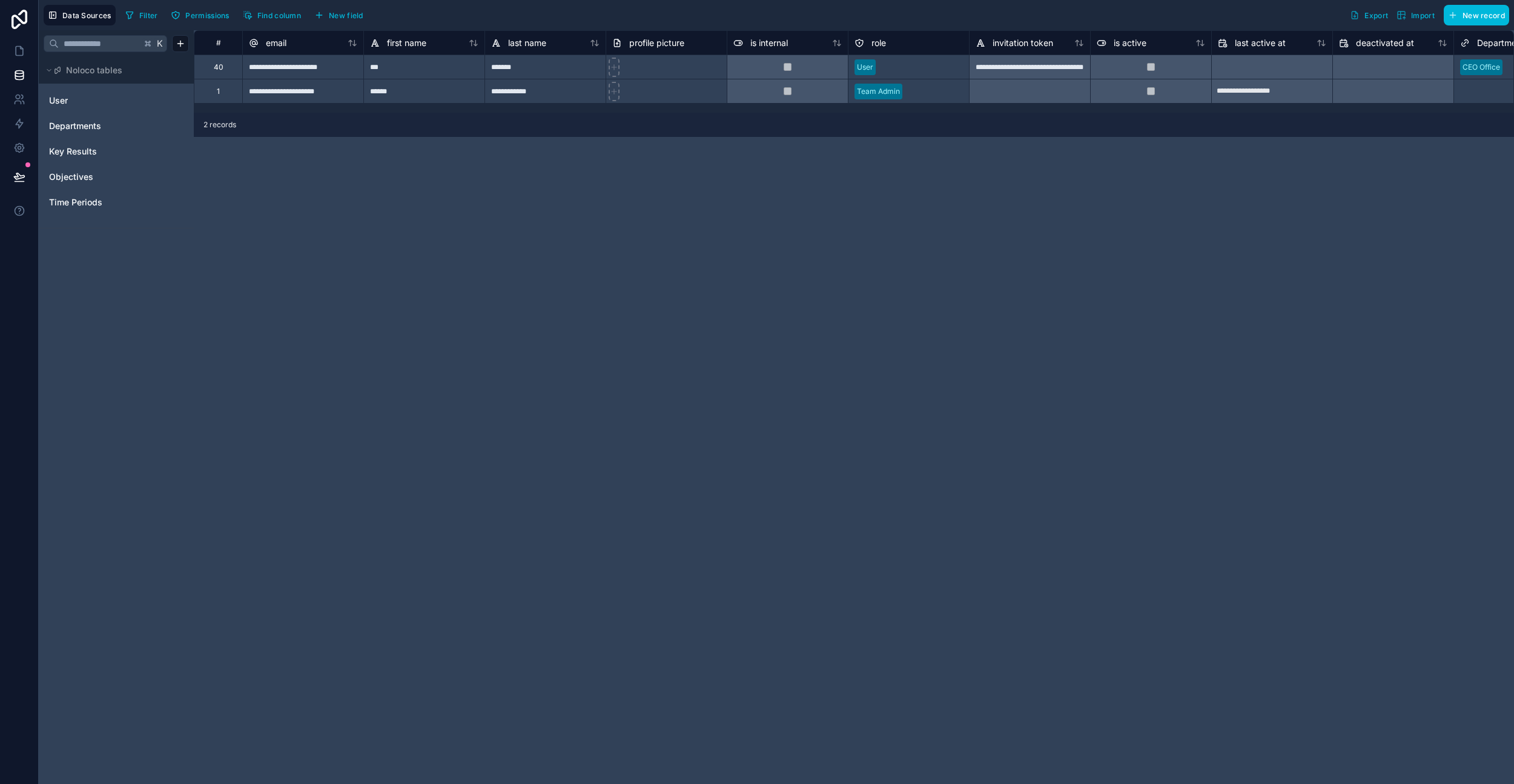
click at [88, 171] on span "Objectives" at bounding box center [71, 177] width 44 height 12
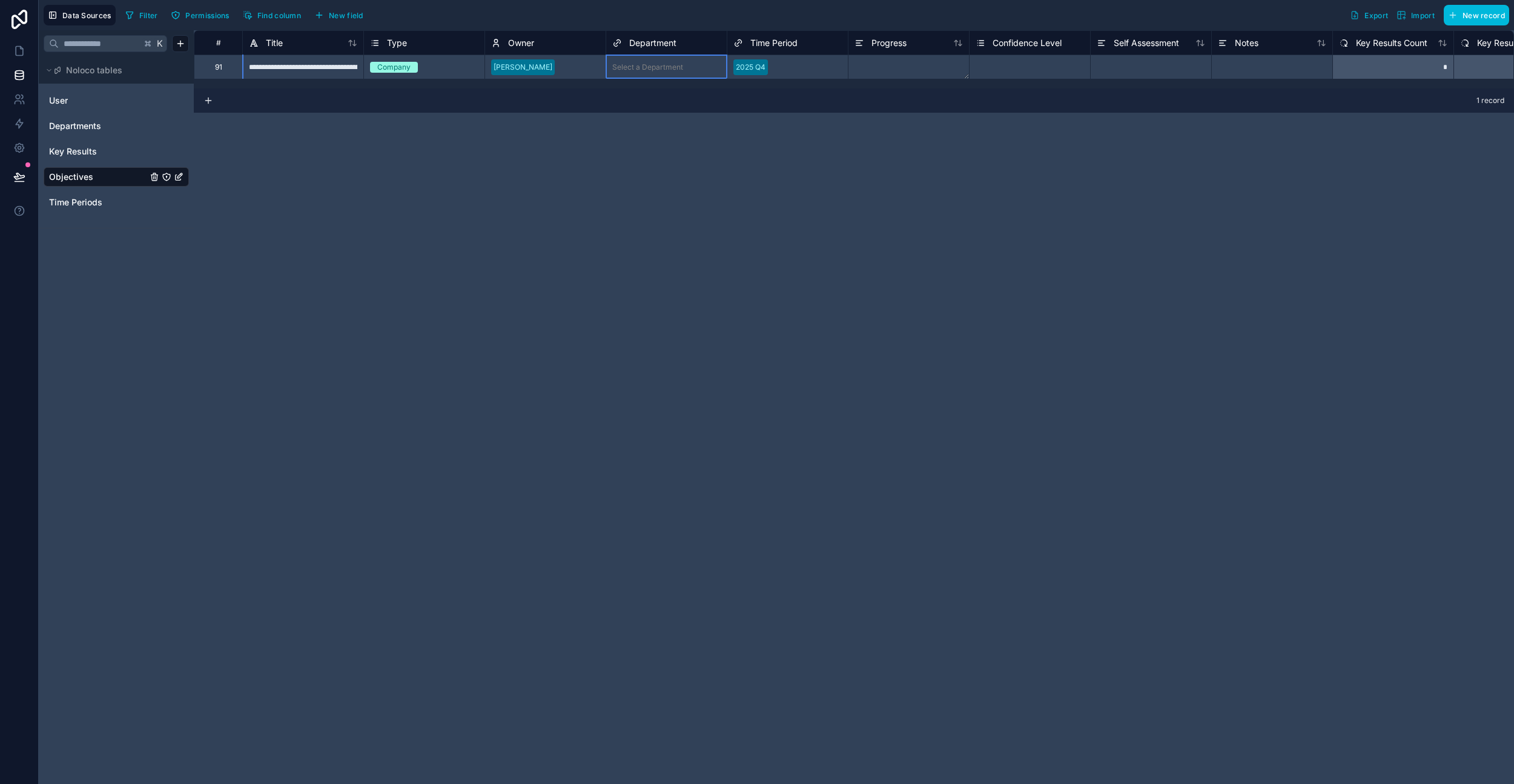
scroll to position [1, 0]
click at [659, 69] on div "Select a Department" at bounding box center [647, 67] width 71 height 10
click at [659, 68] on div "Select a Department" at bounding box center [647, 67] width 71 height 10
click at [655, 101] on div "CEO Office" at bounding box center [666, 97] width 120 height 25
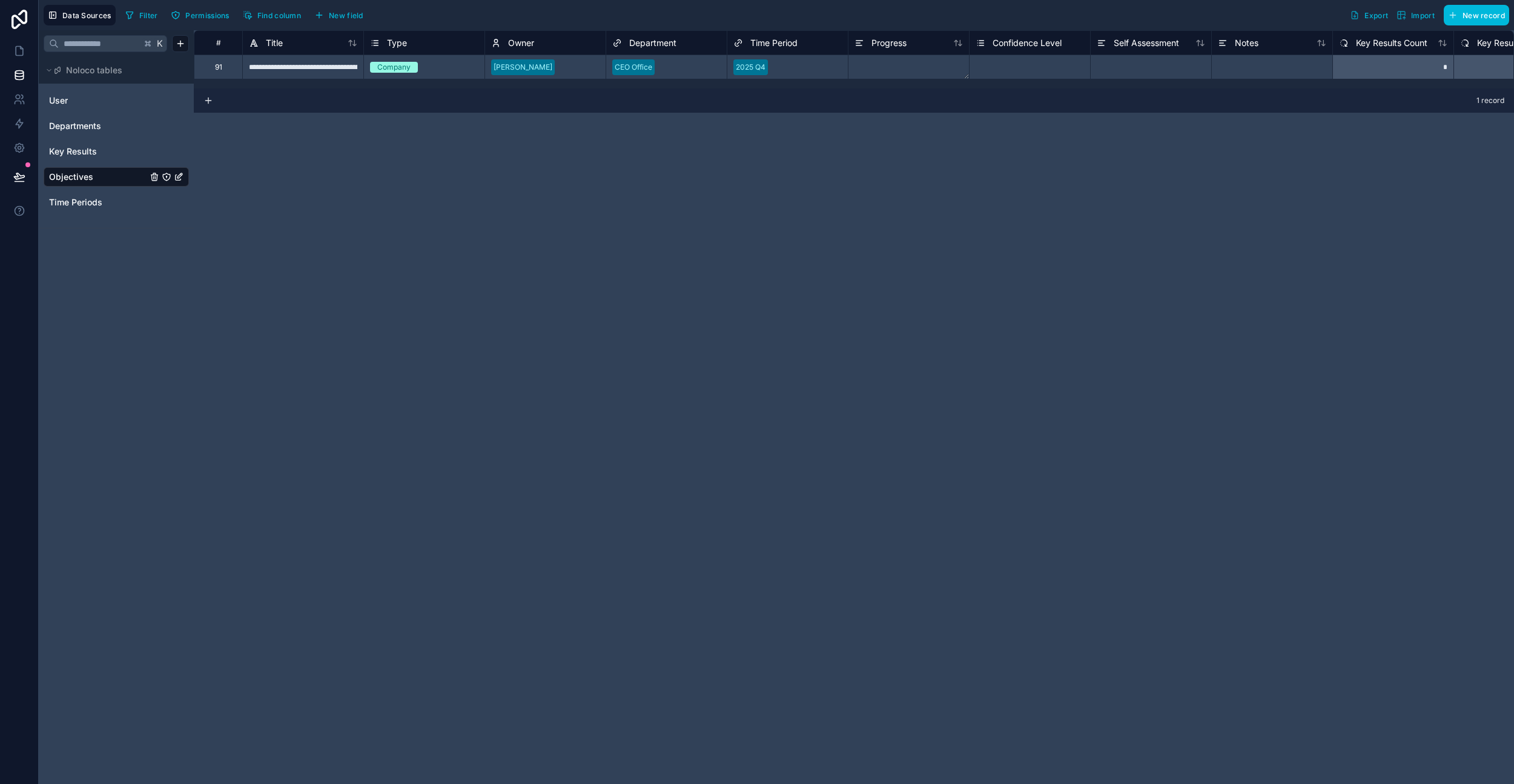
click at [819, 164] on div "**********" at bounding box center [854, 406] width 1321 height 753
click at [1045, 57] on div "Select a Confidence Level" at bounding box center [1029, 67] width 120 height 24
click at [1056, 59] on div "Select a Confidence Level" at bounding box center [1029, 67] width 120 height 24
click at [1172, 133] on div "**********" at bounding box center [854, 406] width 1321 height 753
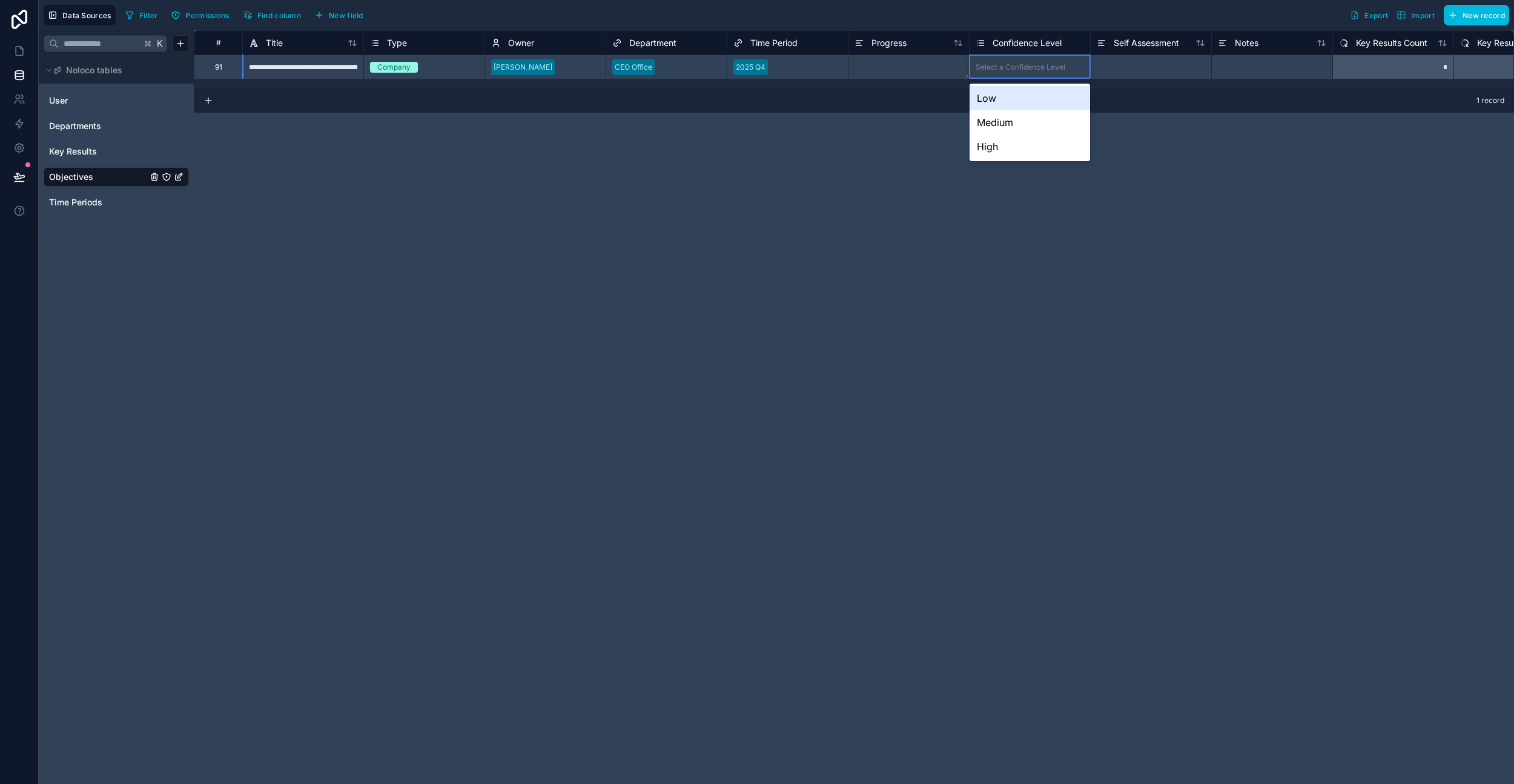
click at [1143, 74] on div at bounding box center [1151, 67] width 121 height 25
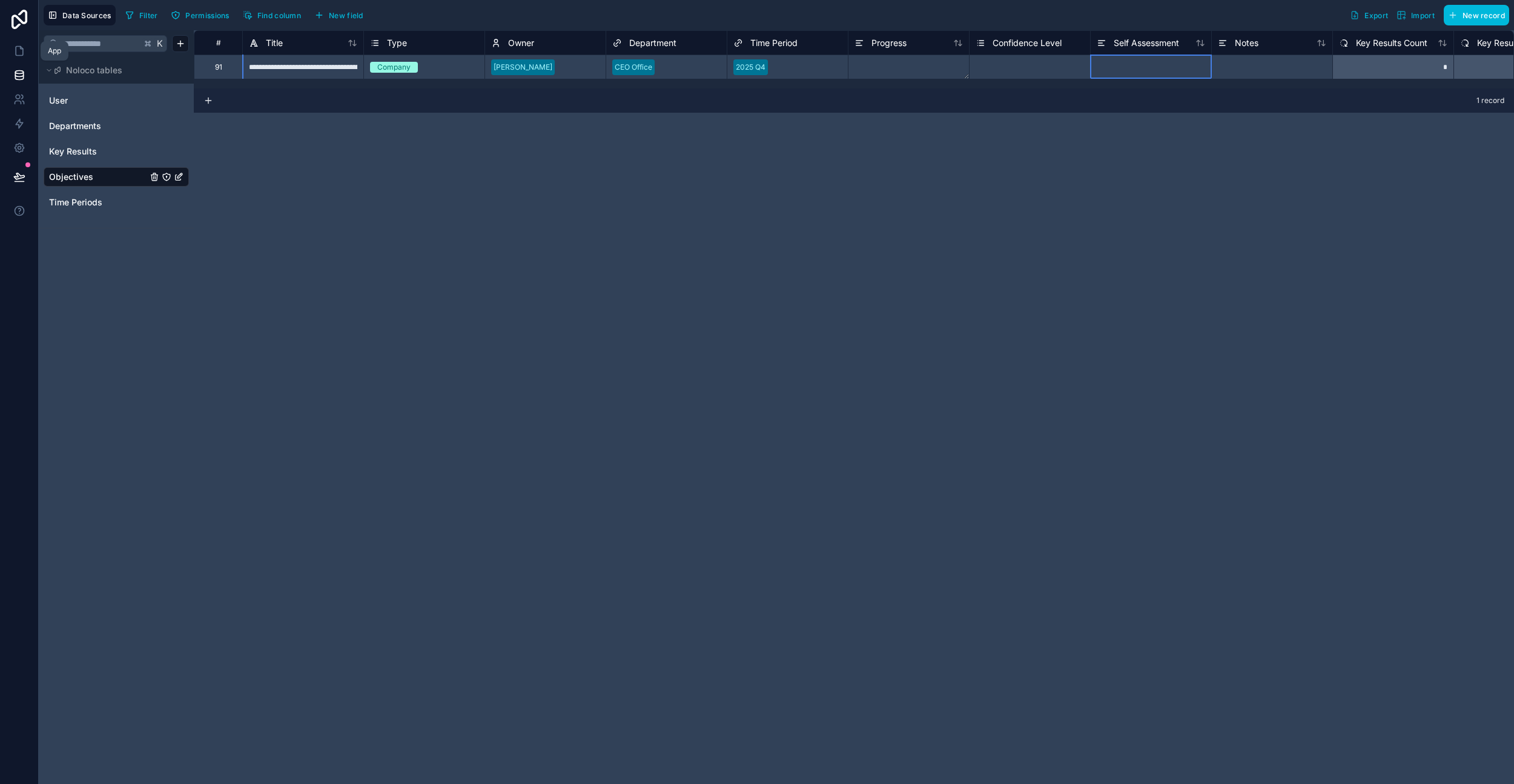
click at [11, 52] on link at bounding box center [18, 51] width 38 height 25
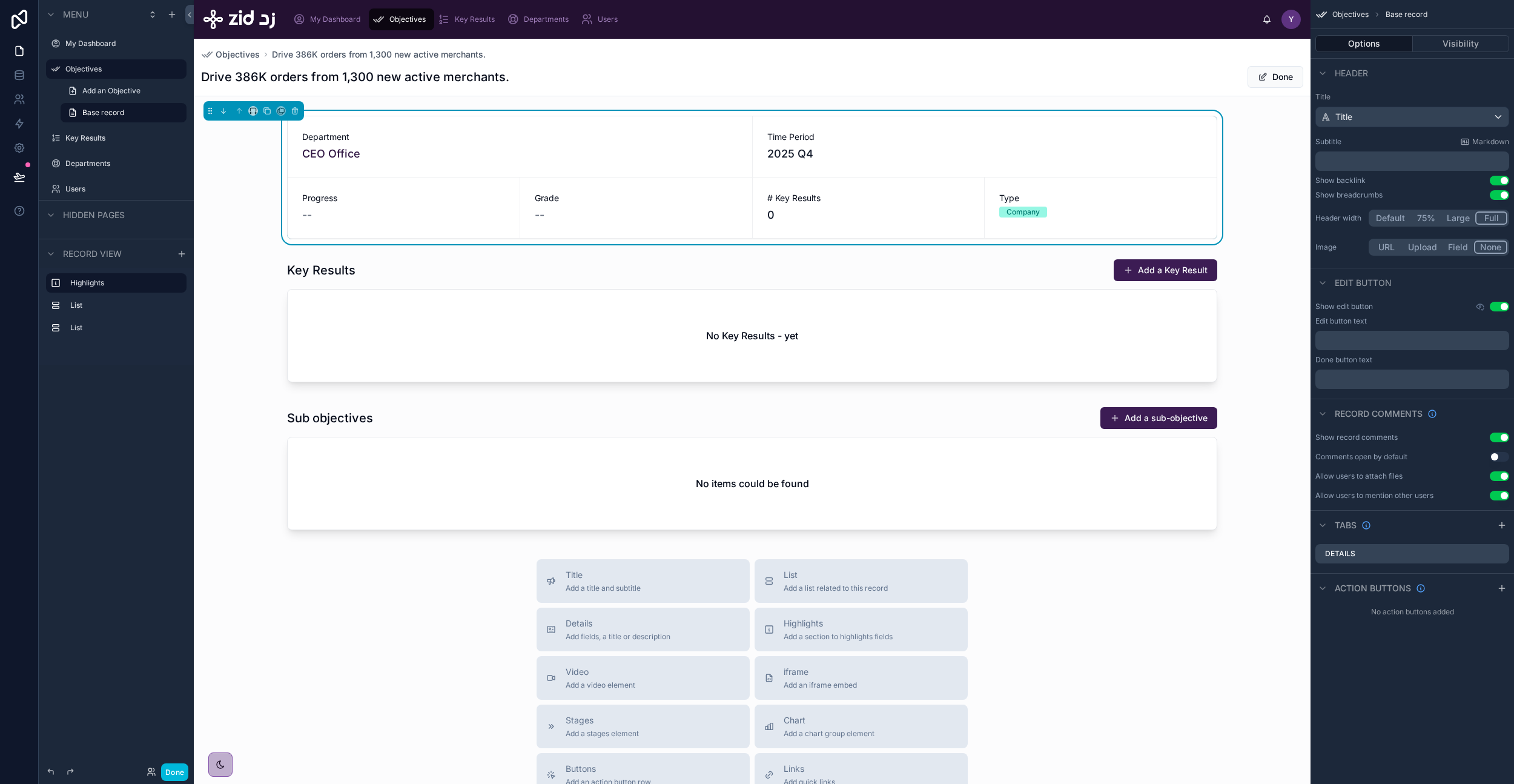
click at [404, 25] on div "Objectives" at bounding box center [401, 19] width 58 height 19
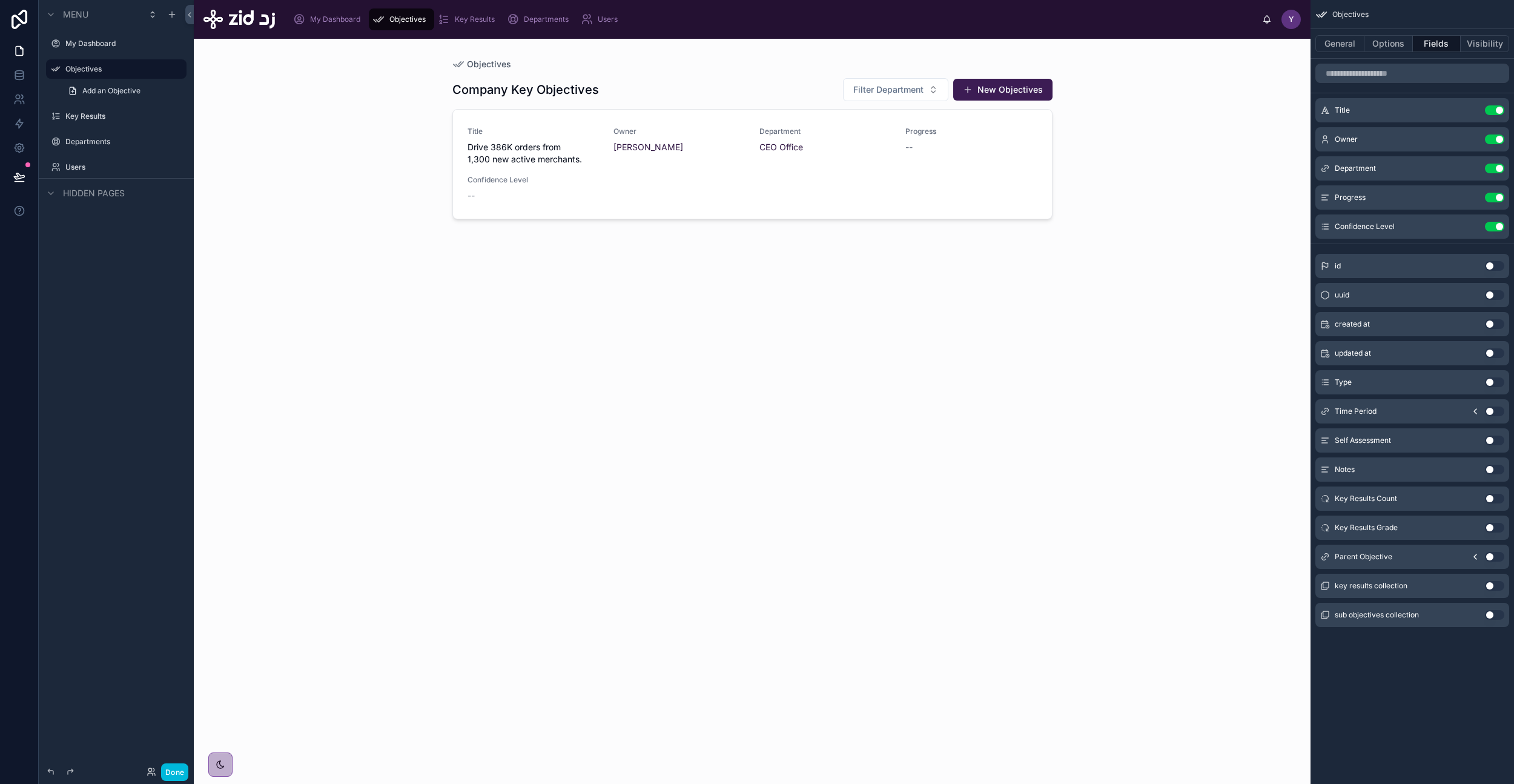
click at [853, 319] on div "Company Key Objectives Filter Department New Objectives Title Drive 386K orders…" at bounding box center [753, 420] width 601 height 699
click at [1341, 46] on button "General" at bounding box center [1340, 43] width 49 height 17
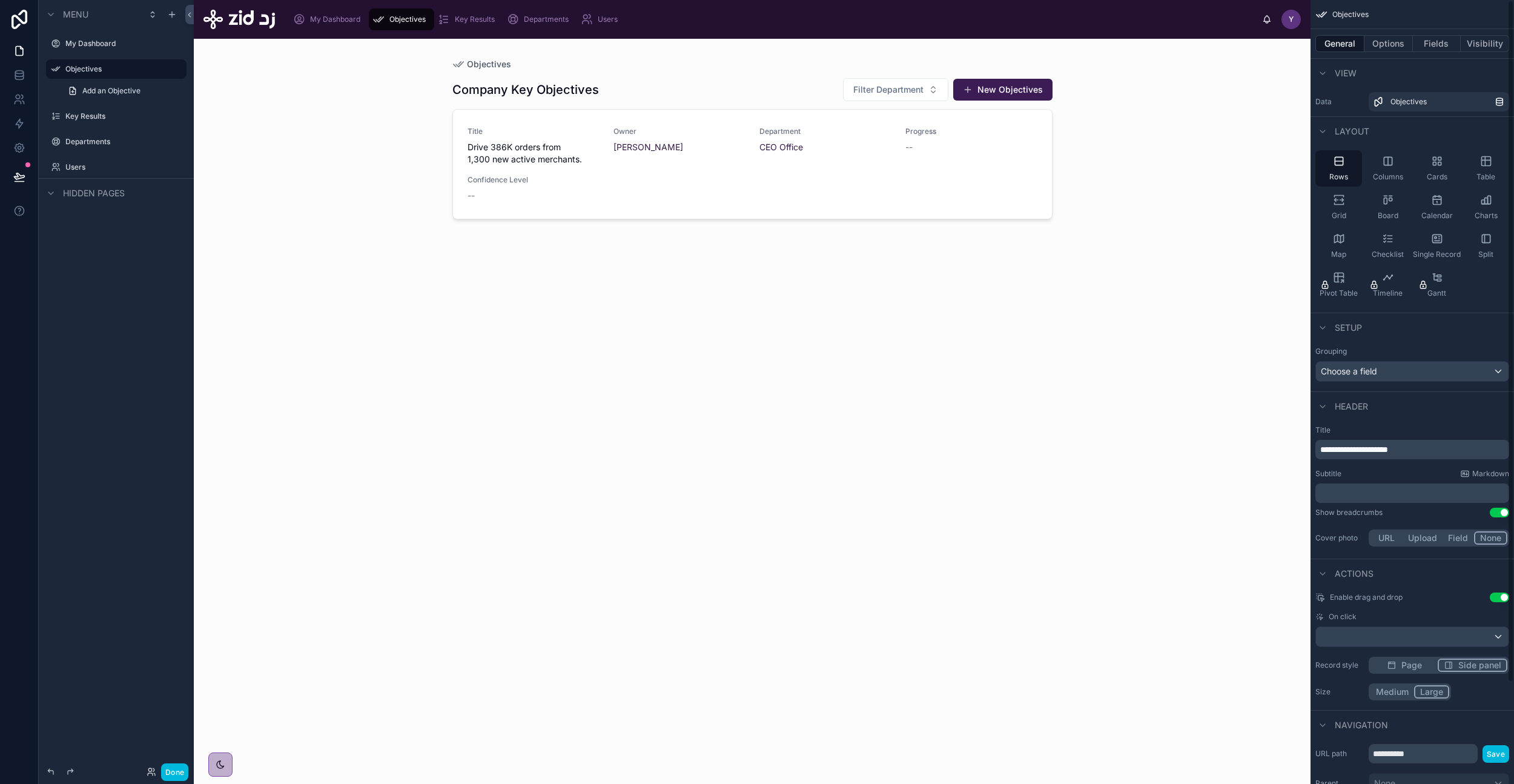
click at [1383, 42] on button "Options" at bounding box center [1388, 43] width 48 height 17
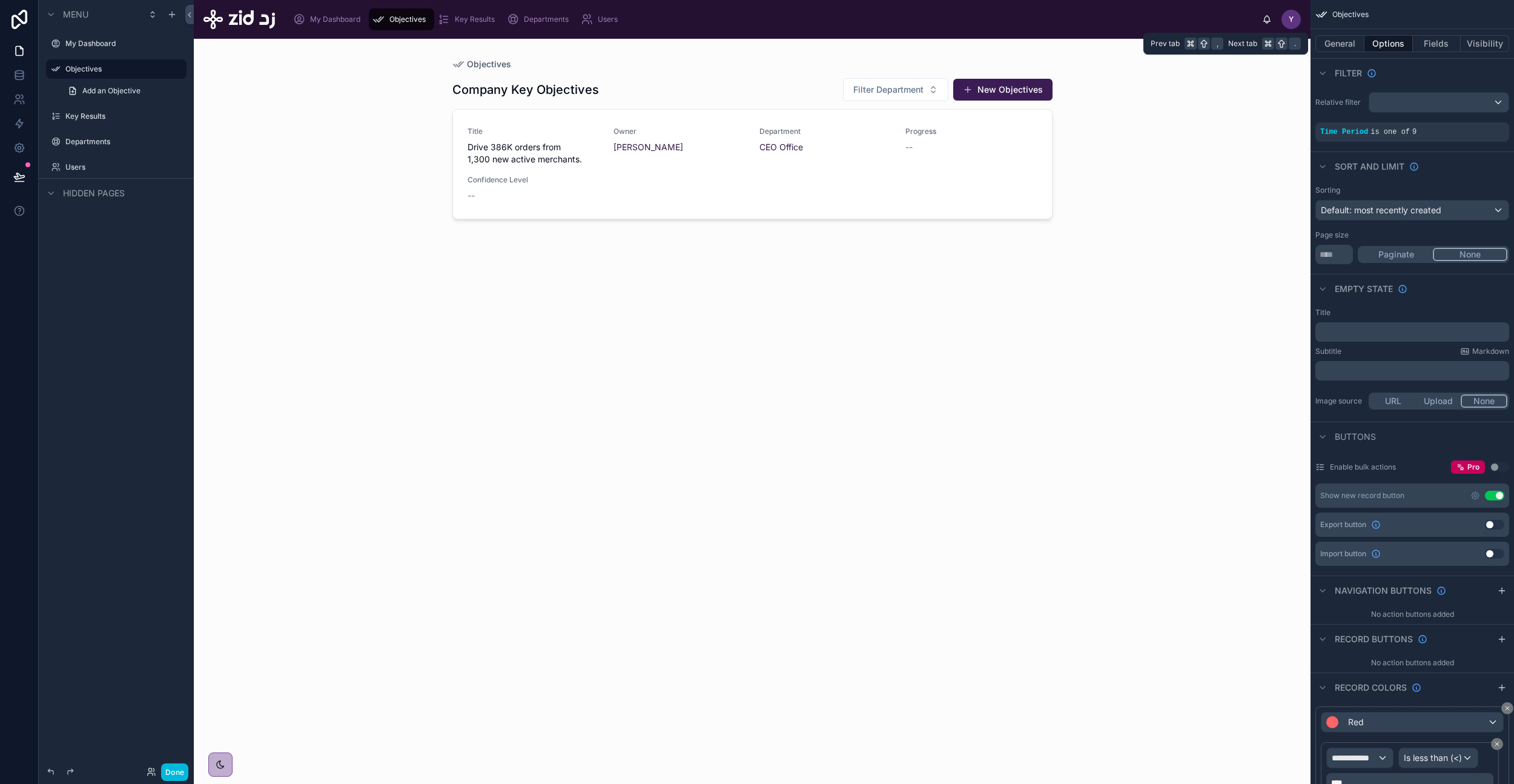
click at [1343, 40] on button "General" at bounding box center [1340, 43] width 49 height 17
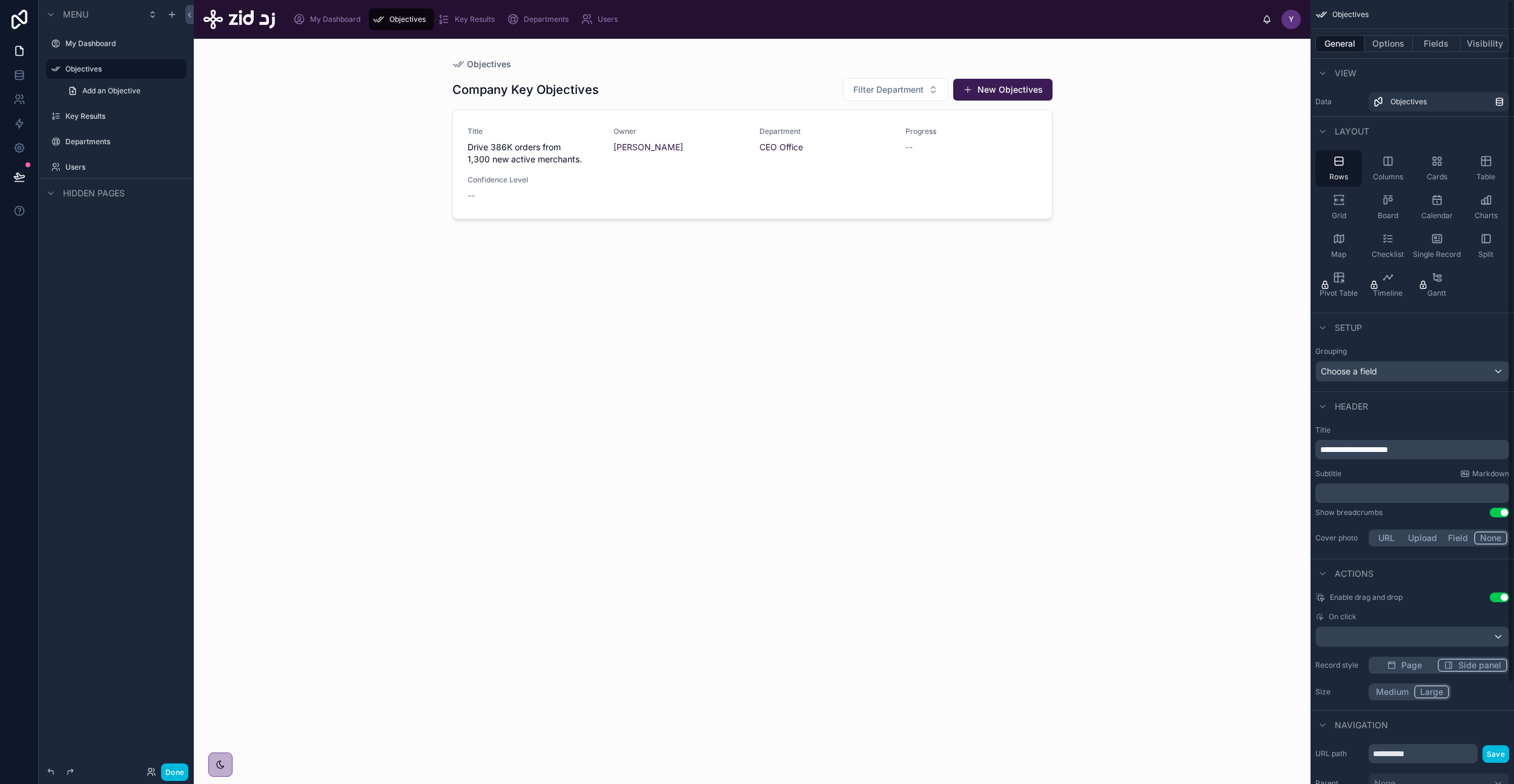
click at [1340, 201] on icon "scrollable content" at bounding box center [1339, 200] width 12 height 12
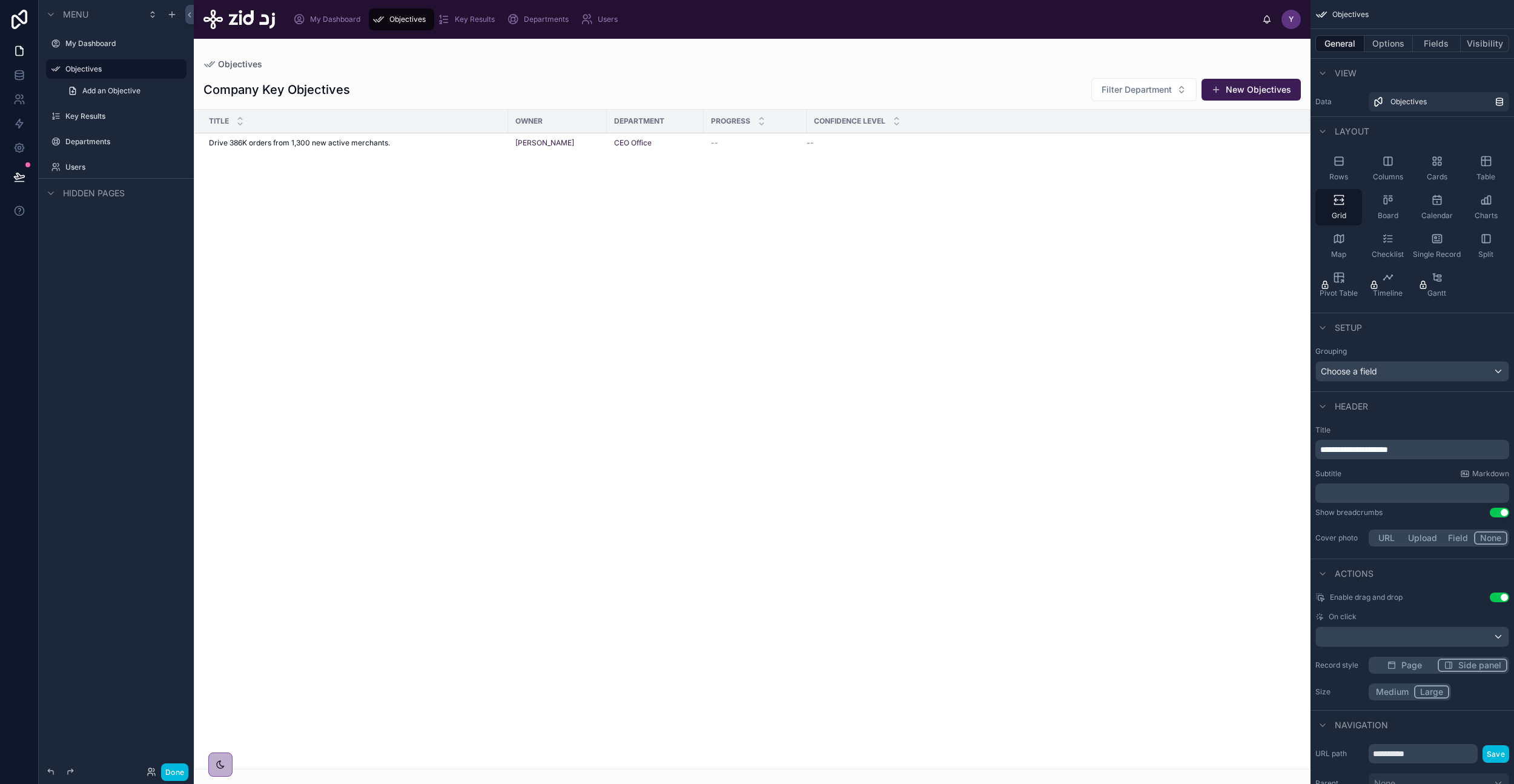
click at [1339, 154] on div "Rows" at bounding box center [1338, 168] width 47 height 36
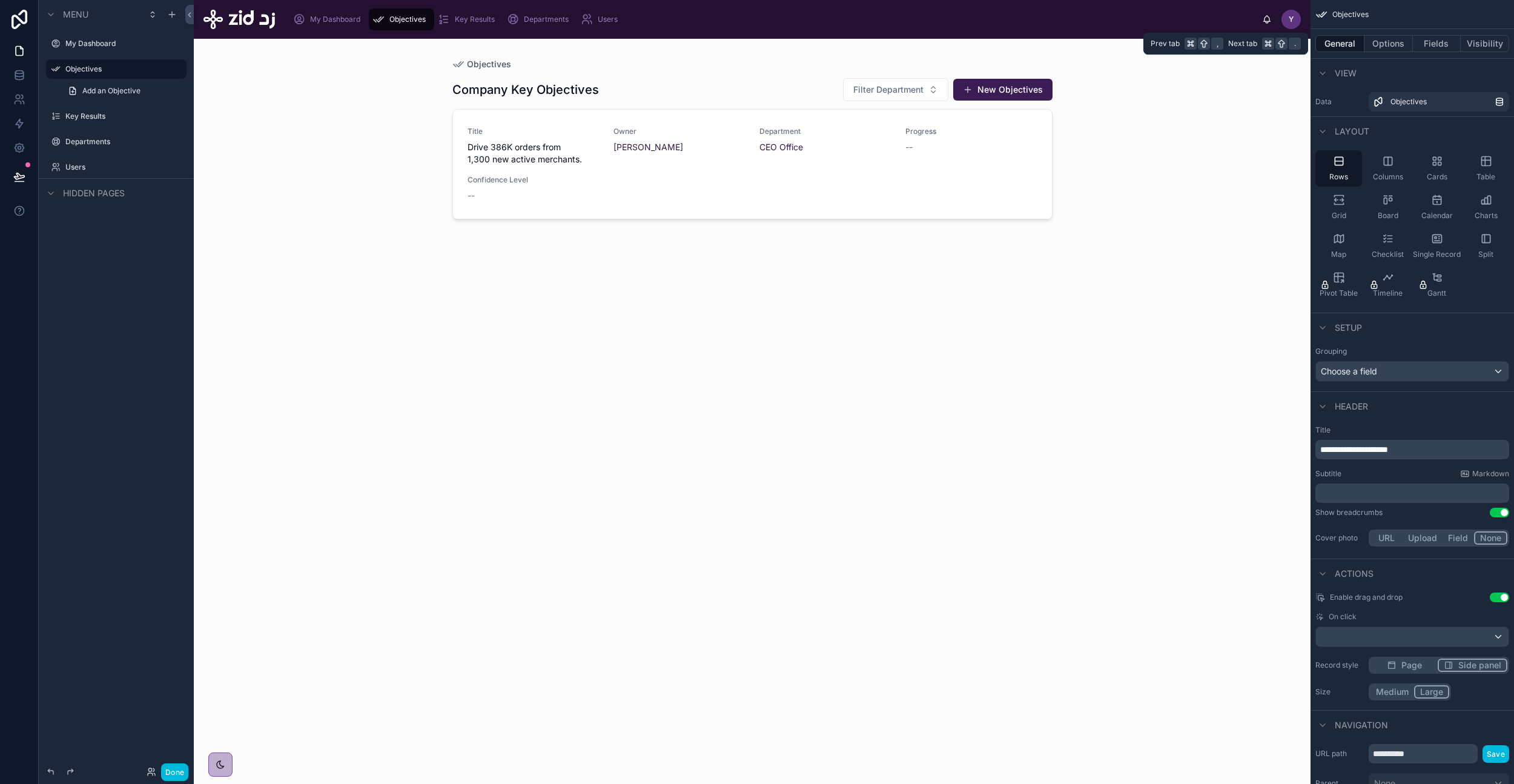
click at [1433, 39] on button "Fields" at bounding box center [1437, 43] width 48 height 17
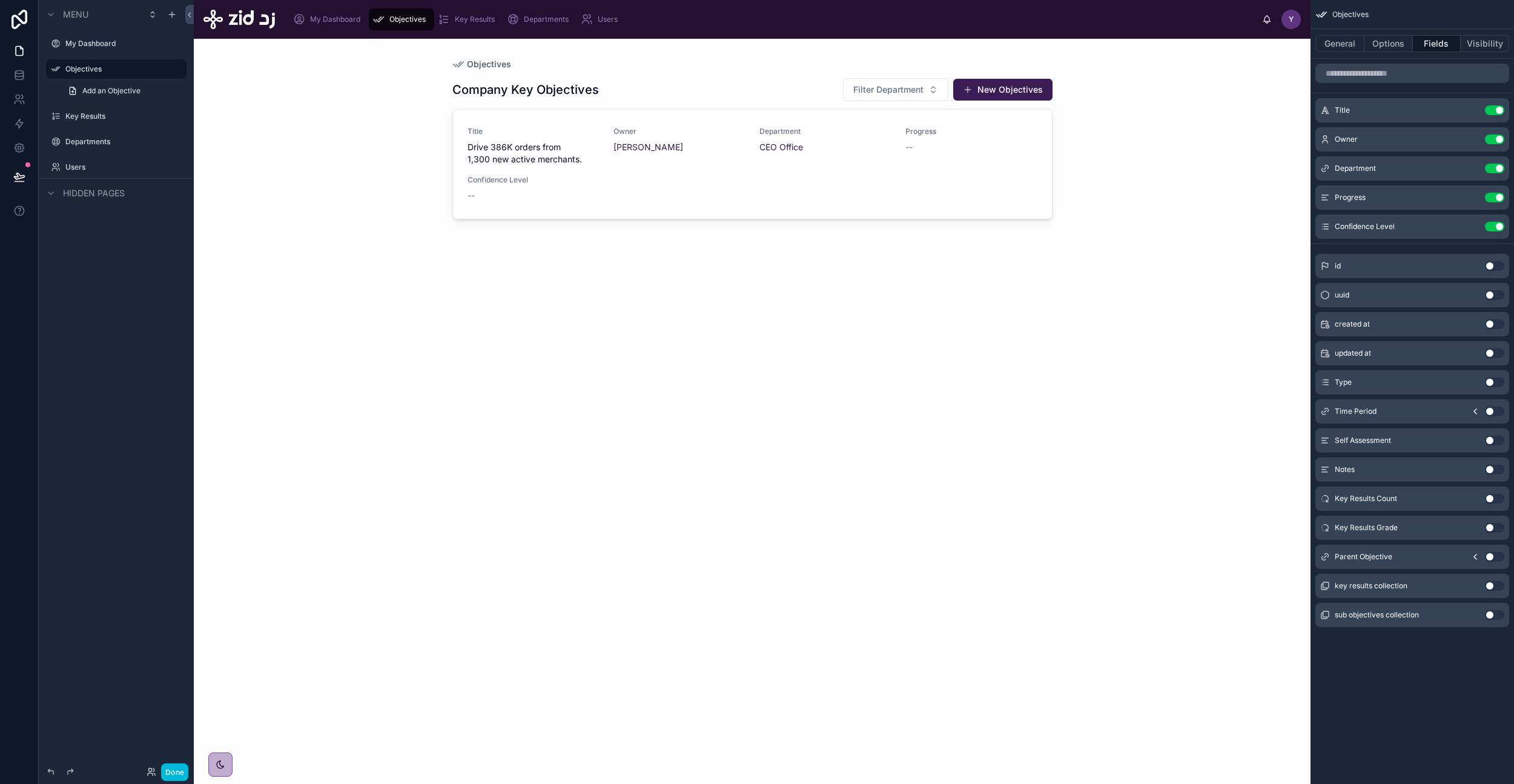
click at [0, 0] on icon "scrollable content" at bounding box center [0, 0] width 0 height 0
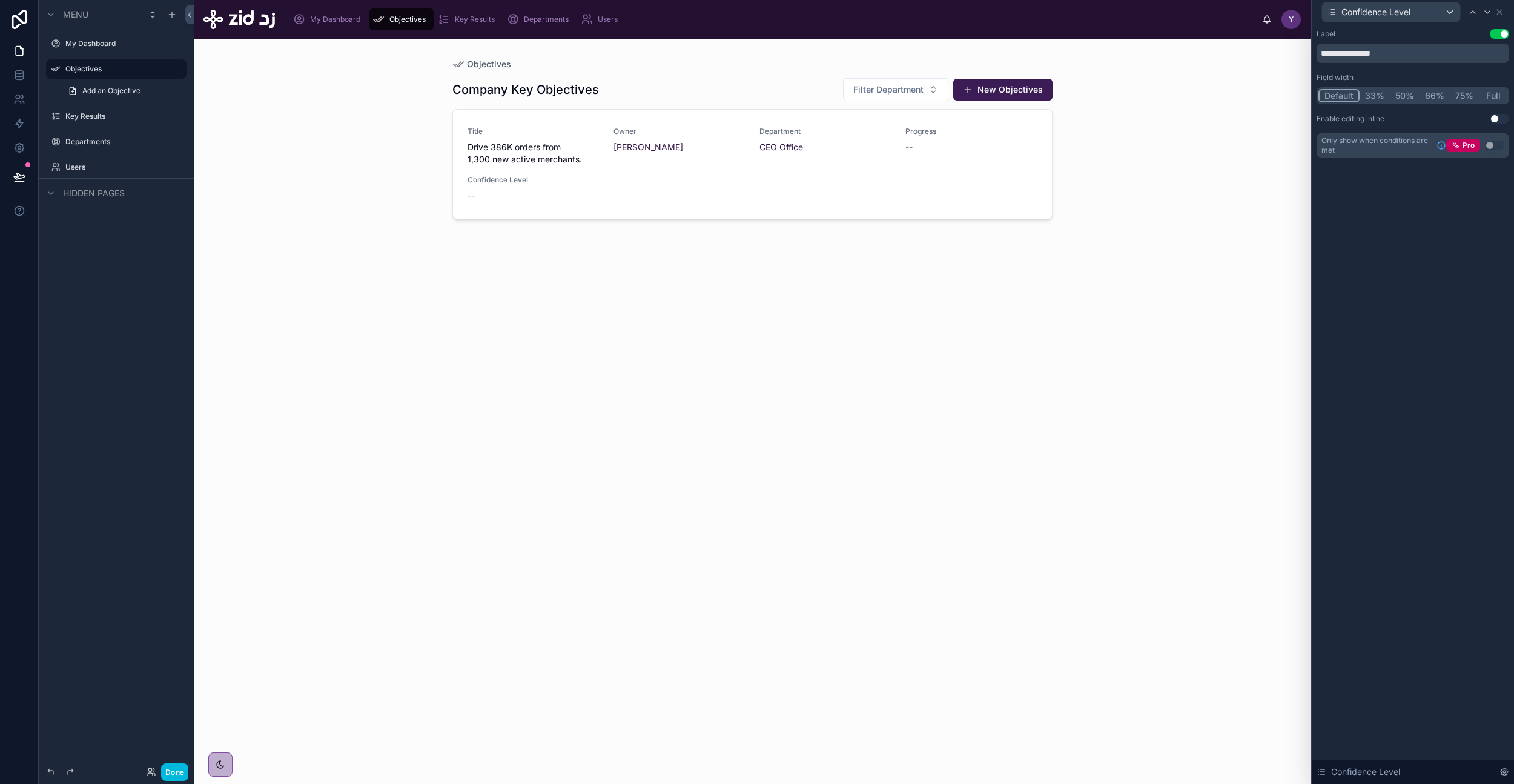
click at [1405, 97] on button "50%" at bounding box center [1405, 95] width 30 height 13
click at [1498, 10] on icon at bounding box center [1499, 11] width 10 height 10
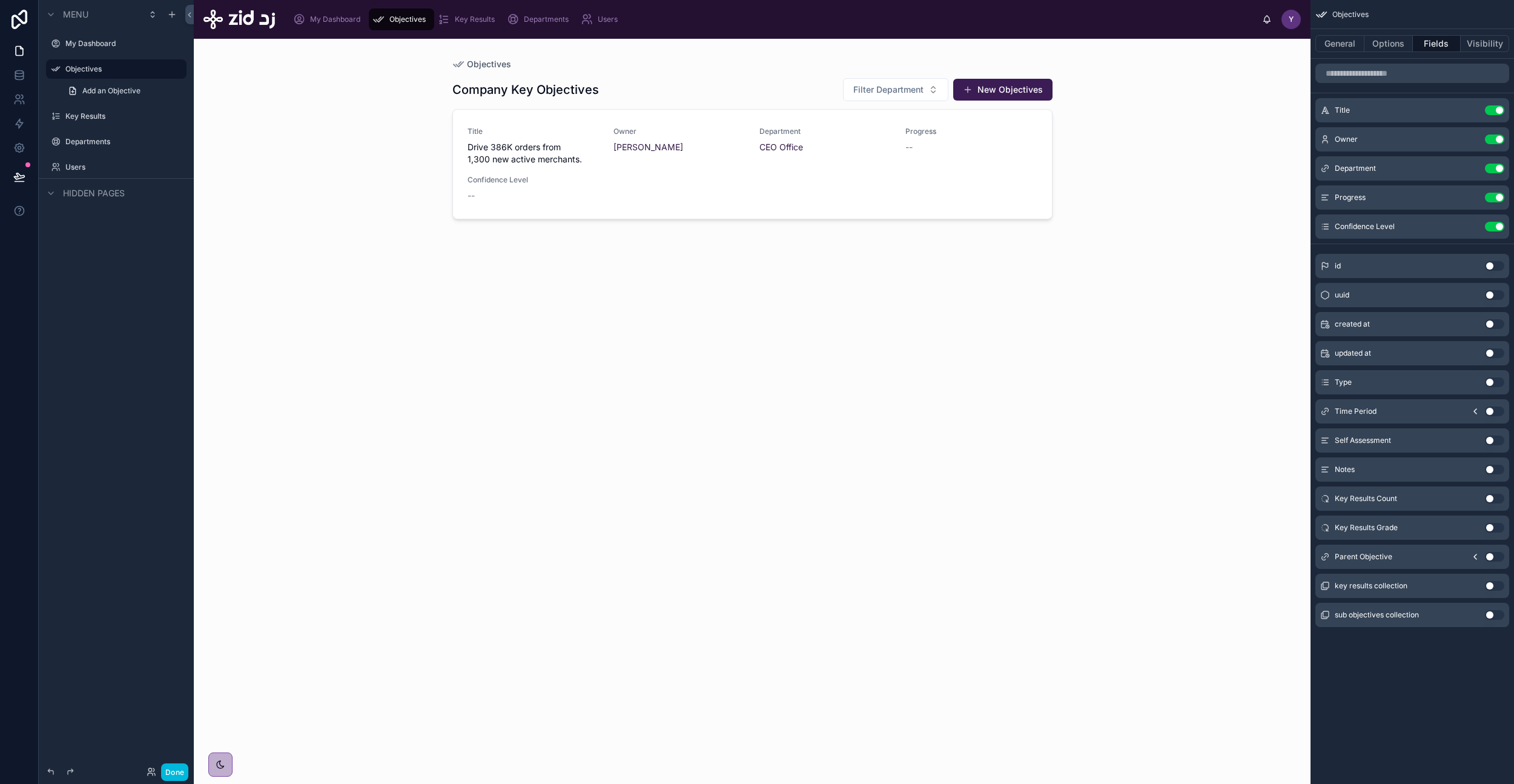
click at [0, 0] on icon "scrollable content" at bounding box center [0, 0] width 0 height 0
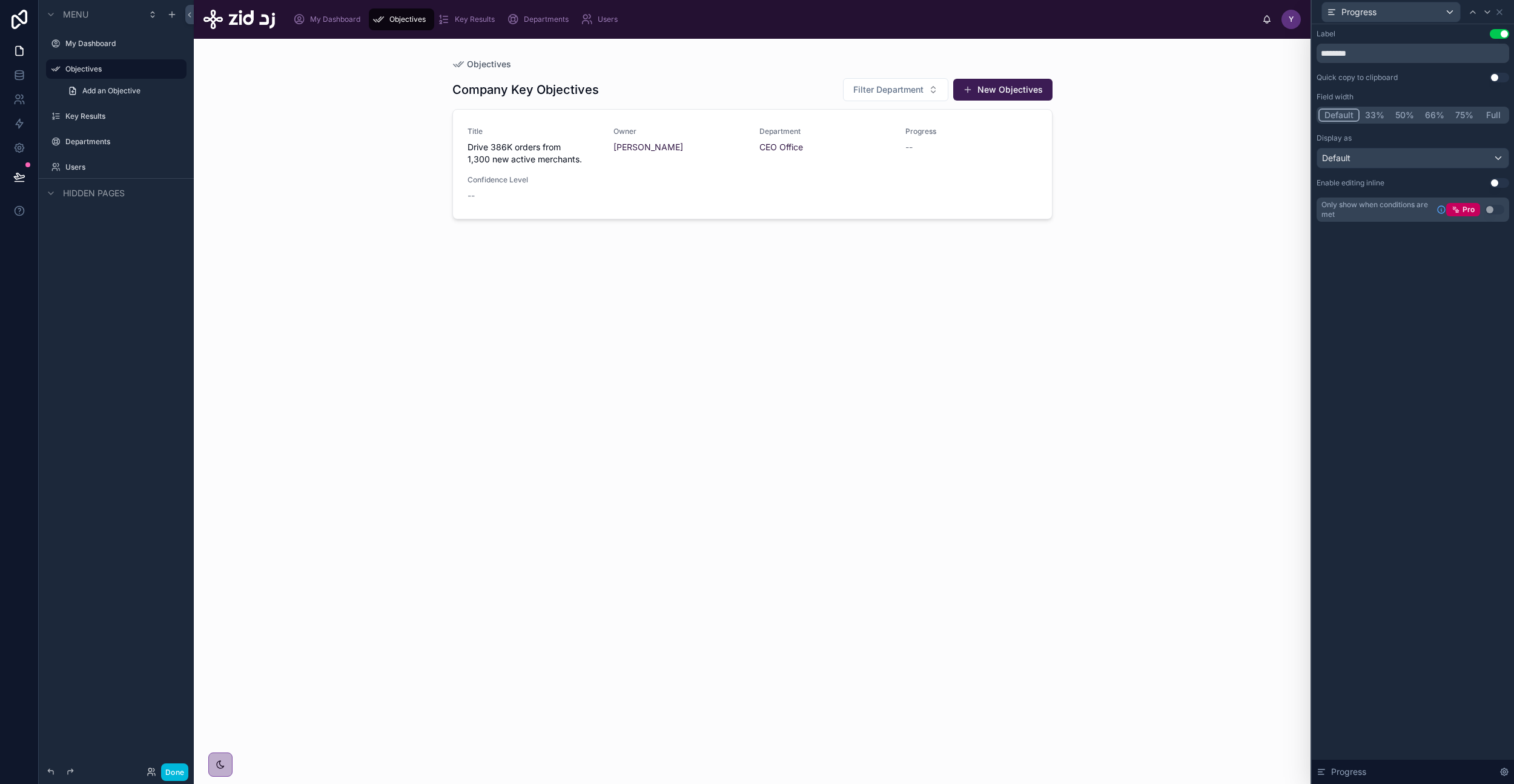
click at [1397, 112] on button "50%" at bounding box center [1405, 114] width 30 height 13
click at [1498, 14] on icon at bounding box center [1499, 11] width 10 height 10
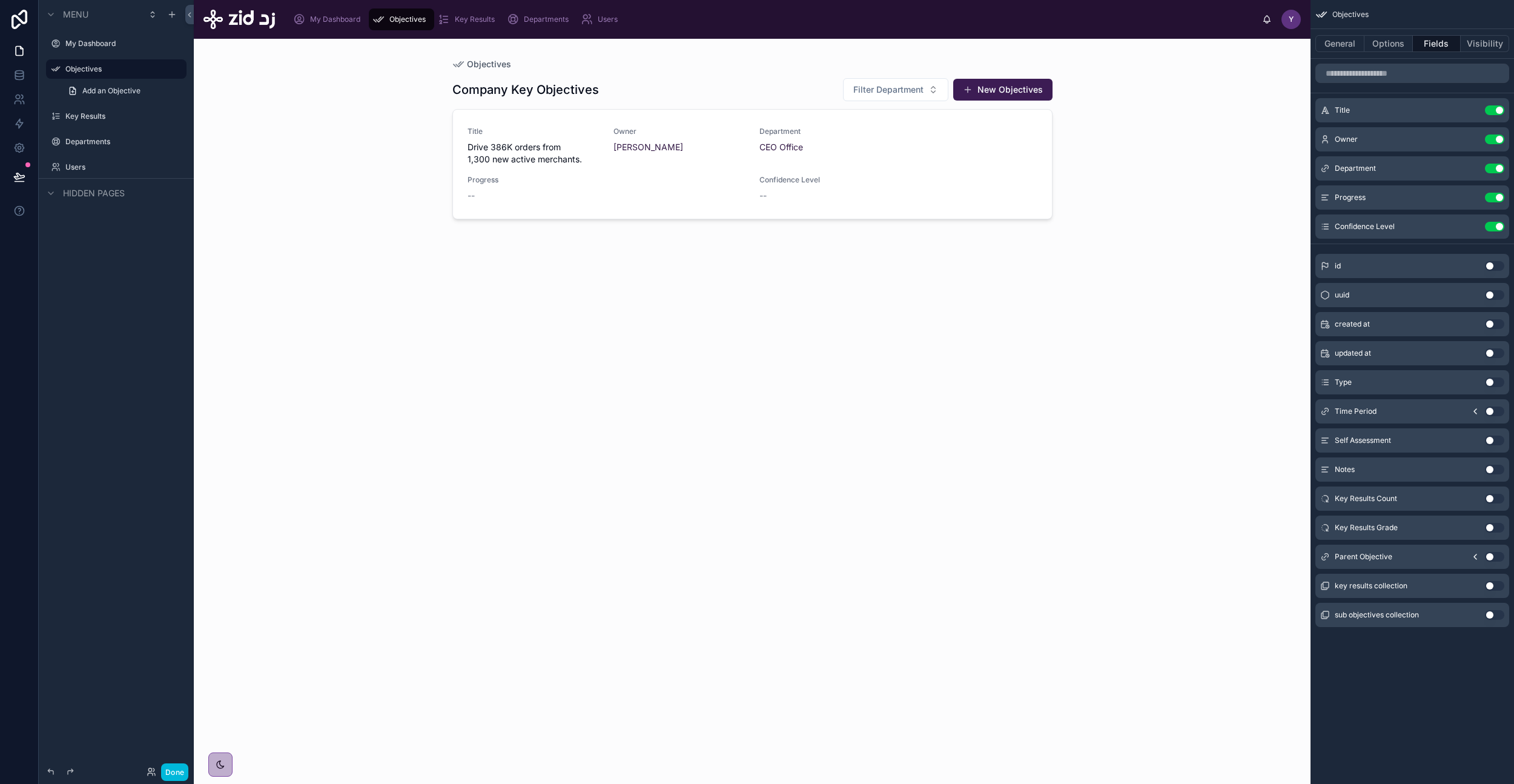
click at [0, 0] on icon "scrollable content" at bounding box center [0, 0] width 0 height 0
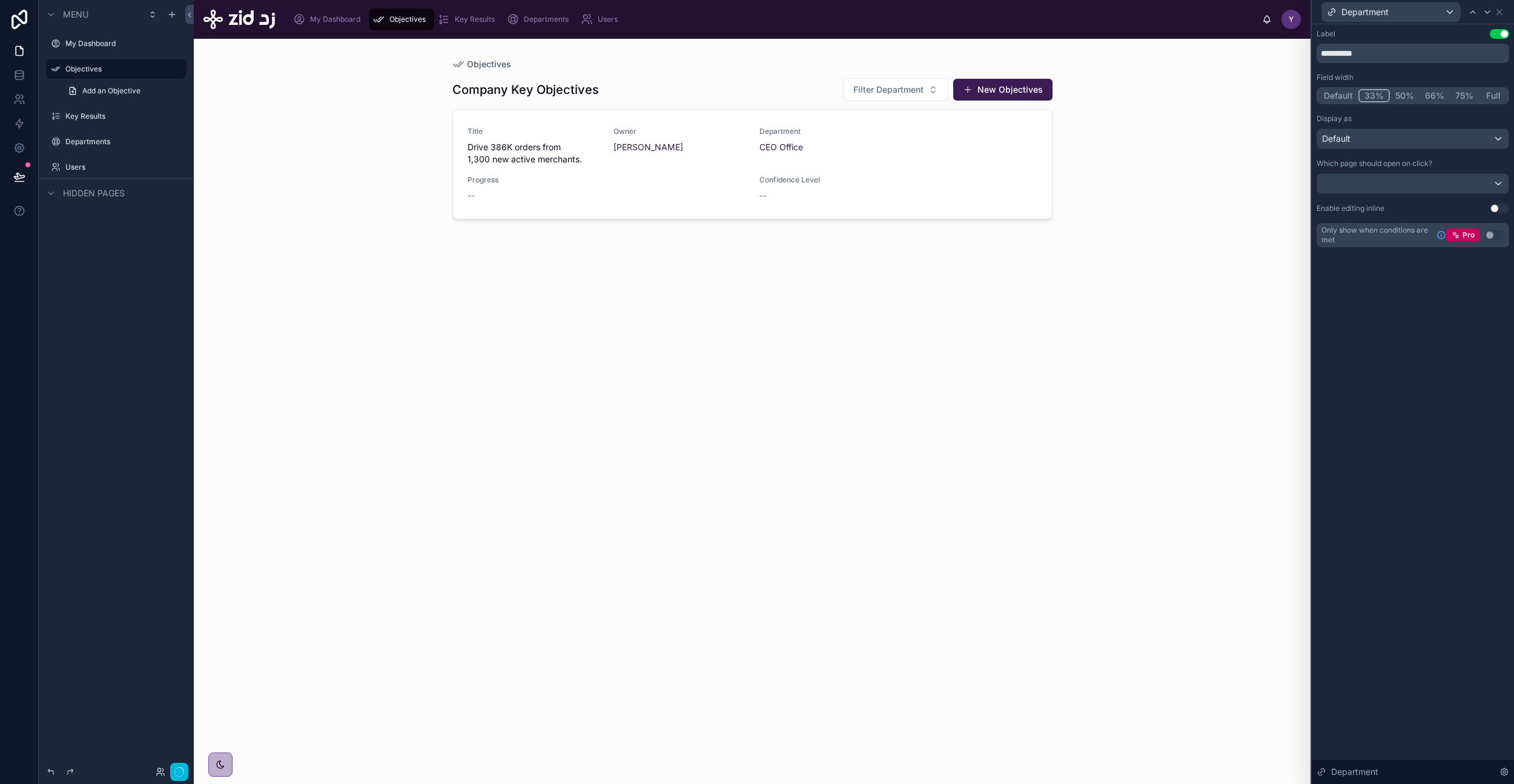
click at [1378, 98] on button "33%" at bounding box center [1374, 95] width 32 height 13
click at [1501, 10] on icon at bounding box center [1499, 11] width 10 height 10
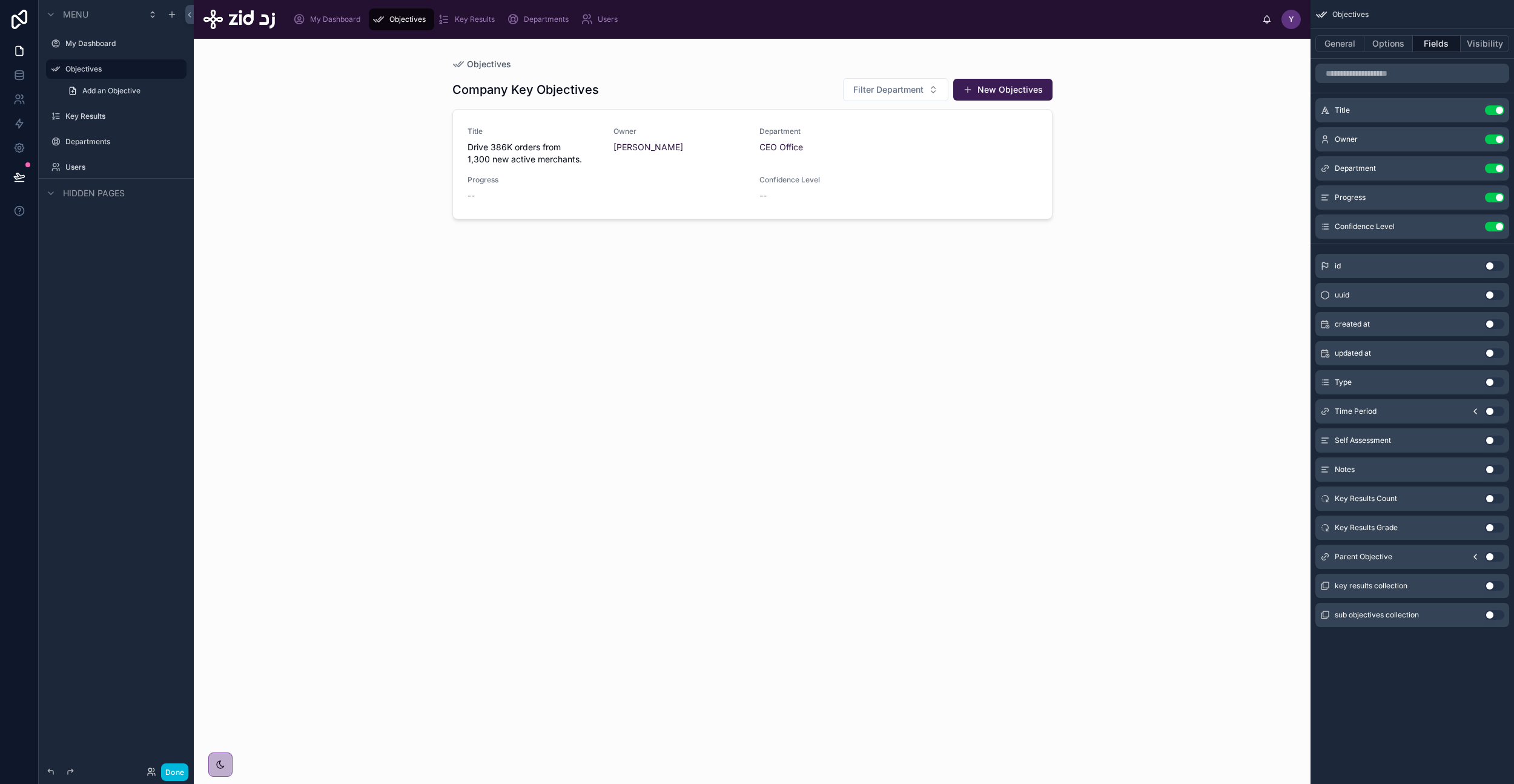
click at [0, 0] on icon "scrollable content" at bounding box center [0, 0] width 0 height 0
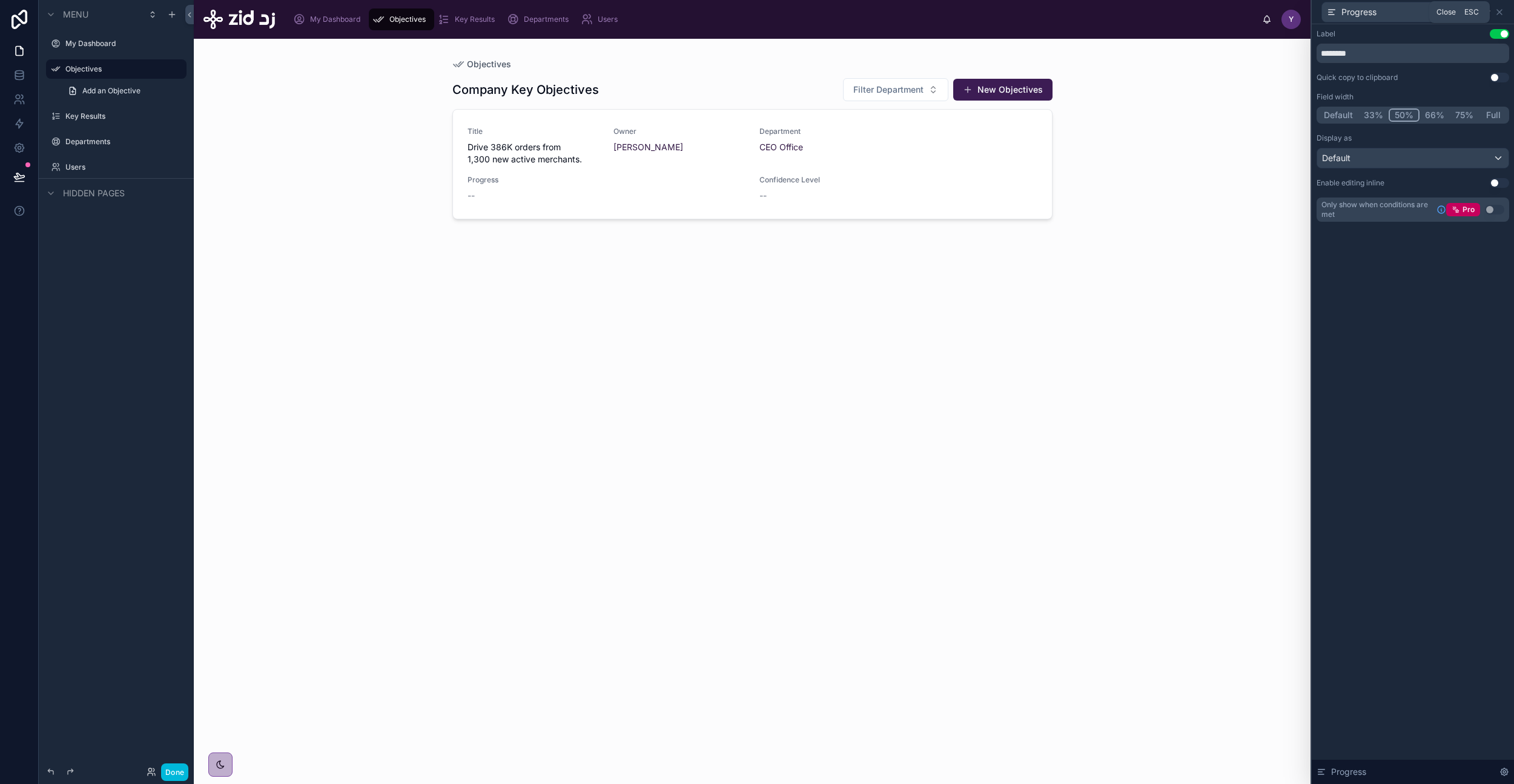
click at [1502, 12] on icon at bounding box center [1499, 11] width 10 height 10
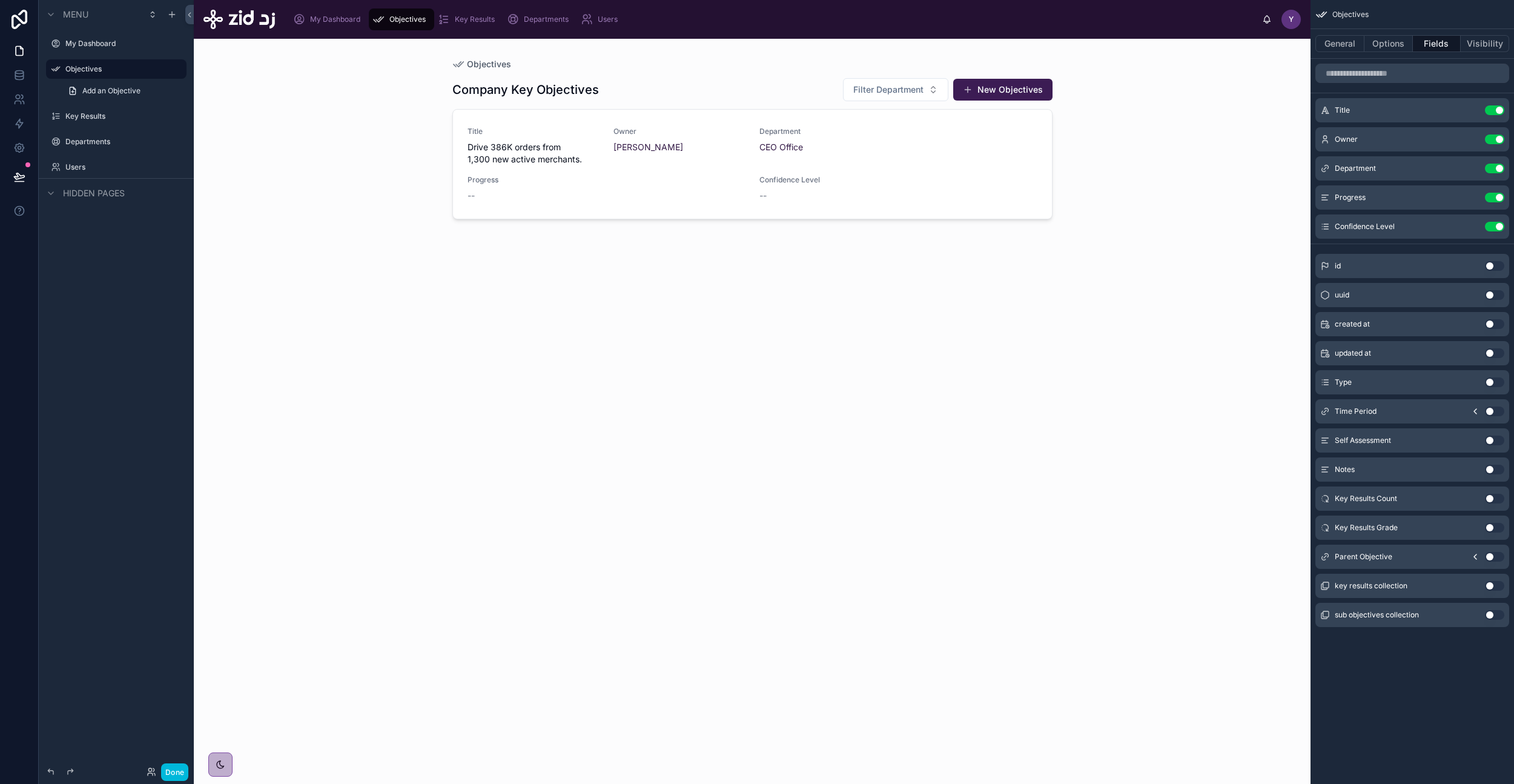
click at [0, 0] on icon "scrollable content" at bounding box center [0, 0] width 0 height 0
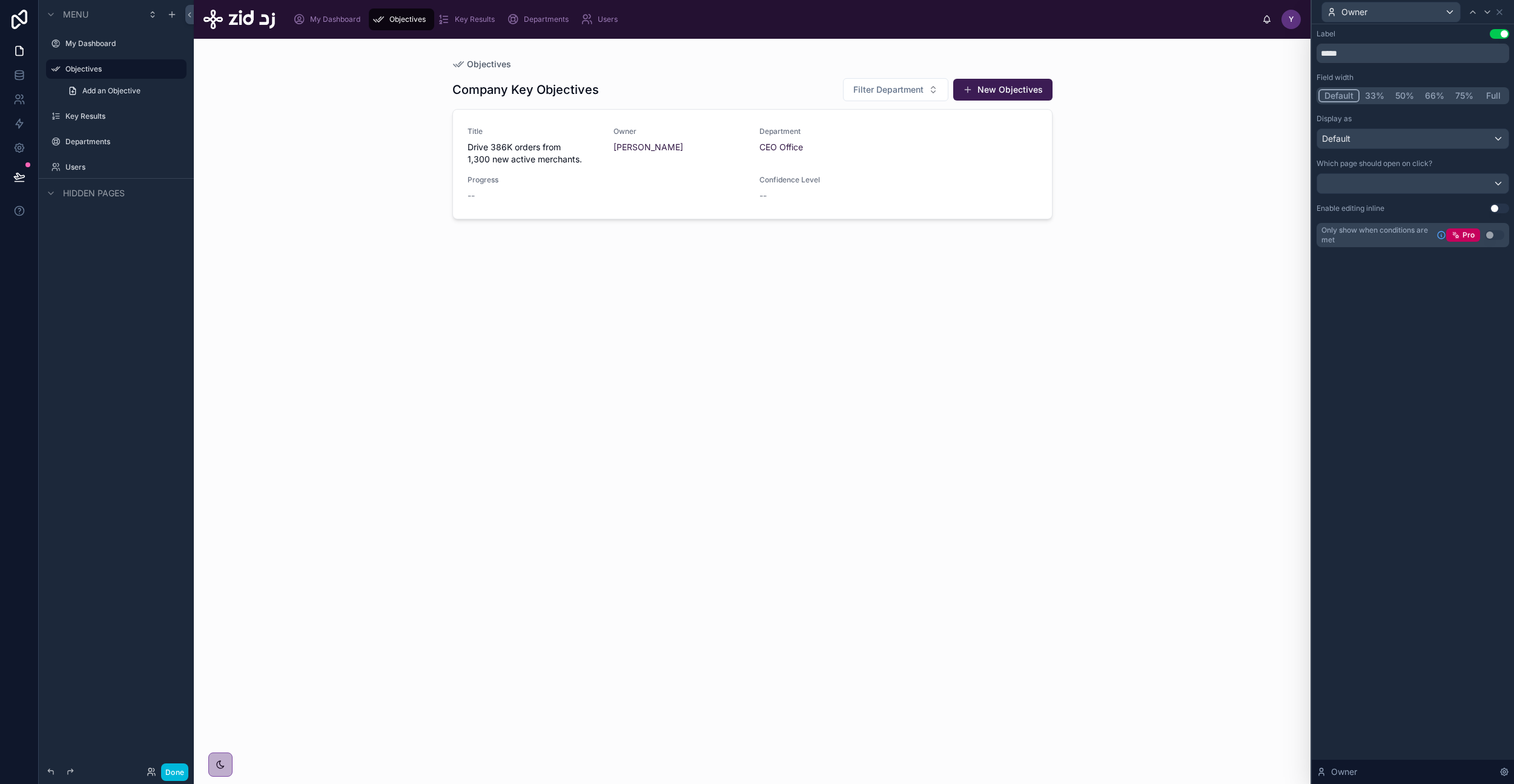
click at [1373, 100] on button "33%" at bounding box center [1375, 95] width 30 height 13
click at [1501, 12] on icon at bounding box center [1500, 12] width 5 height 5
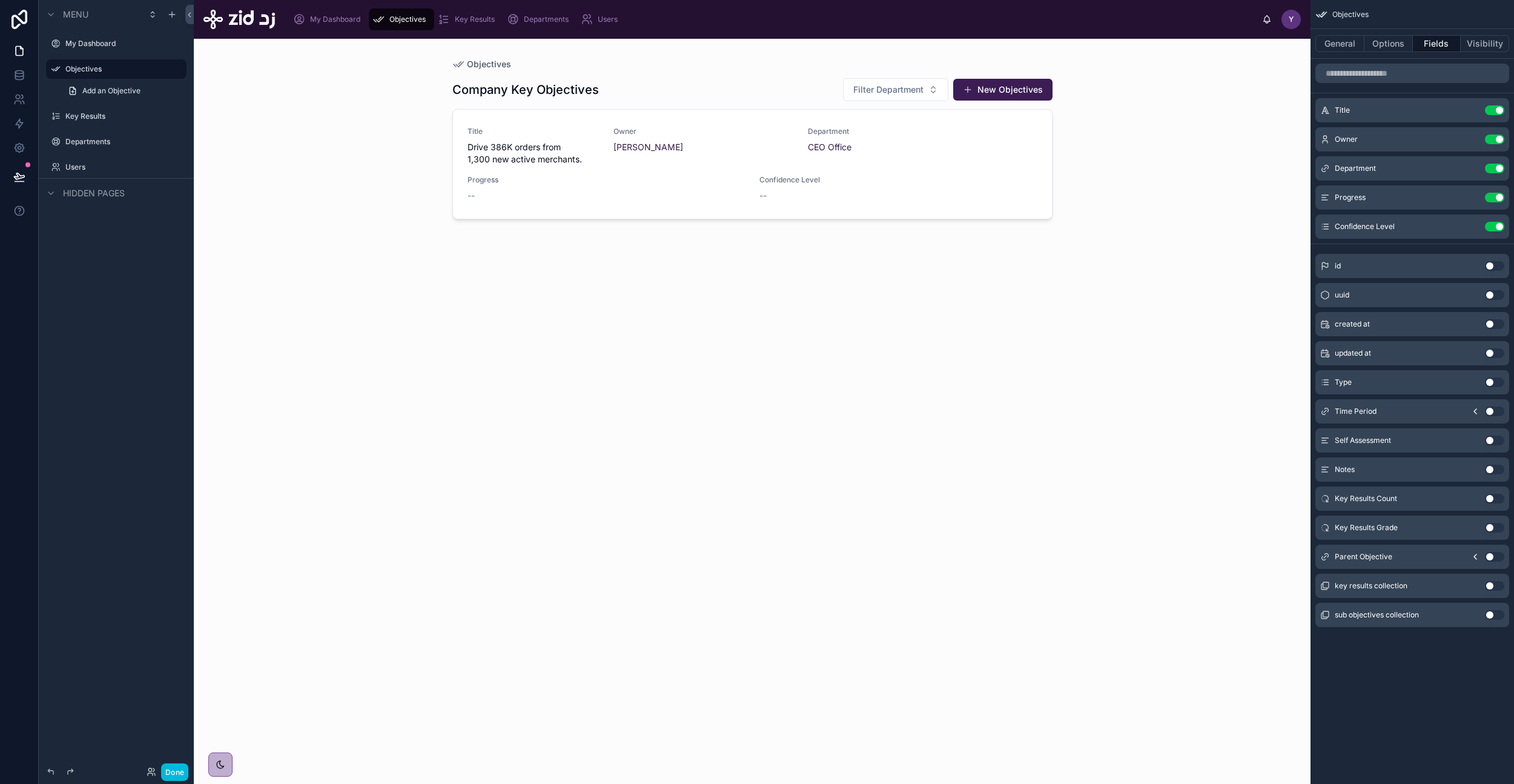
click at [0, 0] on icon "scrollable content" at bounding box center [0, 0] width 0 height 0
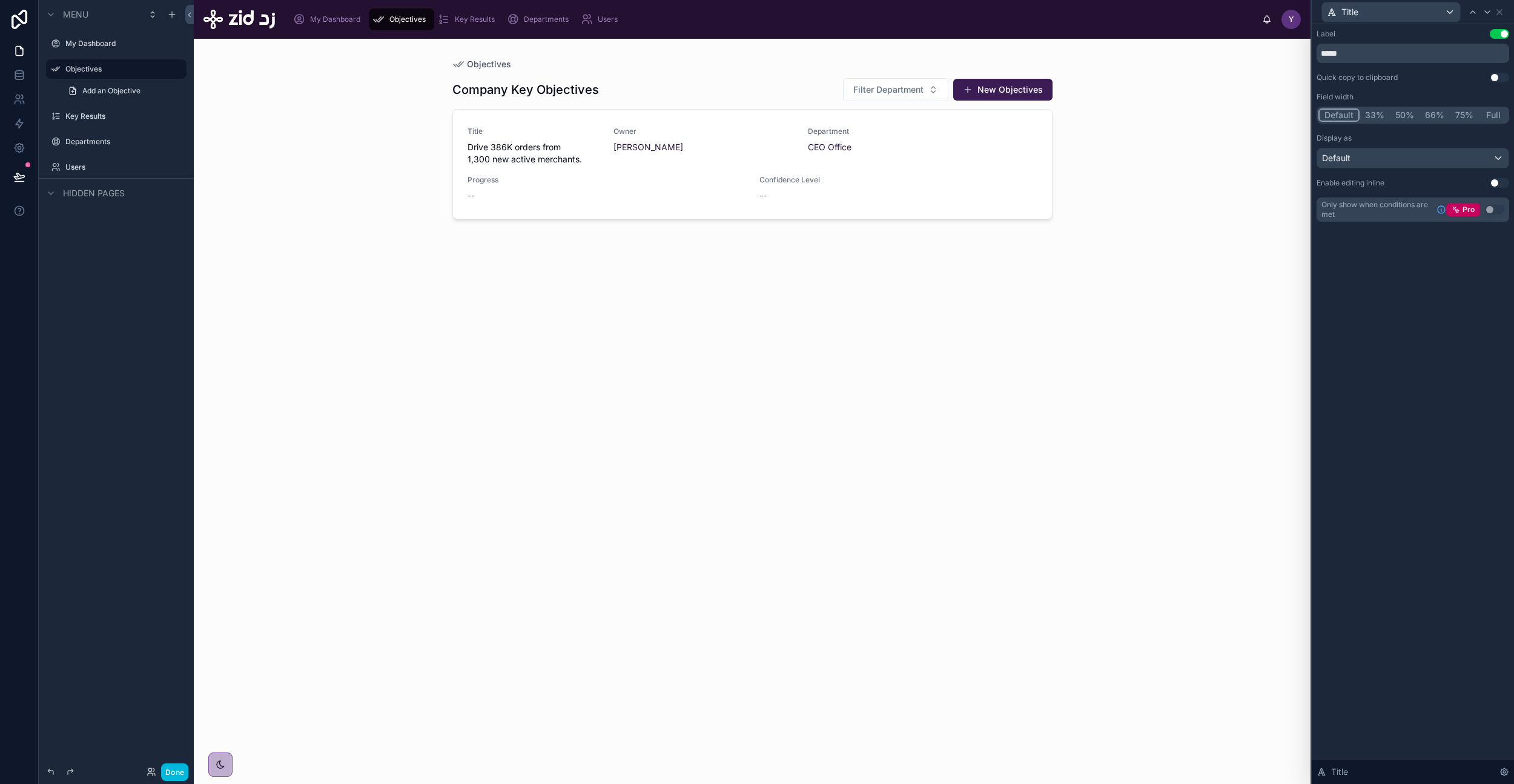
click at [1371, 113] on button "33%" at bounding box center [1375, 114] width 30 height 13
click at [1501, 11] on icon at bounding box center [1500, 12] width 5 height 5
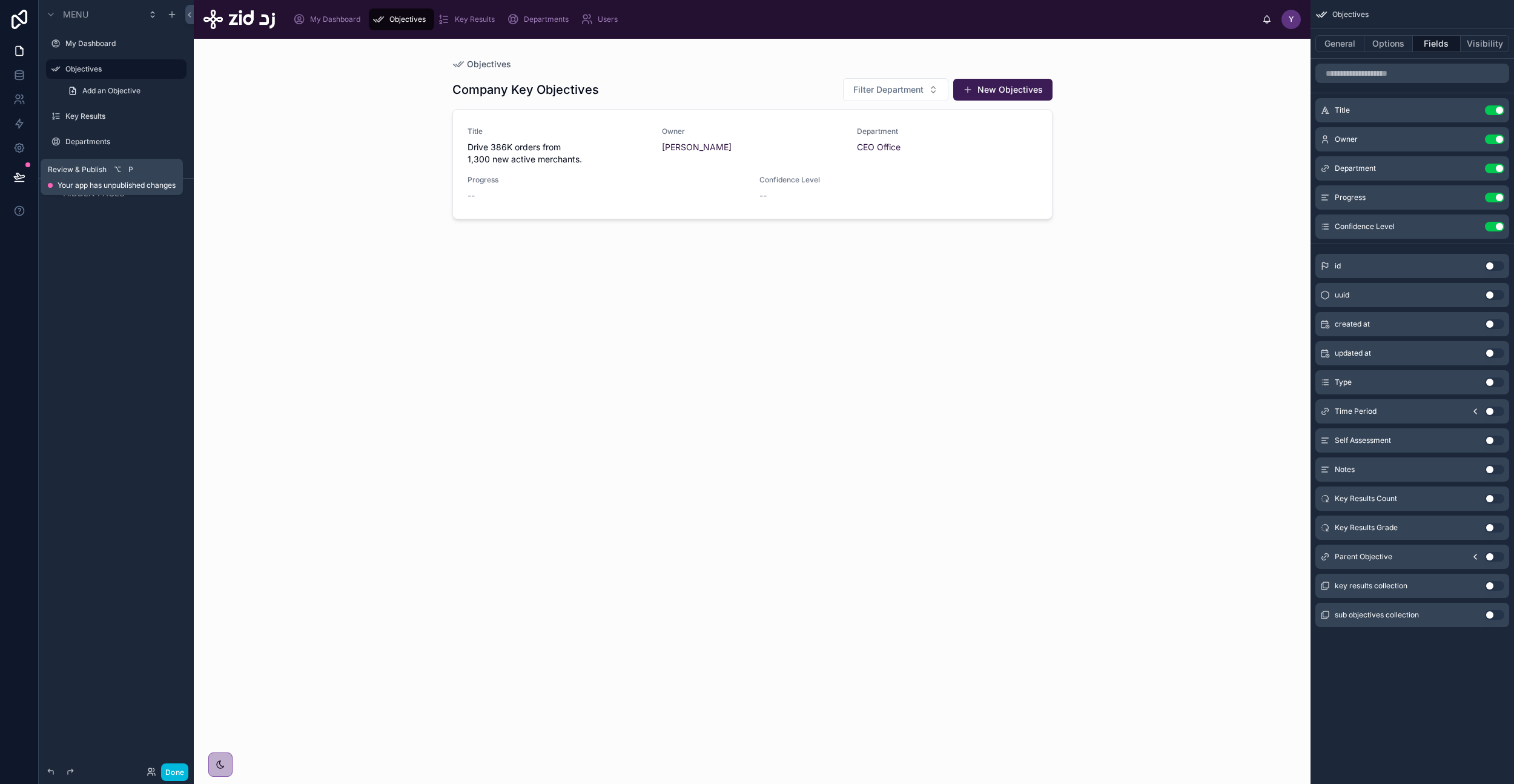
click at [9, 176] on button at bounding box center [19, 176] width 26 height 34
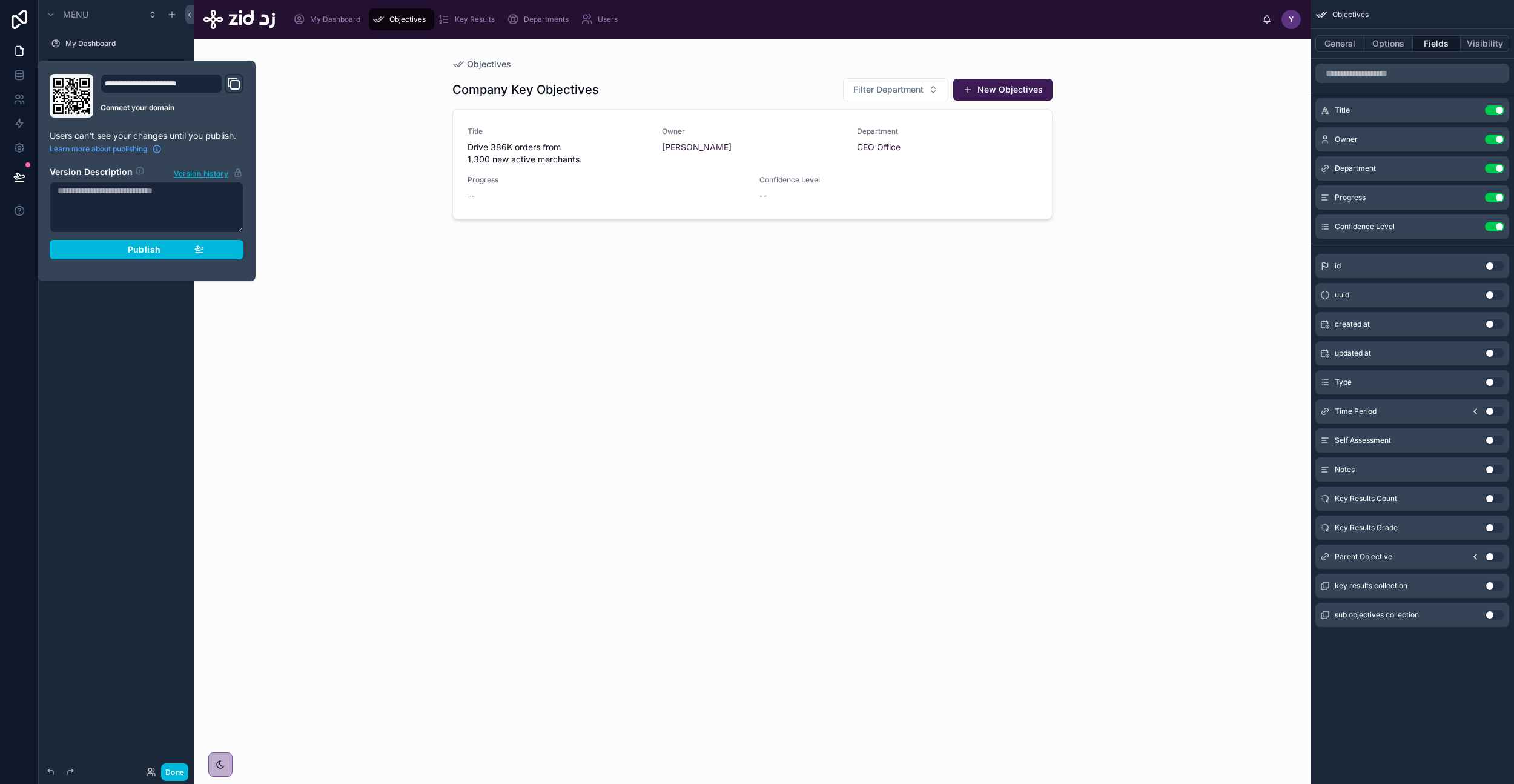
click at [247, 269] on div "**********" at bounding box center [147, 170] width 218 height 220
click at [193, 255] on button "Publish" at bounding box center [147, 249] width 194 height 19
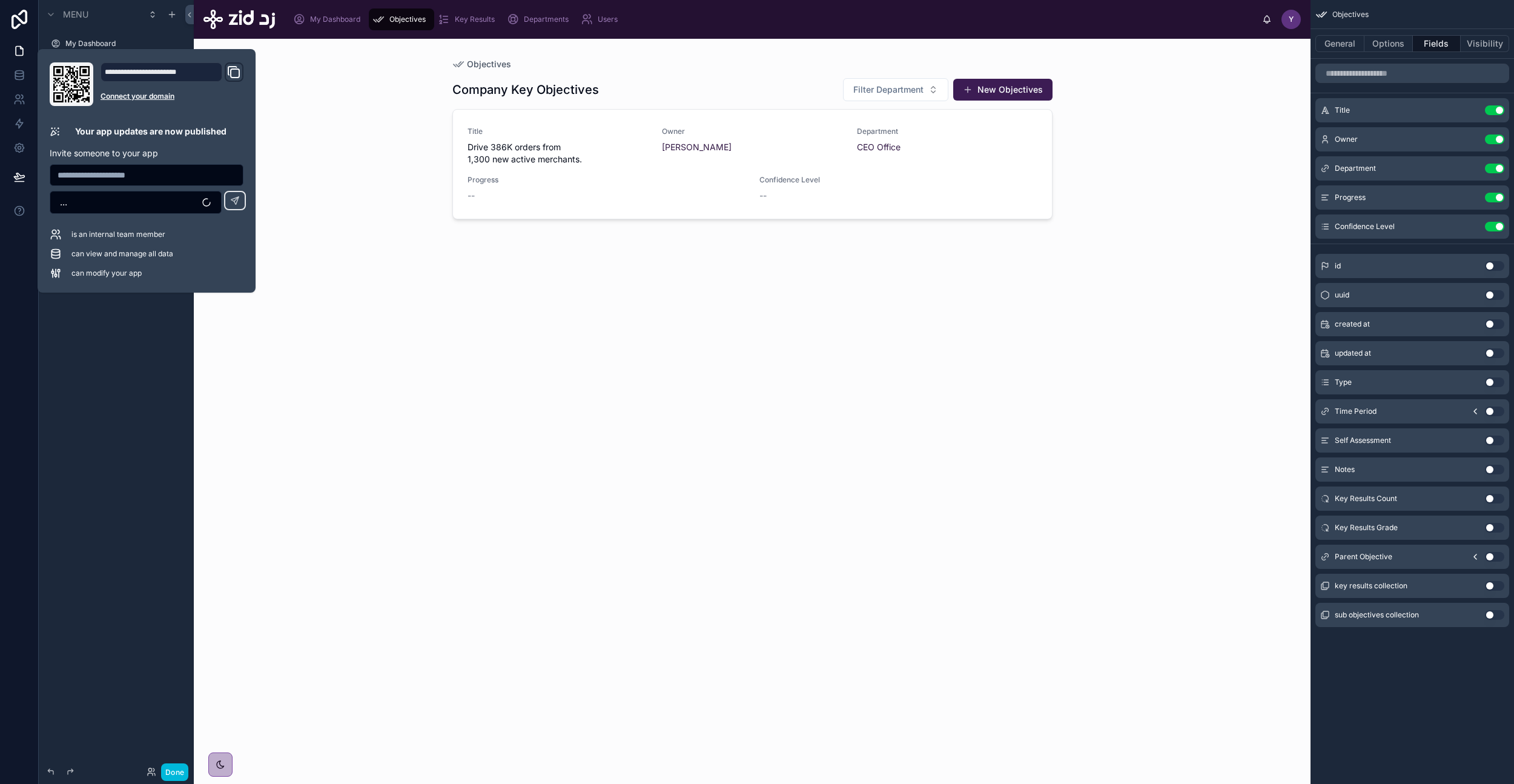
click at [175, 770] on button "Done" at bounding box center [174, 772] width 27 height 18
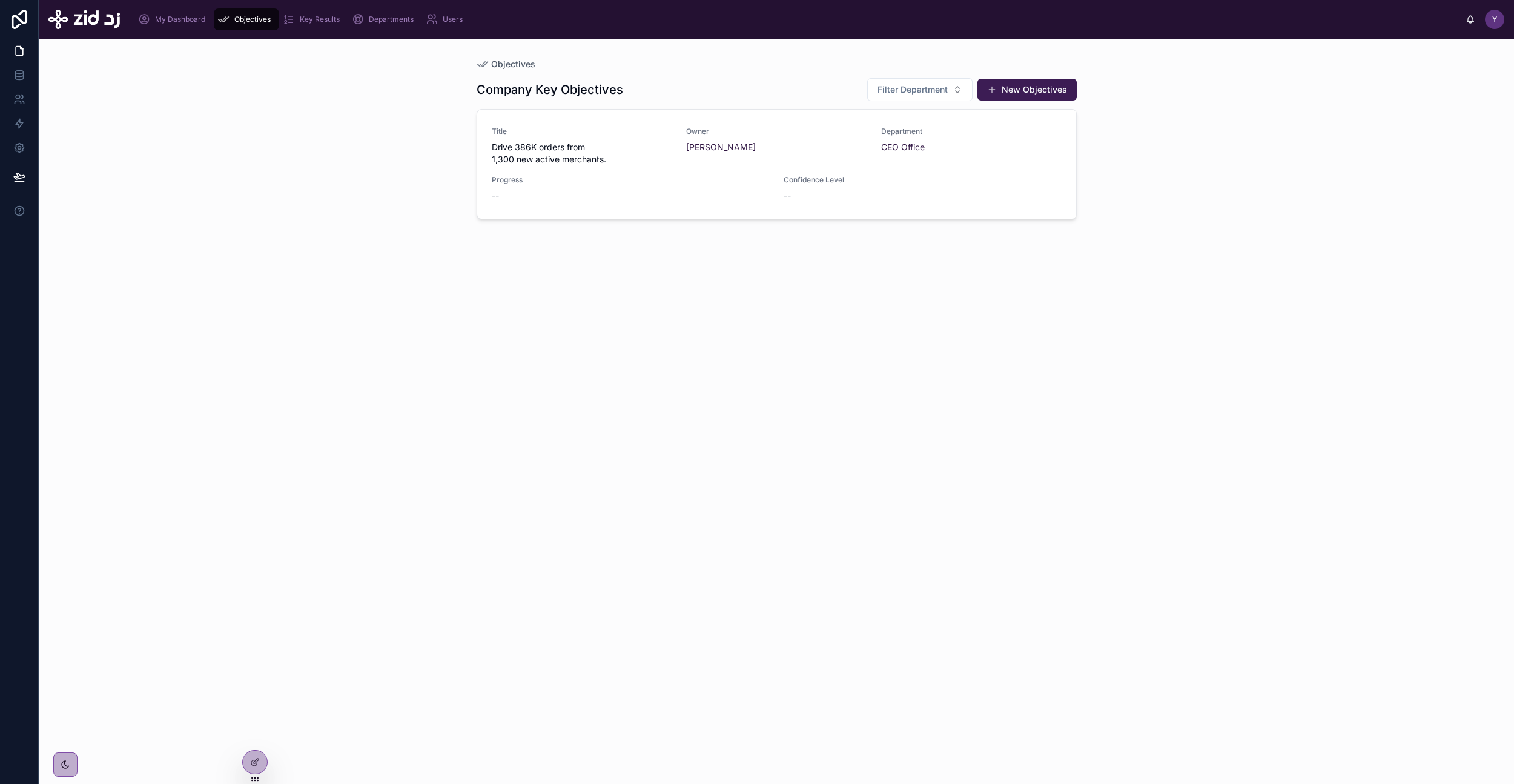
click at [1034, 90] on button "New Objectives" at bounding box center [1027, 90] width 99 height 22
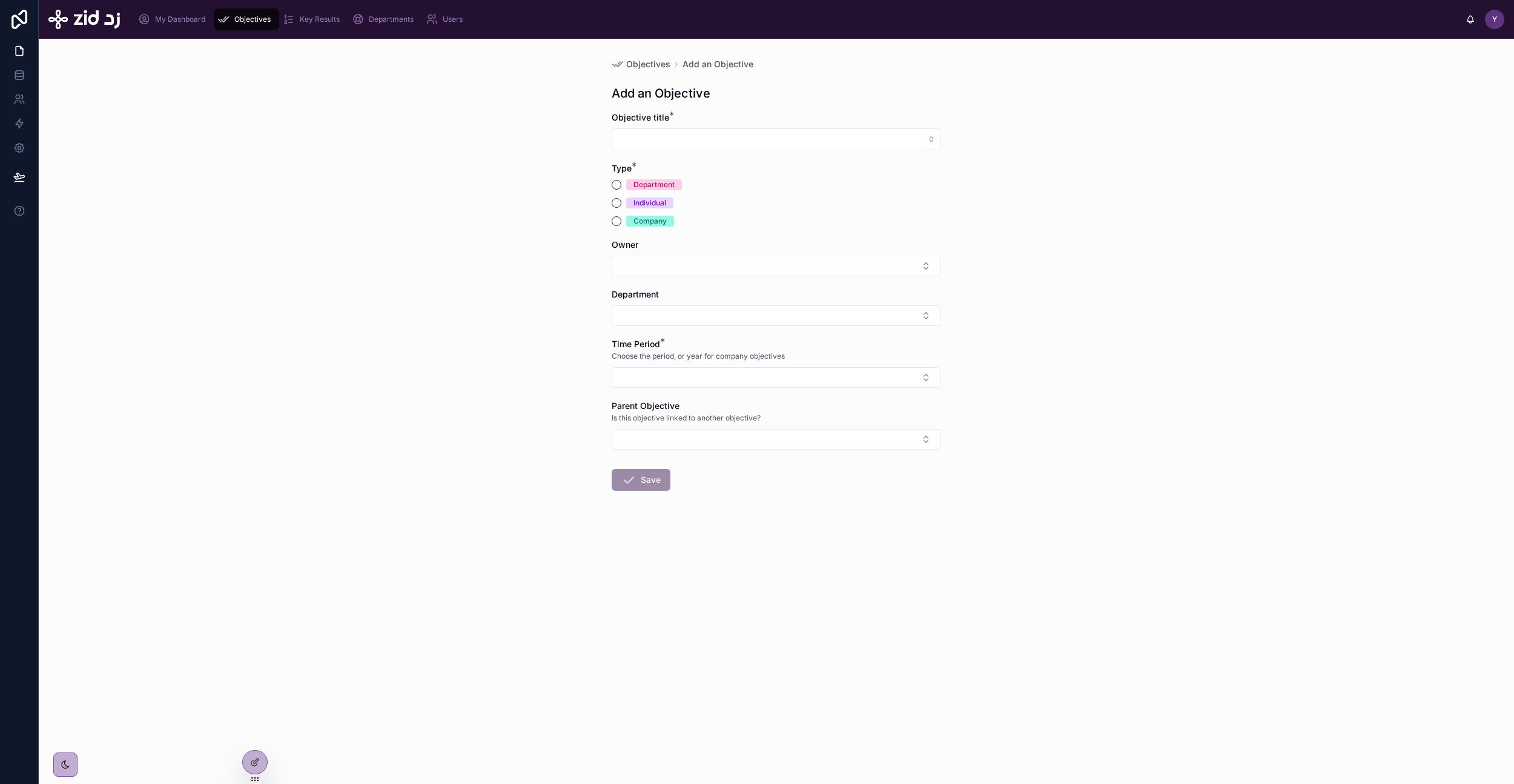
click at [718, 140] on input "text" at bounding box center [776, 139] width 328 height 17
paste input "**********"
type input "**********"
click at [638, 220] on div "Company" at bounding box center [650, 221] width 33 height 11
click at [622, 220] on button "Company" at bounding box center [616, 220] width 10 height 10
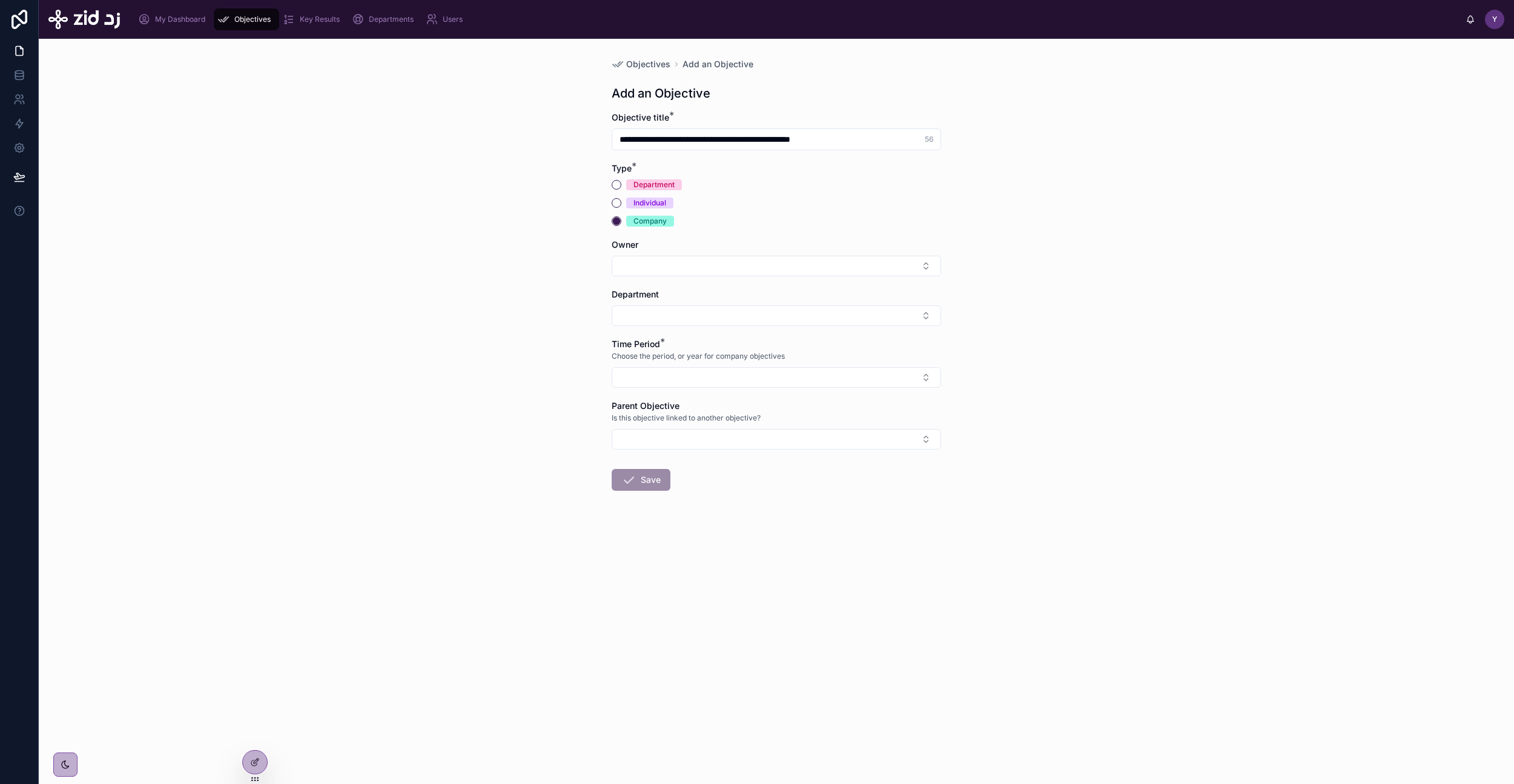
click at [645, 263] on button "Select Button" at bounding box center [776, 265] width 329 height 20
click at [734, 356] on span "[EMAIL_ADDRESS][DOMAIN_NAME]" at bounding box center [769, 357] width 144 height 12
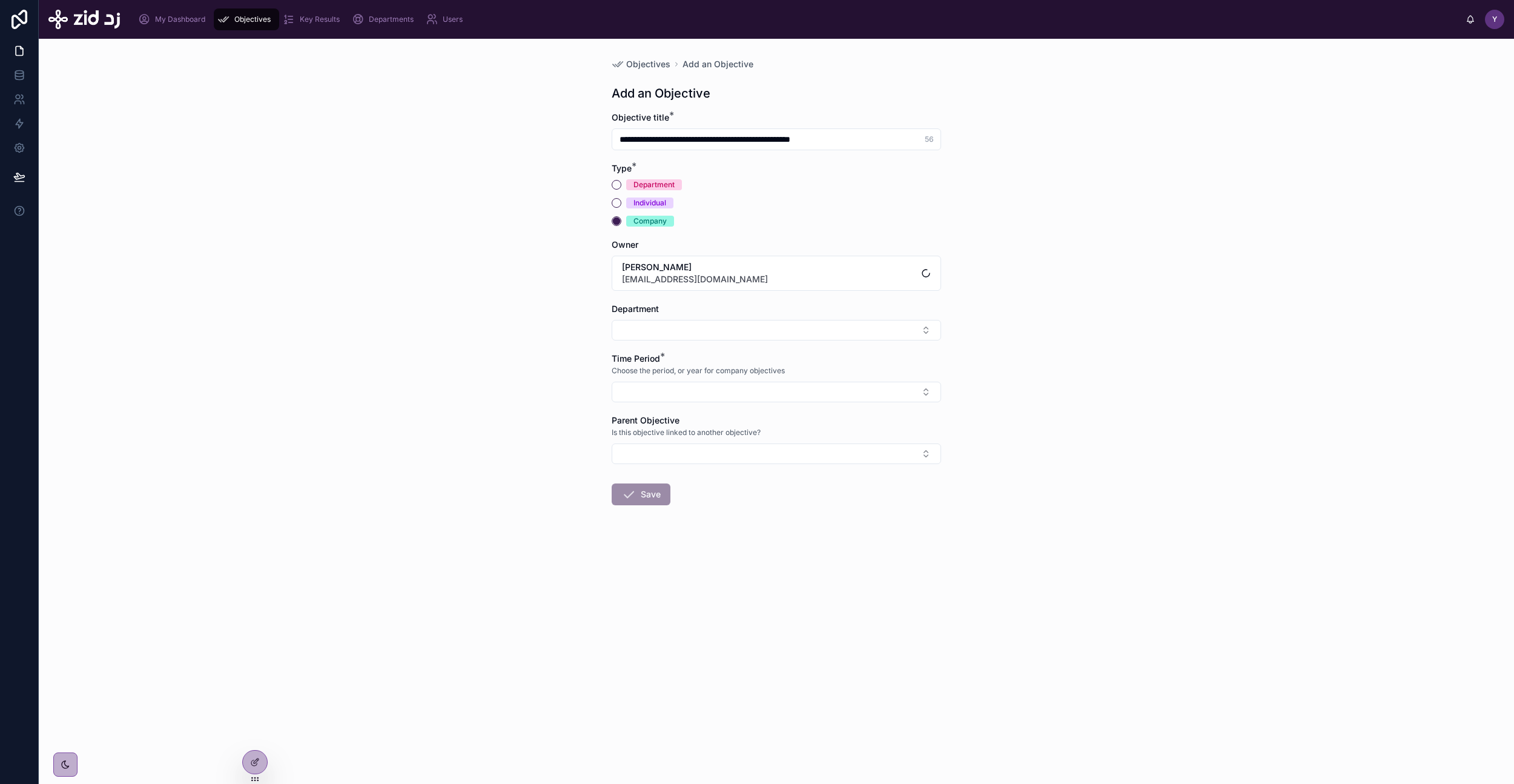
click at [657, 335] on button "Select Button" at bounding box center [776, 329] width 329 height 20
click at [727, 378] on span "CEO Office" at bounding box center [719, 378] width 44 height 12
click at [670, 405] on form "**********" at bounding box center [776, 348] width 329 height 473
click at [678, 401] on button "Select Button" at bounding box center [776, 393] width 329 height 20
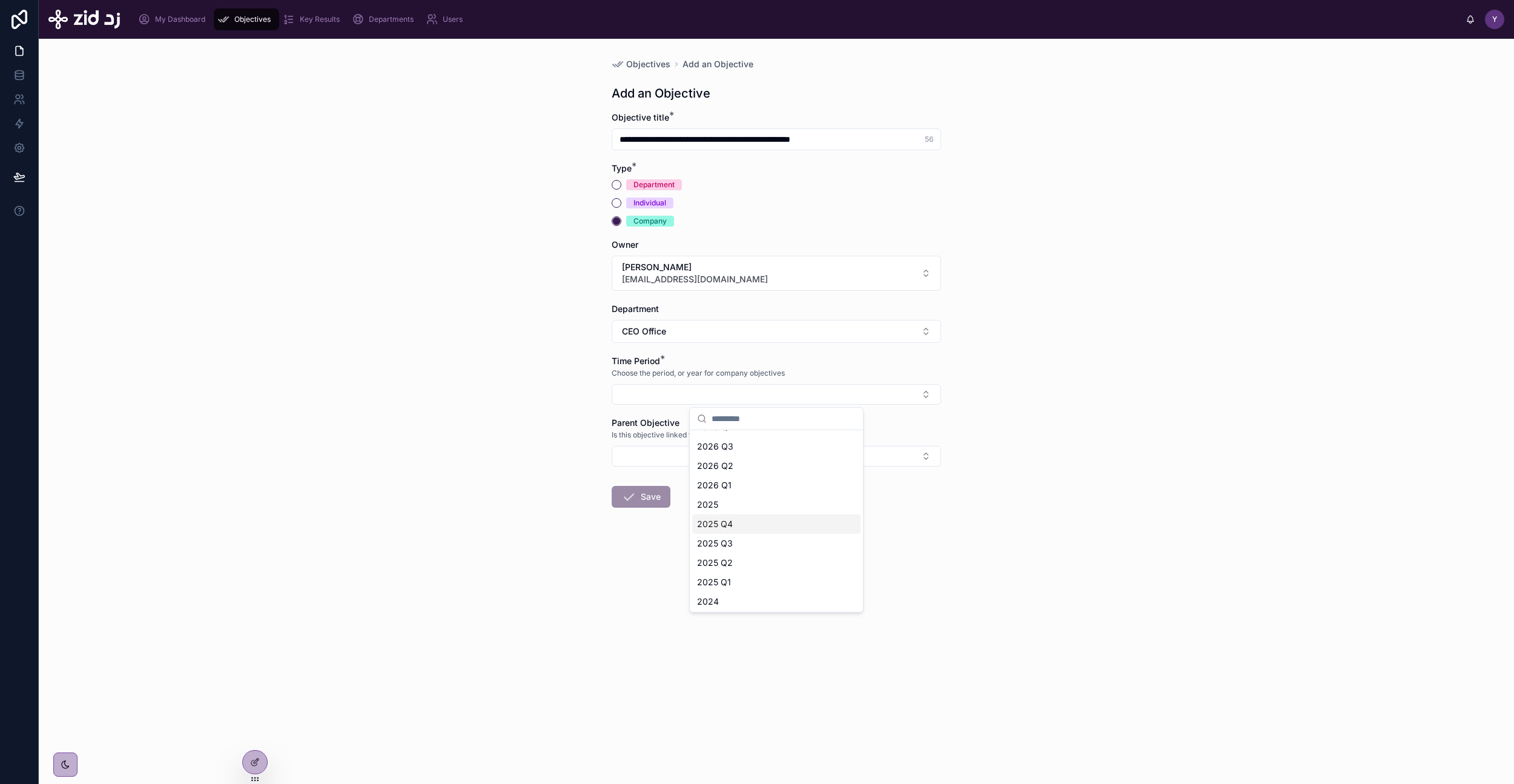
click at [745, 527] on div "2025 Q4" at bounding box center [776, 524] width 169 height 19
click at [700, 464] on button "Select Button" at bounding box center [776, 457] width 329 height 20
click at [518, 494] on div "**********" at bounding box center [776, 411] width 1475 height 744
click at [636, 497] on icon at bounding box center [629, 499] width 15 height 15
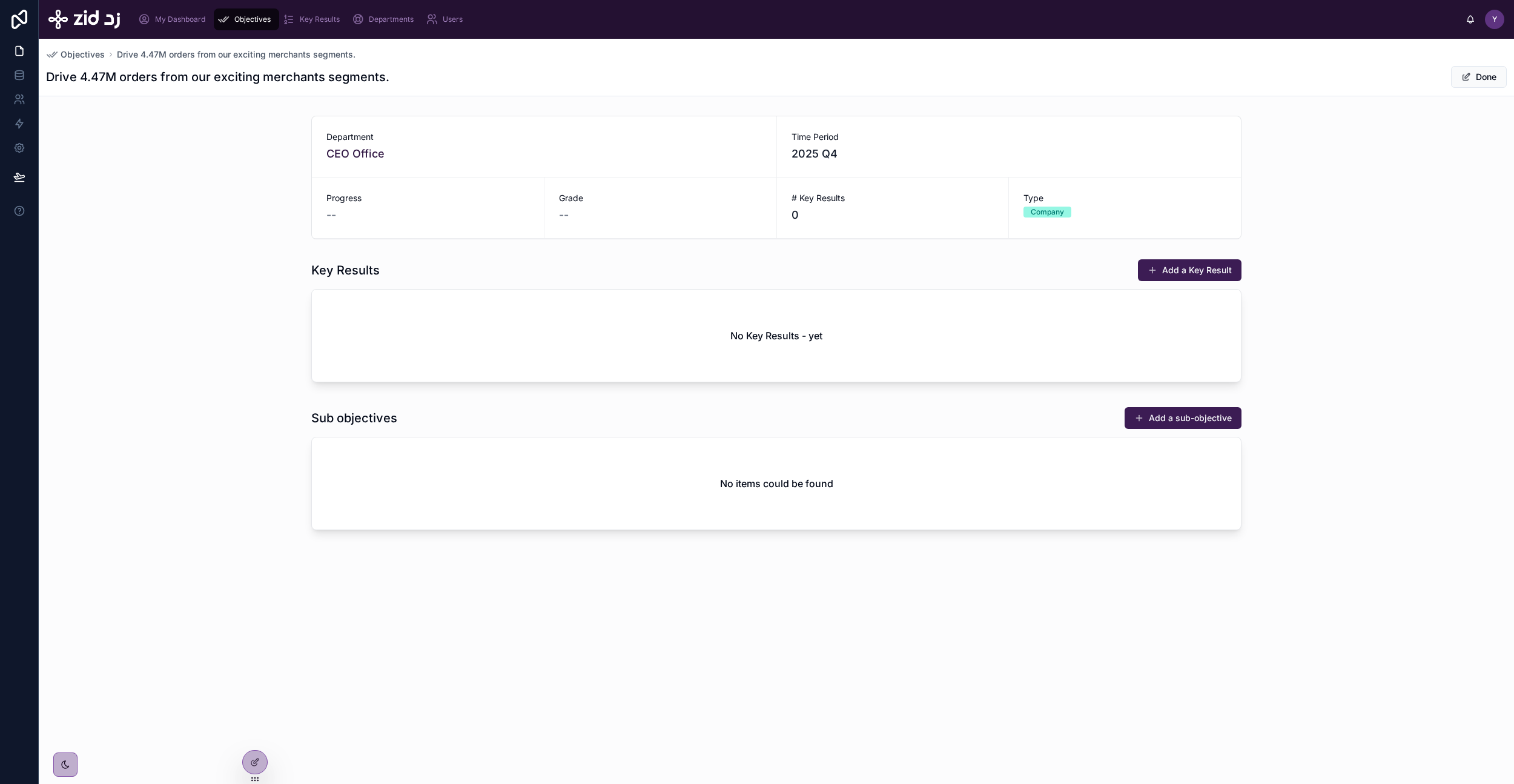
click at [90, 56] on span "Objectives" at bounding box center [83, 54] width 44 height 12
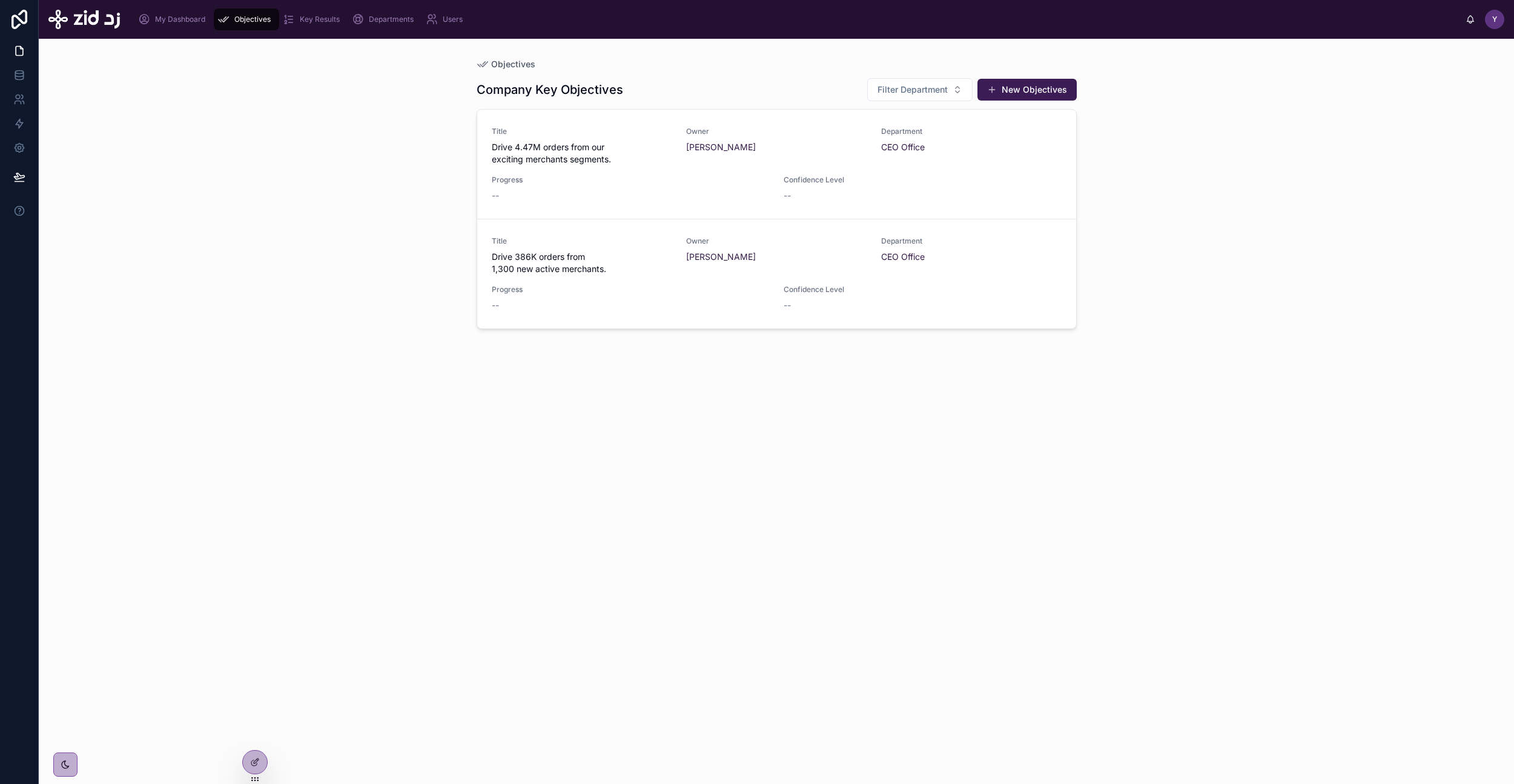
click at [1020, 96] on button "New Objectives" at bounding box center [1027, 90] width 99 height 22
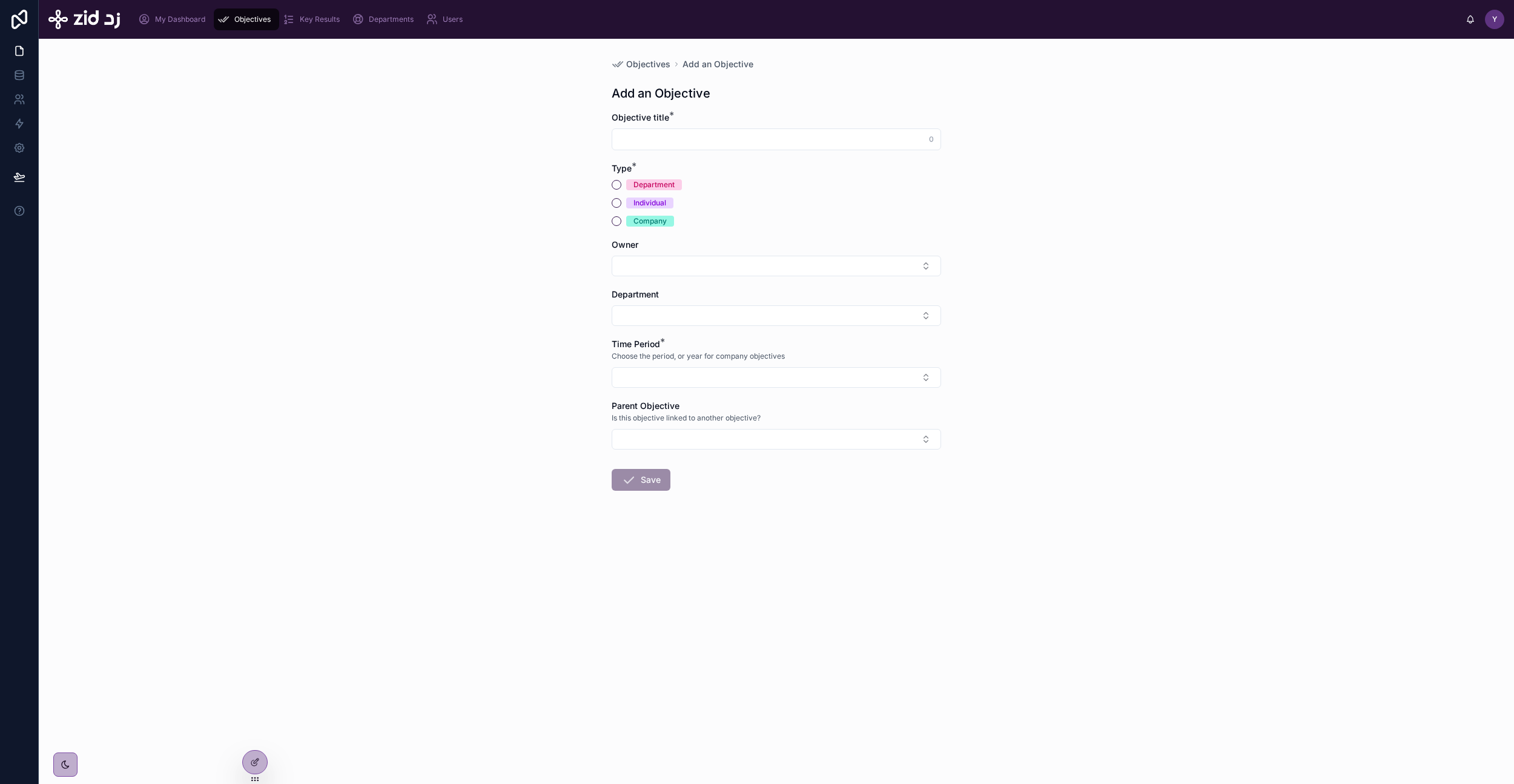
click at [727, 147] on div at bounding box center [776, 139] width 329 height 22
click at [726, 142] on input "text" at bounding box center [776, 139] width 328 height 17
paste input "**********"
type input "**********"
click at [637, 219] on div "Company" at bounding box center [650, 221] width 33 height 11
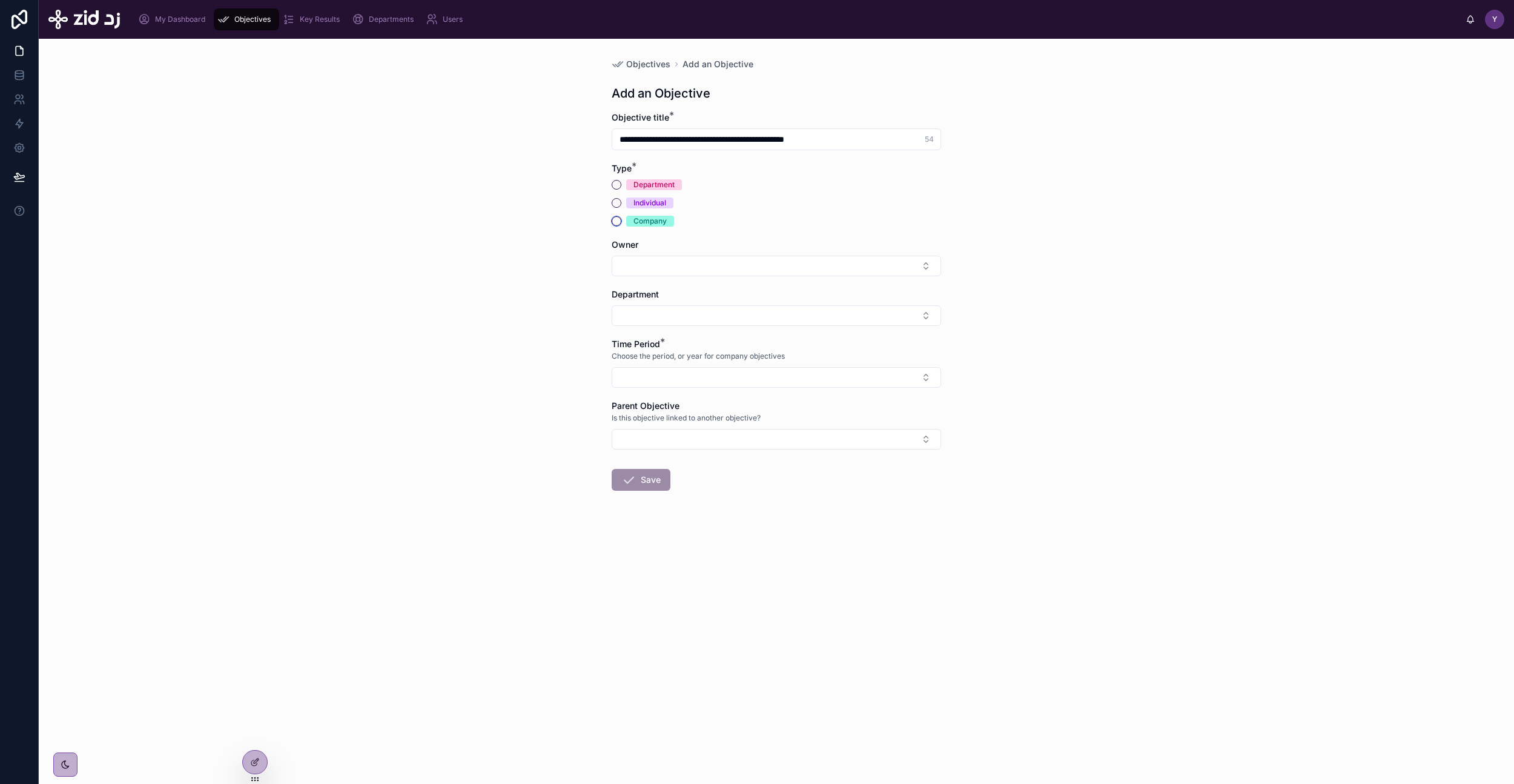
click at [622, 219] on button "Company" at bounding box center [616, 220] width 10 height 10
click at [652, 272] on button "Select Button" at bounding box center [776, 265] width 329 height 20
click at [722, 360] on span "[EMAIL_ADDRESS][DOMAIN_NAME]" at bounding box center [769, 357] width 144 height 12
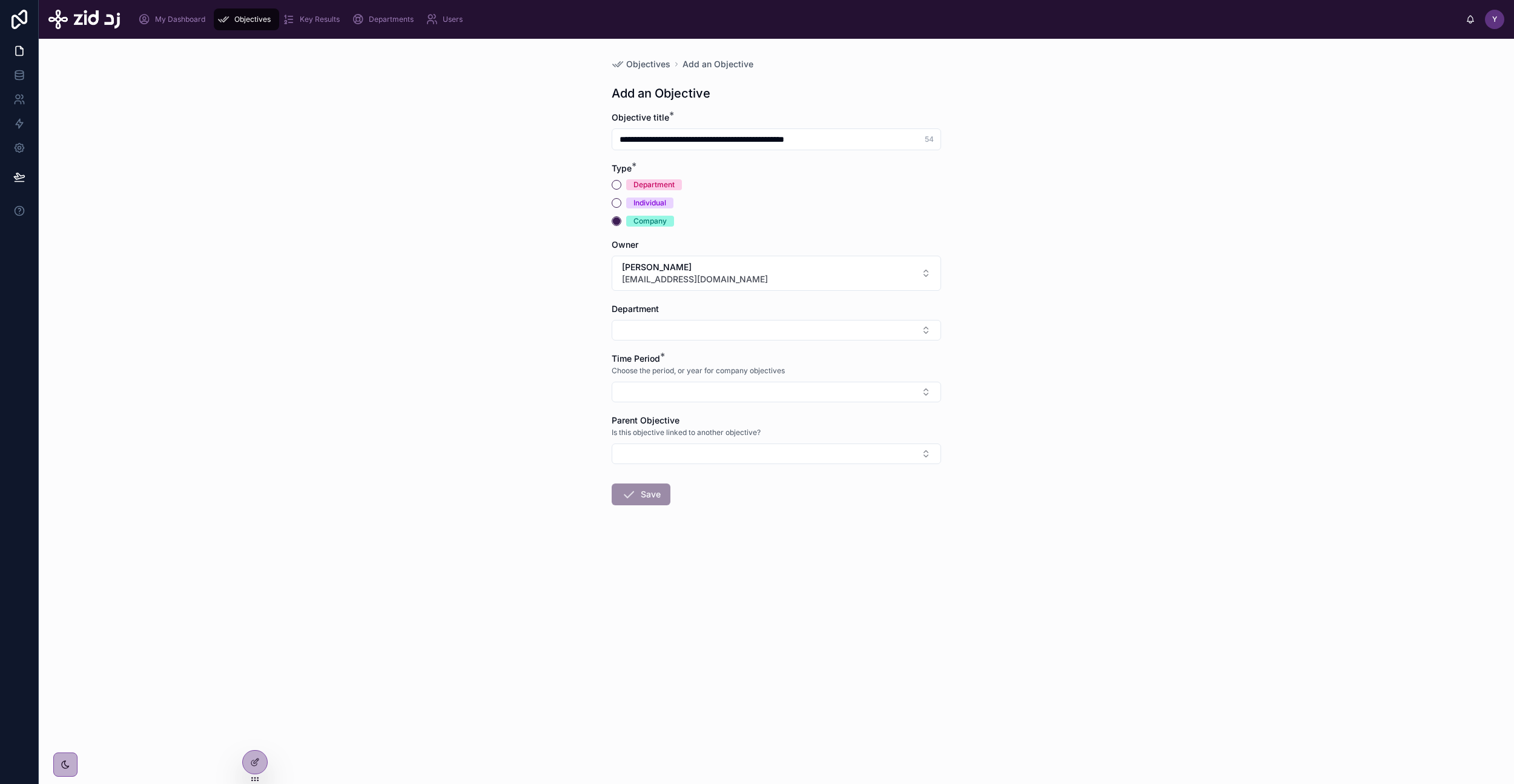
click at [673, 321] on button "Select Button" at bounding box center [776, 329] width 329 height 20
click at [717, 373] on span "CEO Office" at bounding box center [719, 378] width 44 height 12
click at [676, 396] on button "Select Button" at bounding box center [776, 393] width 329 height 20
click at [747, 563] on div "2025 Q4" at bounding box center [776, 558] width 169 height 19
click at [658, 503] on button "Save" at bounding box center [641, 499] width 59 height 22
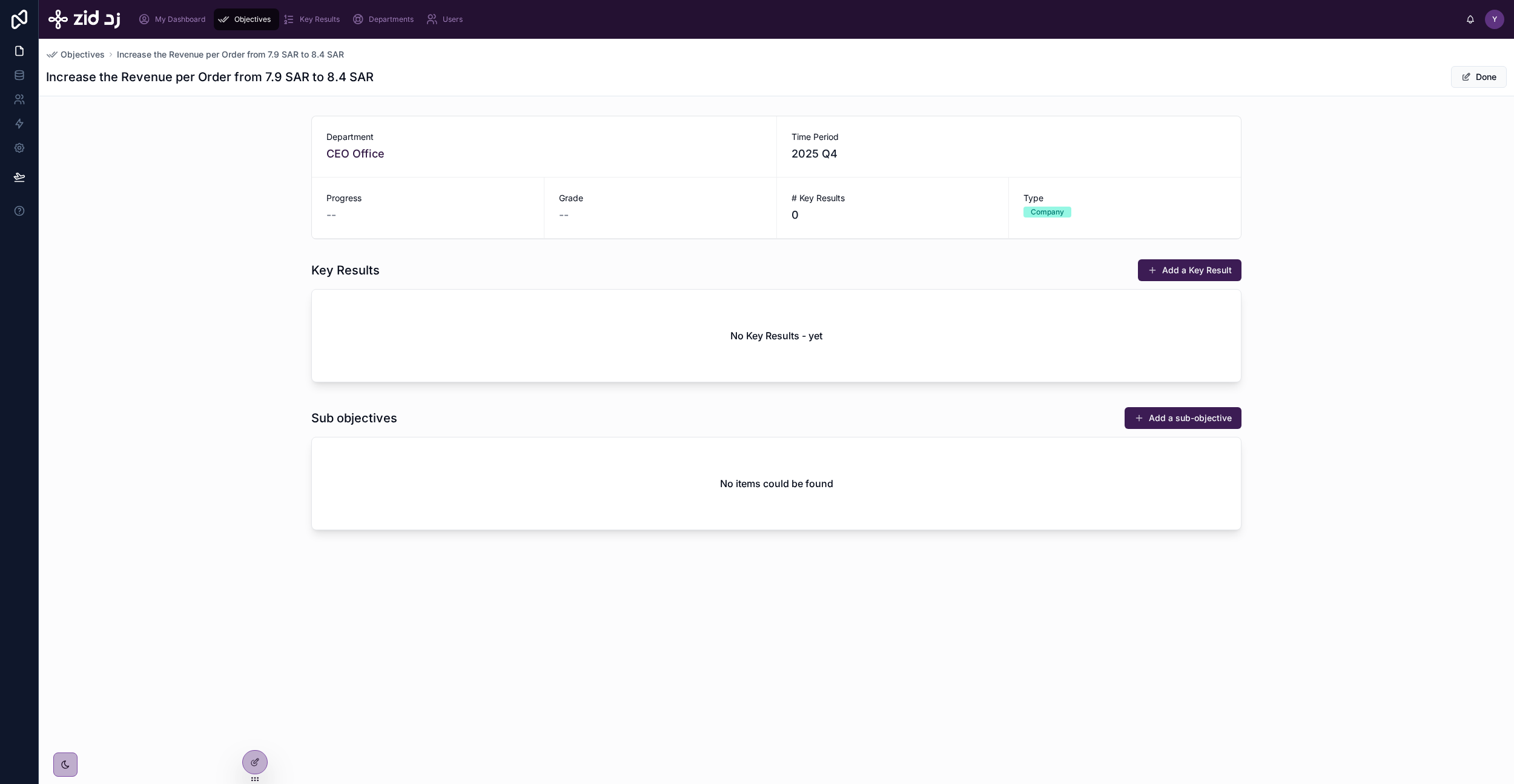
click at [93, 52] on span "Objectives" at bounding box center [83, 54] width 44 height 12
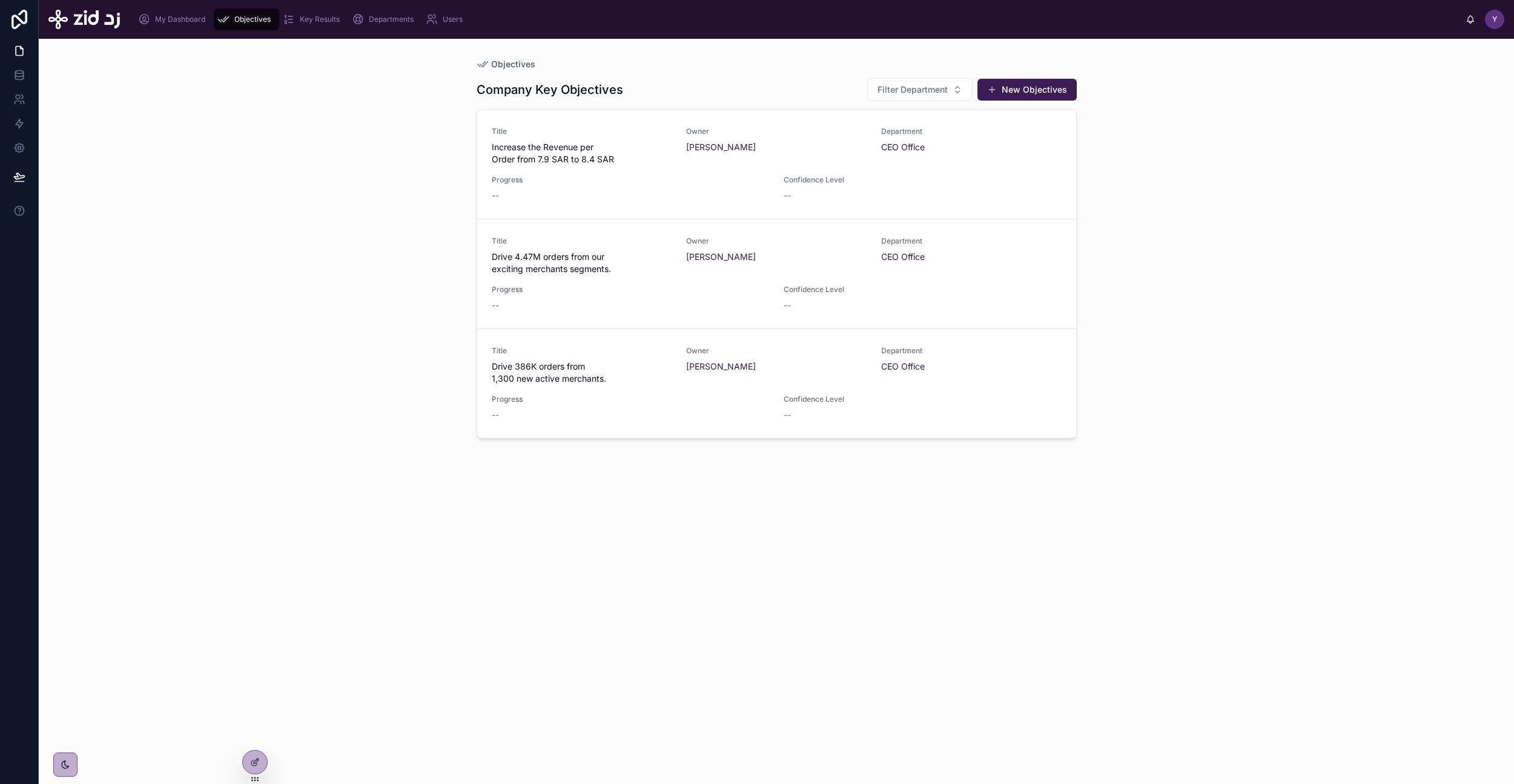
click at [259, 760] on icon at bounding box center [255, 761] width 10 height 10
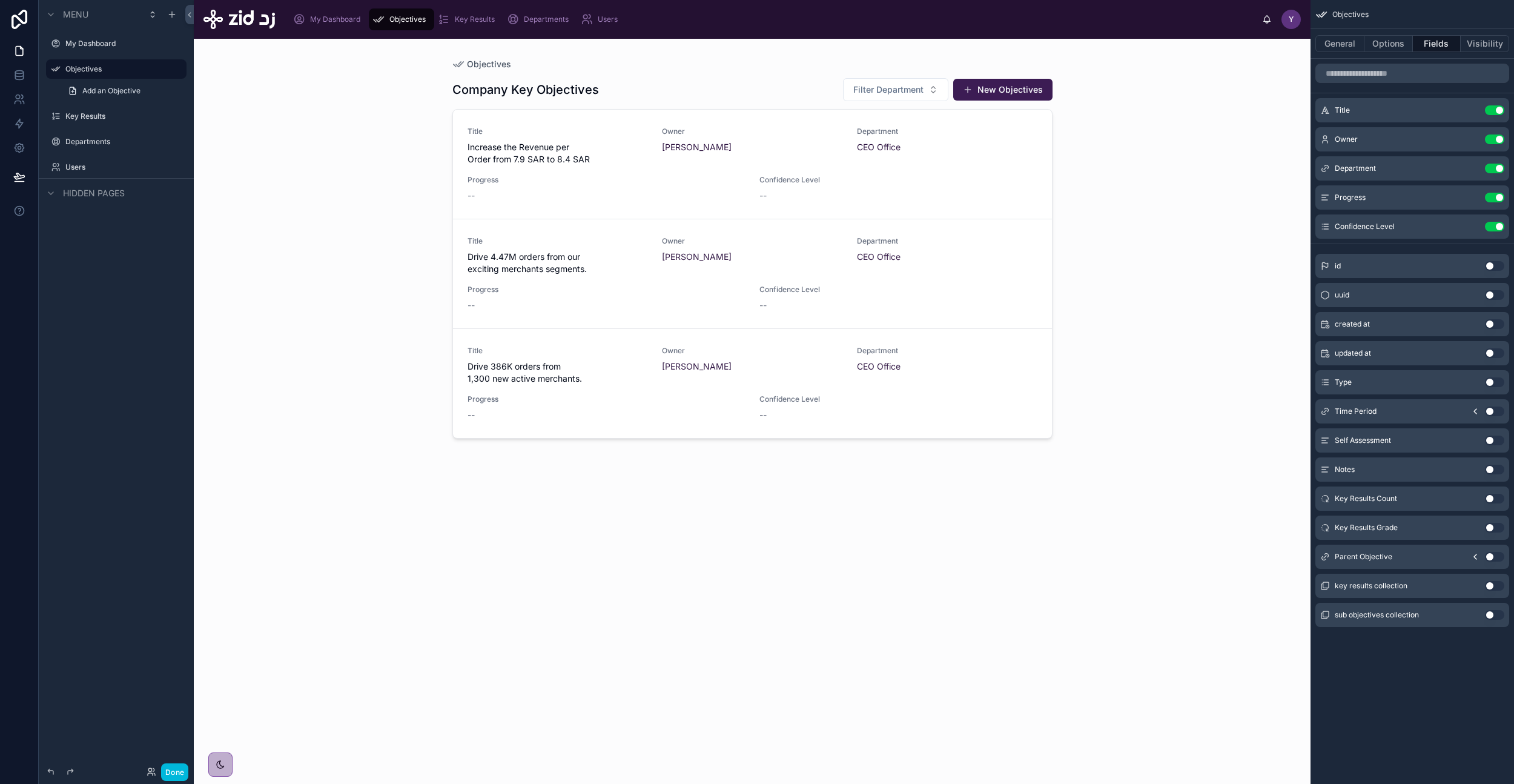
click at [764, 85] on div at bounding box center [753, 404] width 620 height 730
click at [1389, 40] on button "Options" at bounding box center [1388, 43] width 48 height 17
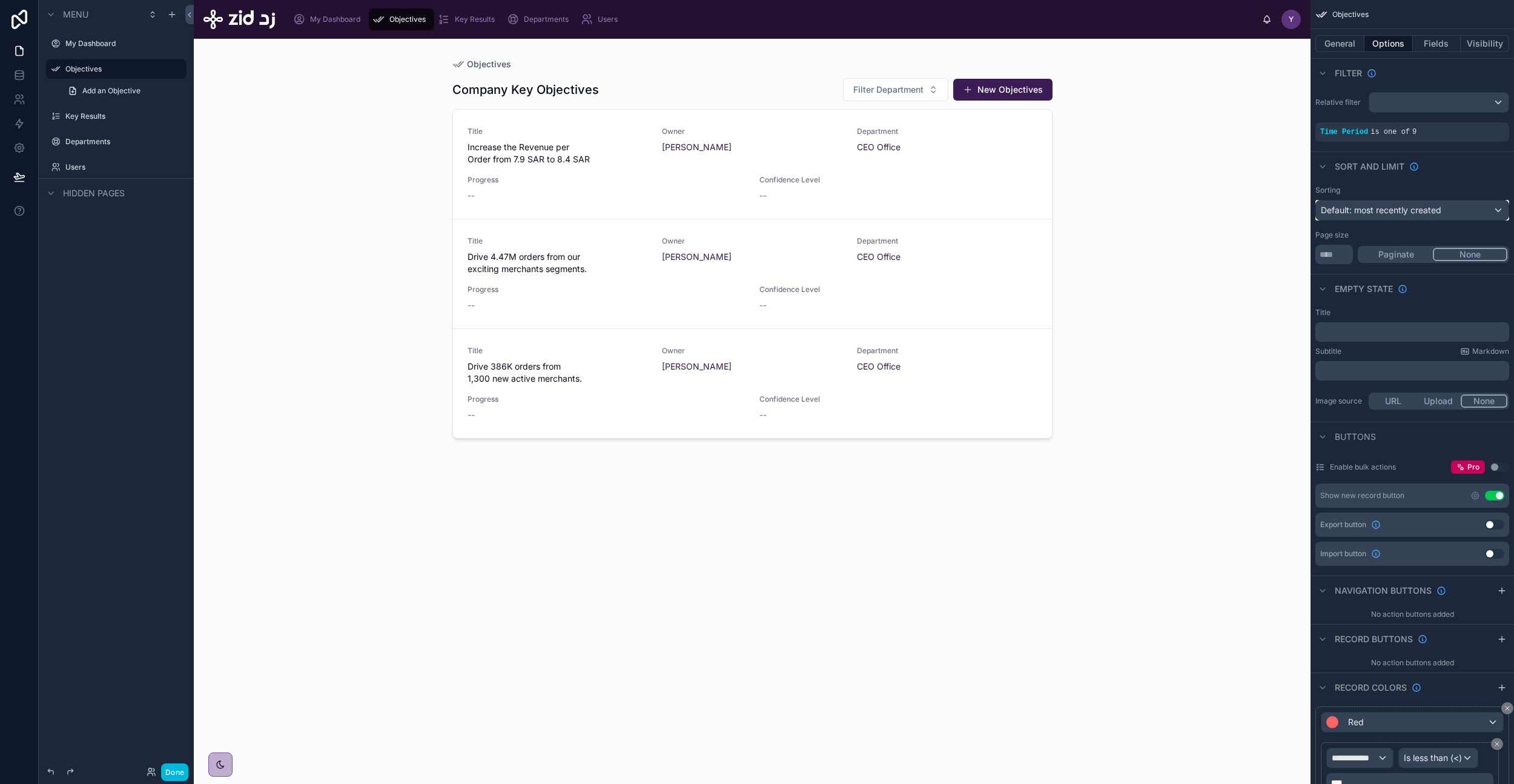
click at [1403, 212] on span "Default: most recently created" at bounding box center [1381, 210] width 120 height 11
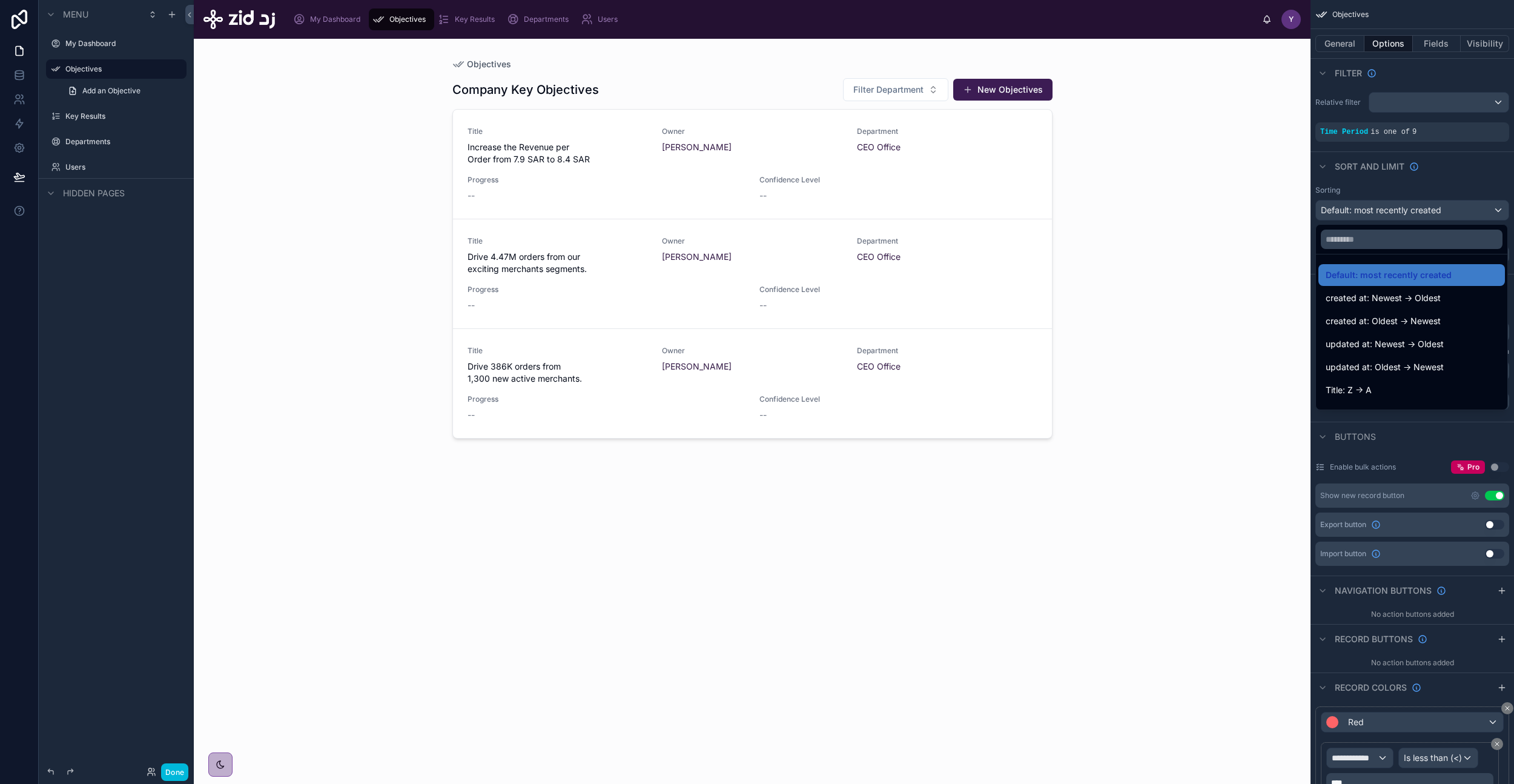
click at [1421, 321] on span "created at: Oldest -> Newest" at bounding box center [1383, 320] width 115 height 15
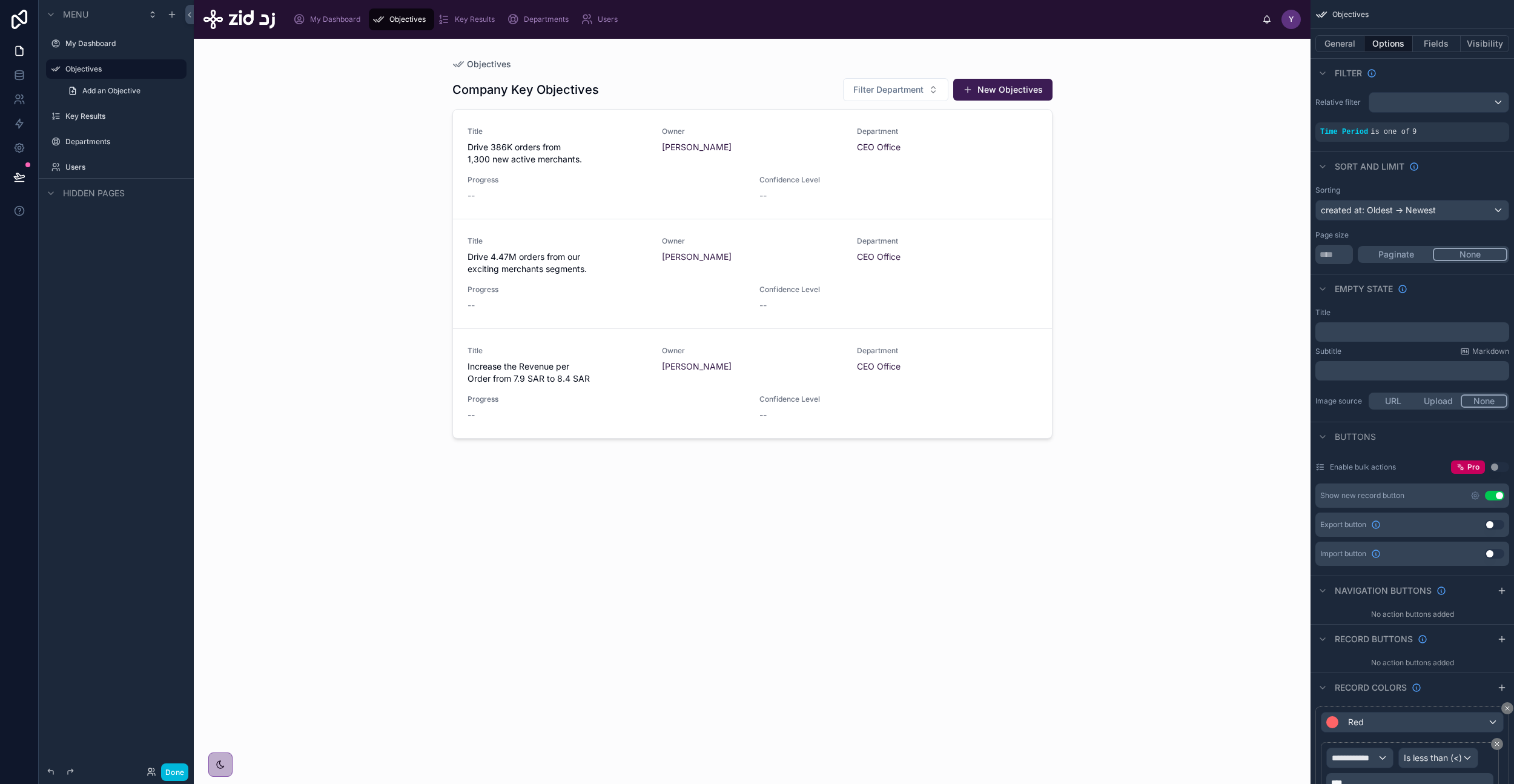
click at [179, 776] on button "Done" at bounding box center [174, 772] width 27 height 18
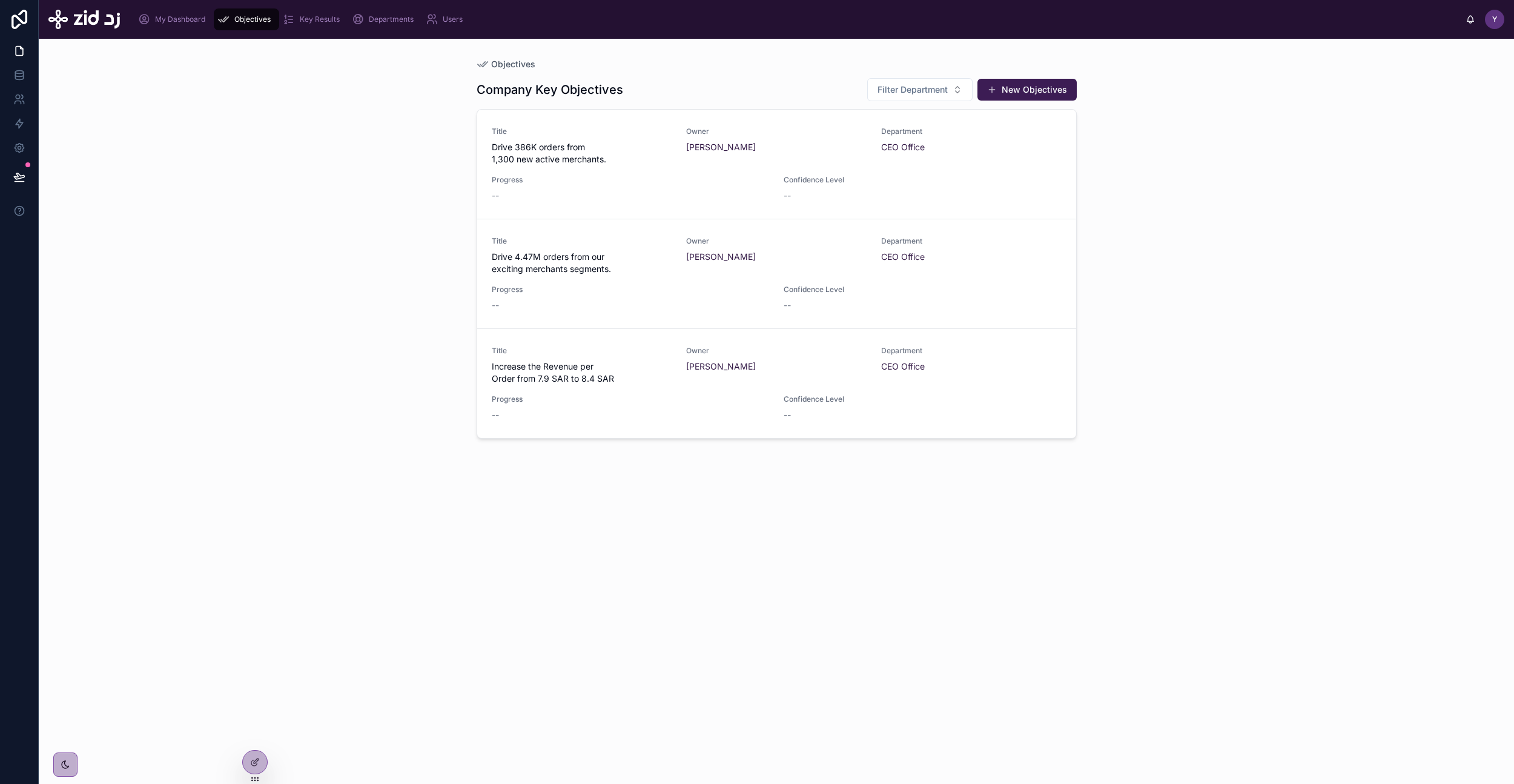
click at [606, 207] on link "Title Drive 386K orders from 1,300 new active merchants. Owner [PERSON_NAME] De…" at bounding box center [777, 164] width 599 height 110
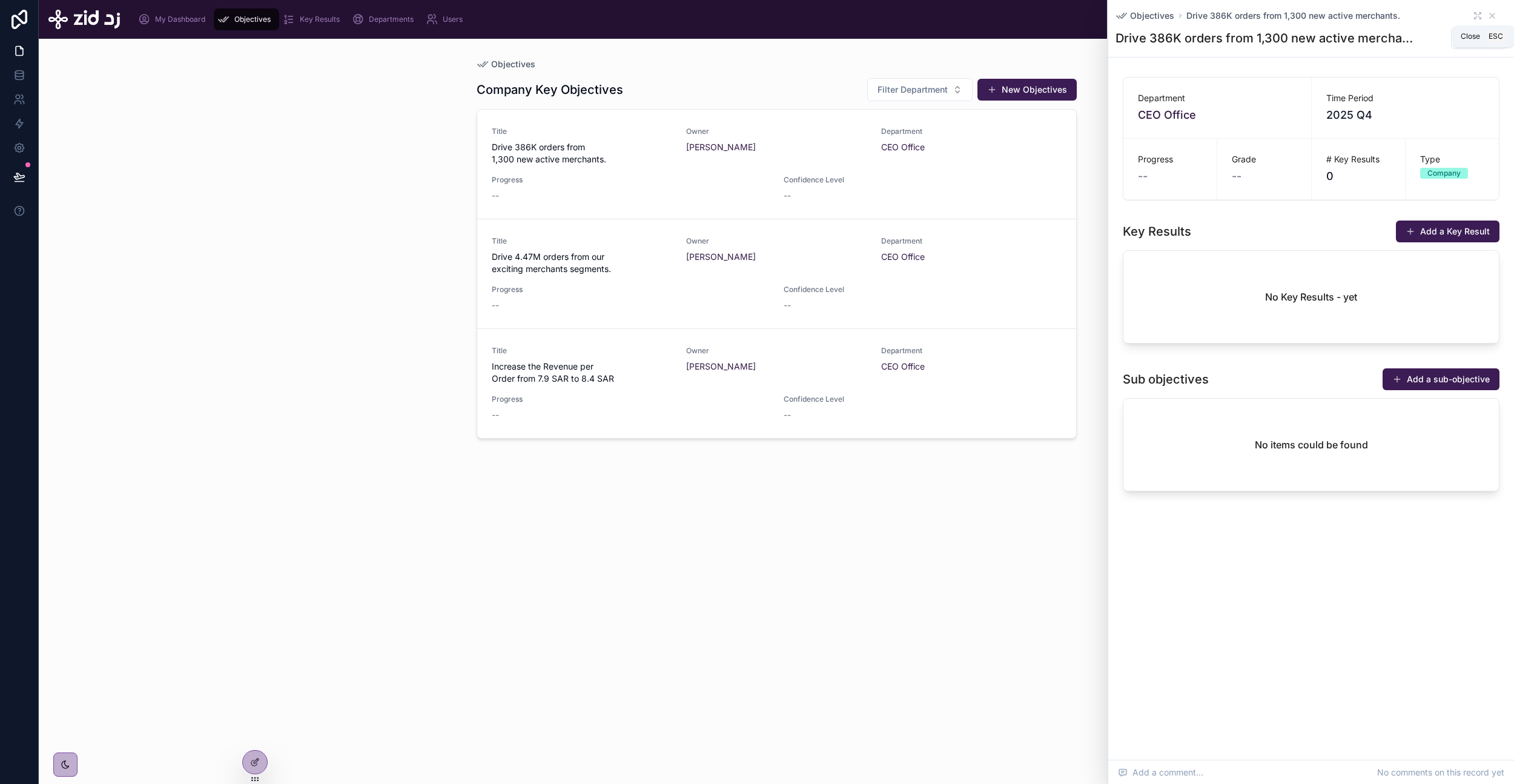
click at [1492, 15] on icon at bounding box center [1493, 16] width 5 height 5
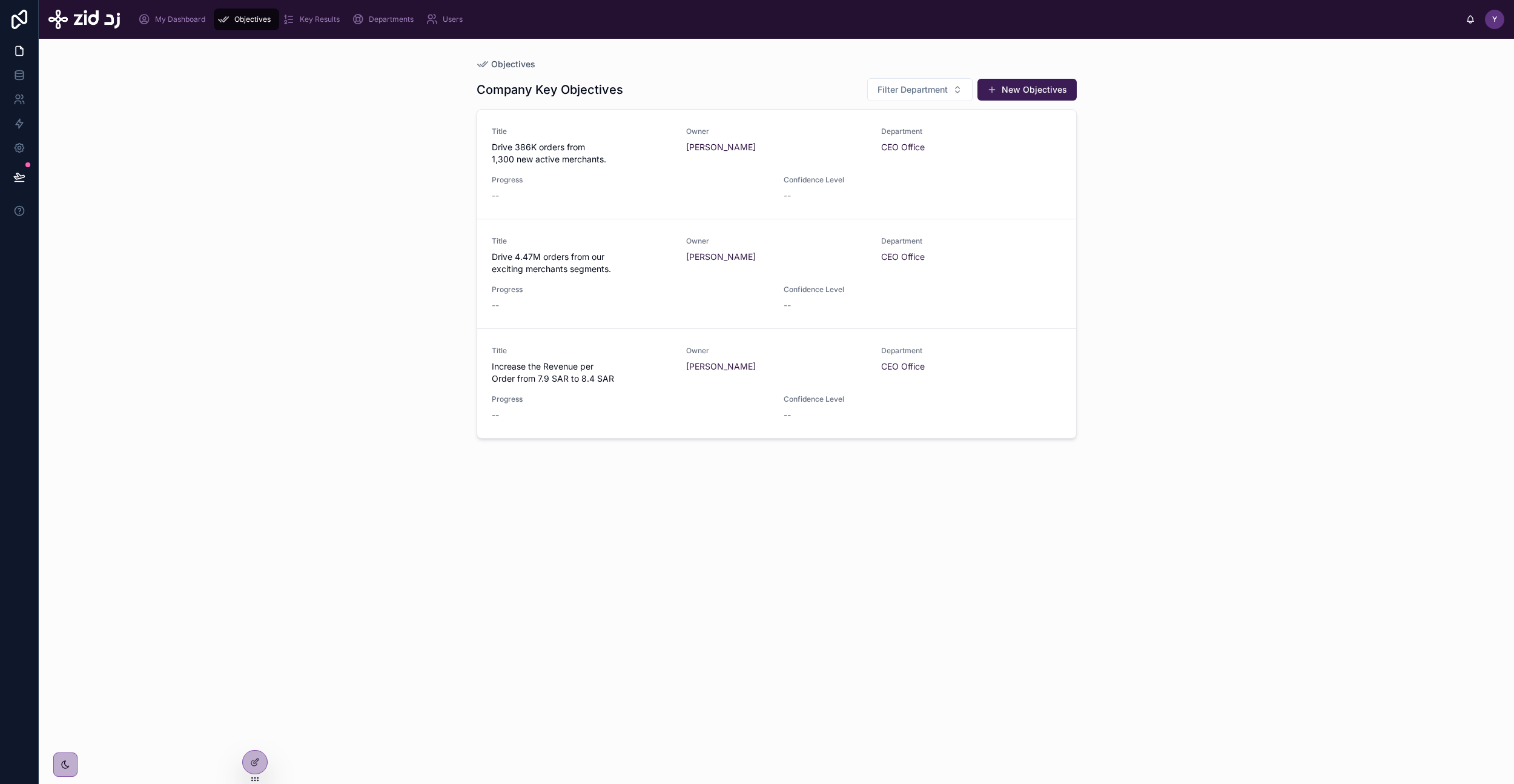
click at [256, 768] on div at bounding box center [256, 762] width 25 height 23
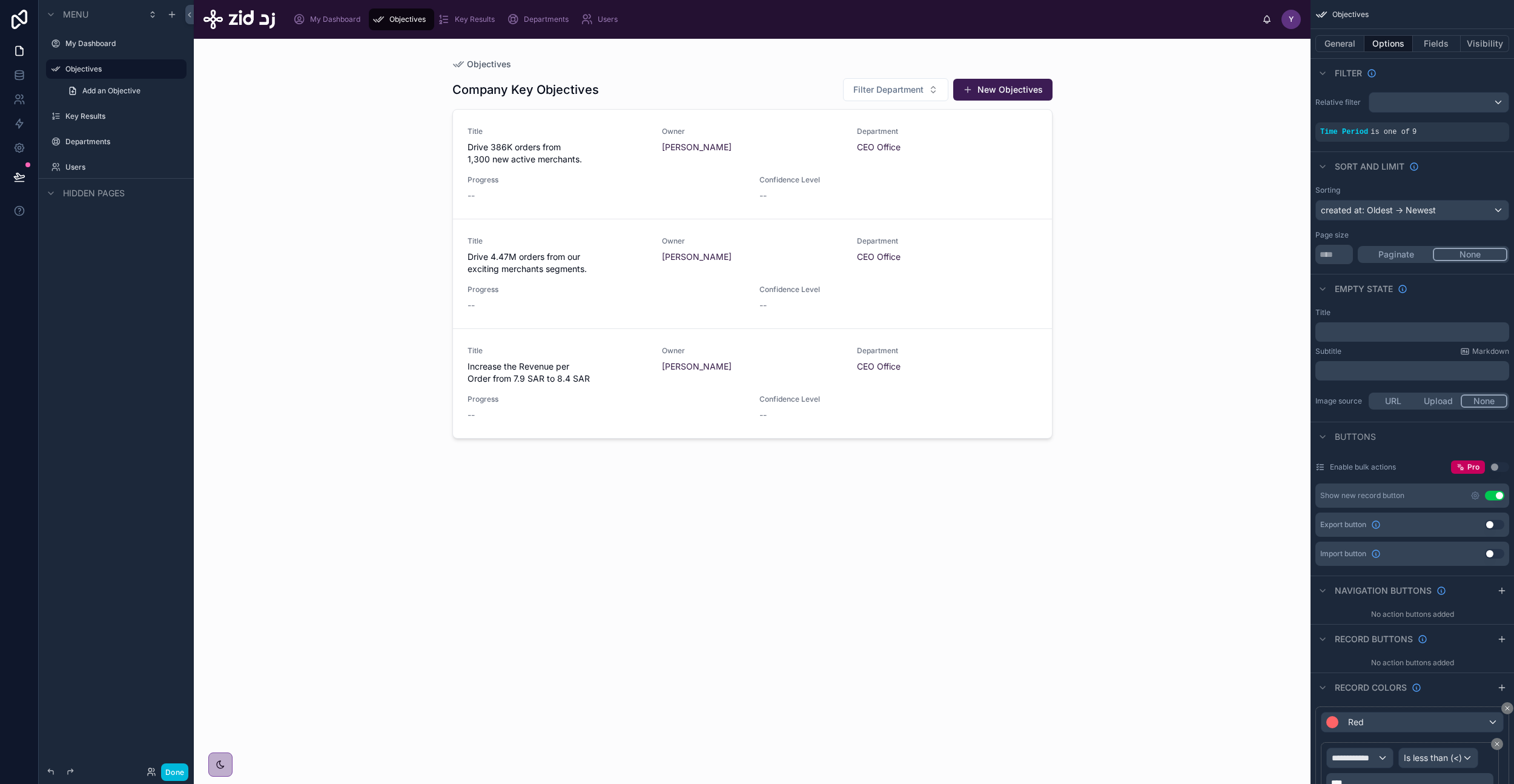
click at [631, 181] on div at bounding box center [753, 404] width 620 height 730
click at [587, 206] on link "Title Drive 386K orders from 1,300 new active merchants. Owner [PERSON_NAME] De…" at bounding box center [753, 164] width 599 height 110
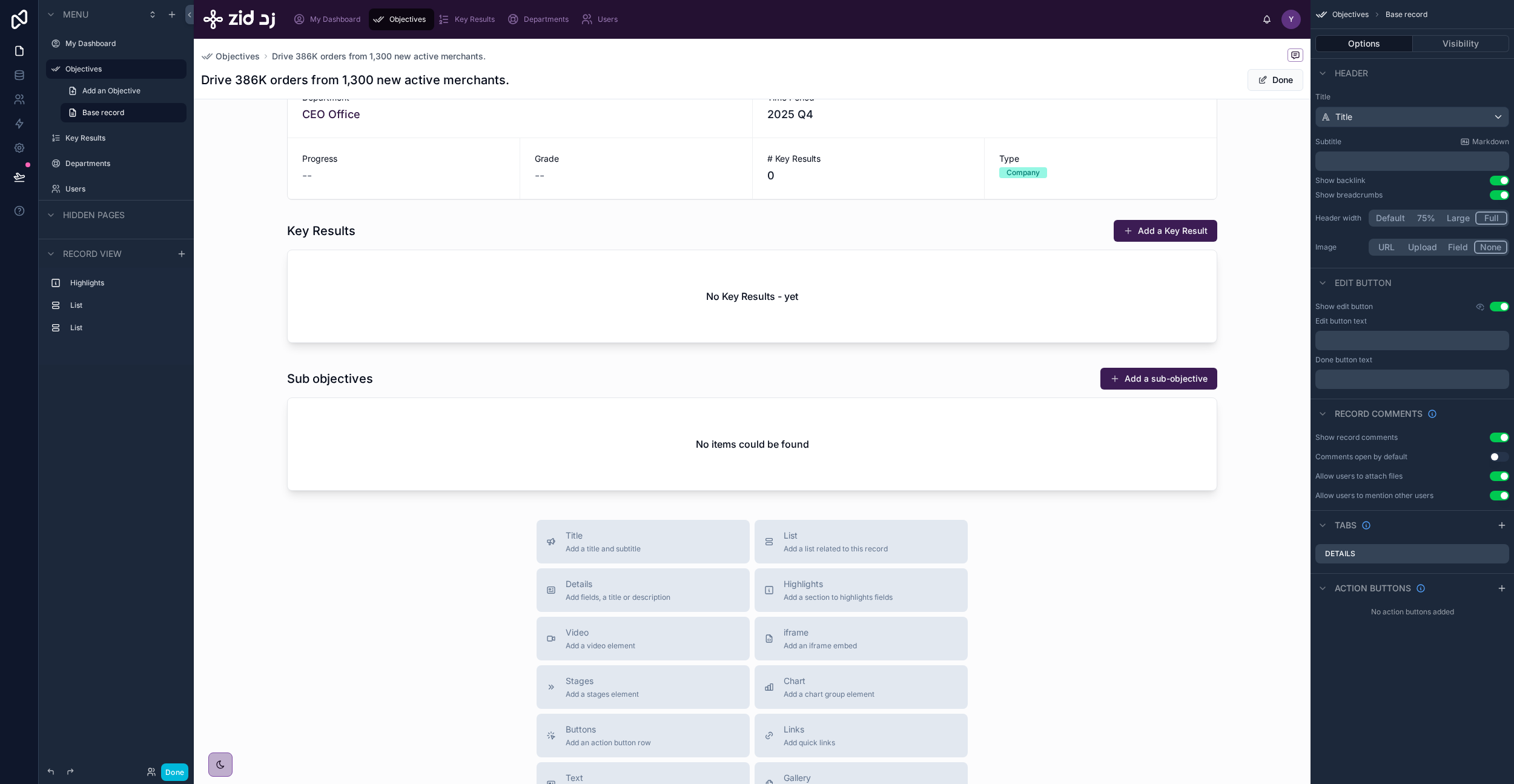
scroll to position [43, 0]
click at [432, 459] on div at bounding box center [753, 430] width 1117 height 138
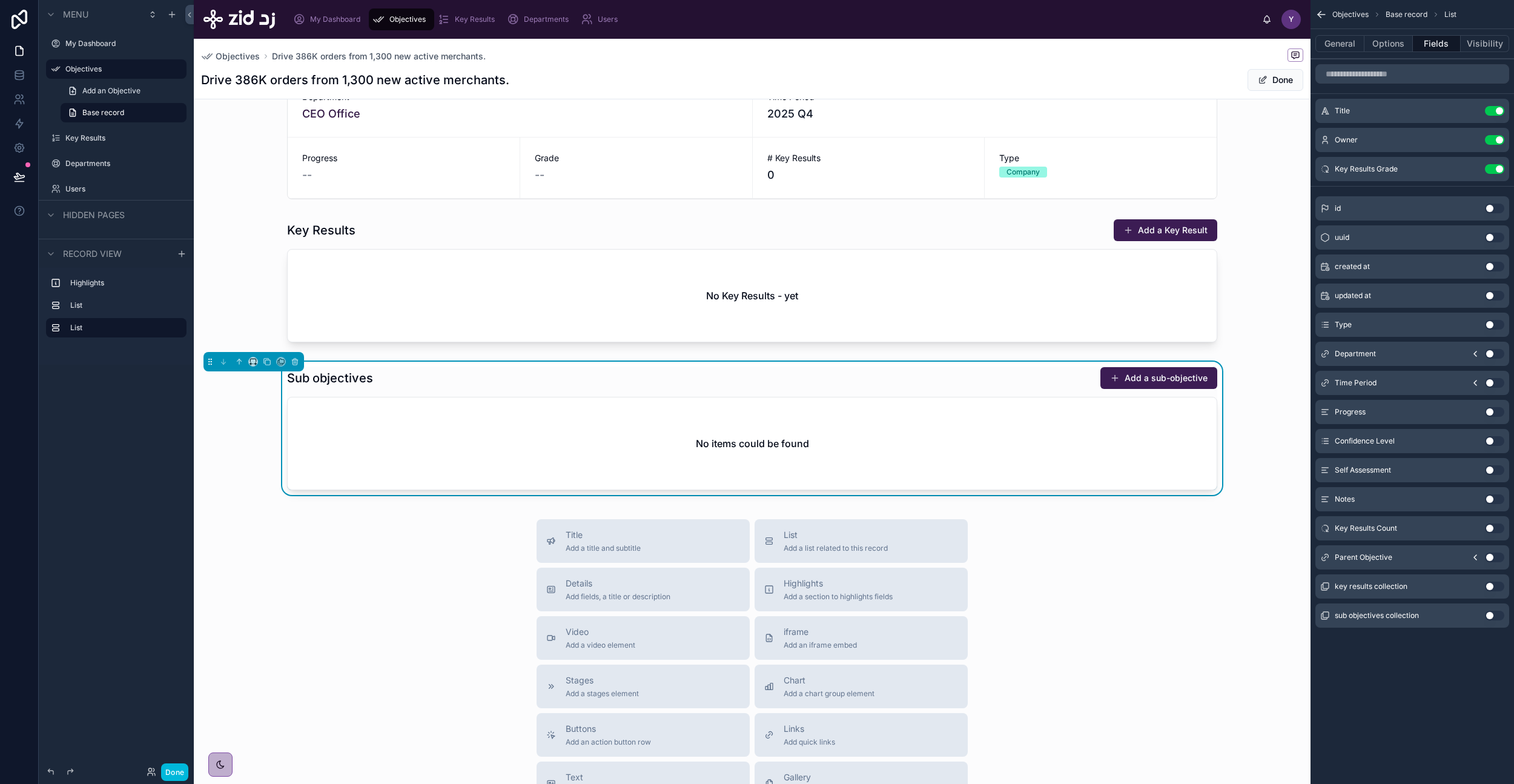
click at [524, 323] on div at bounding box center [753, 282] width 1117 height 138
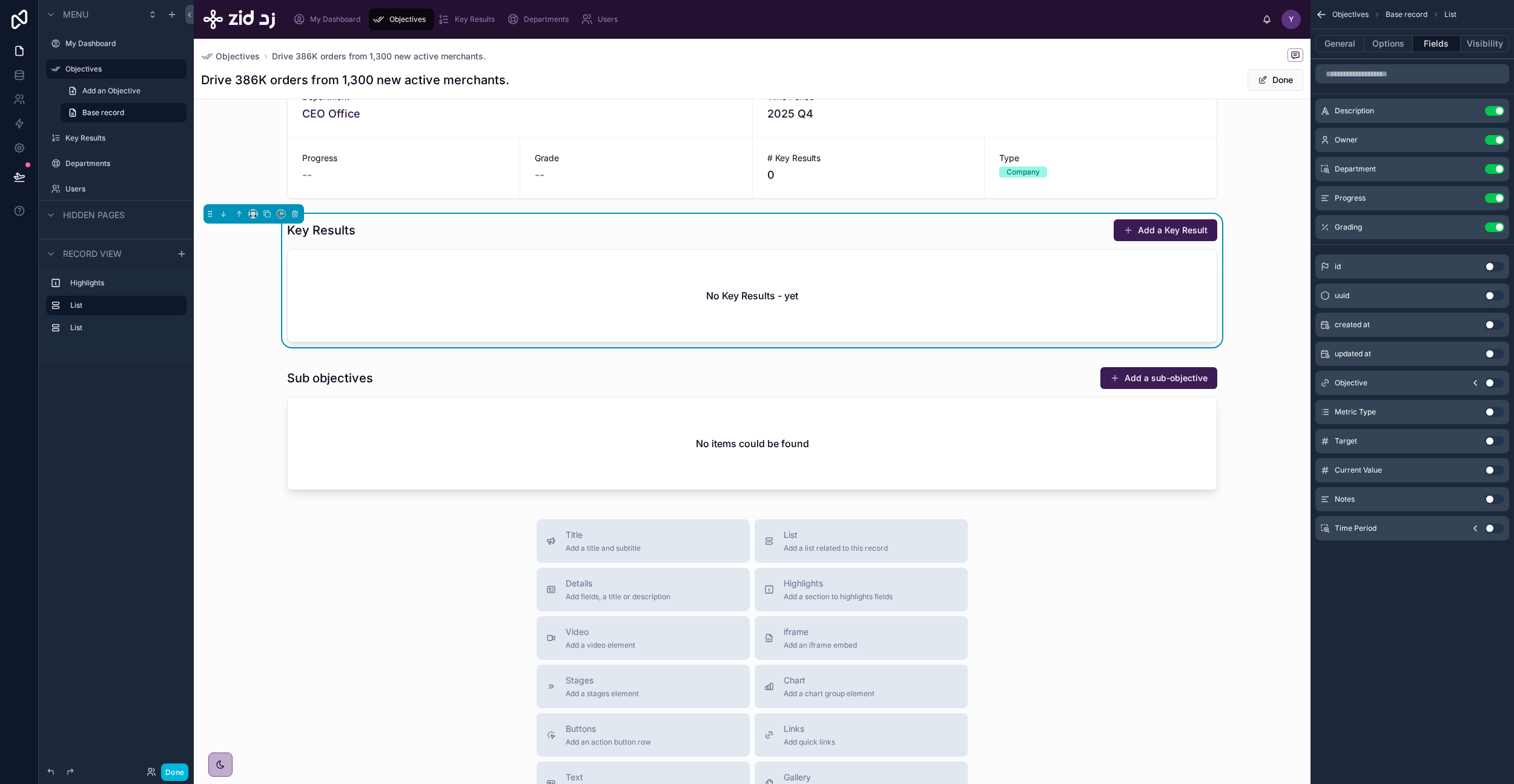
click at [520, 439] on div at bounding box center [753, 430] width 1117 height 138
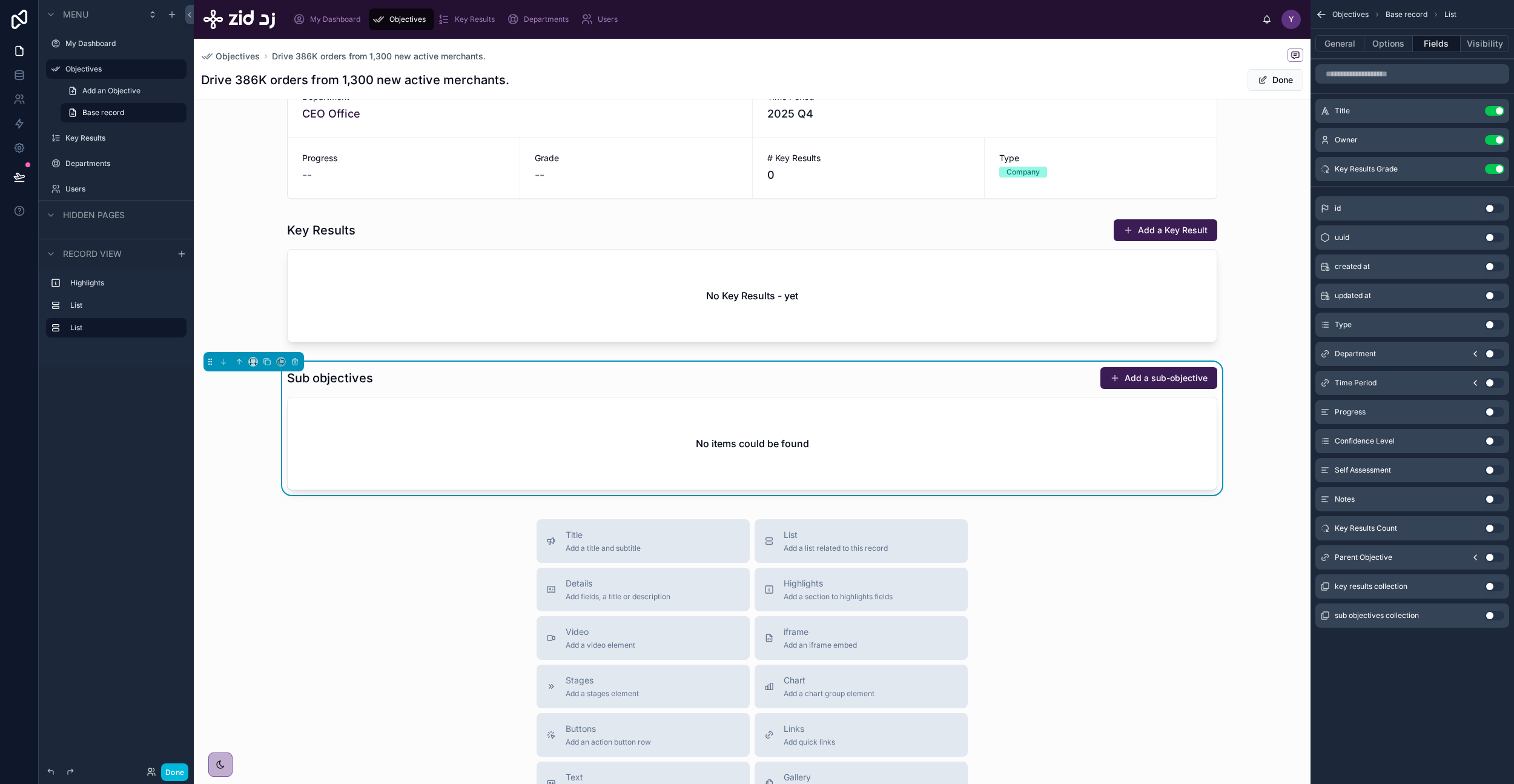
click at [547, 169] on div at bounding box center [753, 138] width 1117 height 133
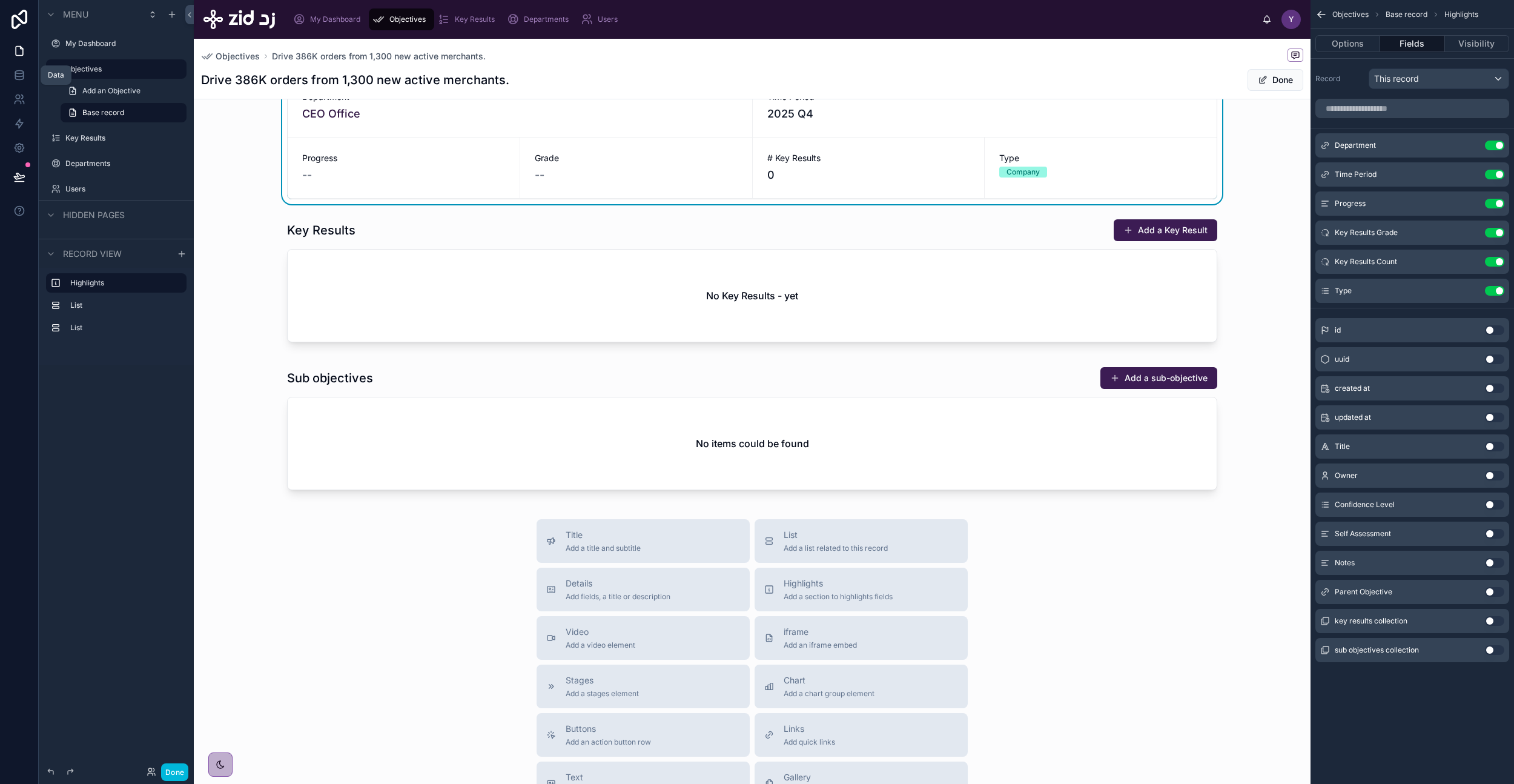
click at [20, 82] on link at bounding box center [18, 76] width 38 height 25
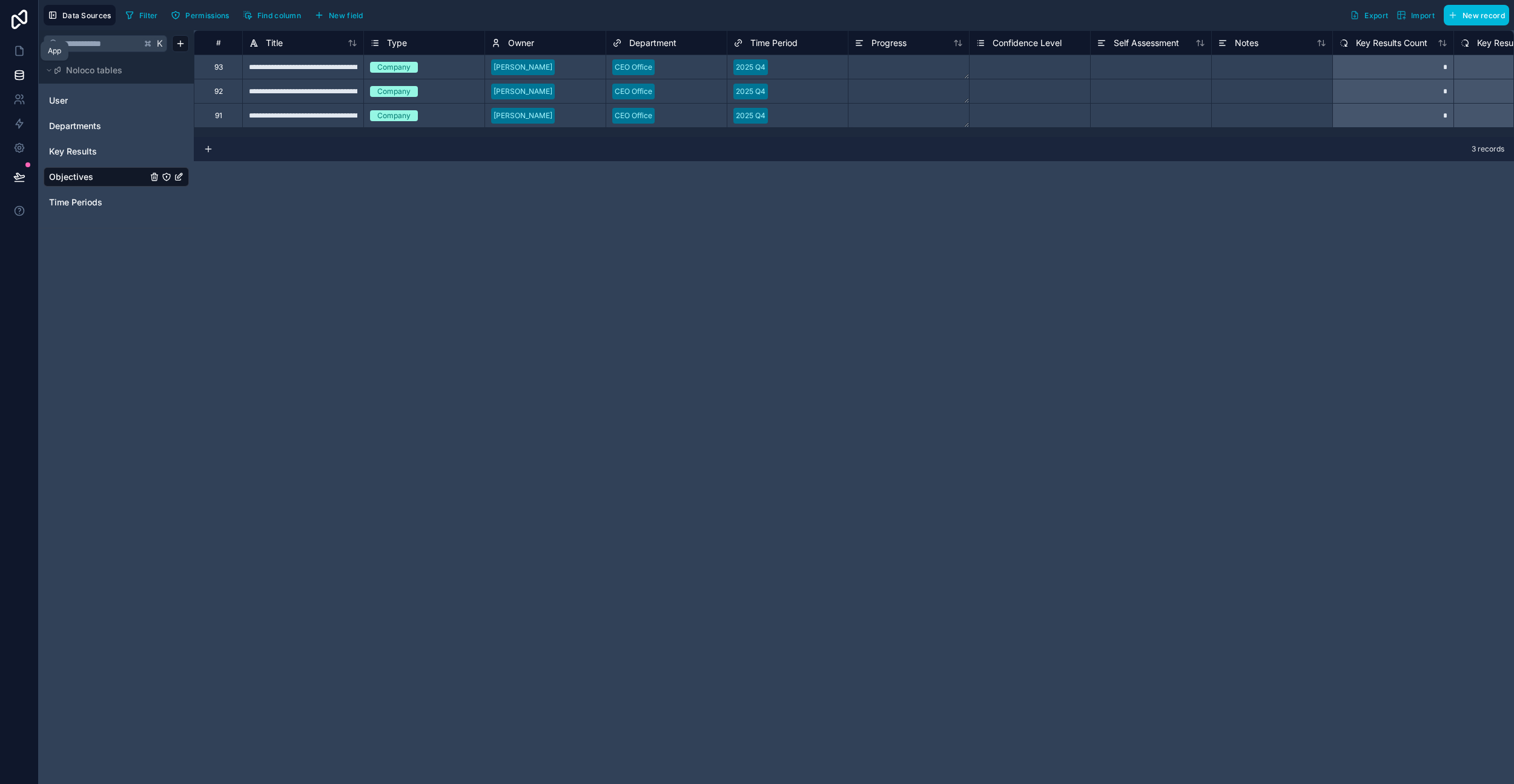
click at [18, 53] on icon at bounding box center [19, 51] width 12 height 12
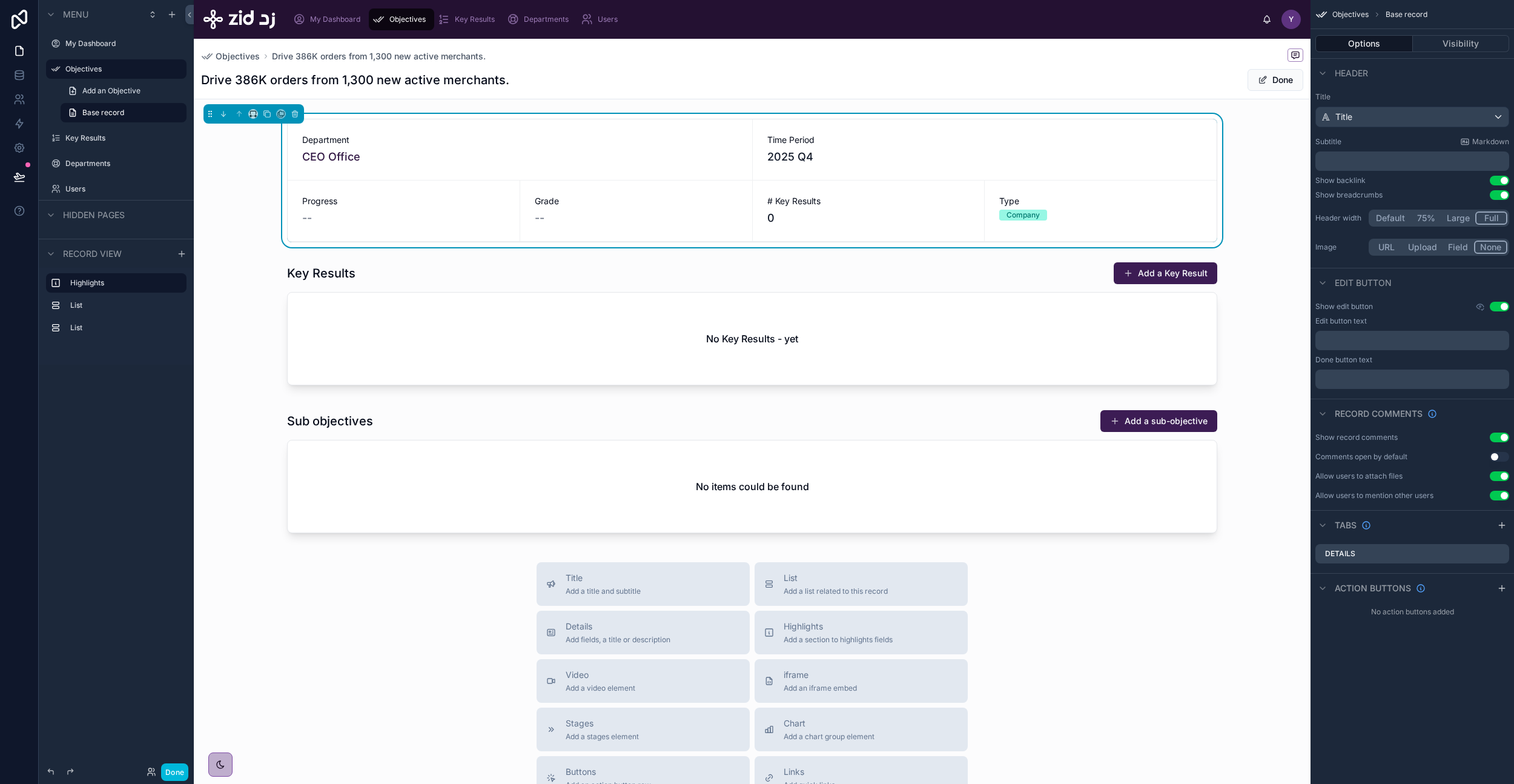
click at [237, 54] on span "Objectives" at bounding box center [238, 56] width 44 height 12
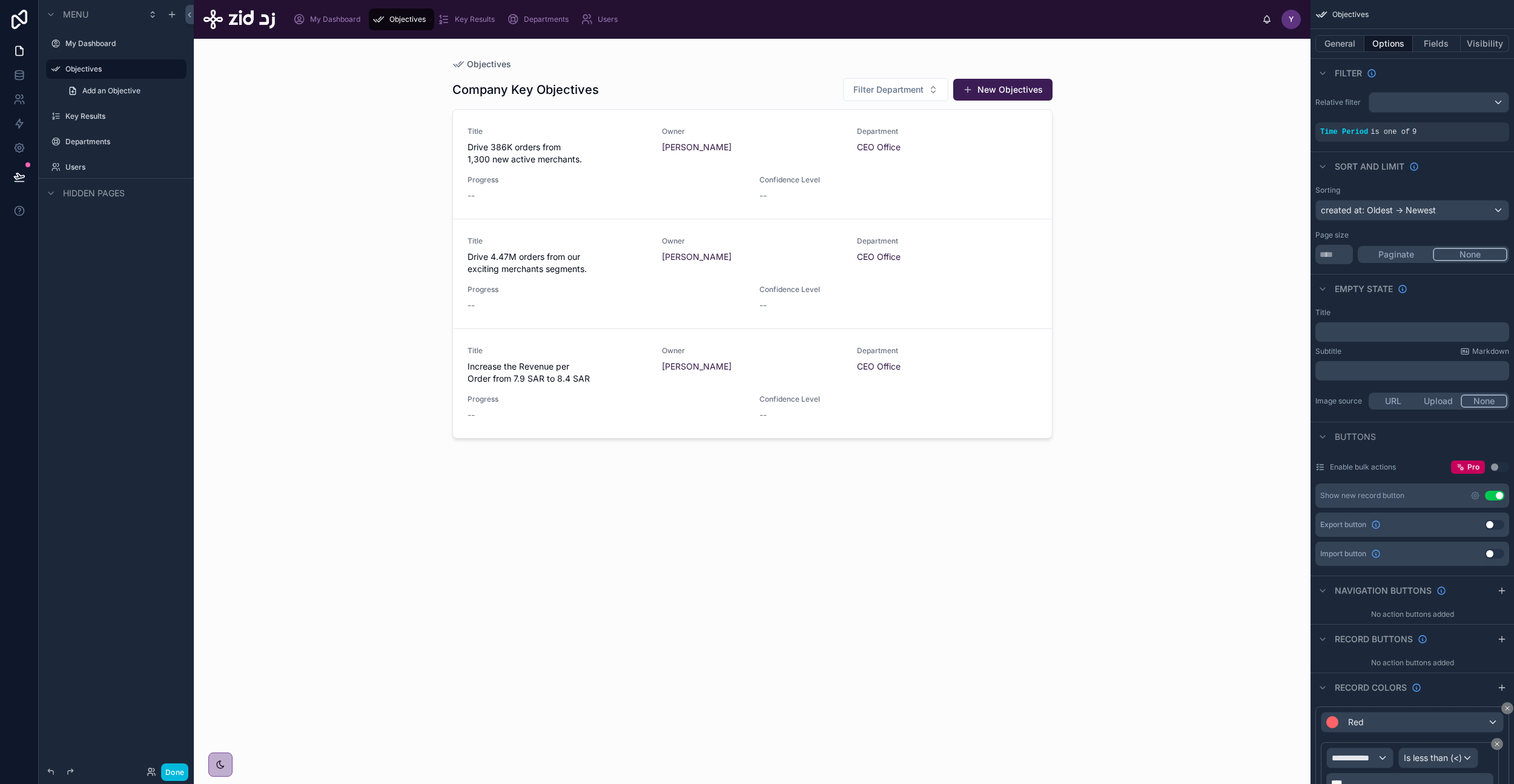
click at [725, 72] on div "Company Key Objectives Filter Department New Objectives Title Drive 386K orders…" at bounding box center [753, 420] width 601 height 699
click at [1438, 40] on button "Fields" at bounding box center [1437, 43] width 48 height 17
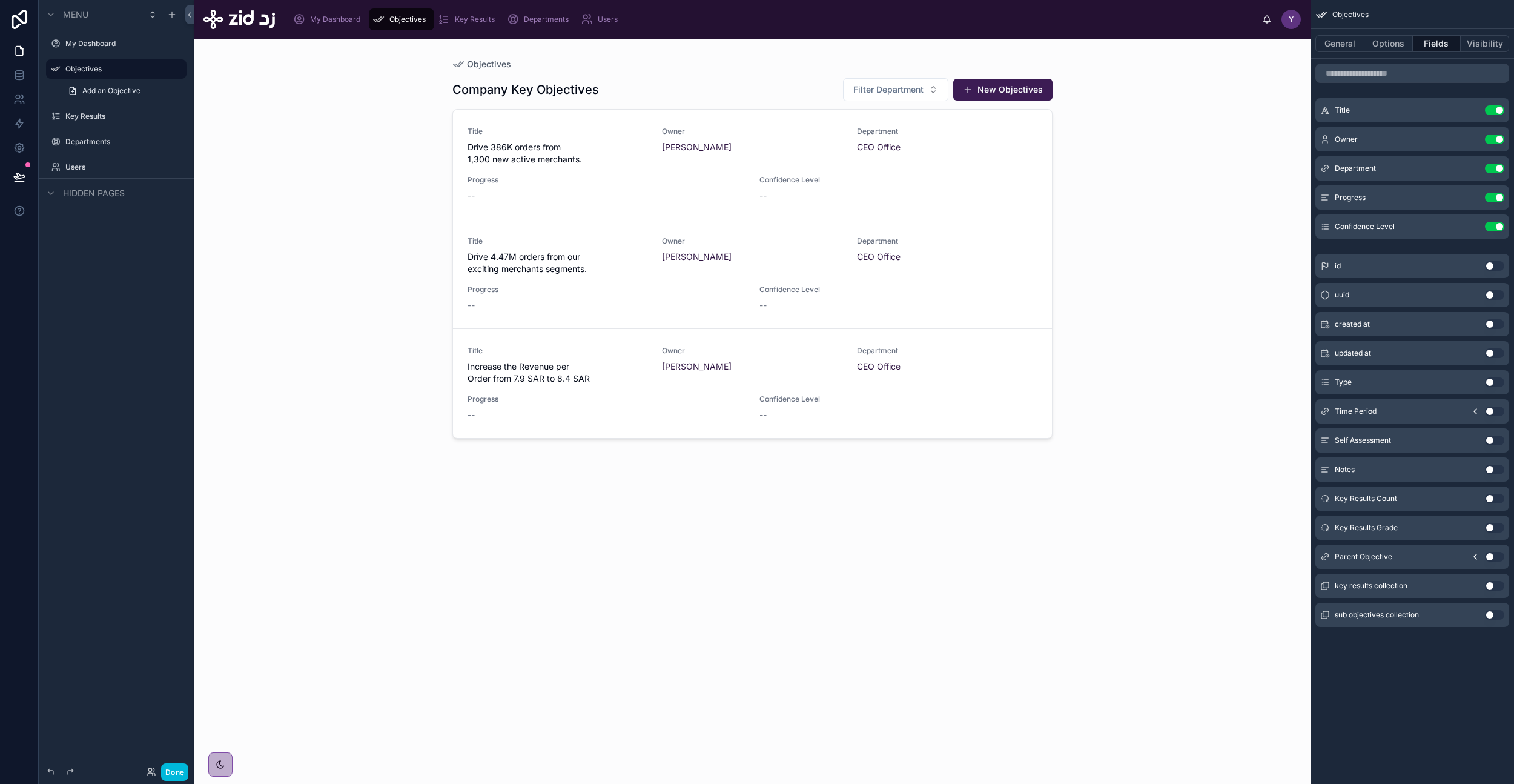
click at [925, 191] on div "--" at bounding box center [898, 196] width 278 height 12
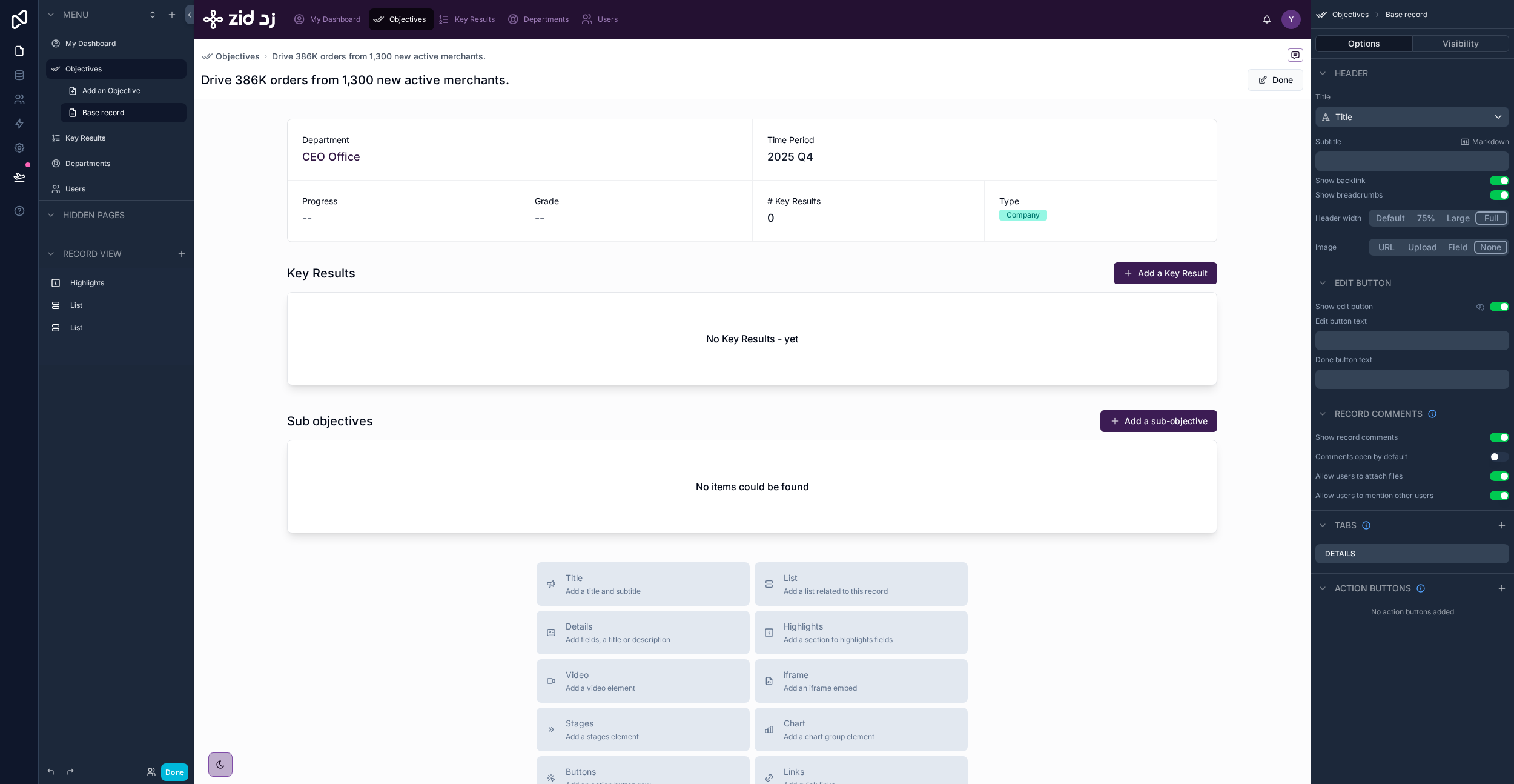
click at [235, 56] on span "Objectives" at bounding box center [238, 56] width 44 height 12
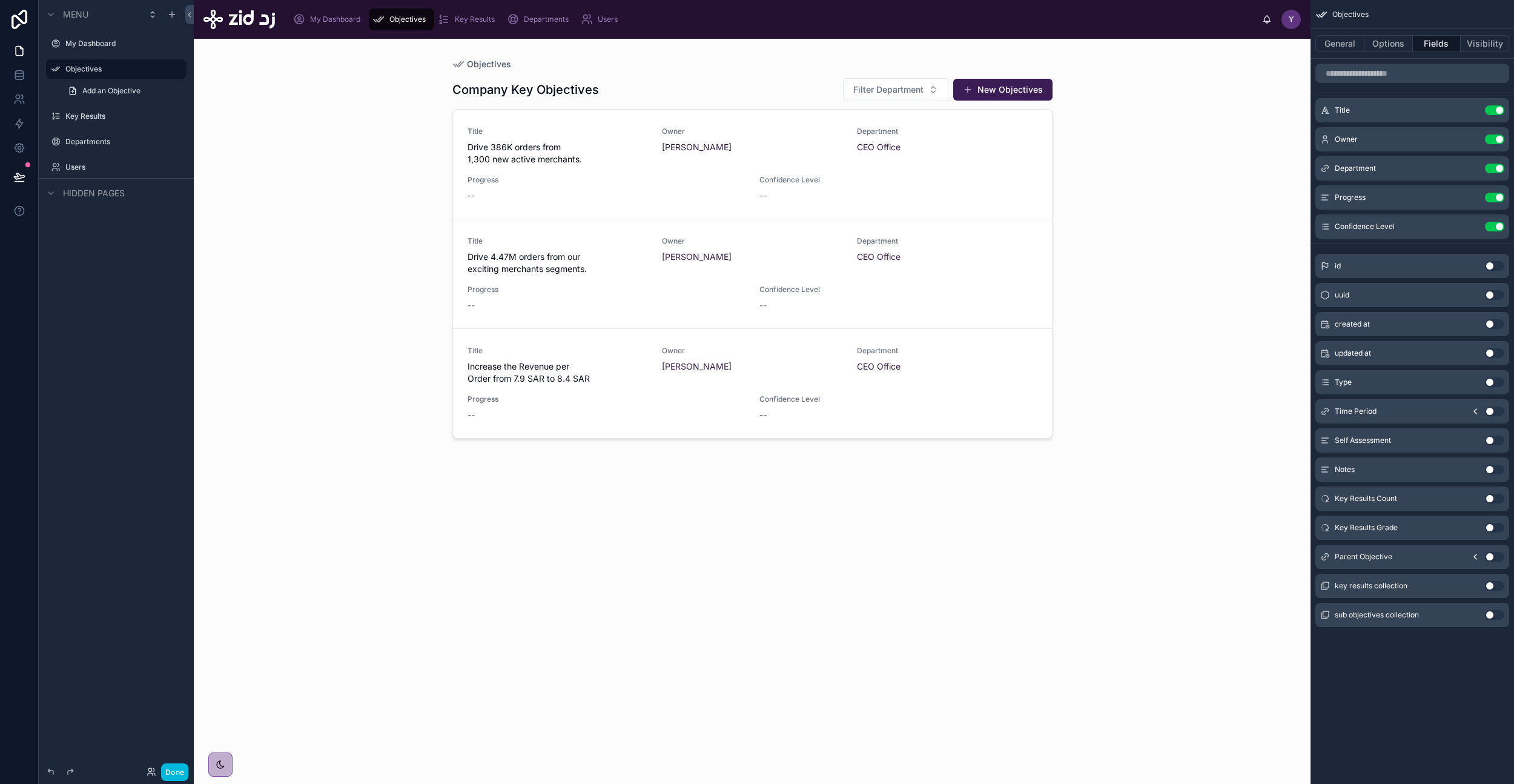
click at [1345, 47] on button "General" at bounding box center [1340, 43] width 49 height 17
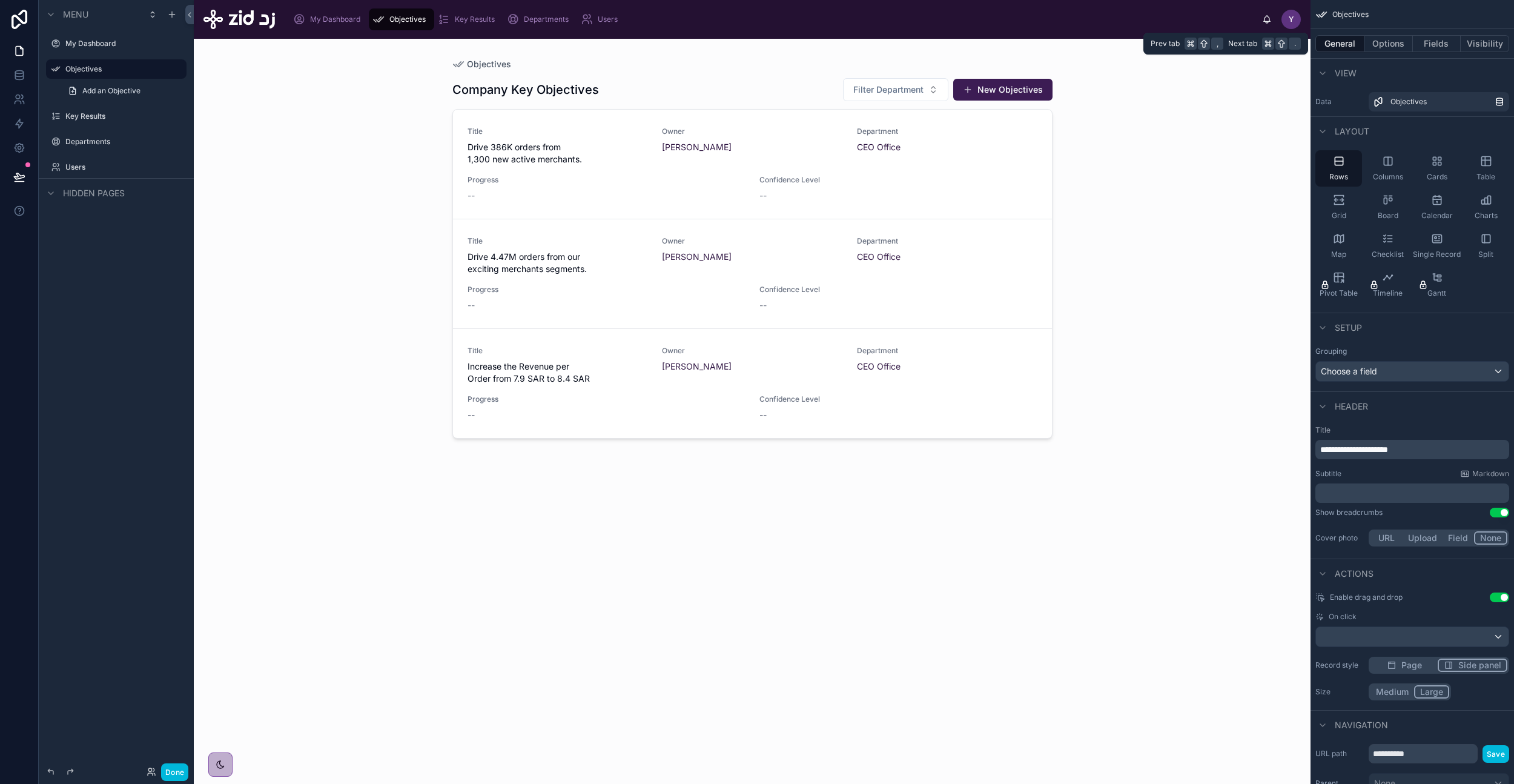
click at [1390, 47] on button "Options" at bounding box center [1388, 43] width 48 height 17
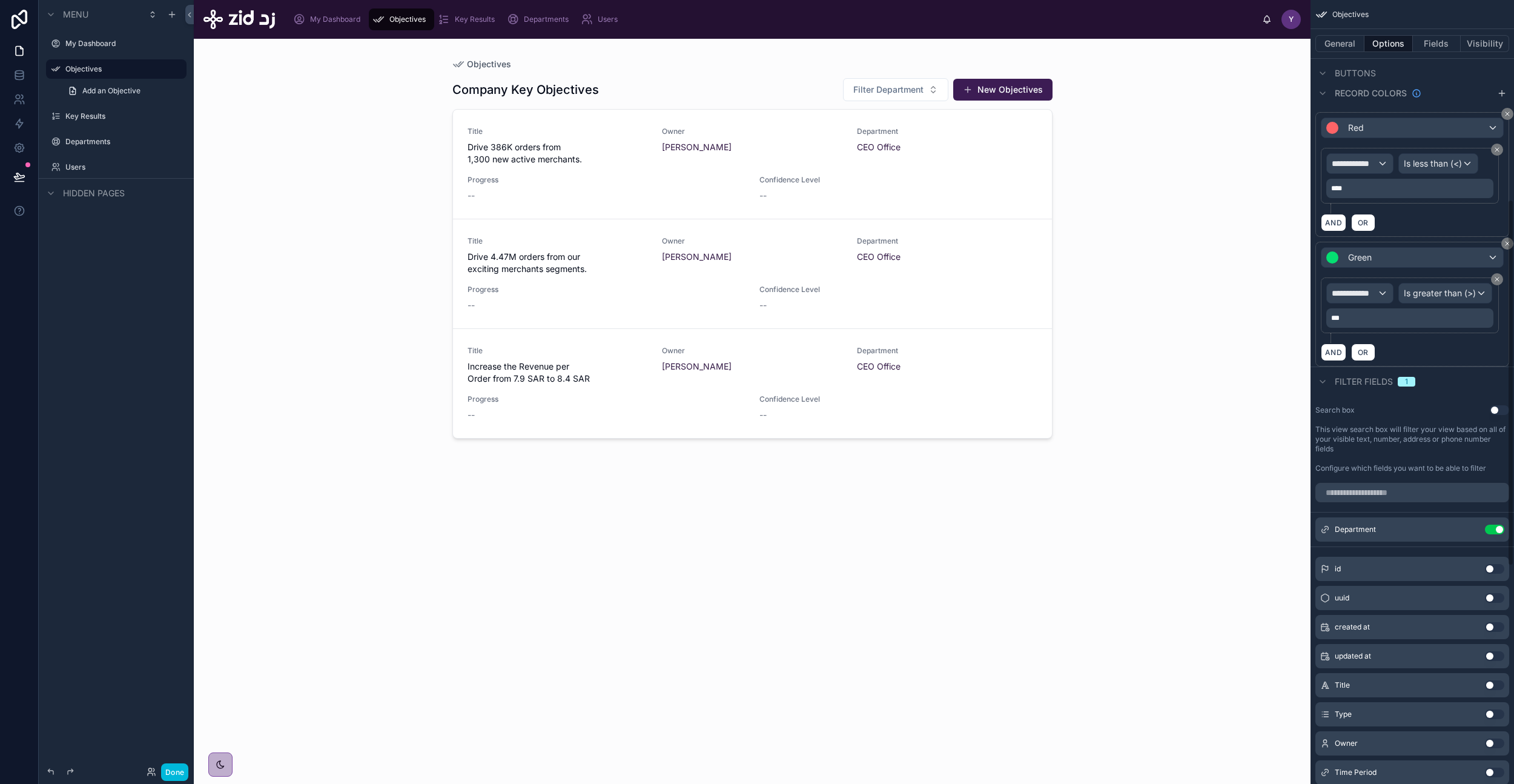
scroll to position [701, 0]
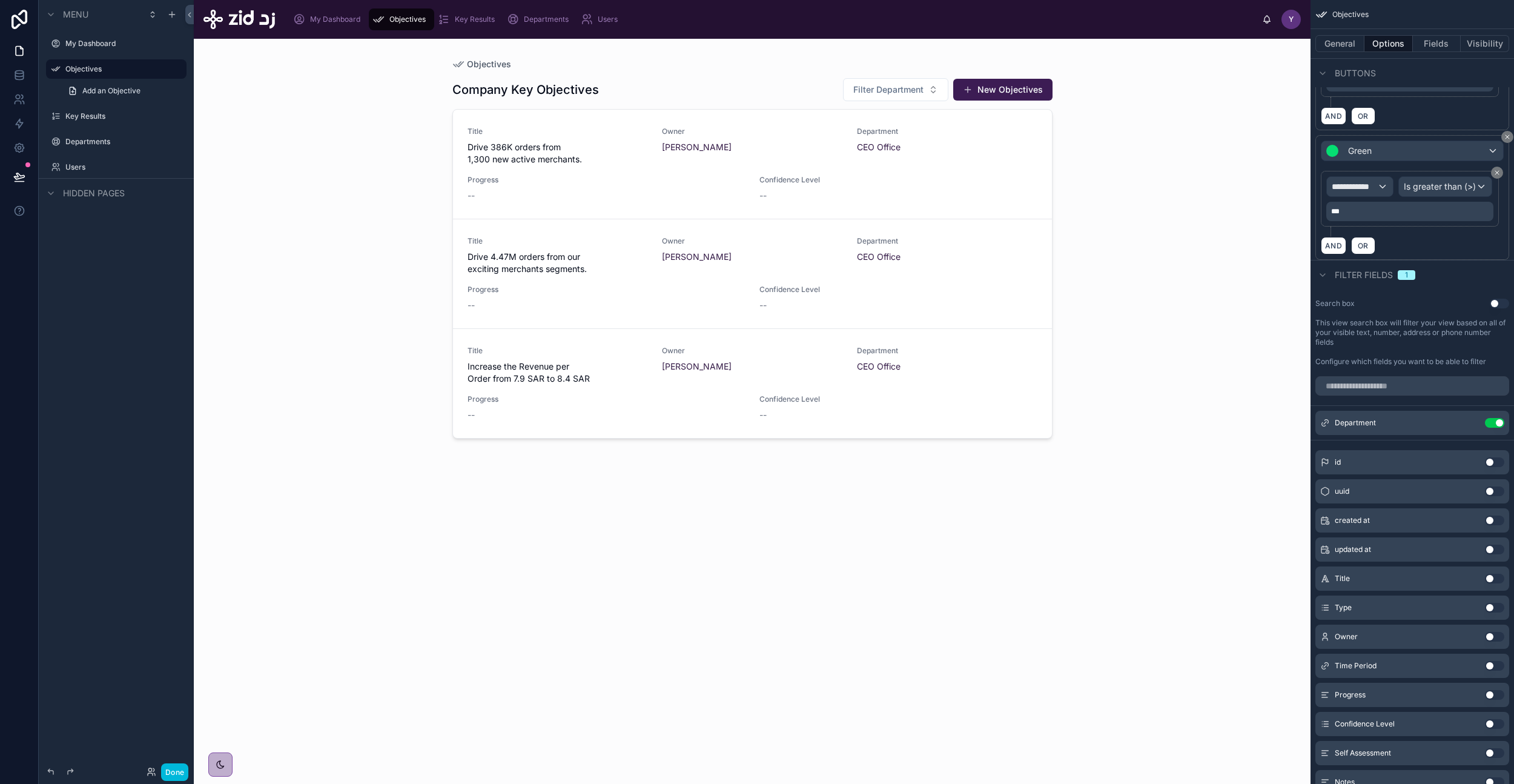
click at [889, 83] on span "Filter Department" at bounding box center [889, 90] width 70 height 12
click at [765, 88] on div "Company Key Objectives Filter Department New Objectives" at bounding box center [753, 90] width 601 height 25
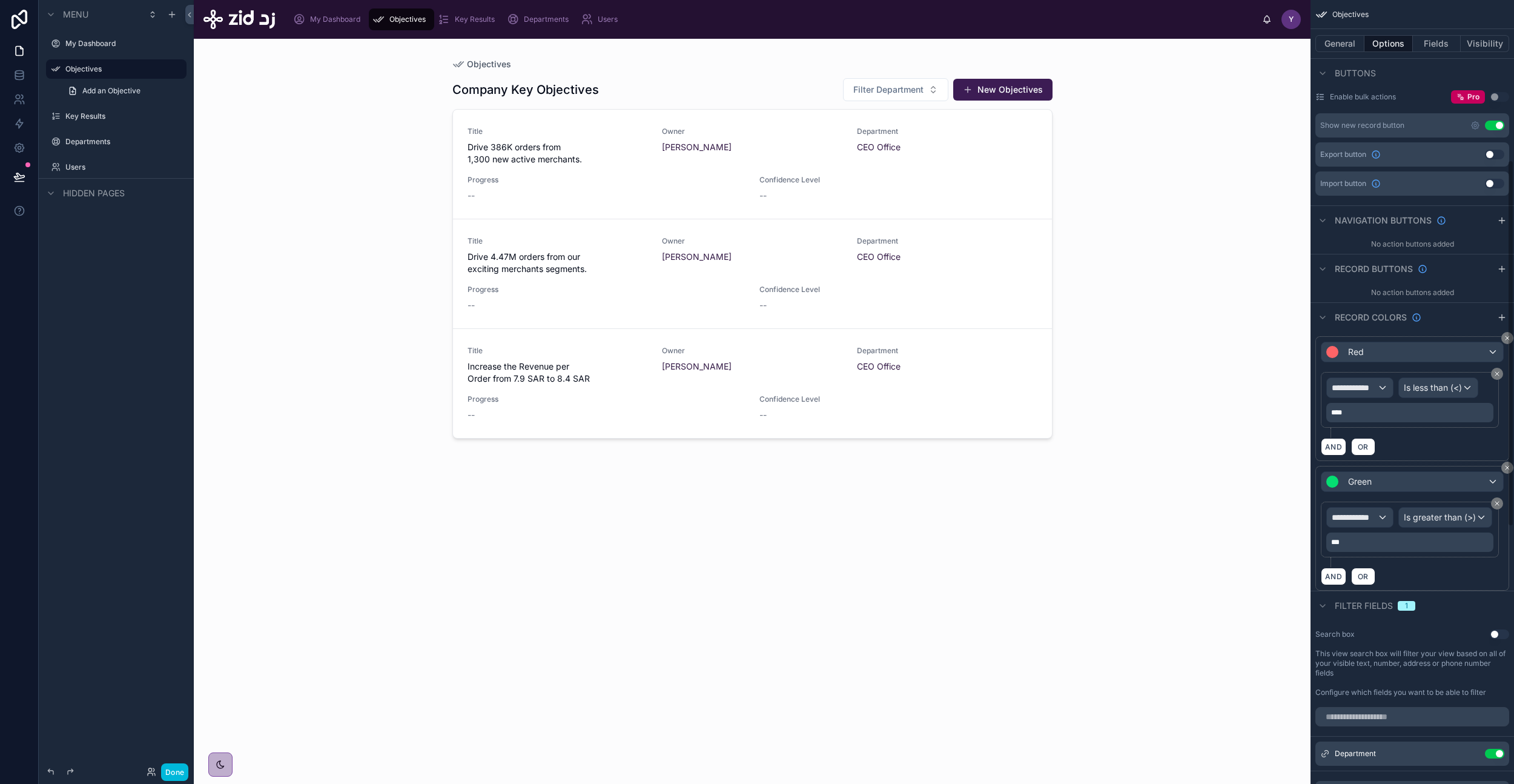
scroll to position [0, 0]
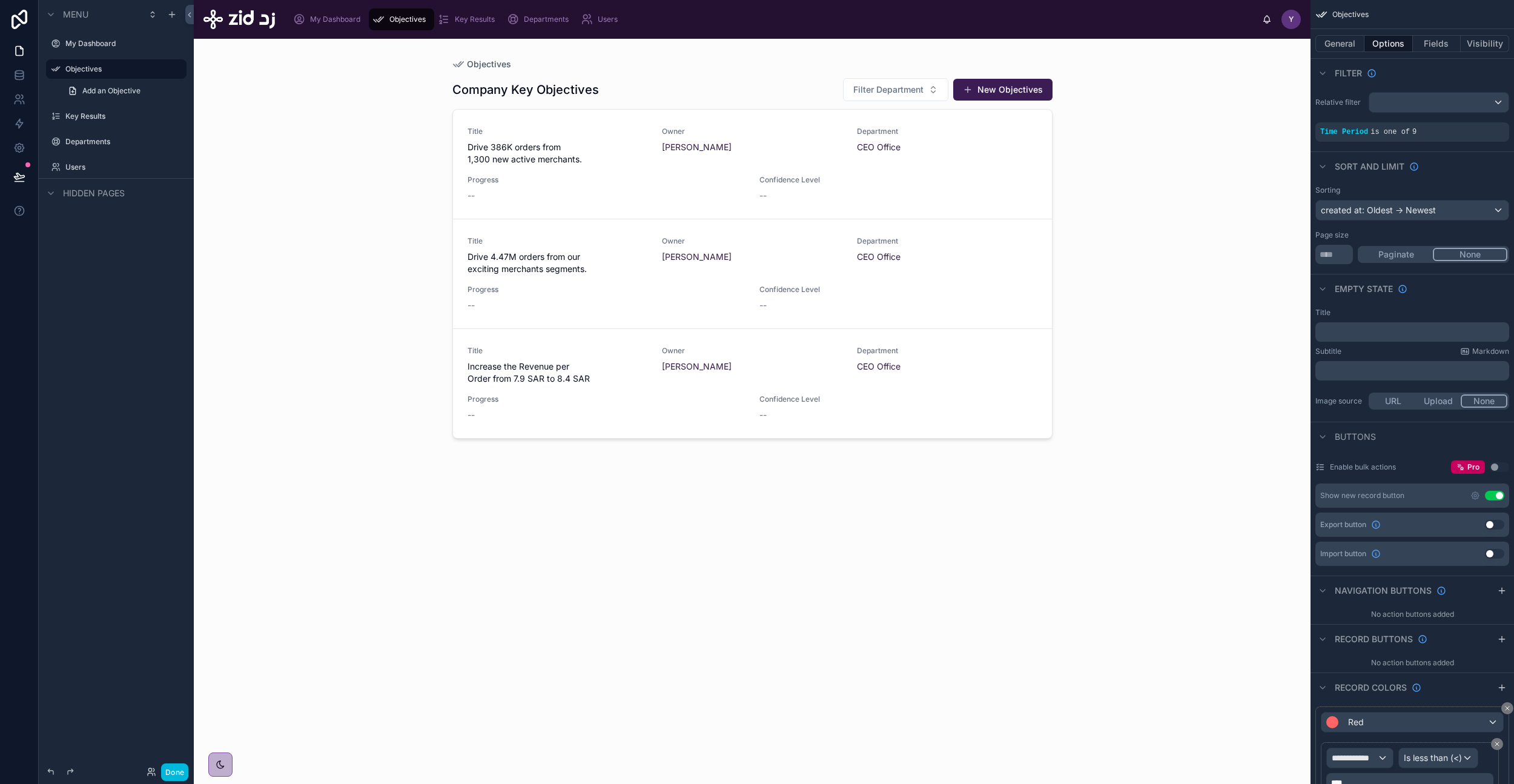
click at [1335, 40] on button "General" at bounding box center [1340, 43] width 49 height 17
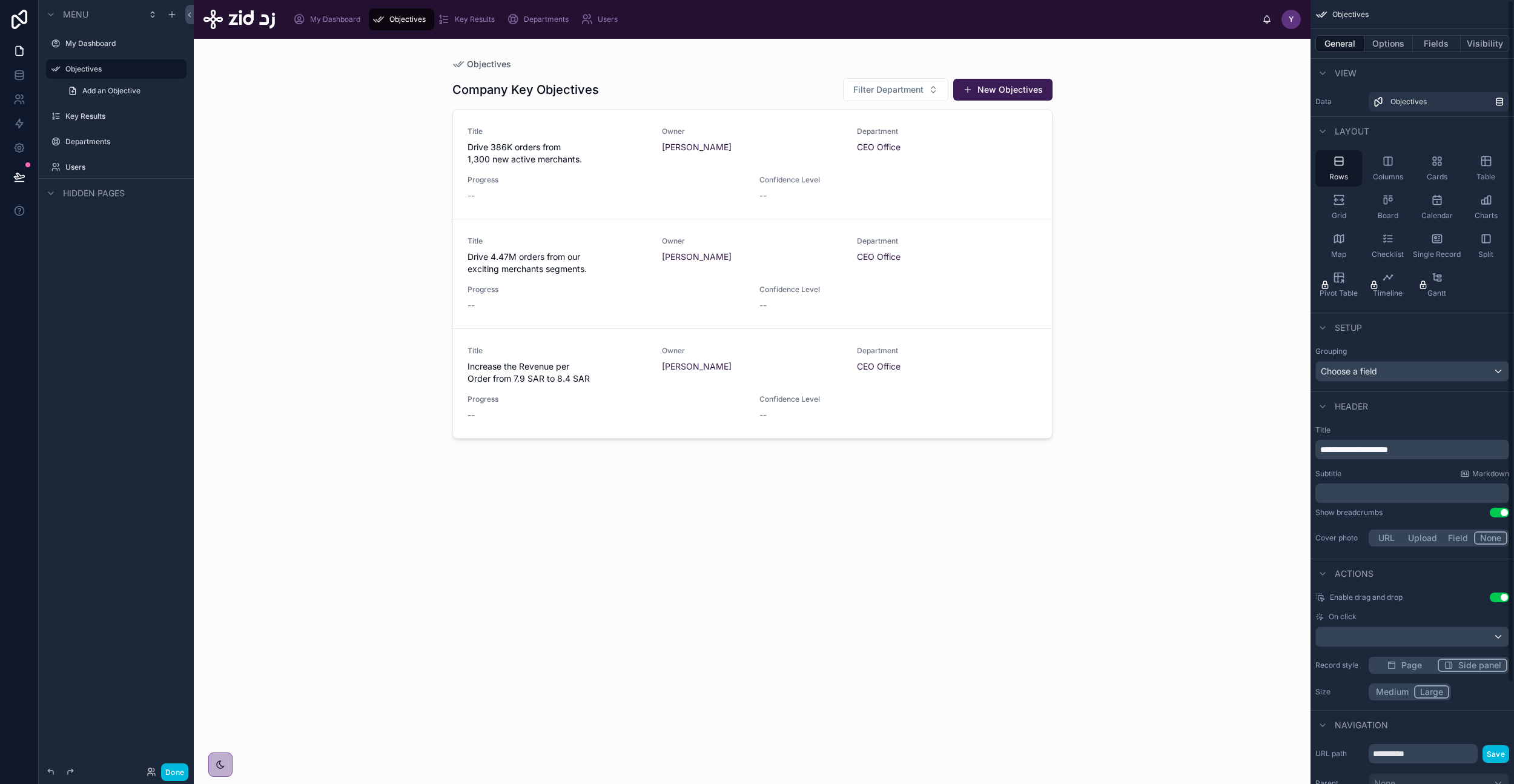
click at [1343, 34] on div "General Options Fields Visibility" at bounding box center [1413, 43] width 204 height 29
click at [1342, 38] on button "General" at bounding box center [1340, 43] width 49 height 17
drag, startPoint x: 1374, startPoint y: 448, endPoint x: 1281, endPoint y: 446, distance: 93.0
click at [1281, 446] on div "**********" at bounding box center [854, 392] width 1321 height 784
click at [1181, 360] on div "Objectives Objectives Filter Department New Objectives Title Drive 386K orders …" at bounding box center [753, 411] width 1117 height 744
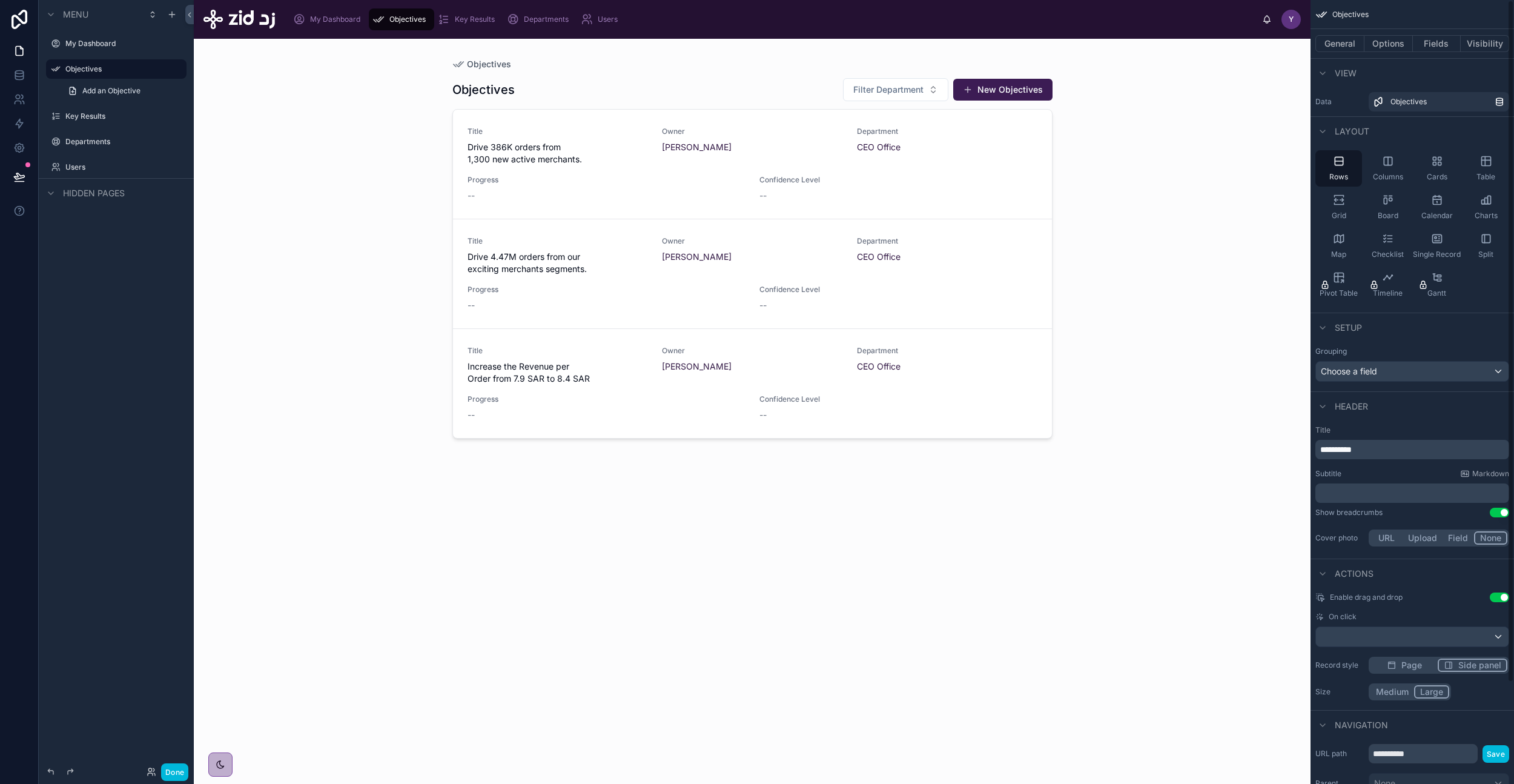
click at [1341, 44] on button "General" at bounding box center [1340, 43] width 49 height 17
click at [1343, 47] on button "General" at bounding box center [1340, 43] width 49 height 17
click at [1177, 341] on div "Objectives Objectives Filter Department New Objectives Title Drive 386K orders …" at bounding box center [753, 411] width 1117 height 744
click at [1377, 44] on button "Options" at bounding box center [1388, 43] width 48 height 17
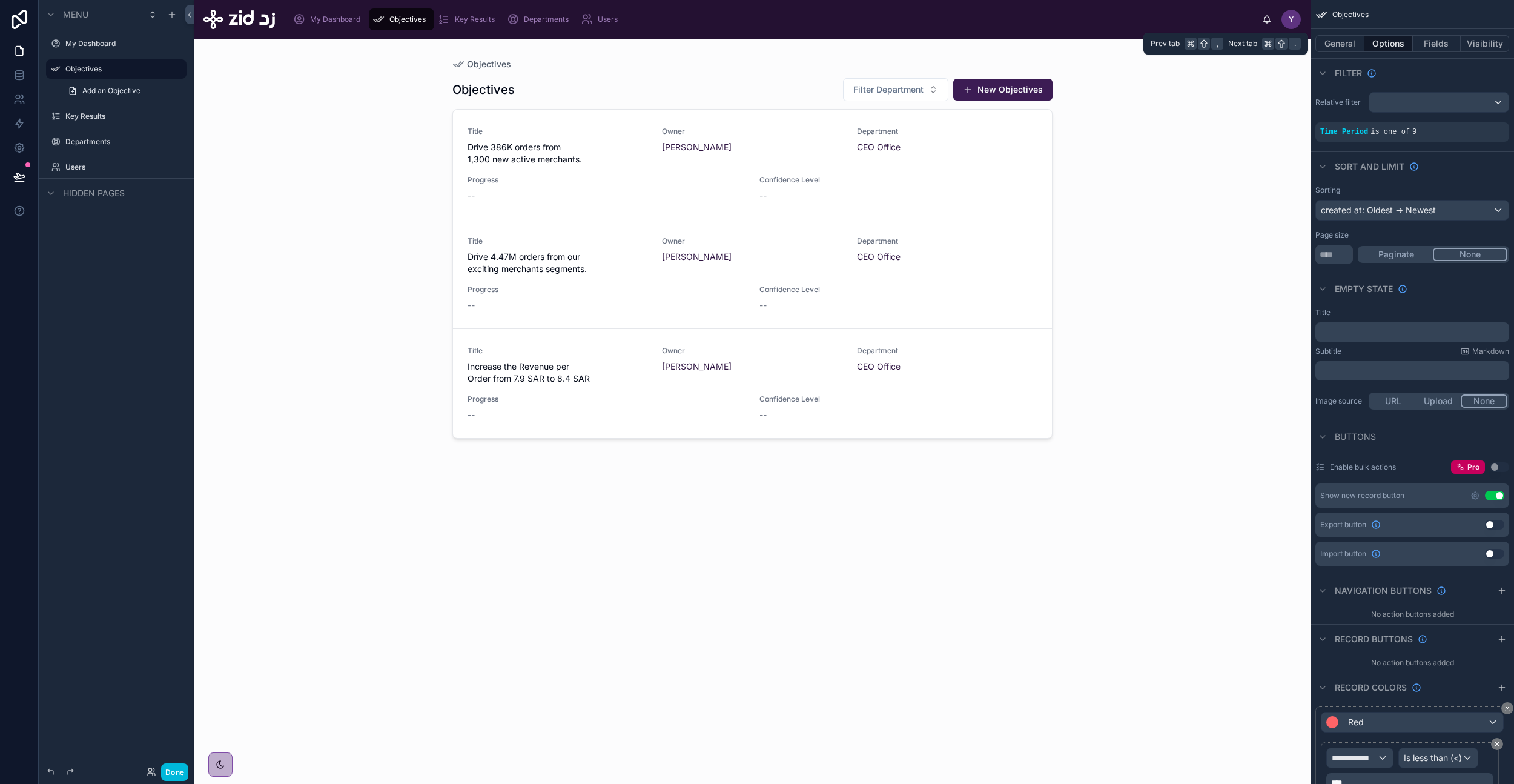
click at [1342, 44] on button "General" at bounding box center [1340, 43] width 49 height 17
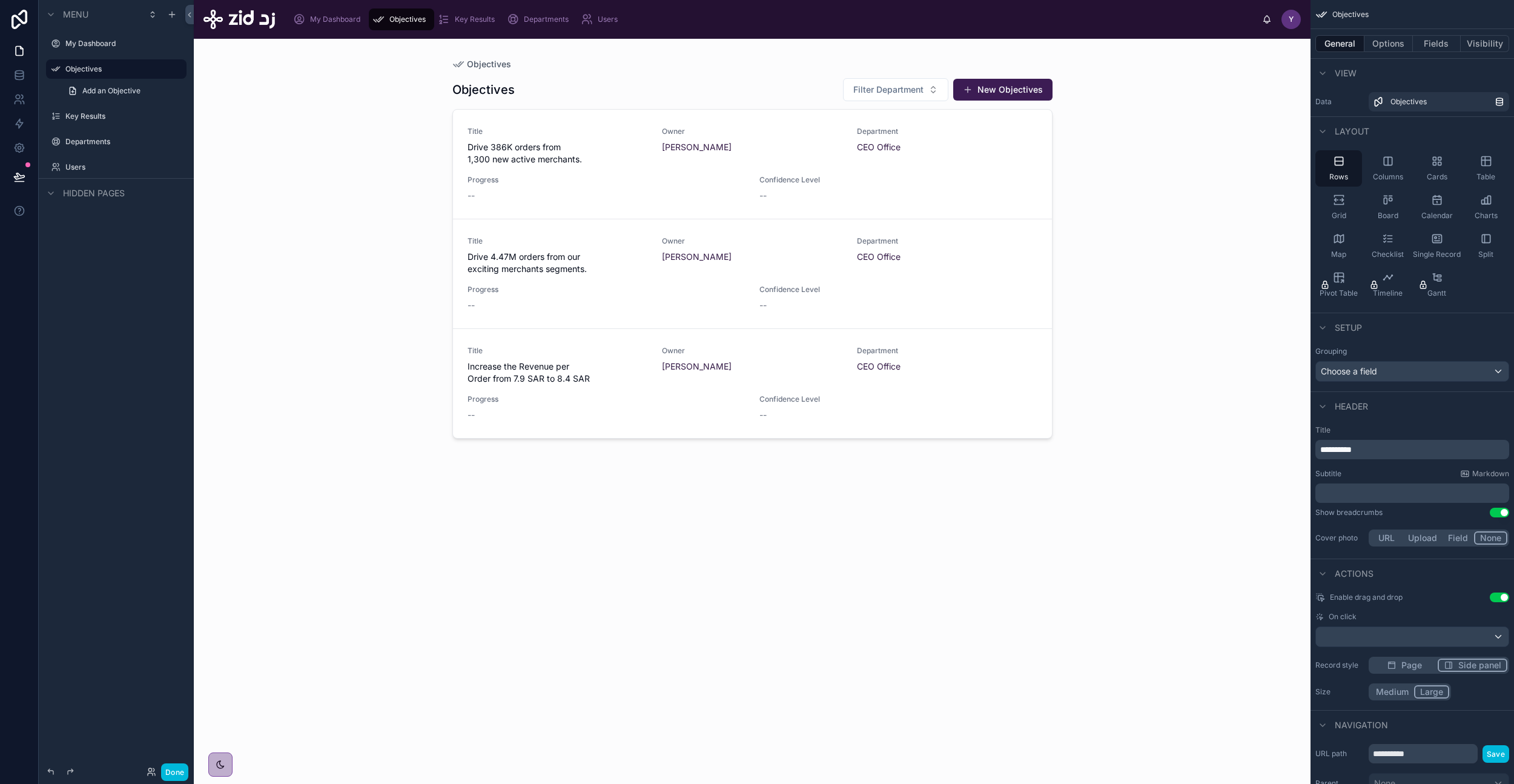
click at [1487, 167] on div "Table" at bounding box center [1486, 168] width 47 height 36
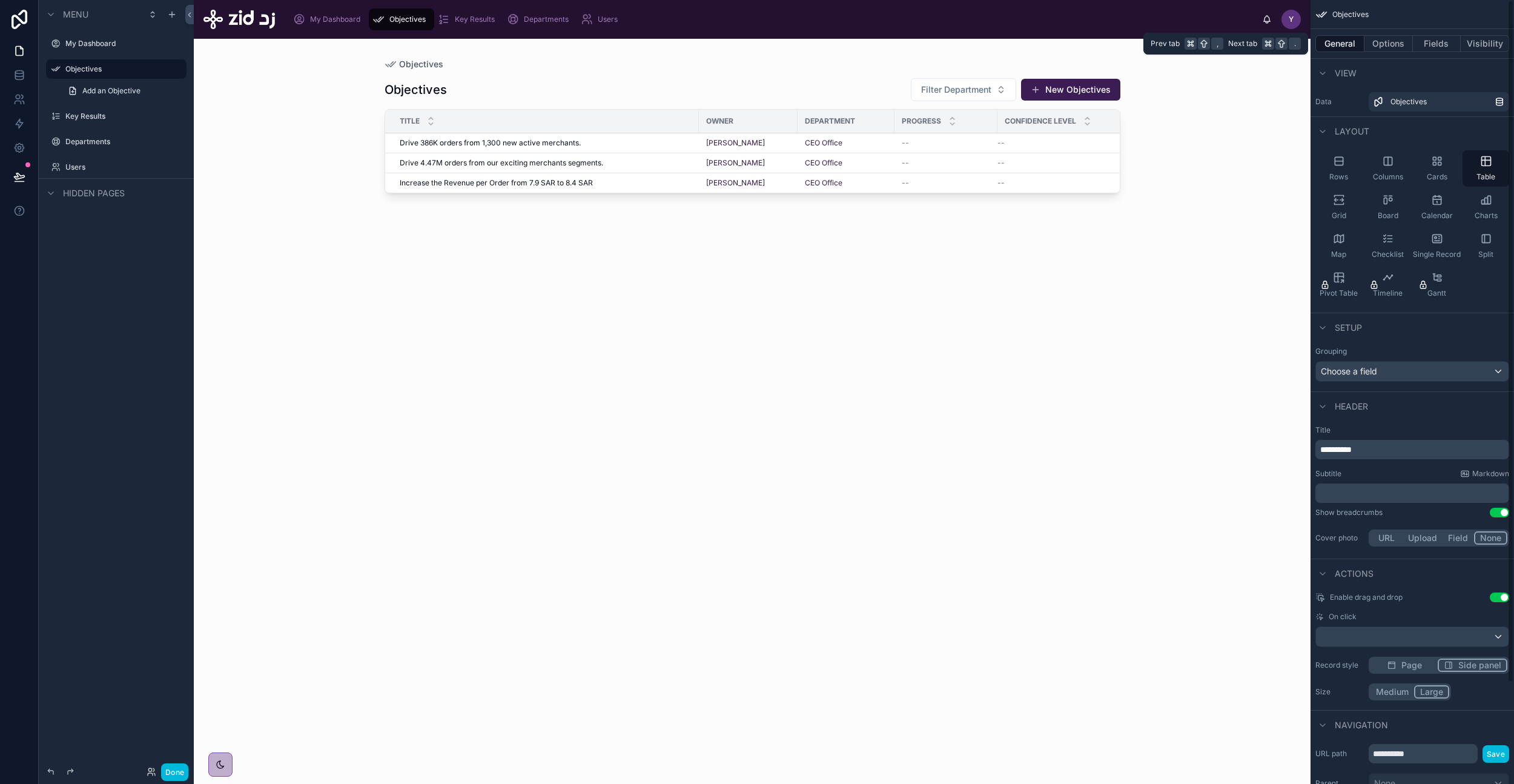
click at [1390, 47] on button "Options" at bounding box center [1388, 43] width 48 height 17
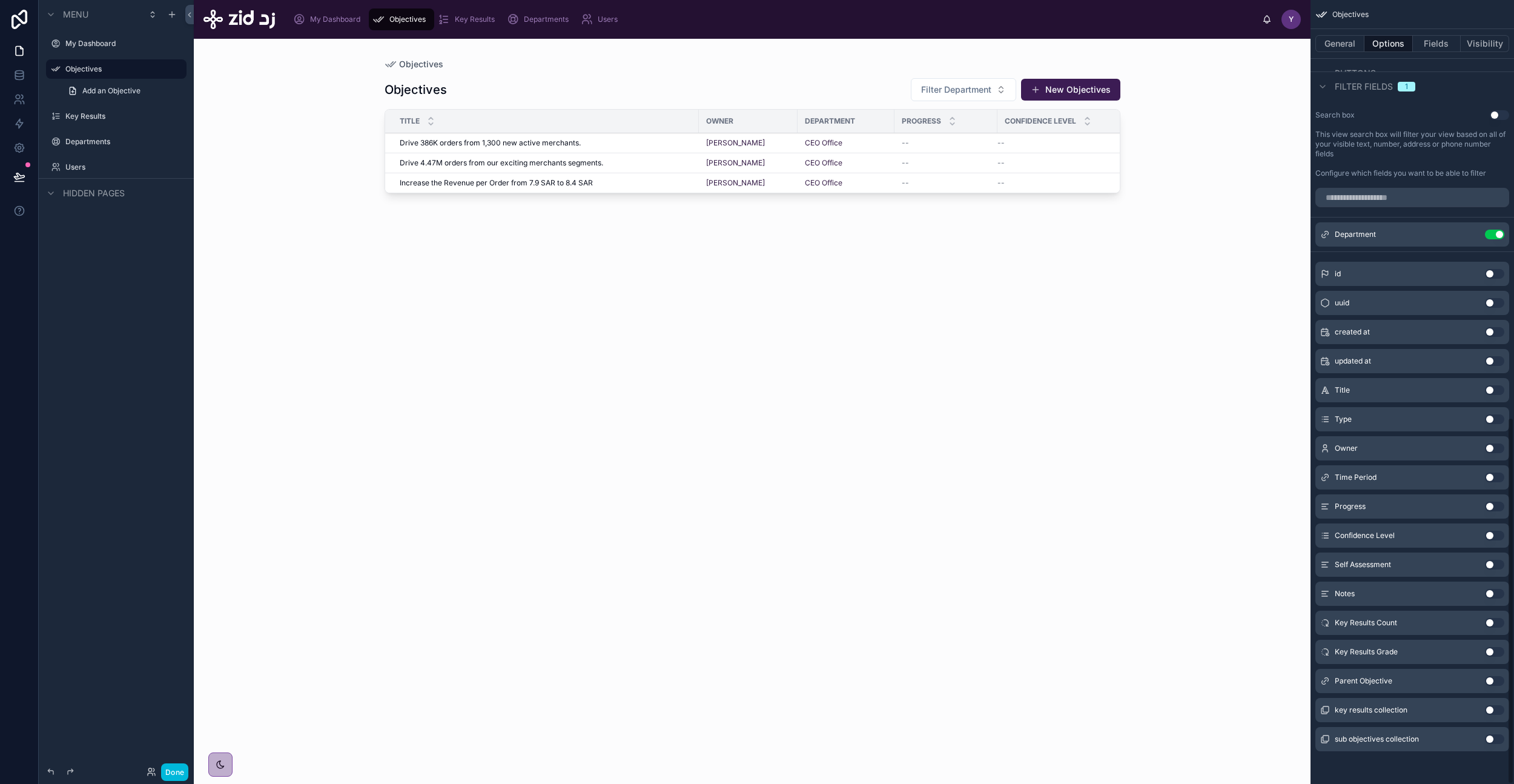
scroll to position [890, 0]
click at [1493, 444] on button "Use setting" at bounding box center [1495, 447] width 19 height 10
click at [1496, 442] on button "Use setting" at bounding box center [1495, 447] width 19 height 10
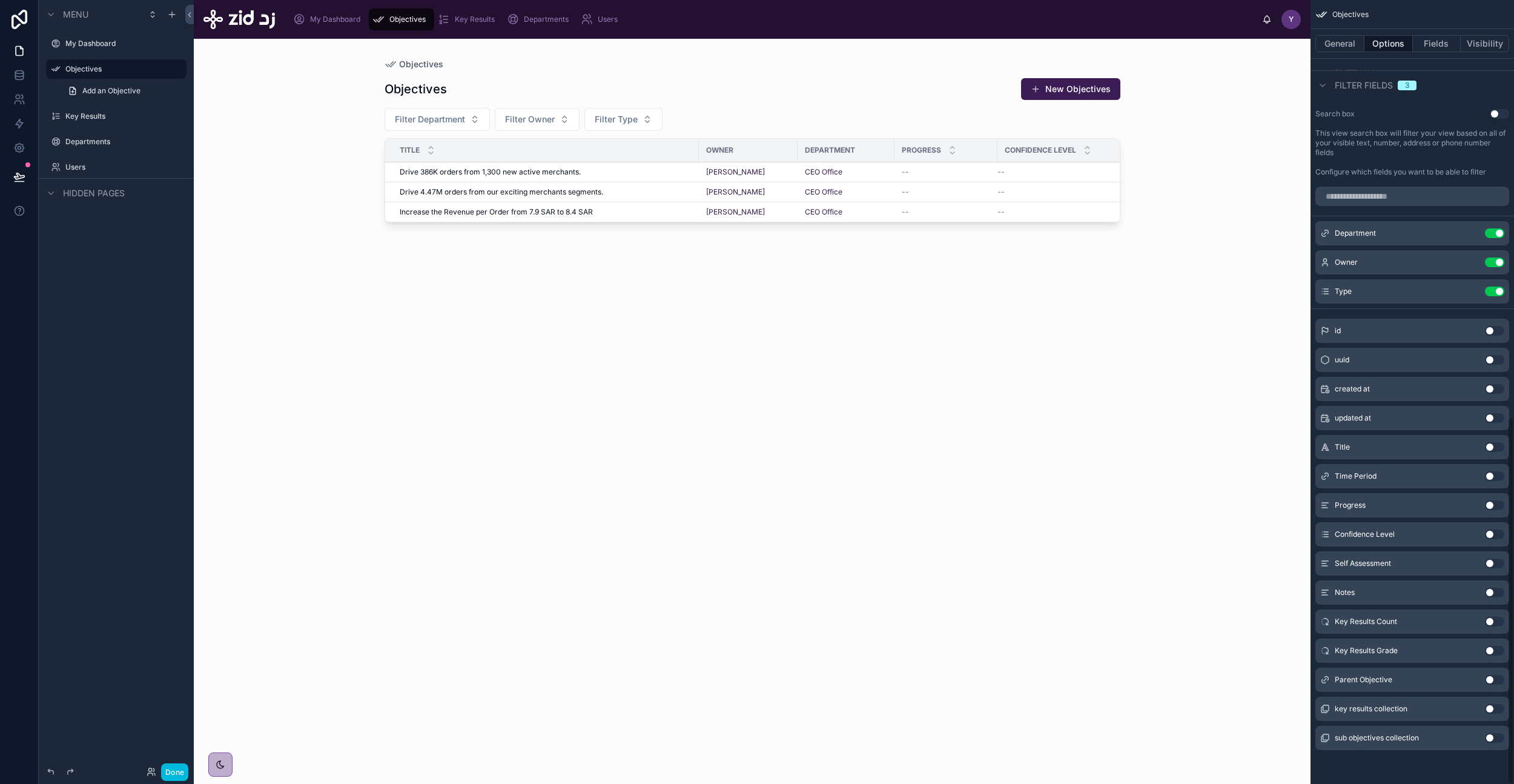
click at [1496, 442] on button "Use setting" at bounding box center [1495, 447] width 19 height 10
click at [1487, 321] on button "Use setting" at bounding box center [1495, 320] width 19 height 10
click at [1496, 268] on div "Owner Use setting" at bounding box center [1412, 263] width 194 height 25
click at [1496, 263] on button "Use setting" at bounding box center [1495, 262] width 19 height 10
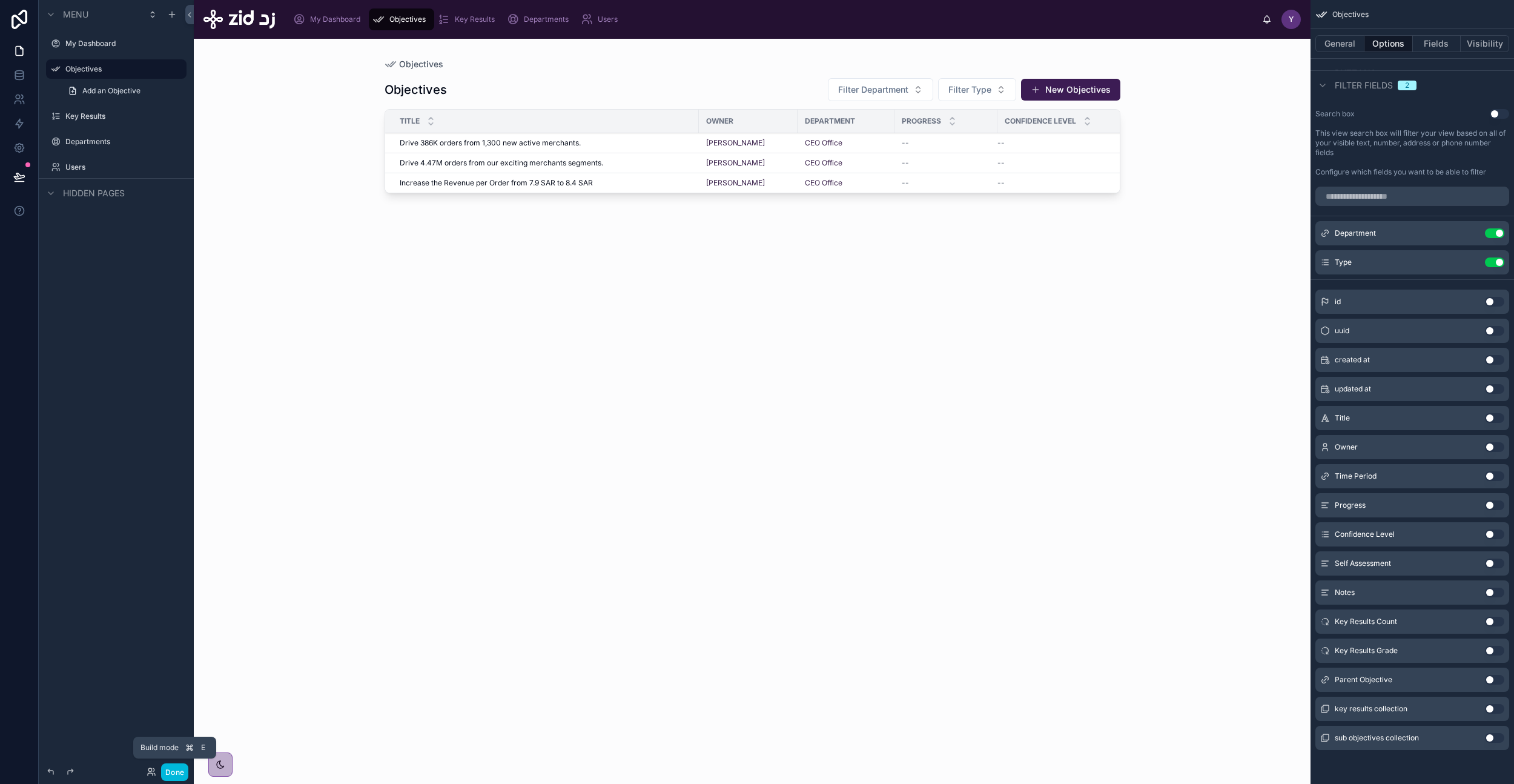
click at [177, 768] on button "Done" at bounding box center [174, 772] width 27 height 18
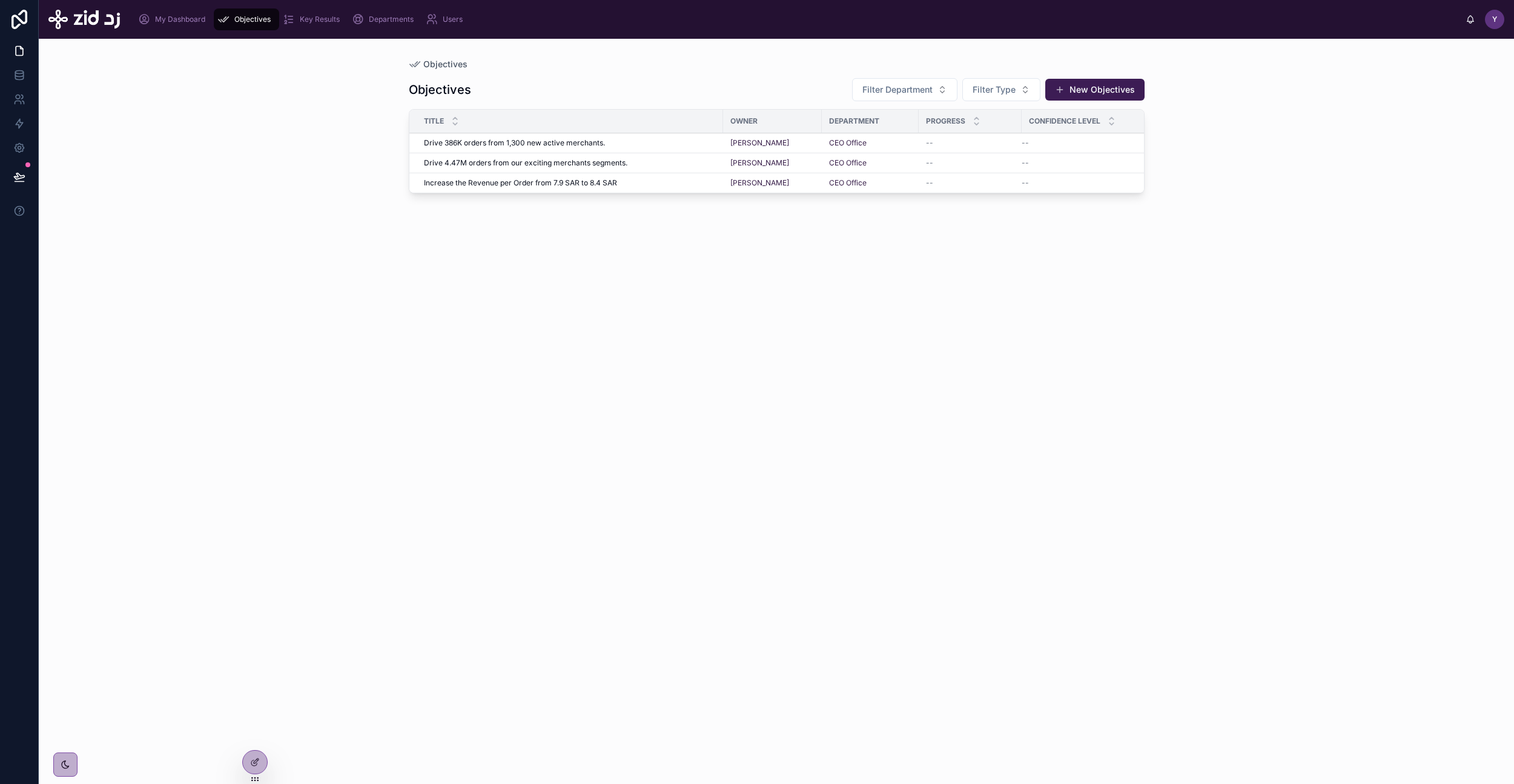
click at [247, 762] on div at bounding box center [256, 762] width 25 height 23
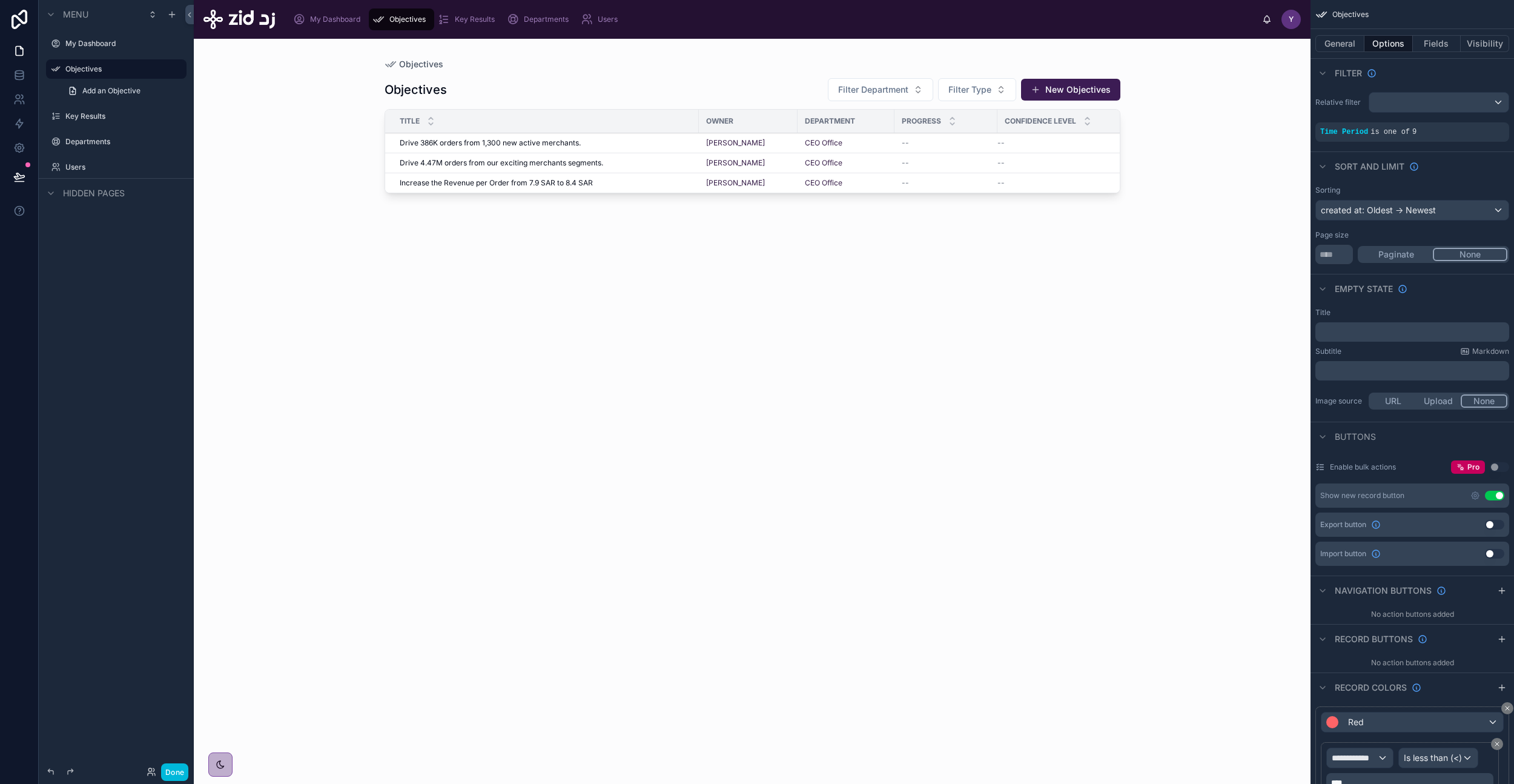
click at [1078, 90] on div at bounding box center [753, 404] width 775 height 730
click at [1065, 93] on button "New Objectives" at bounding box center [1071, 90] width 99 height 22
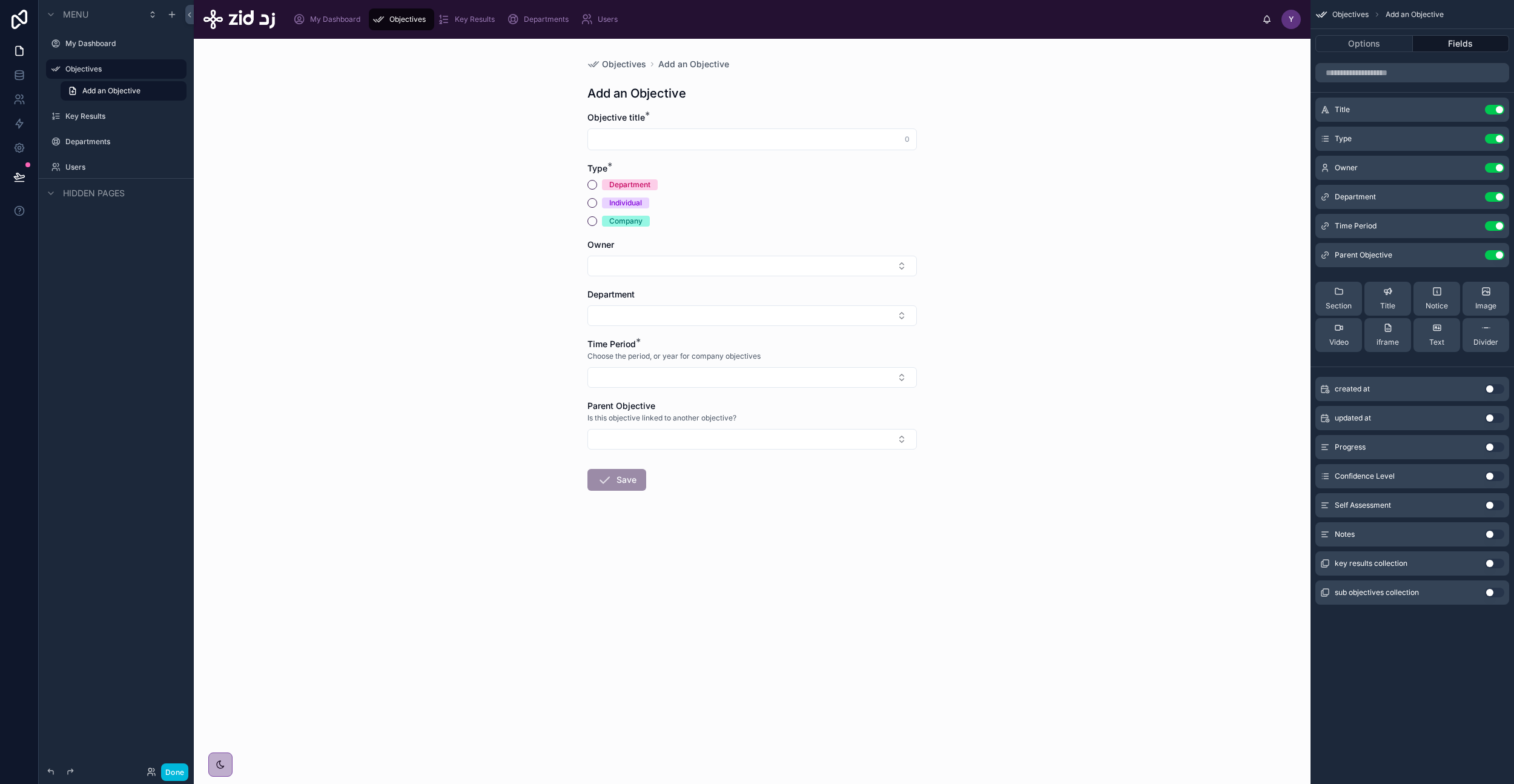
click at [1056, 172] on div "Objectives Add an Objective Add an Objective Objective title * 0 Type * Departm…" at bounding box center [753, 411] width 1117 height 744
click at [0, 0] on icon "scrollable content" at bounding box center [0, 0] width 0 height 0
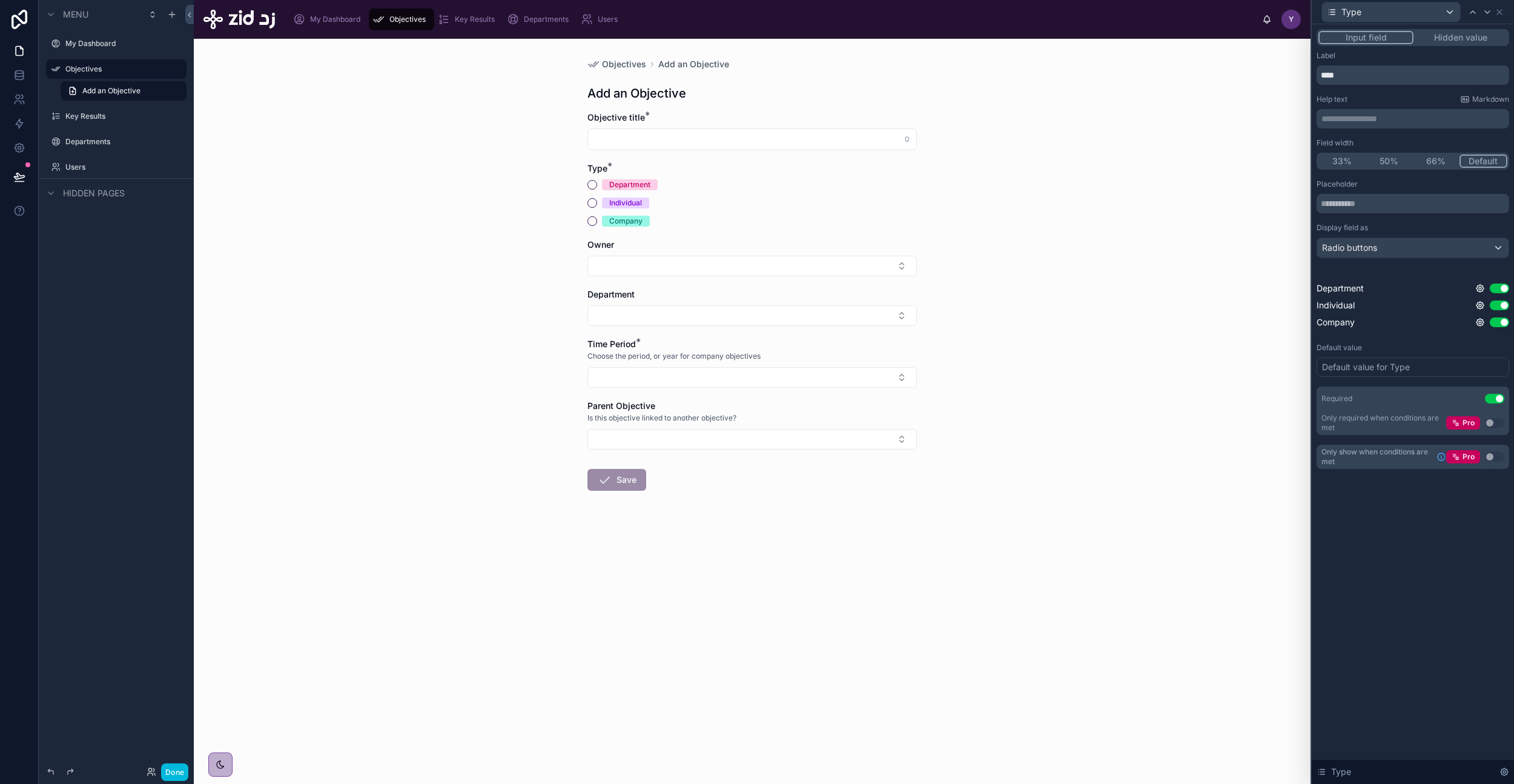
click at [1481, 323] on icon at bounding box center [1480, 322] width 3 height 3
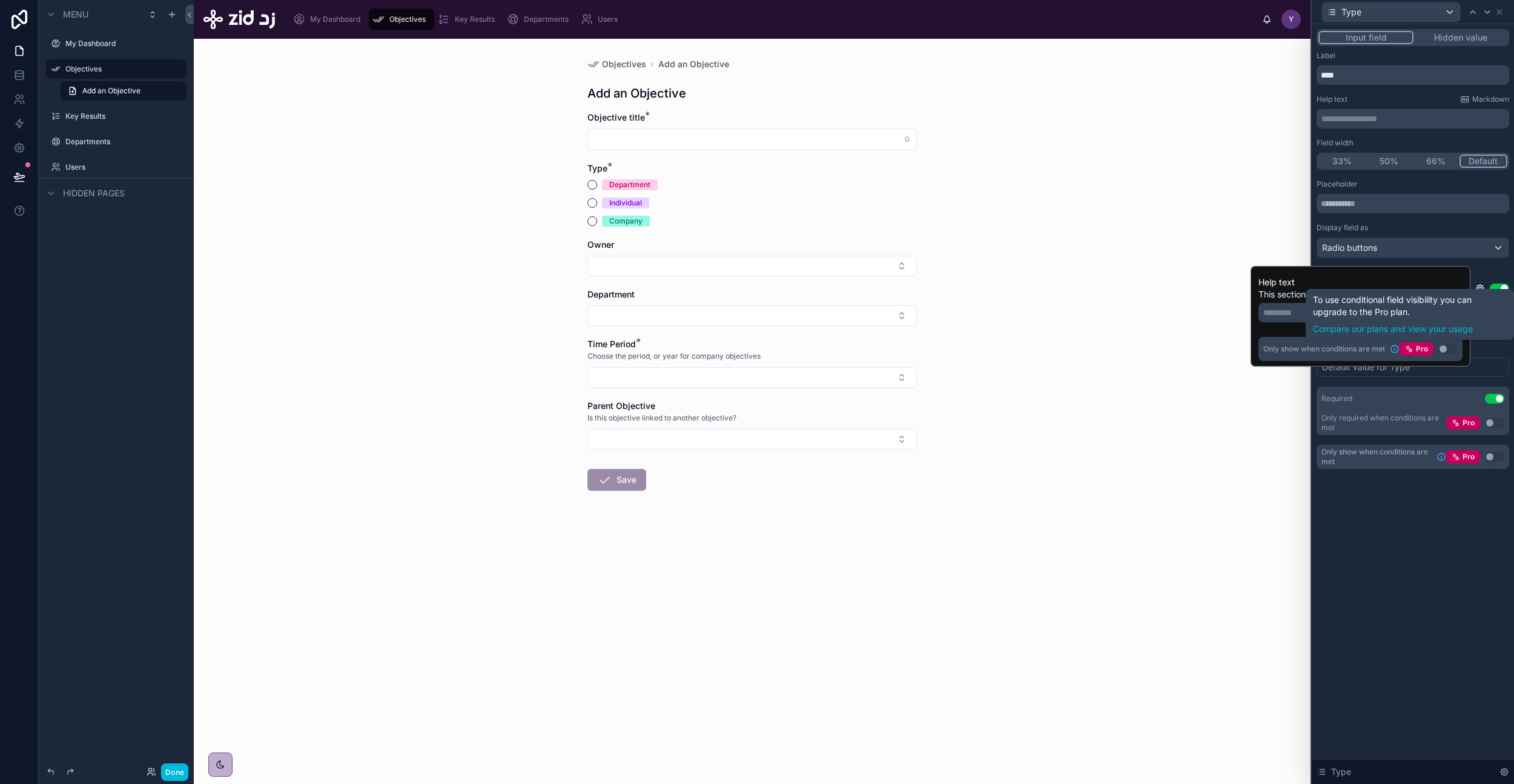
click at [1446, 346] on button "Use setting" at bounding box center [1448, 349] width 19 height 10
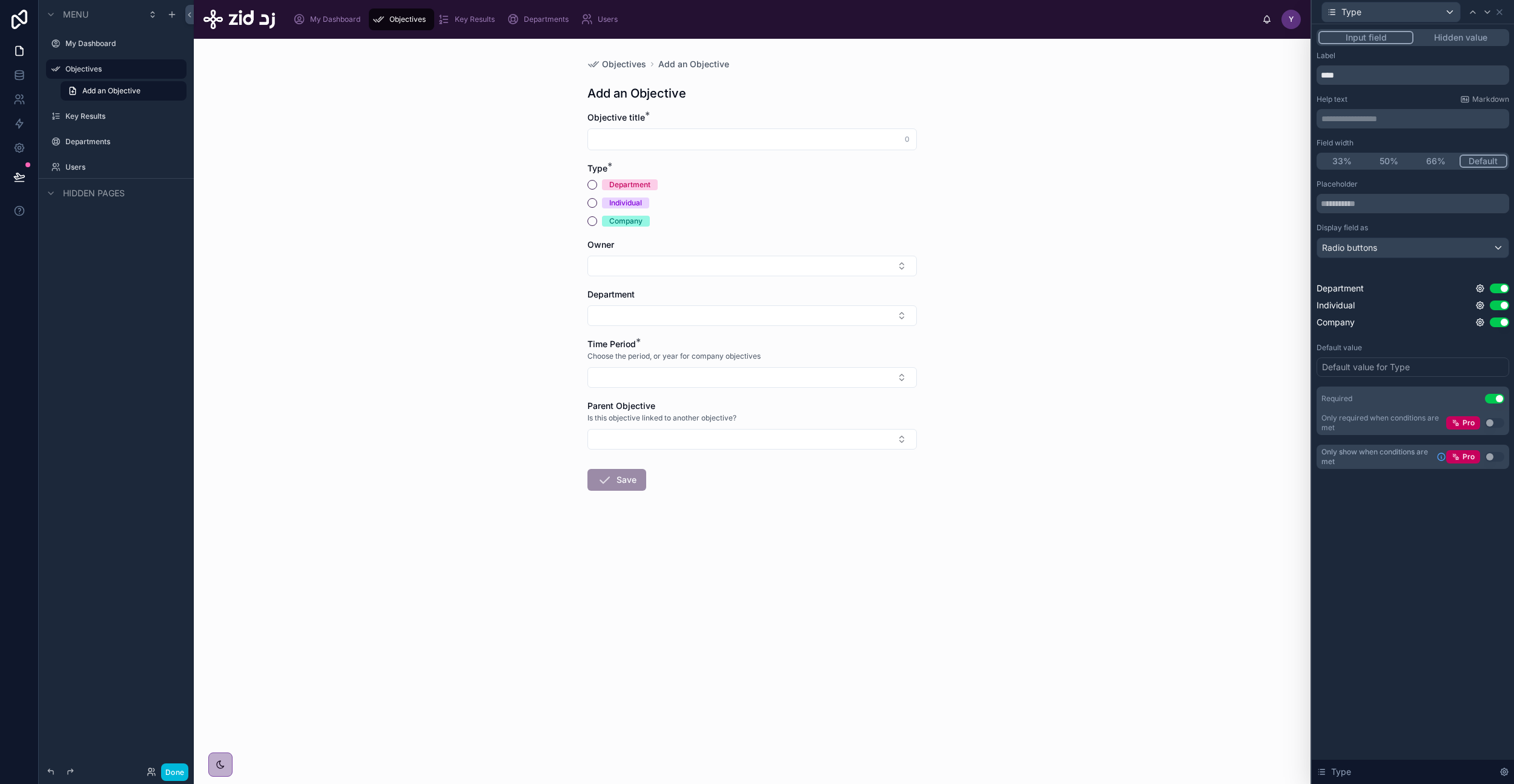
click at [1438, 565] on div "**********" at bounding box center [1413, 404] width 202 height 759
click at [1477, 321] on icon at bounding box center [1481, 322] width 7 height 7
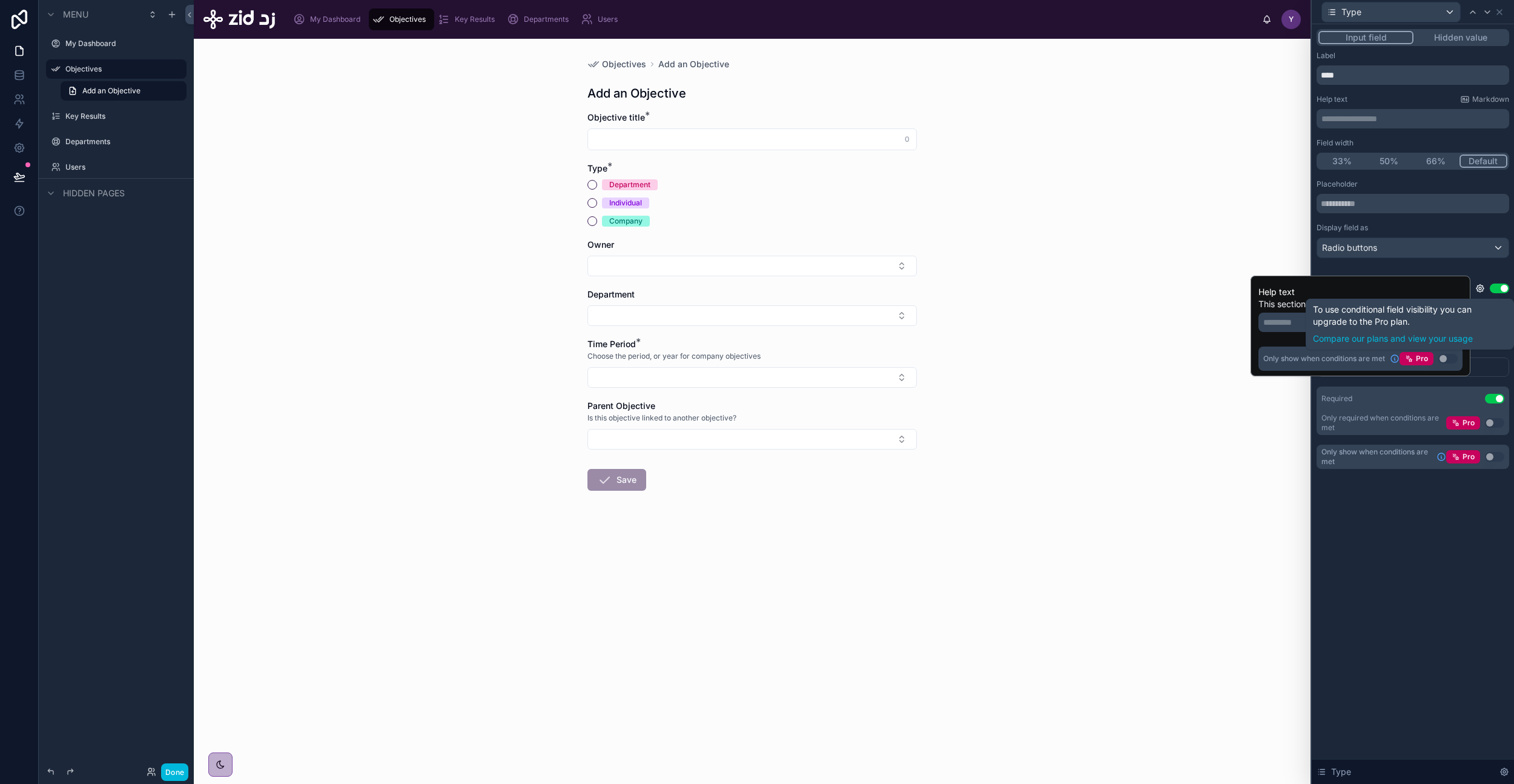
click at [1449, 357] on button "Use setting" at bounding box center [1448, 358] width 19 height 10
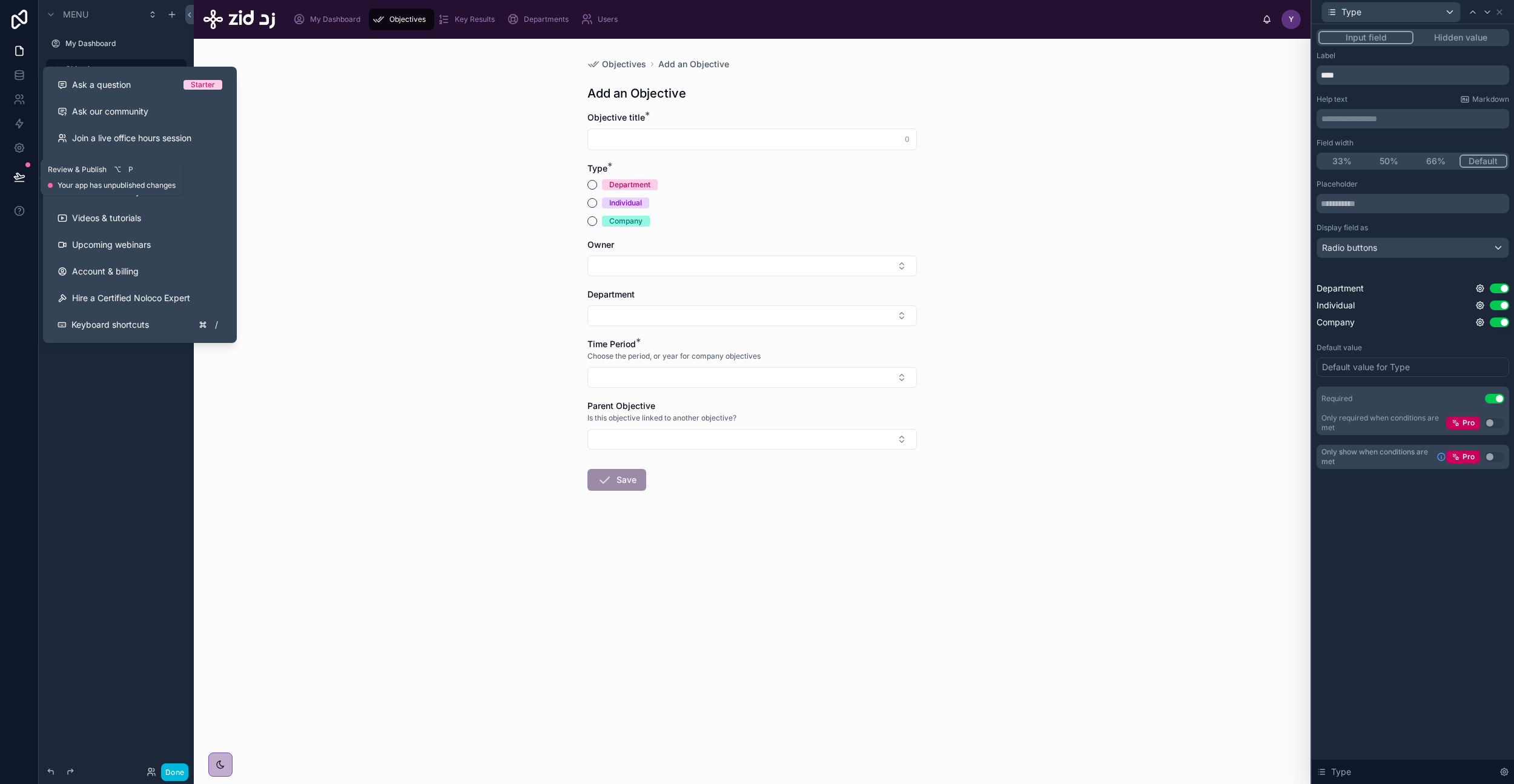
click at [18, 174] on icon at bounding box center [19, 176] width 11 height 6
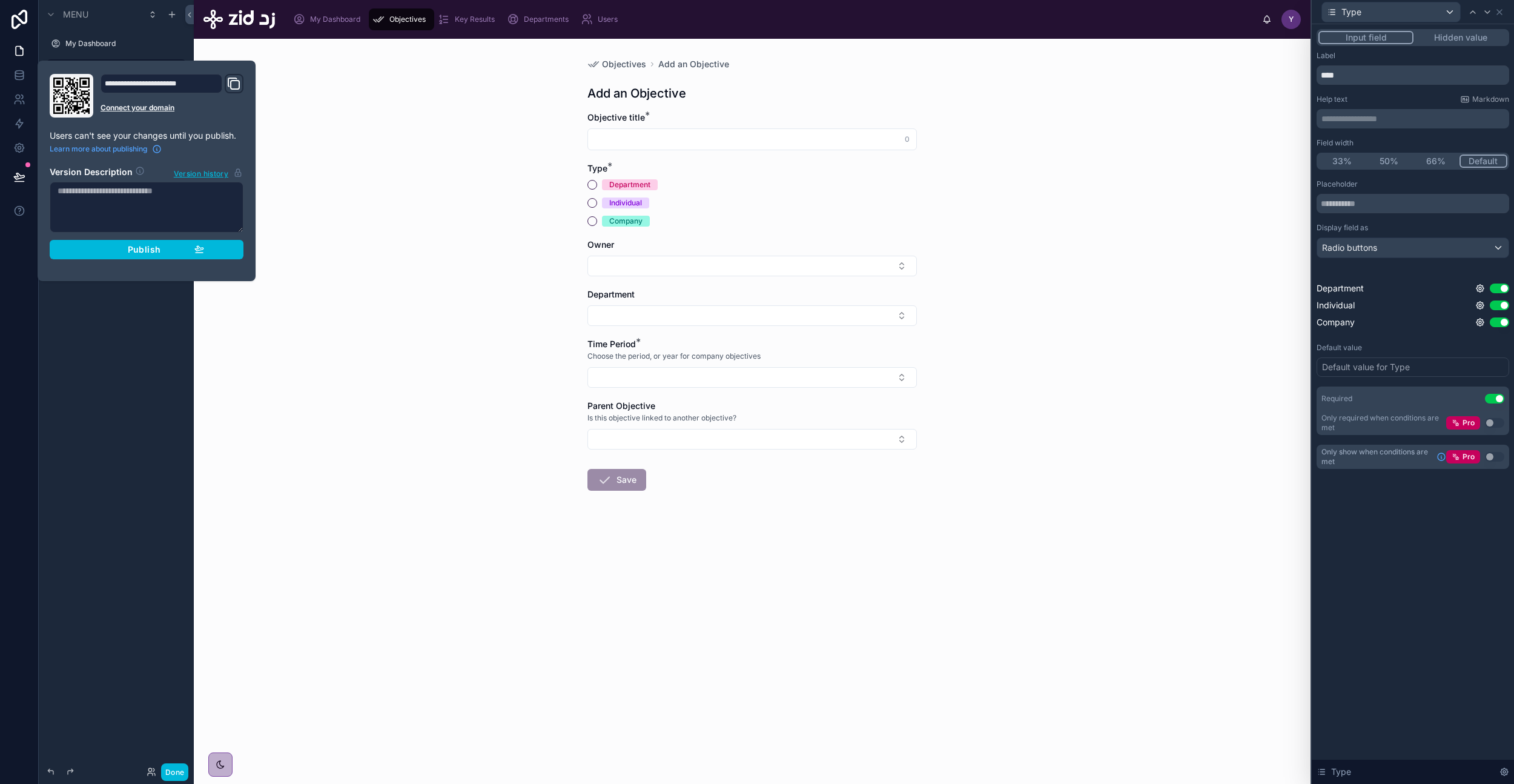
click at [105, 248] on div "Publish" at bounding box center [146, 249] width 115 height 11
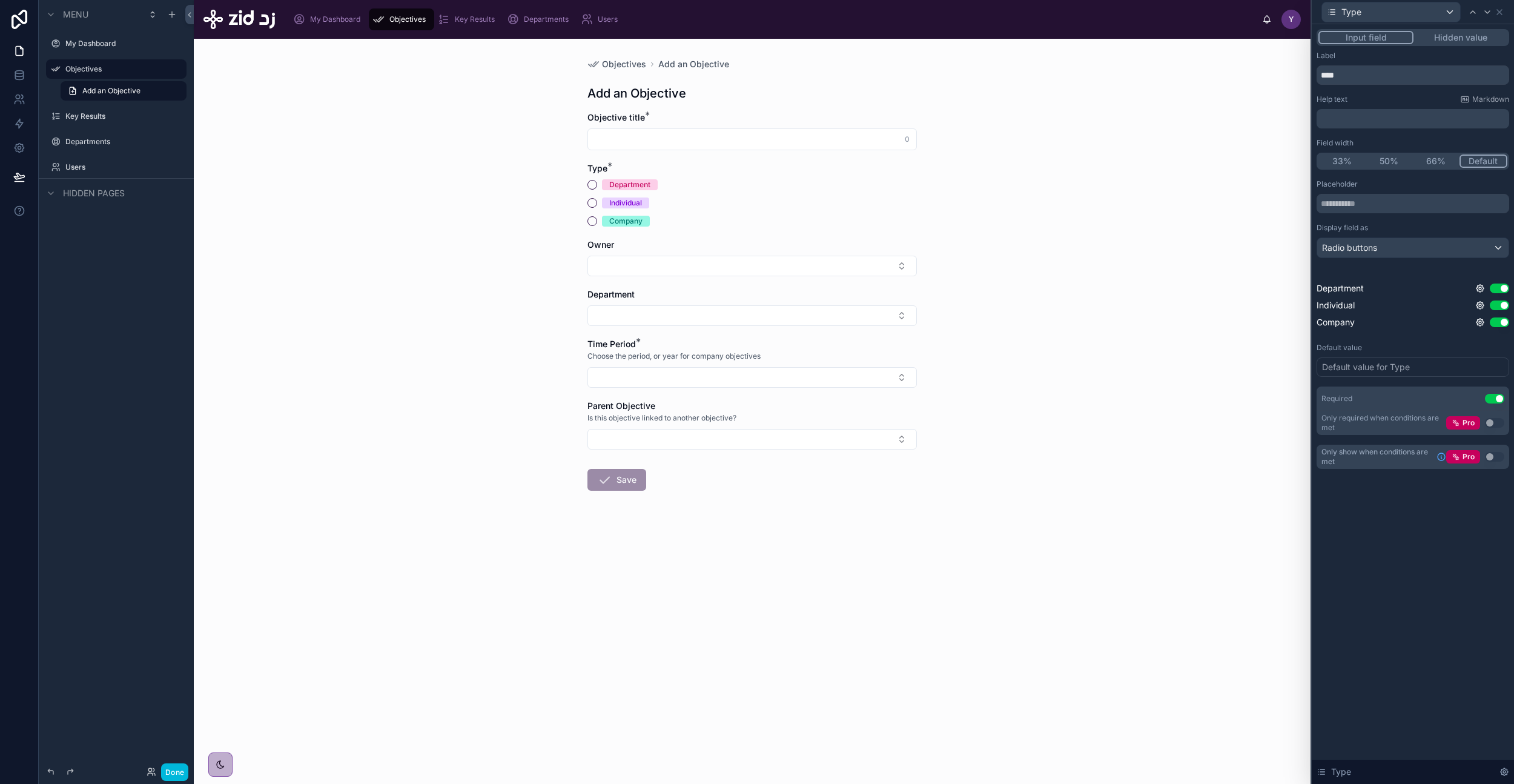
click at [148, 380] on div "Menu My Dashboard Objectives Add an Objective Key Results Departments Users Hid…" at bounding box center [116, 385] width 155 height 769
click at [23, 141] on icon at bounding box center [19, 147] width 12 height 12
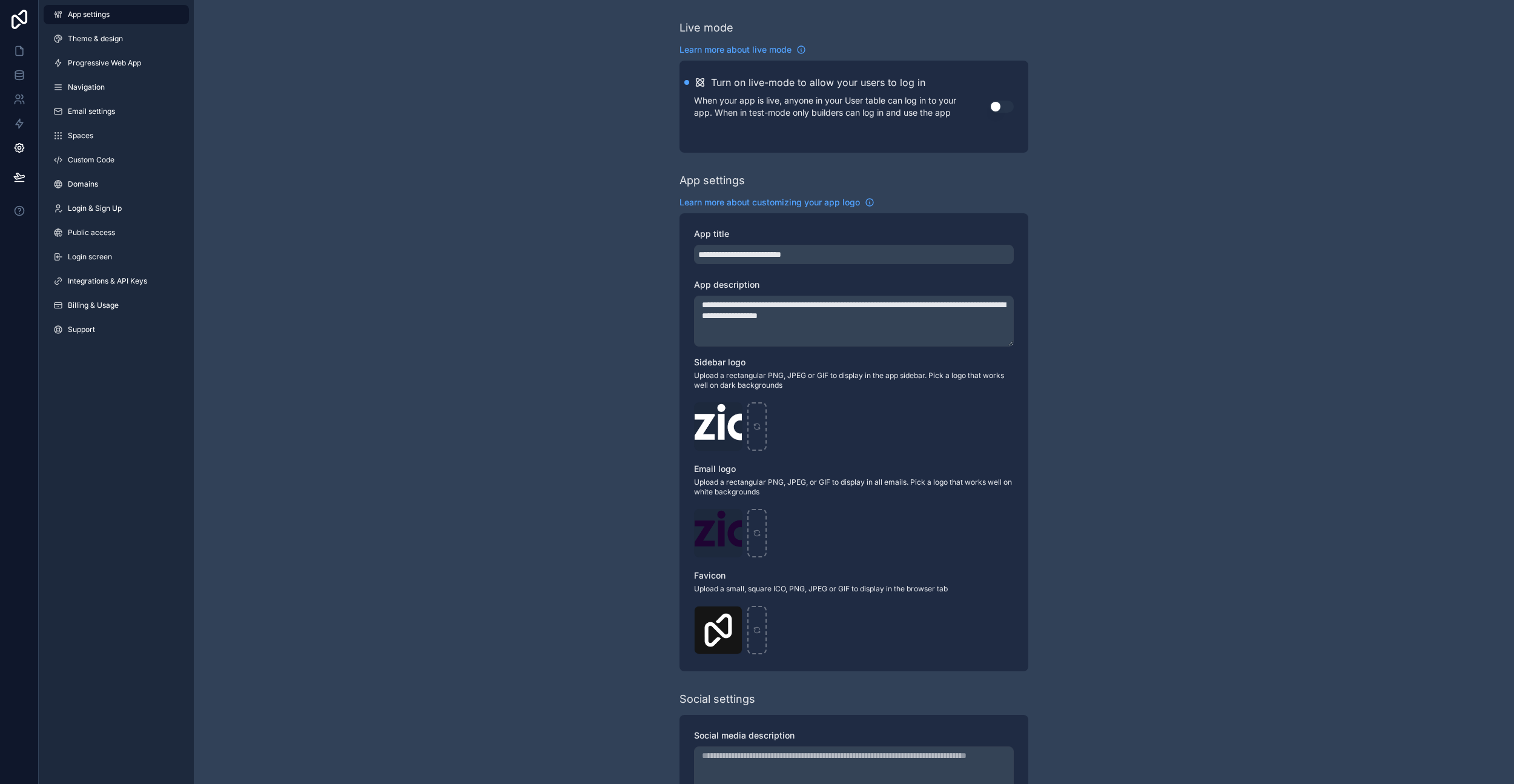
click at [97, 307] on span "Billing & Usage" at bounding box center [93, 305] width 51 height 10
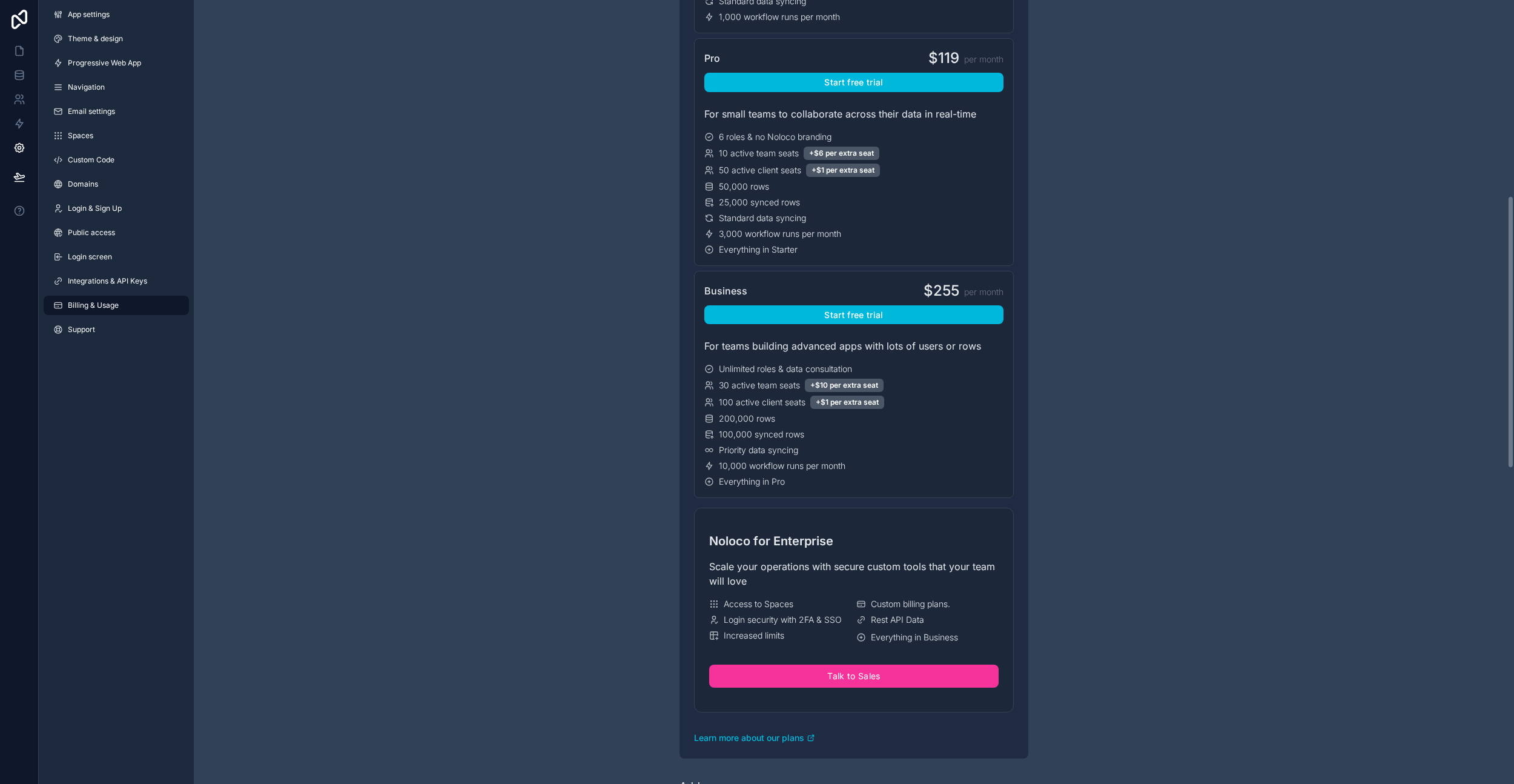
scroll to position [514, 0]
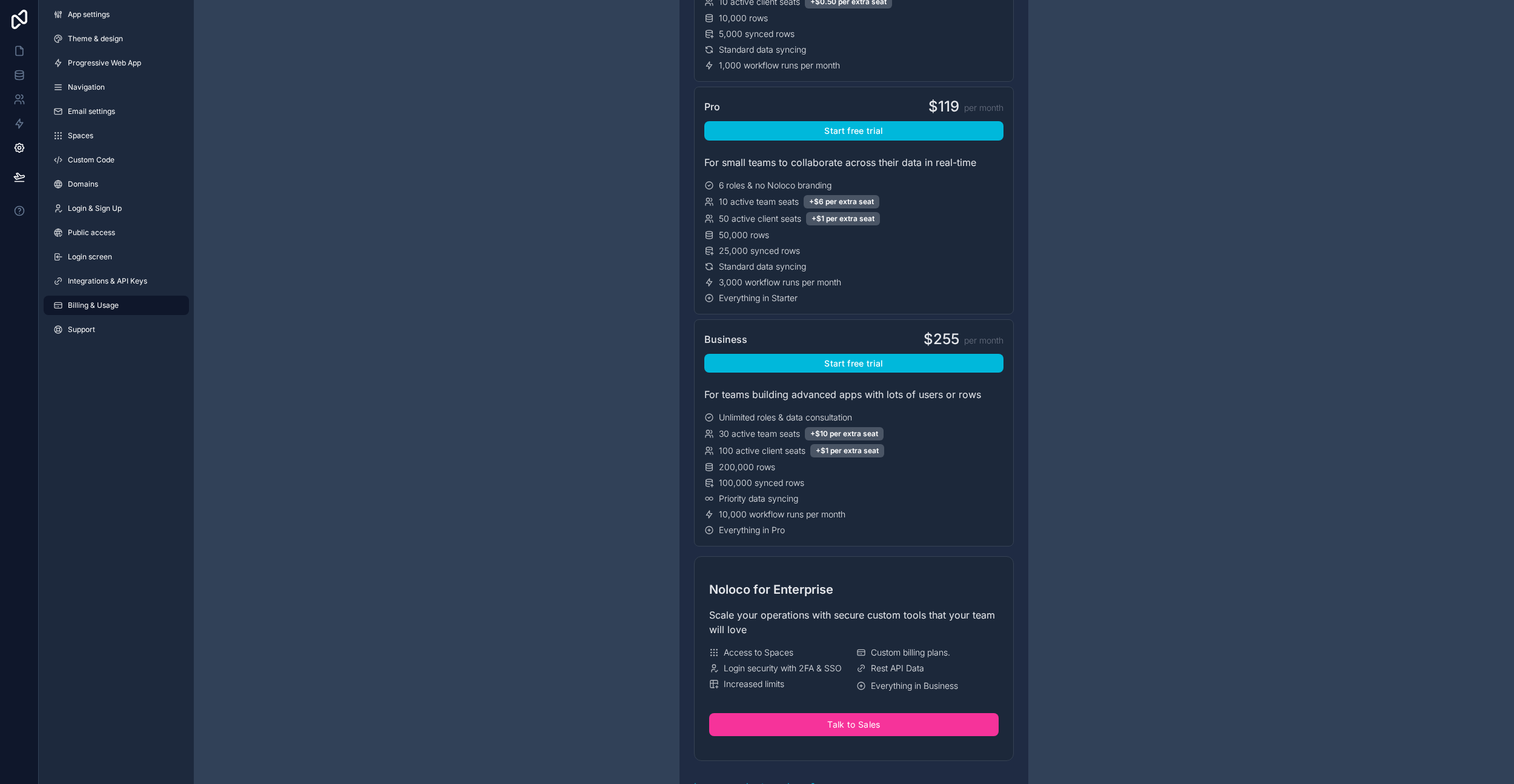
click at [875, 364] on button "Start free trial" at bounding box center [854, 363] width 299 height 19
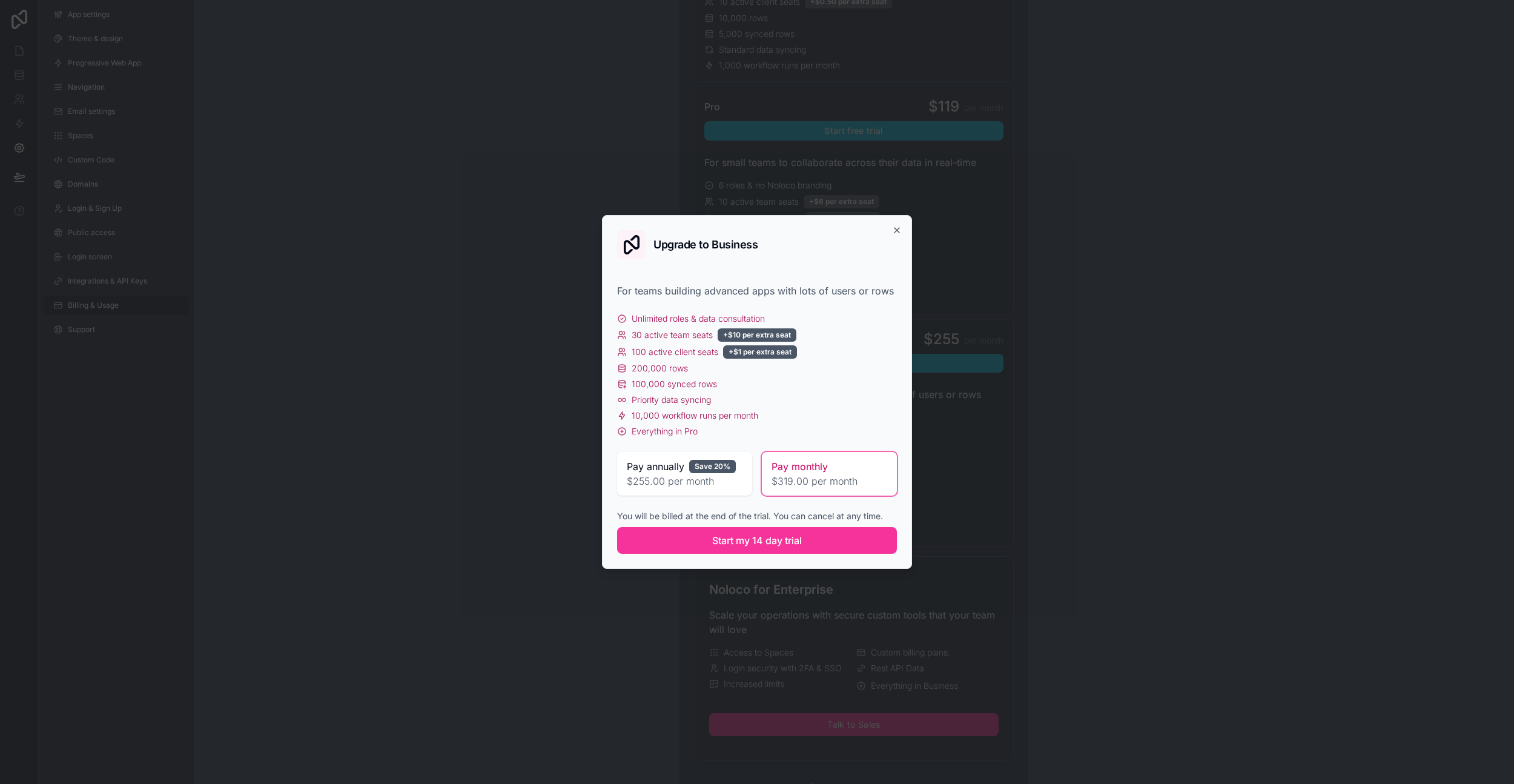
click at [764, 542] on span "Start my 14 day trial" at bounding box center [757, 540] width 90 height 15
